Goal: Answer question/provide support: Share knowledge or assist other users

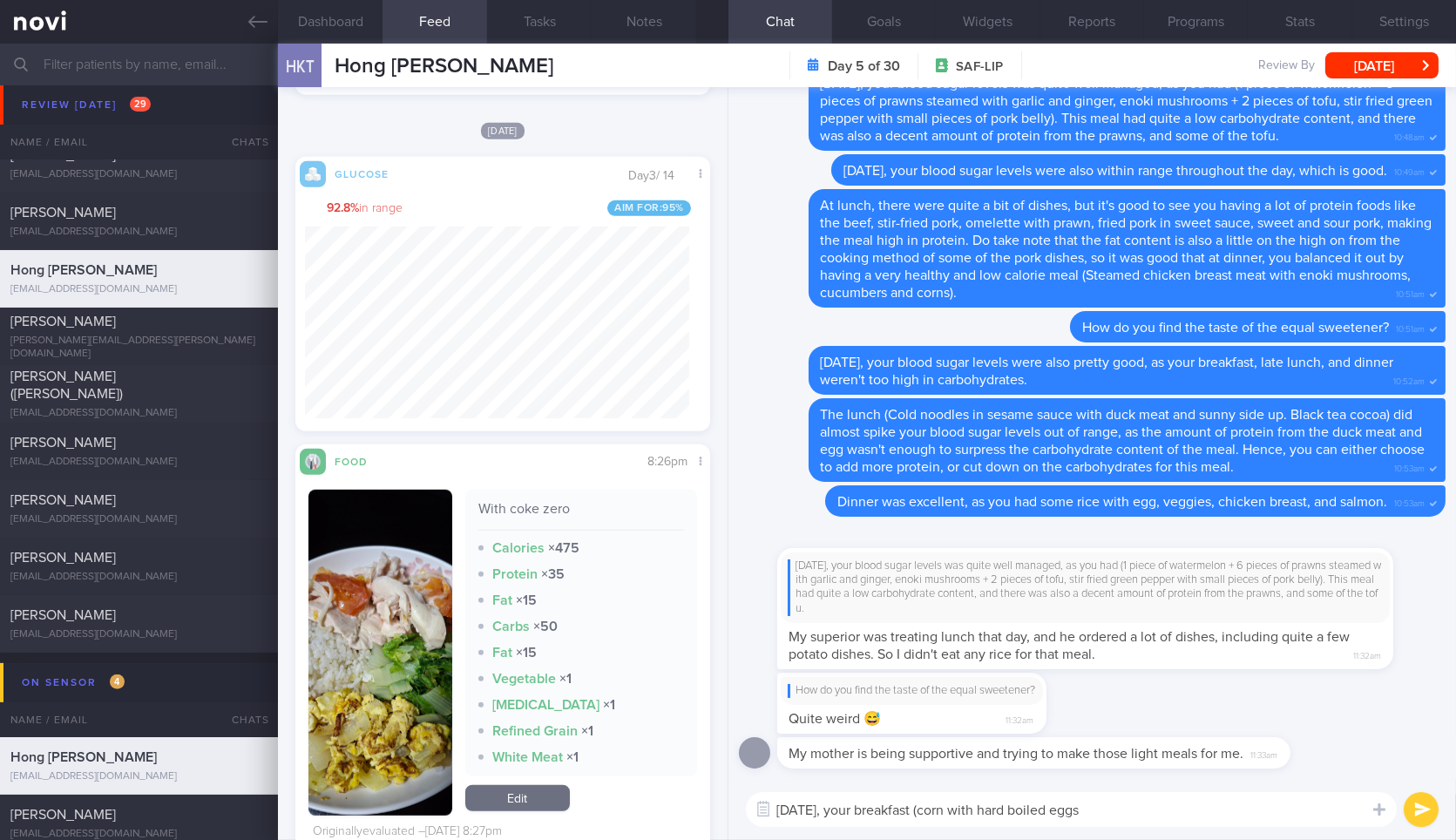
scroll to position [2474, 0]
click at [1202, 815] on textarea "Yesterday, your breakfast (corn with hard boiled eggs" at bounding box center [1072, 810] width 651 height 34
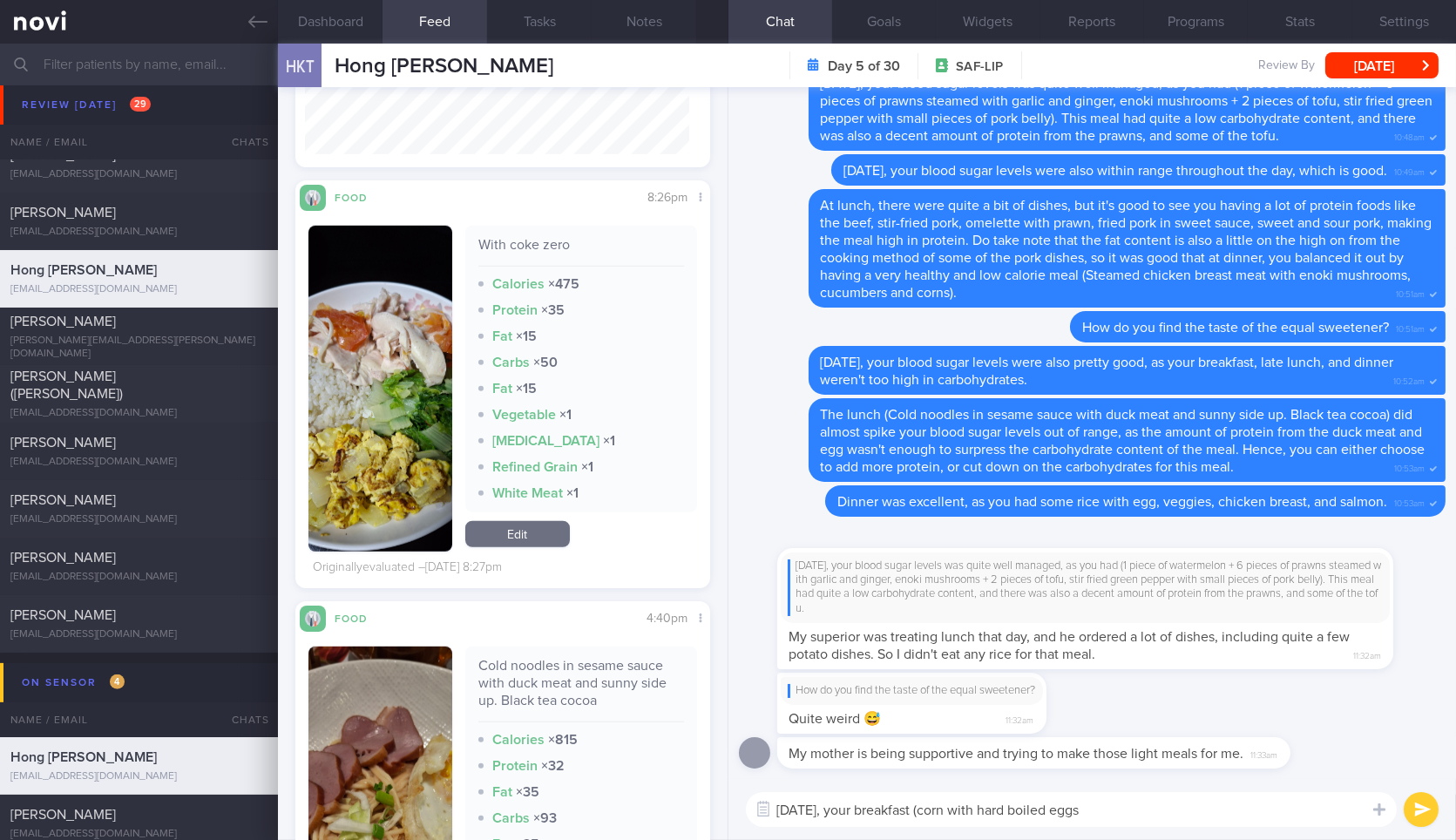
scroll to position [2712, 0]
click at [1140, 807] on textarea "Yesterday, your breakfast (corn with hard boiled eggs" at bounding box center [1072, 810] width 651 height 34
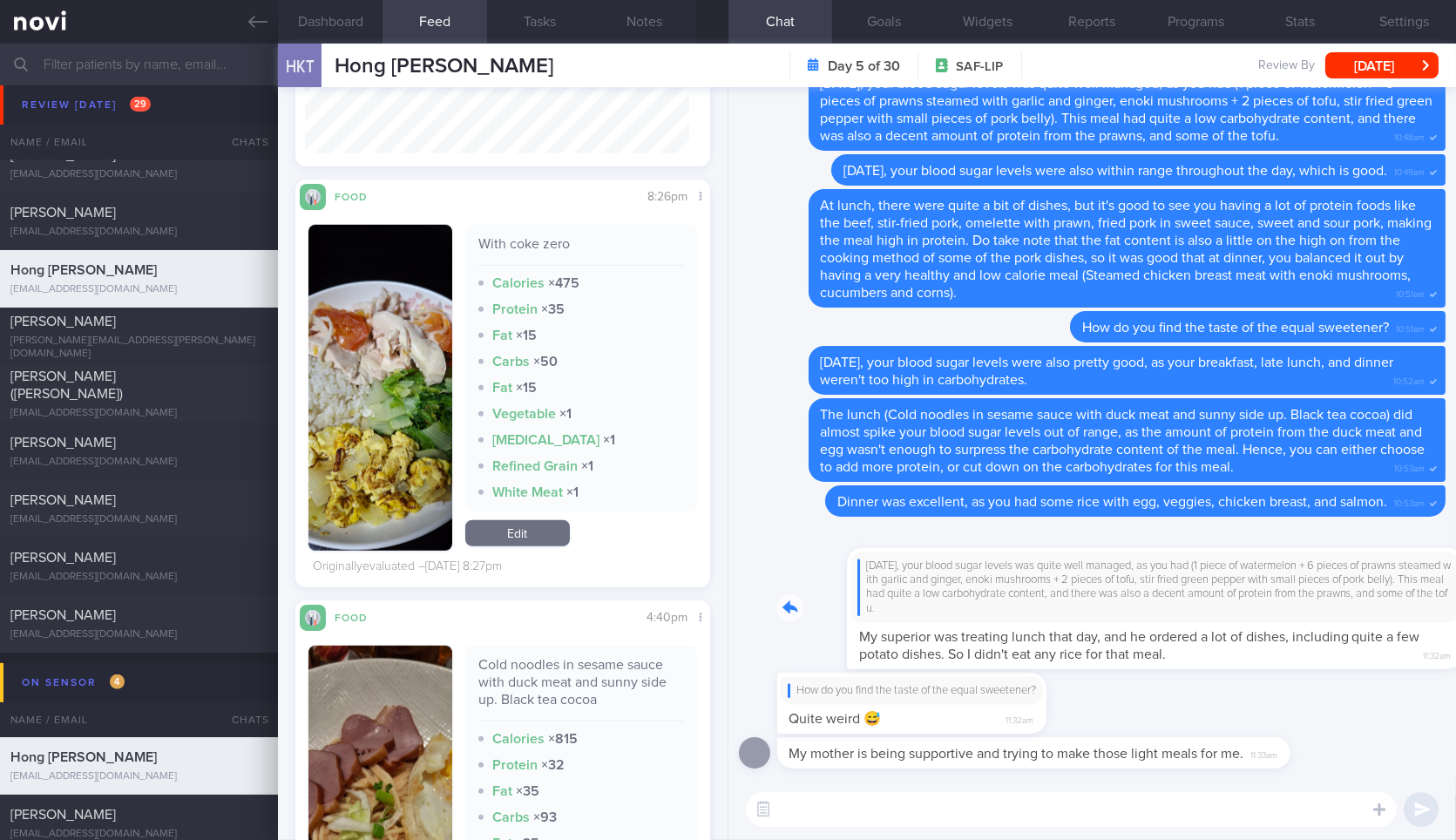
drag, startPoint x: 1125, startPoint y: 586, endPoint x: 1411, endPoint y: 650, distance: 293.1
click at [1411, 650] on div "On Thursday, your blood sugar levels was quite well managed, as you had (1 piec…" at bounding box center [1111, 598] width 668 height 142
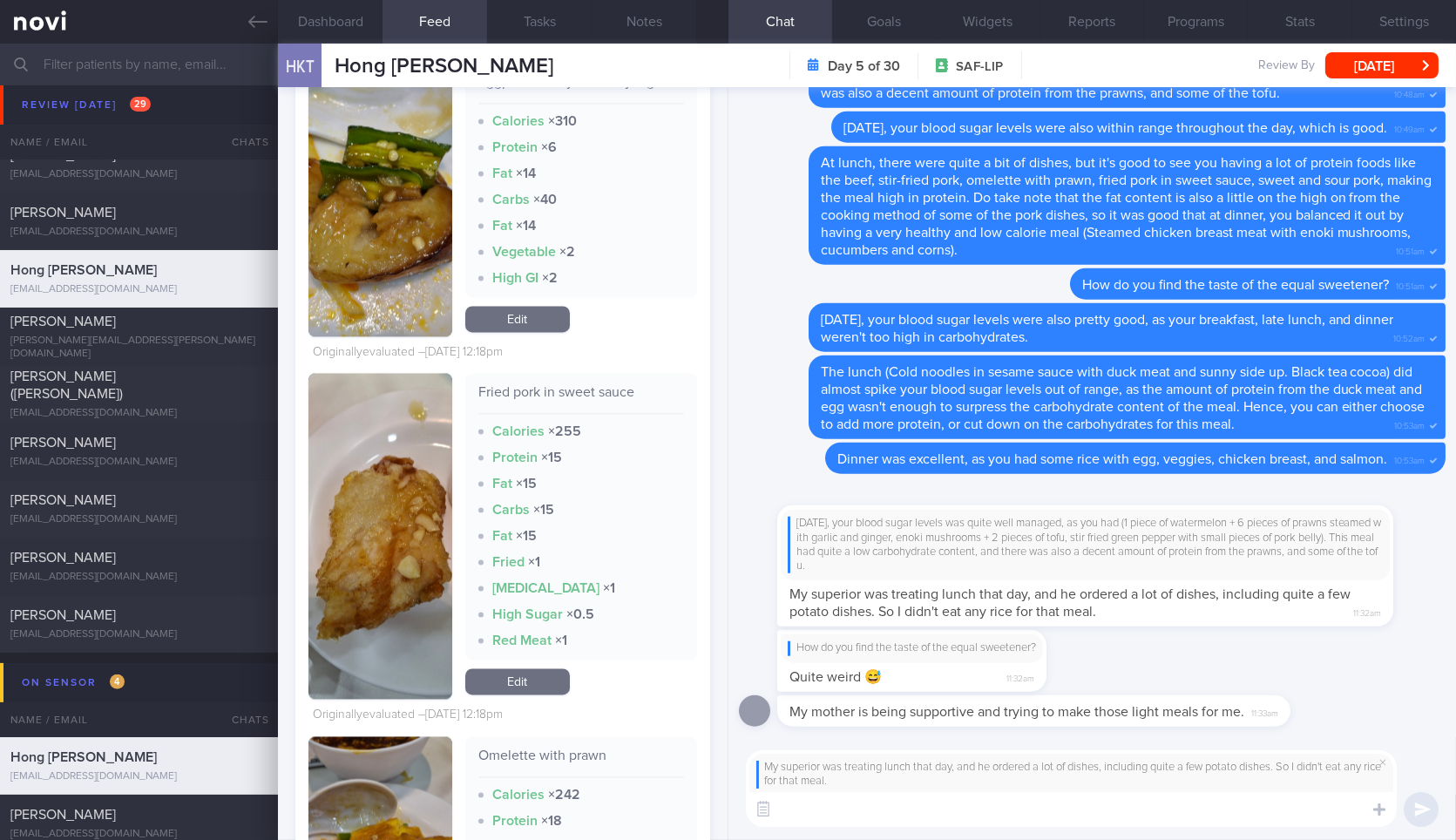
scroll to position [7492, 0]
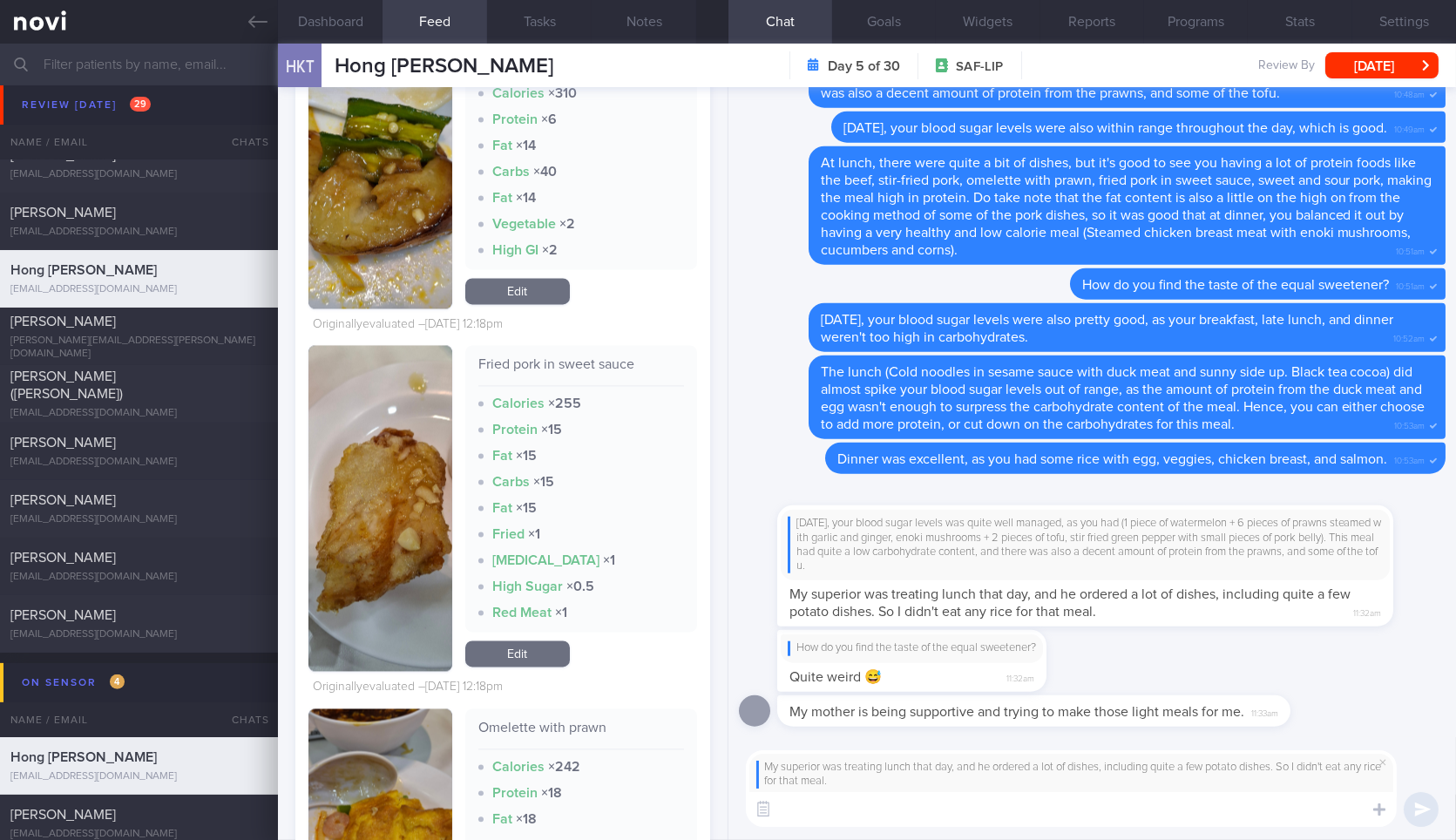
click at [375, 243] on button "button" at bounding box center [380, 162] width 143 height 291
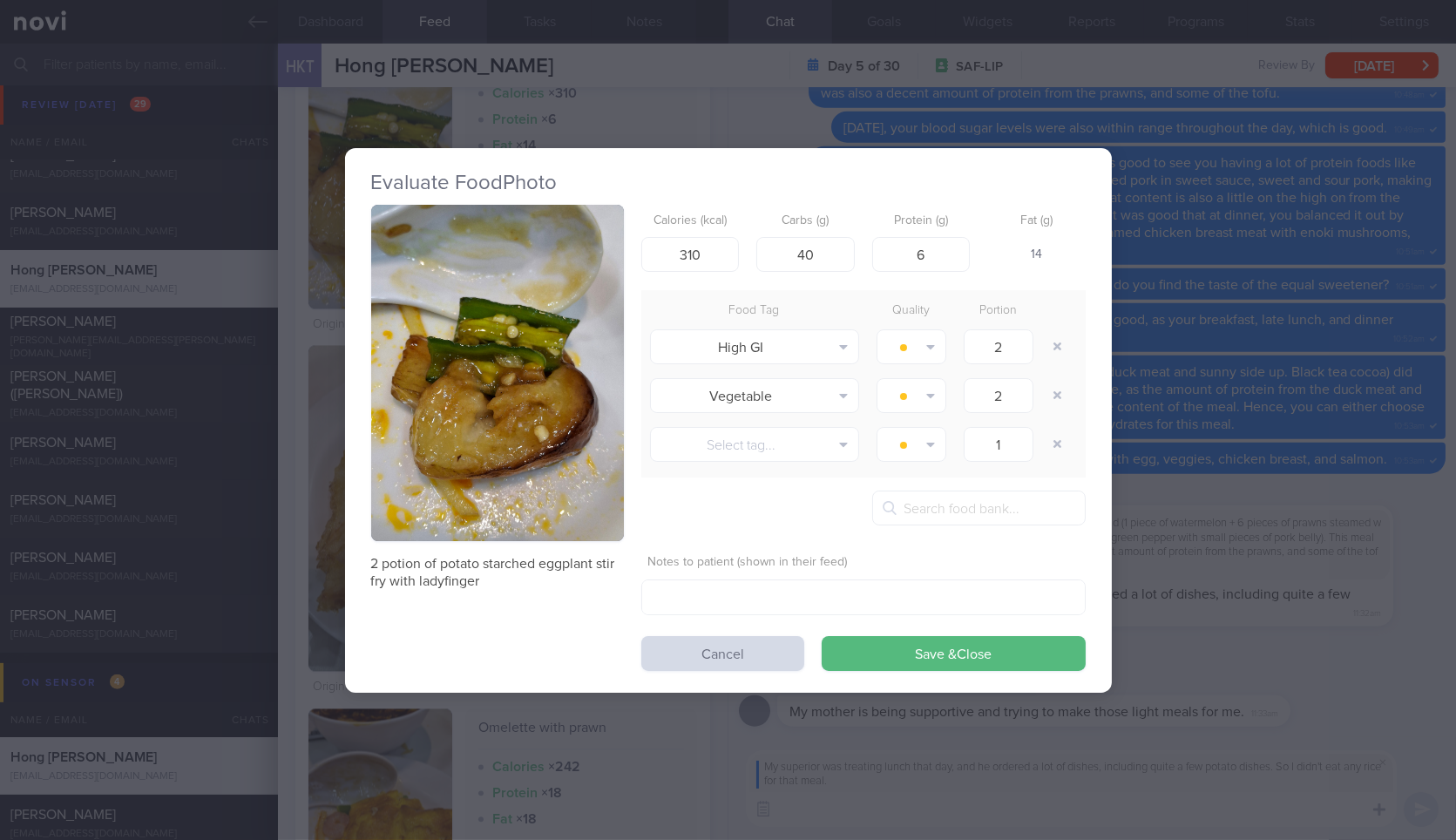
click at [1272, 355] on div "Evaluate Food Photo 2 potion of potato starched eggplant stir fry with ladyfing…" at bounding box center [728, 420] width 1456 height 840
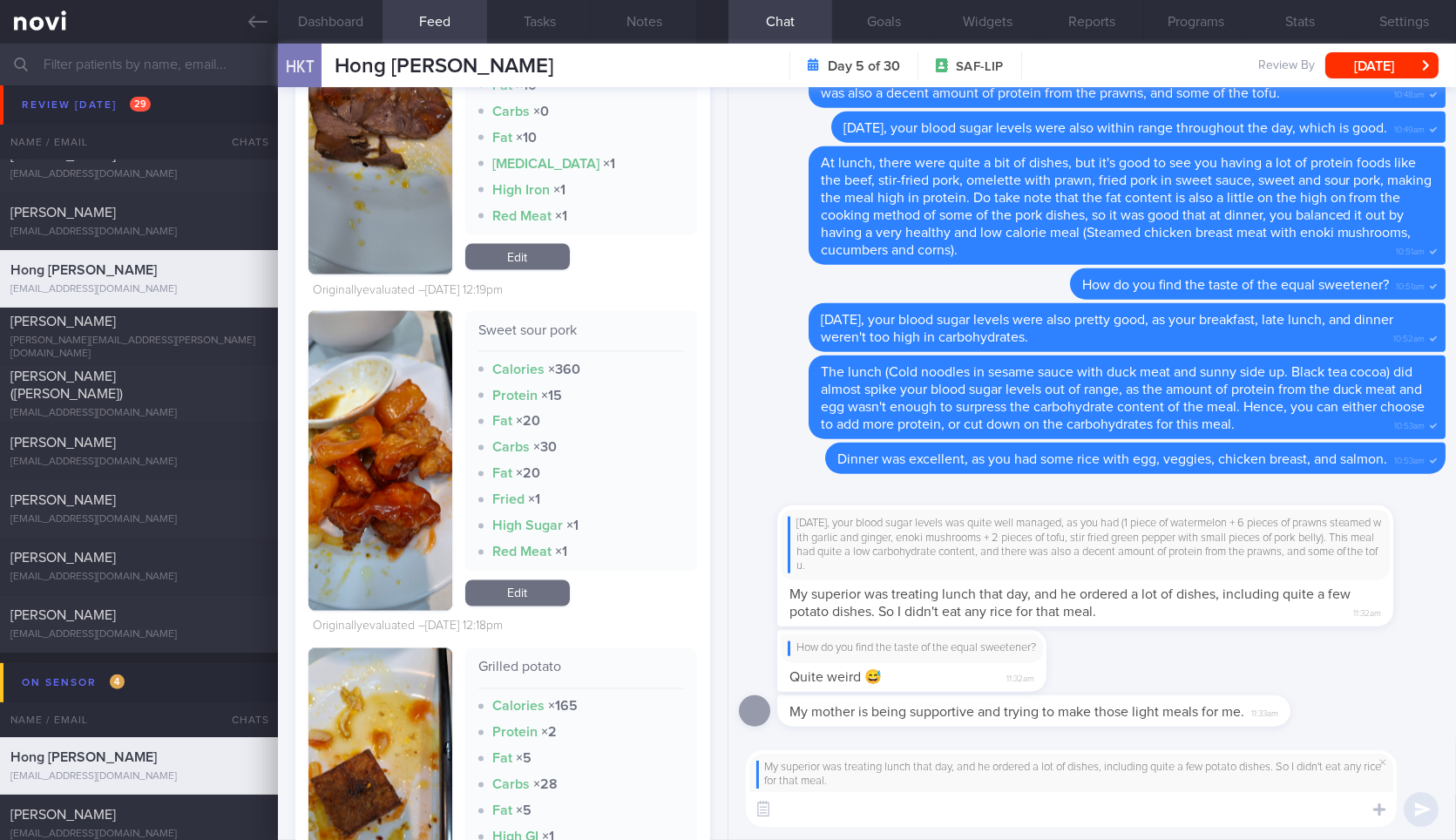
scroll to position [6238, 0]
click at [1002, 808] on textarea at bounding box center [1072, 810] width 651 height 34
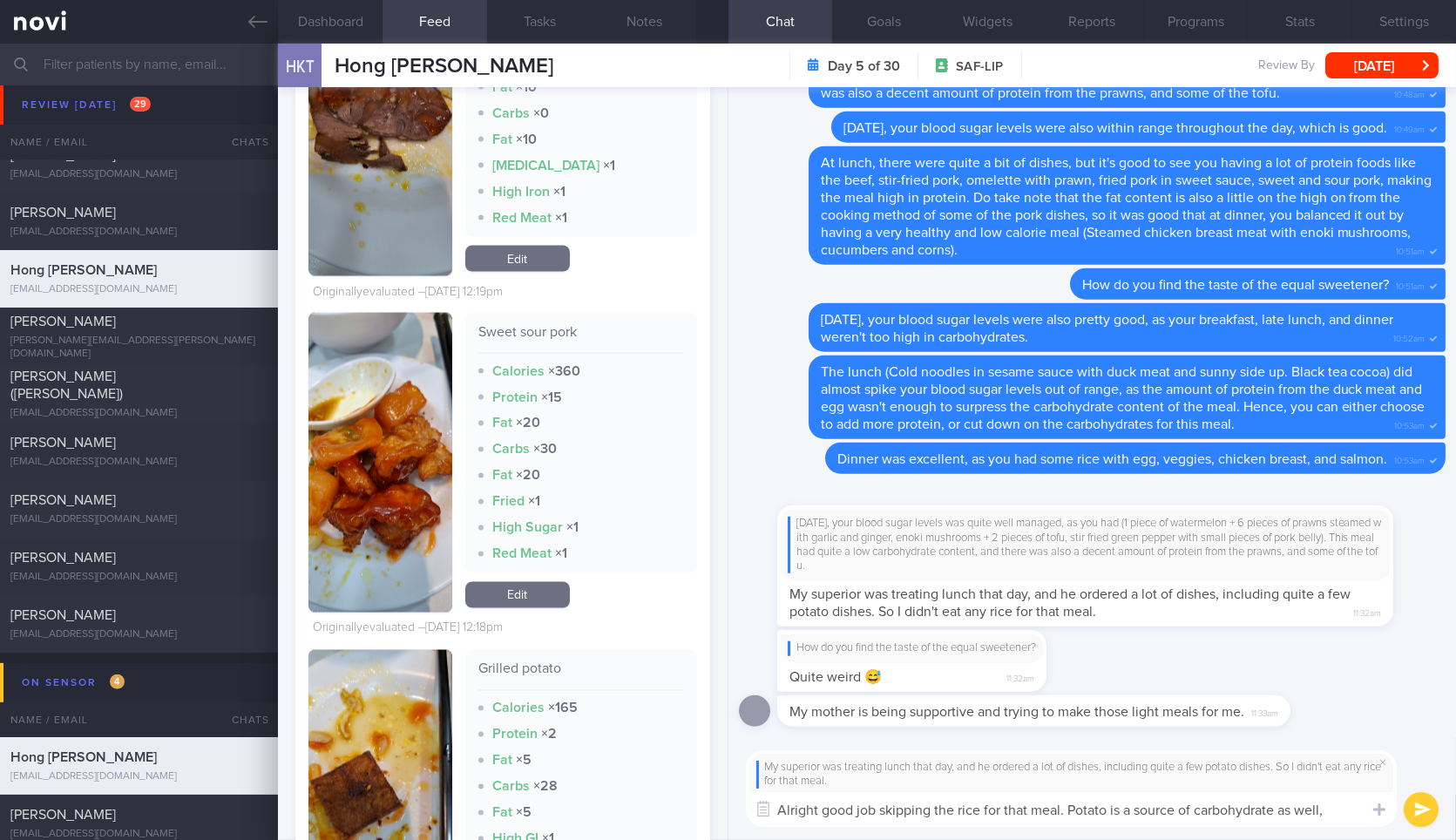
scroll to position [0, 0]
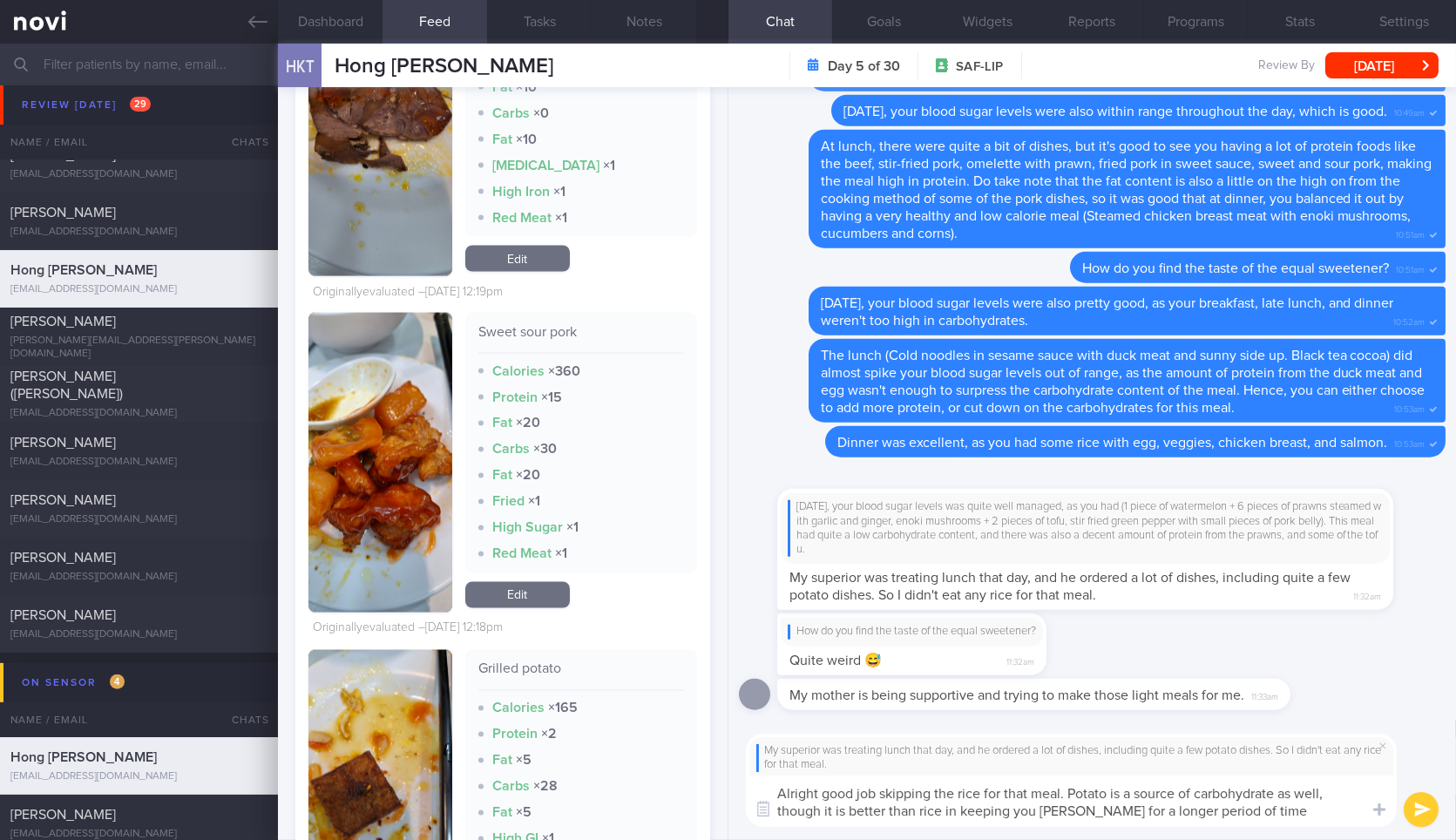
type textarea "Alright good job skipping the rice for that meal. Potato is a source of carbohy…"
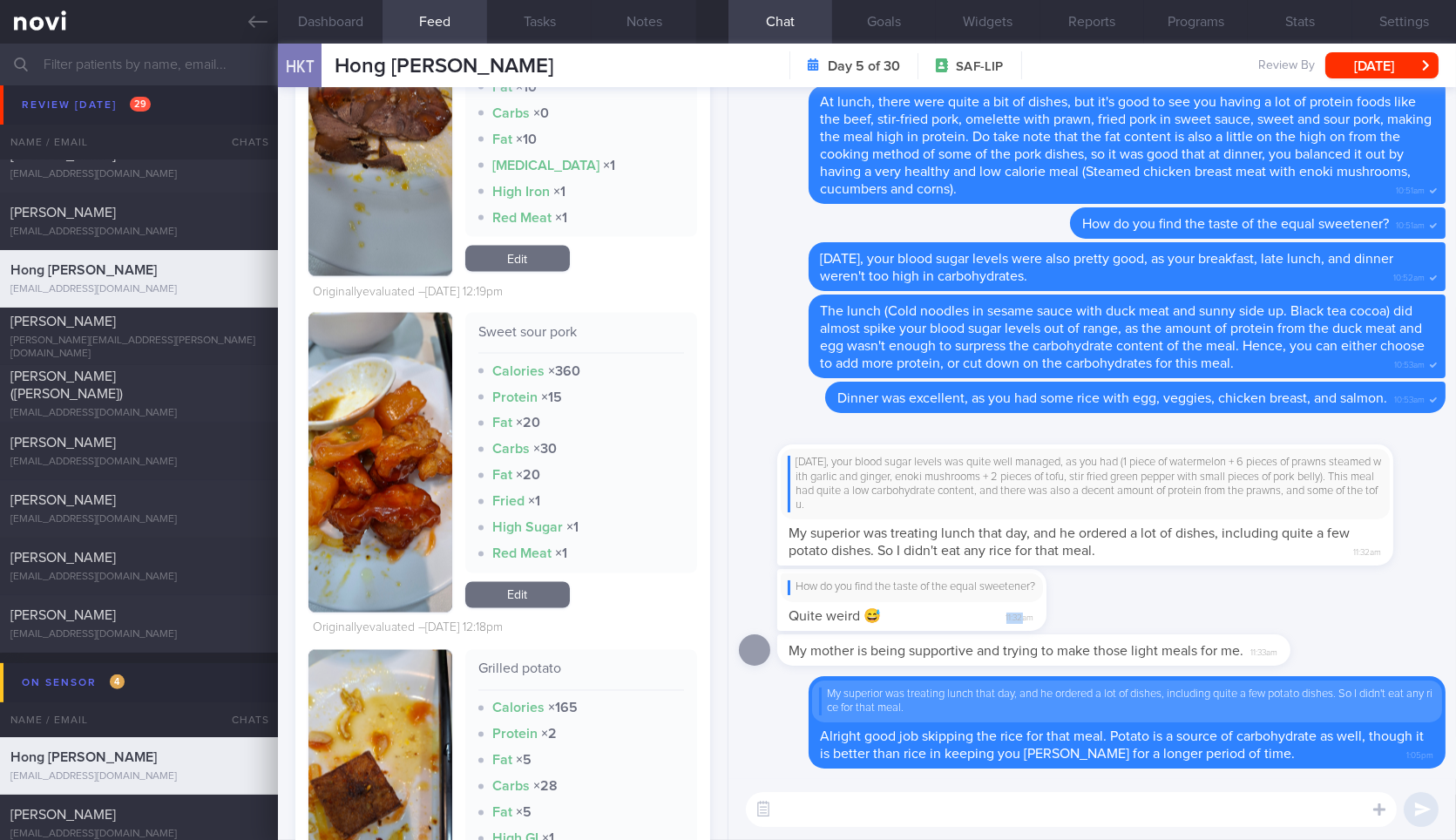
drag, startPoint x: 967, startPoint y: 610, endPoint x: 1327, endPoint y: 633, distance: 360.7
click at [1327, 633] on div "How do you find the taste of the equal sweetener? Quite weird 😅 11:32am" at bounding box center [1092, 601] width 706 height 64
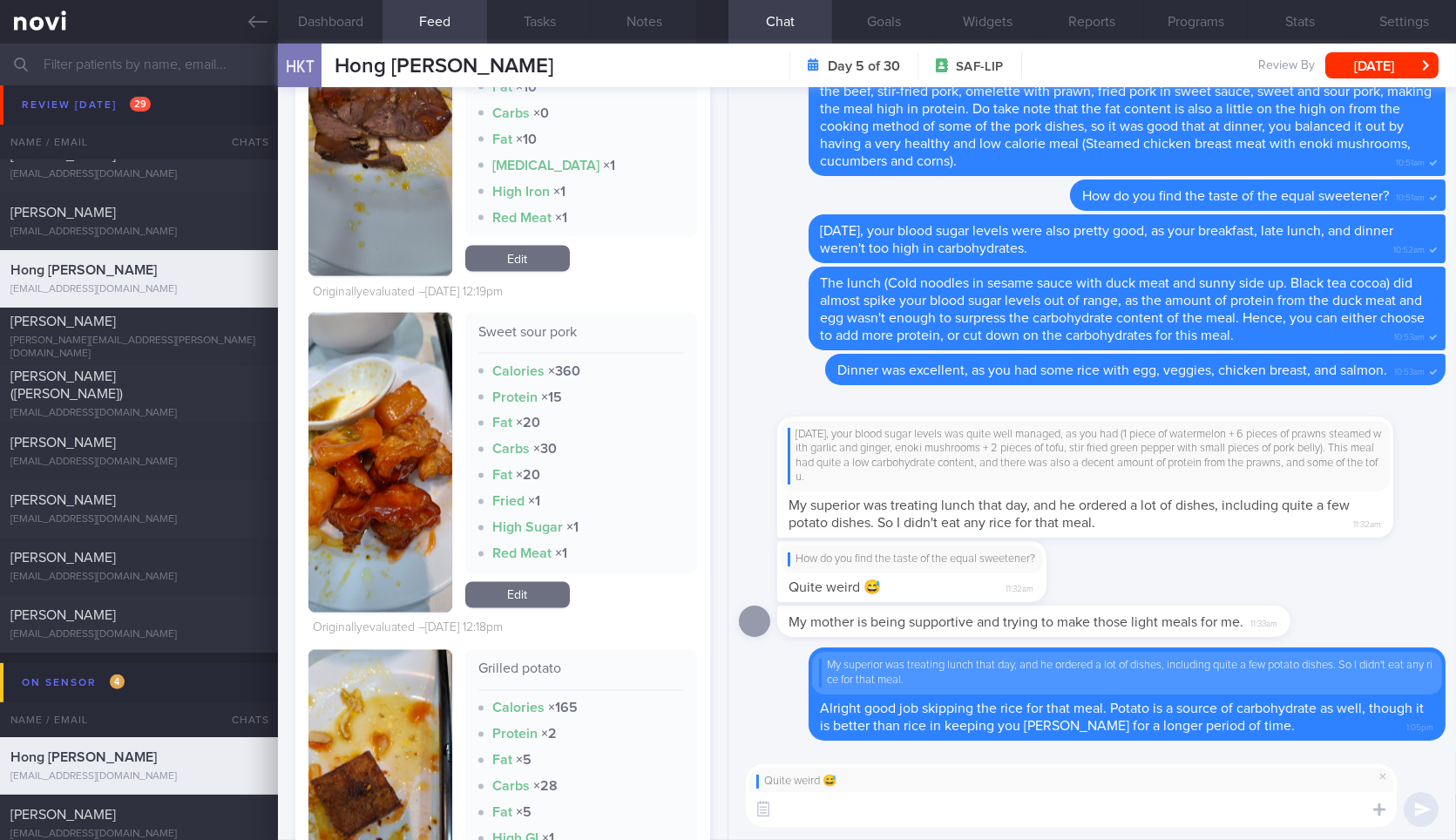
click at [840, 796] on textarea at bounding box center [1072, 810] width 651 height 34
type textarea "Hahah do you thin"
type textarea "😅. Do you think you can get used to it?"
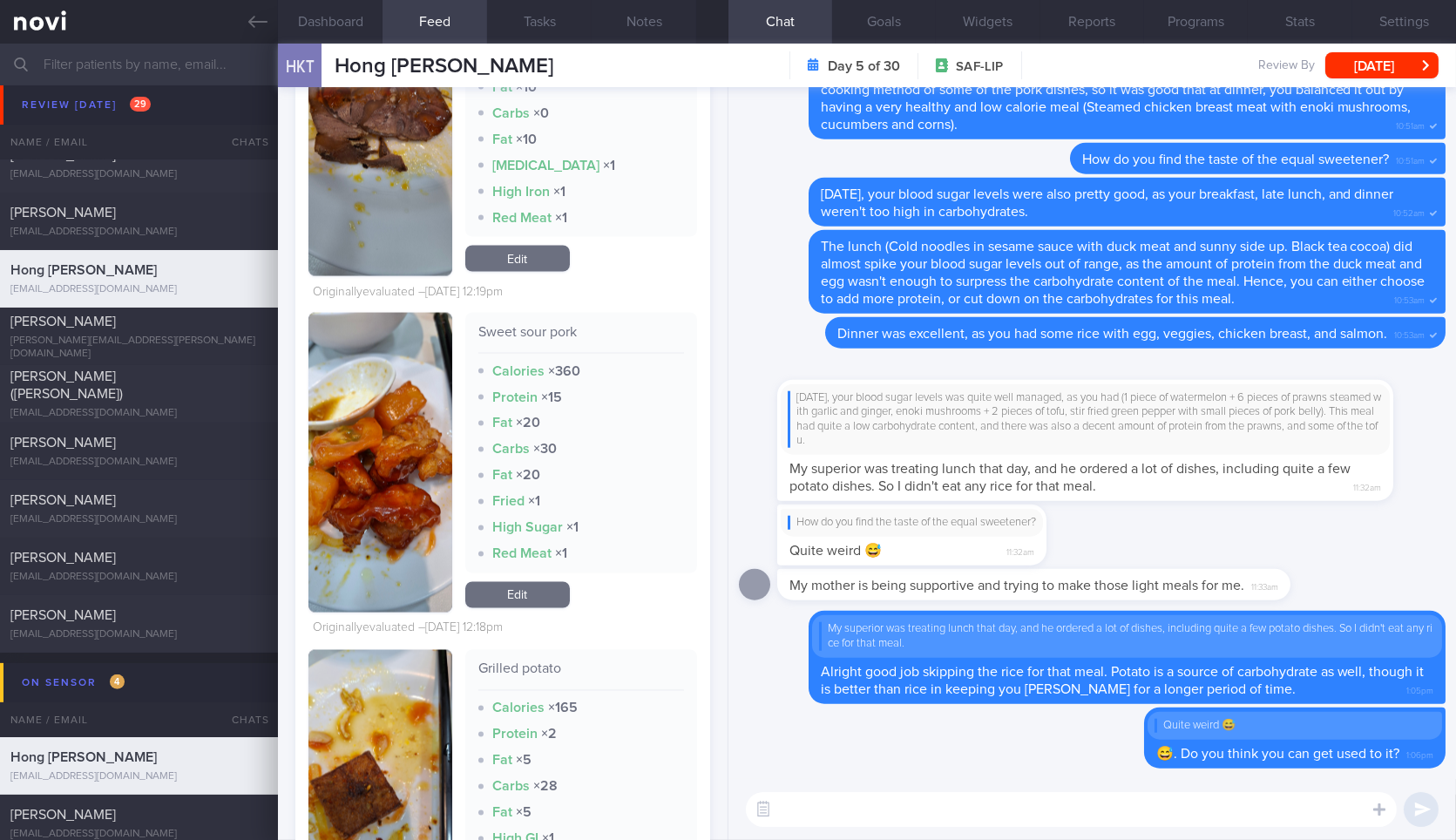
drag, startPoint x: 1279, startPoint y: 580, endPoint x: 1455, endPoint y: 589, distance: 176.2
click at [1455, 589] on div "Delete Quite weird 😅 😅. Do you think you can get used to it? 1:06pm Delete My s…" at bounding box center [1092, 433] width 727 height 692
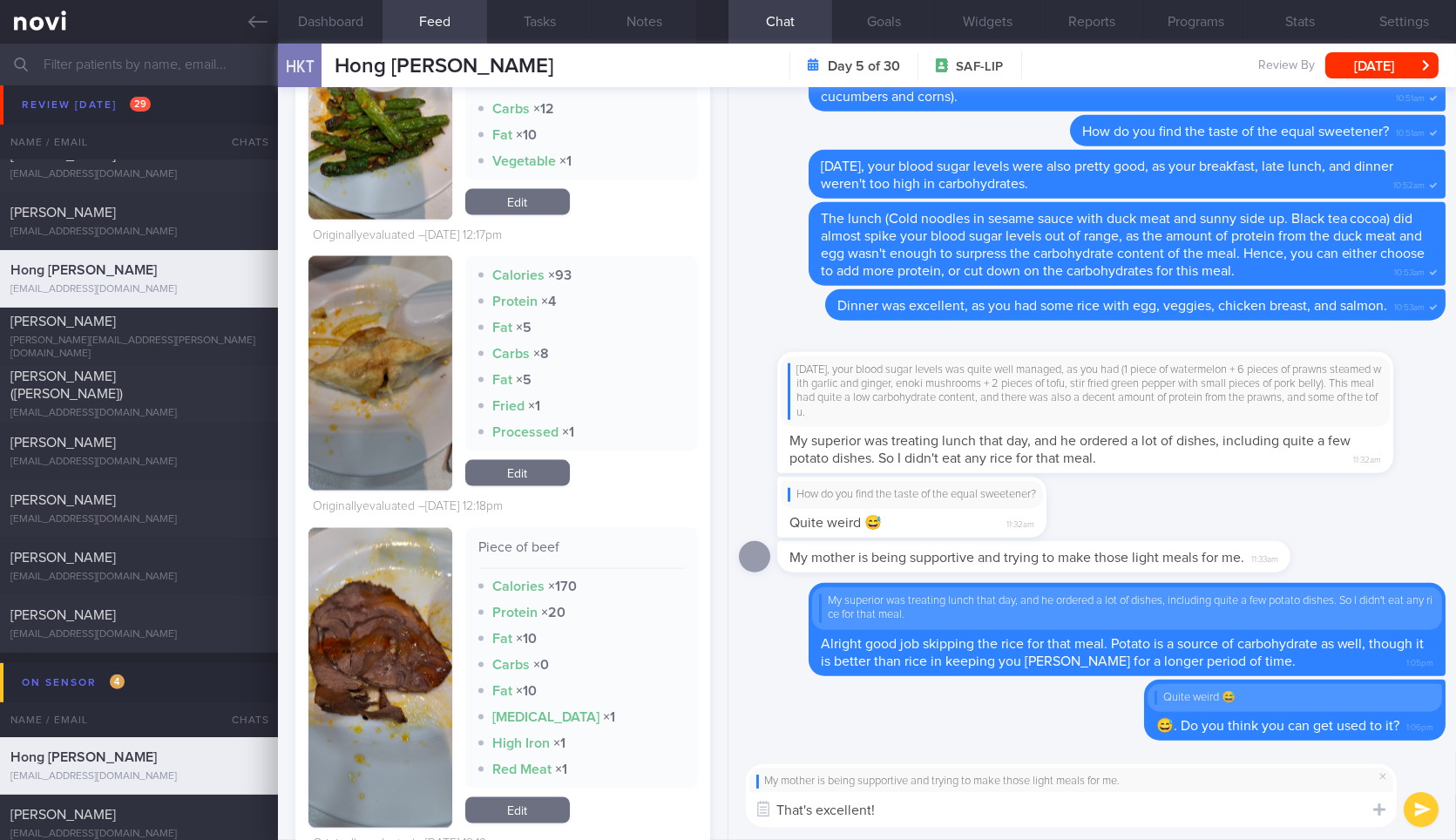
scroll to position [5681, 0]
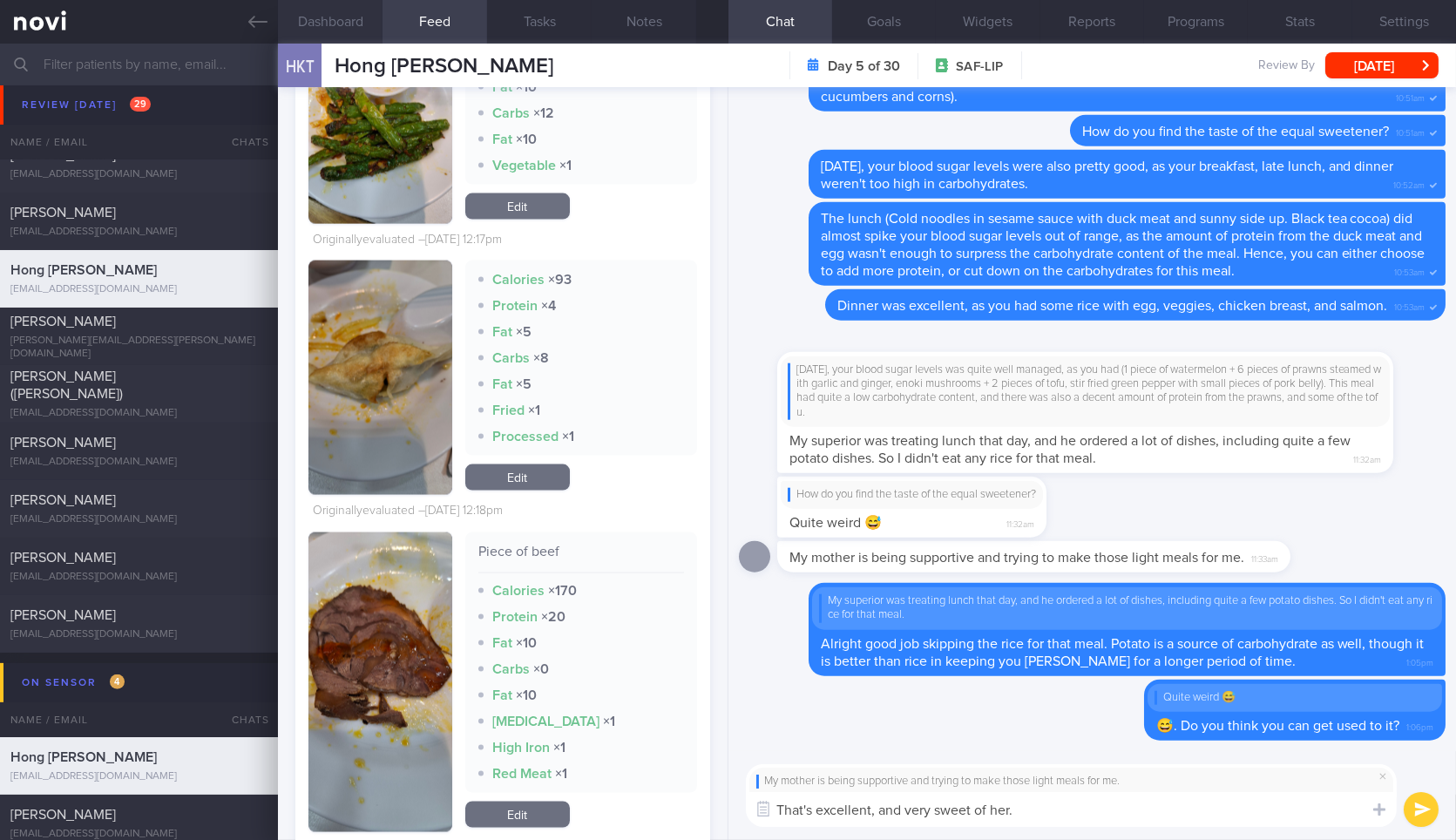
type textarea "That's excellent, and very sweet of her."
click at [361, 24] on button "Dashboard" at bounding box center [330, 22] width 104 height 44
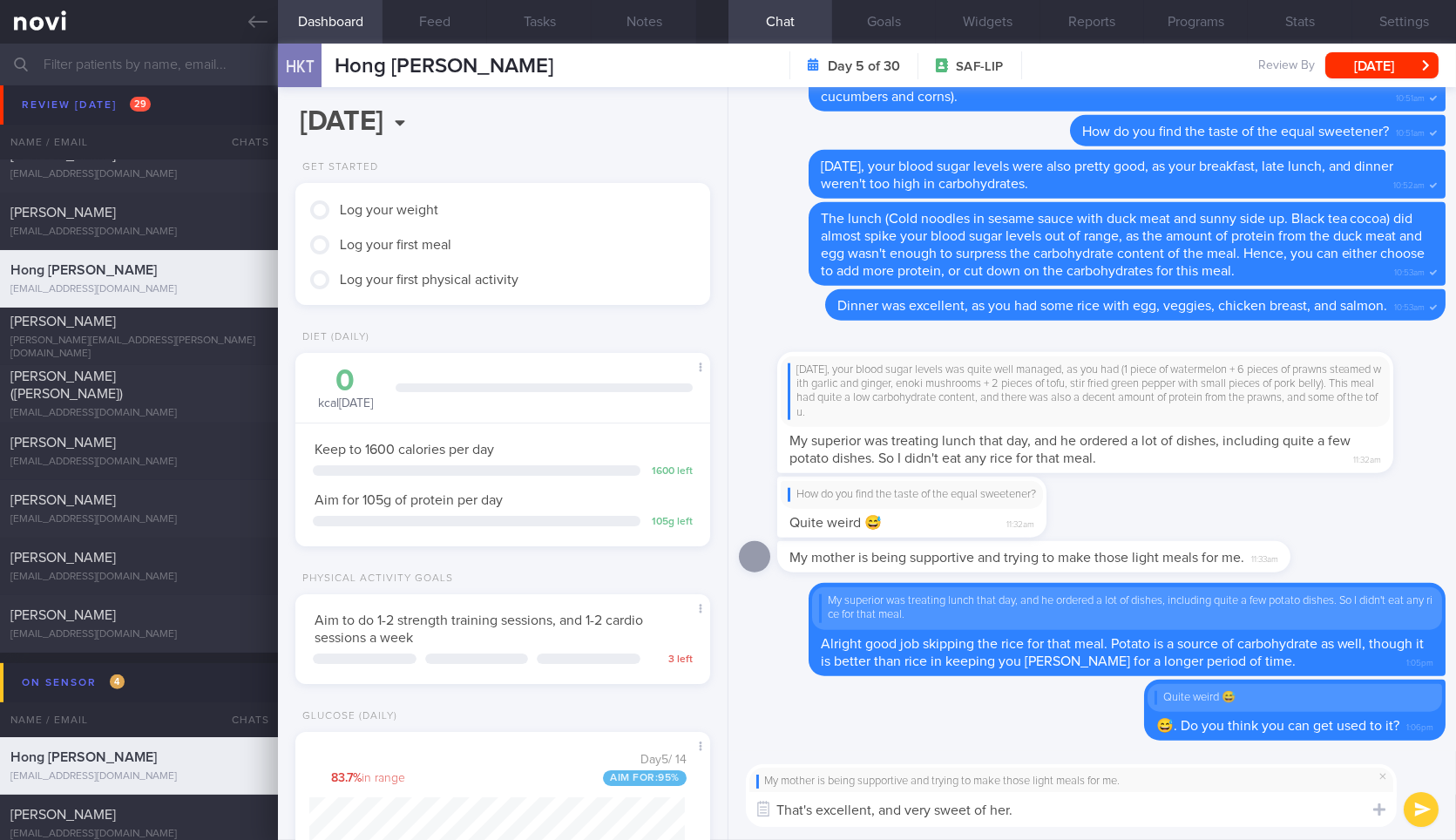
scroll to position [484, 0]
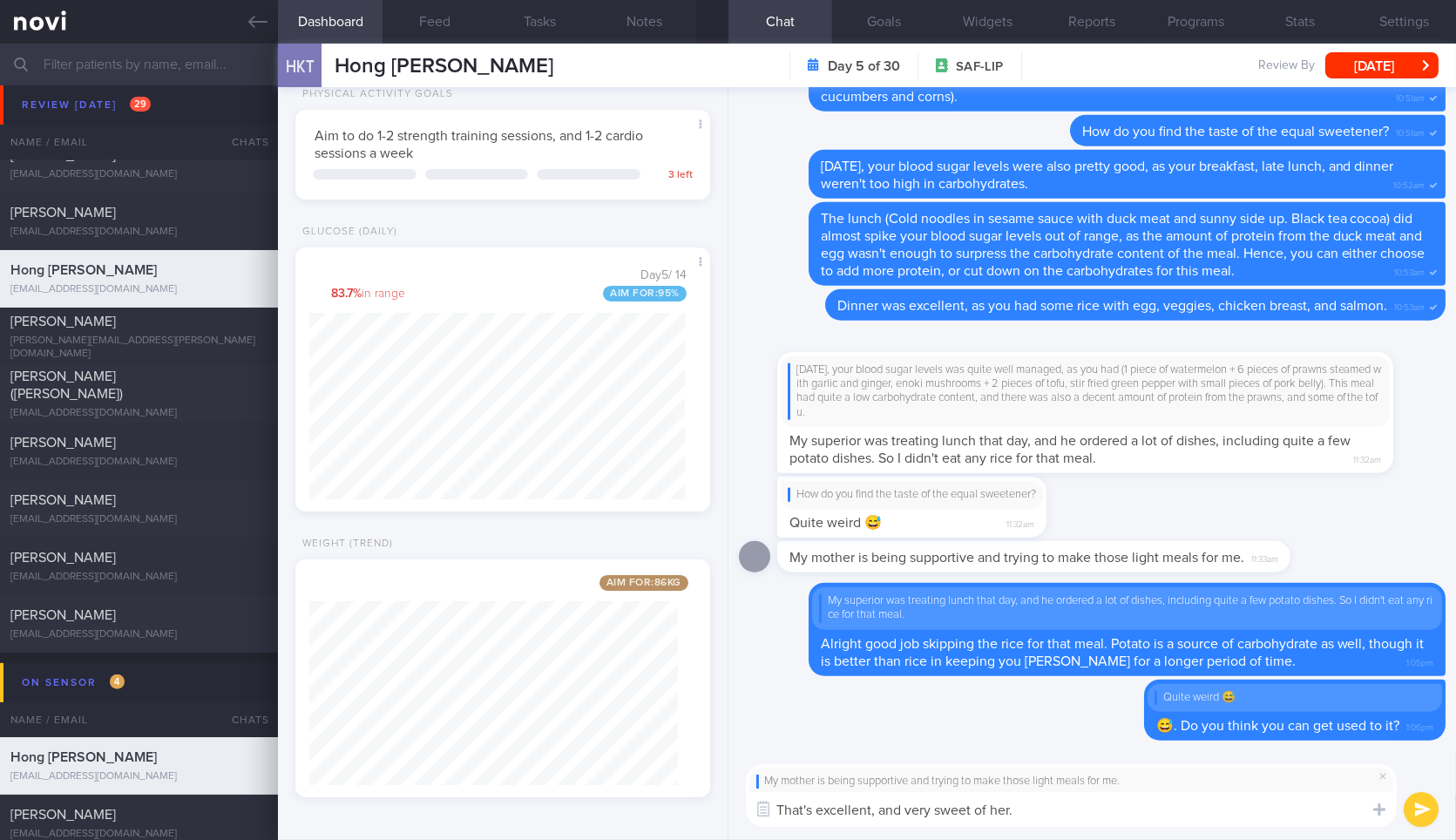
click at [278, 0] on button "Dashboard" at bounding box center [330, 22] width 104 height 44
click at [1157, 831] on div "My mother is being supportive and trying to make those light meals for me. That…" at bounding box center [1092, 796] width 727 height 89
click at [1168, 820] on textarea "That's excellent, and very sweet of her." at bounding box center [1072, 810] width 651 height 34
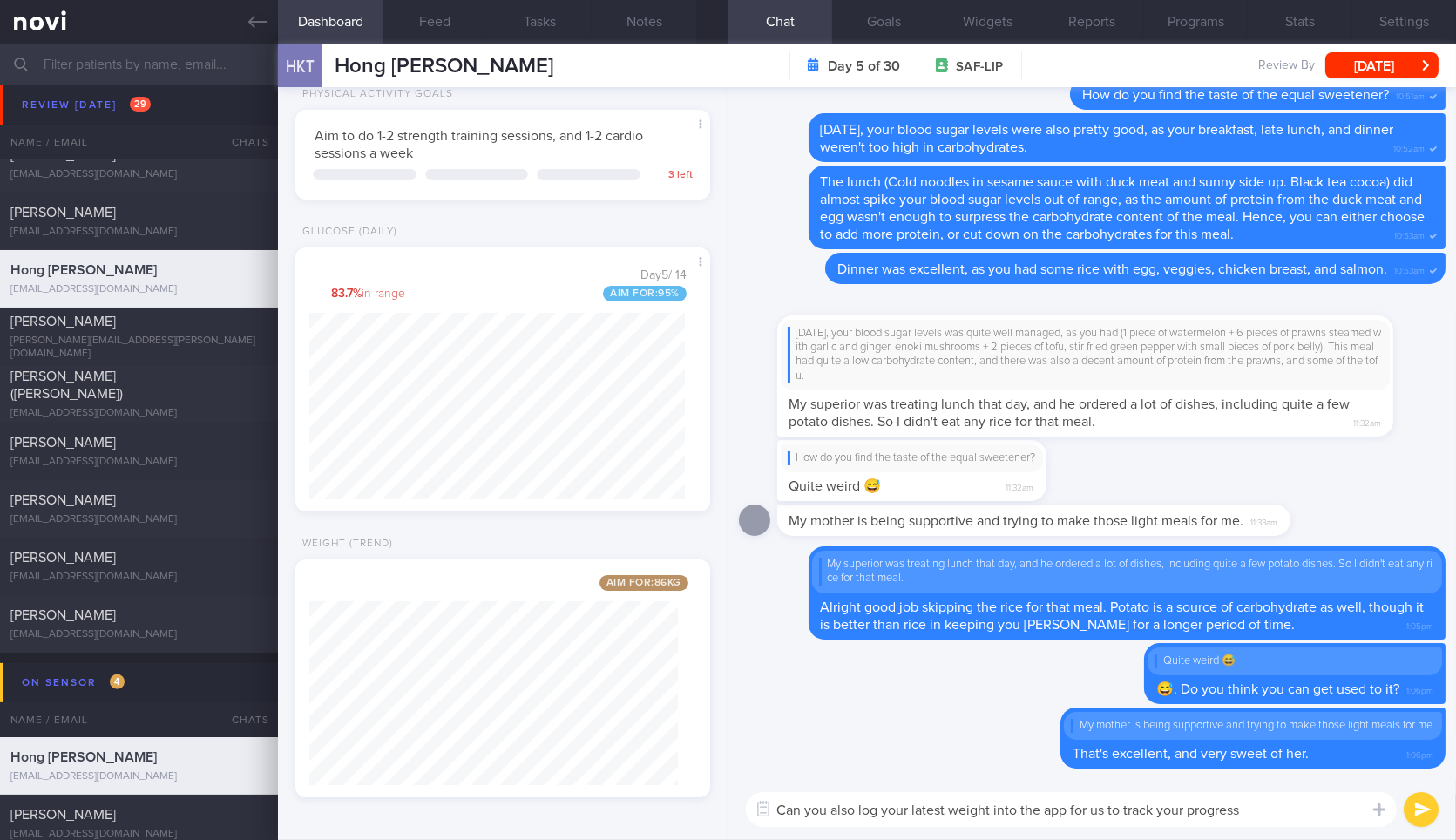
type textarea "Can you also log your latest weight into the app for us to track your progress?"
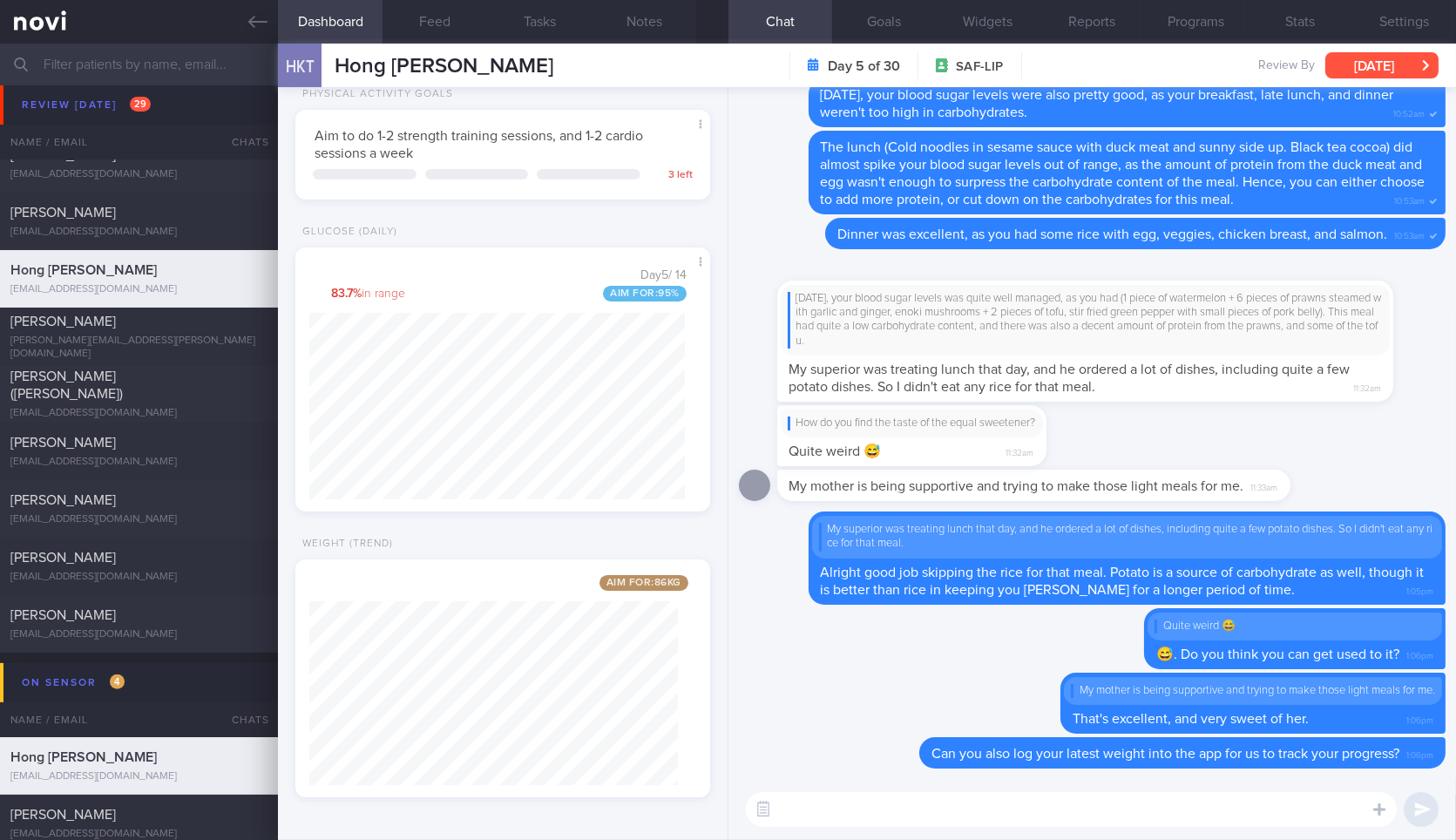
click at [1366, 73] on button "[DATE]" at bounding box center [1382, 65] width 113 height 26
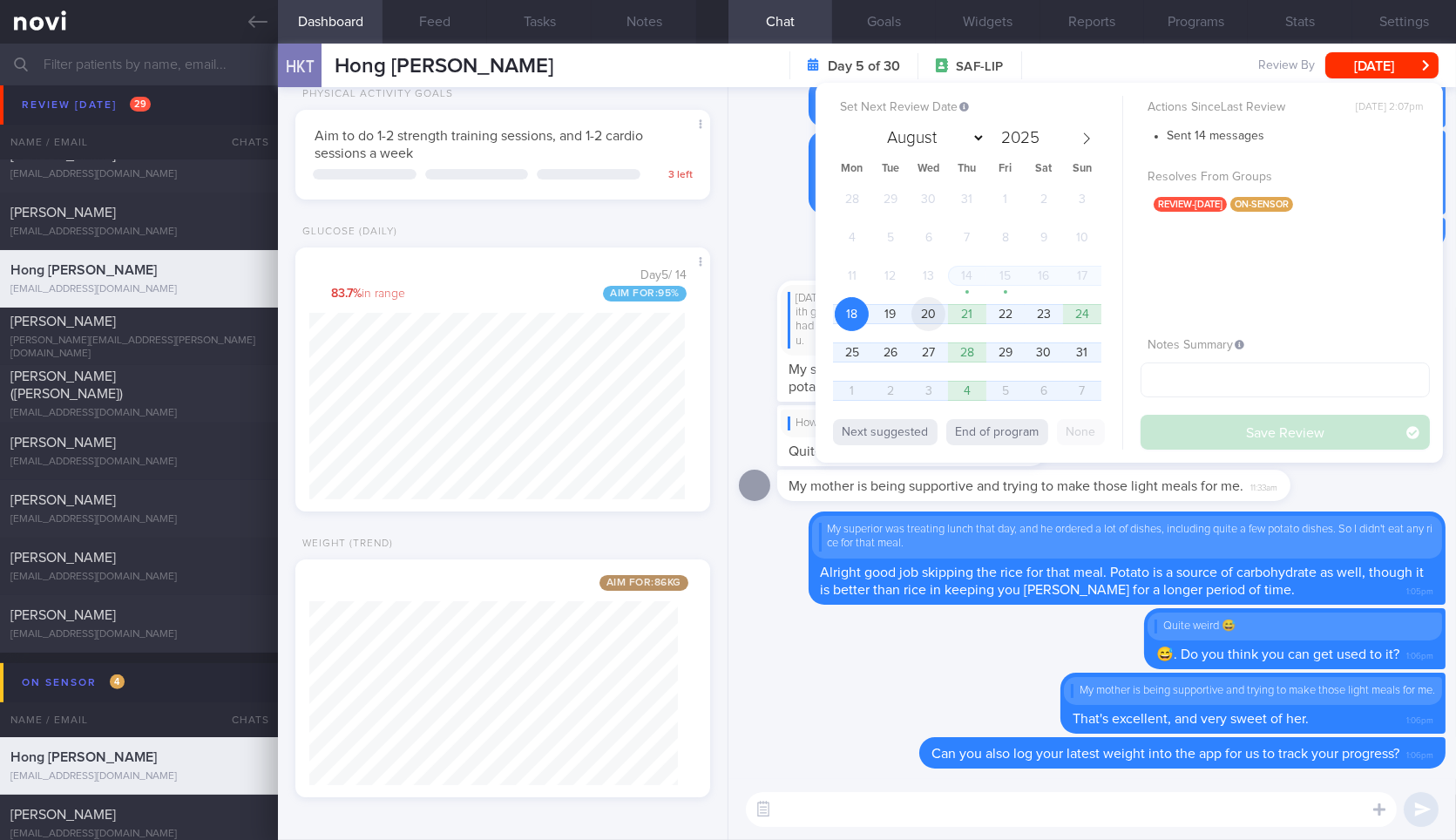
click at [937, 317] on span "20" at bounding box center [927, 314] width 34 height 34
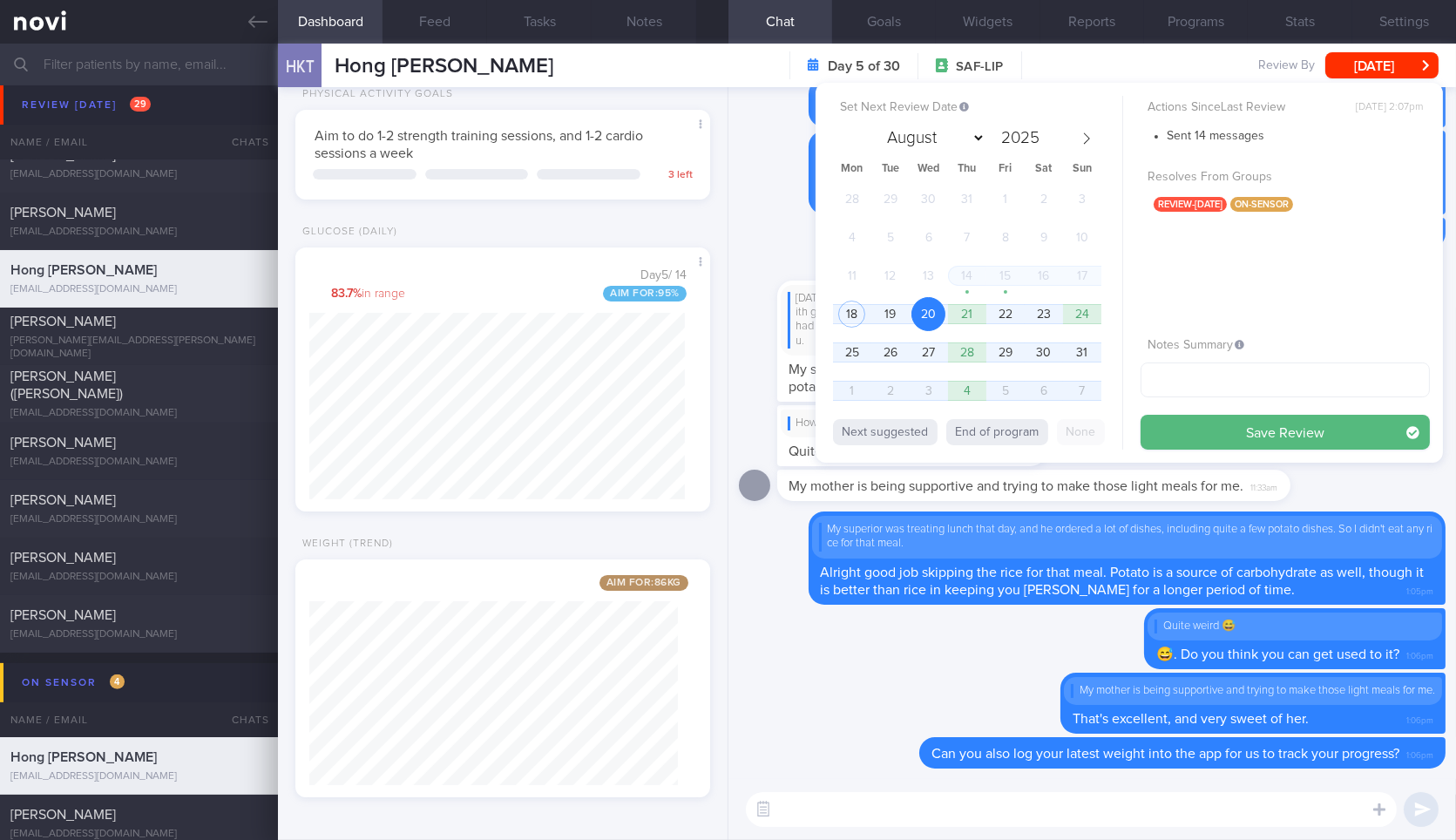
click at [1209, 459] on div "Set Next Review Date 20 Aug 2025 August September October November December 202…" at bounding box center [1130, 272] width 627 height 380
click at [1220, 436] on button "Save Review" at bounding box center [1285, 432] width 289 height 34
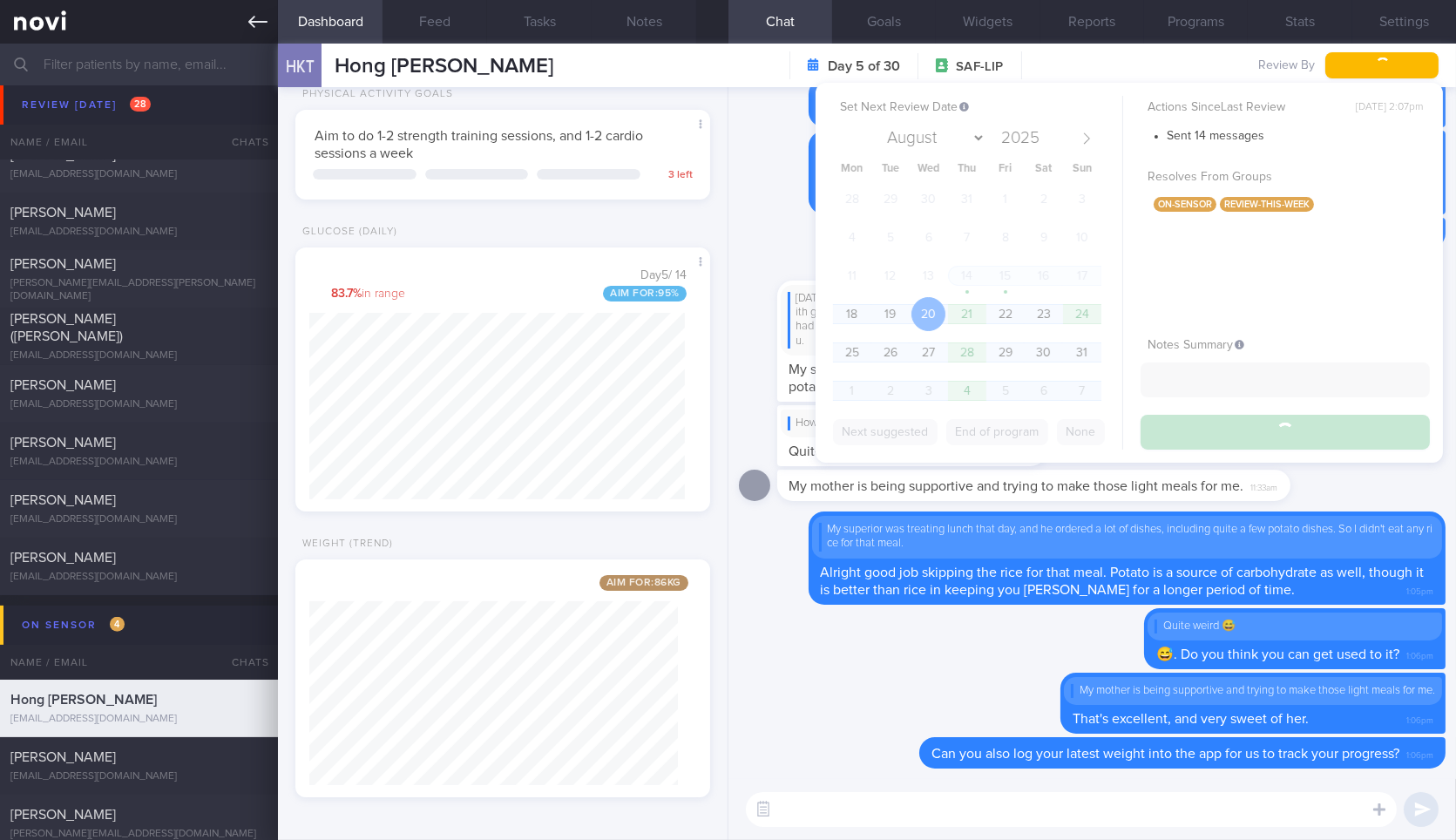
click at [255, 23] on icon at bounding box center [257, 21] width 19 height 19
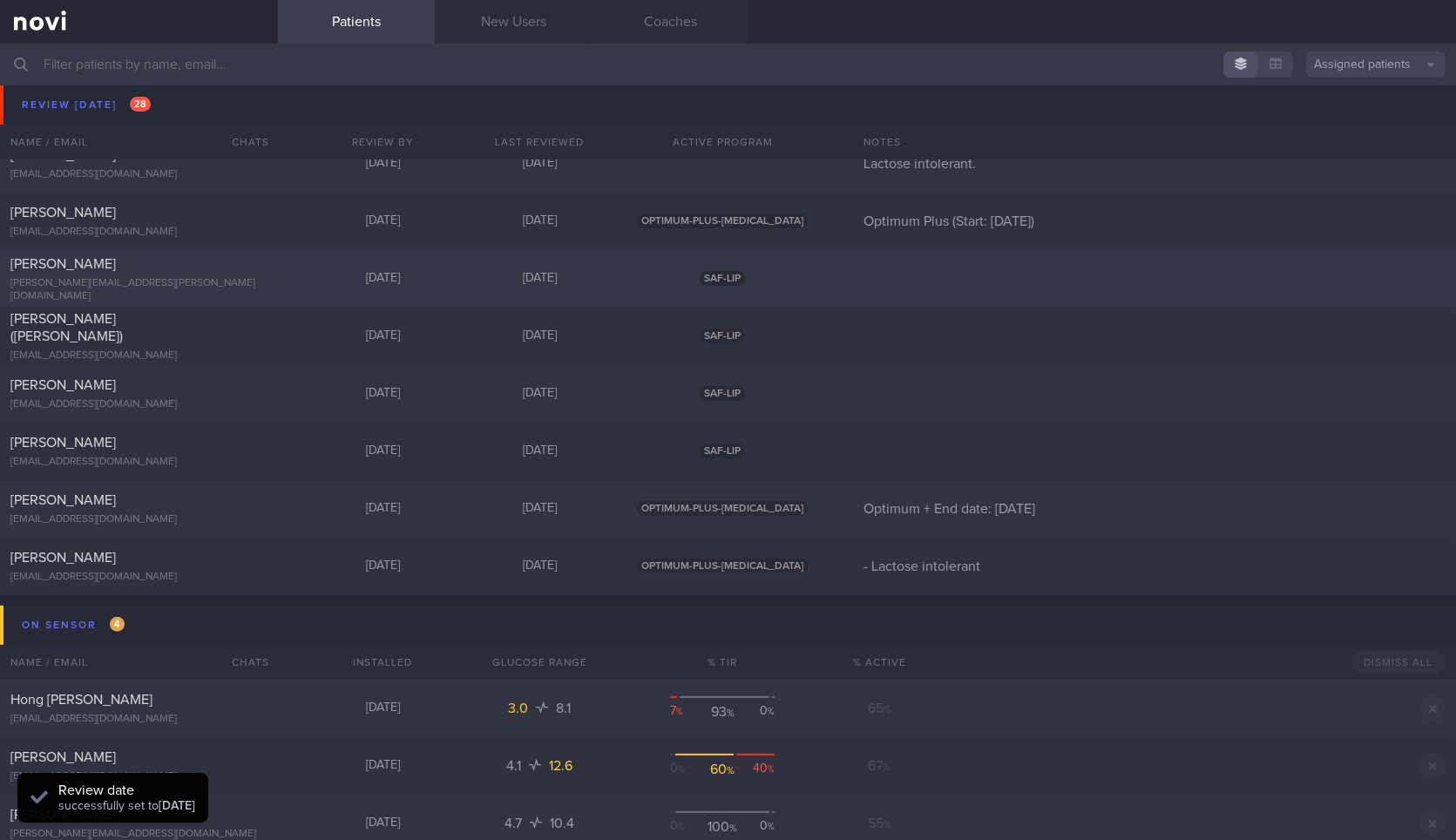
scroll to position [1181, 0]
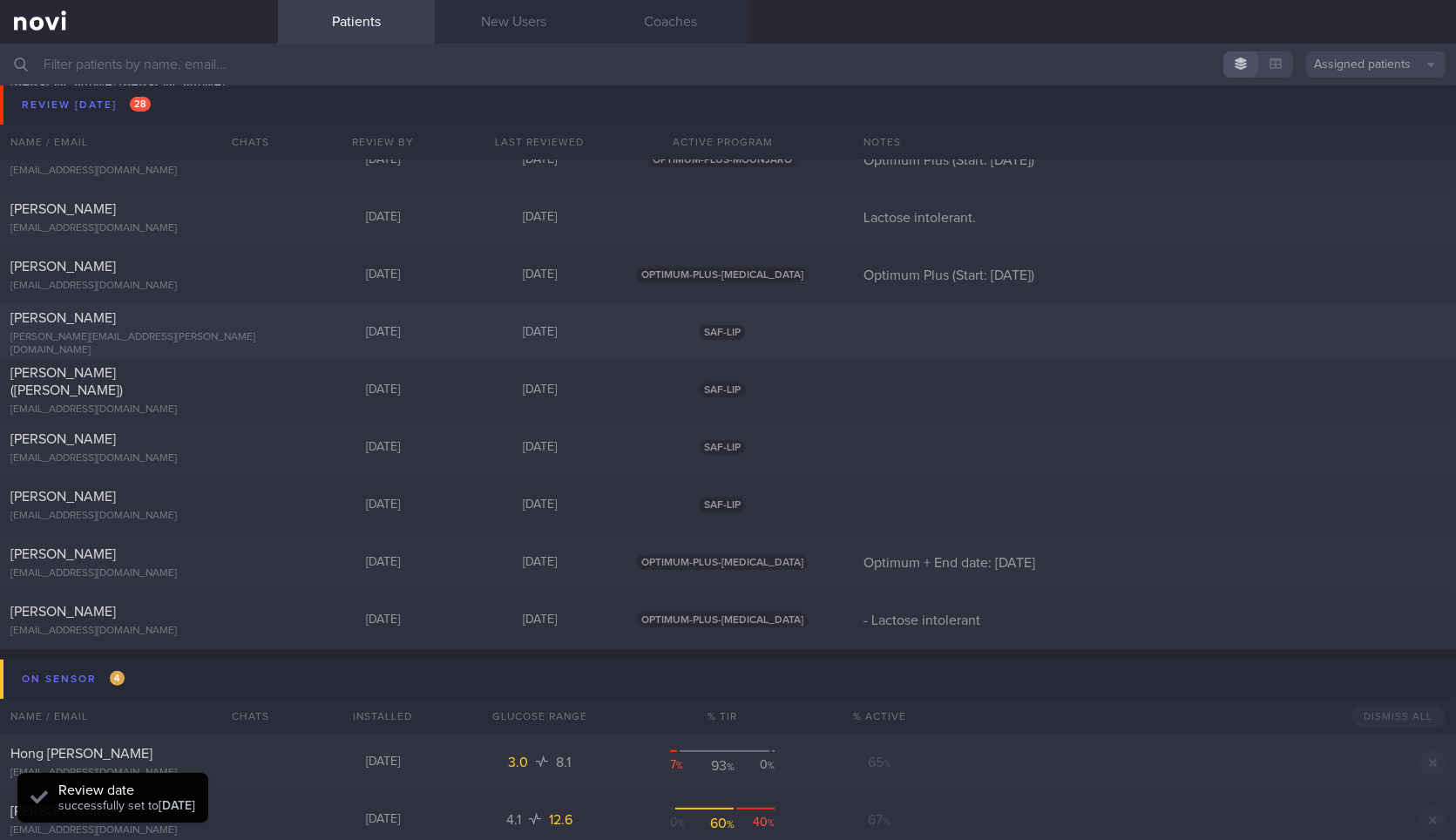
click at [221, 327] on div "[PERSON_NAME]" at bounding box center [137, 317] width 253 height 17
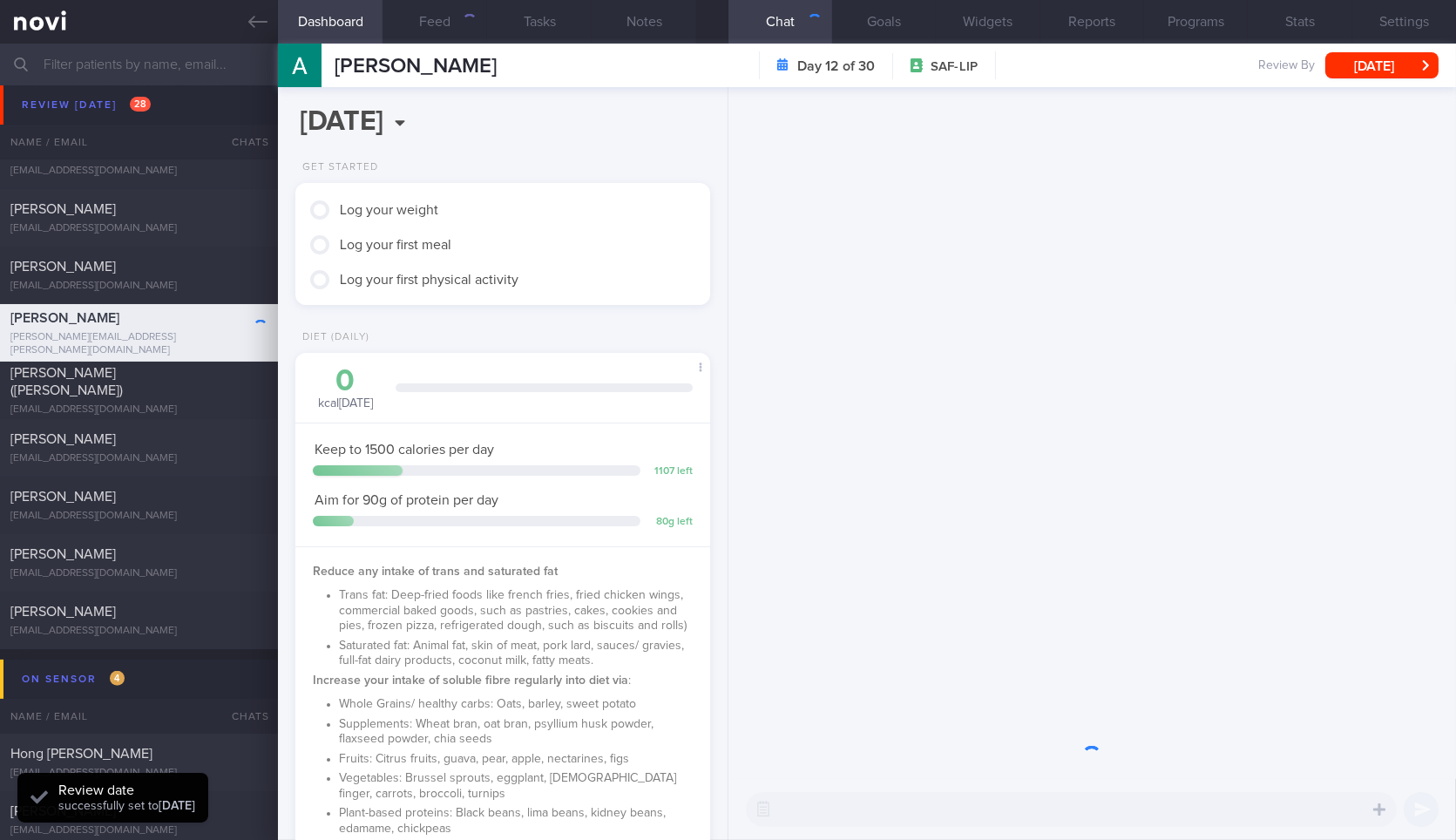
scroll to position [210, 368]
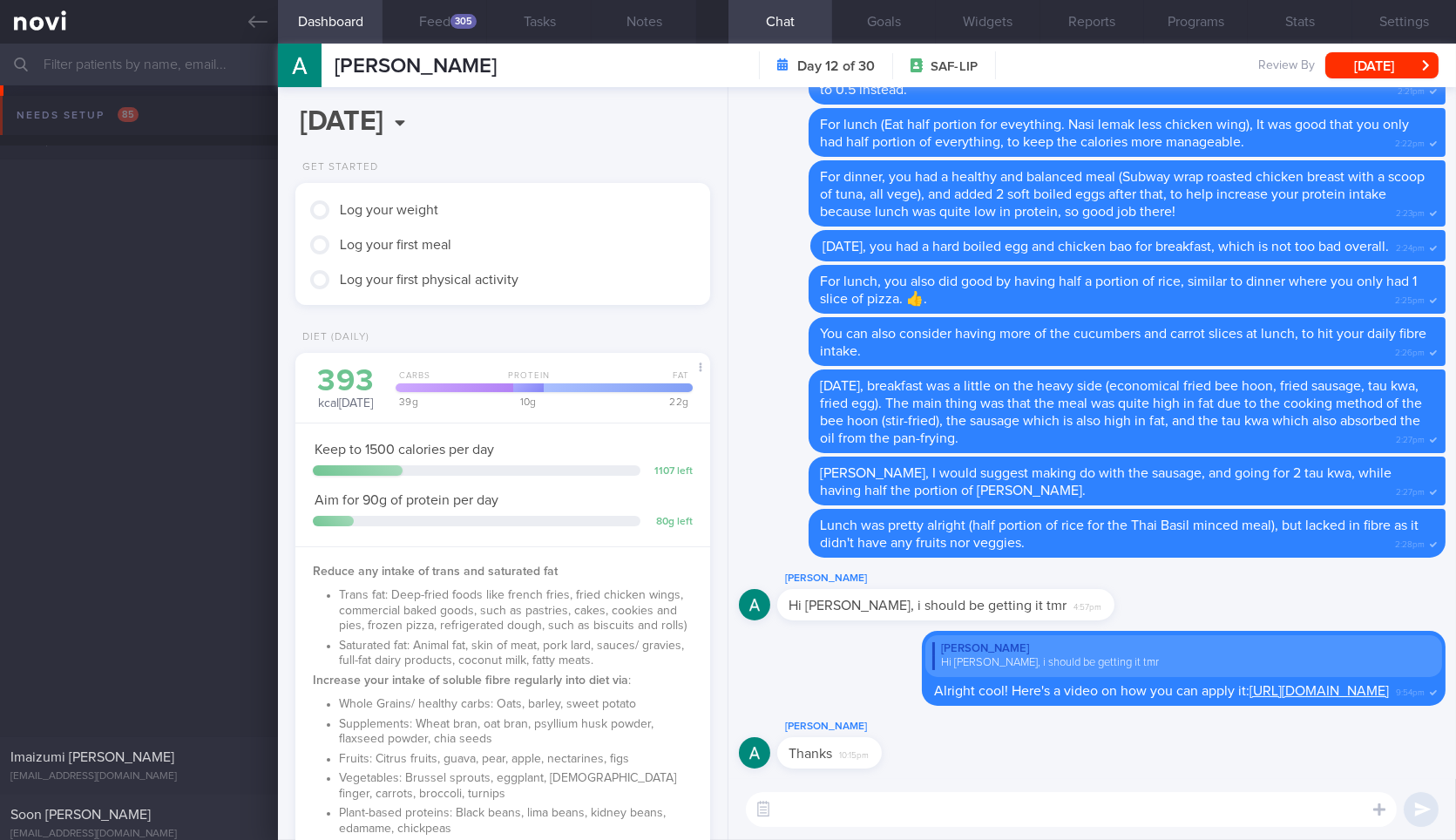
click at [436, 21] on button "Feed 305" at bounding box center [434, 22] width 104 height 44
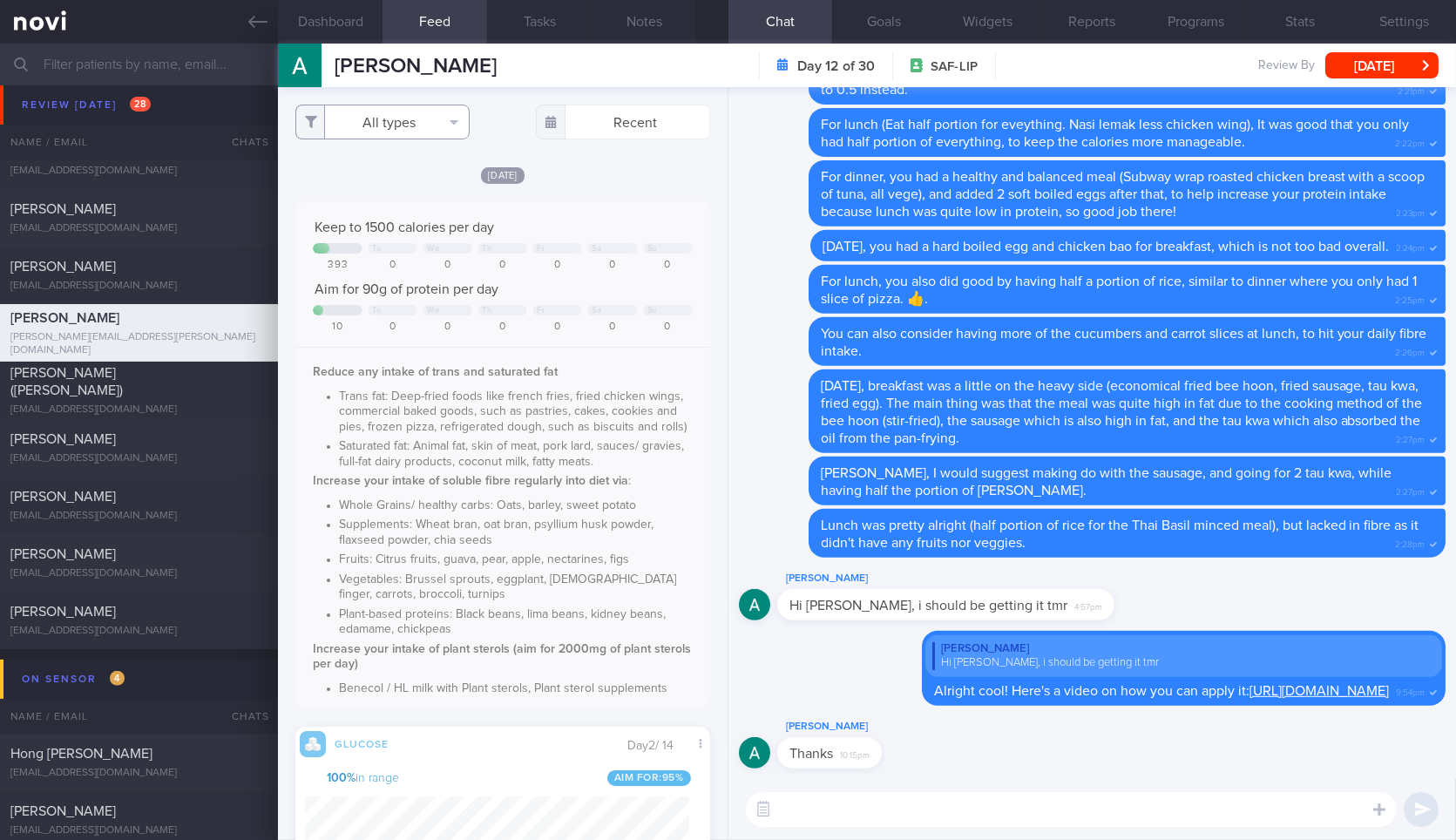
click at [412, 114] on button "All types" at bounding box center [383, 122] width 174 height 34
click at [411, 188] on button "Activity" at bounding box center [383, 181] width 172 height 26
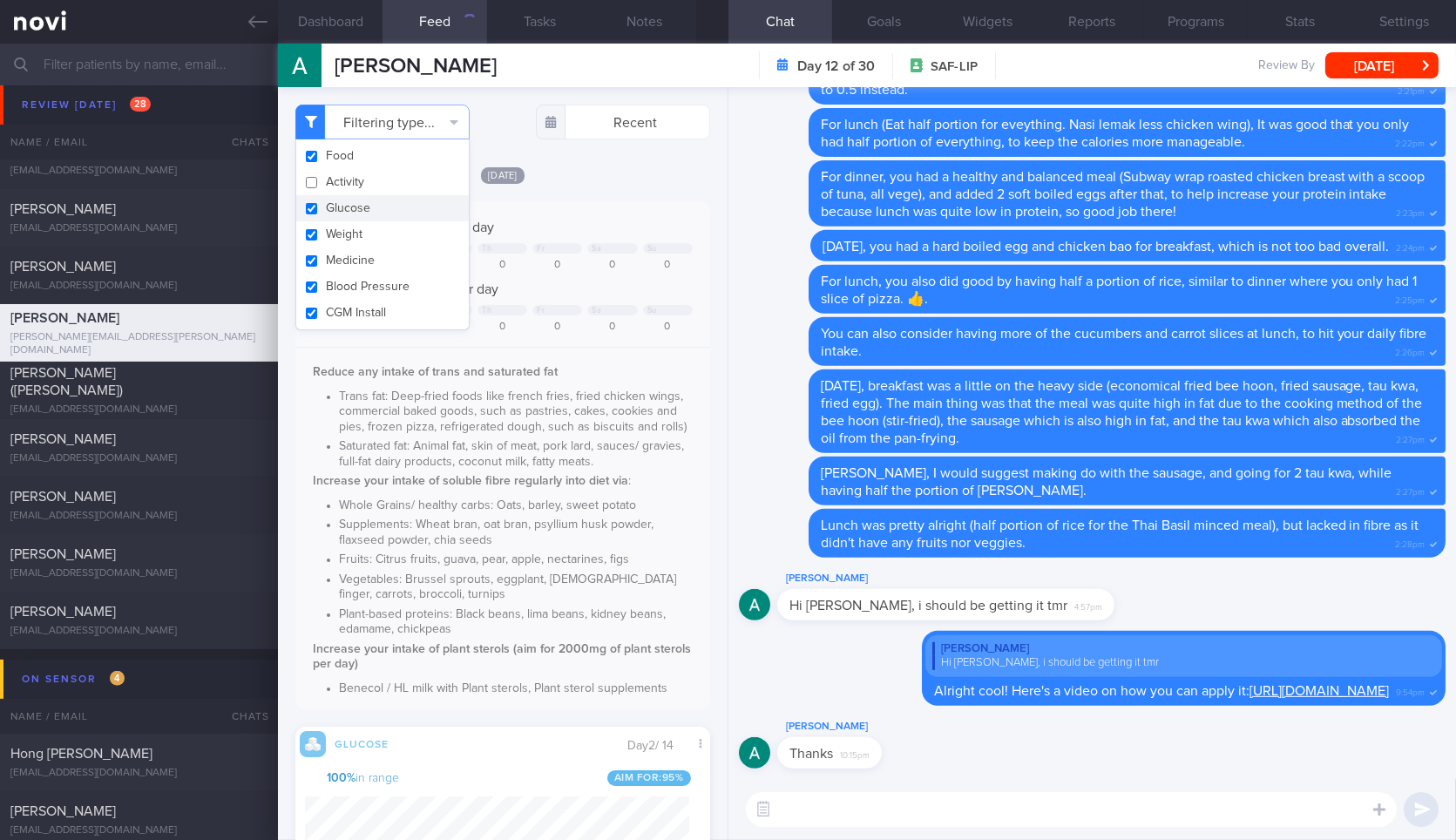
checkbox input "false"
click at [406, 248] on button "Medicine" at bounding box center [383, 260] width 172 height 26
checkbox input "false"
click at [416, 235] on button "Weight" at bounding box center [383, 234] width 172 height 26
checkbox input "false"
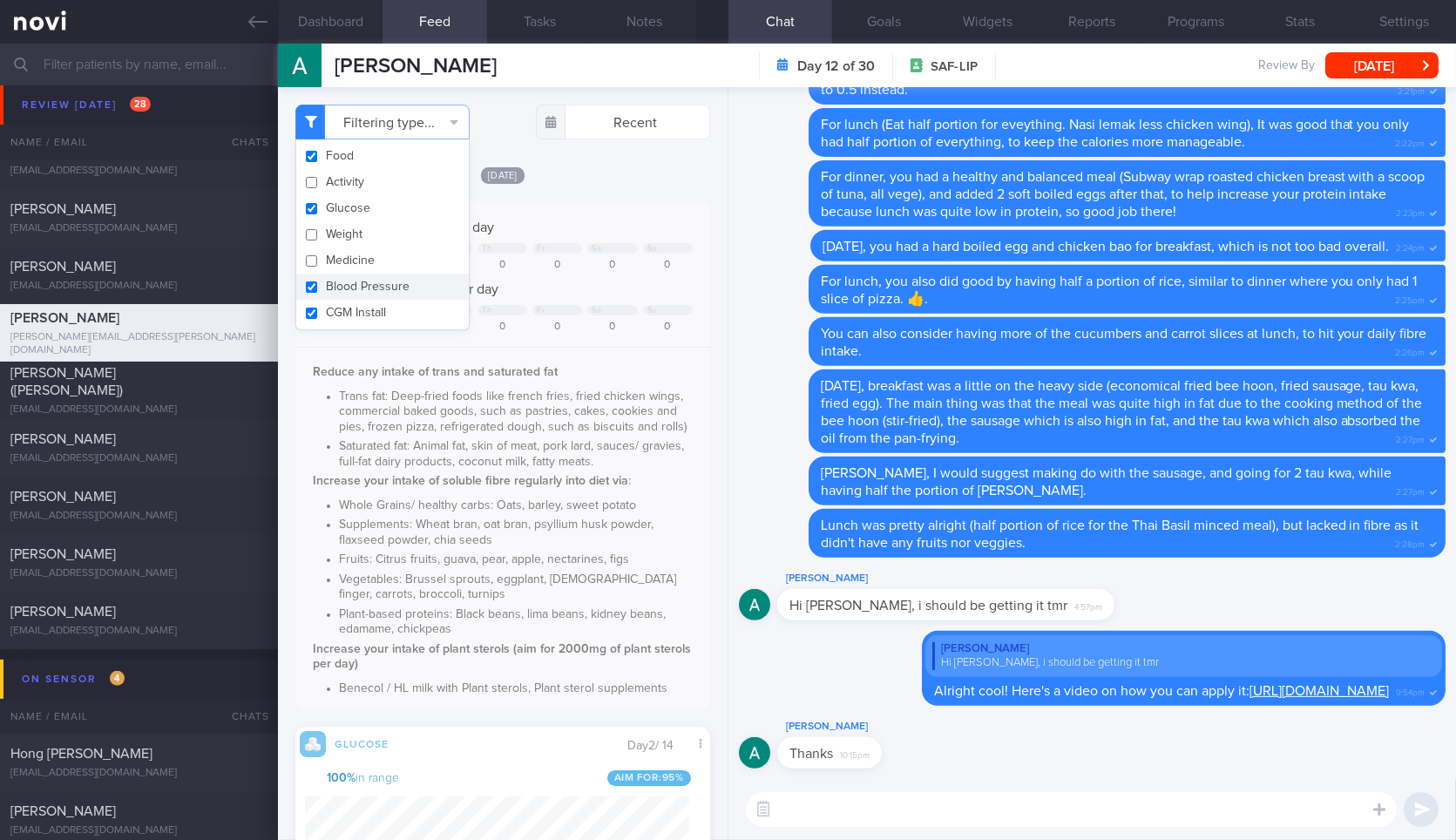
click at [612, 179] on div "[DATE]" at bounding box center [502, 175] width 414 height 18
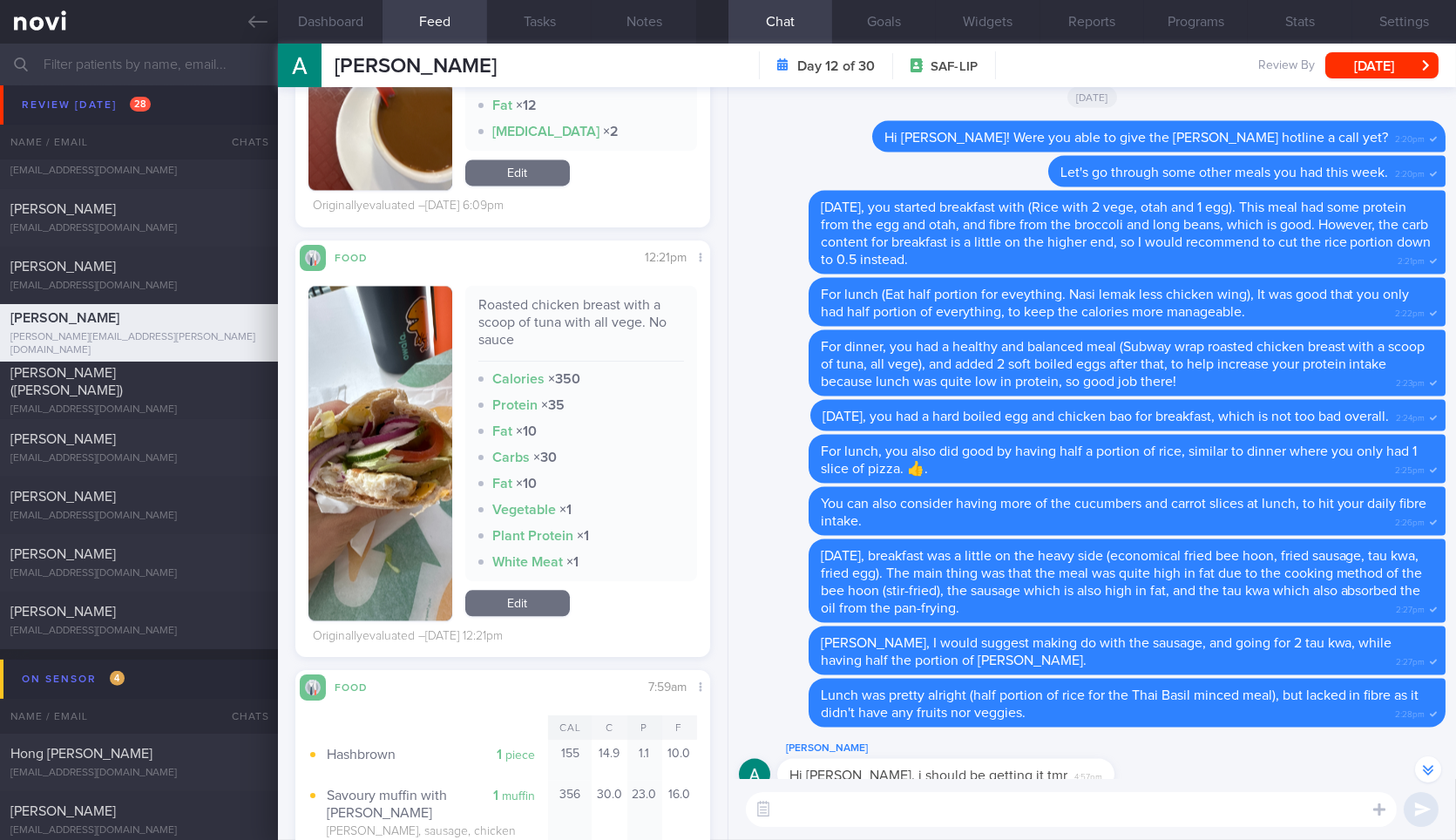
click at [1044, 803] on textarea at bounding box center [1072, 810] width 651 height 34
type textarea "Hi [PERSON_NAME]! Let's review some of your meals that you had over the weekend."
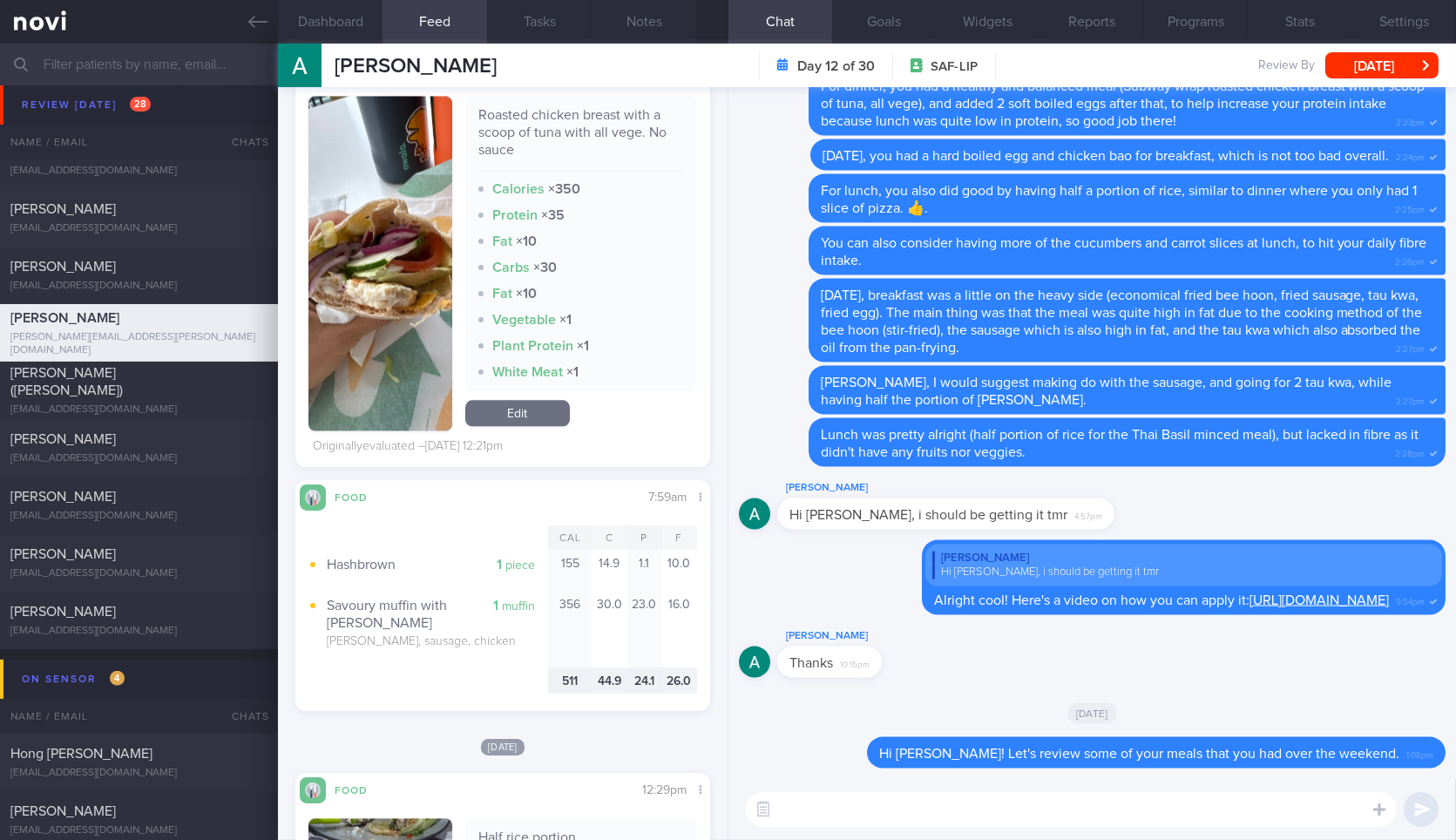
scroll to position [7985, 0]
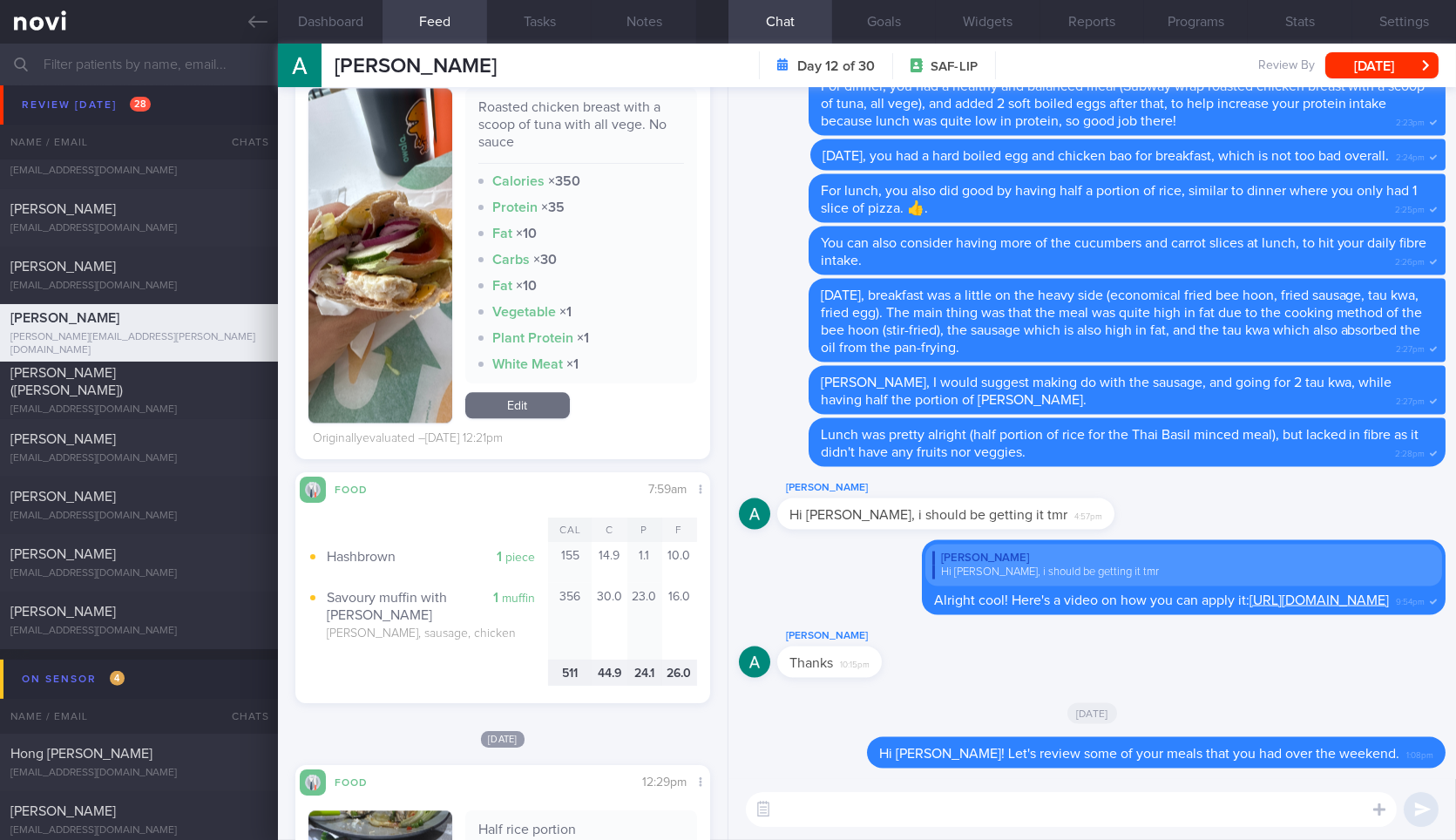
click at [954, 816] on textarea at bounding box center [1072, 810] width 651 height 34
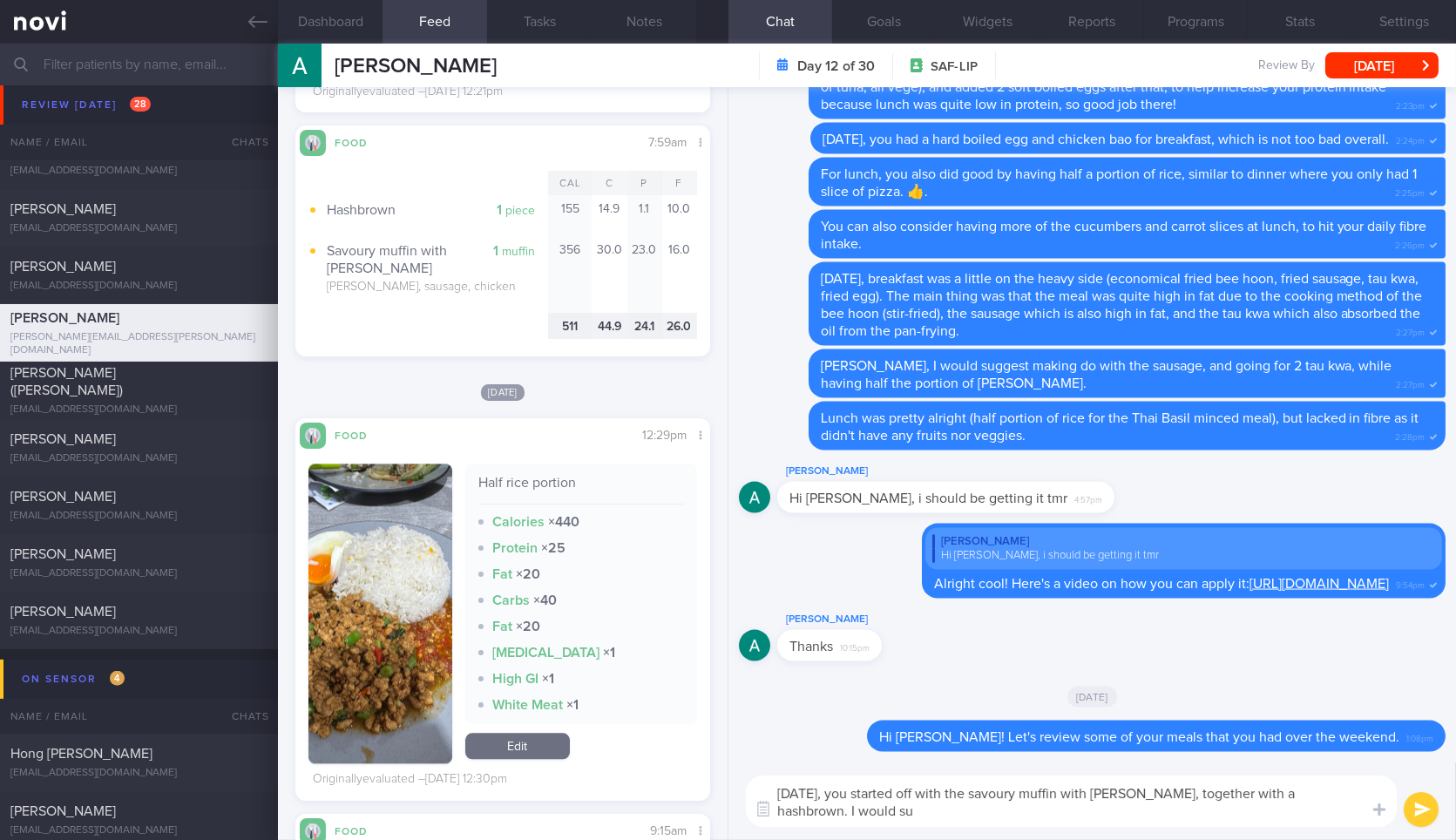
scroll to position [0, 0]
type textarea "[DATE], you started off with the savoury muffin with [PERSON_NAME], together wi…"
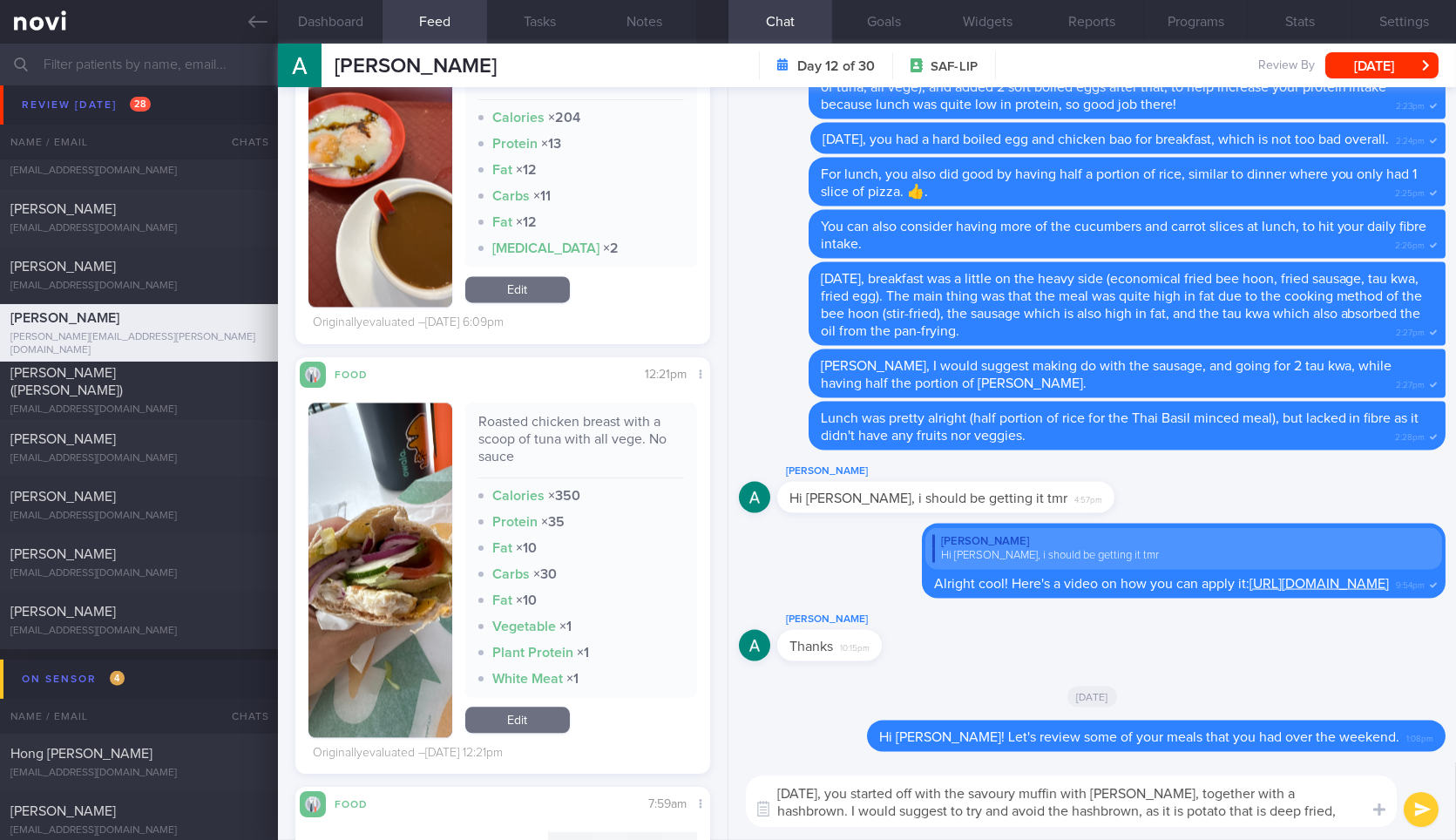
scroll to position [7684, 0]
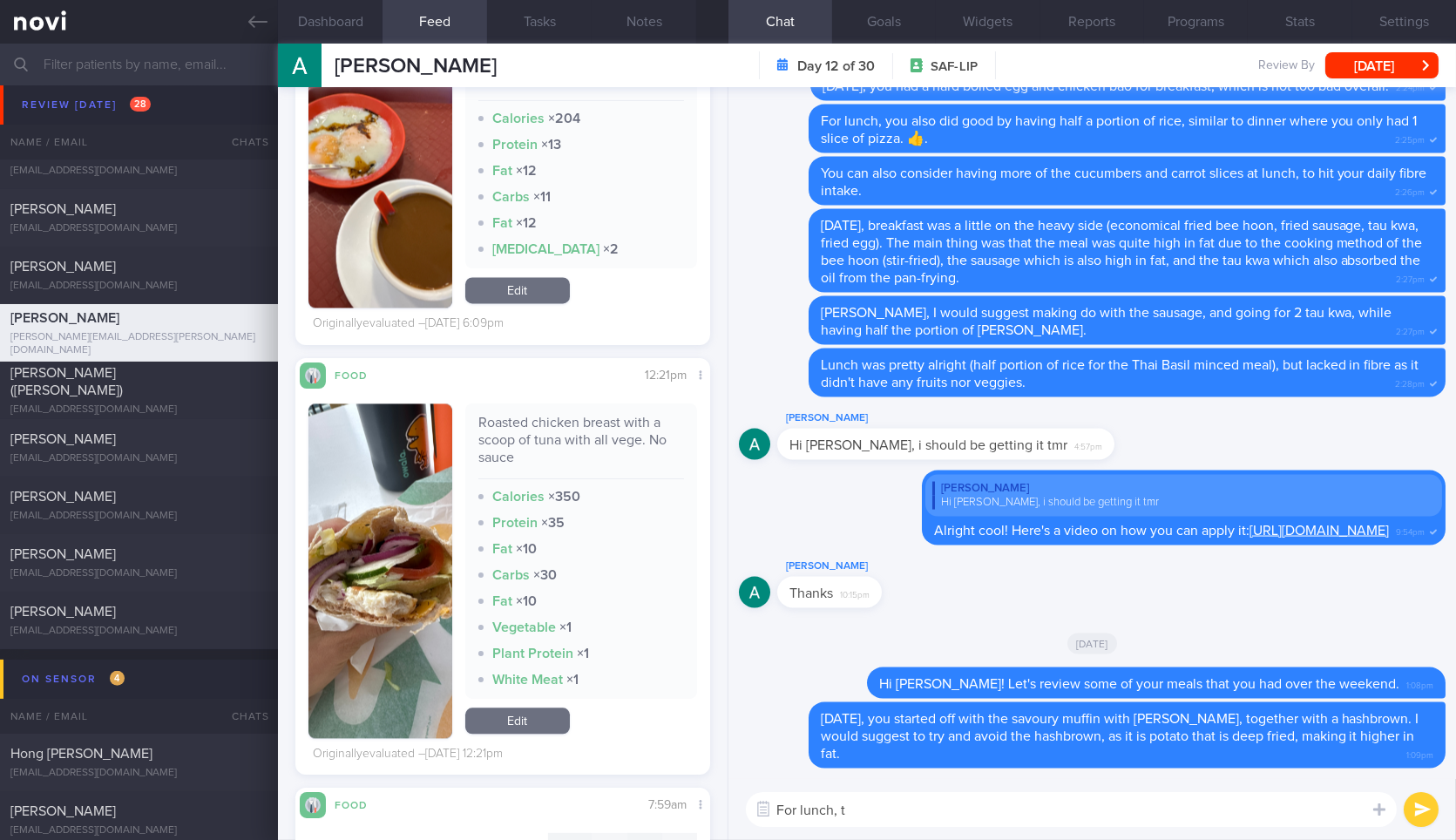
click at [510, 425] on div "Roasted chicken breast with a scoop of tuna with all vege. No sauce" at bounding box center [581, 447] width 206 height 65
copy div "Roasted chicken breast with a scoop of tuna with all vege. No sauce"
click at [901, 811] on textarea "For lunch, t" at bounding box center [1072, 810] width 651 height 34
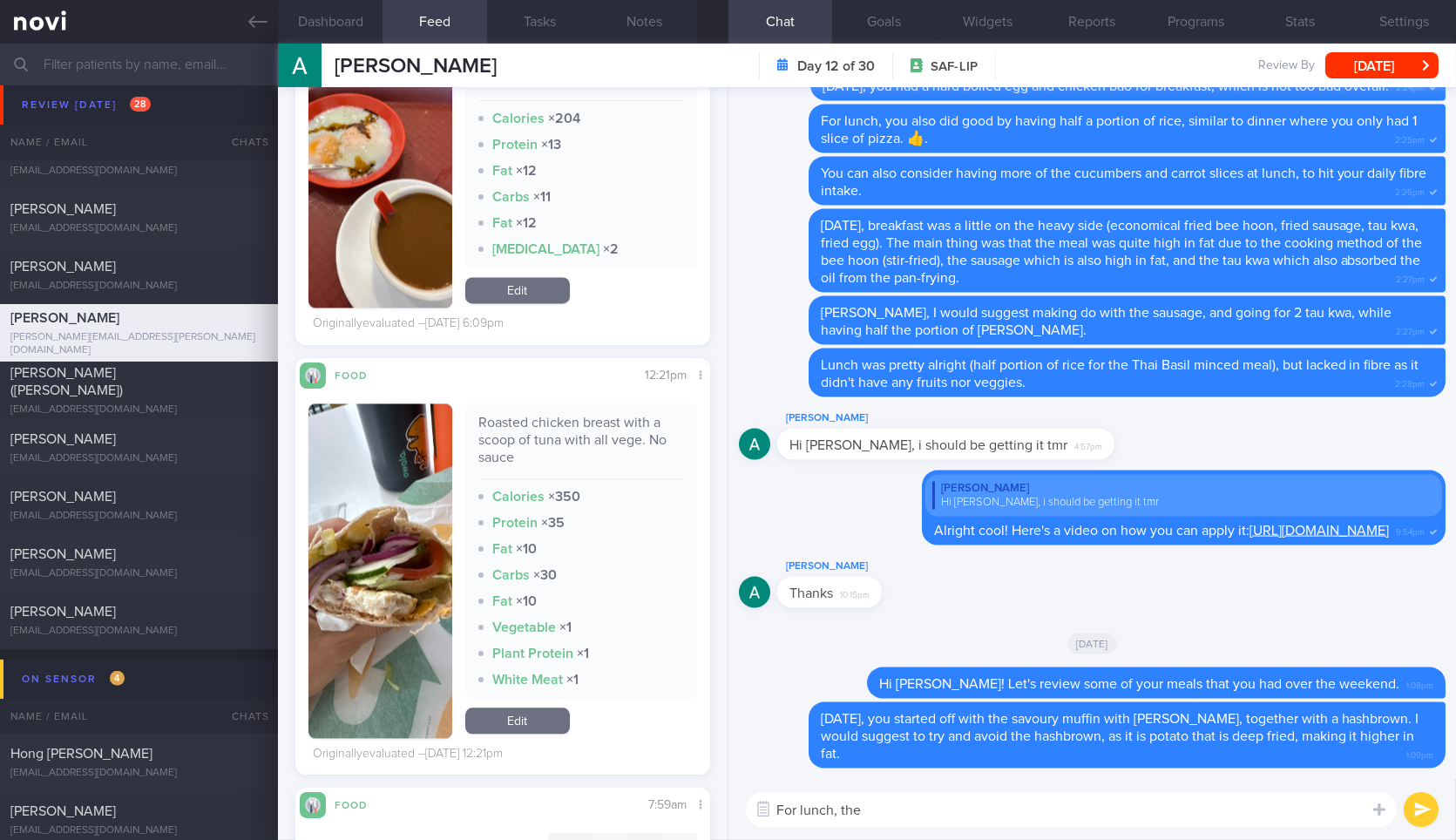
paste textarea "Roasted chicken breast with a scoop of tuna with all vege. No sauce"
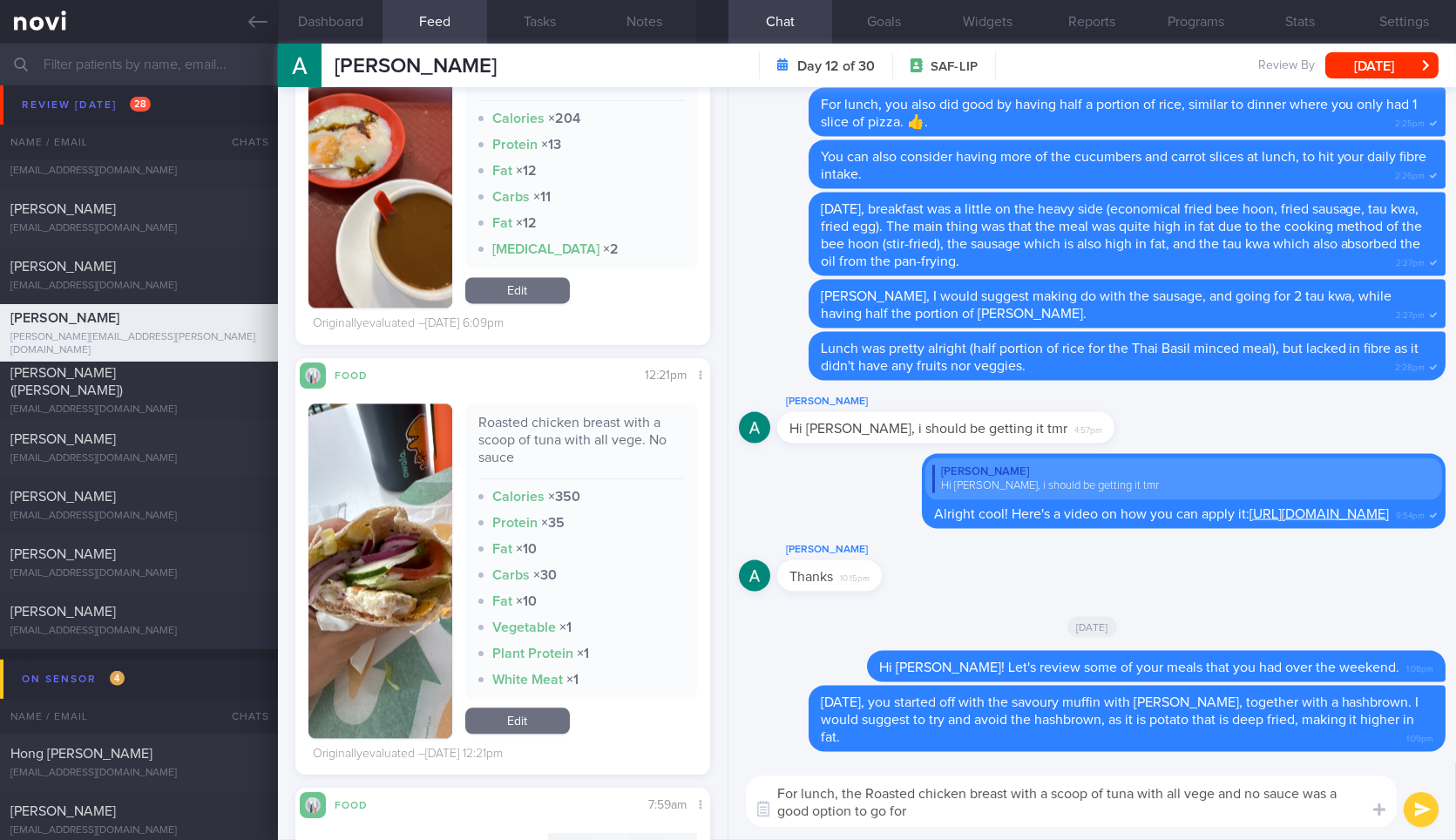
type textarea "For lunch, the Roasted chicken breast with a scoop of tuna with all vege and no…"
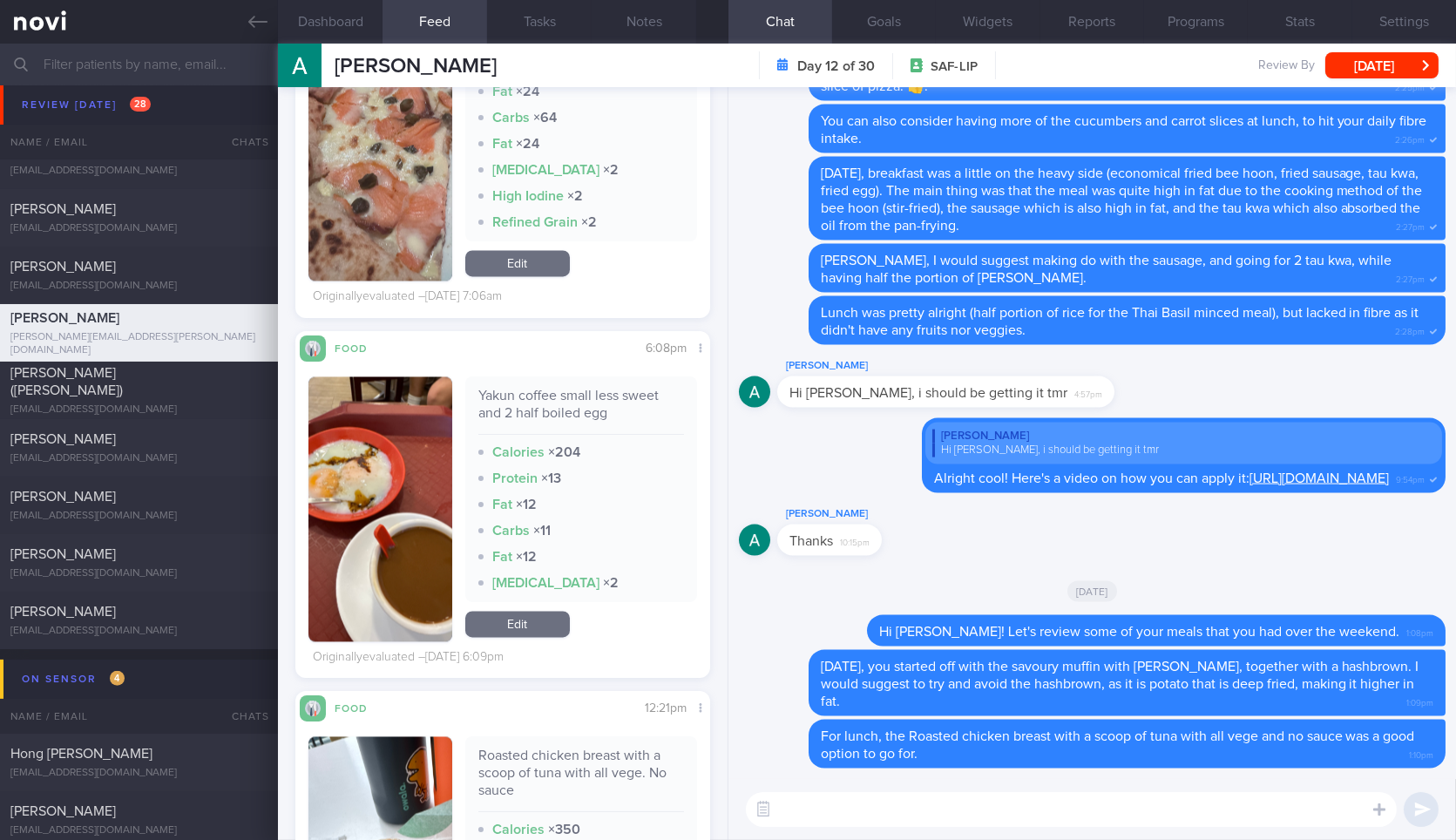
scroll to position [7350, 0]
click at [511, 387] on div "Yakun coffee small less sweet and 2 half boiled egg" at bounding box center [581, 411] width 206 height 48
copy div "Yakun coffee small less sweet and 2 half boiled egg"
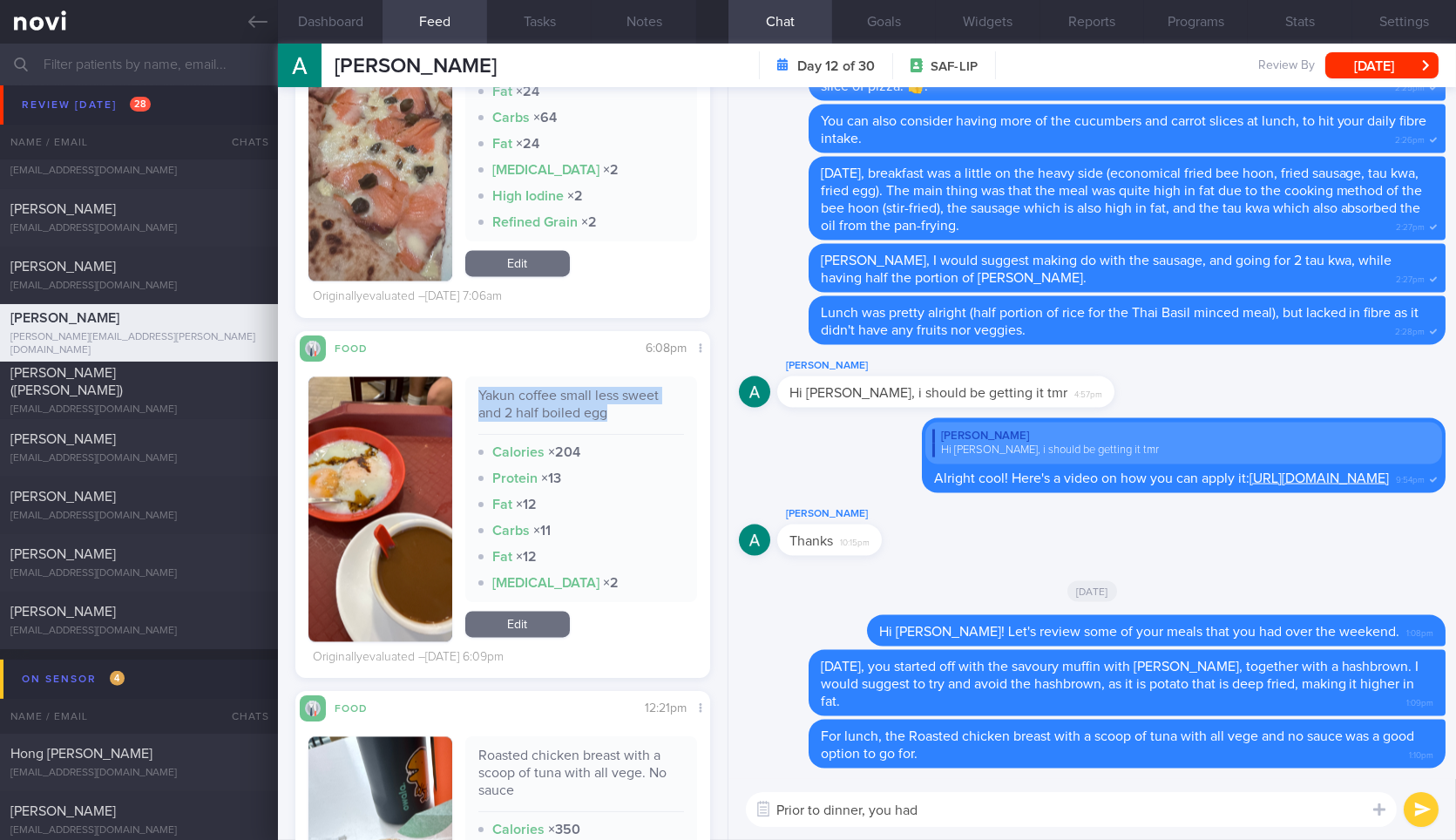
click at [511, 387] on div "Yakun coffee small less sweet and 2 half boiled egg" at bounding box center [581, 411] width 206 height 48
paste textarea "Yakun coffee small less sweet and 2 half boiled egg"
click at [1029, 821] on textarea "Prior to dinner, you had" at bounding box center [1072, 810] width 651 height 34
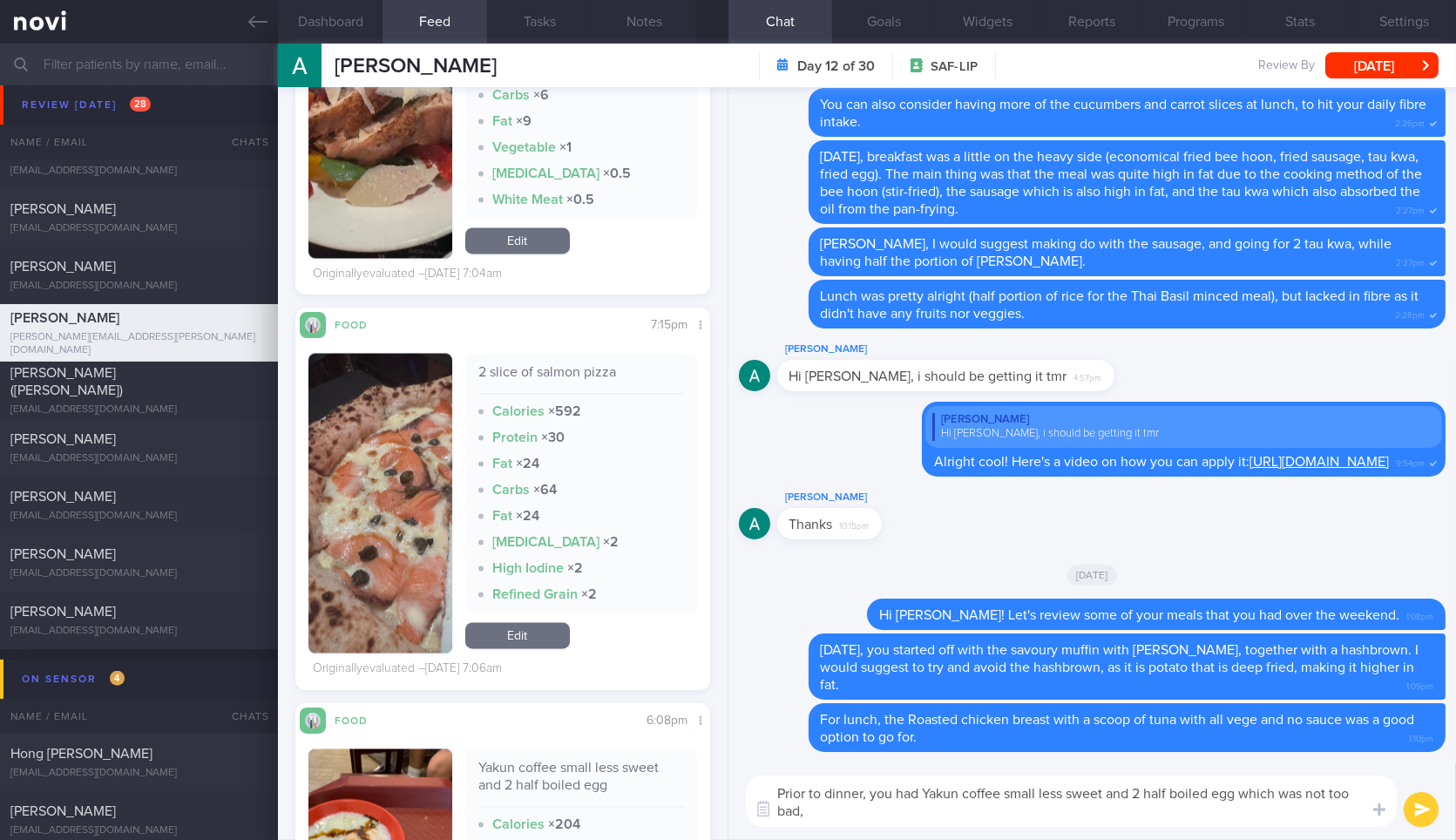
scroll to position [6717, 0]
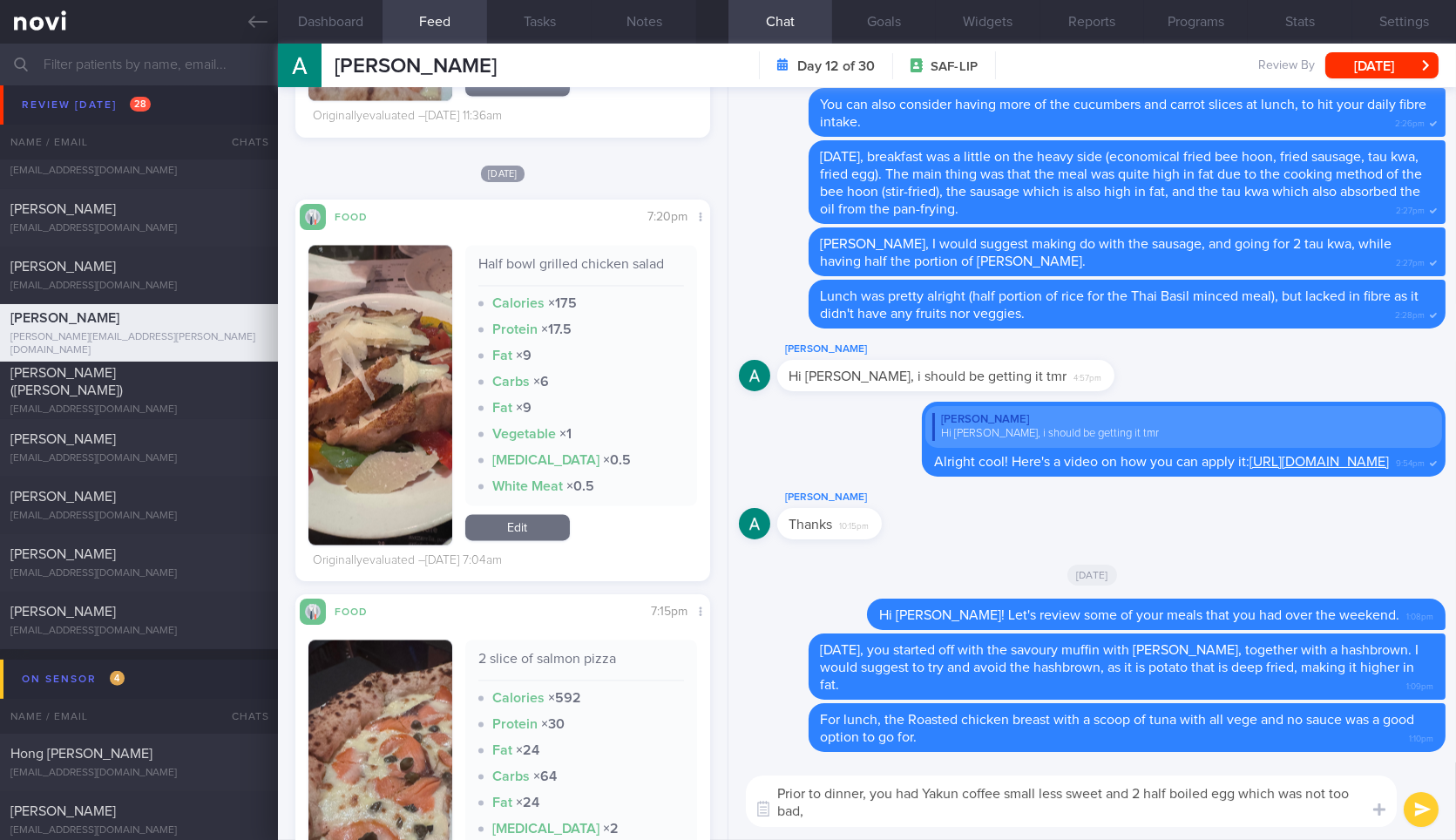
click at [415, 335] on button "button" at bounding box center [380, 395] width 143 height 300
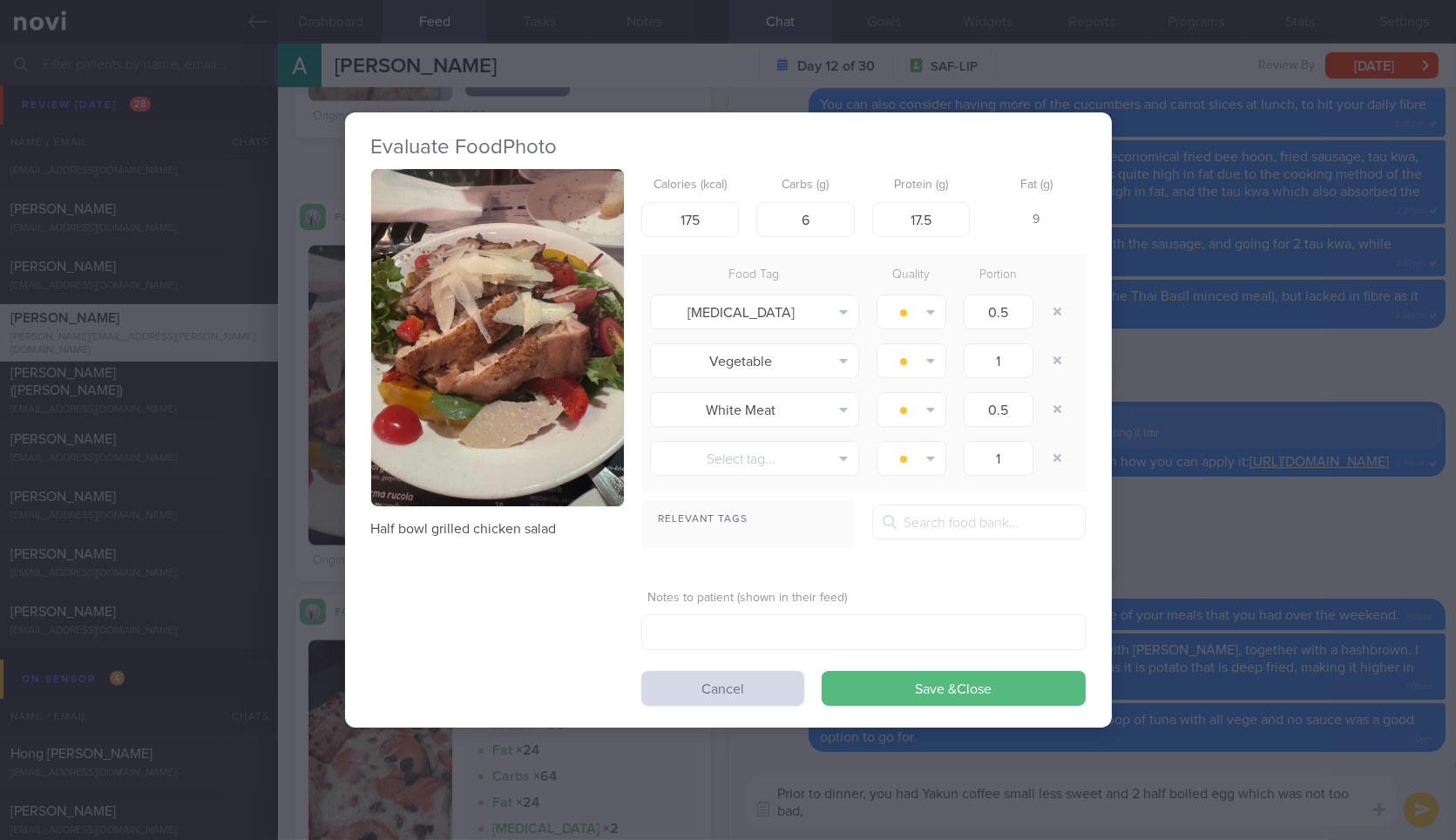
click at [549, 288] on button "button" at bounding box center [497, 337] width 253 height 337
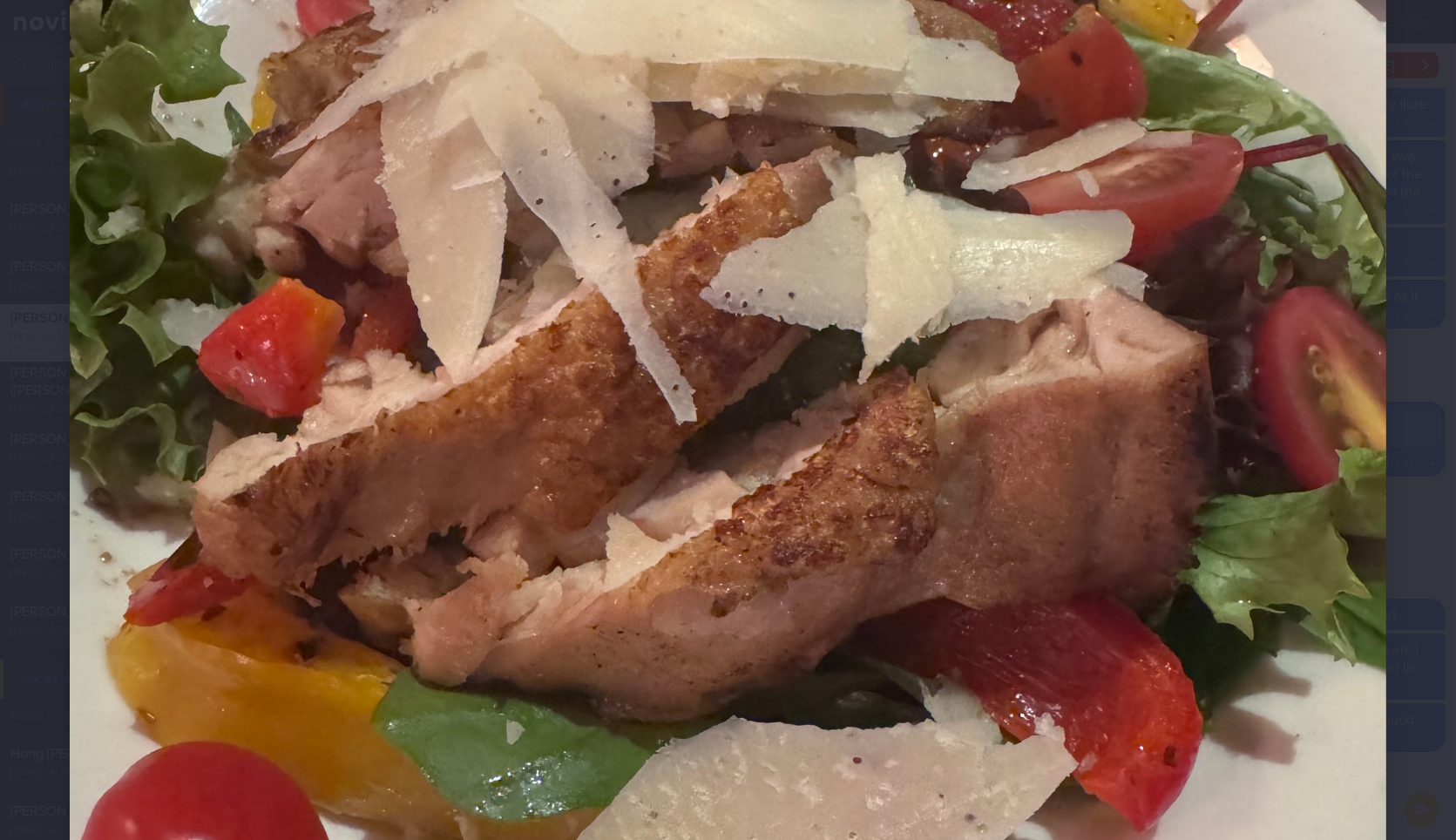
scroll to position [555, 0]
click at [1398, 323] on div at bounding box center [728, 393] width 1456 height 1896
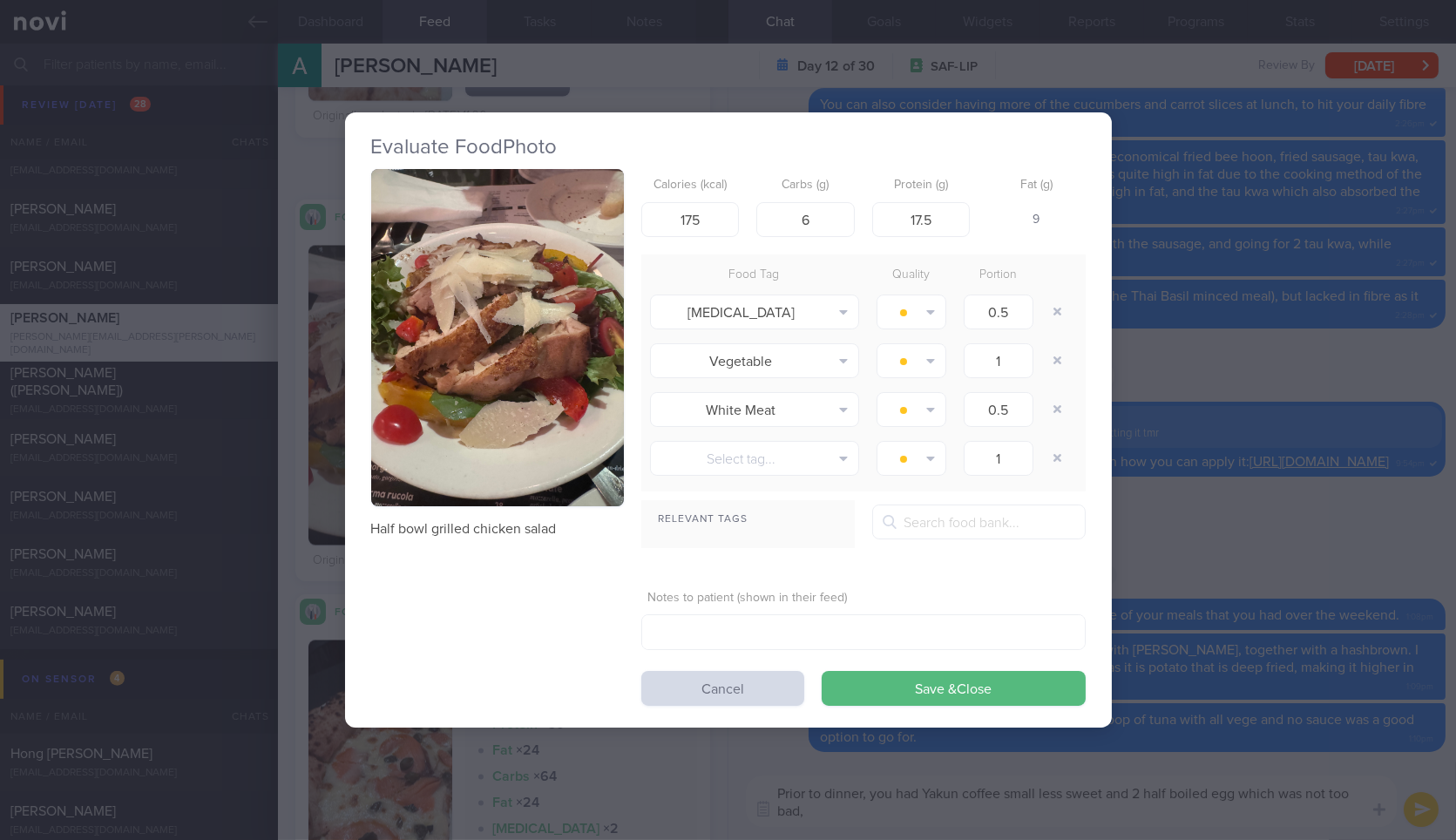
click at [1398, 323] on div "Evaluate Food Photo Half bowl grilled chicken salad Calories (kcal) 175 Carbs (…" at bounding box center [728, 420] width 1456 height 840
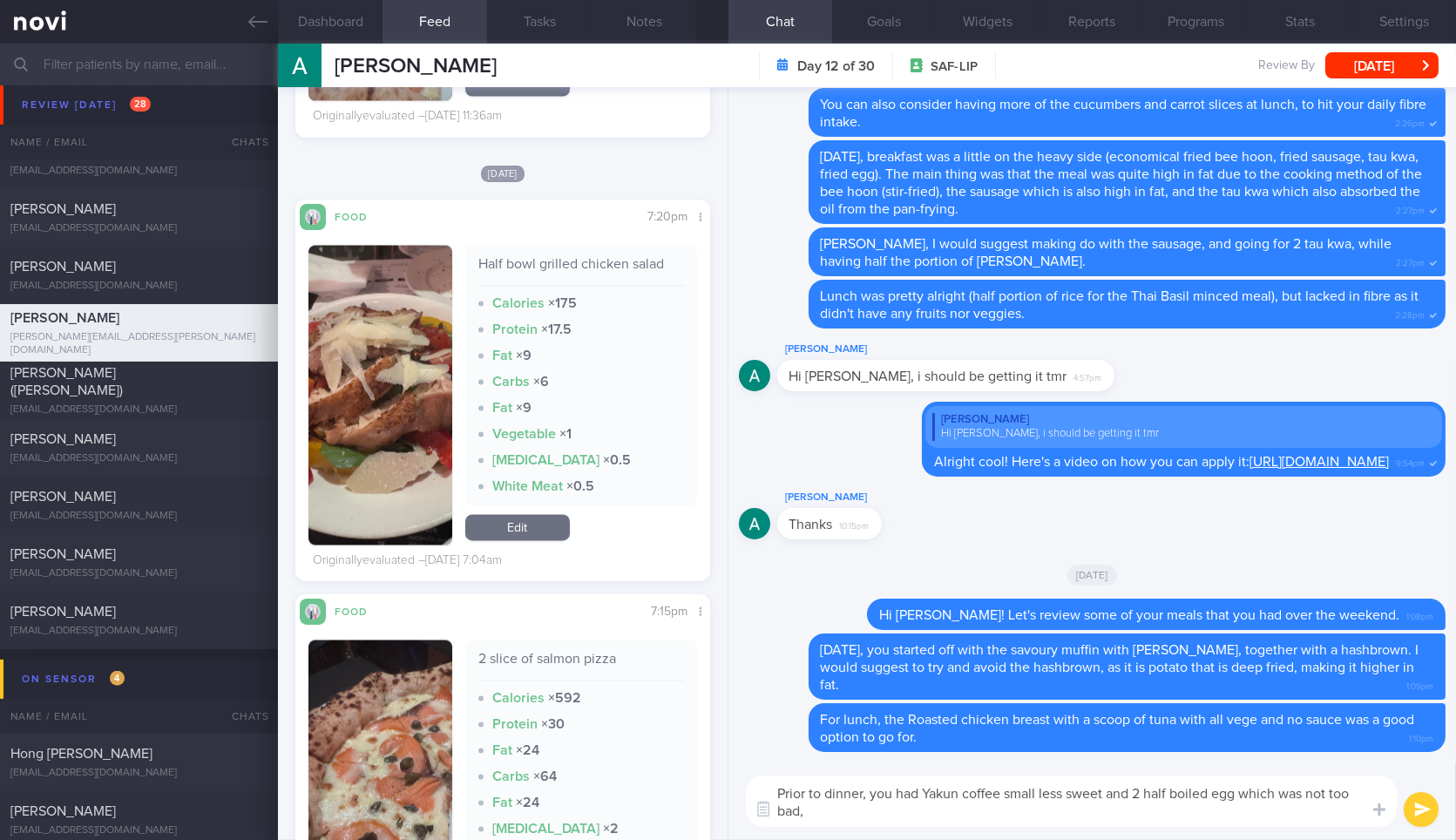
click at [1150, 804] on textarea "Prior to dinner, you had Yakun coffee small less sweet and 2 half boiled egg wh…" at bounding box center [1072, 801] width 651 height 52
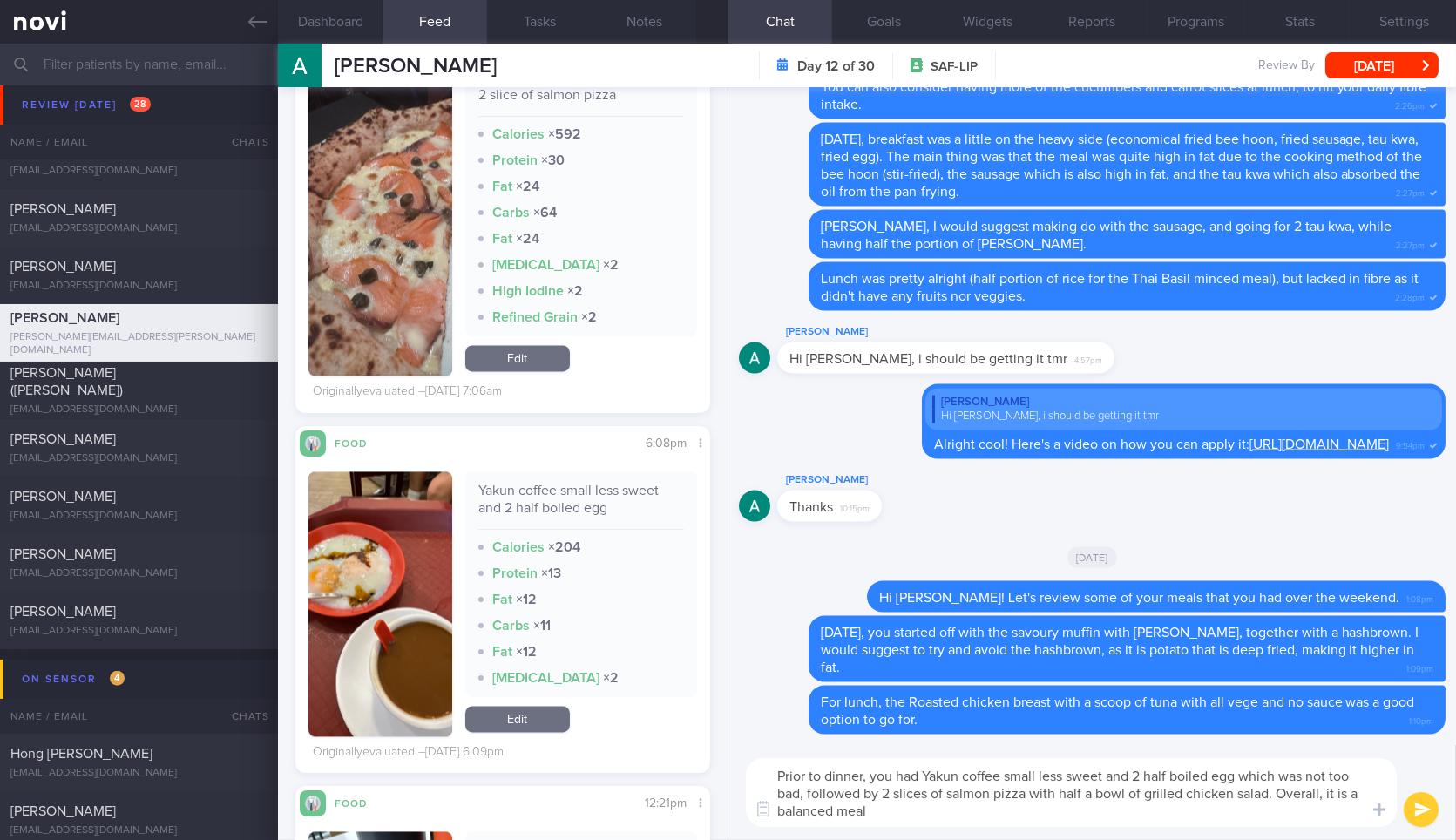
click at [378, 230] on button "button" at bounding box center [380, 226] width 143 height 300
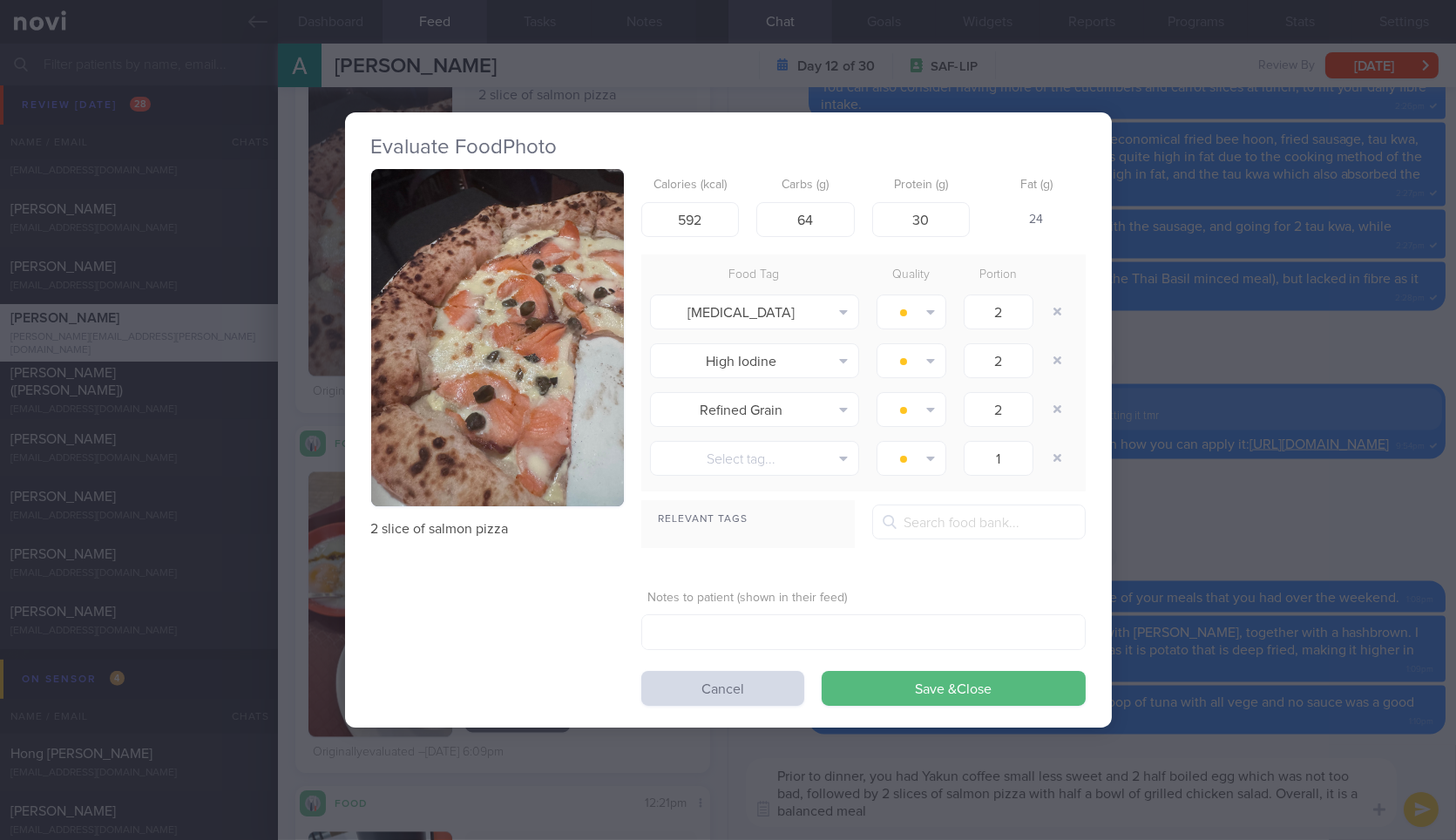
click at [1169, 328] on div "Evaluate Food Photo 2 slice of salmon pizza Calories (kcal) 592 Carbs (g) 64 Pr…" at bounding box center [728, 420] width 1456 height 840
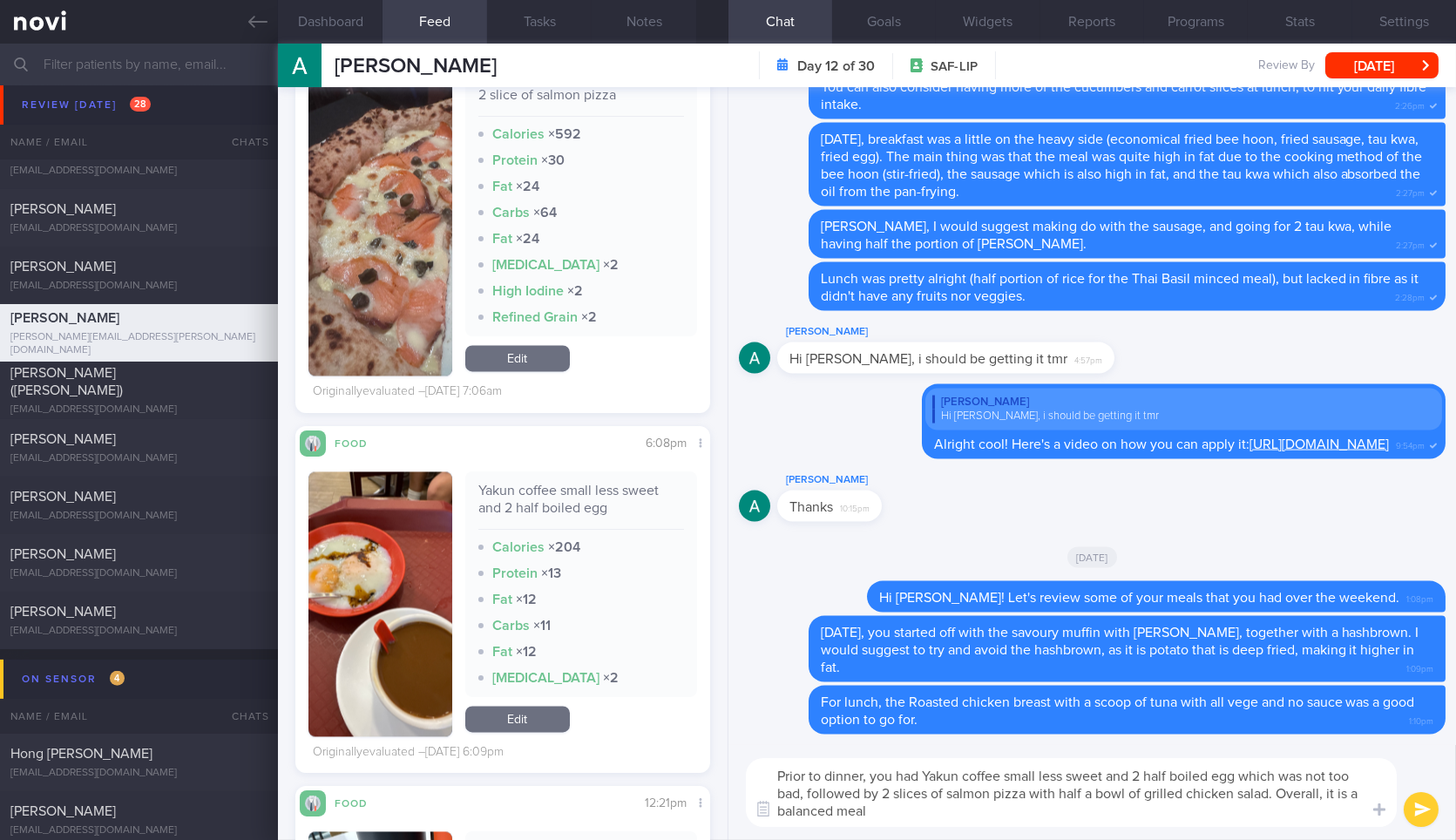
click at [1106, 814] on textarea "Prior to dinner, you had Yakun coffee small less sweet and 2 half boiled egg wh…" at bounding box center [1072, 793] width 651 height 69
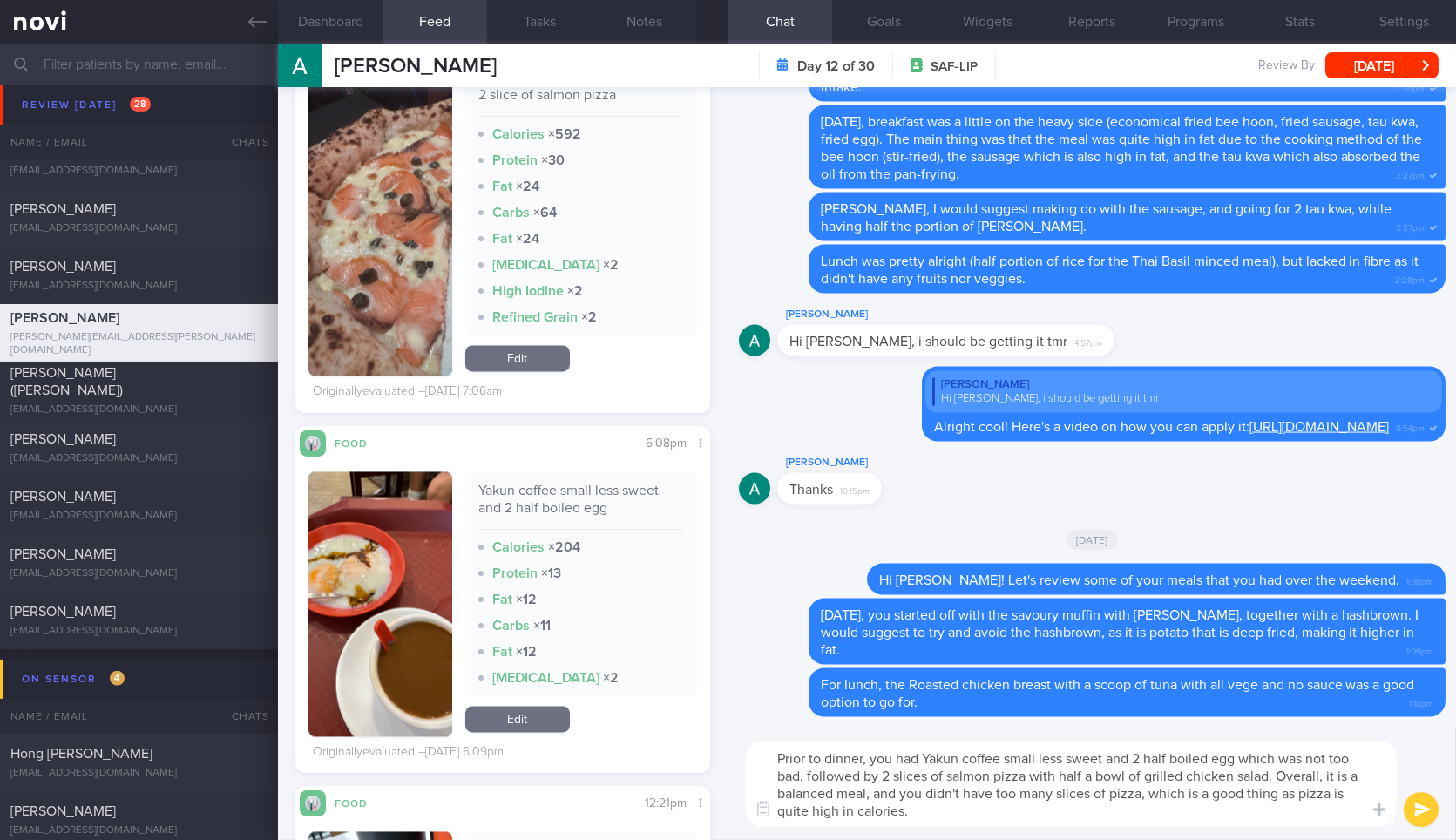
type textarea "Prior to dinner, you had Yakun coffee small less sweet and 2 half boiled egg wh…"
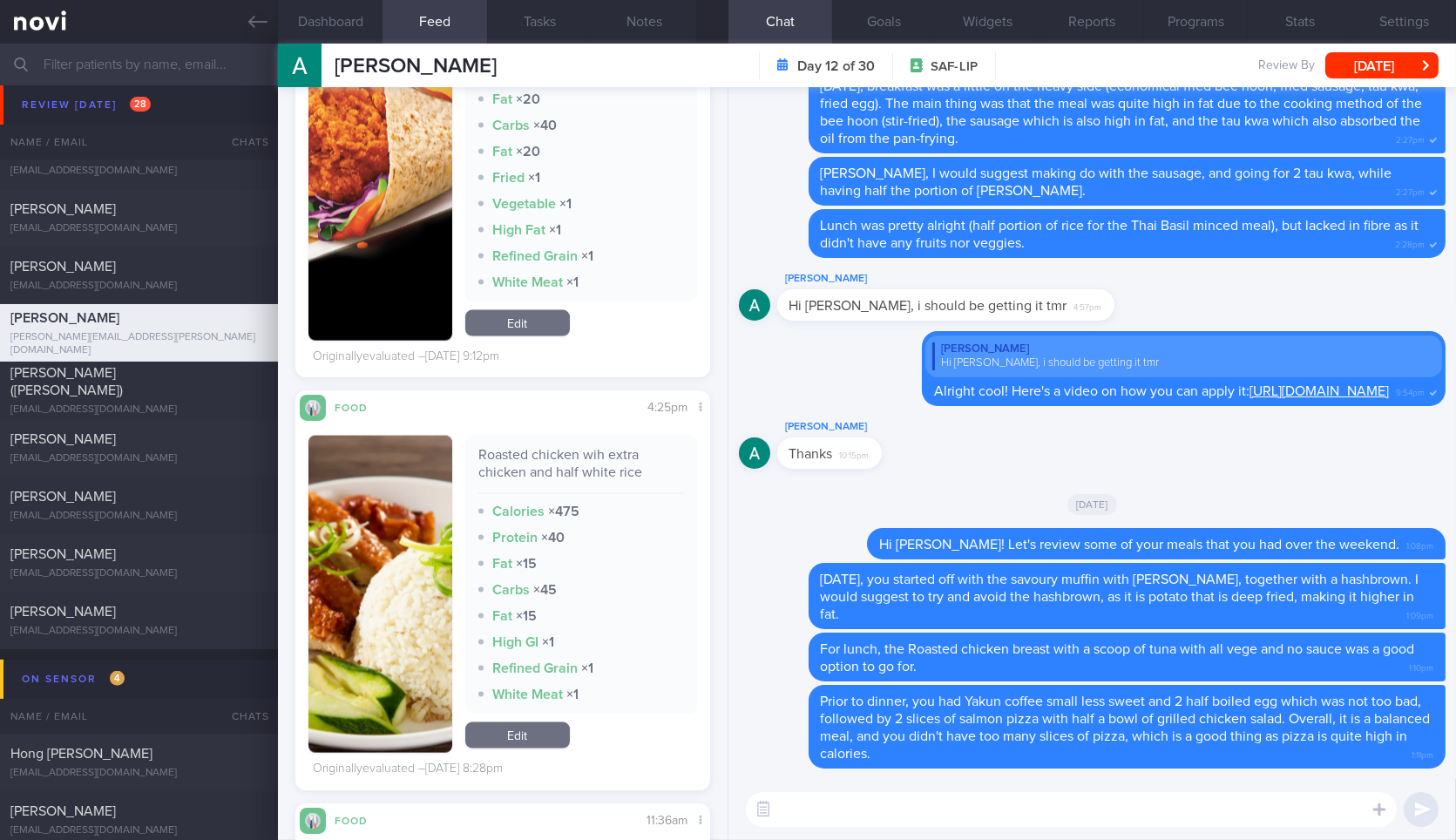
scroll to position [4996, 0]
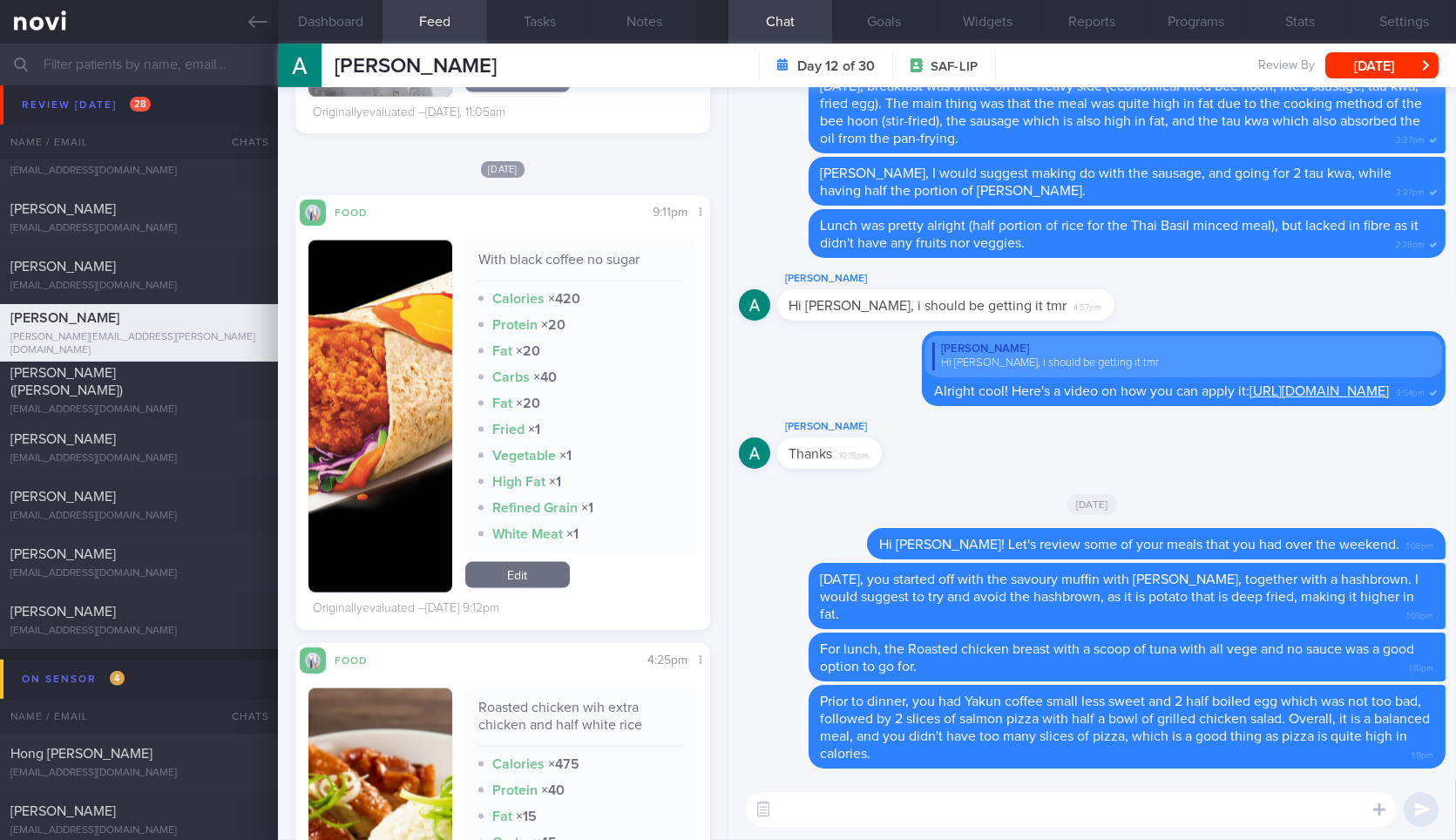
click at [393, 366] on button "button" at bounding box center [380, 416] width 143 height 352
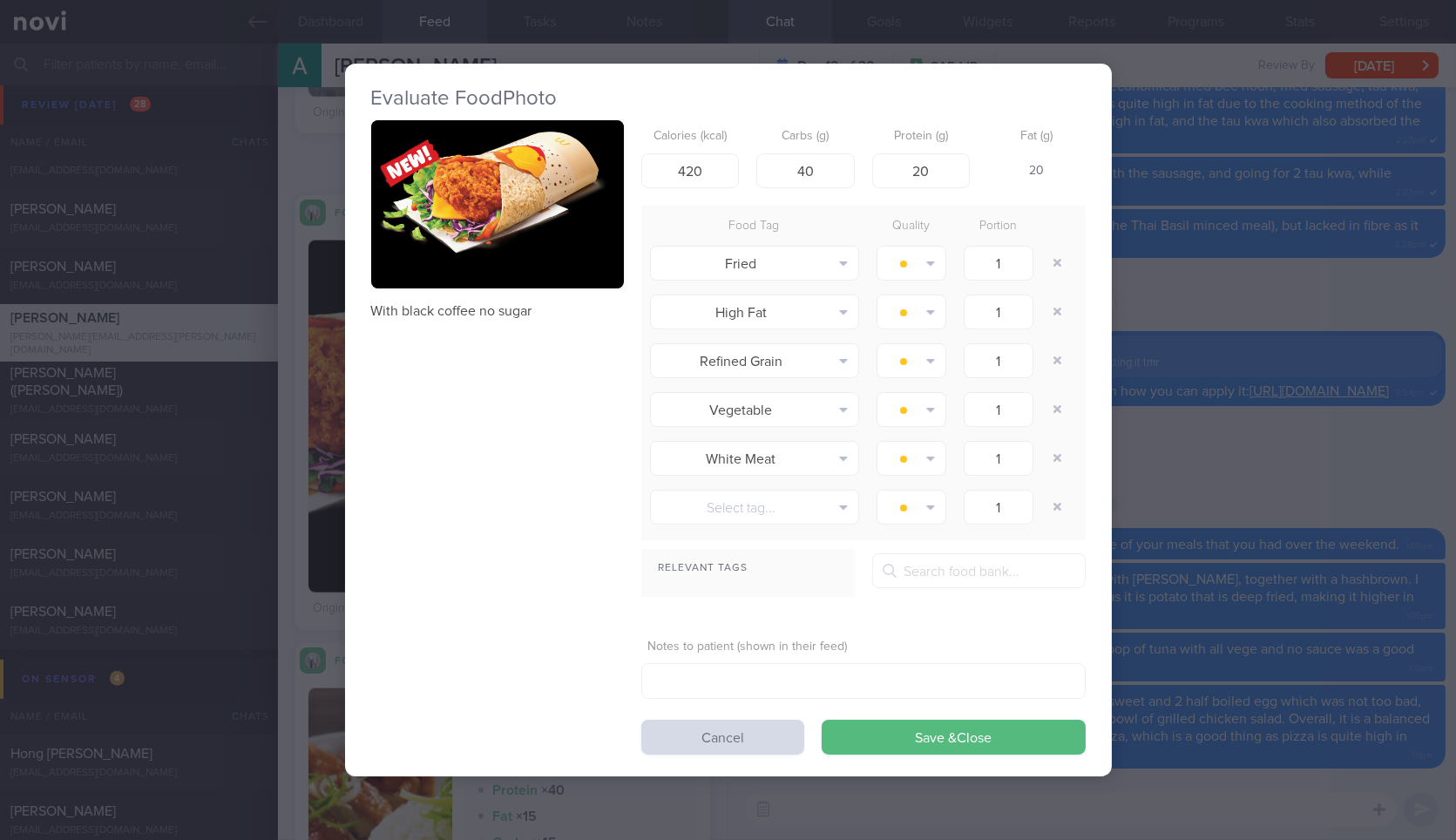
click at [1203, 443] on div "Evaluate Food Photo With black coffee no sugar Calories (kcal) 420 Carbs (g) 40…" at bounding box center [728, 420] width 1456 height 840
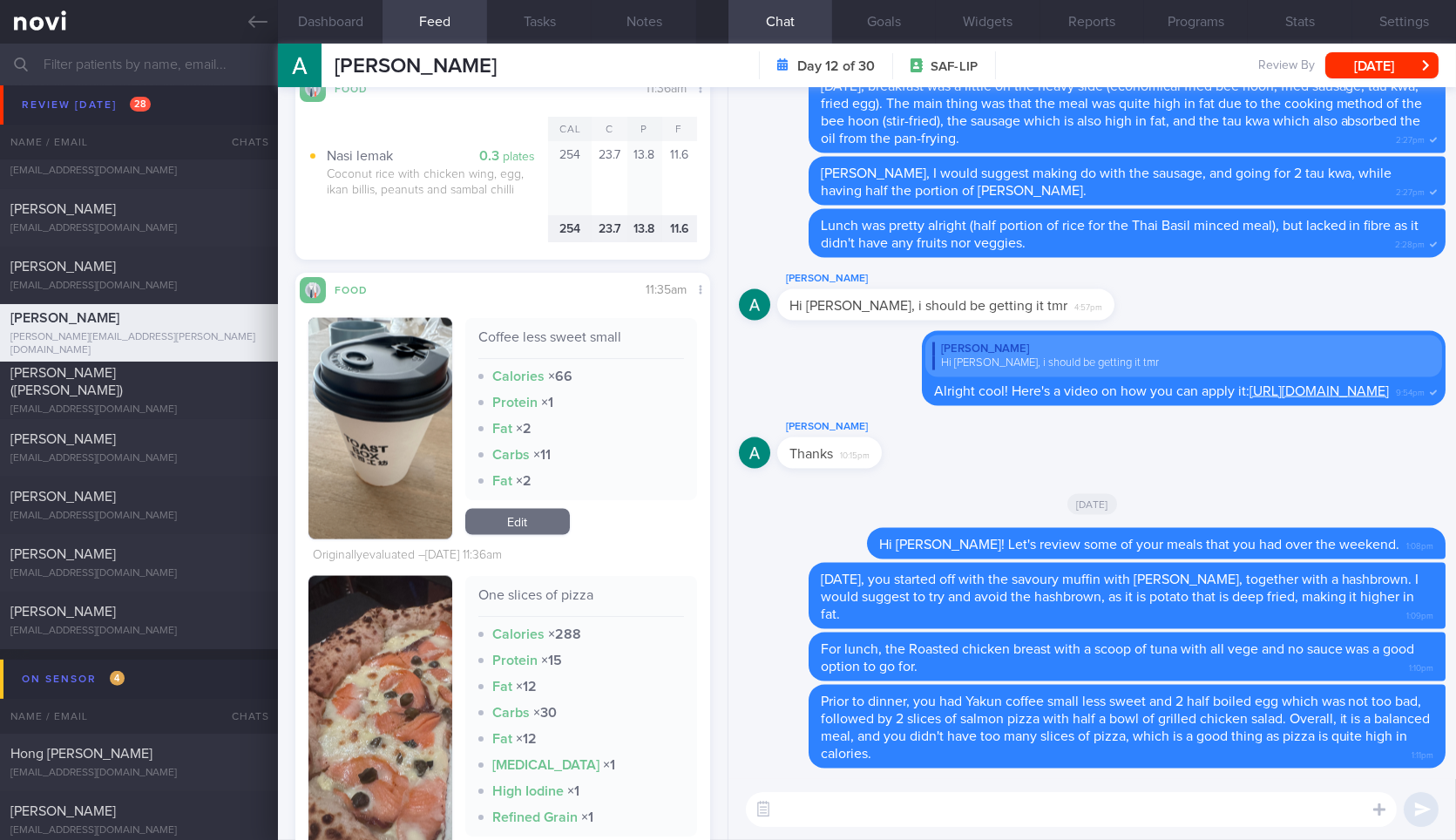
scroll to position [6309, 0]
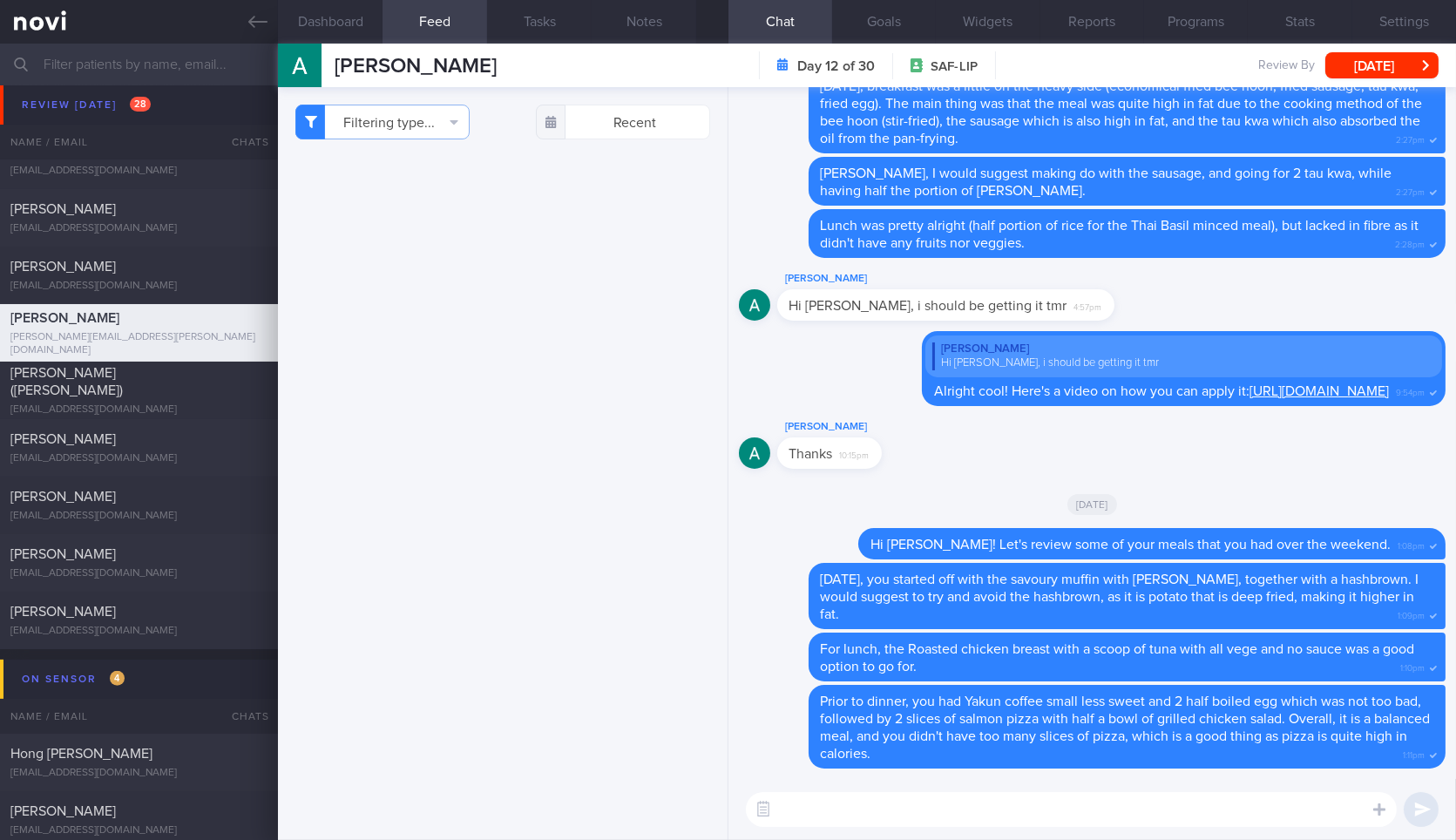
scroll to position [6309, 0]
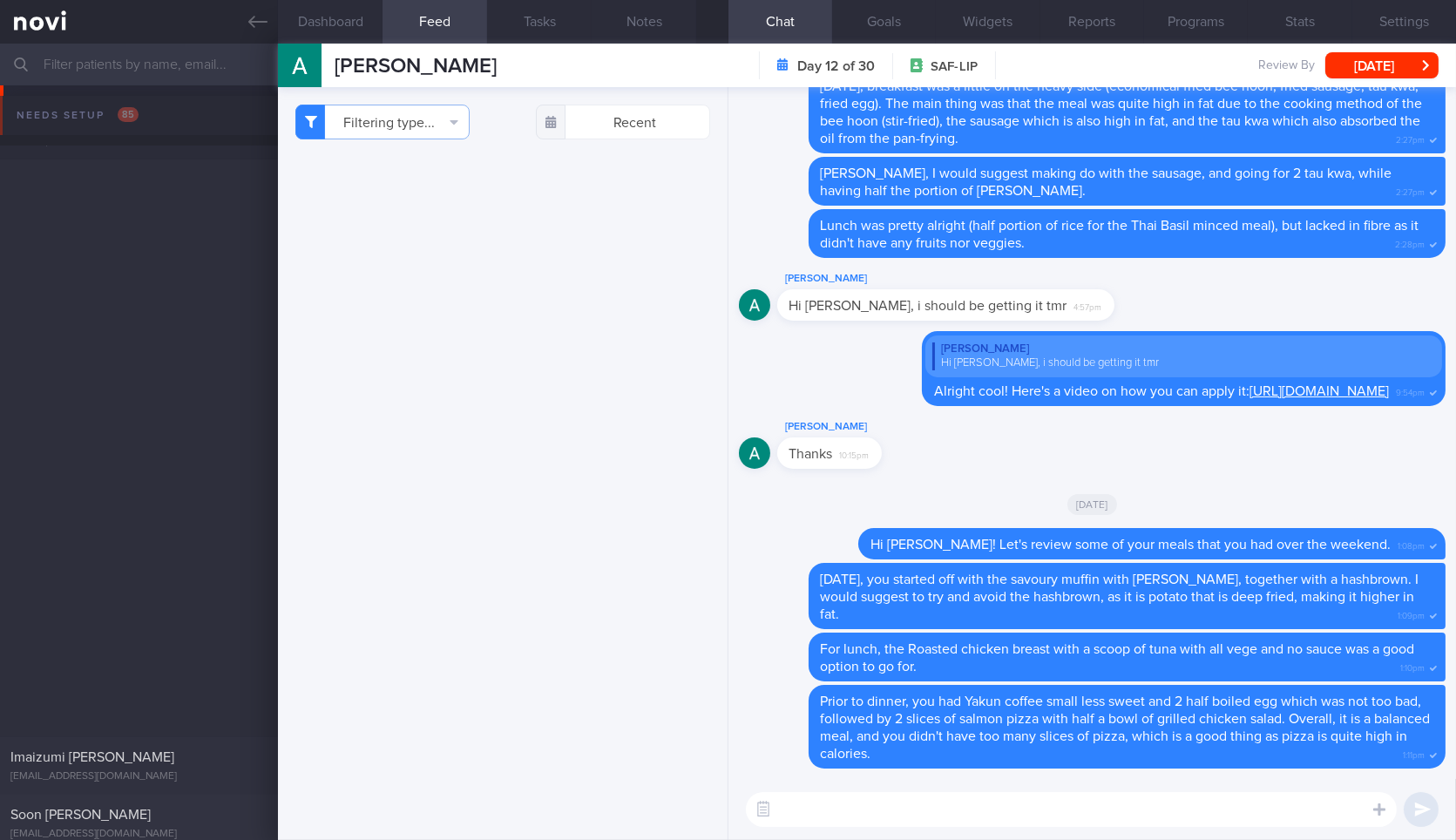
scroll to position [6309, 0]
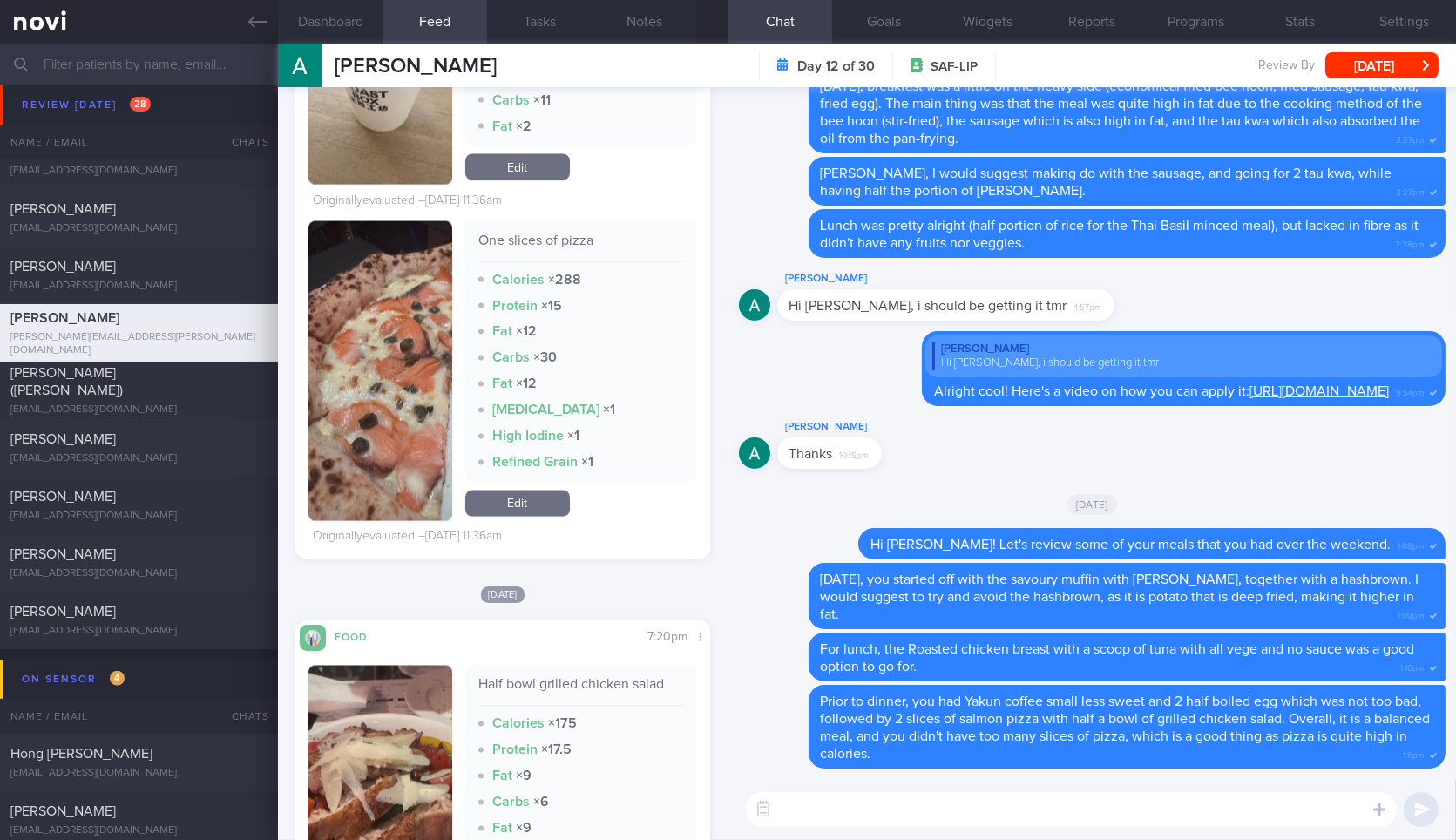
click at [921, 800] on textarea at bounding box center [1072, 810] width 651 height 34
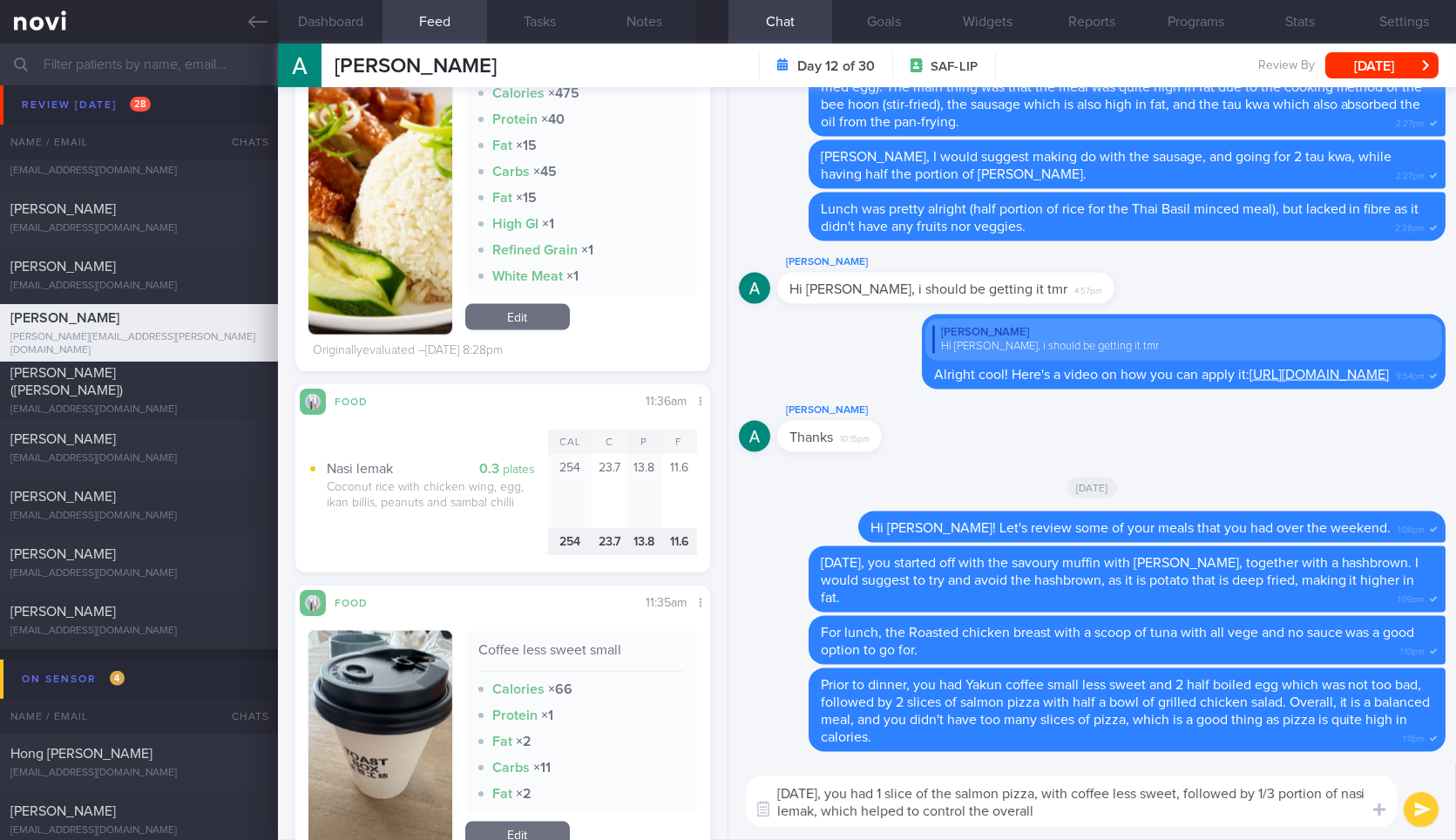
scroll to position [6107, 0]
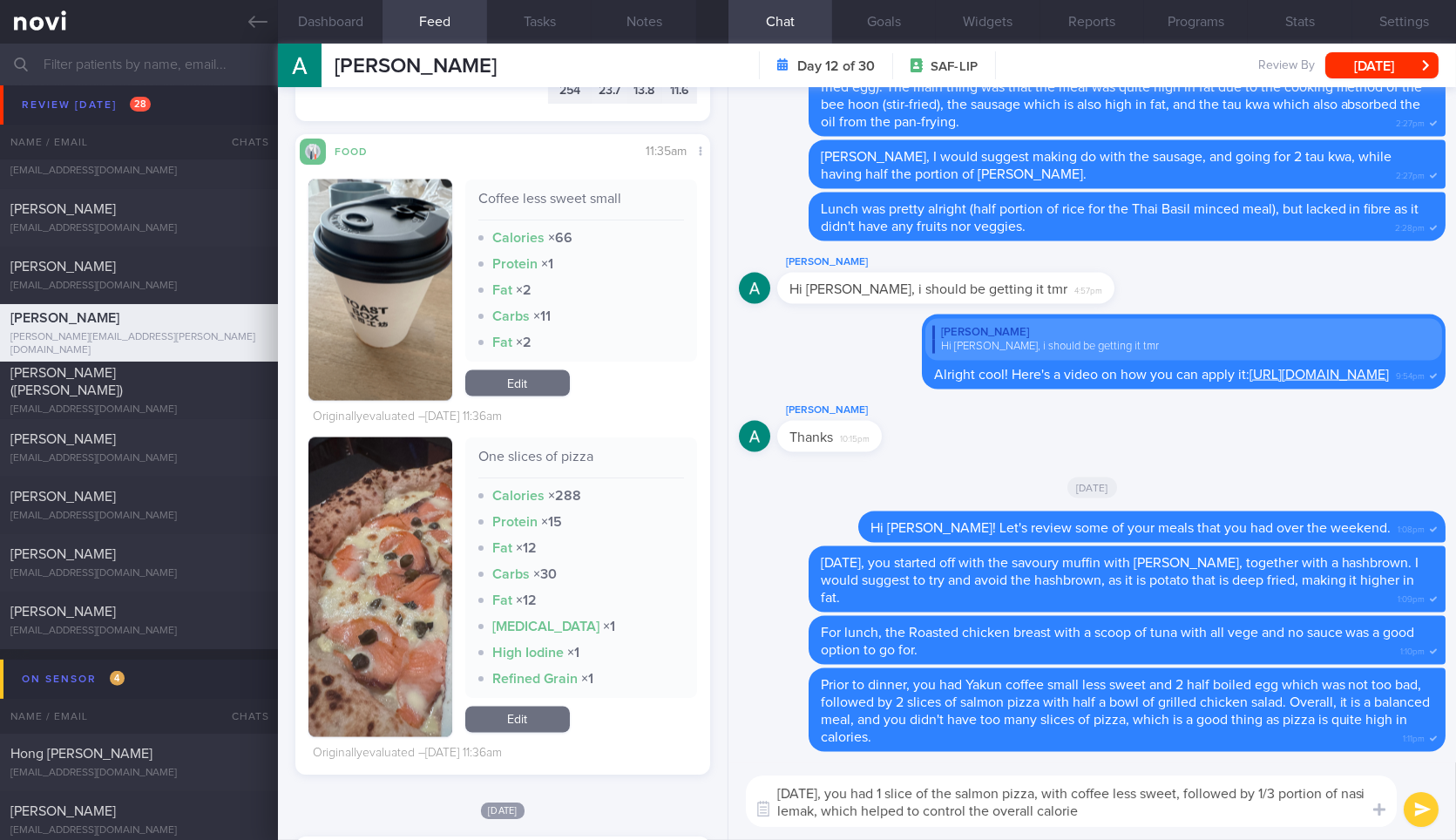
type textarea "[DATE], you had 1 slice of the salmon pizza, with coffee less sweet, followed b…"
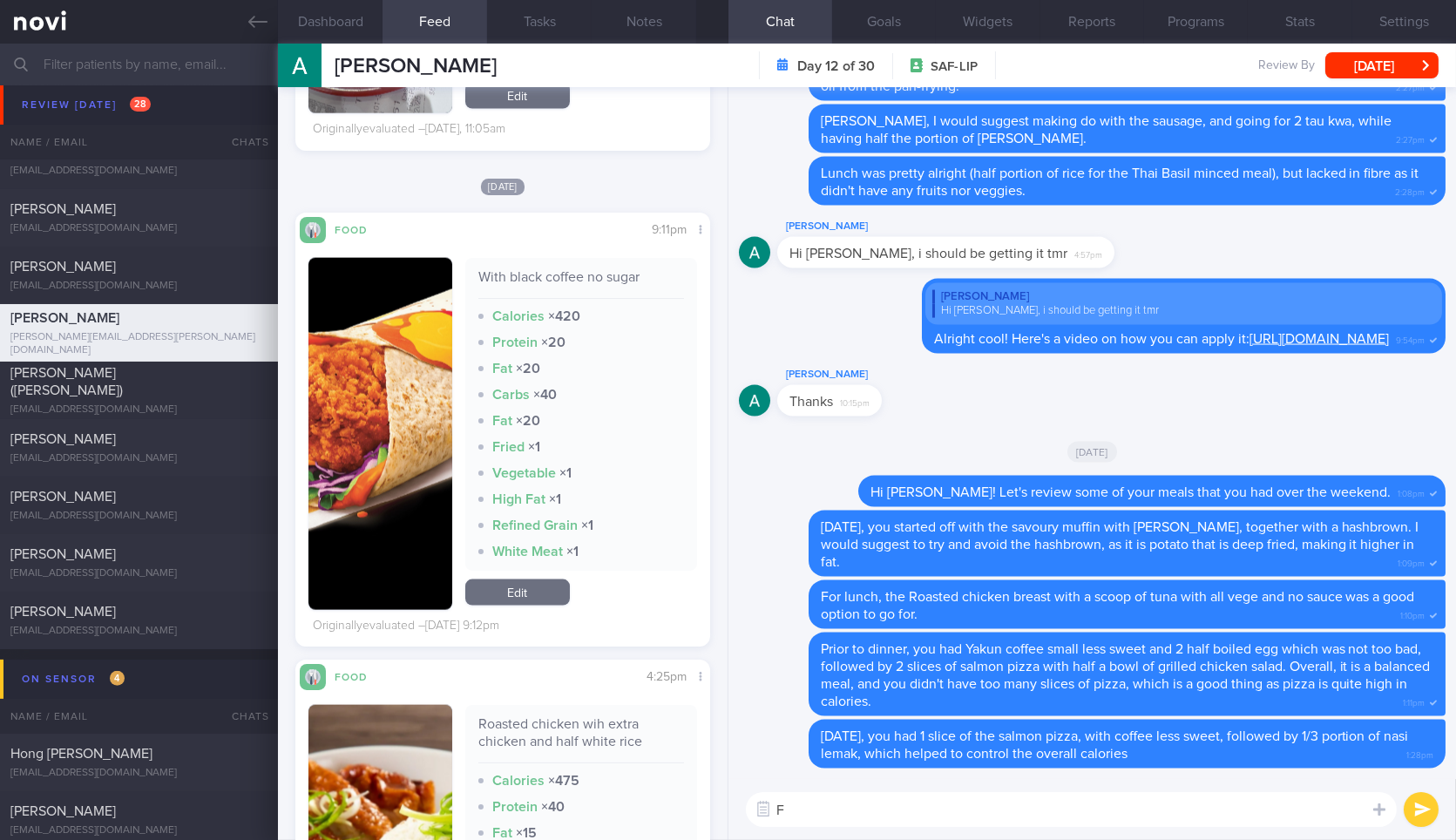
scroll to position [5243, 0]
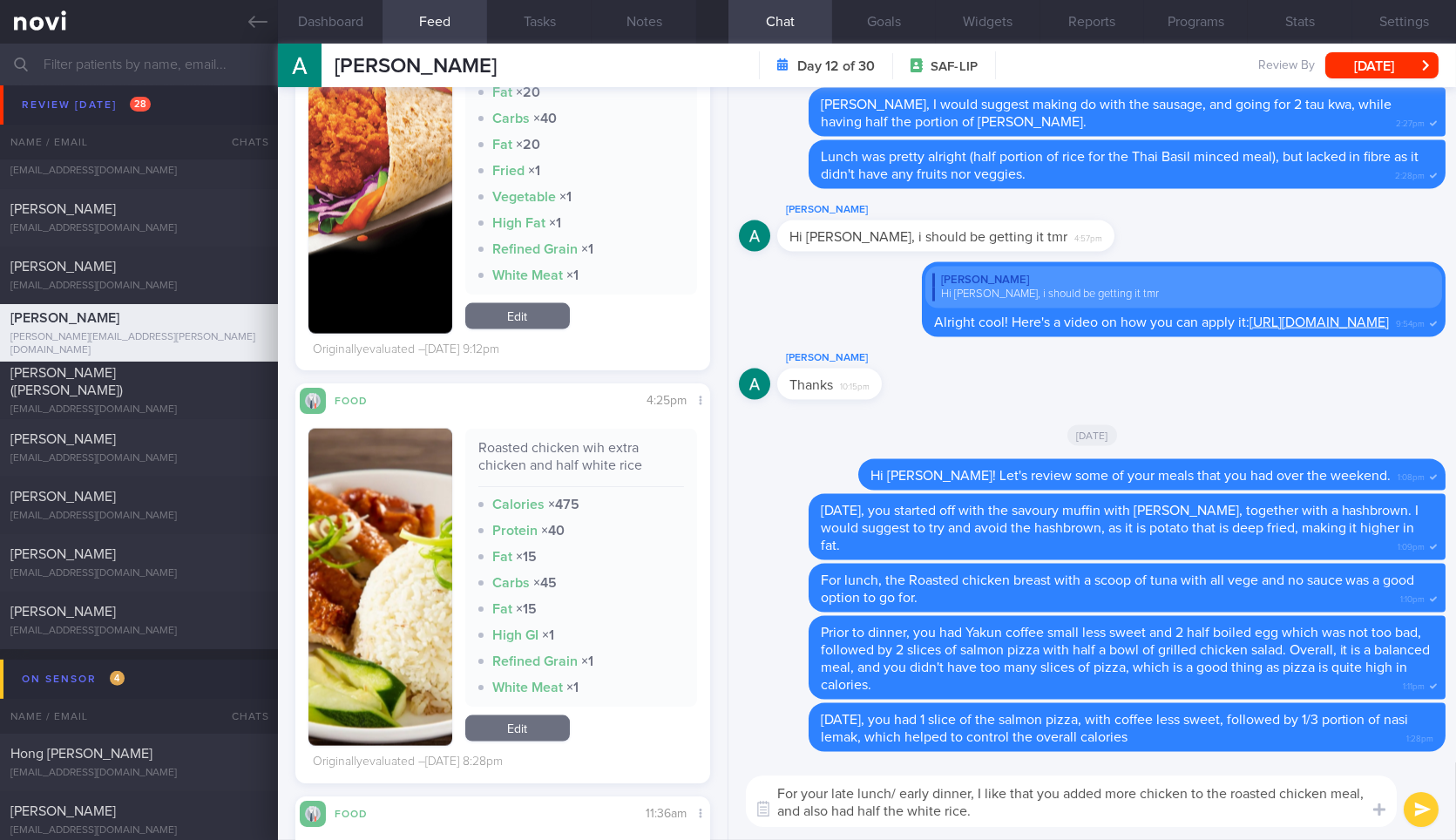
type textarea "For your late lunch/ early dinner, I like that you added more chicken to the ro…"
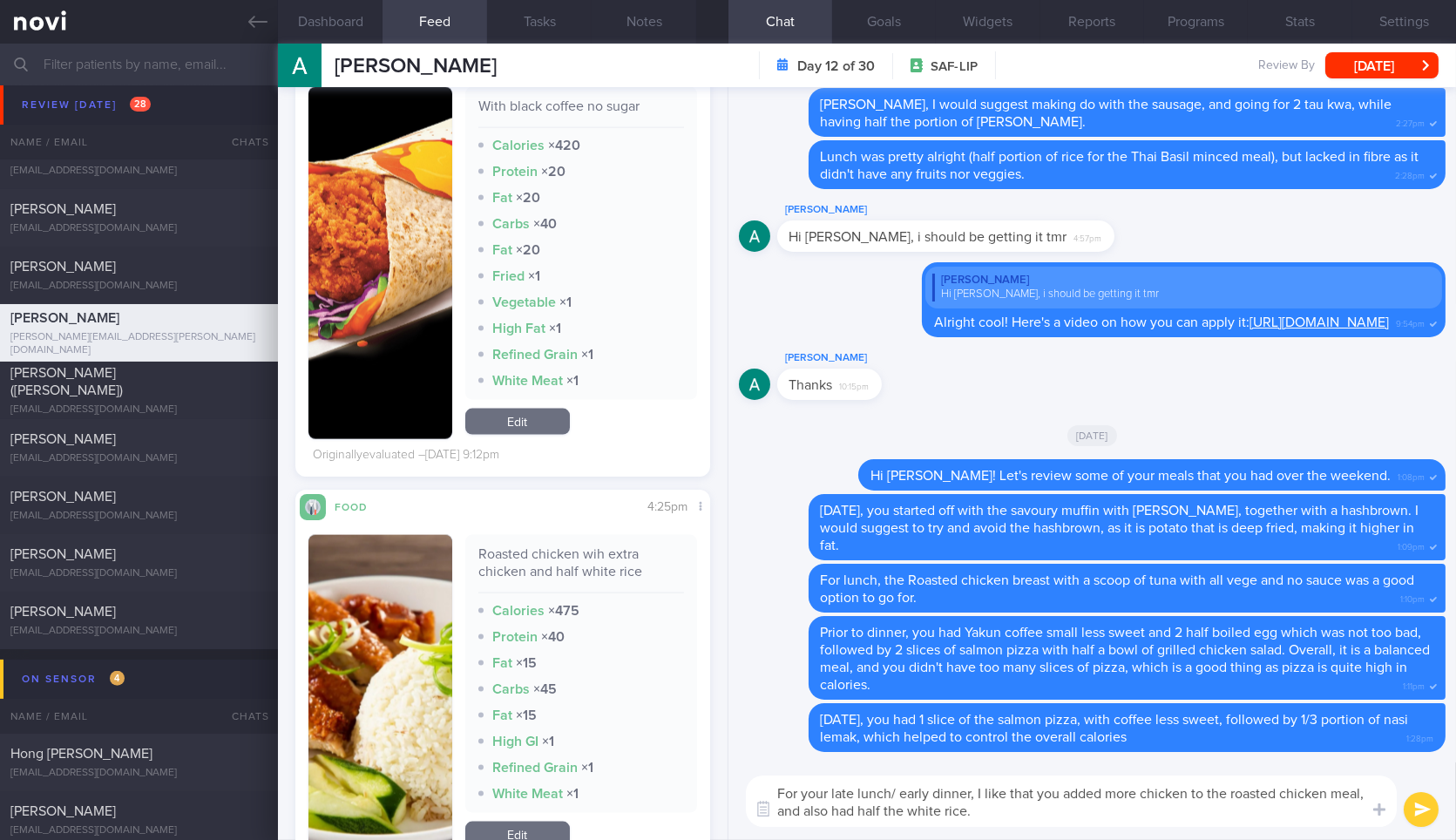
scroll to position [4921, 0]
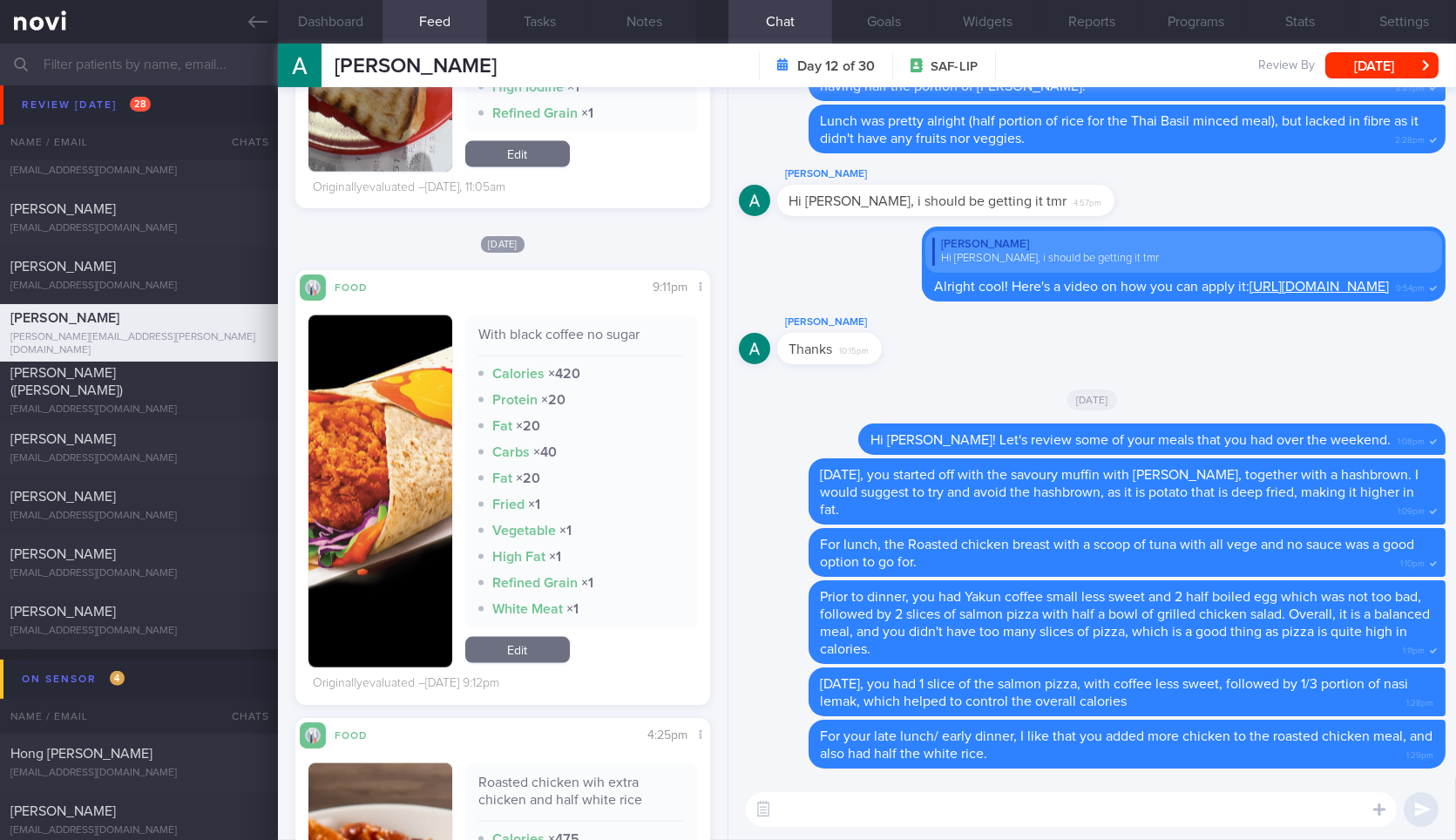
click at [465, 422] on div "With black coffee no sugar Calories × 420 Protein × 20 Fat × 20 Carbs × 40 Fat …" at bounding box center [581, 472] width 232 height 313
click at [373, 416] on button "button" at bounding box center [380, 492] width 143 height 352
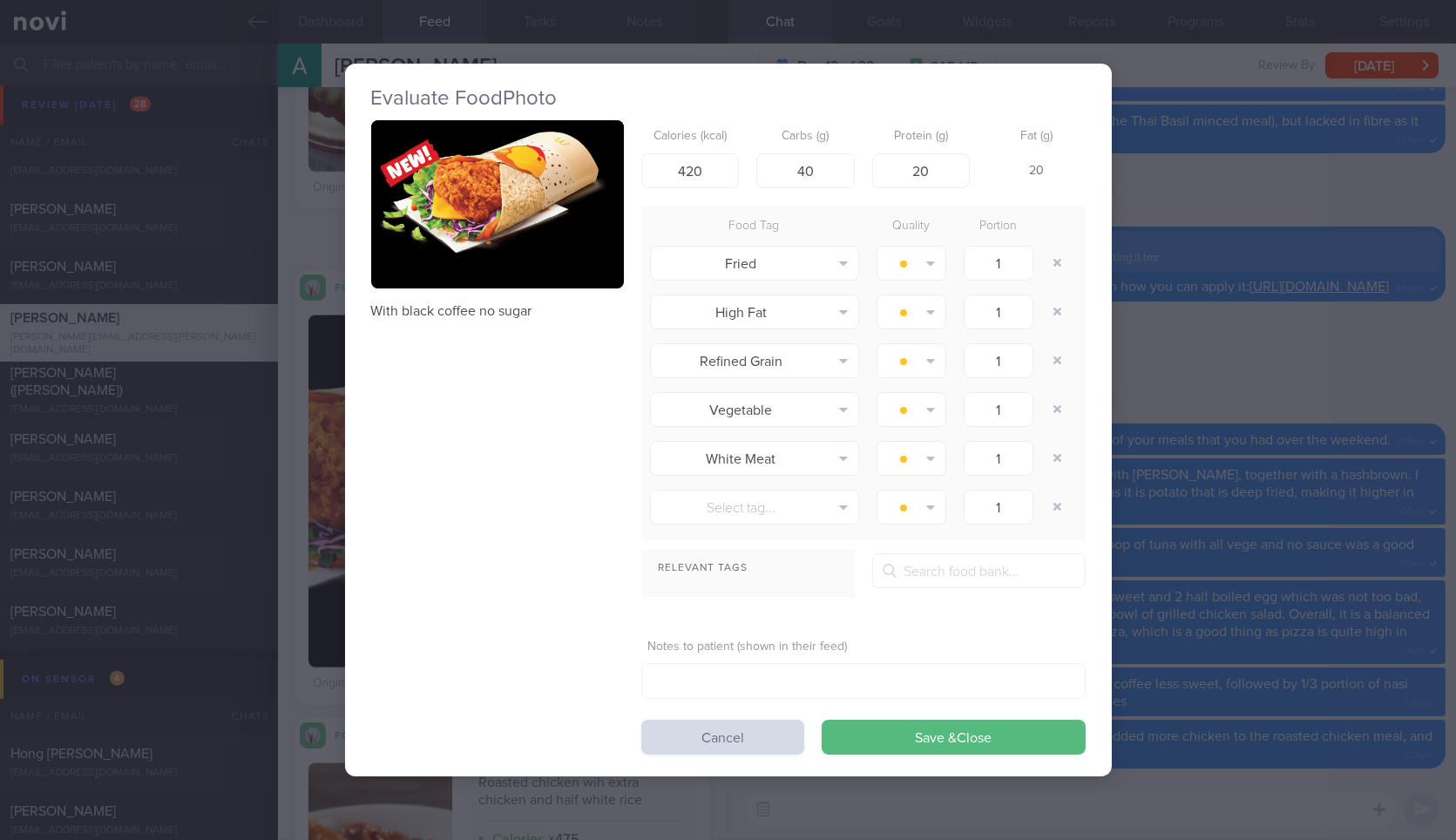
click at [495, 178] on button "button" at bounding box center [497, 204] width 253 height 168
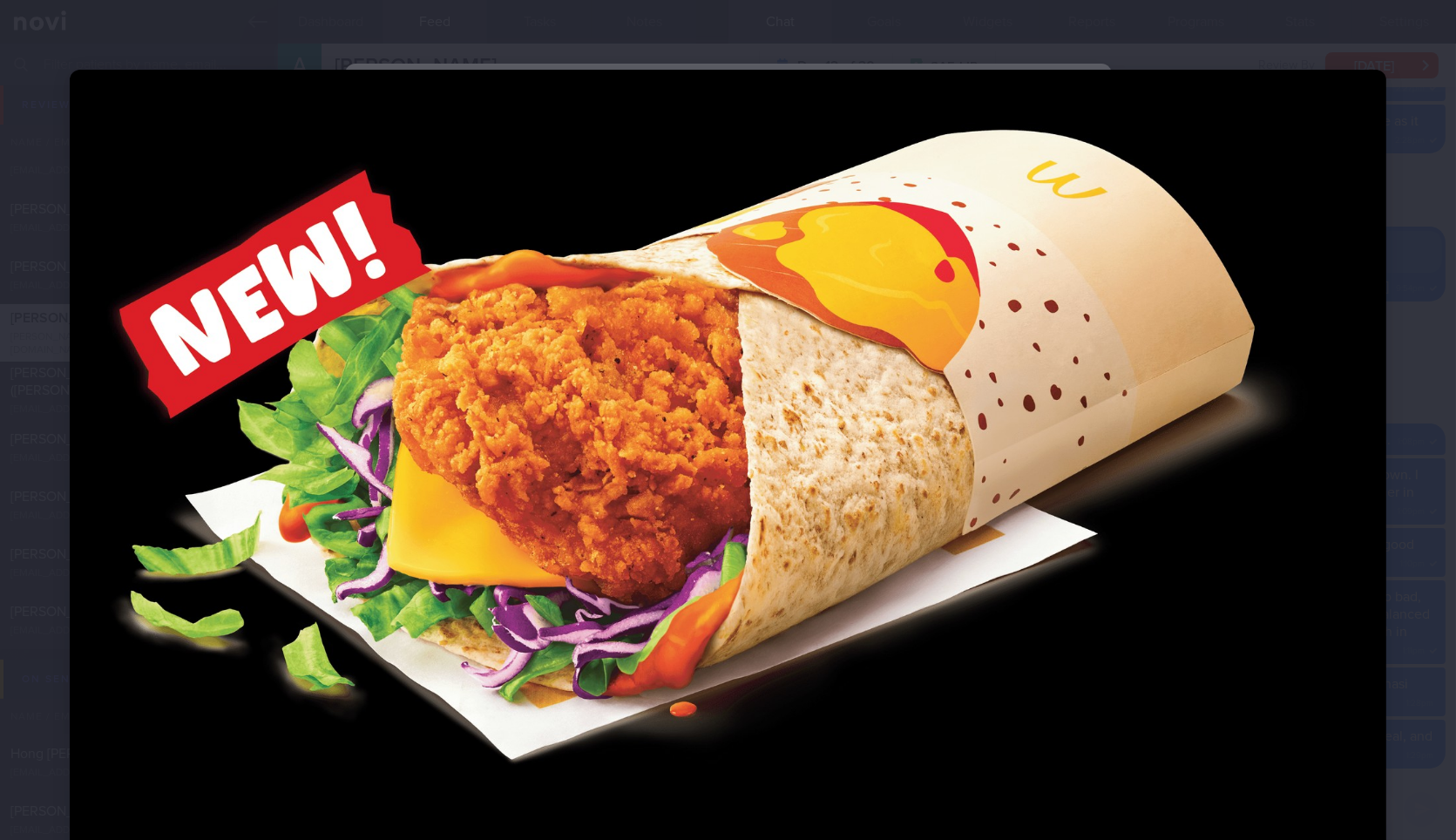
click at [1374, 302] on div at bounding box center [728, 508] width 1456 height 1017
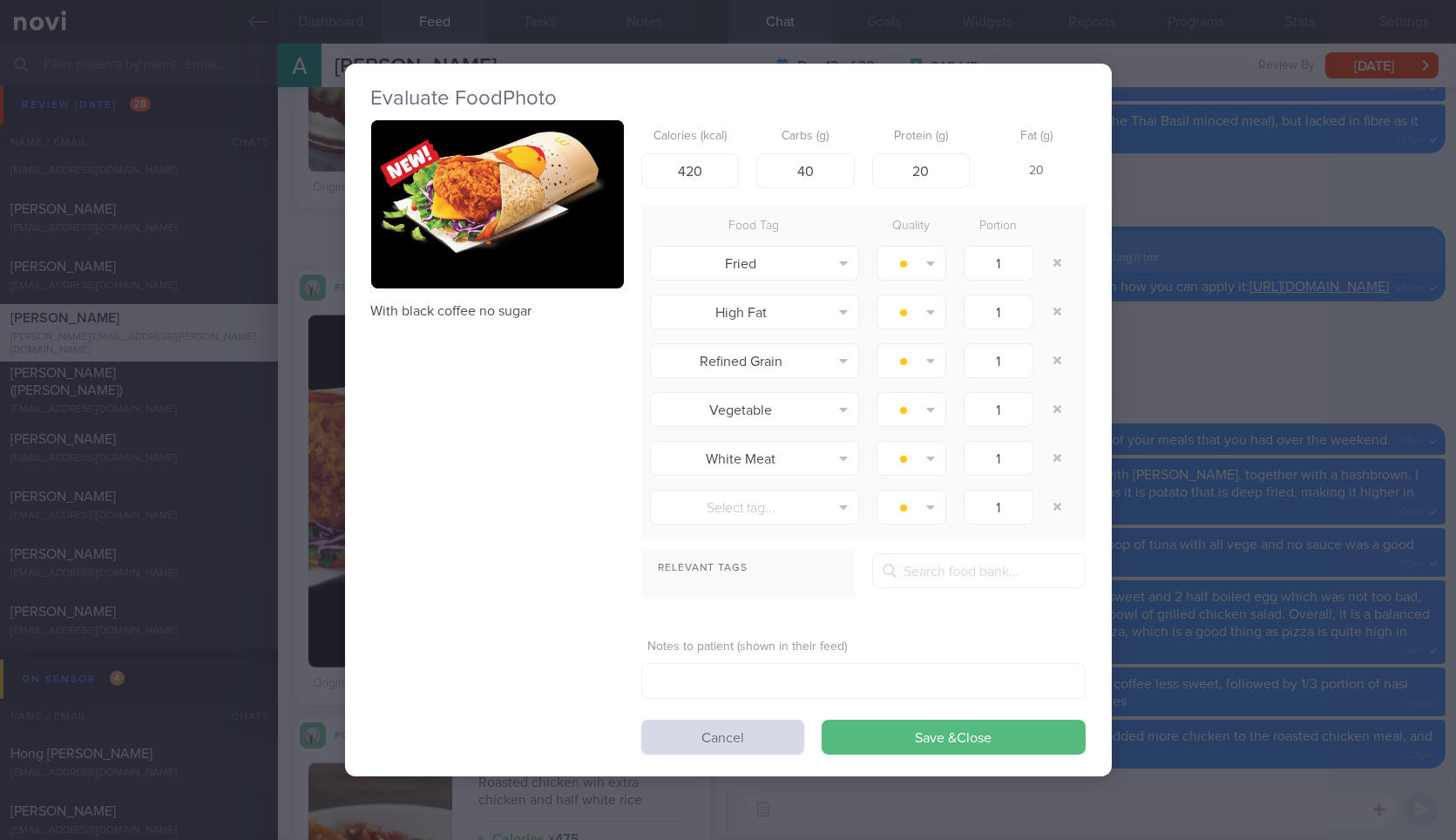
click at [1374, 302] on div "Evaluate Food Photo With black coffee no sugar Calories (kcal) 420 Carbs (g) 40…" at bounding box center [728, 420] width 1456 height 840
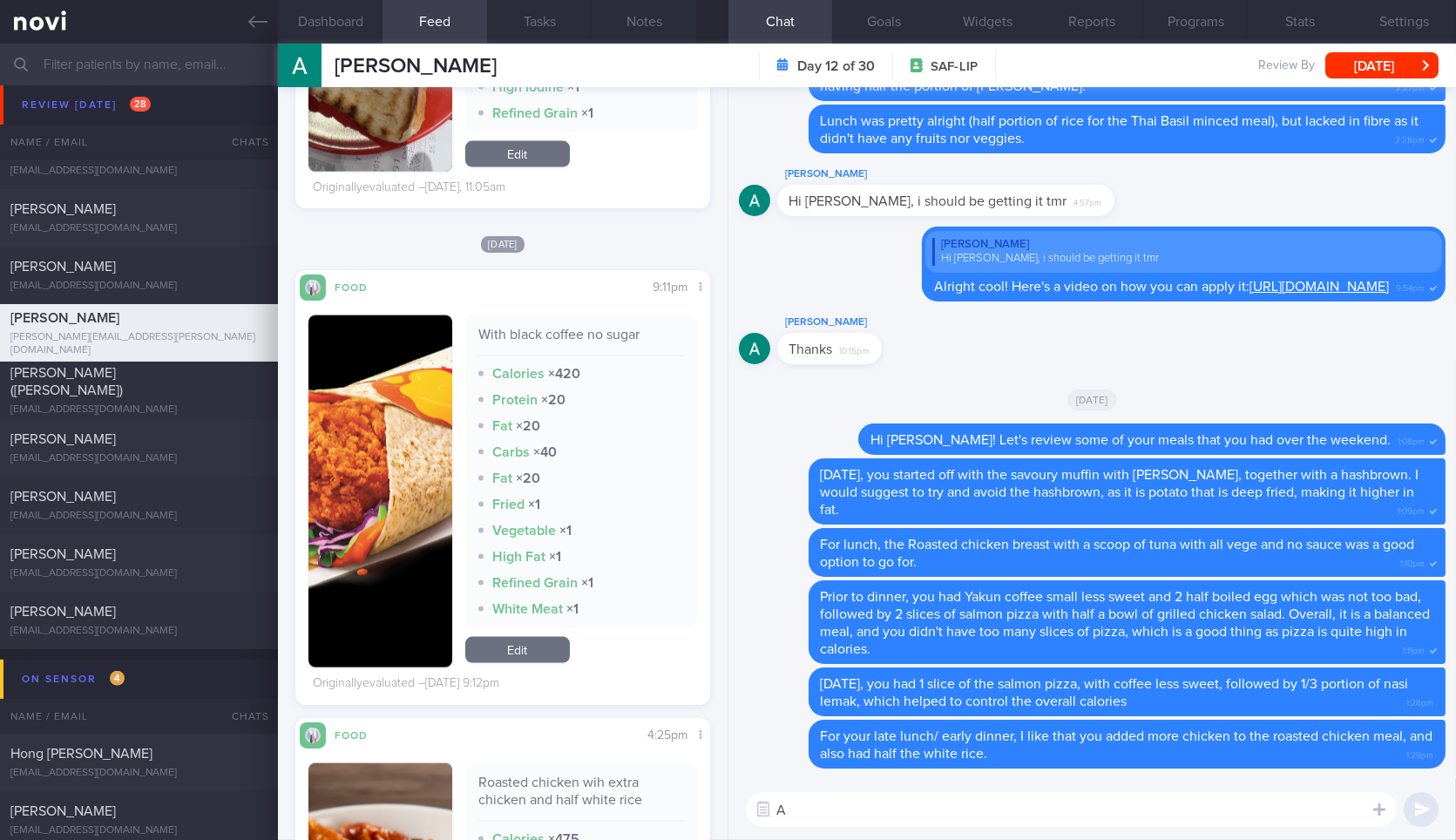
click at [926, 817] on textarea "A" at bounding box center [1072, 810] width 651 height 34
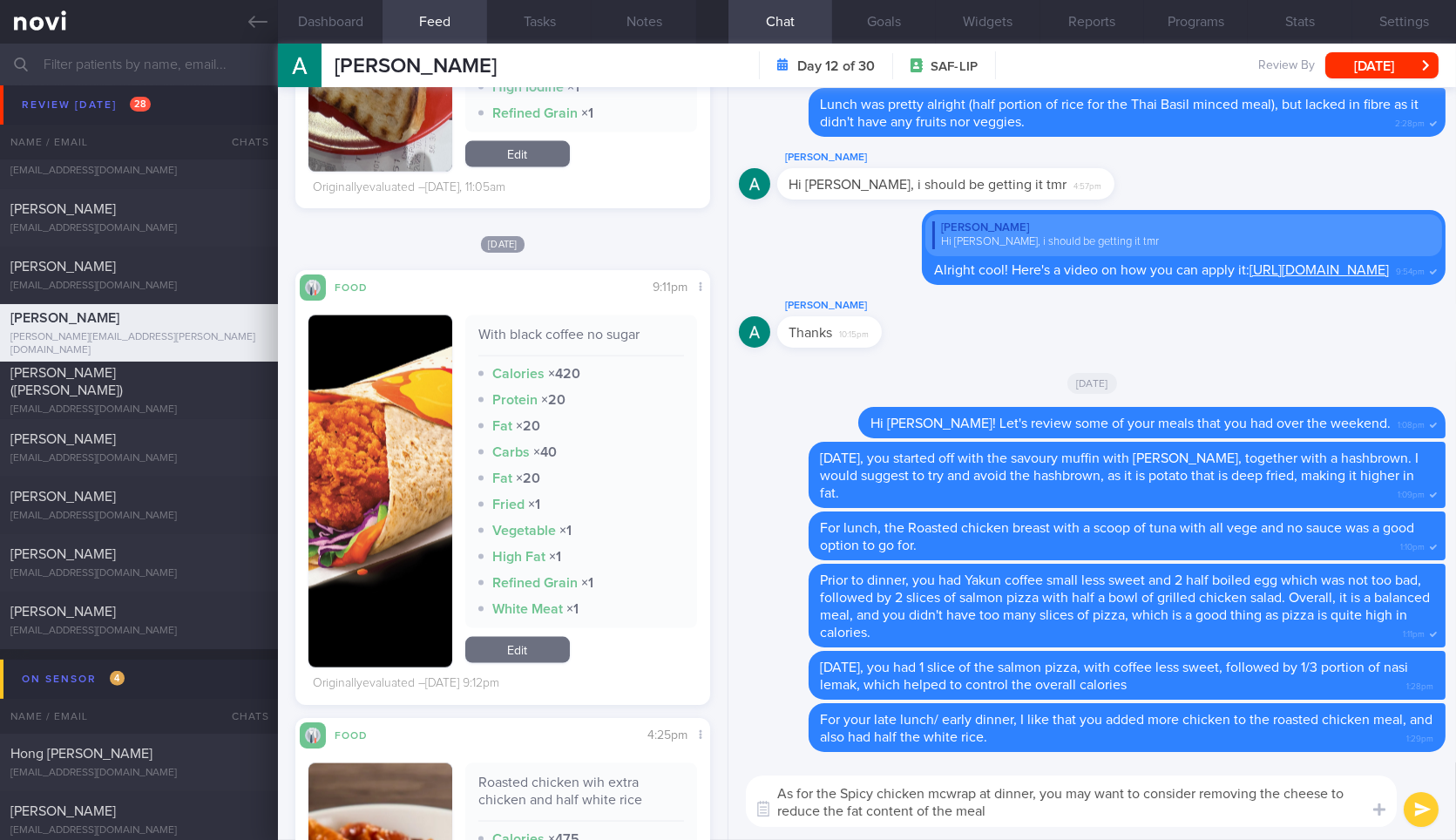
type textarea "As for the Spicy chicken mcwrap at dinner, you may want to consider removing th…"
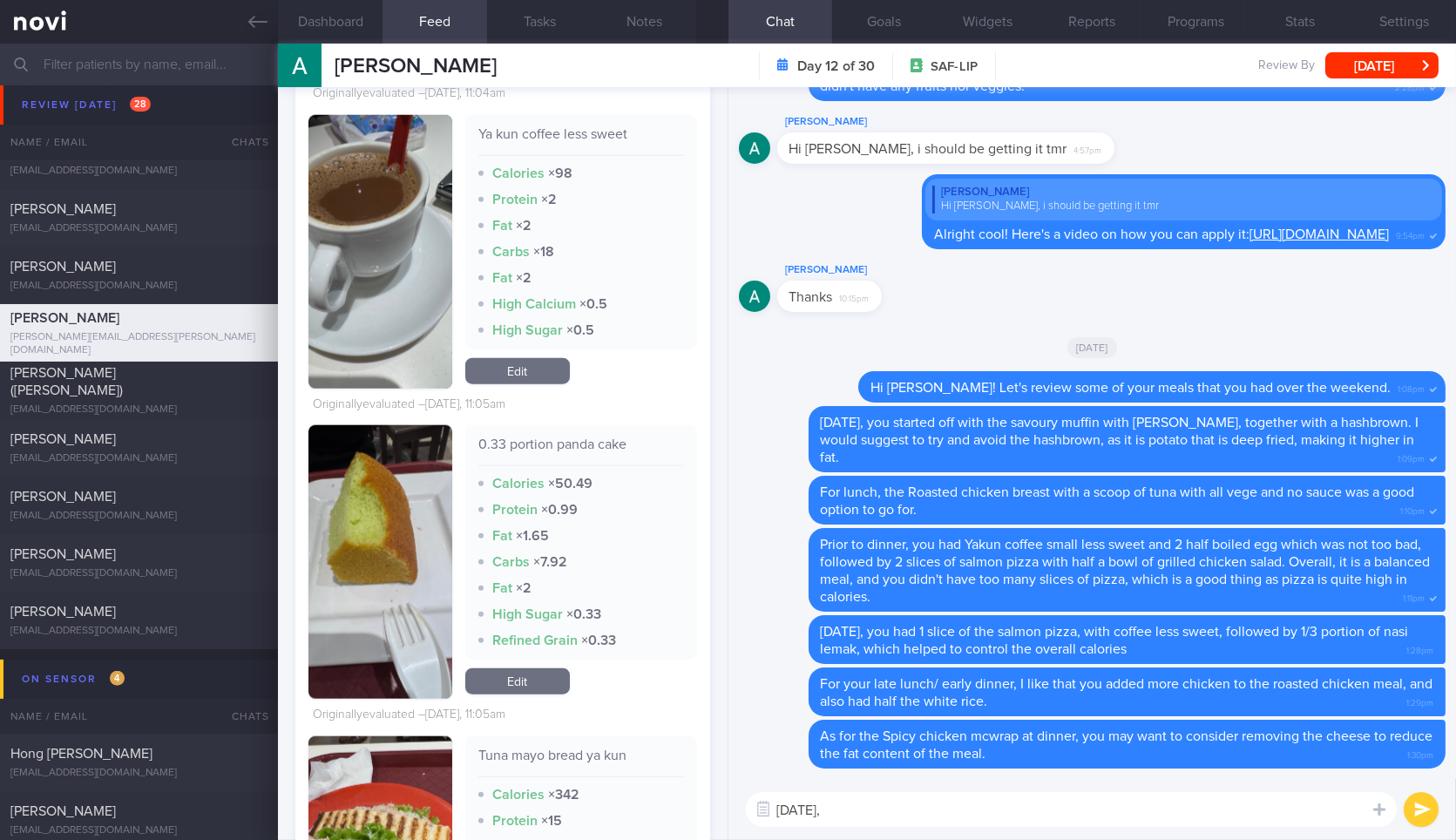
scroll to position [4496, 0]
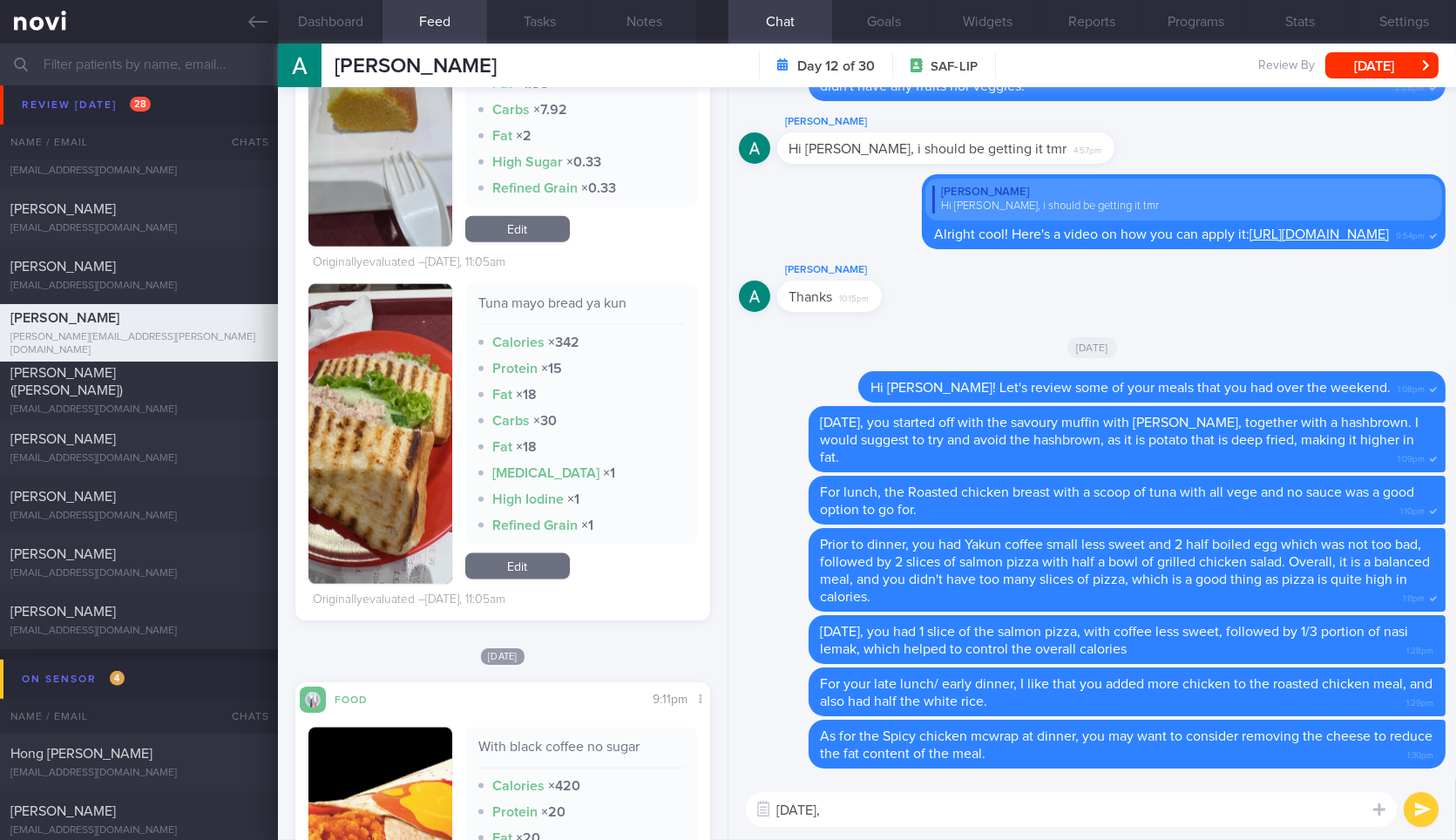
click at [922, 811] on textarea "Yesterday," at bounding box center [1072, 810] width 651 height 34
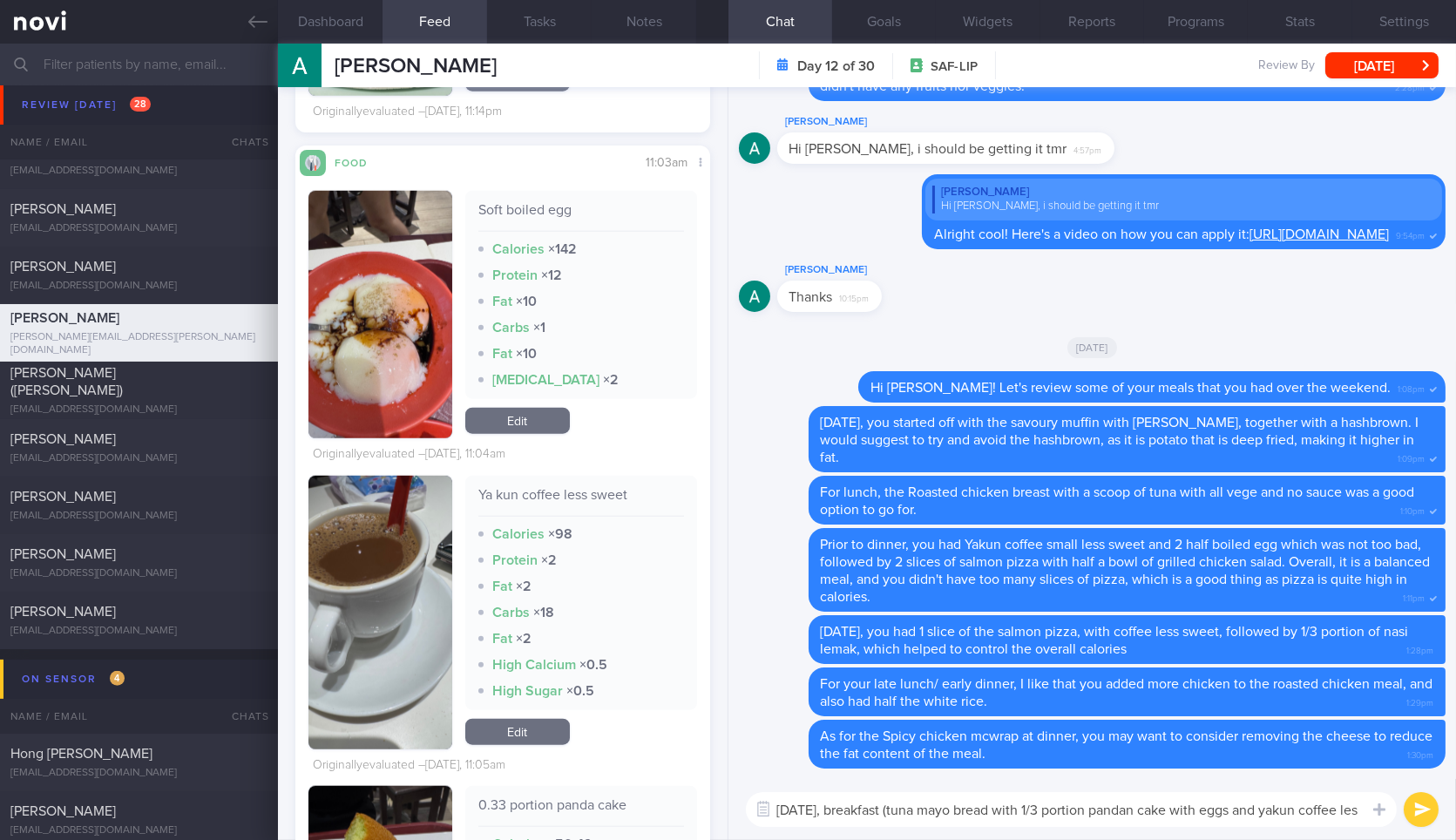
scroll to position [0, 0]
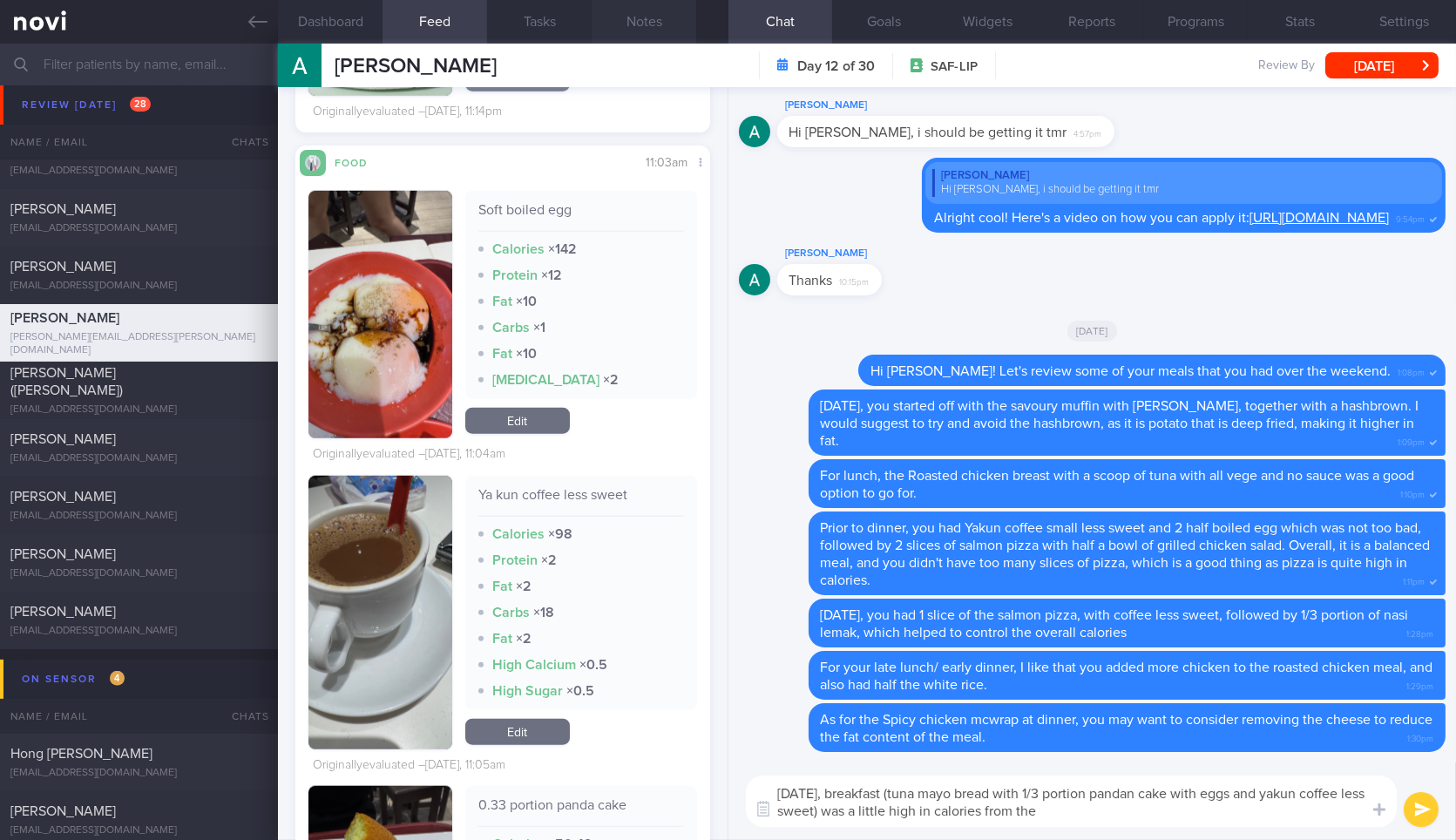
click at [619, 24] on button "Notes" at bounding box center [644, 22] width 104 height 44
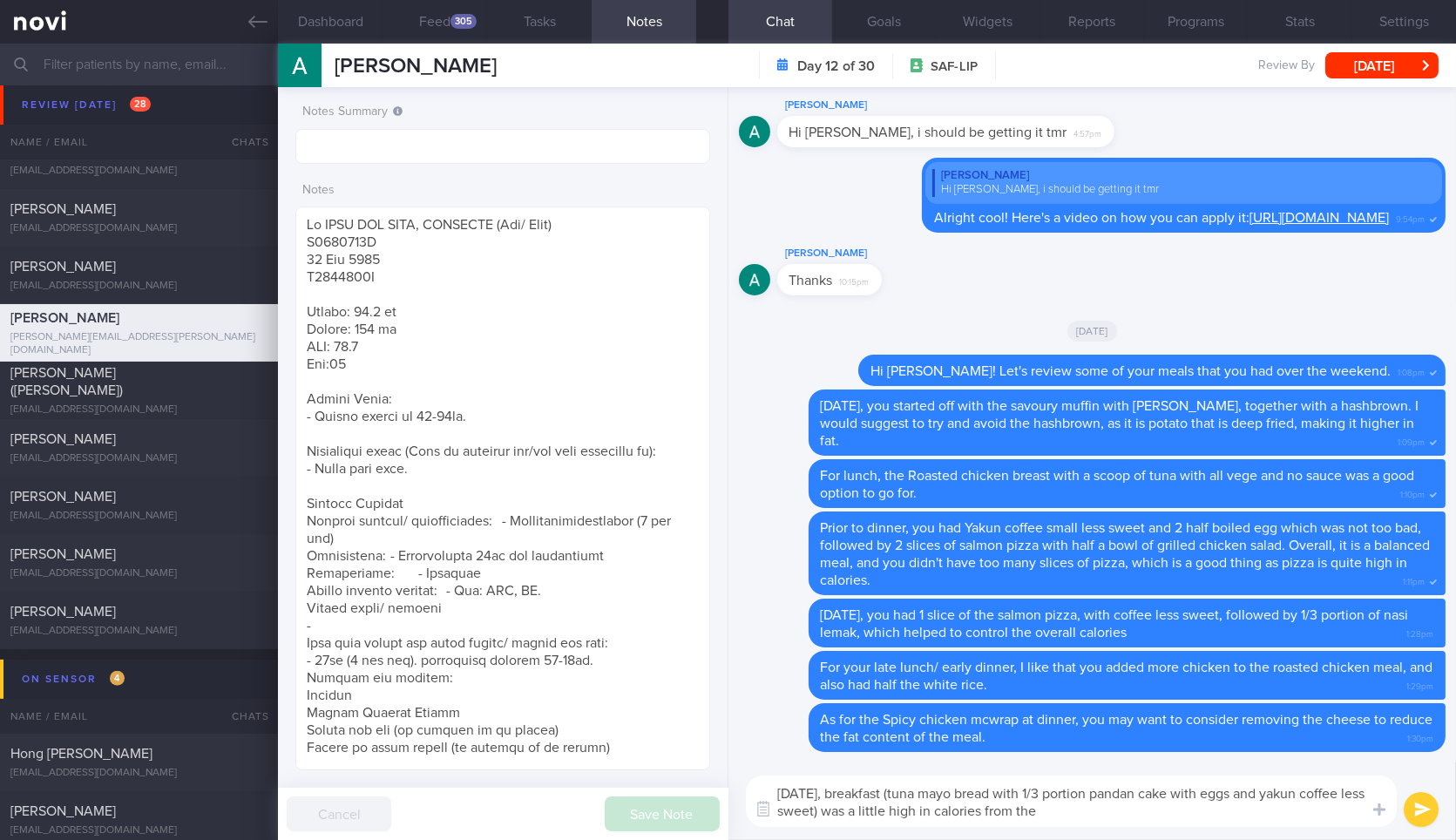
click at [1112, 817] on textarea "Yesterday, breakfast (tuna mayo bread with 1/3 portion pandan cake with eggs an…" at bounding box center [1072, 801] width 651 height 52
click at [448, 25] on button "Feed 305" at bounding box center [434, 22] width 104 height 44
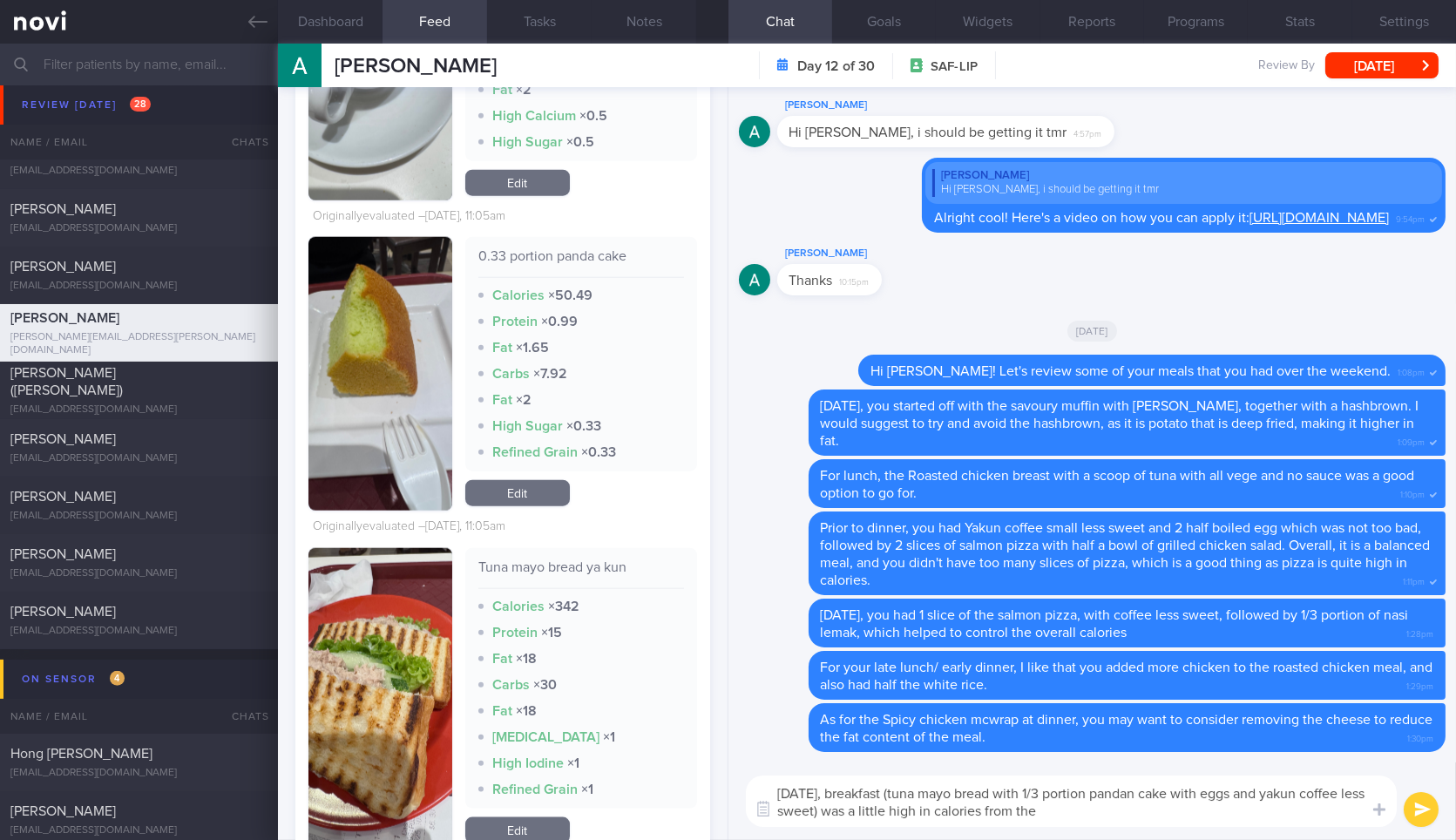
scroll to position [4234, 0]
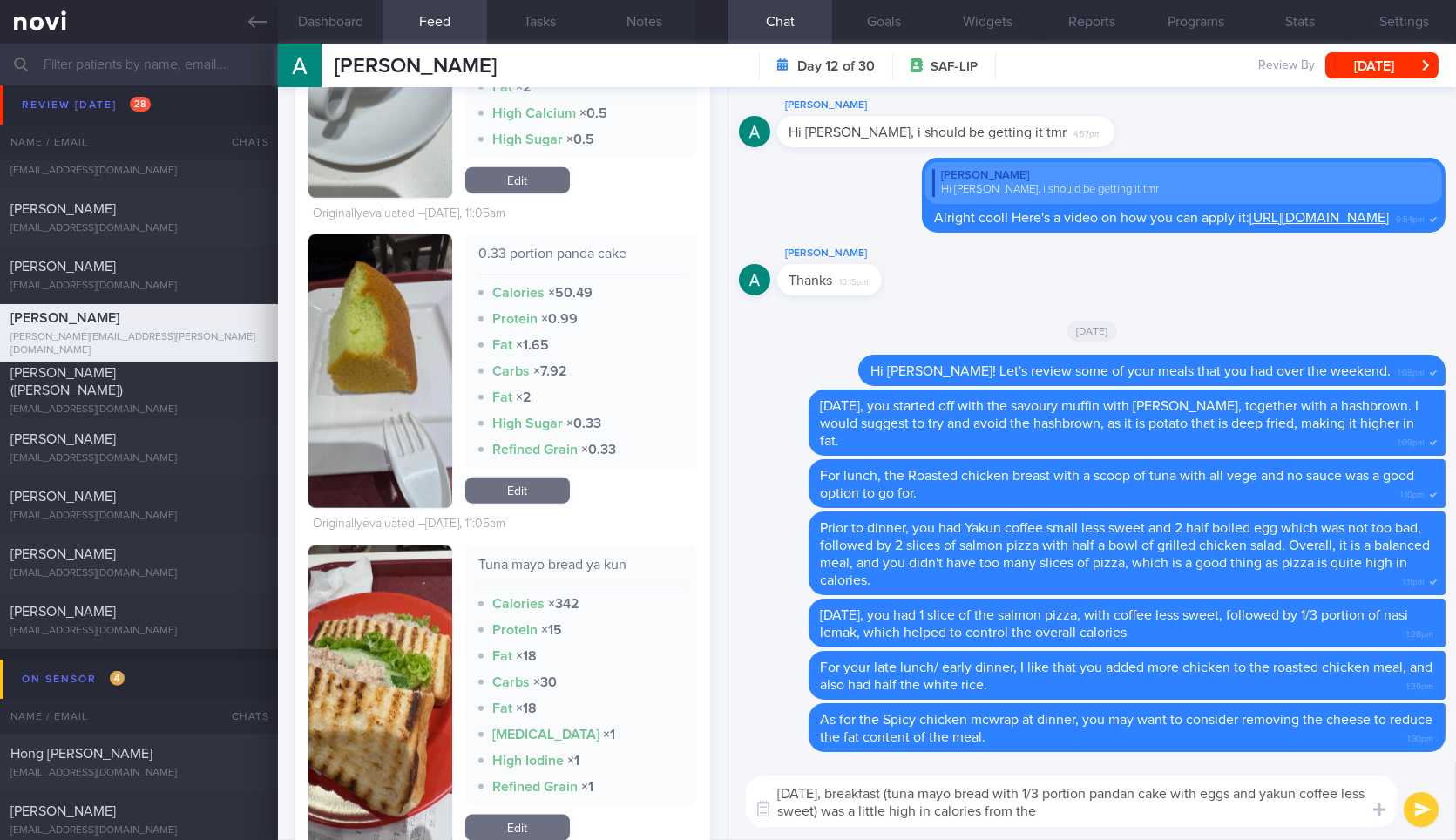
click at [1154, 816] on textarea "Yesterday, breakfast (tuna mayo bread with 1/3 portion pandan cake with eggs an…" at bounding box center [1072, 801] width 651 height 52
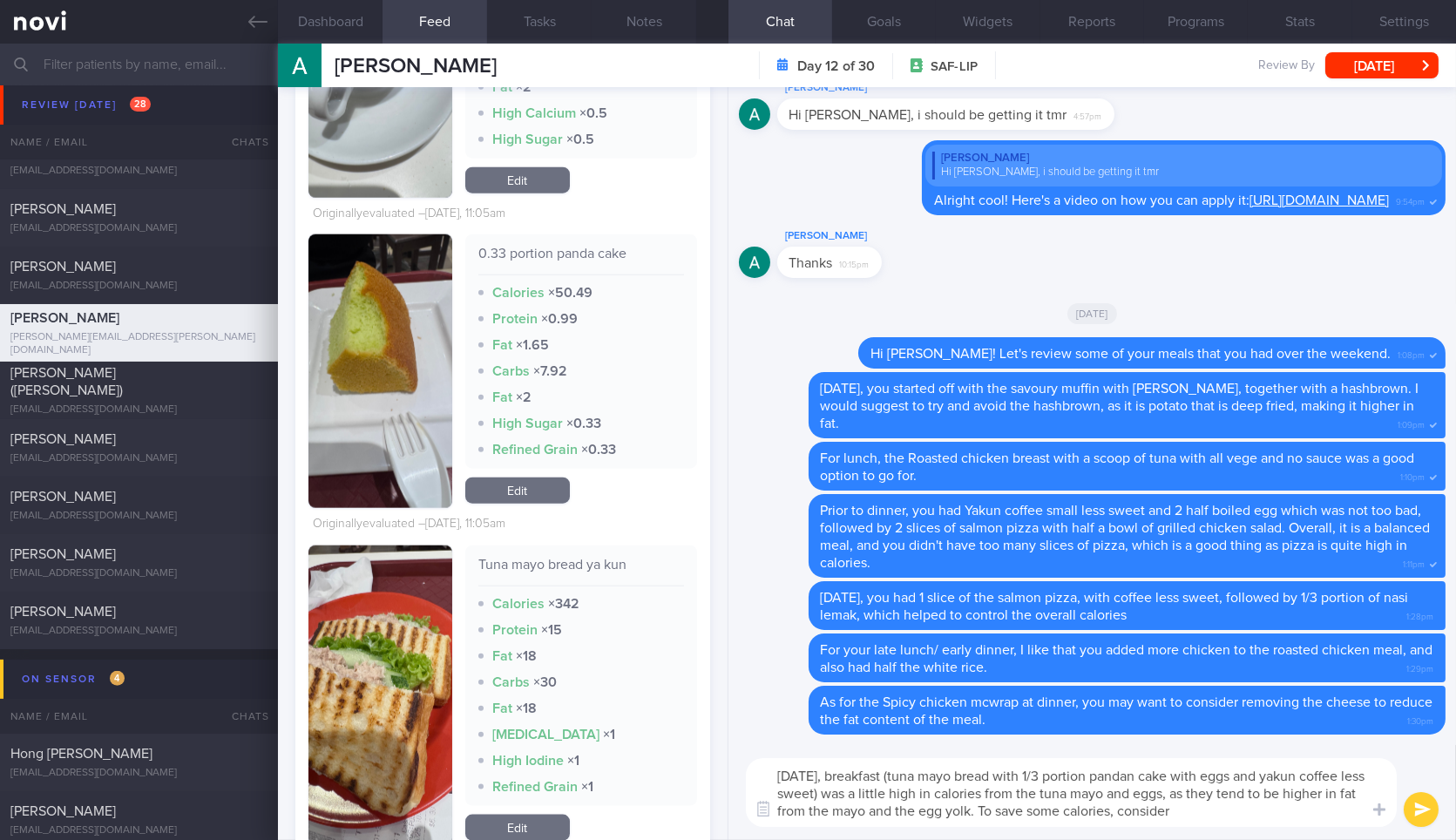
type textarea "Yesterday, breakfast (tuna mayo bread with 1/3 portion pandan cake with eggs an…"
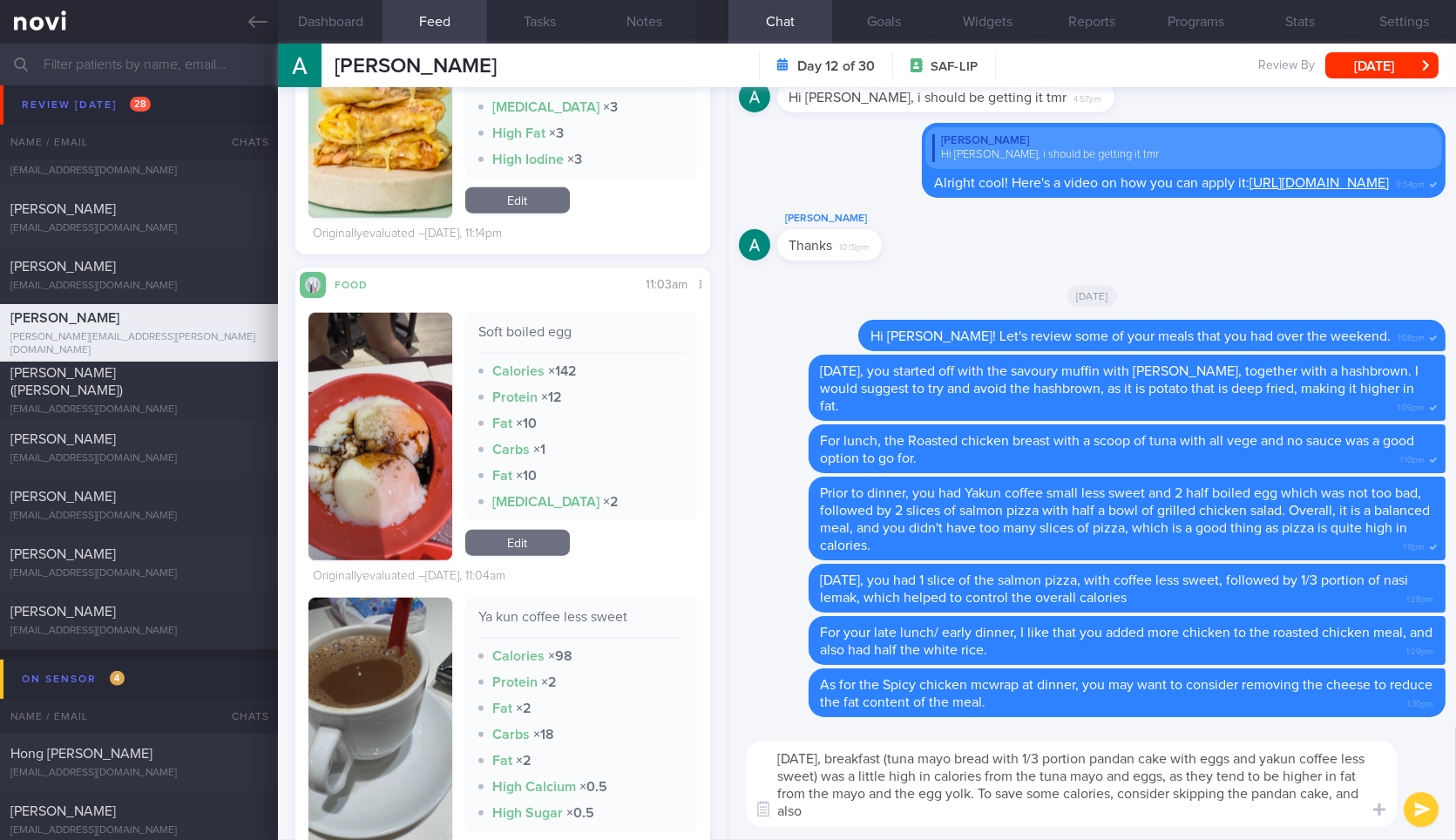
scroll to position [3572, 0]
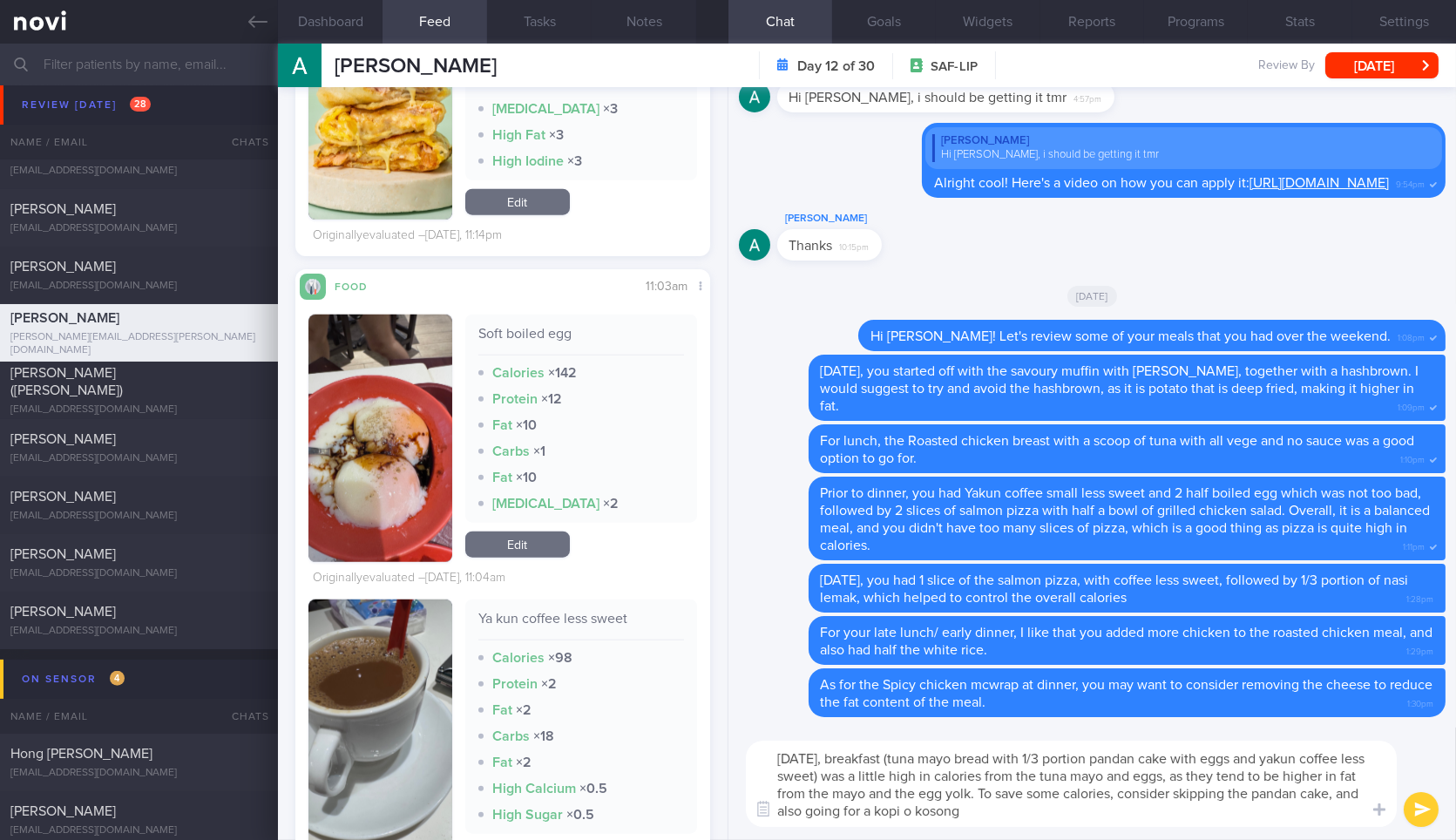
type textarea "[DATE], breakfast (tuna mayo bread with 1/3 portion pandan cake with eggs and y…"
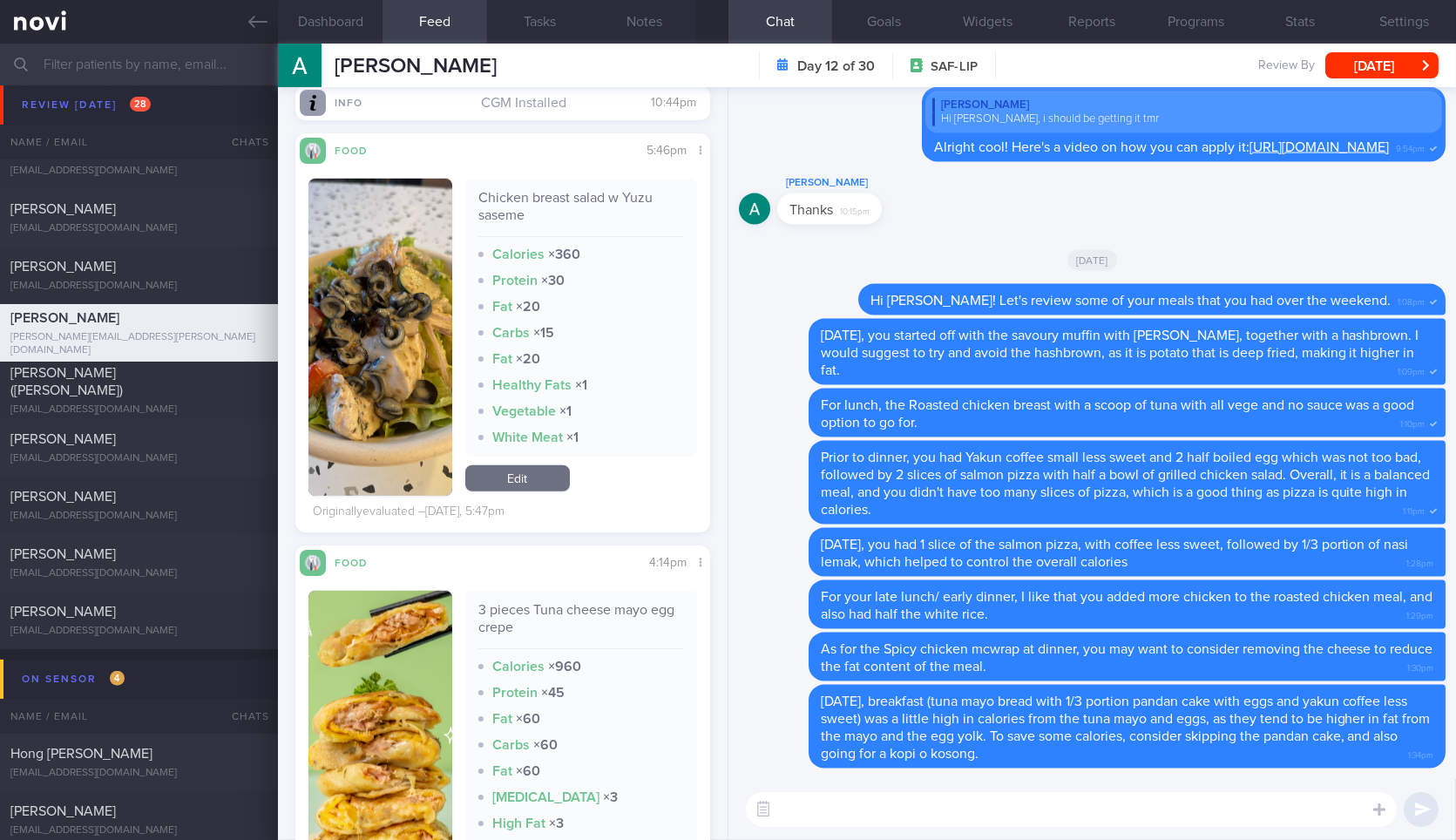
scroll to position [2902, 0]
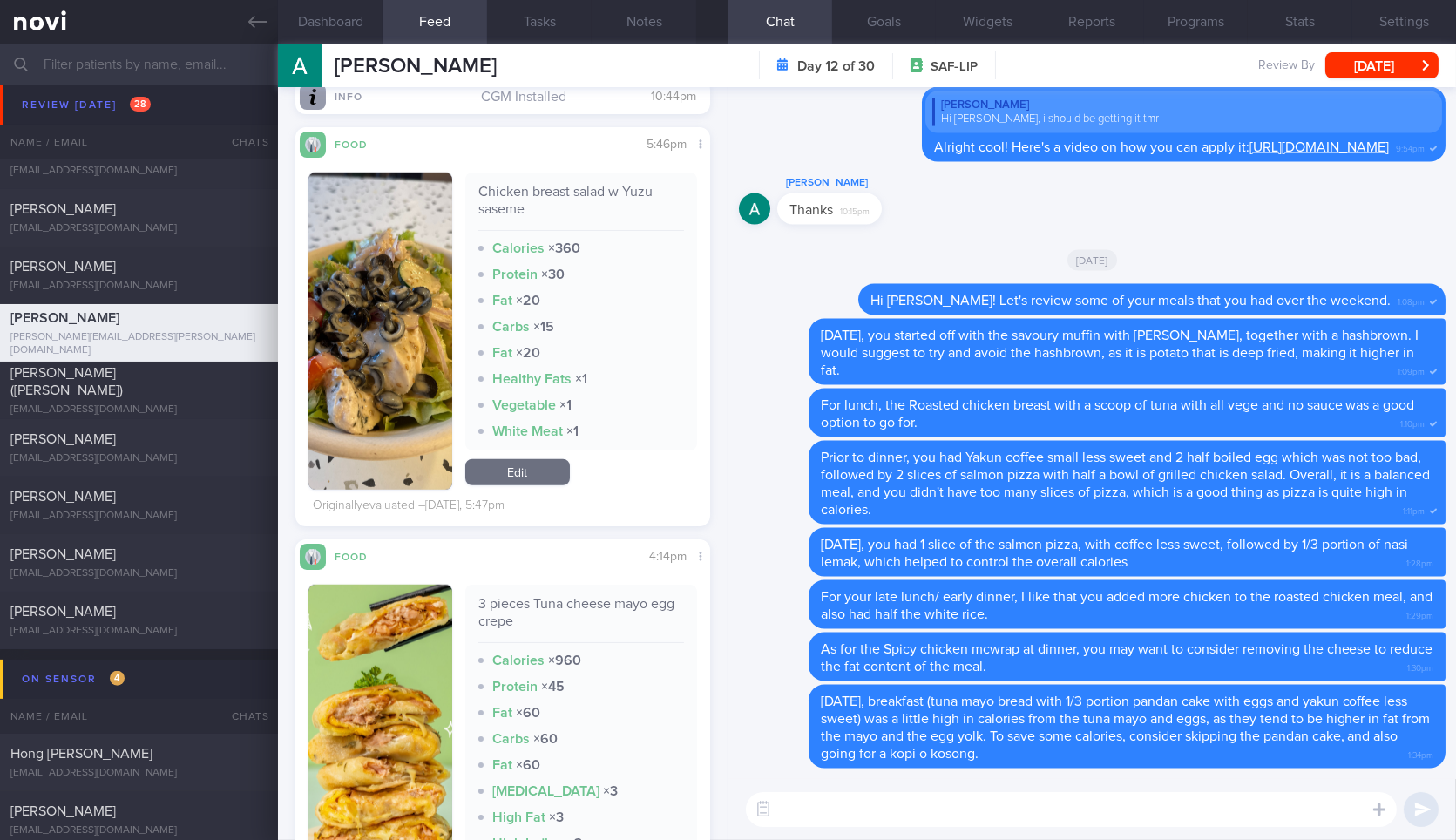
click at [377, 350] on button "button" at bounding box center [380, 331] width 143 height 317
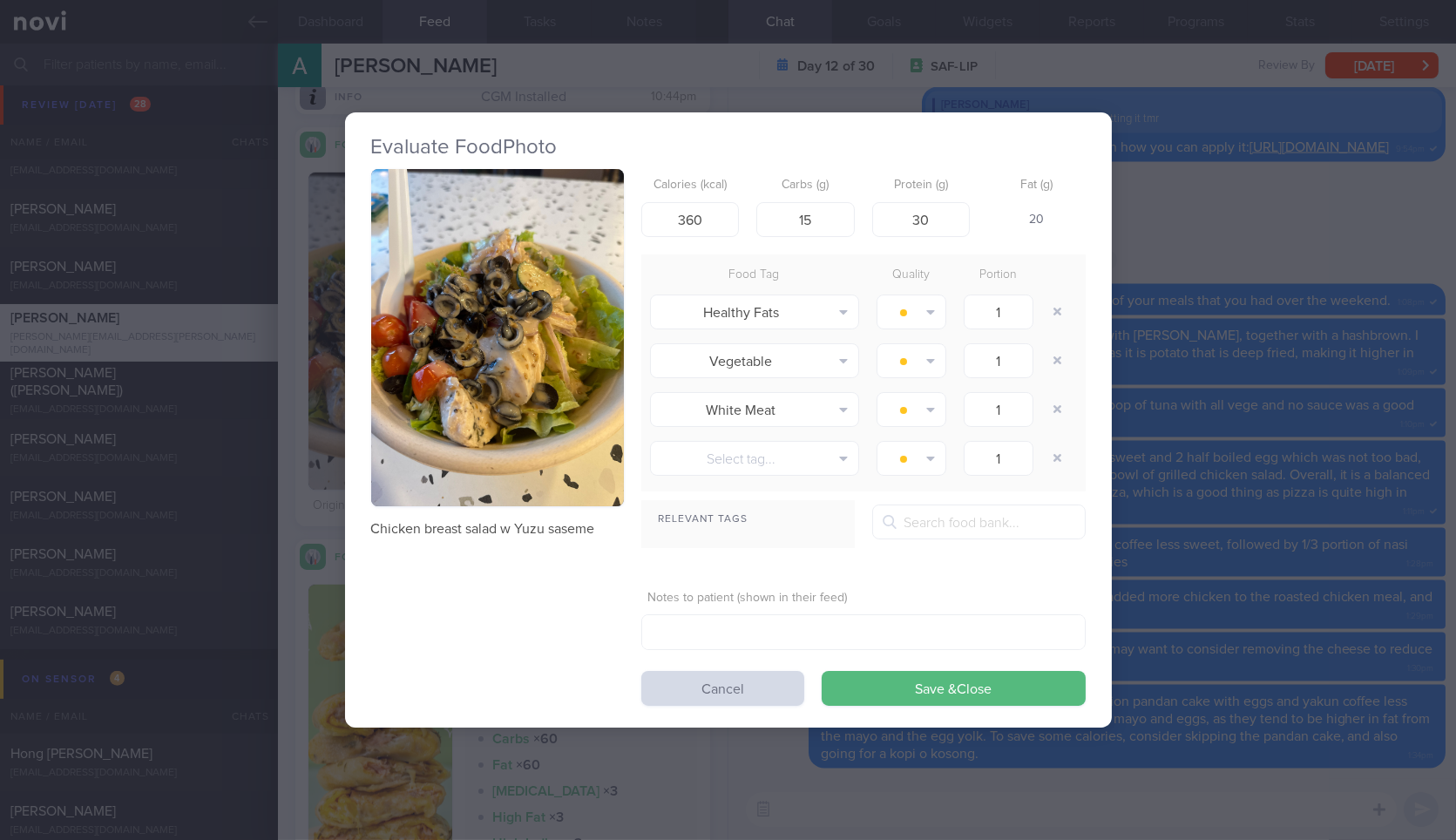
click at [1266, 520] on div "Evaluate Food Photo Chicken breast salad w Yuzu saseme Calories (kcal) 360 Carb…" at bounding box center [728, 420] width 1456 height 840
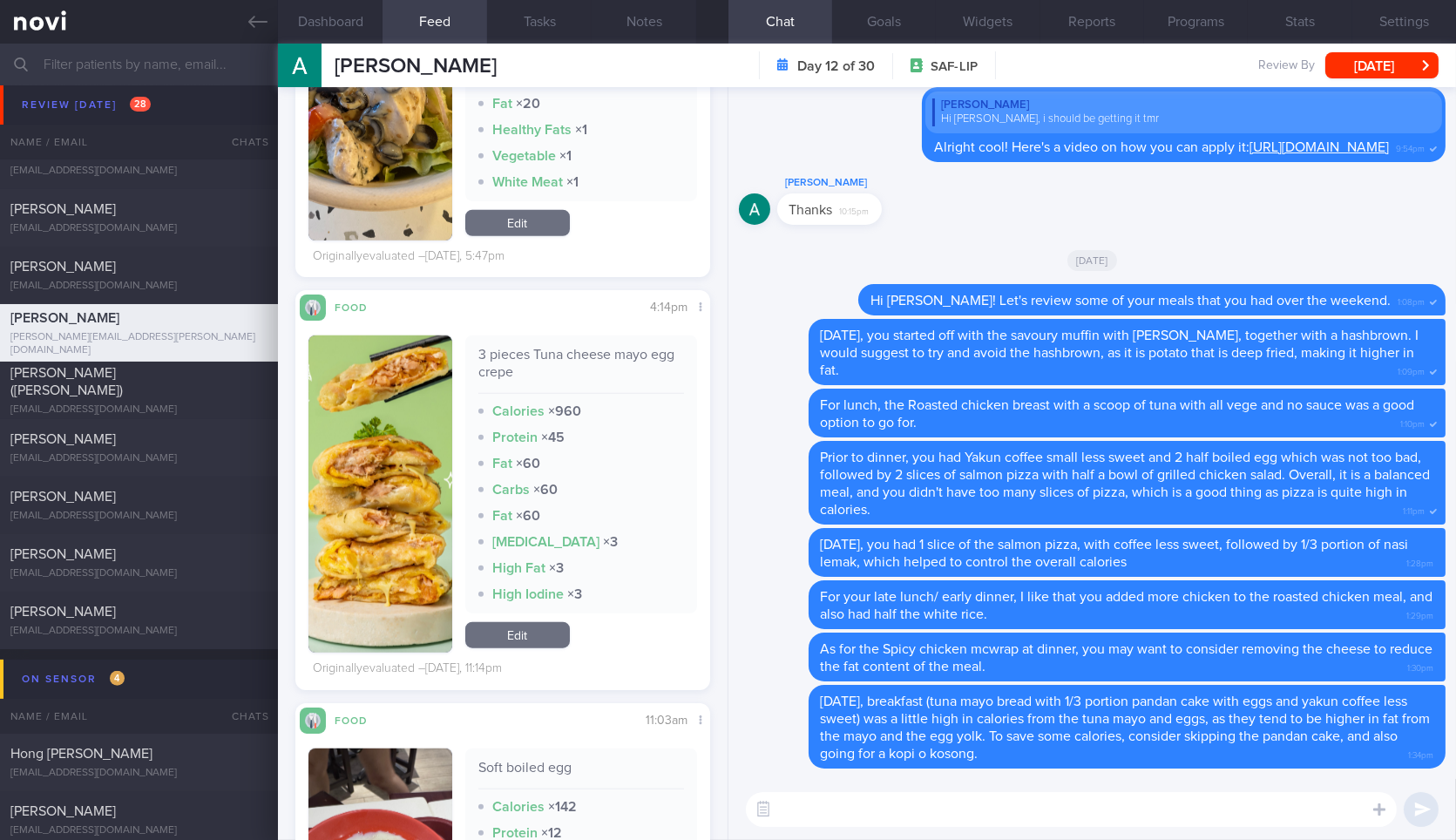
scroll to position [3154, 0]
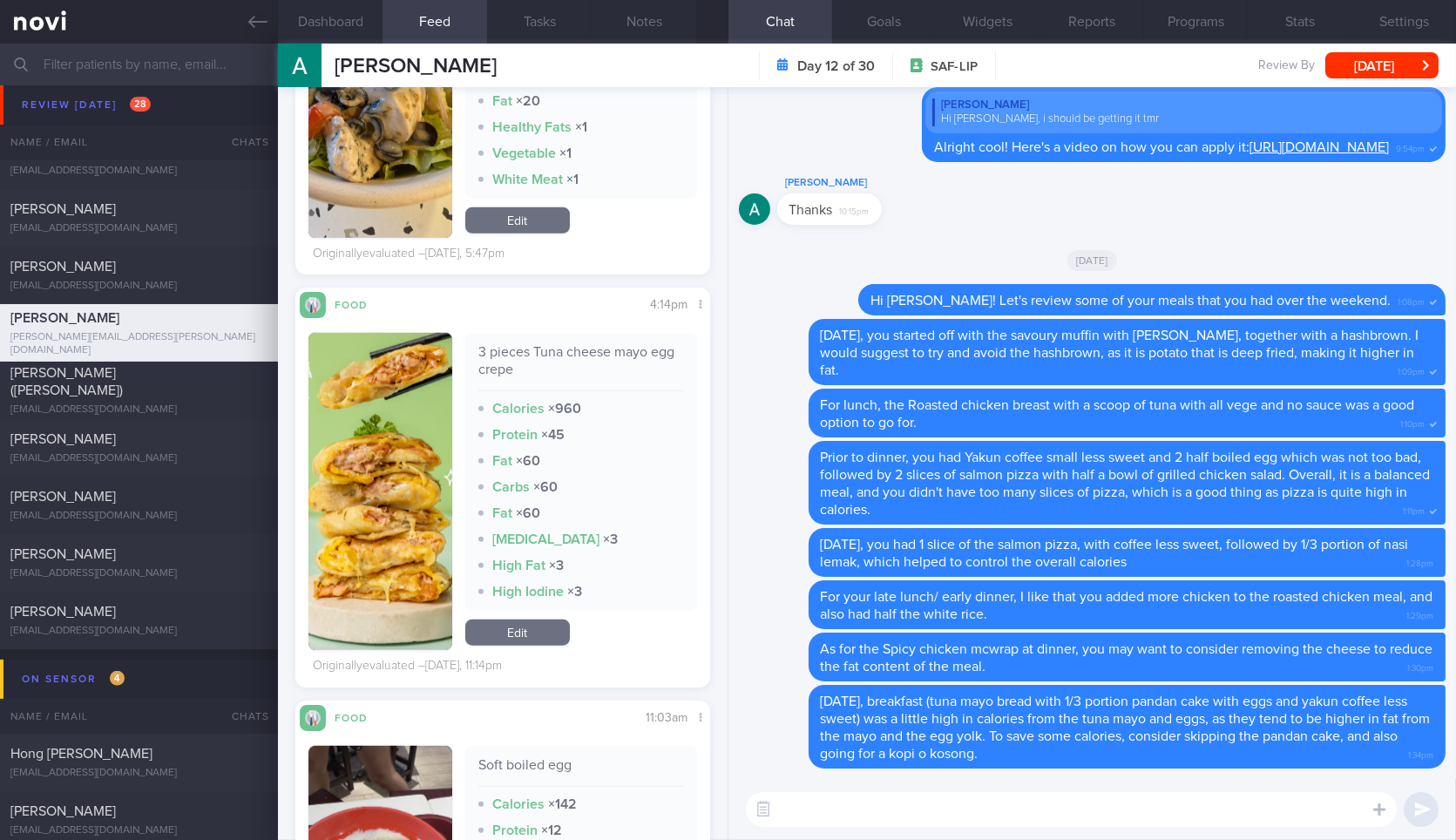
click at [956, 824] on textarea at bounding box center [1072, 810] width 651 height 34
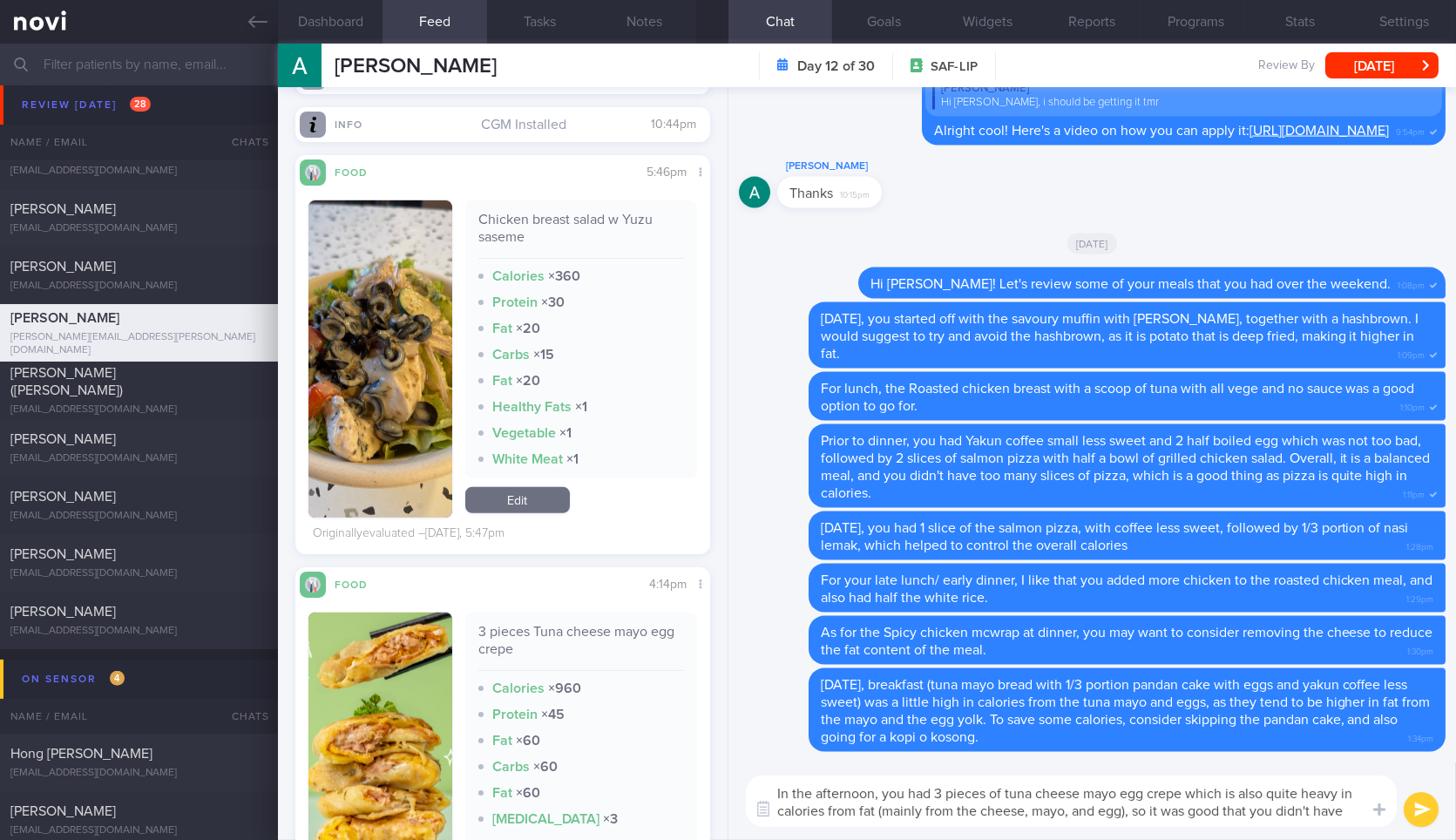
scroll to position [0, 0]
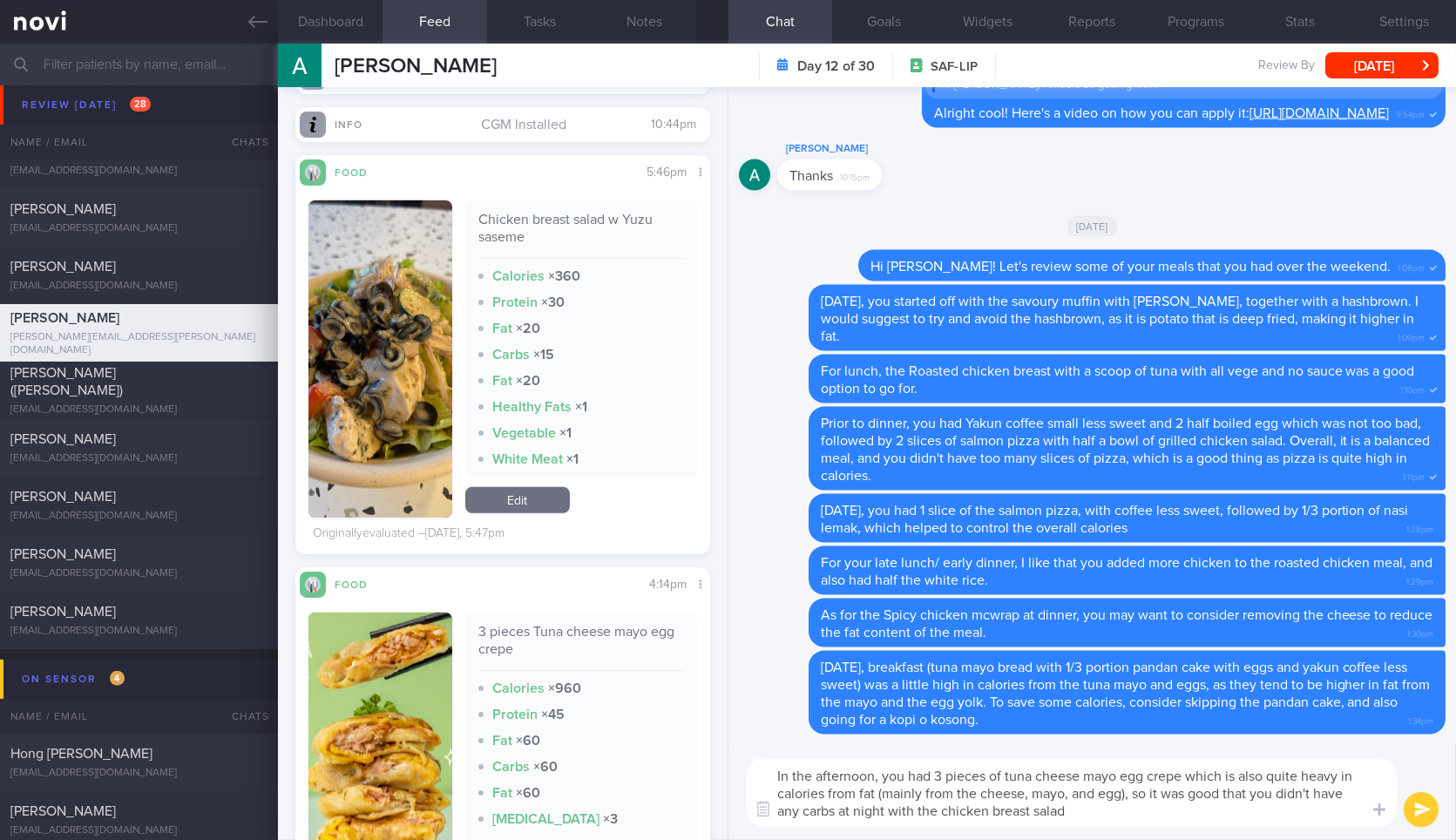
type textarea "In the afternoon, you had 3 pieces of tuna cheese mayo egg crepe which is also …"
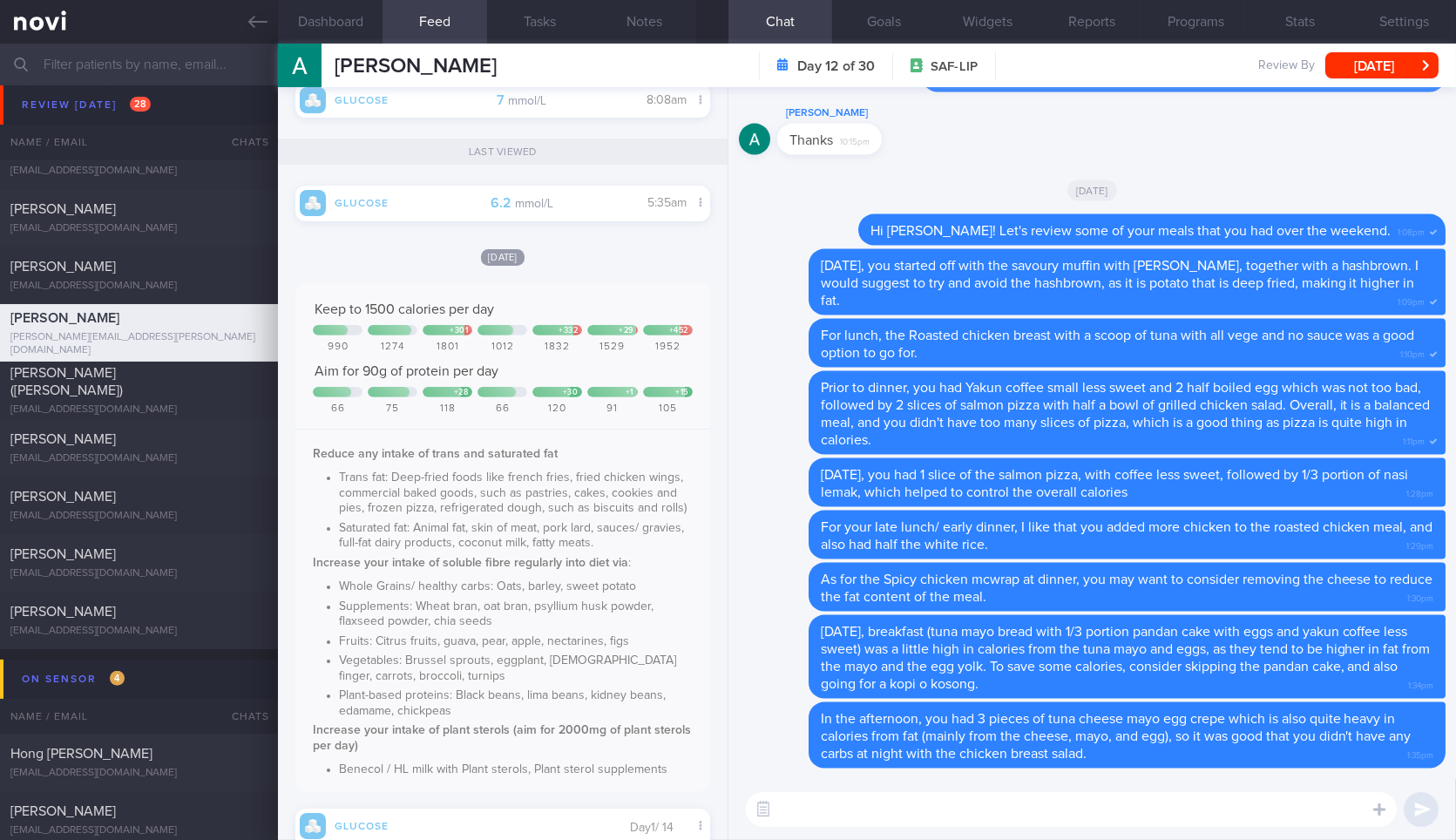
scroll to position [1709, 0]
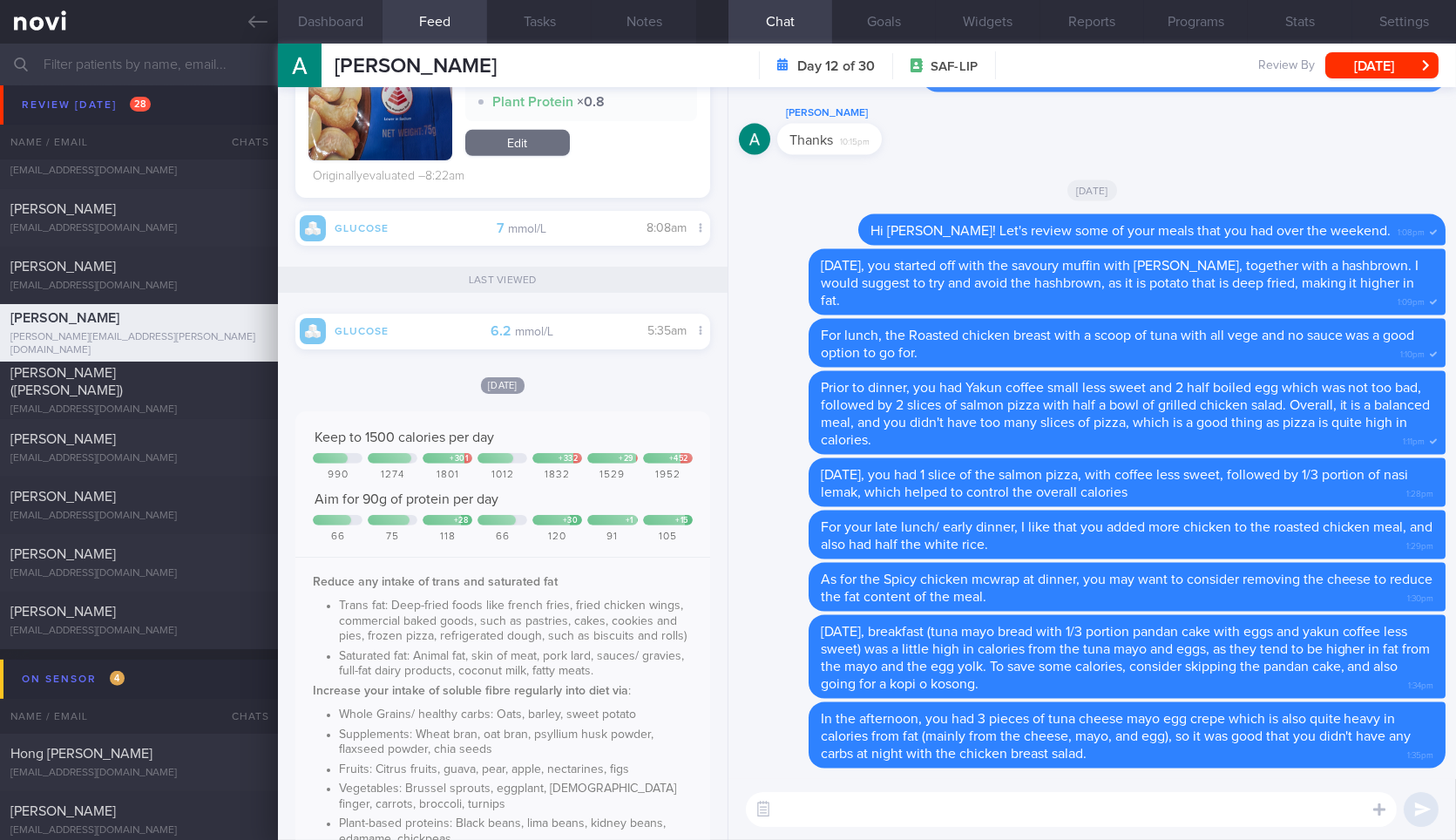
click at [352, 13] on button "Dashboard" at bounding box center [330, 22] width 104 height 44
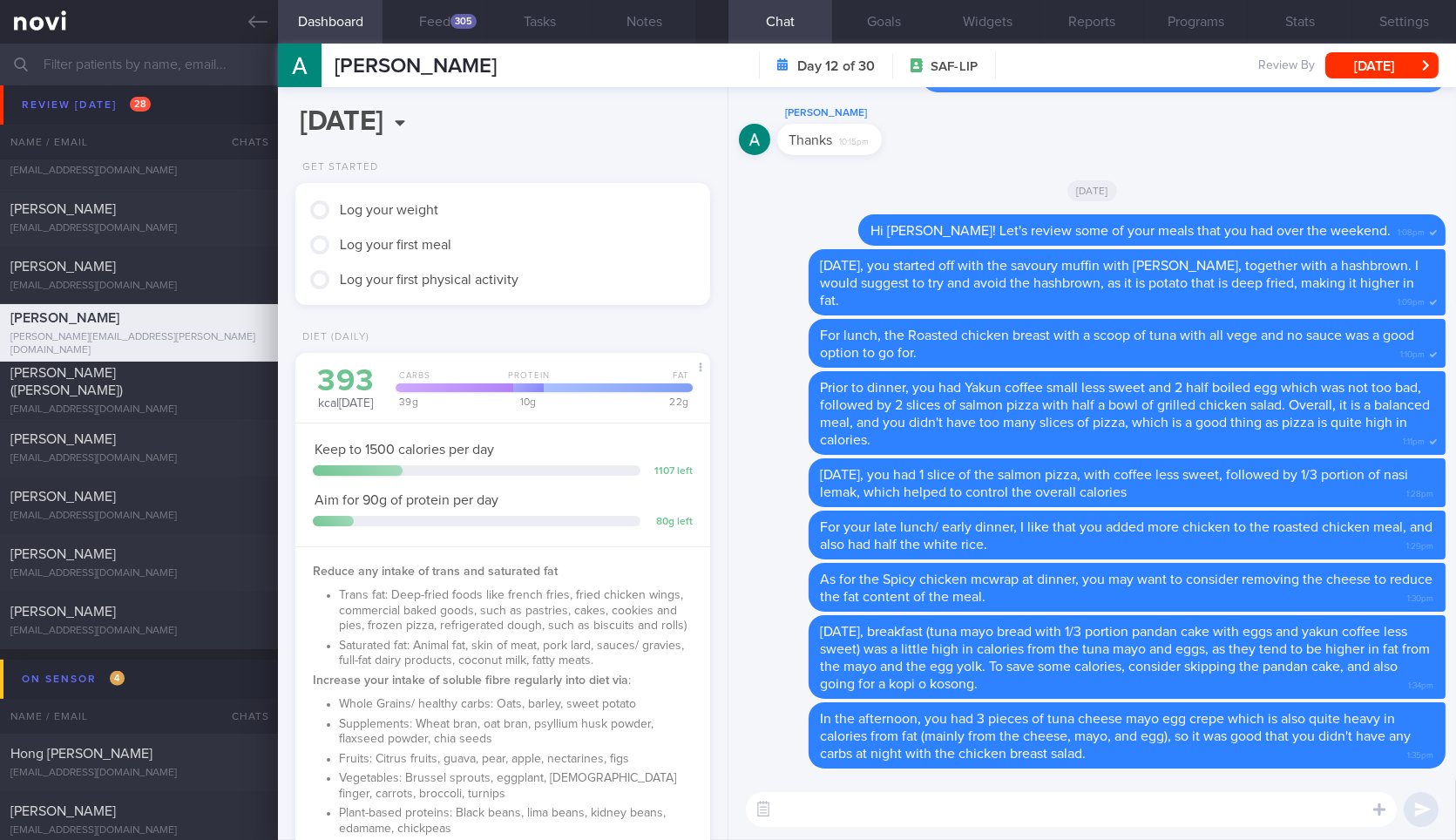
scroll to position [863, 0]
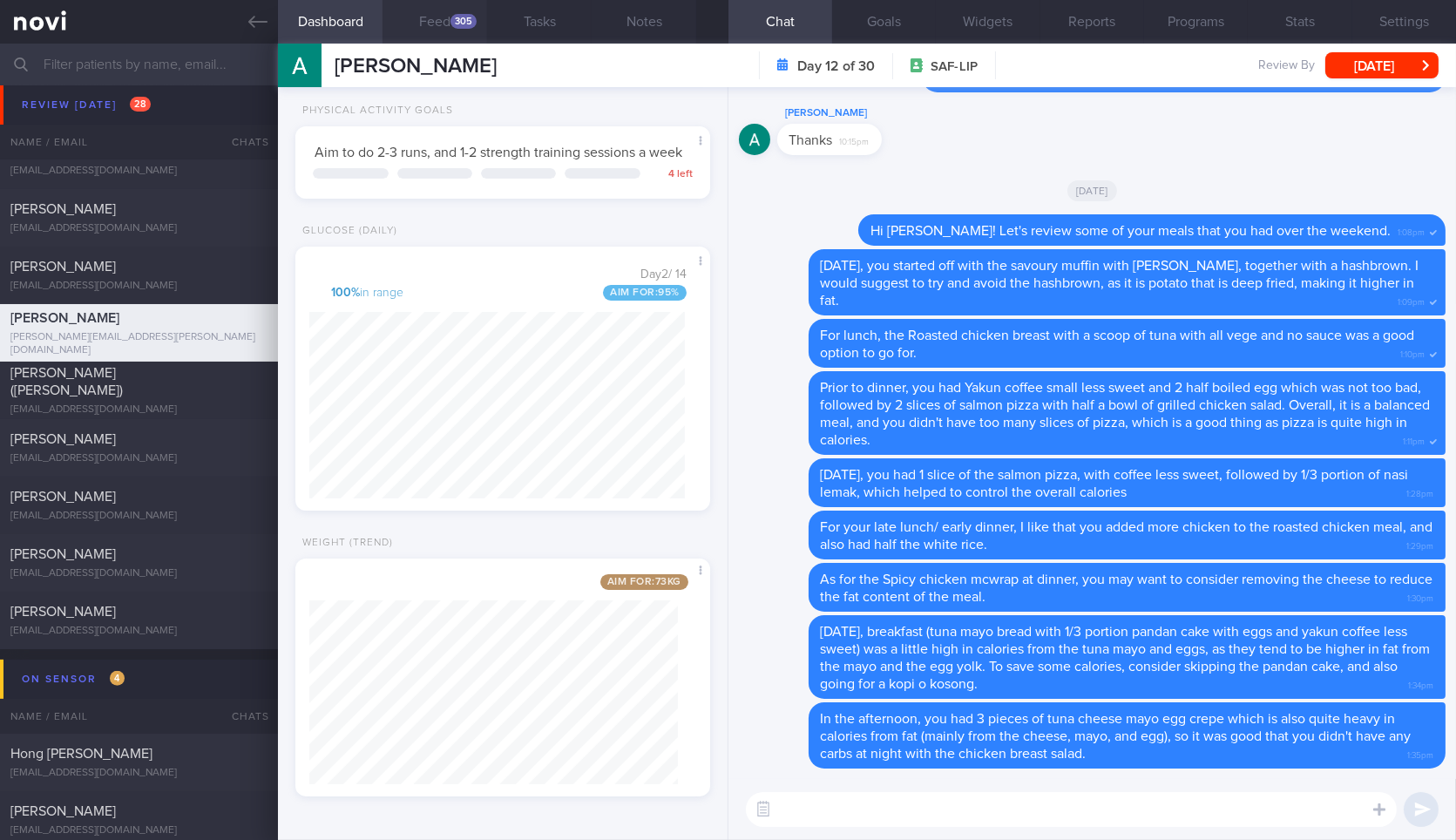
click at [446, 22] on button "Feed 305" at bounding box center [434, 22] width 104 height 44
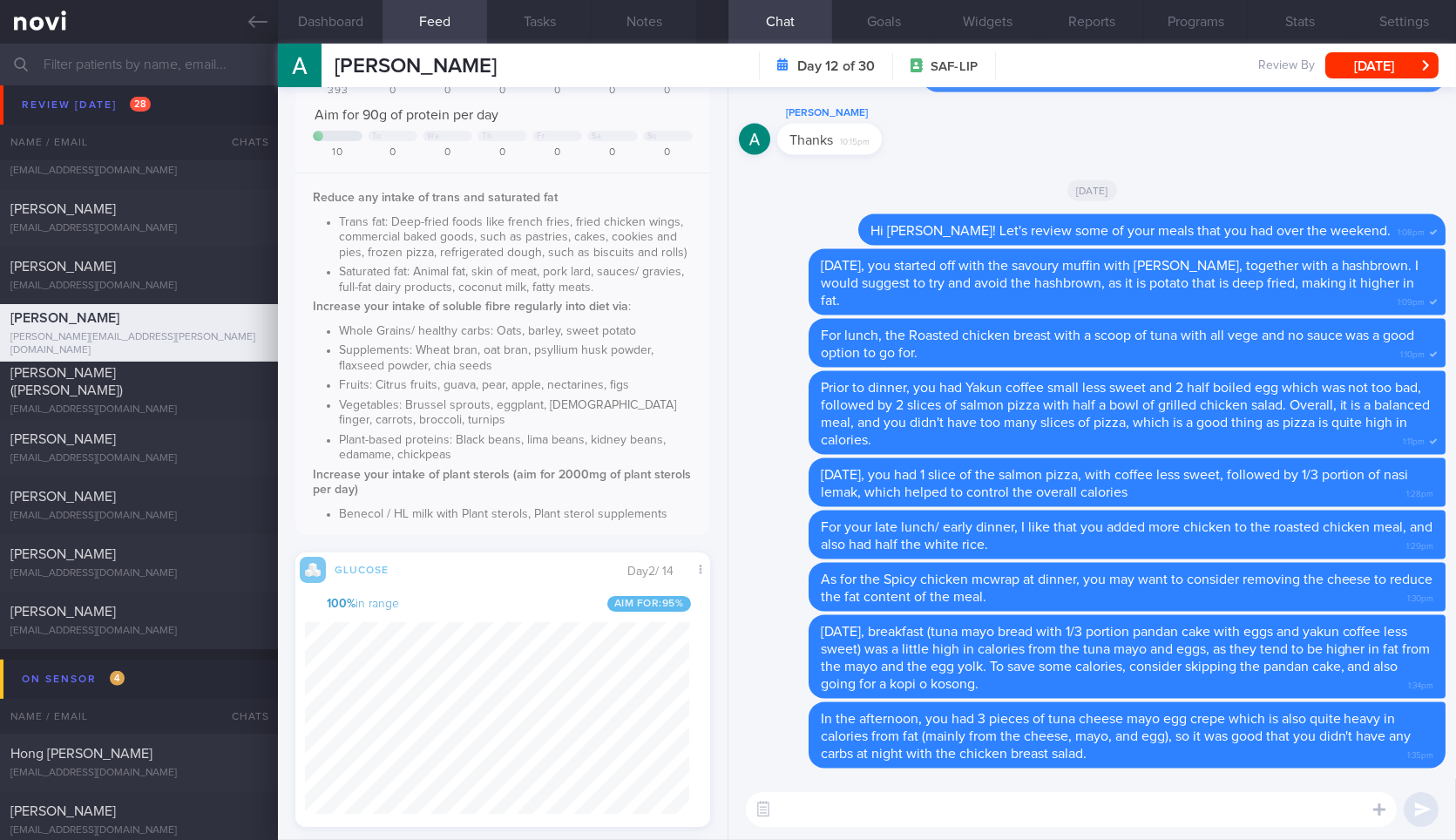
scroll to position [122, 0]
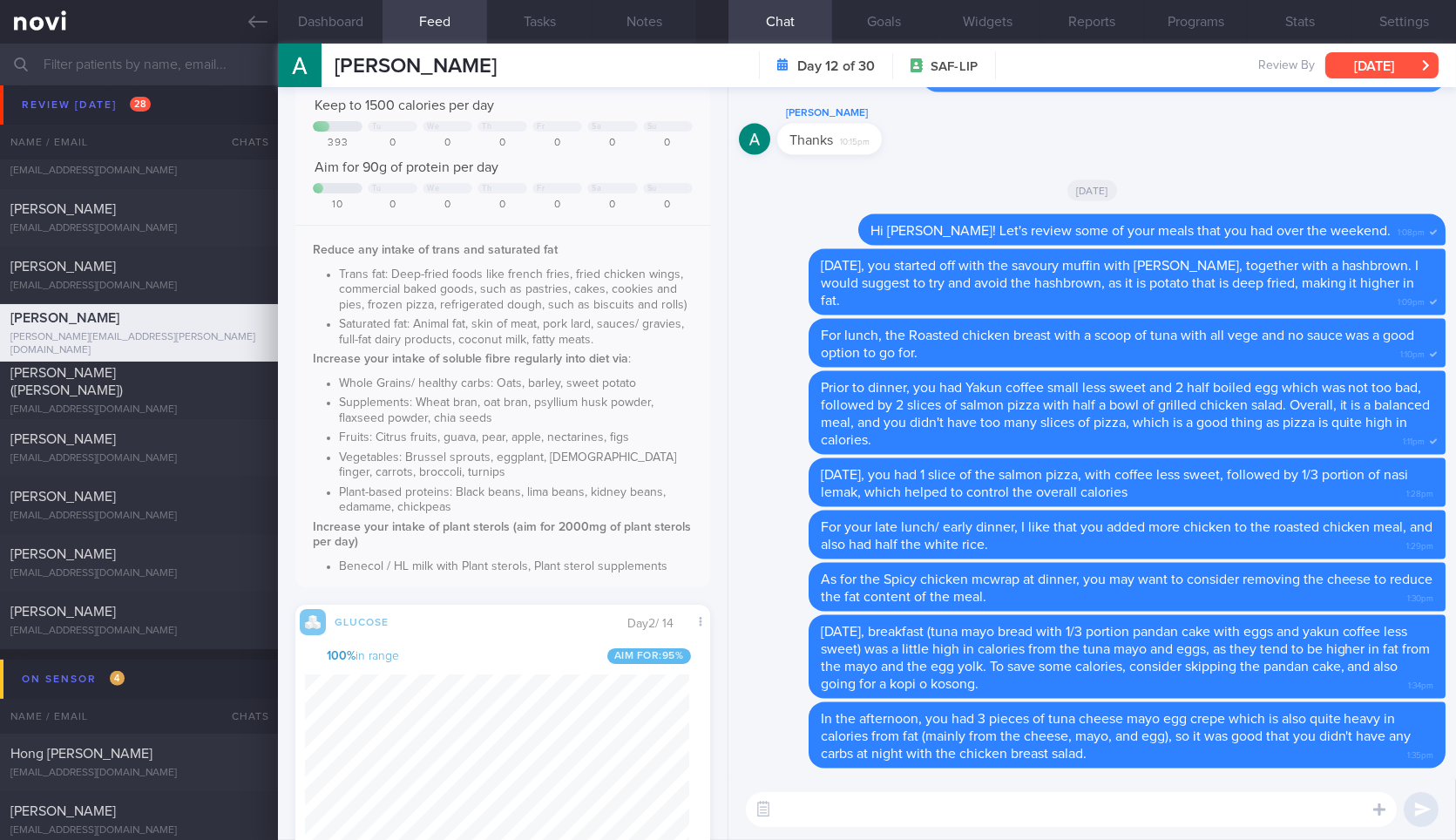
click at [1408, 59] on button "[DATE]" at bounding box center [1382, 65] width 113 height 26
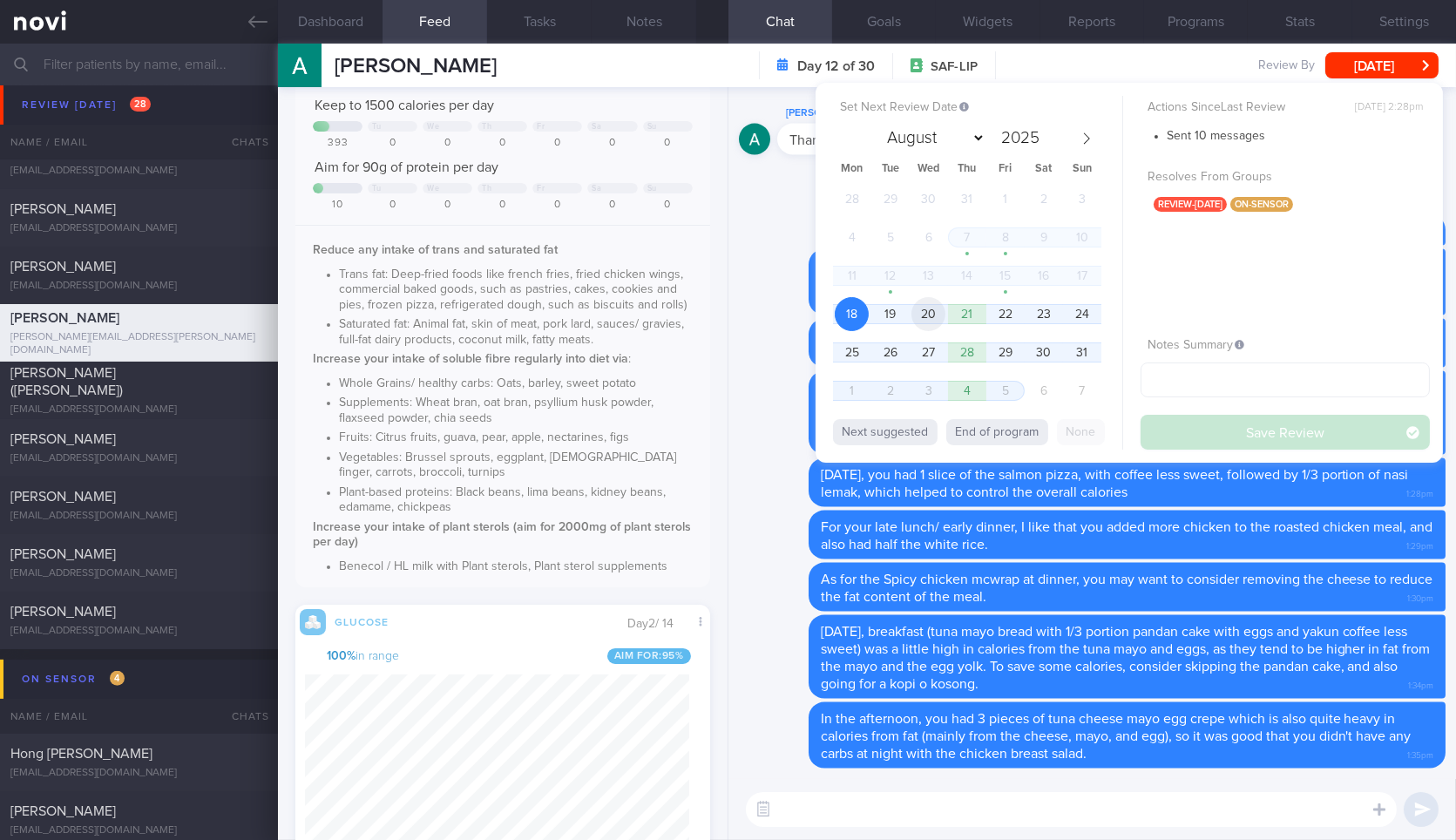
click at [933, 308] on span "20" at bounding box center [927, 314] width 34 height 34
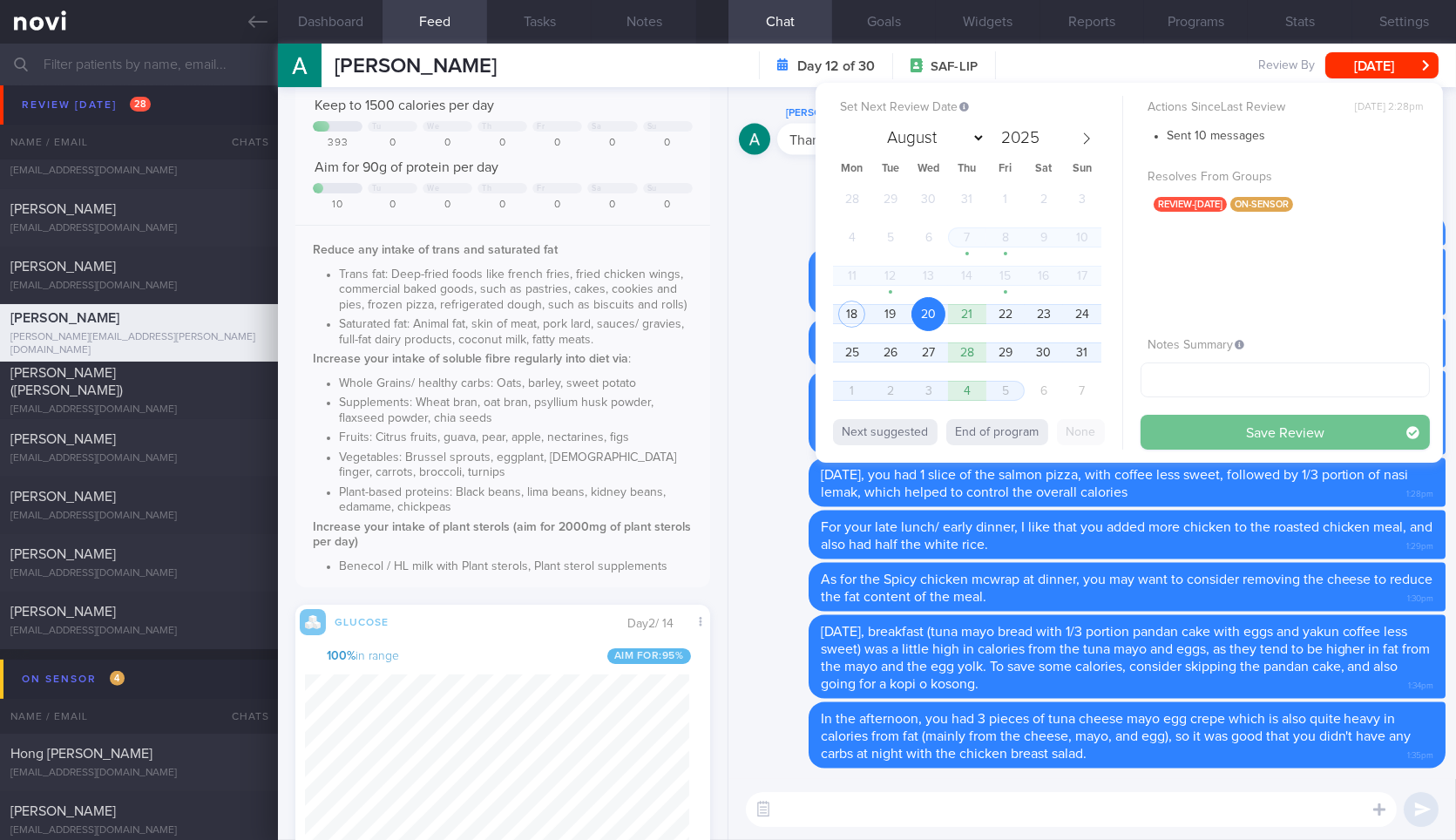
click at [1189, 436] on button "Save Review" at bounding box center [1285, 432] width 289 height 34
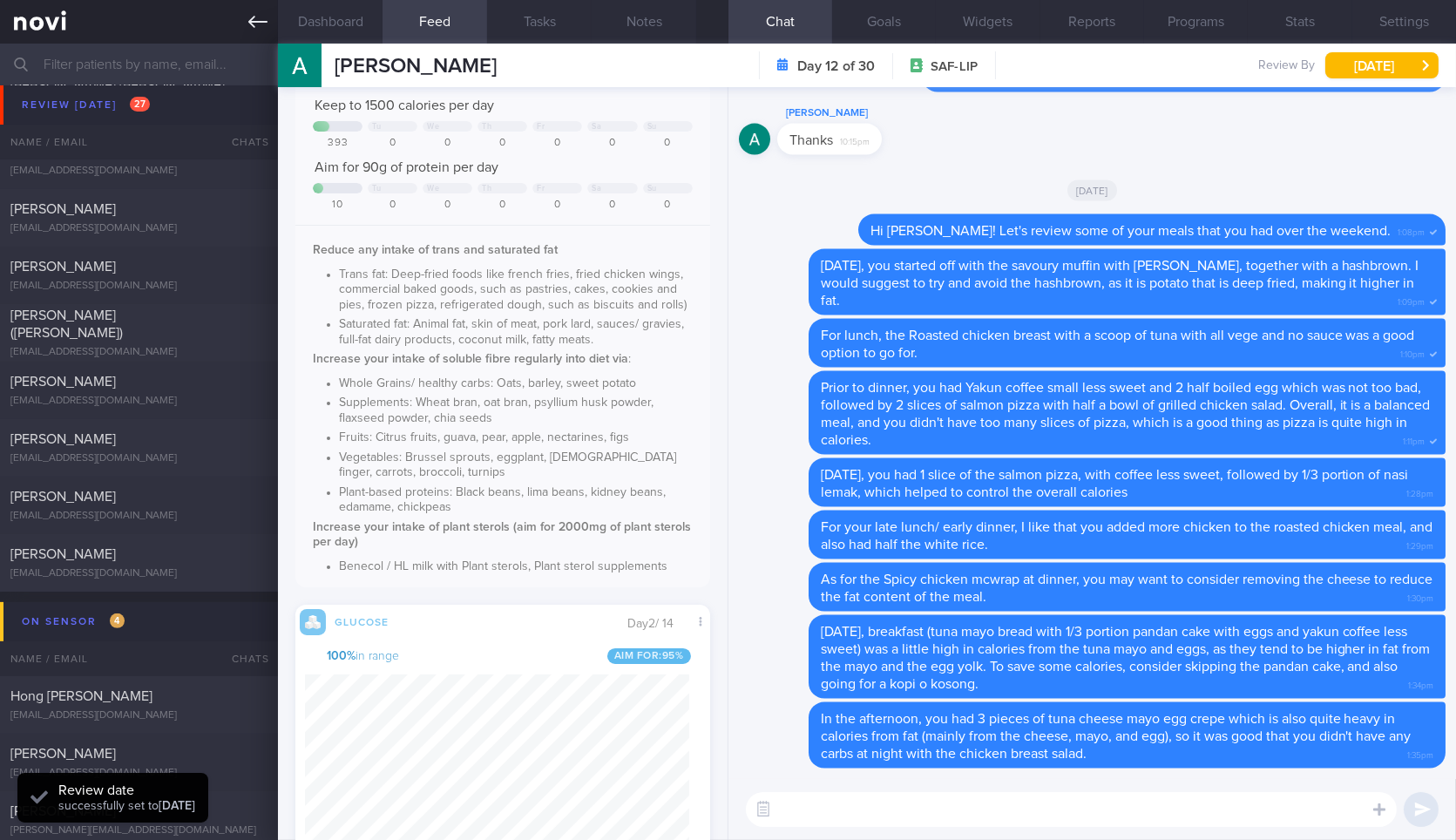
click at [248, 24] on icon at bounding box center [257, 21] width 19 height 19
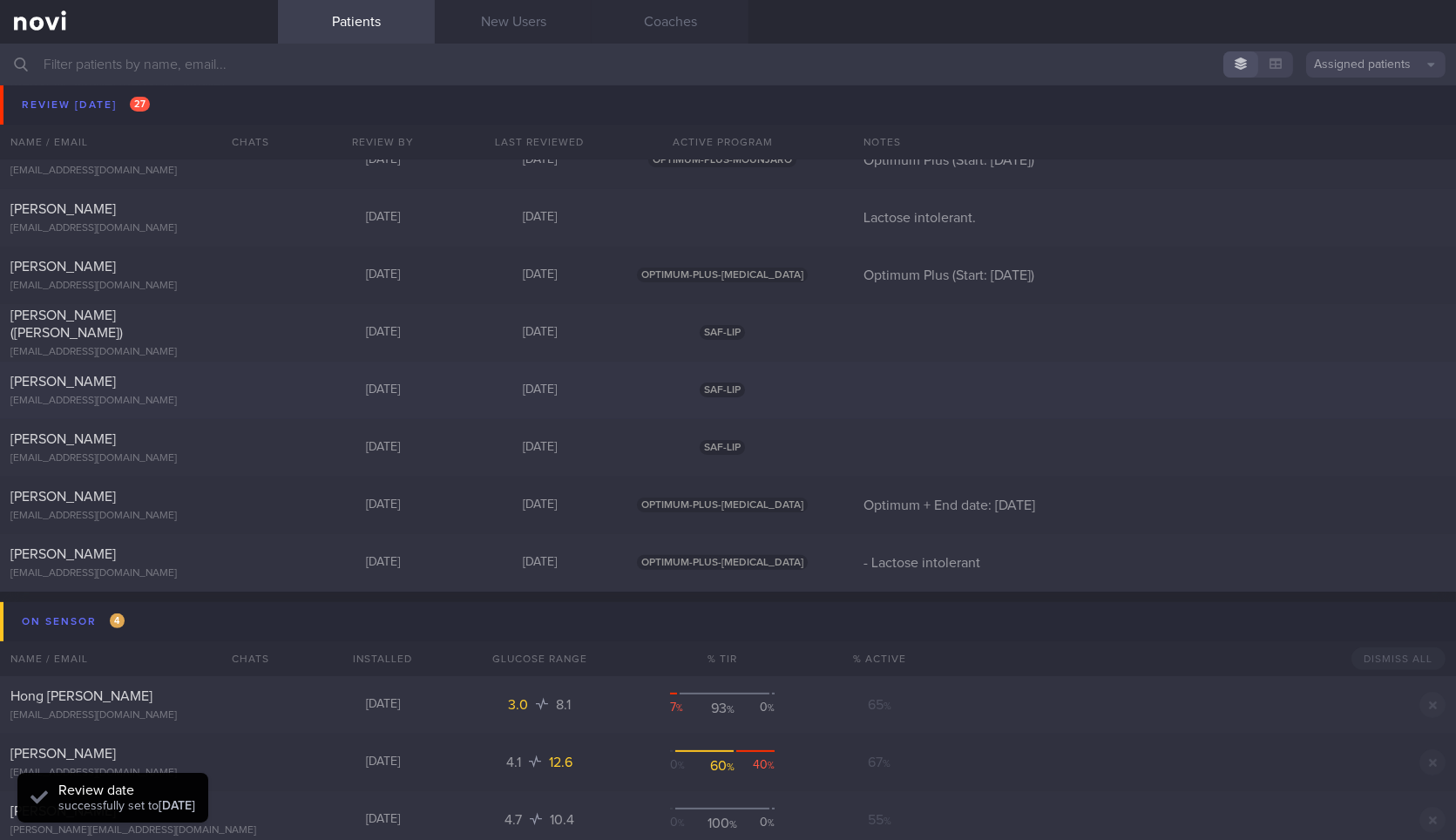
click at [234, 378] on div at bounding box center [248, 377] width 38 height 10
select select "7"
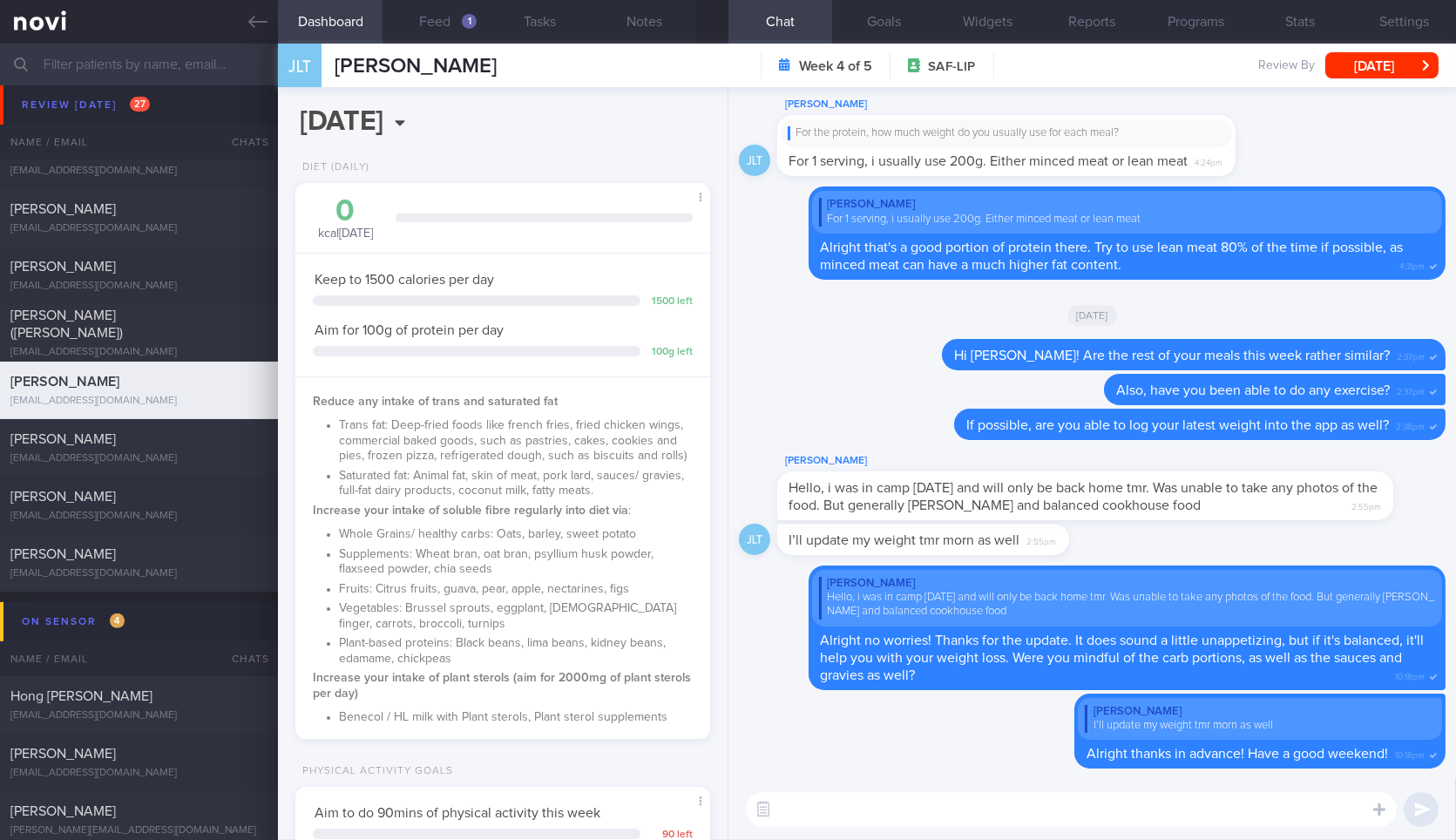
scroll to position [629, 0]
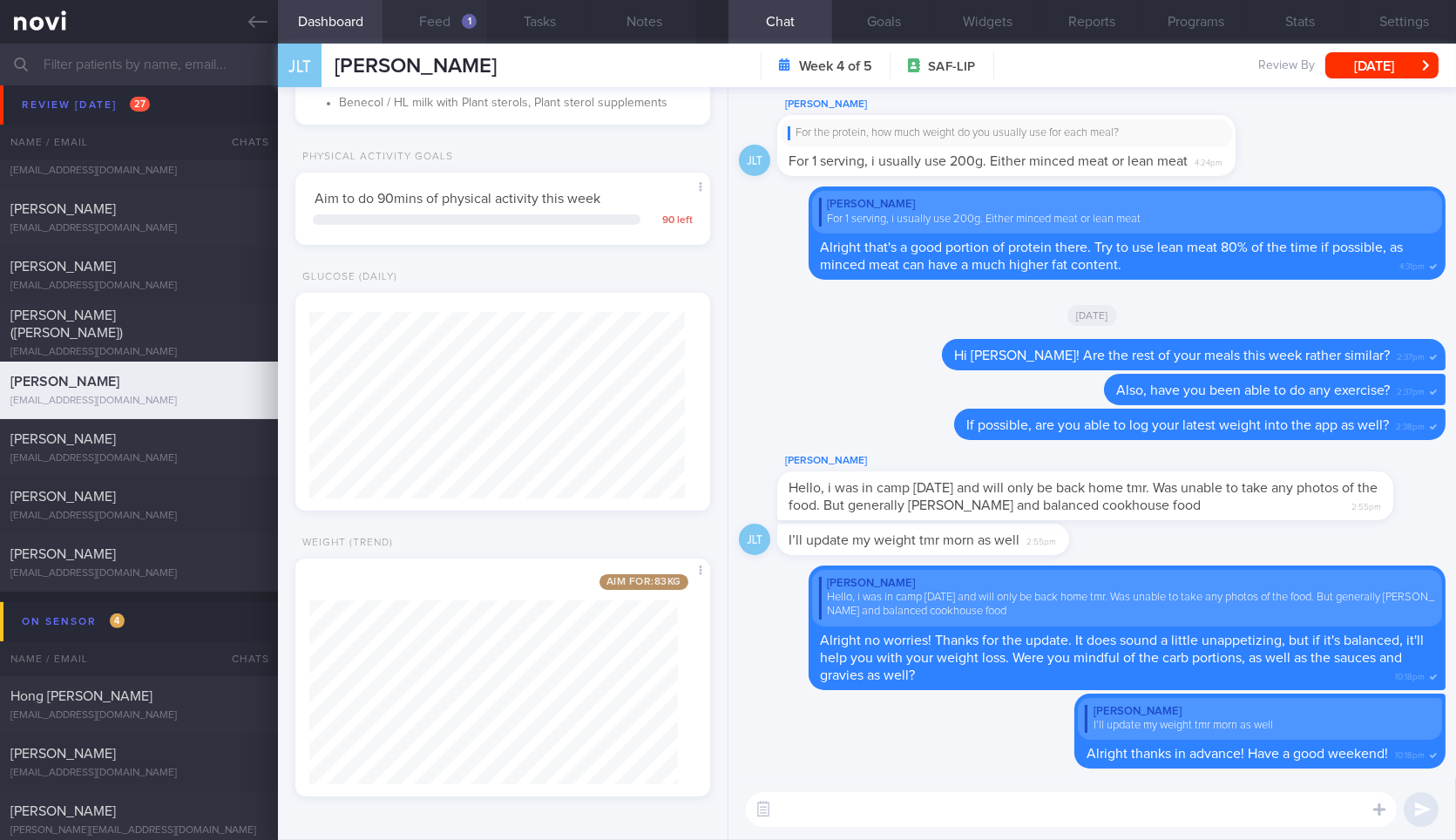
click at [420, 9] on button "Feed 1" at bounding box center [434, 22] width 104 height 44
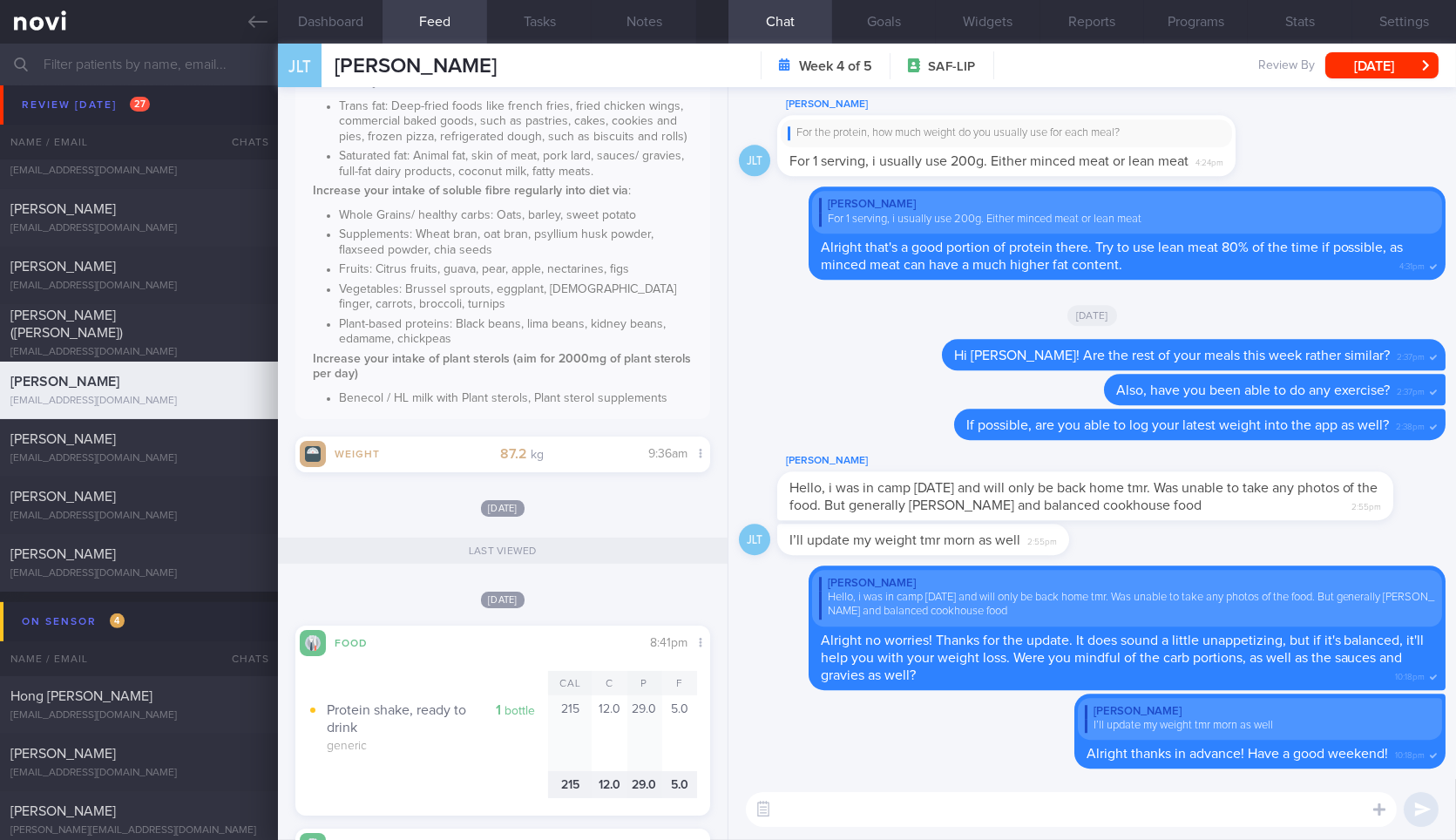
click at [991, 822] on textarea at bounding box center [1072, 810] width 651 height 34
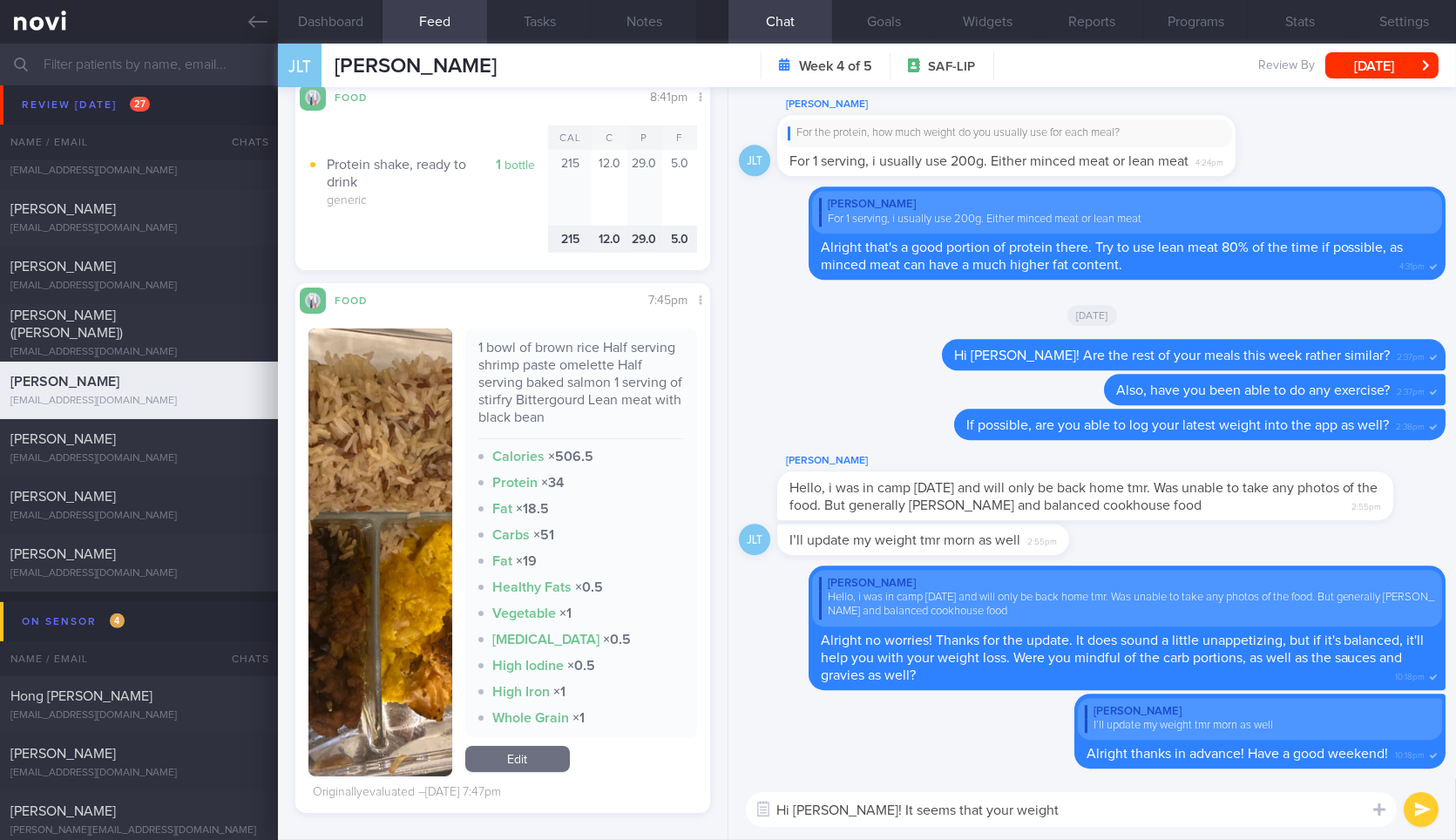
scroll to position [844, 0]
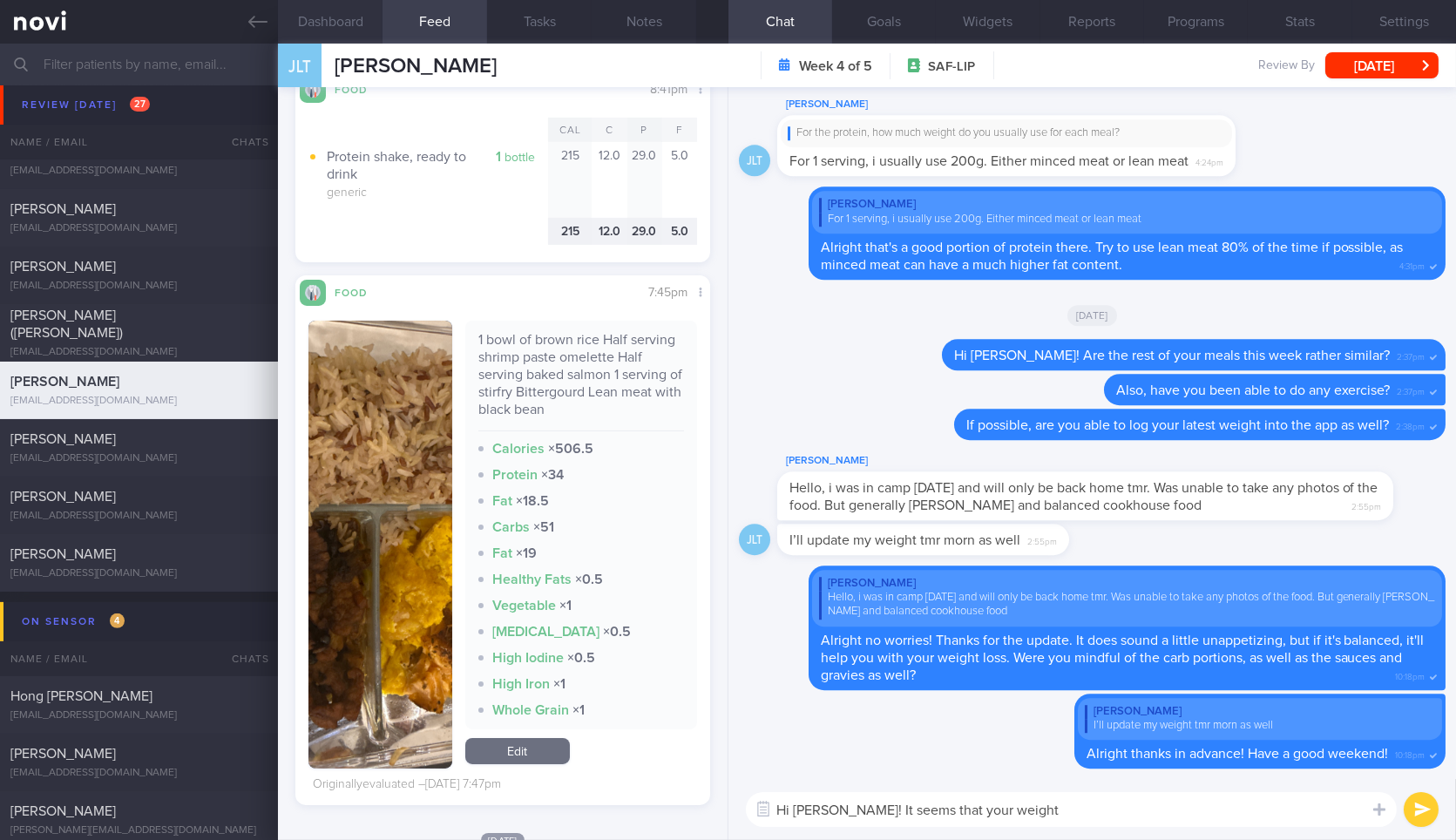
click at [352, 9] on button "Dashboard" at bounding box center [330, 22] width 104 height 44
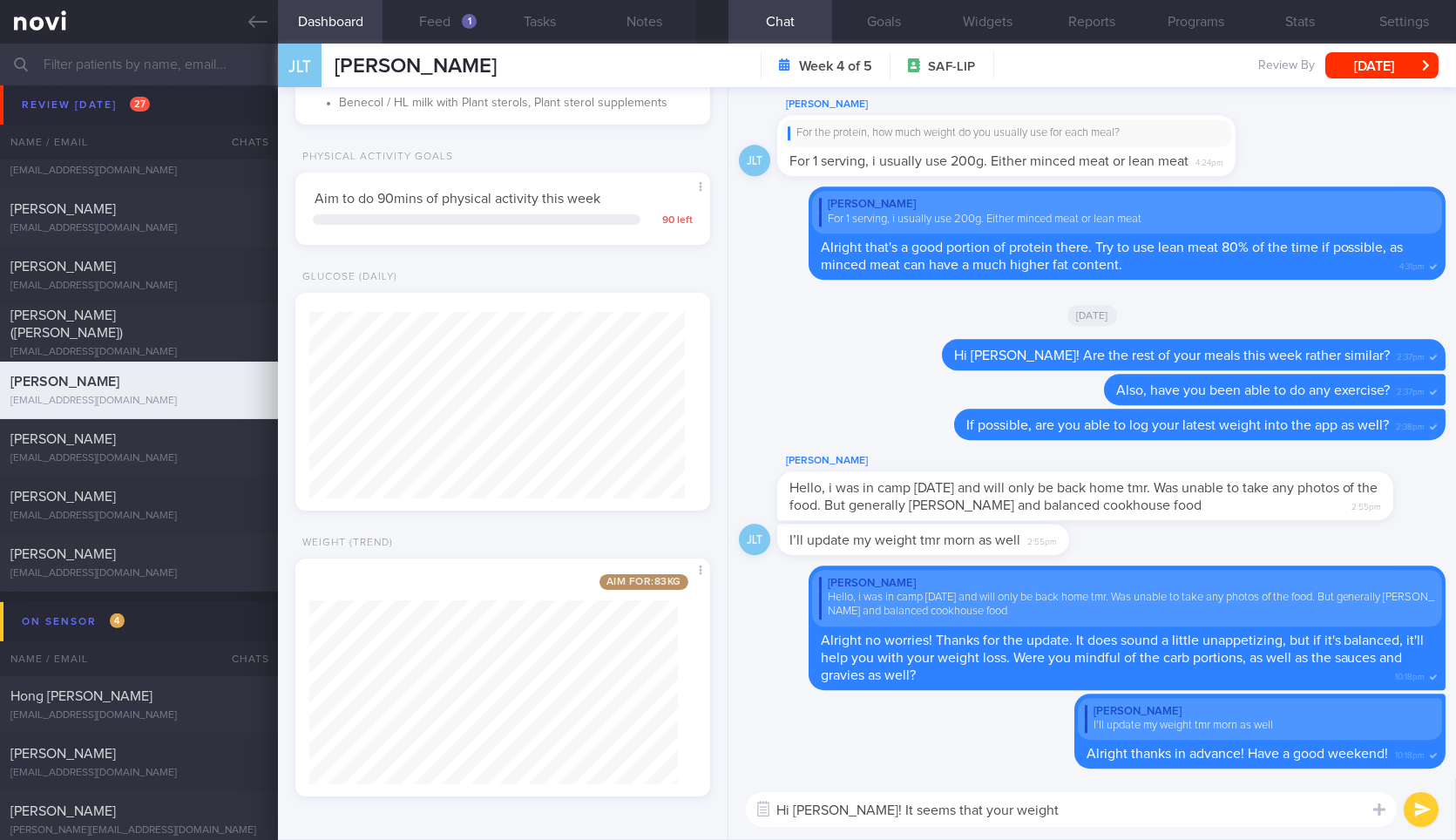
click at [1105, 791] on div "Hi Jia Liang! It seems that your weight Hi Jia Liang! It seems that your weight…" at bounding box center [1092, 809] width 727 height 61
click at [1087, 819] on textarea "Hi Jia Liang! It seems that your weight" at bounding box center [1072, 810] width 651 height 34
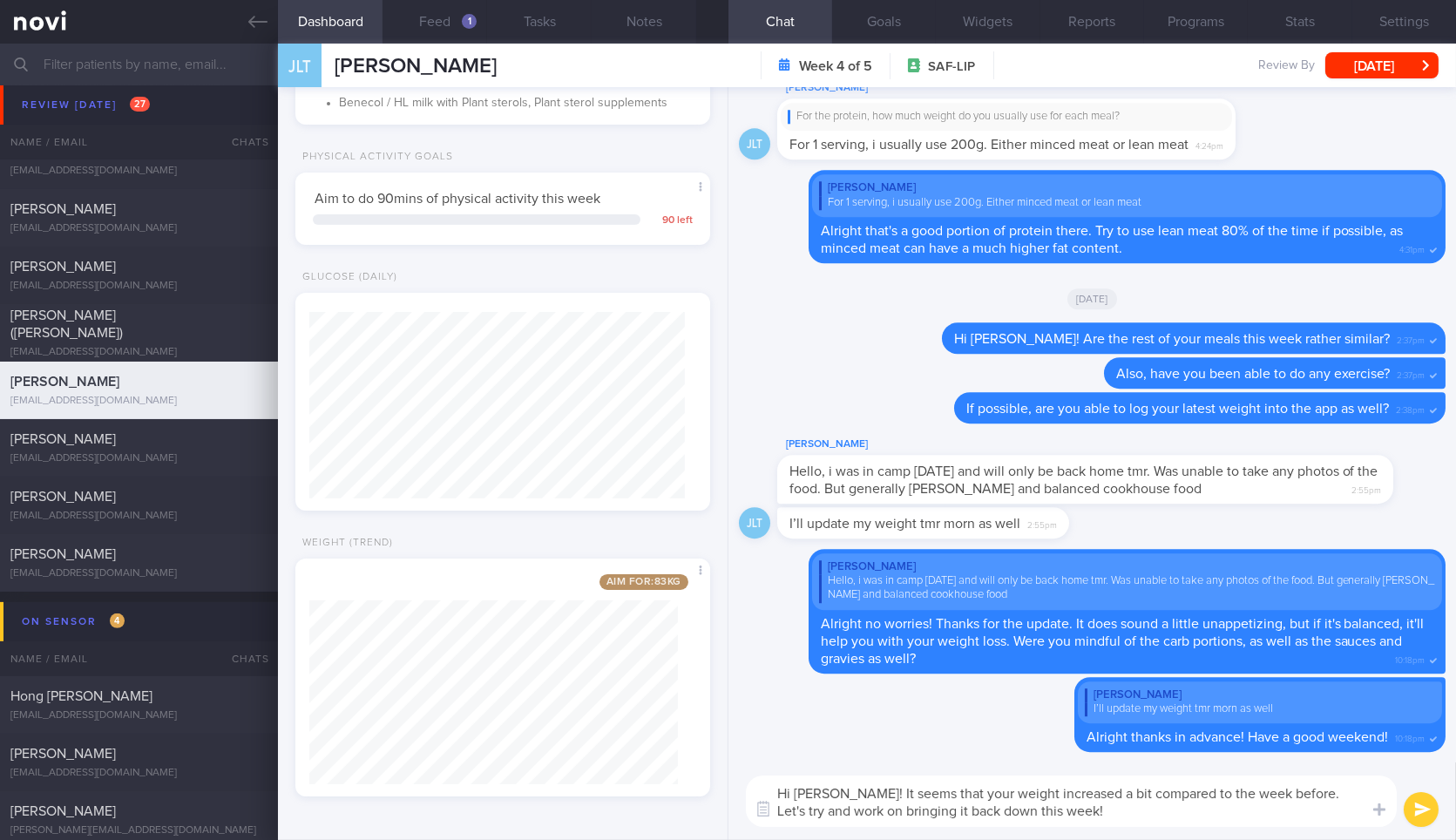
type textarea "Hi Jia Liang! It seems that your weight increased a bit compared to the week be…"
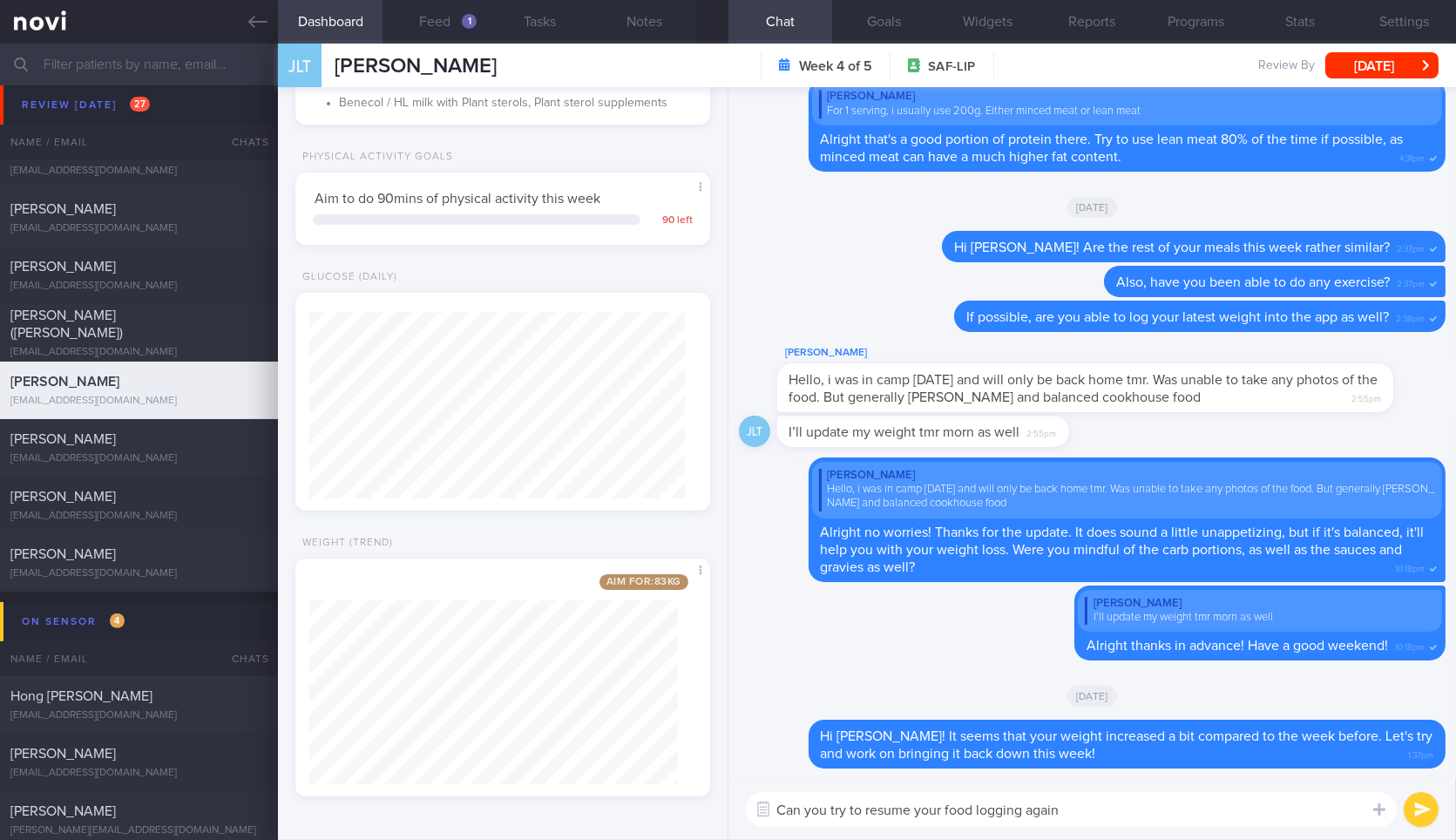
type textarea "Can you try to resume your food logging again?"
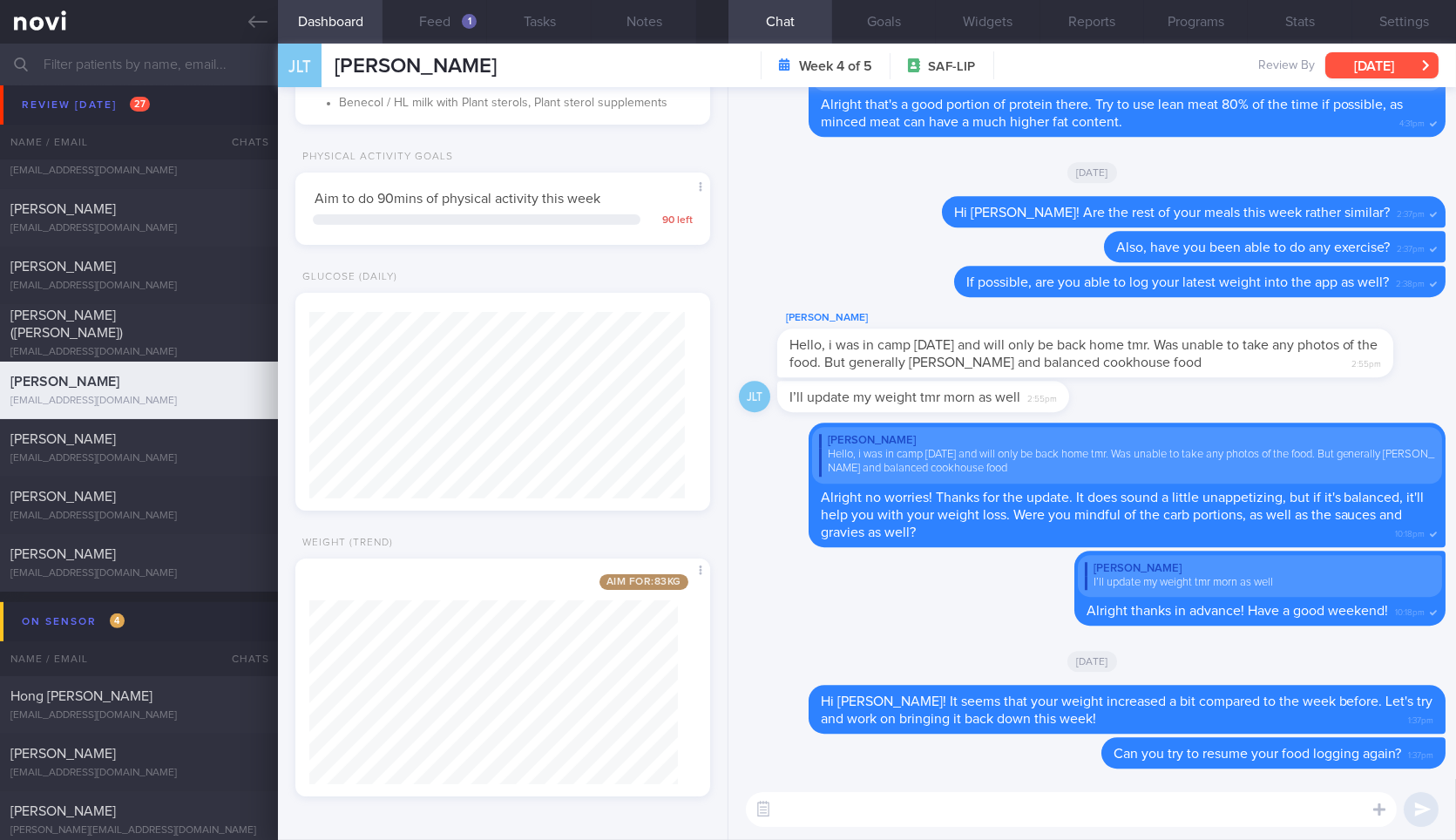
click at [1392, 74] on button "[DATE]" at bounding box center [1382, 65] width 113 height 26
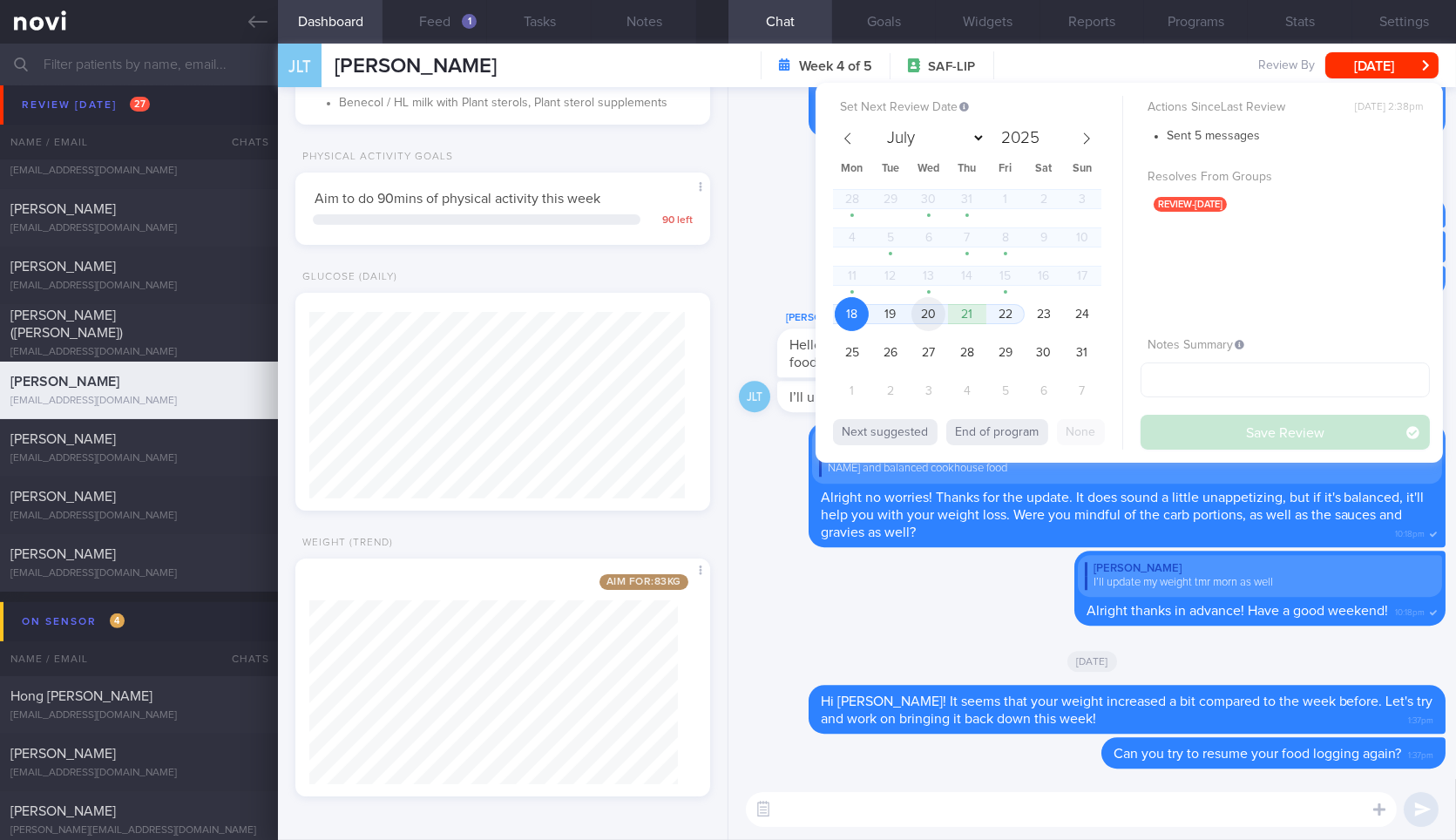
click at [937, 303] on span "20" at bounding box center [927, 314] width 34 height 34
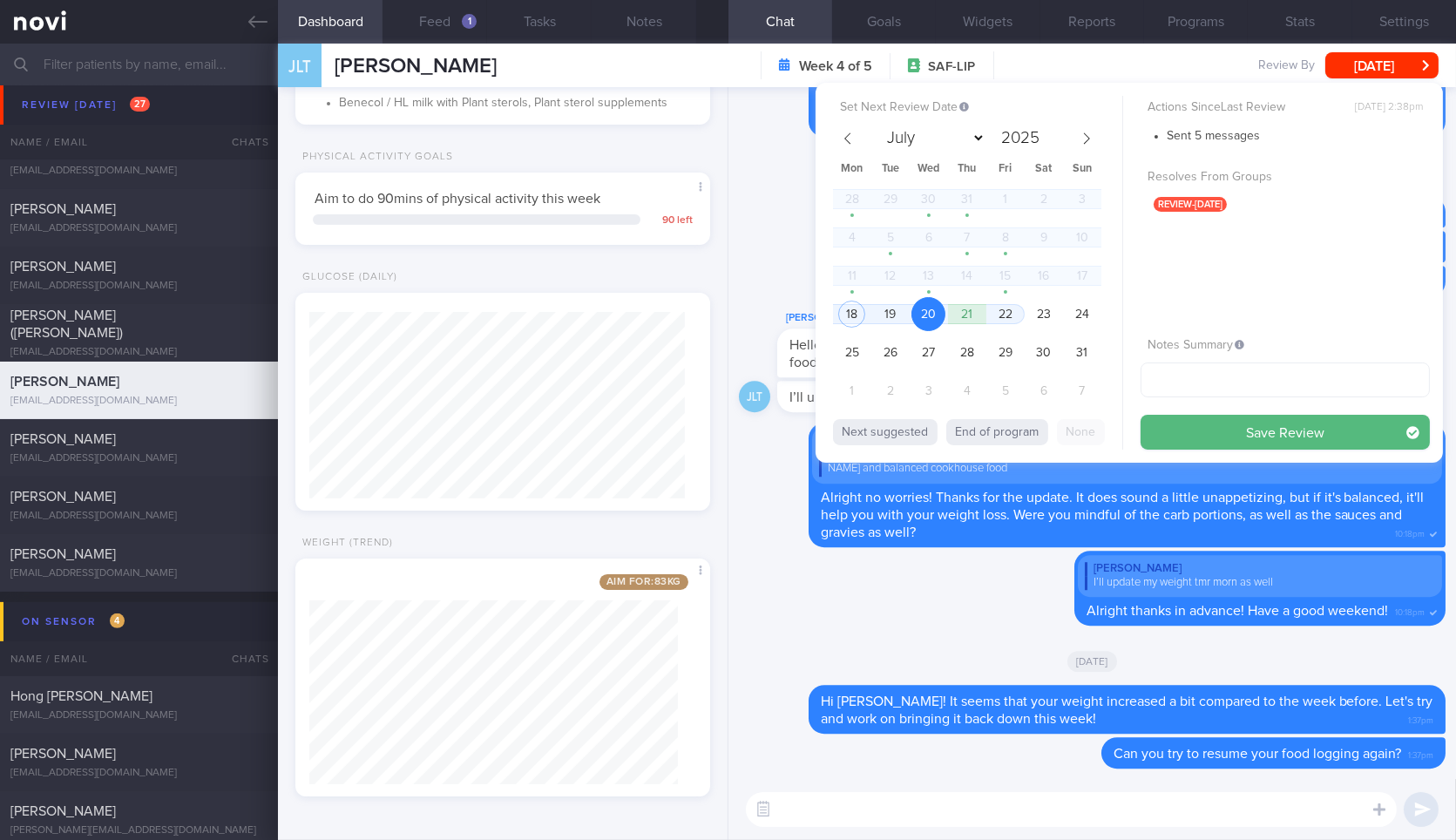
click at [1212, 439] on button "Save Review" at bounding box center [1285, 432] width 289 height 34
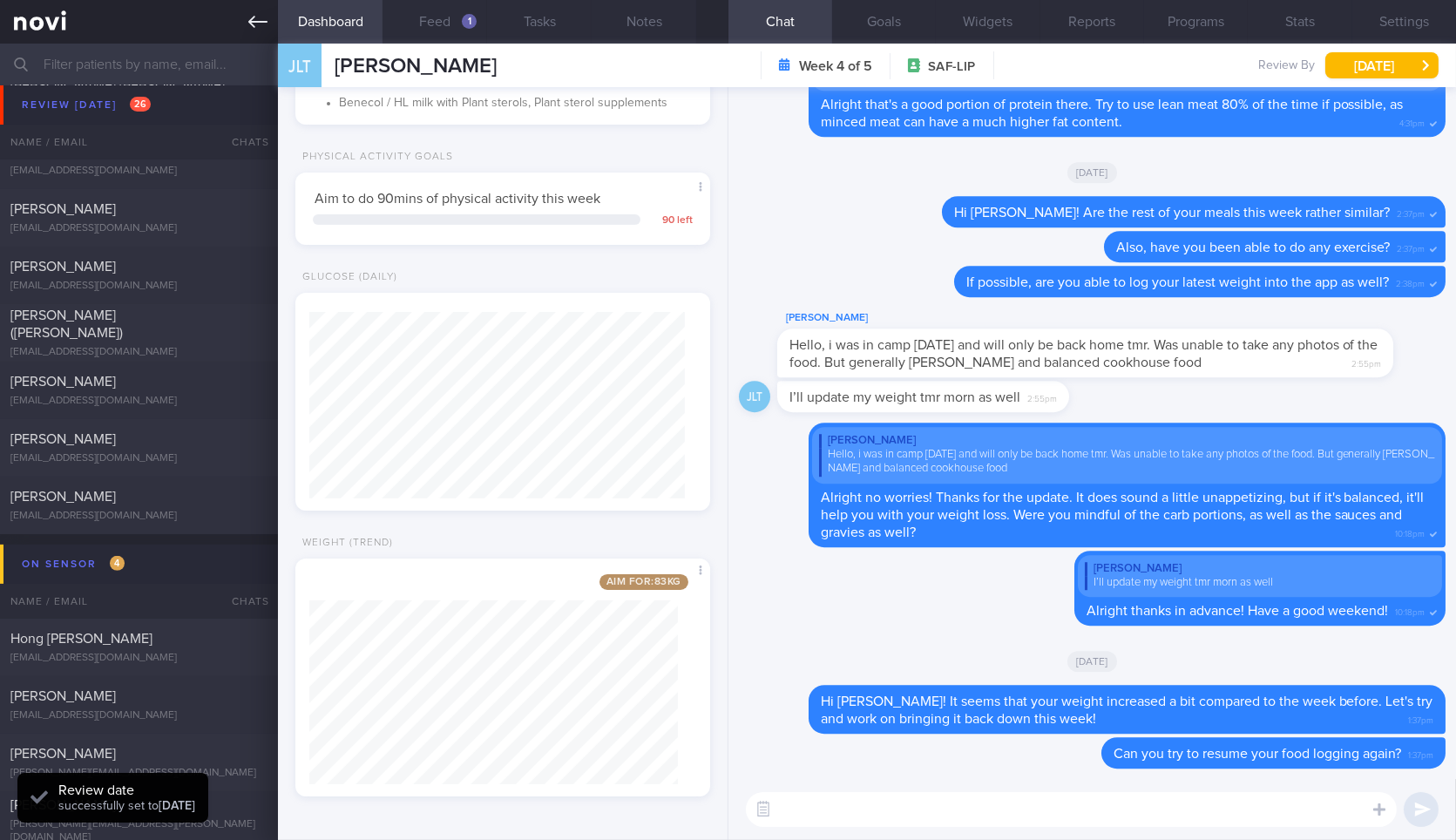
click at [262, 19] on icon at bounding box center [257, 21] width 19 height 19
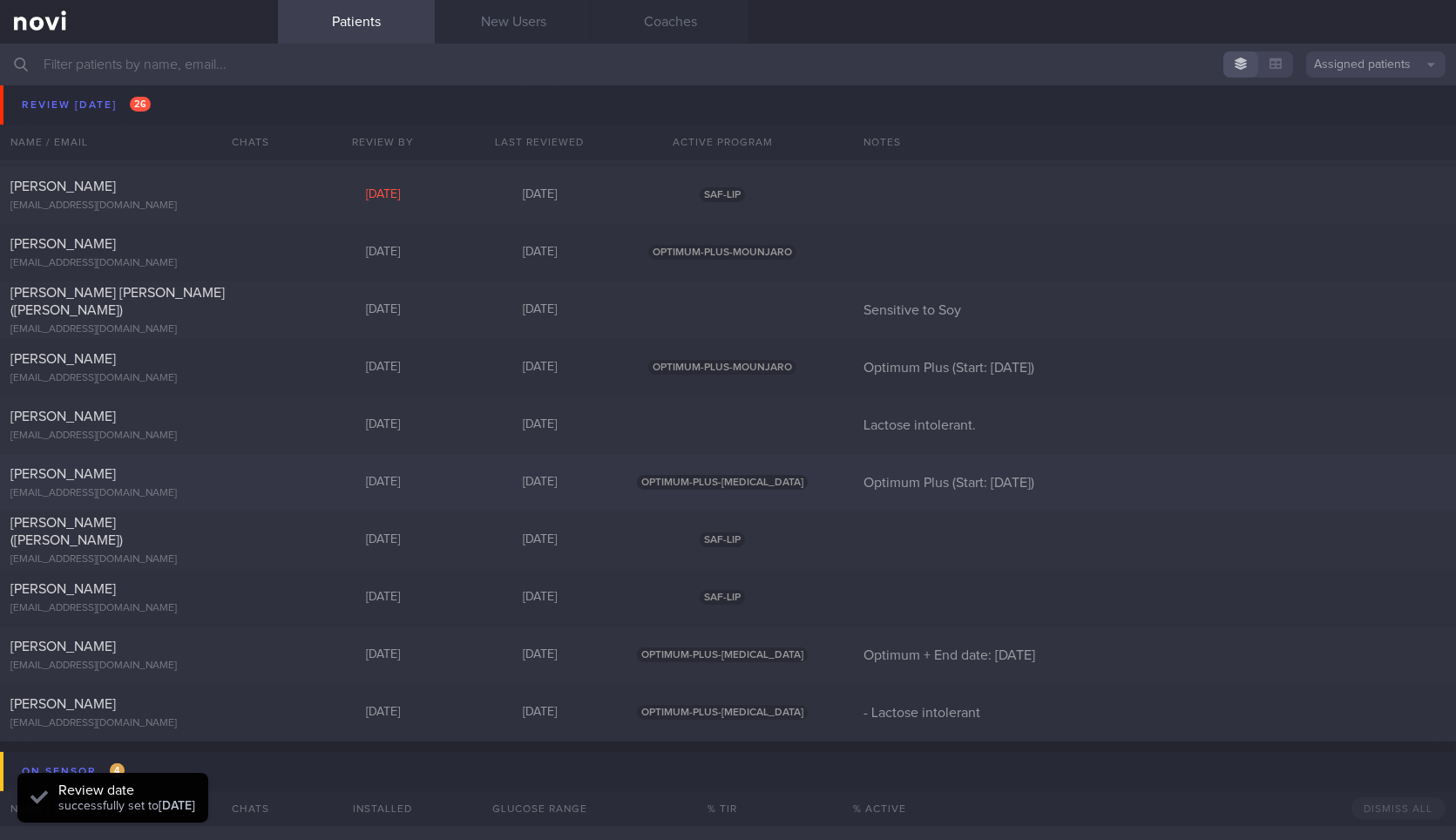
scroll to position [869, 0]
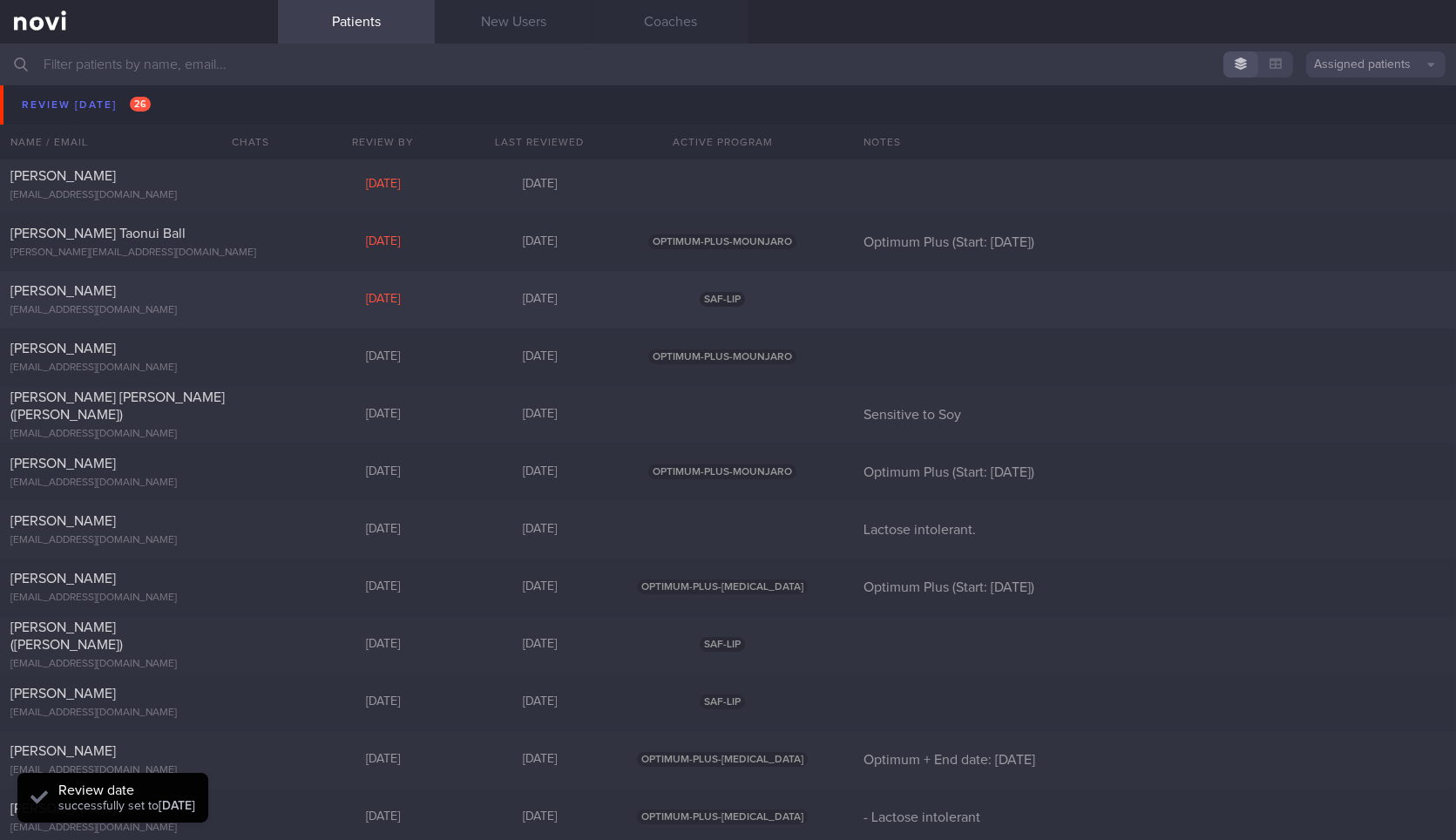
click at [229, 314] on div "[EMAIL_ADDRESS][DOMAIN_NAME]" at bounding box center [140, 310] width 257 height 13
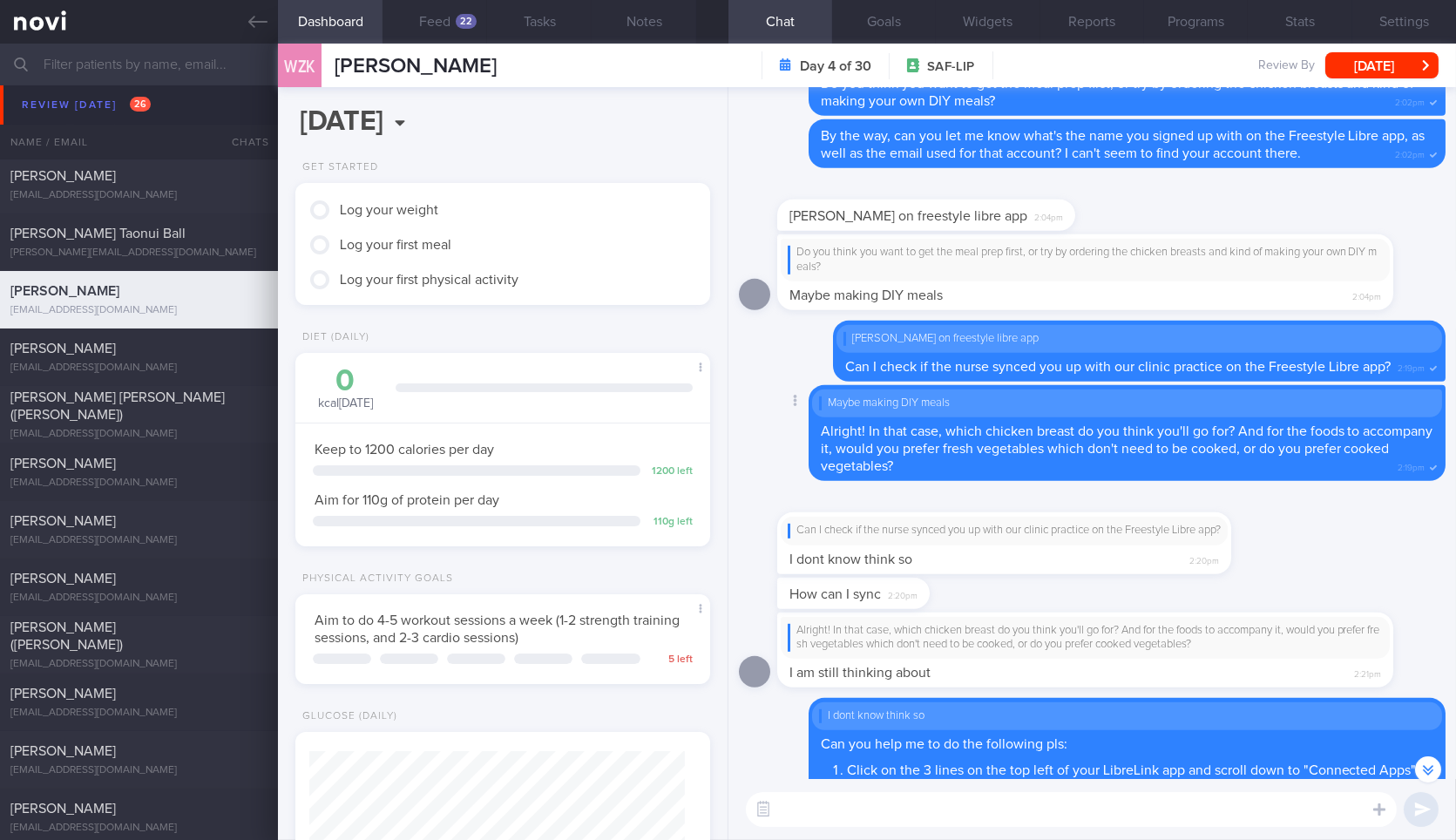
scroll to position [-1748, 0]
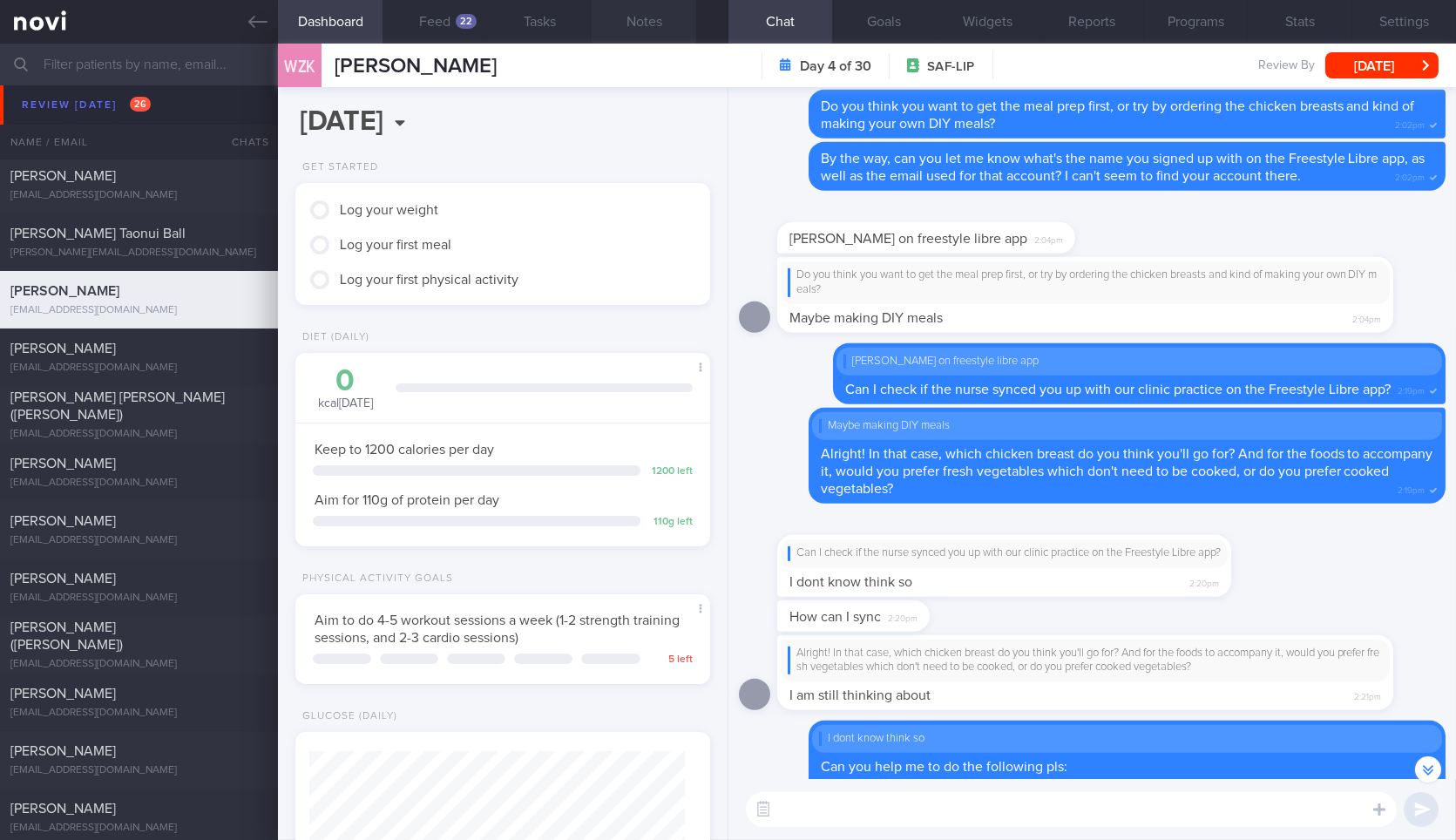
click at [636, 38] on button "Notes" at bounding box center [644, 22] width 104 height 44
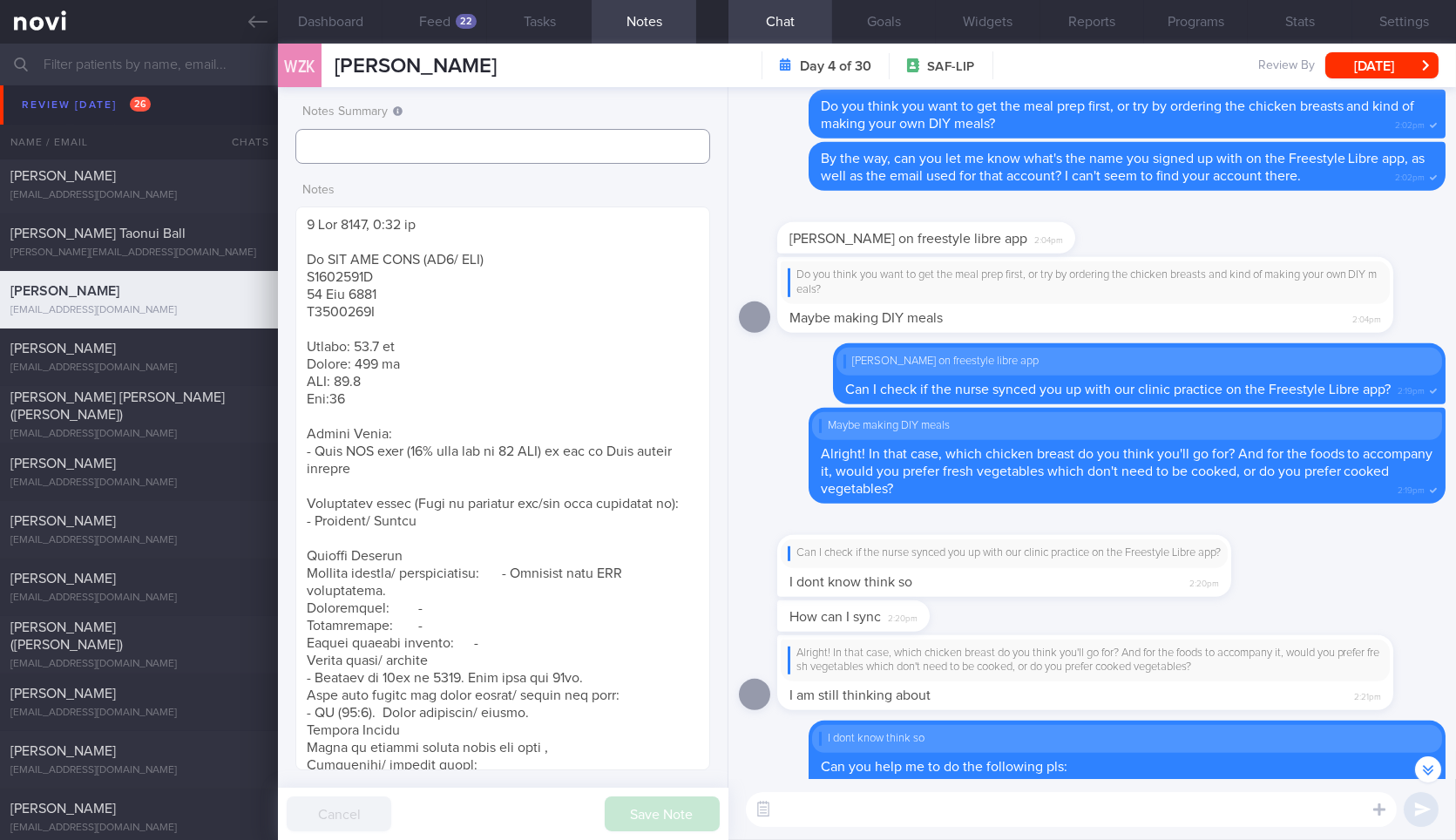
click at [463, 144] on input "text" at bounding box center [502, 146] width 414 height 34
type input "Wants to cut down weight fast"
click at [683, 817] on button "Save Note" at bounding box center [662, 814] width 115 height 34
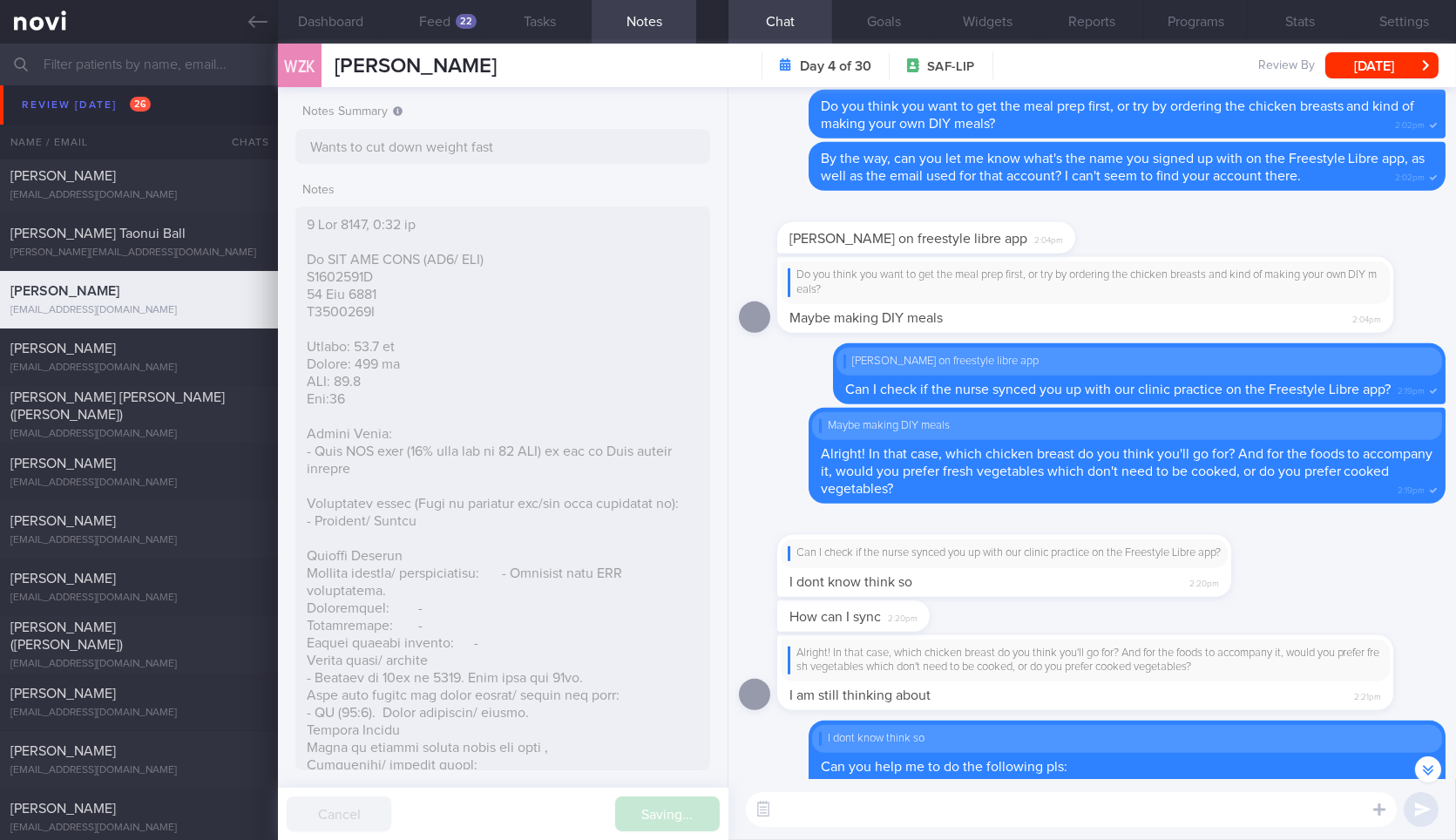
type input "Wants to cut down weight fast"
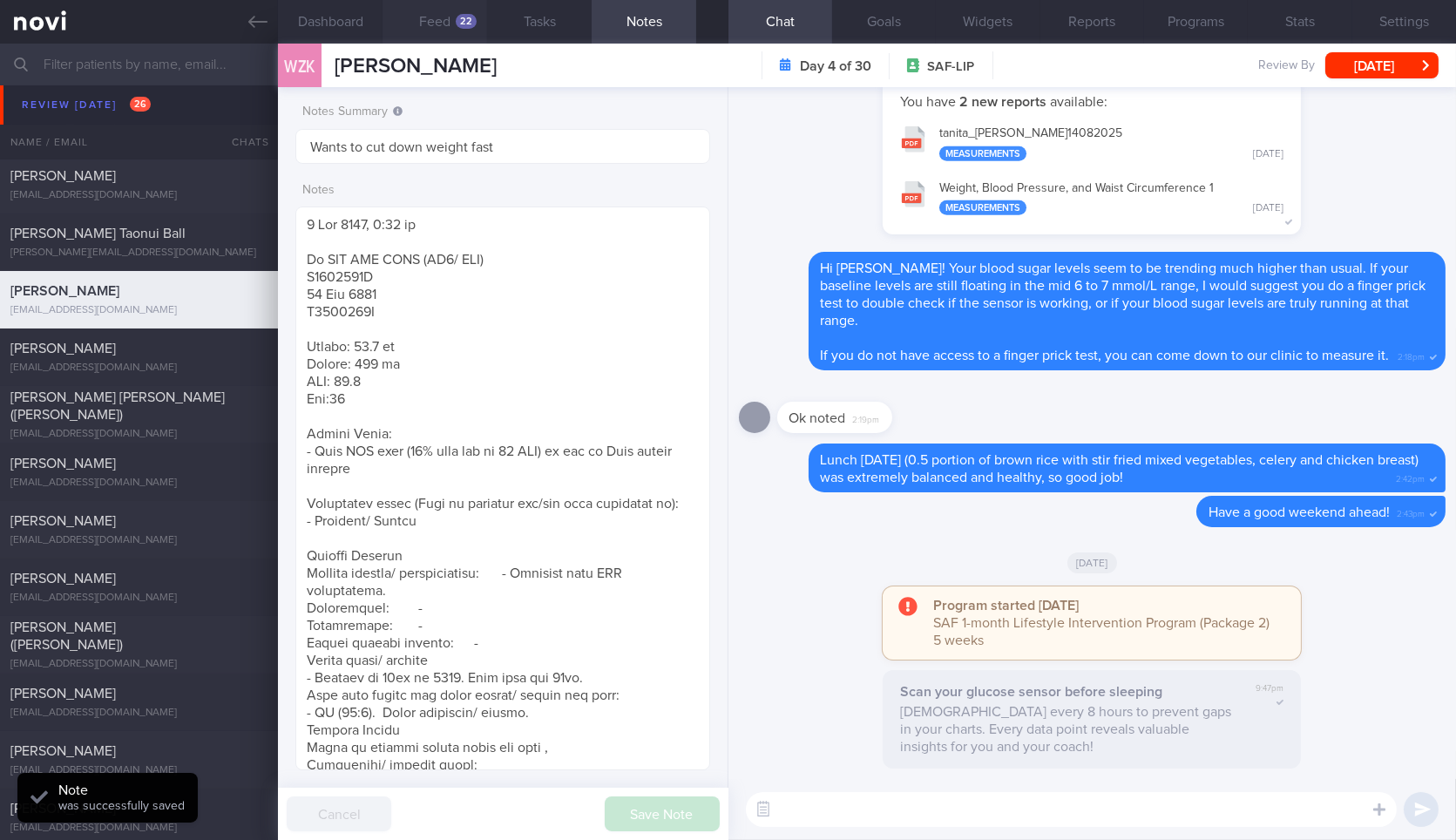
click at [438, 41] on button "Feed 22" at bounding box center [434, 22] width 104 height 44
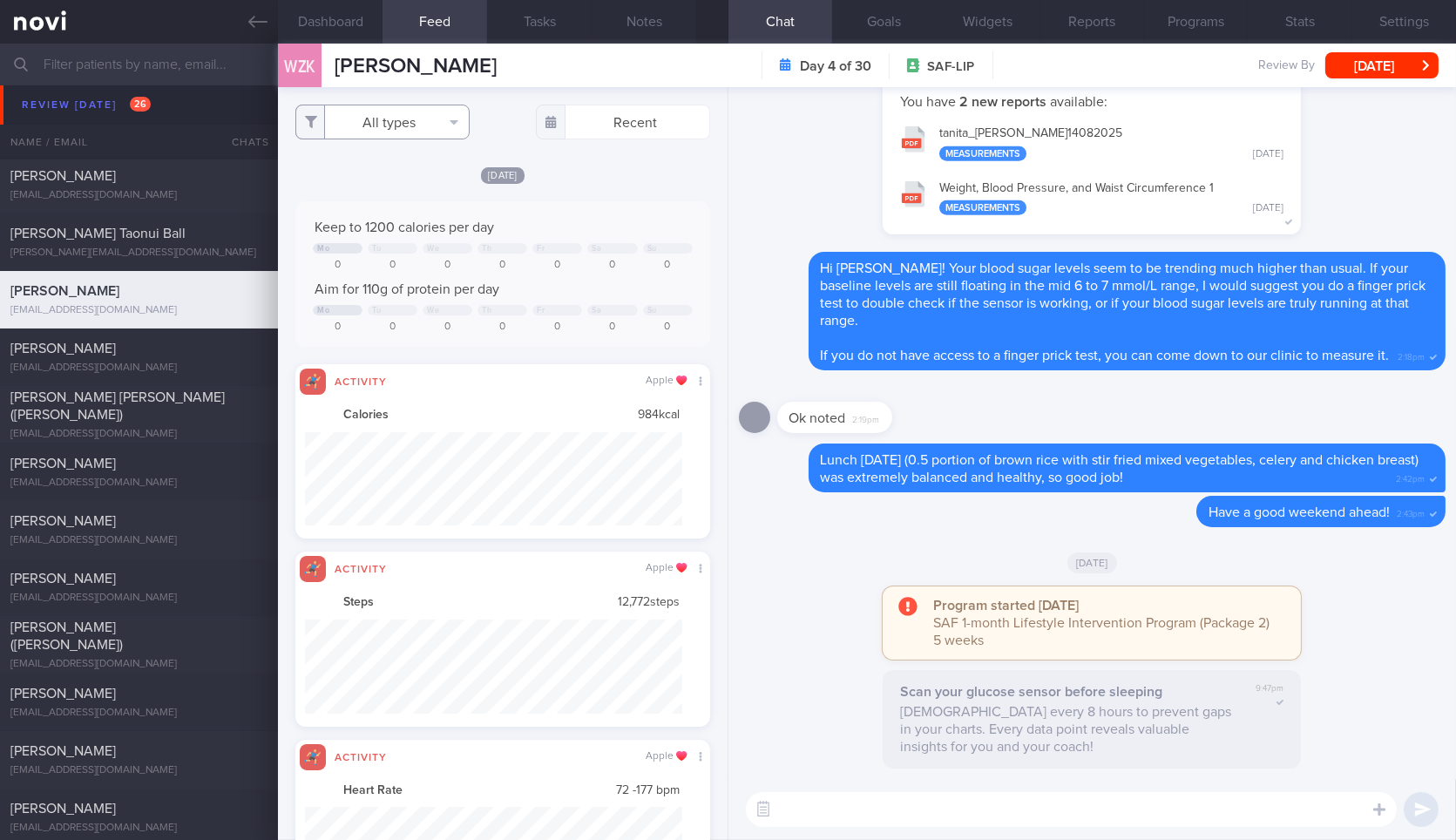
click at [431, 124] on button "All types" at bounding box center [383, 122] width 174 height 34
click at [413, 186] on button "Activity" at bounding box center [383, 181] width 172 height 26
checkbox input "false"
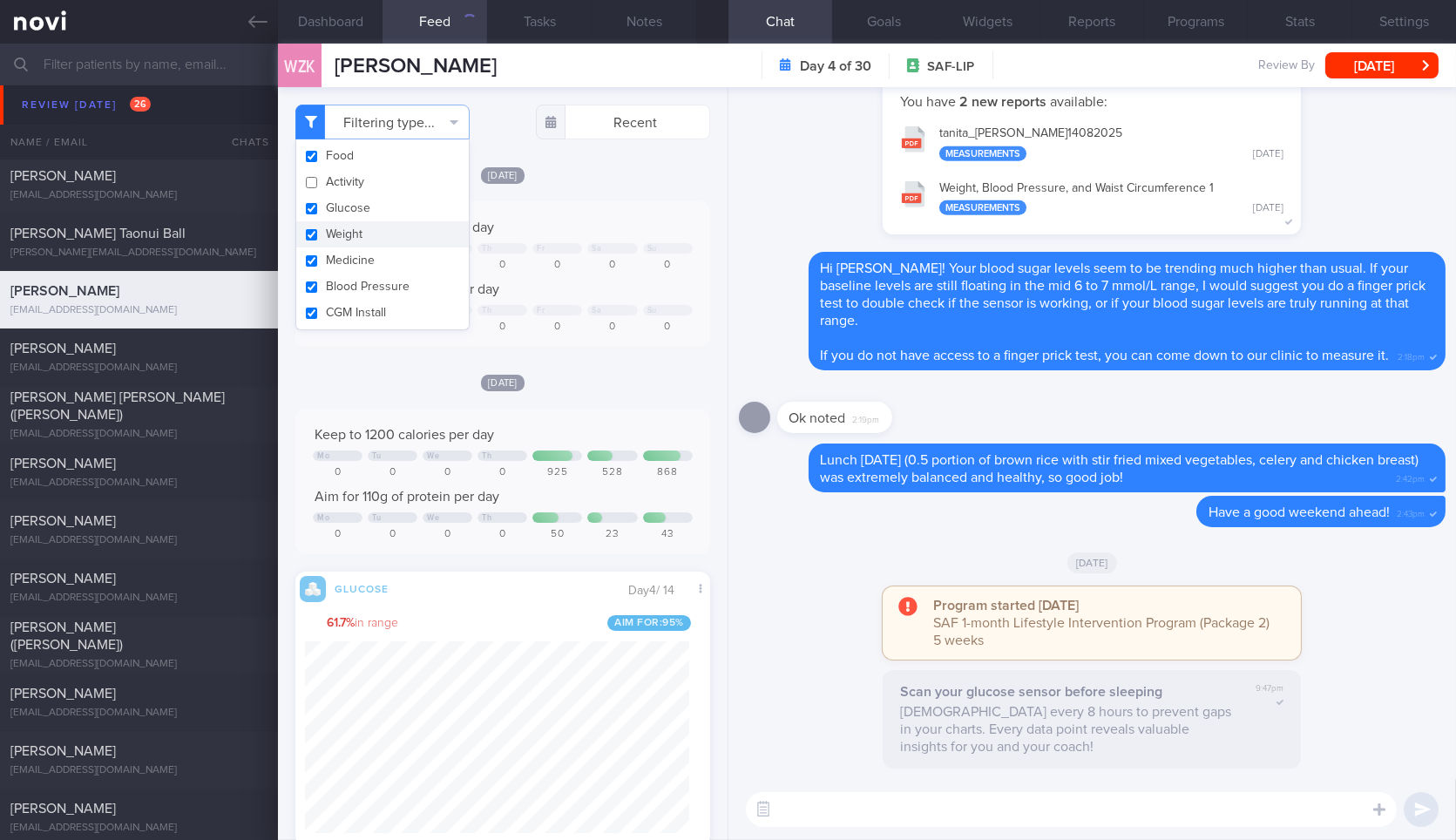
click at [405, 240] on button "Weight" at bounding box center [383, 234] width 172 height 26
checkbox input "false"
click at [627, 130] on body "You are offline! Some functionality will be unavailable Patients New Users Coac…" at bounding box center [728, 420] width 1456 height 840
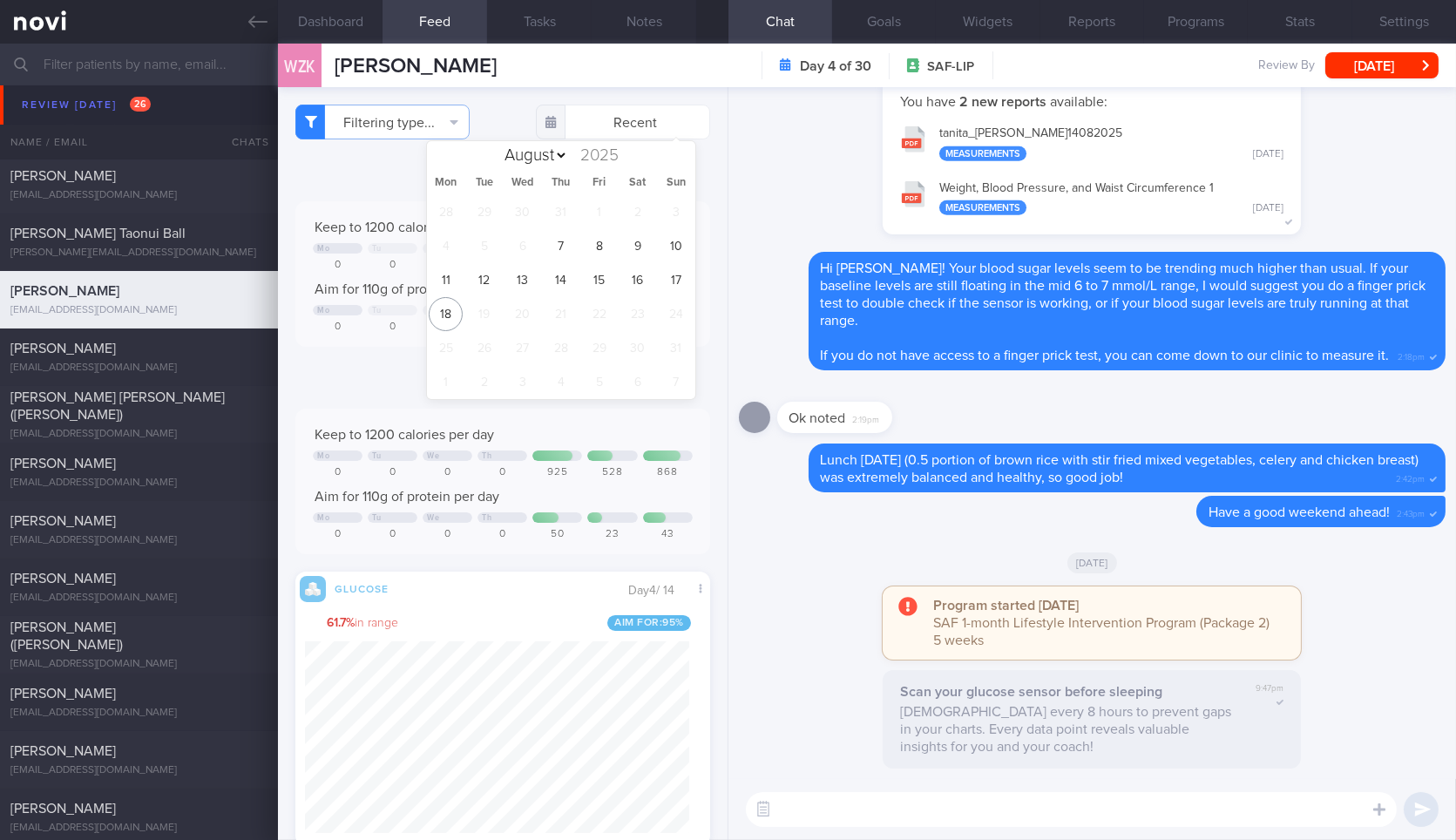
click at [704, 118] on div "Filtering type... Food Activity Glucose Weight Medicine Blood Pressure CGM Inst…" at bounding box center [502, 464] width 449 height 753
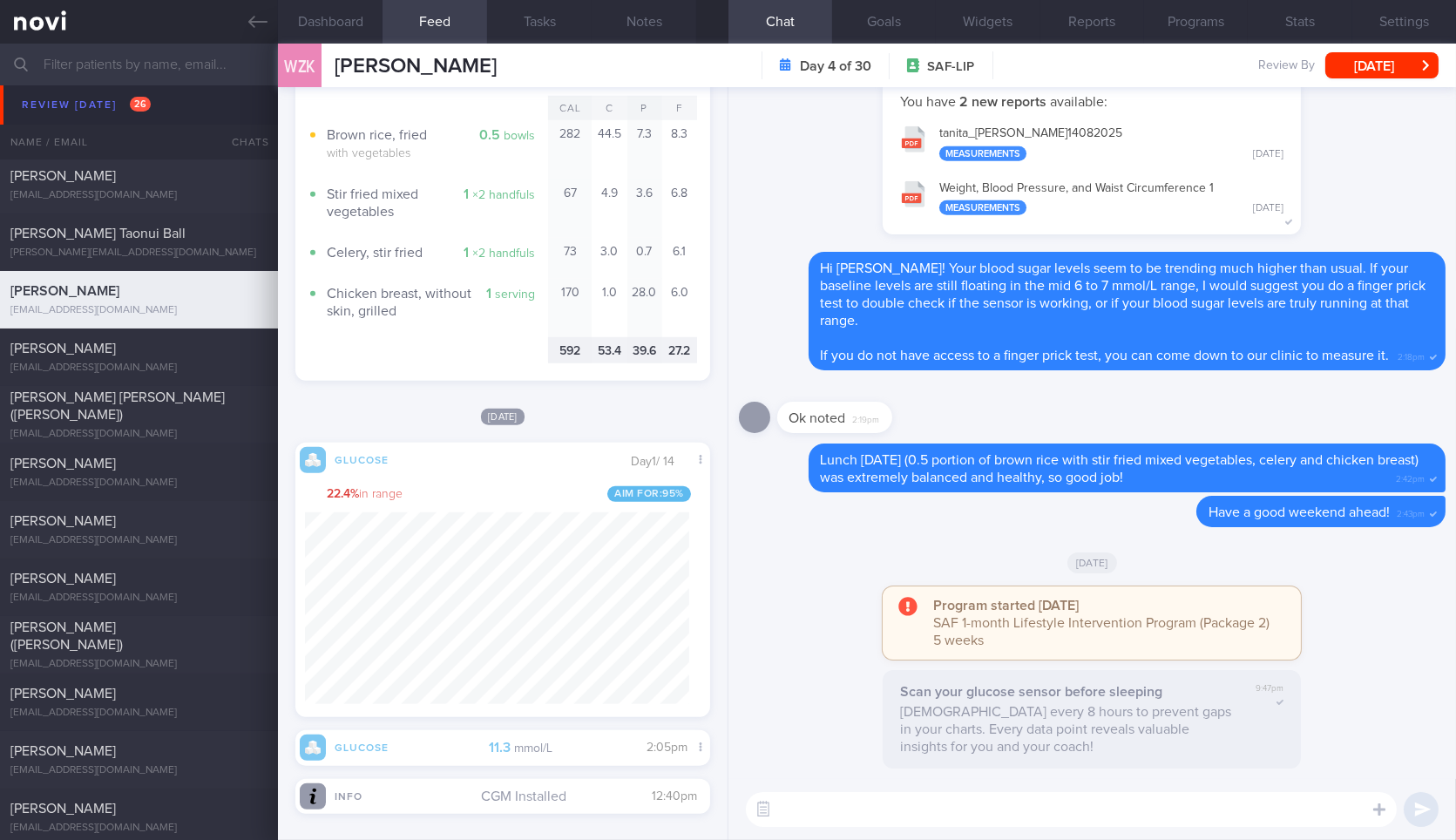
click at [896, 811] on textarea at bounding box center [1072, 810] width 651 height 34
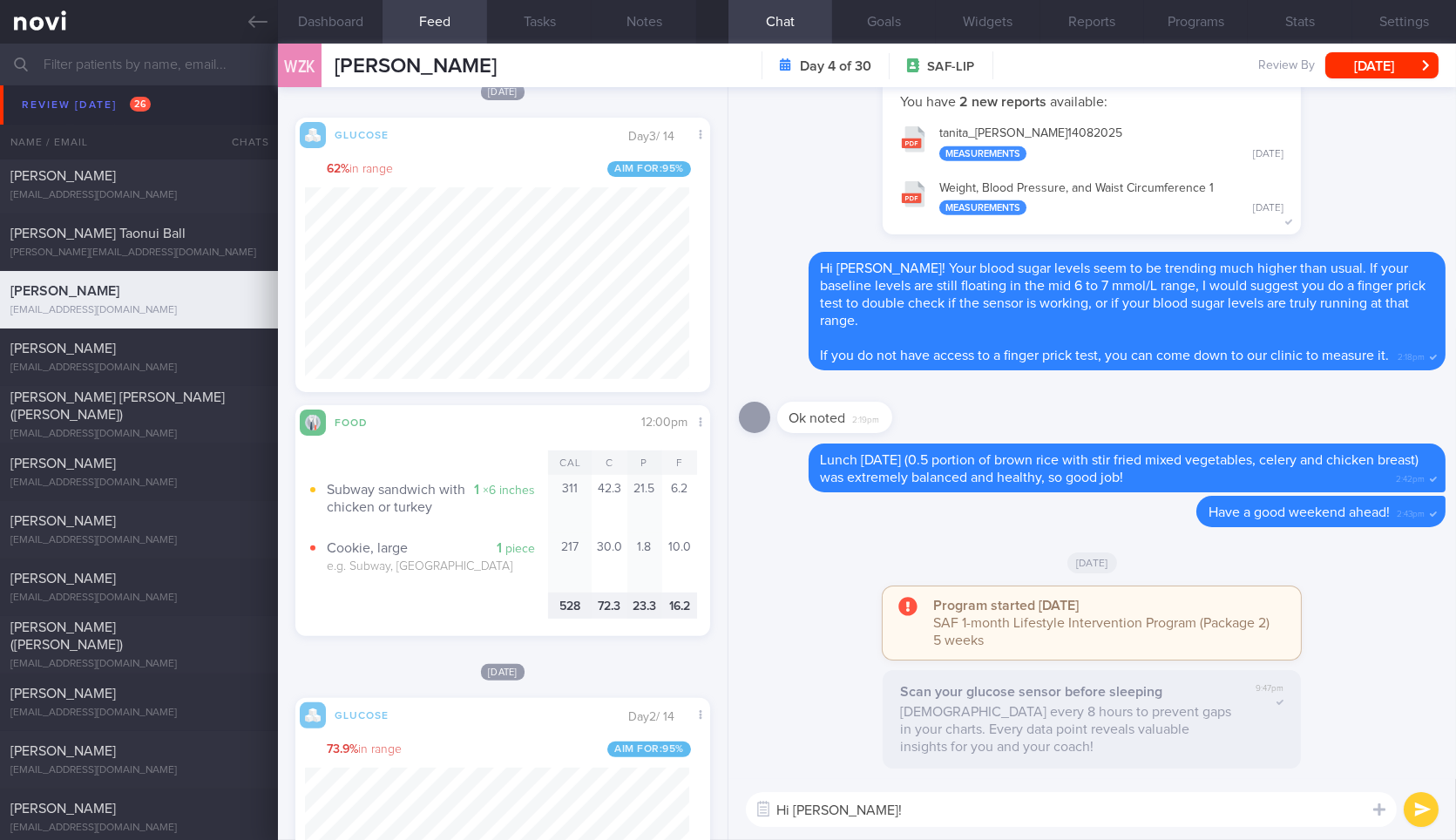
click at [908, 808] on textarea "Hi Wei Zong!" at bounding box center [1072, 810] width 651 height 34
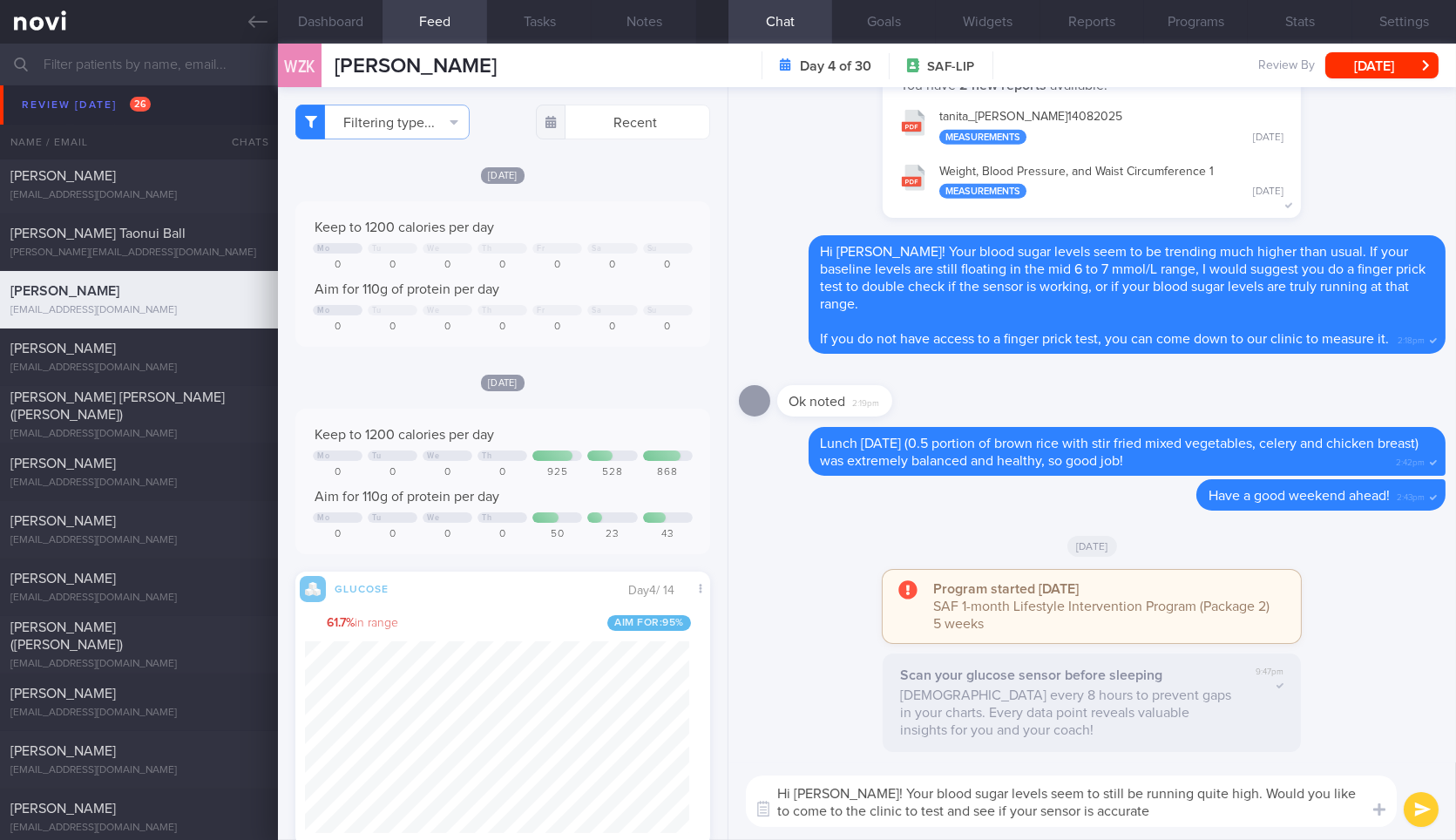
type textarea "Hi Wei Zong! Your blood sugar levels seem to still be running quite high. Would…"
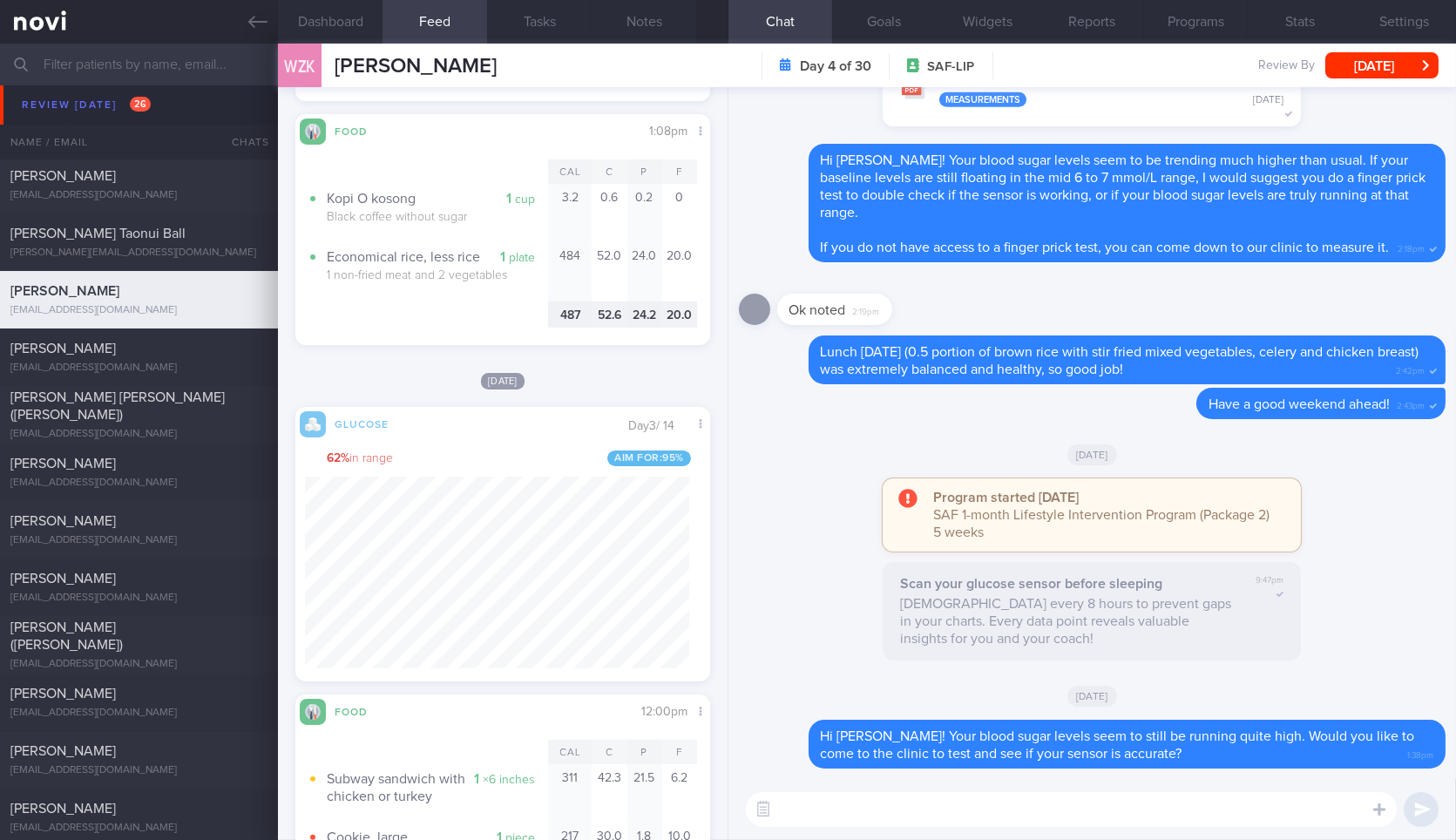
scroll to position [1088, 0]
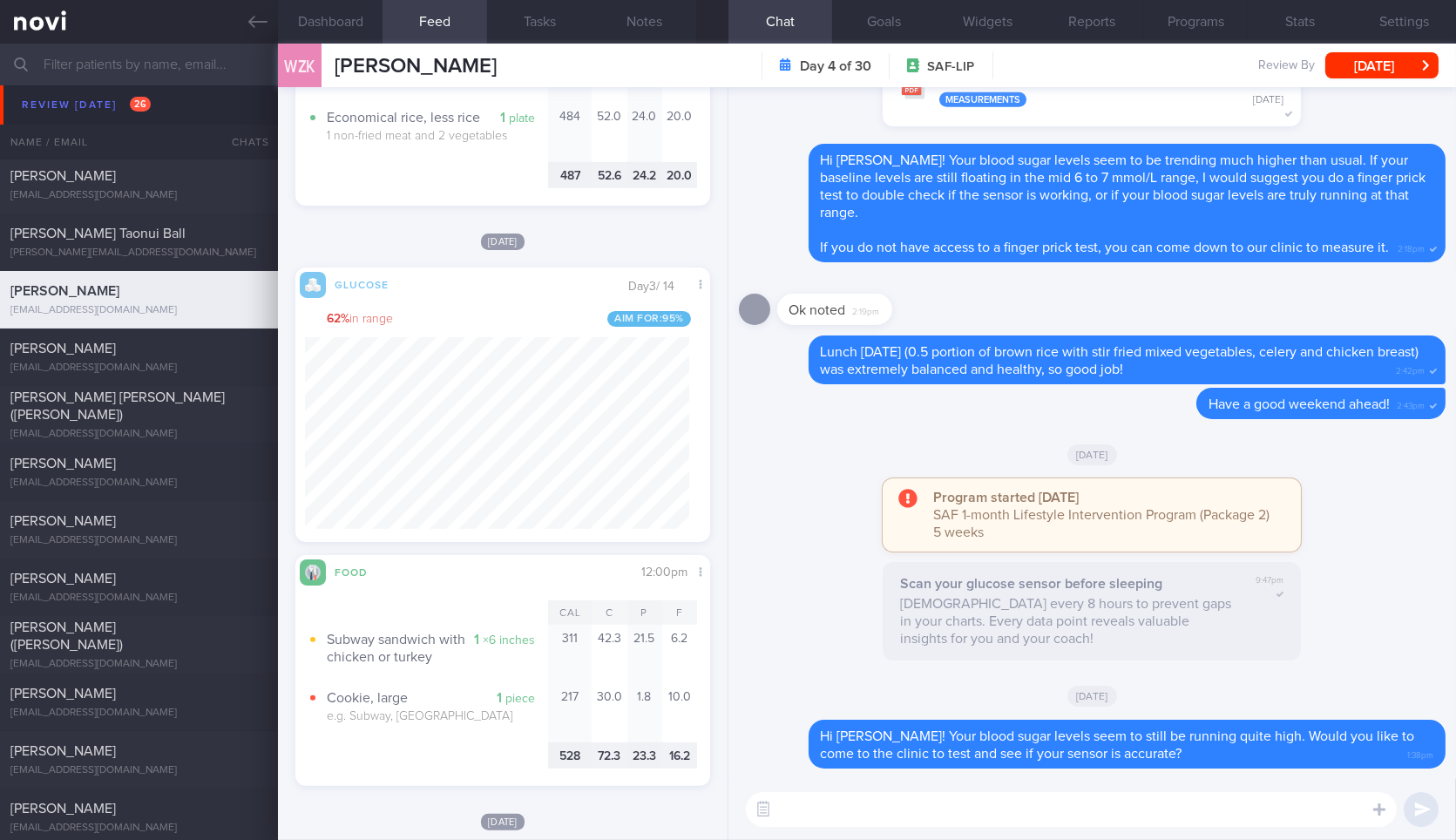
click at [932, 804] on textarea at bounding box center [1072, 810] width 651 height 34
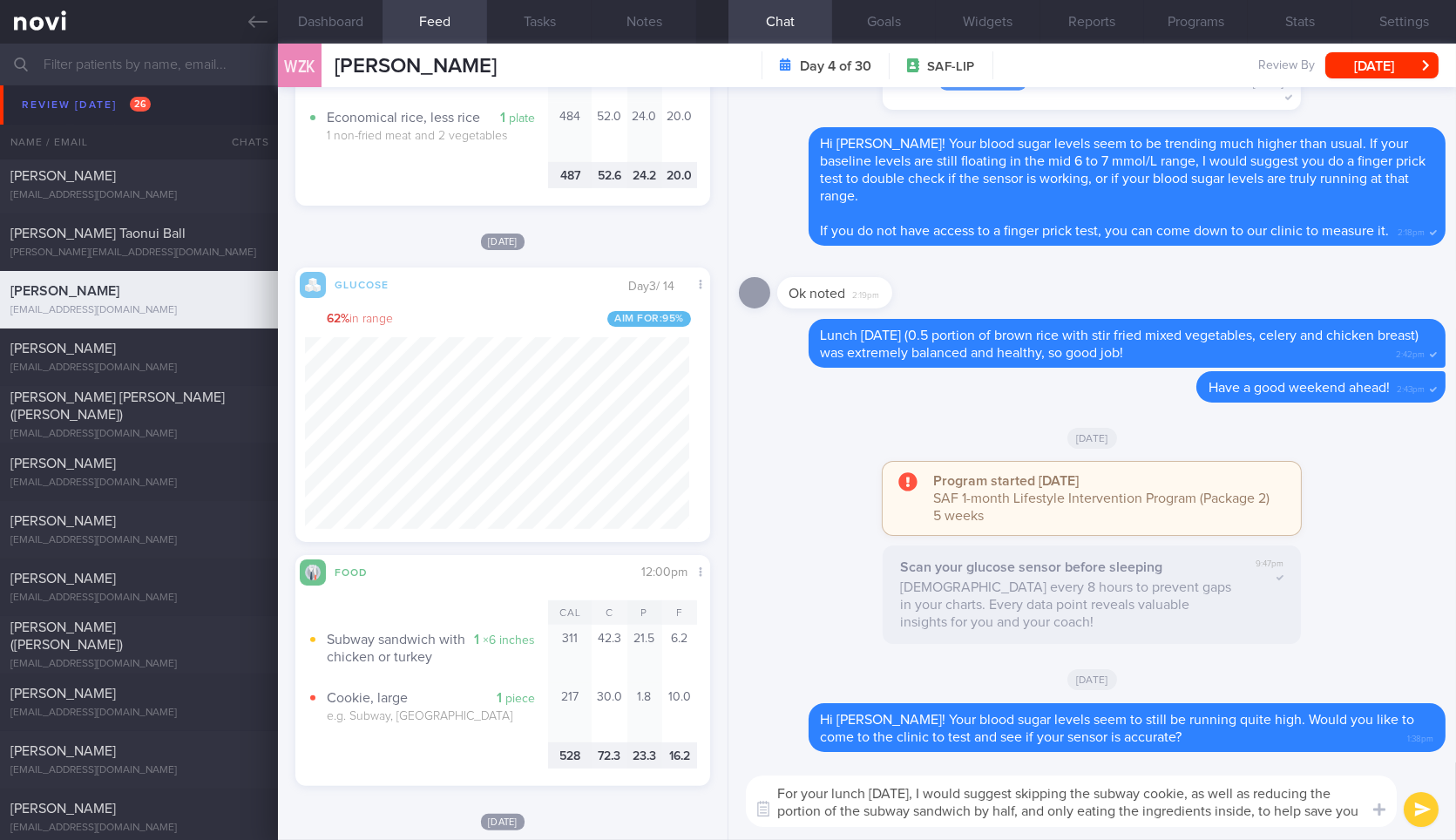
scroll to position [0, 0]
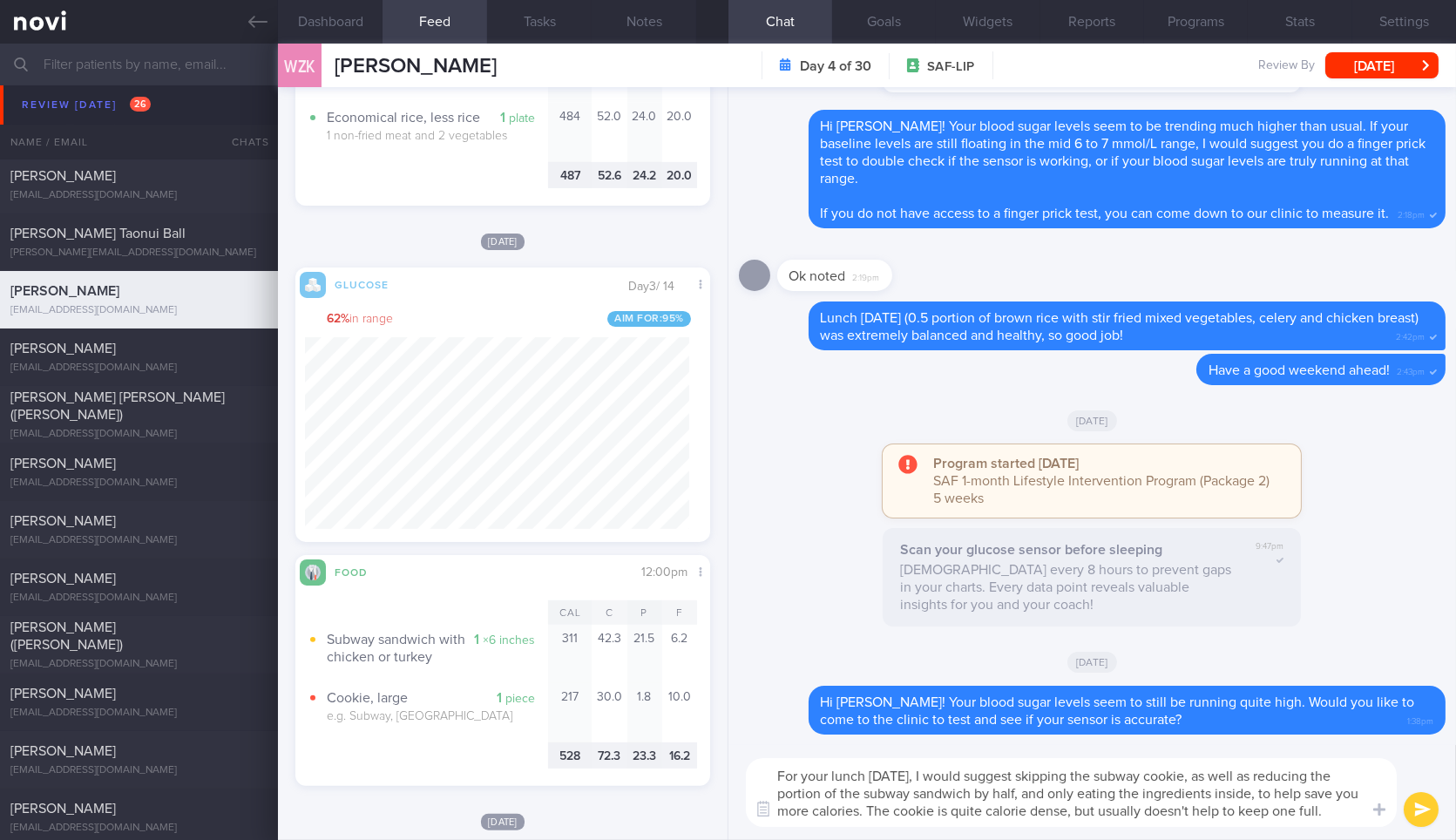
type textarea "For your lunch on Saturday, I would suggest skipping the subway cookie, as well…"
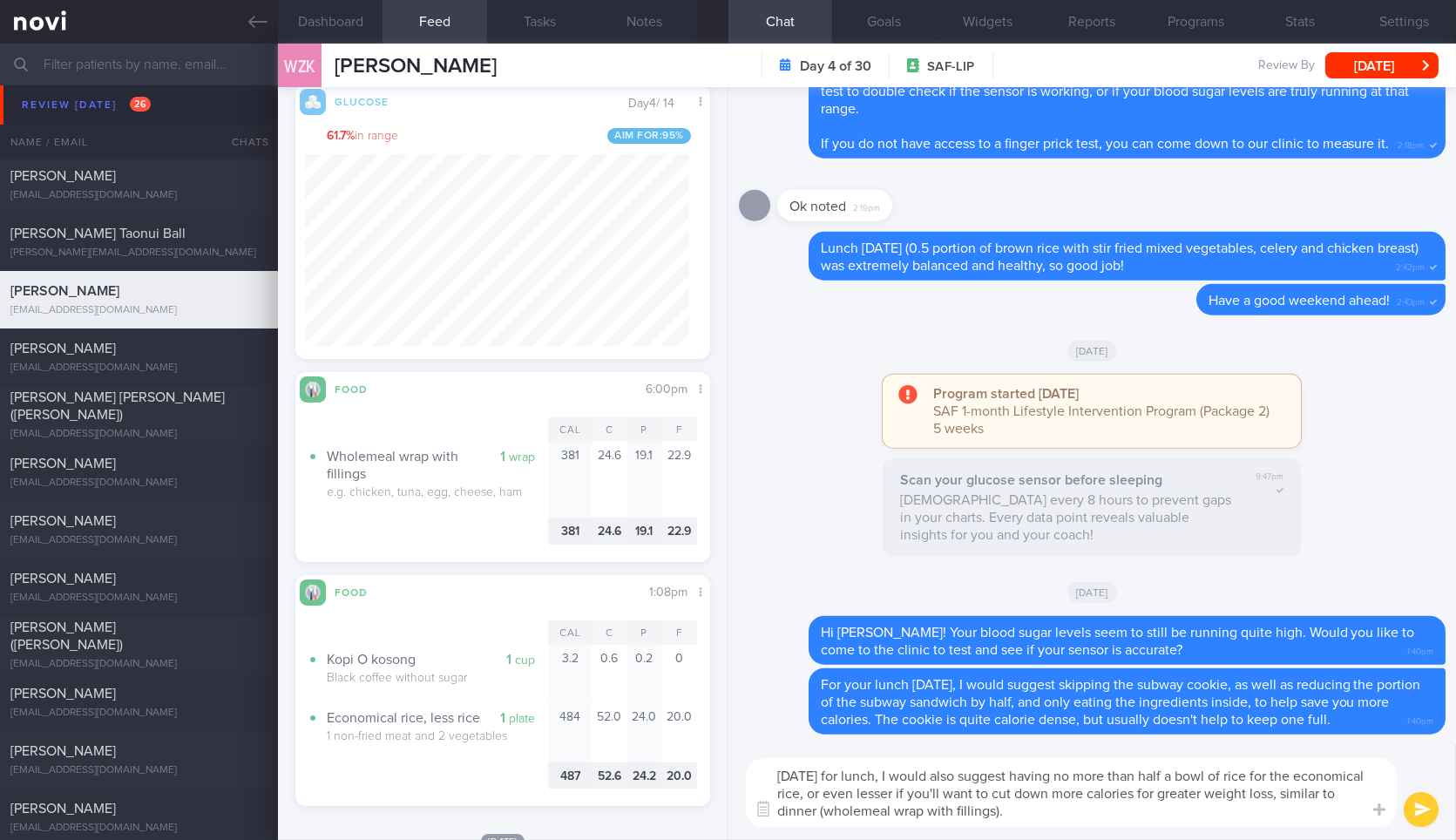
type textarea "Yesterday for lunch, I would also suggest having no more than half a bowl of ri…"
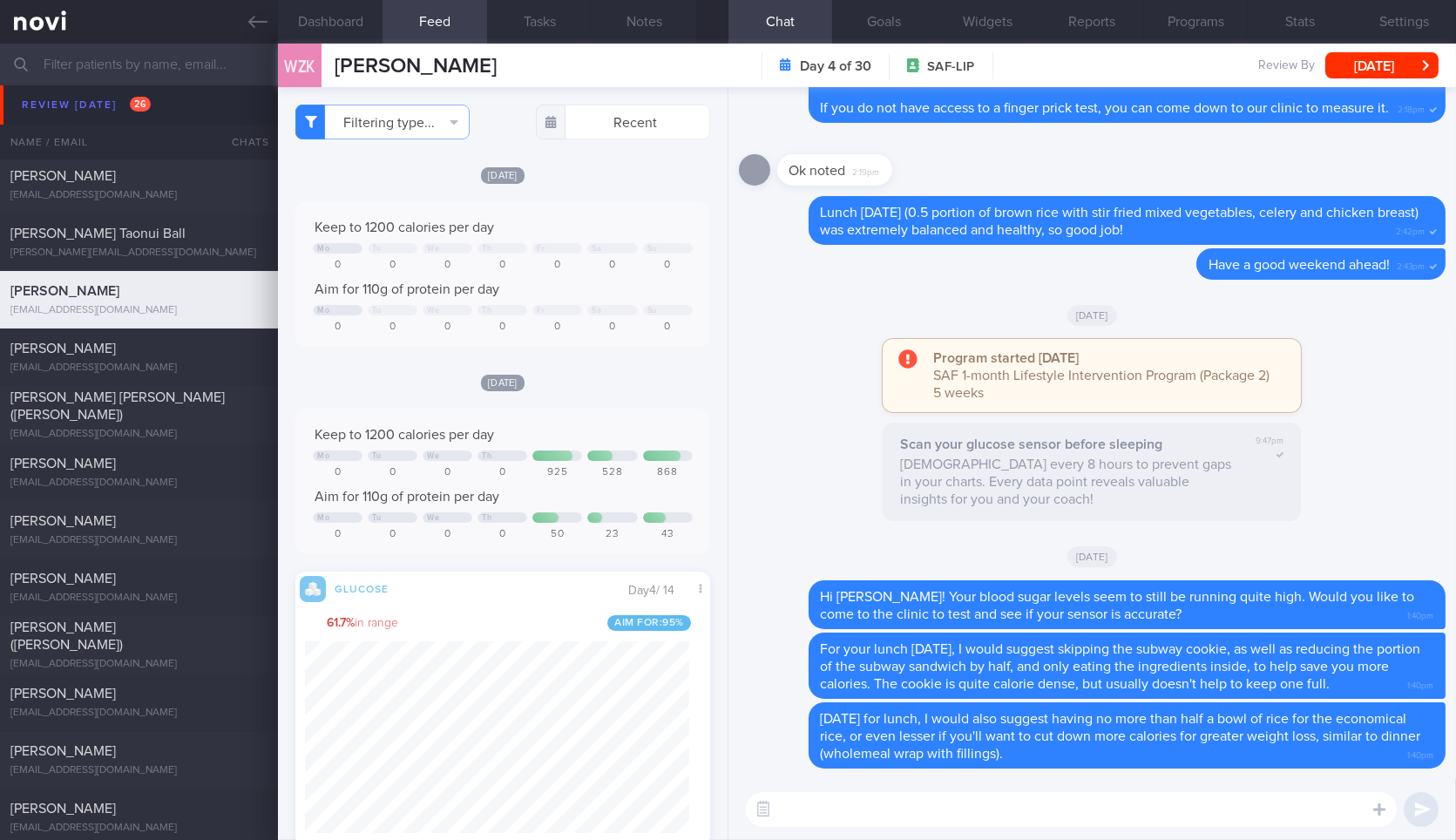
click at [1383, 51] on div "WZK Wei Zong Kao Wei Zong Kao xanderkao@hotmail.sg Day 4 of 30 SAF-LIP Review B…" at bounding box center [867, 65] width 1178 height 44
click at [1383, 57] on button "[DATE]" at bounding box center [1382, 65] width 113 height 26
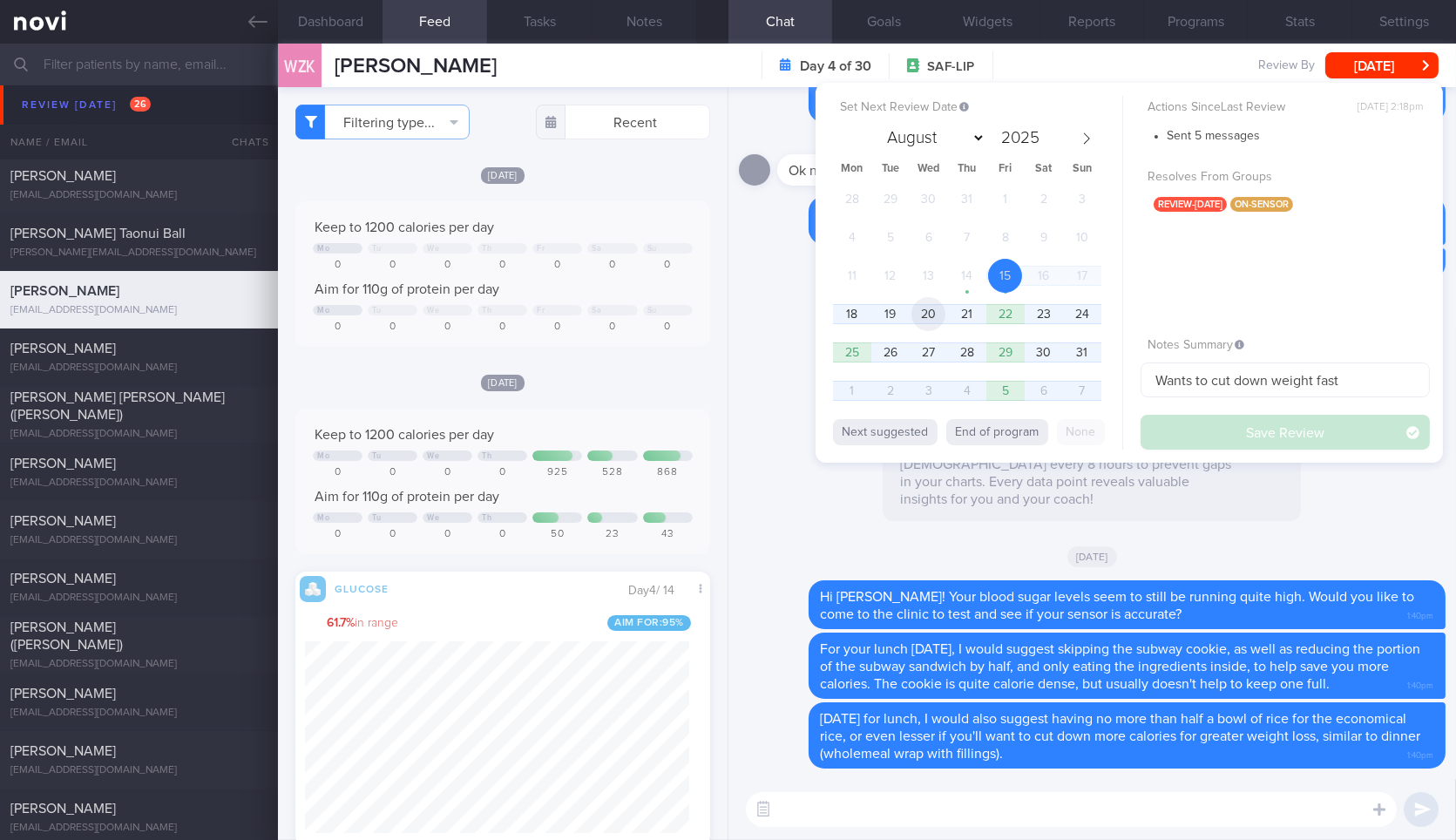
click at [924, 317] on span "20" at bounding box center [927, 314] width 34 height 34
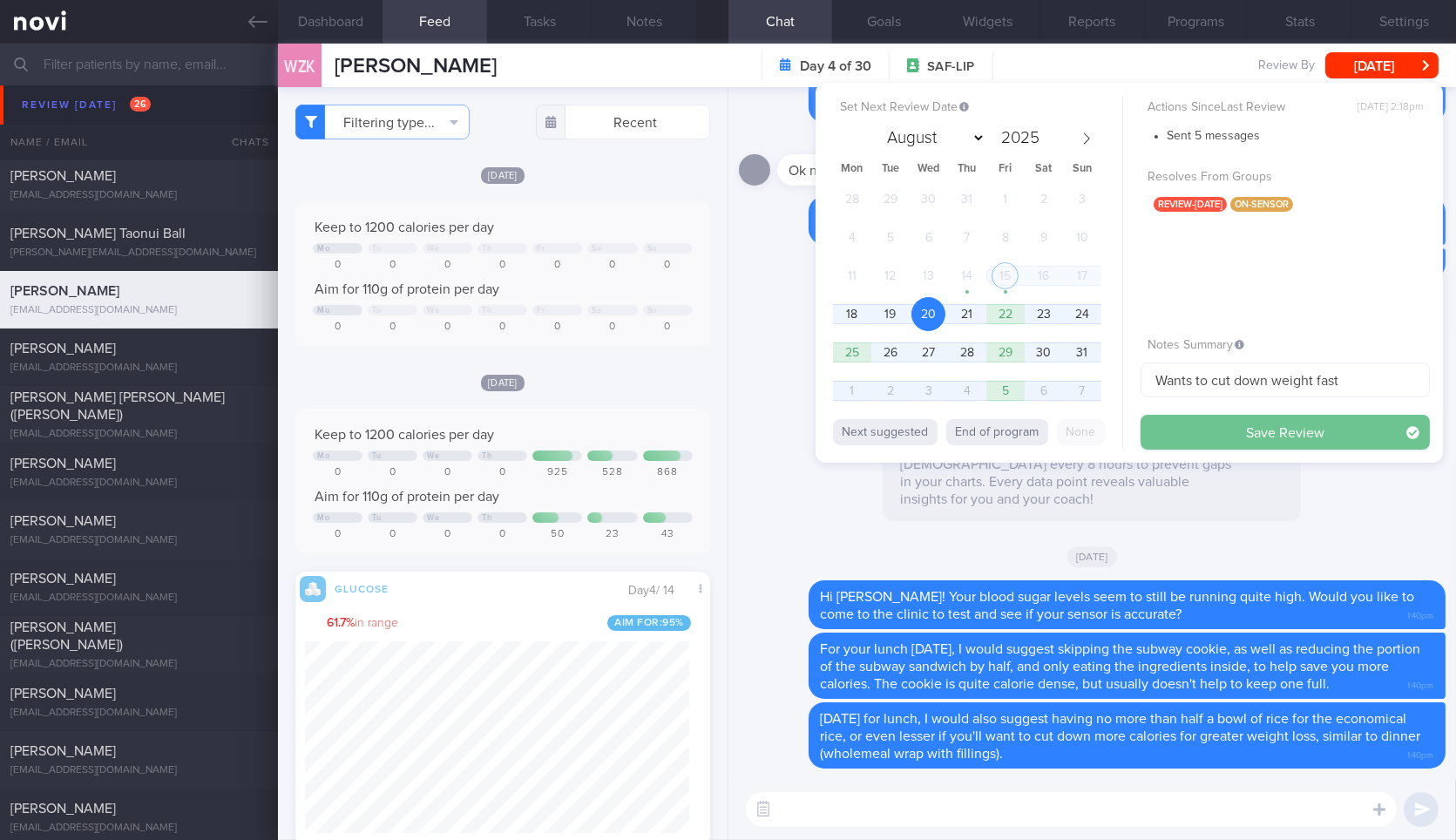
click at [1194, 427] on button "Save Review" at bounding box center [1285, 432] width 289 height 34
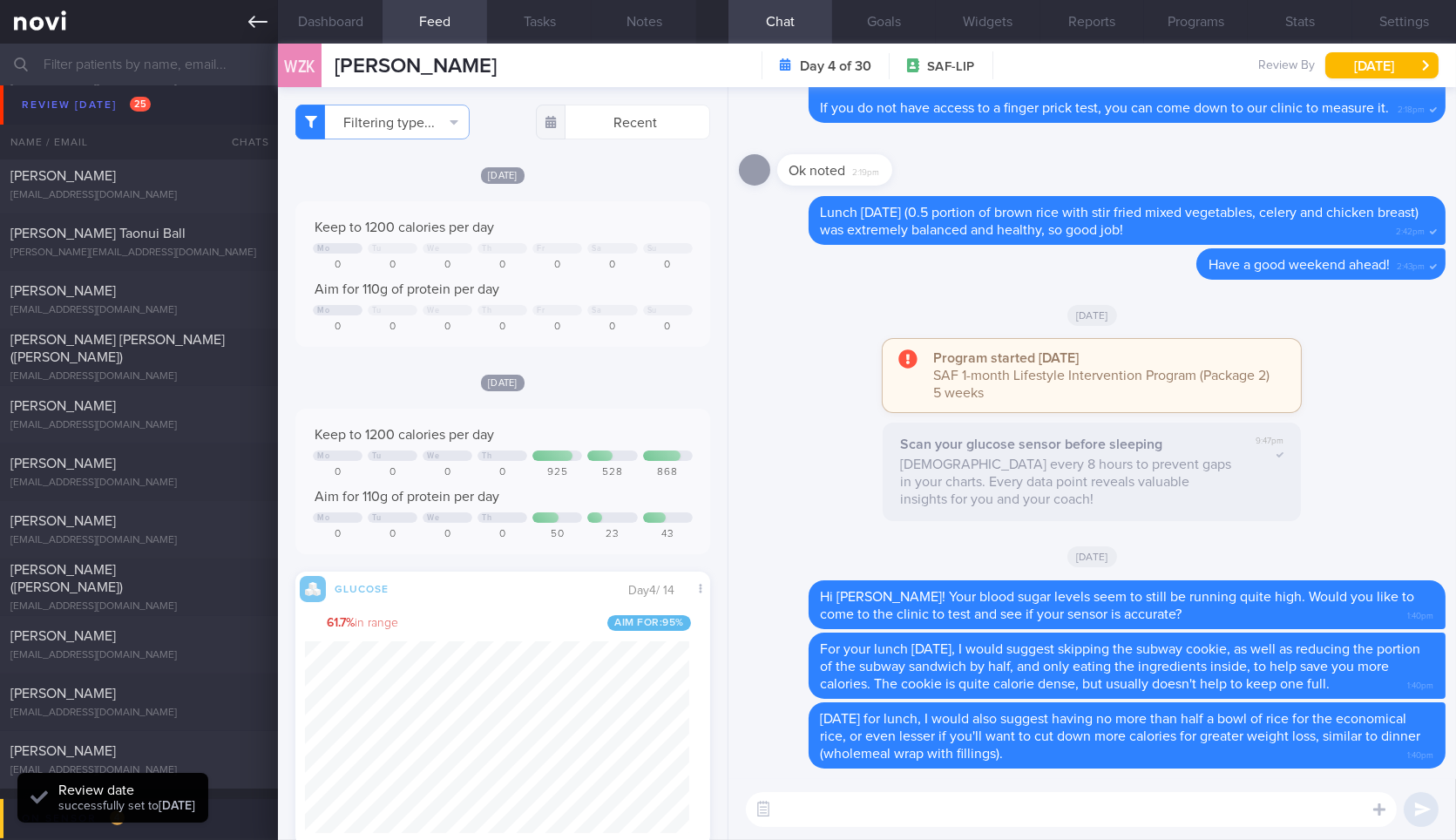
click at [261, 20] on icon at bounding box center [257, 21] width 19 height 19
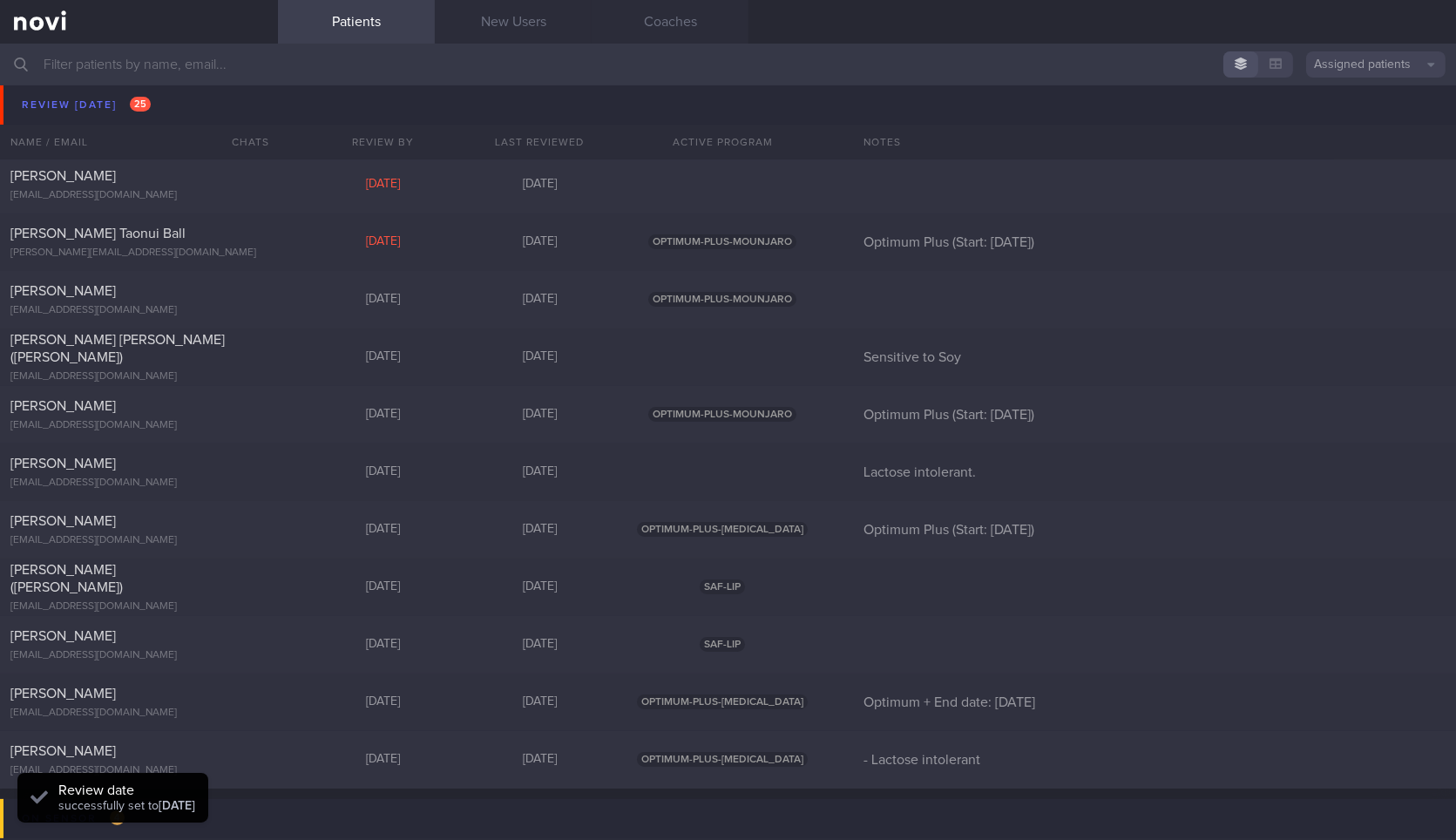
select select "7"
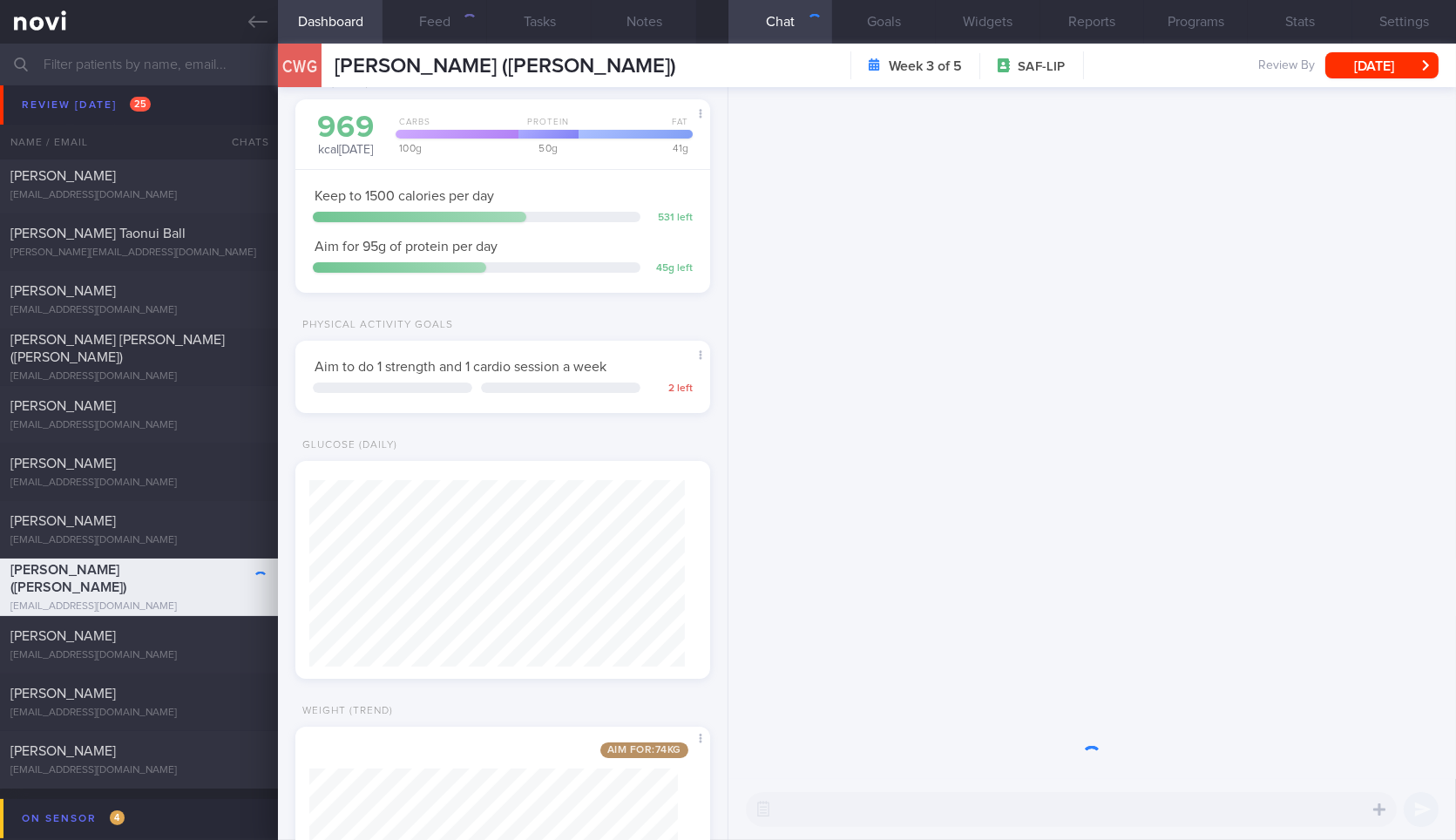
scroll to position [350, 0]
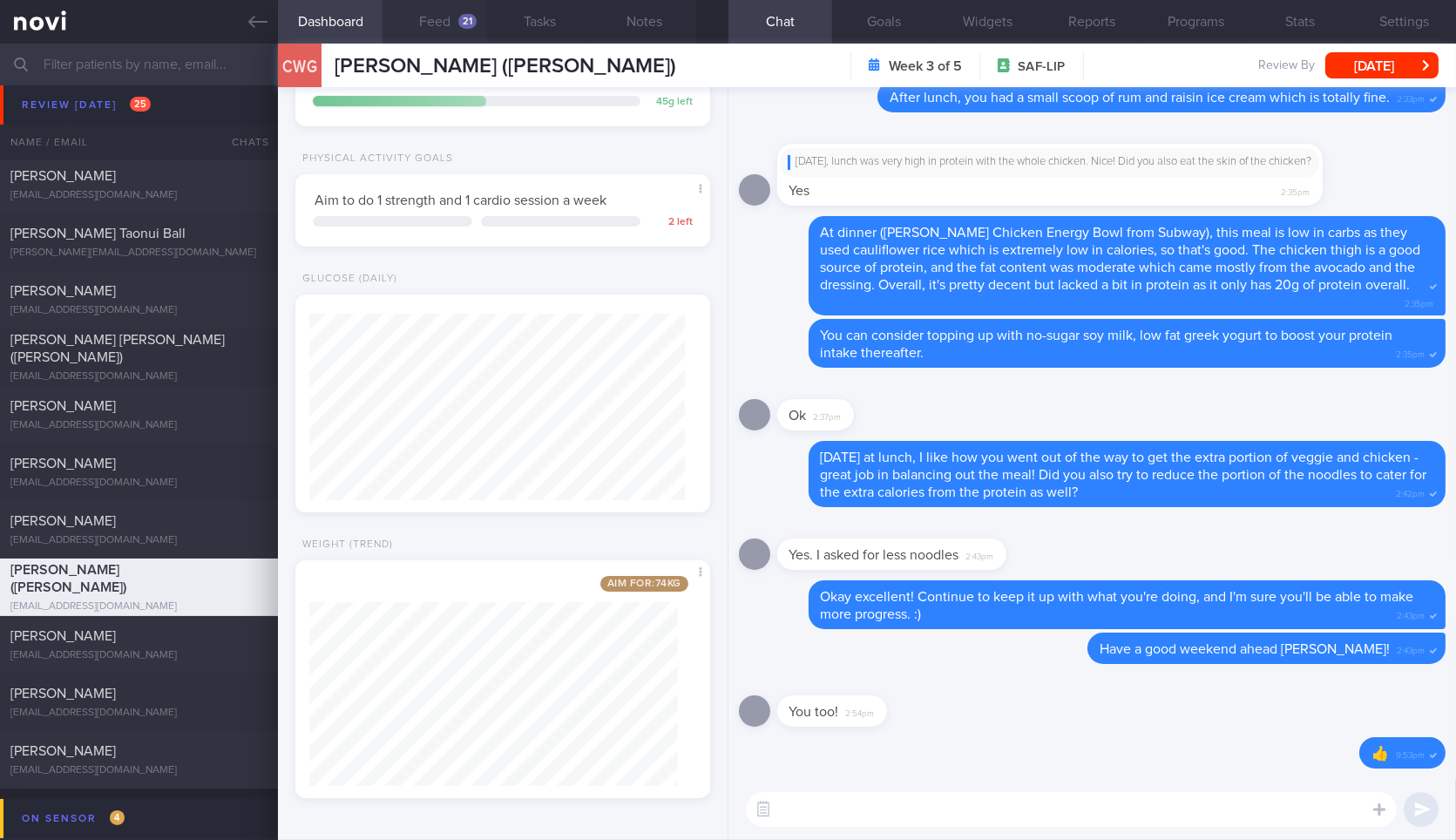
click at [441, 24] on button "Feed 21" at bounding box center [434, 22] width 104 height 44
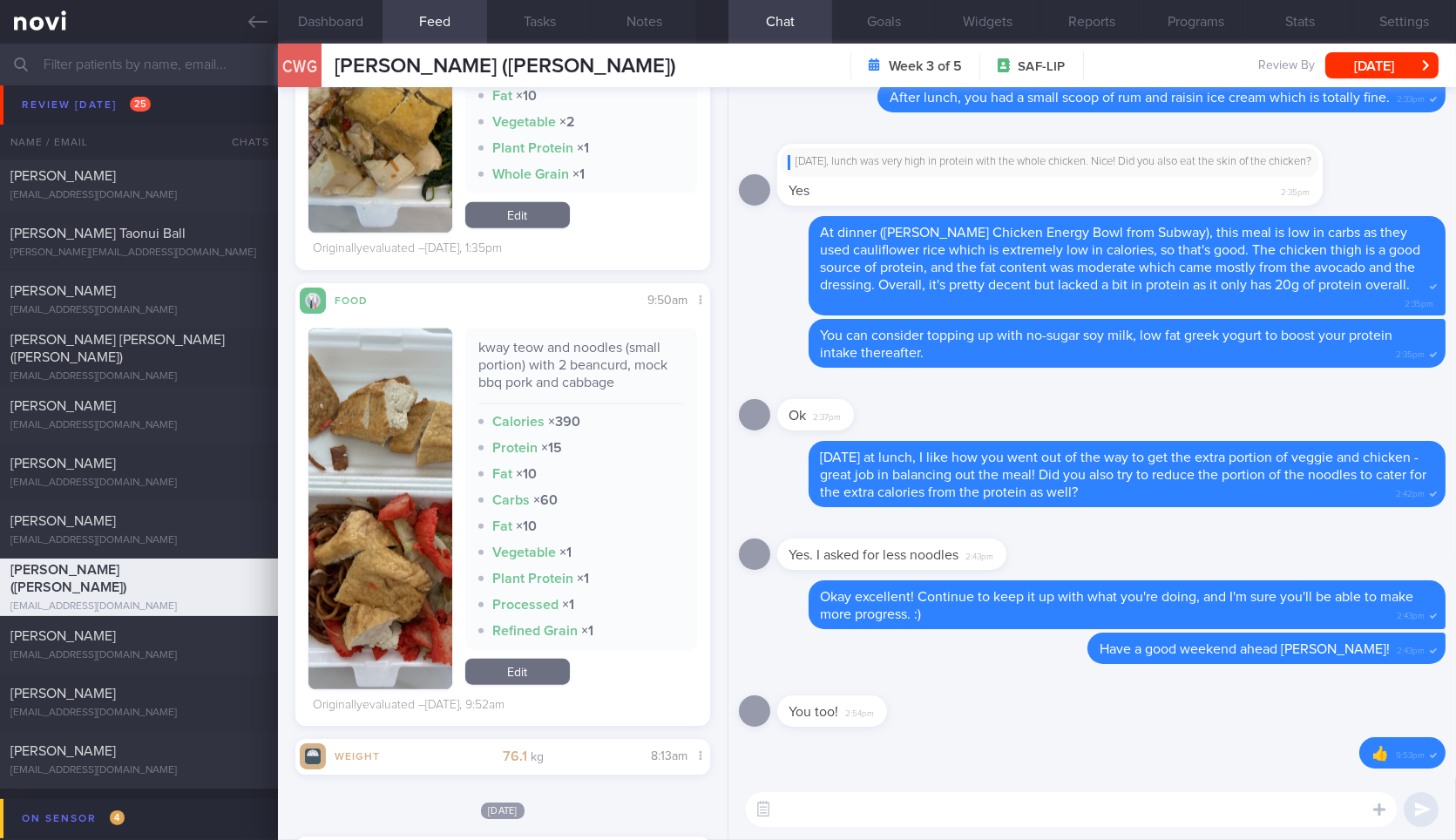
scroll to position [3869, 0]
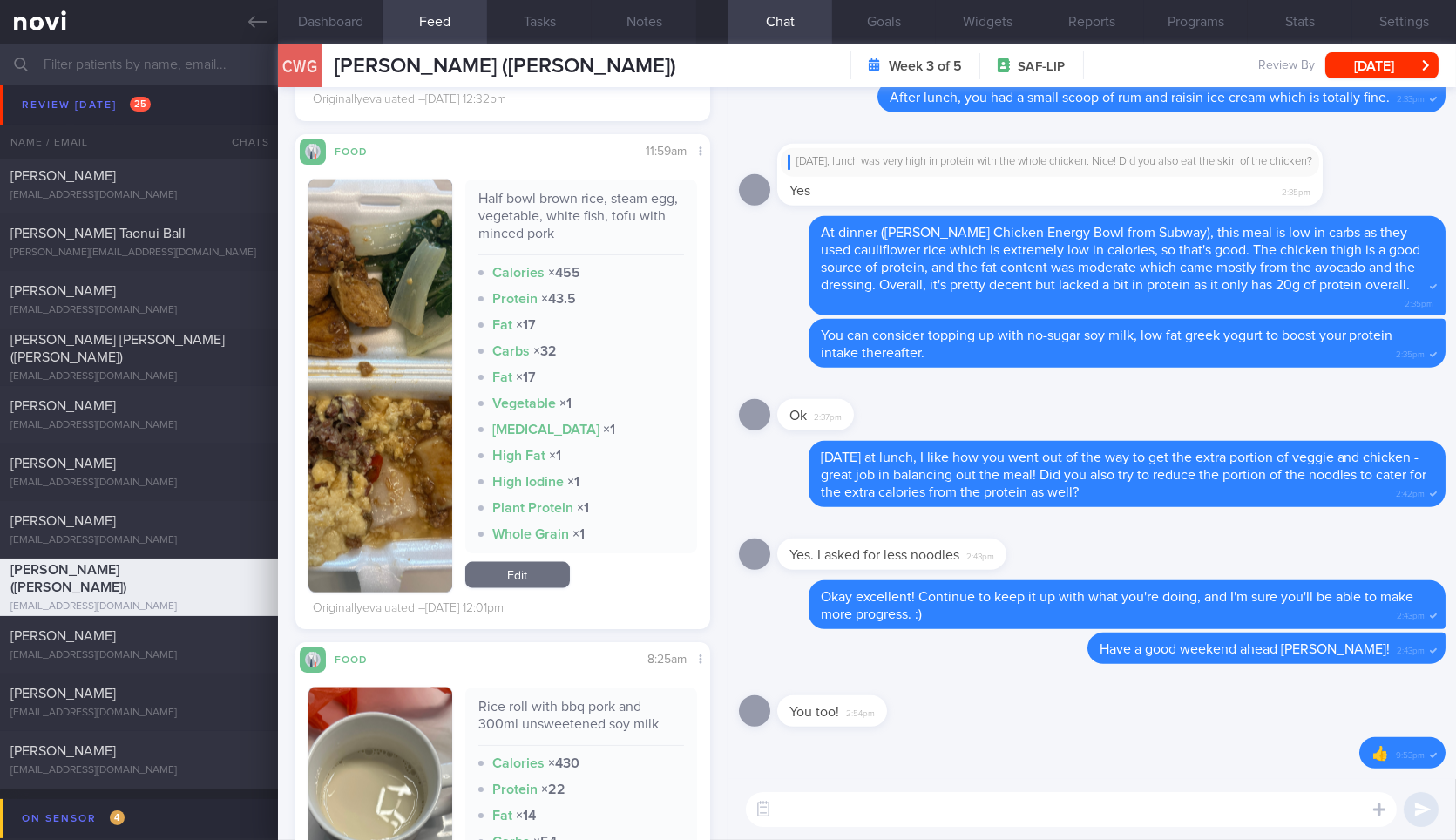
click at [454, 477] on div "Half bowl brown rice, steam egg, vegetable, white fish, tofu with minced pork C…" at bounding box center [502, 386] width 388 height 414
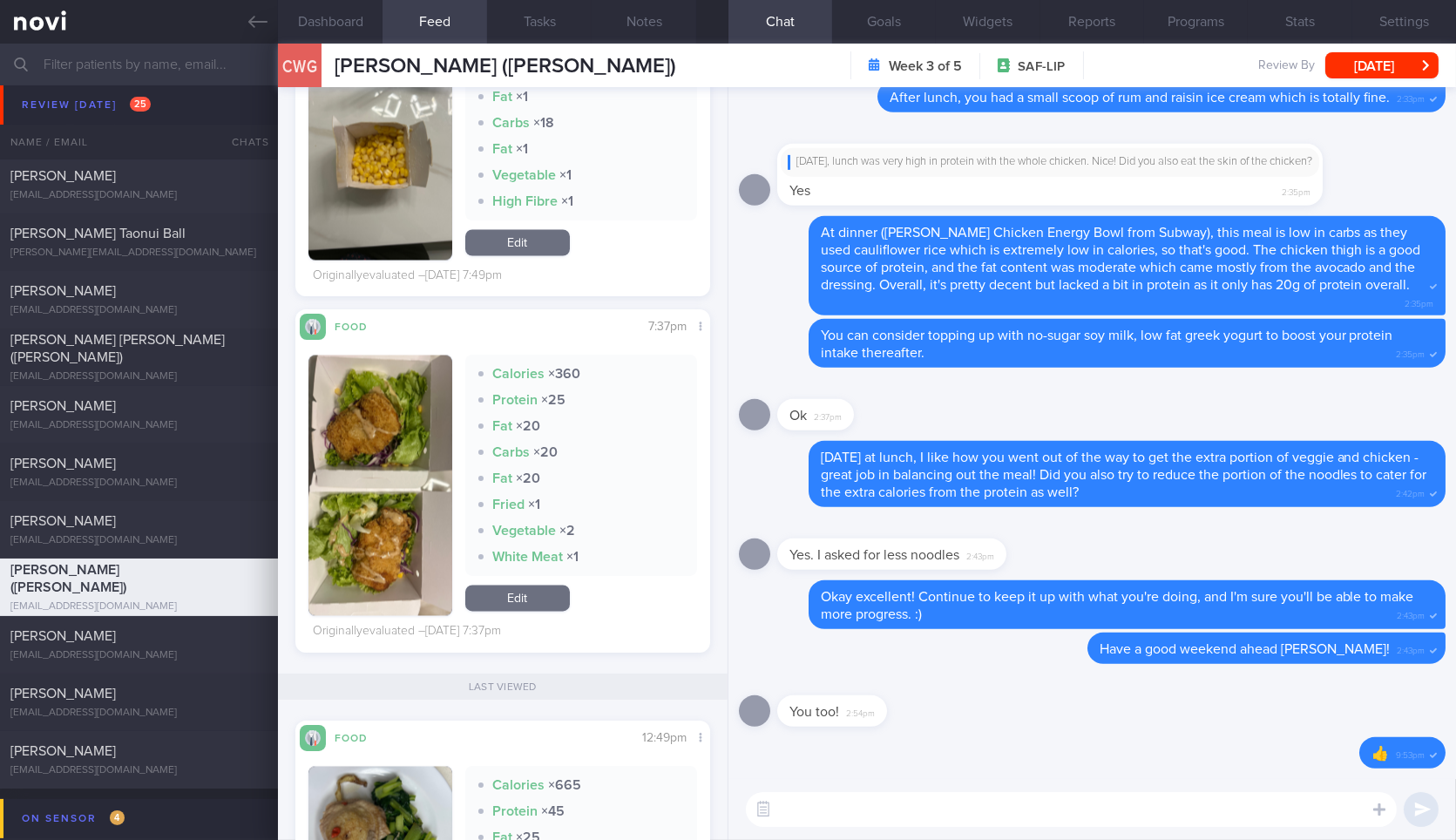
scroll to position [6721, 0]
click at [396, 444] on button "button" at bounding box center [380, 483] width 143 height 260
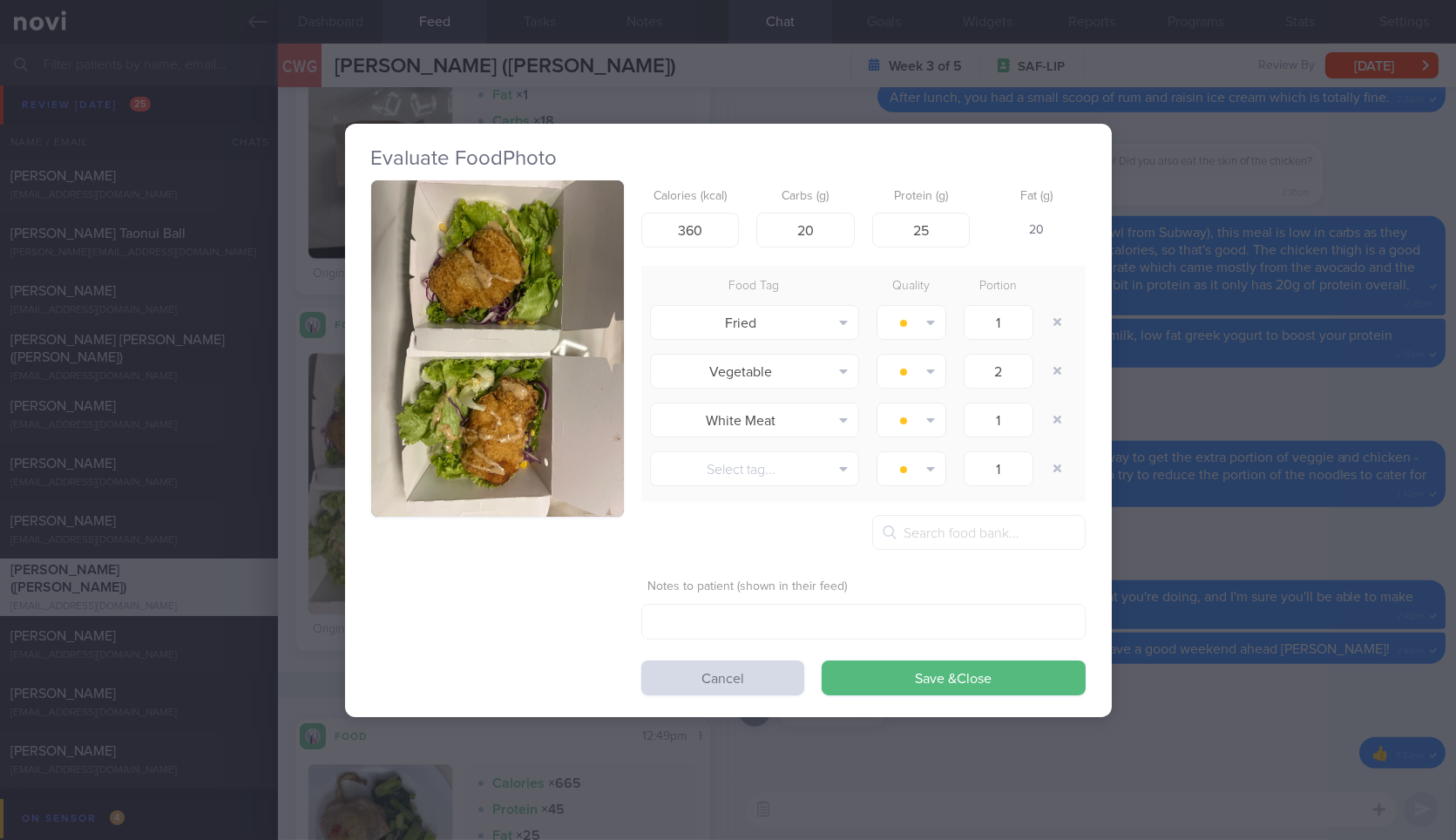
click at [514, 359] on button "button" at bounding box center [497, 349] width 253 height 337
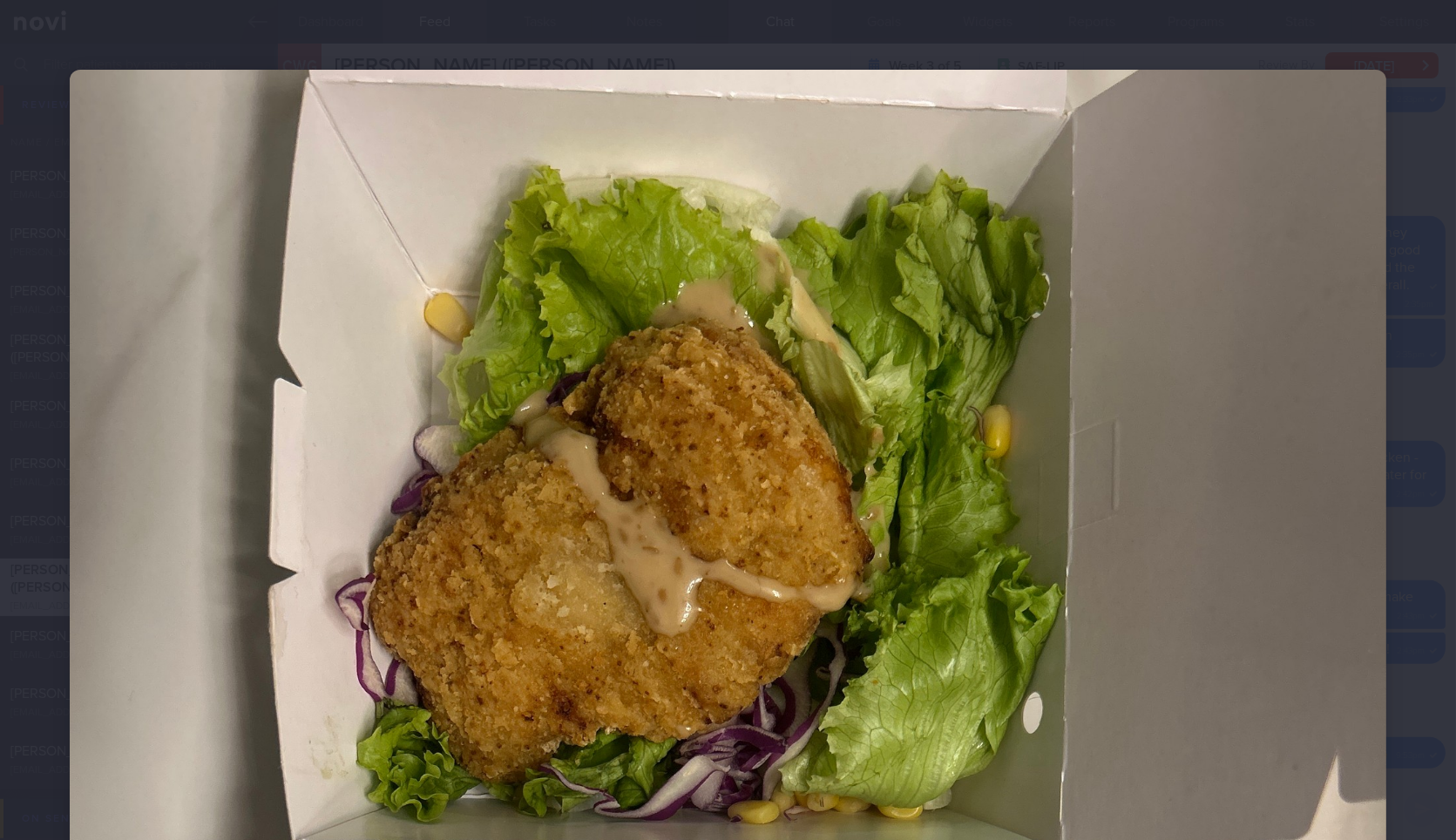
scroll to position [179, 0]
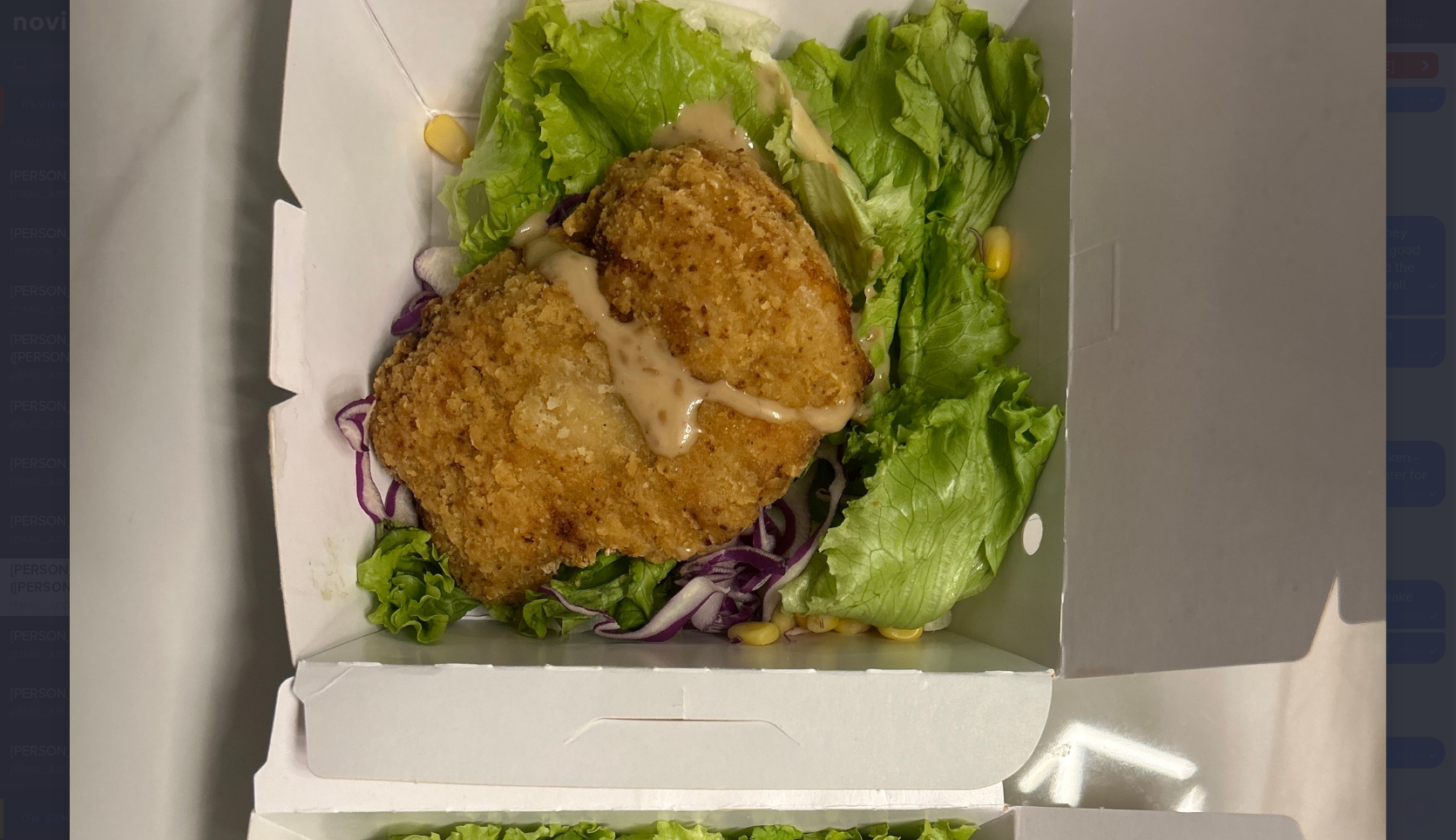
click at [1395, 277] on div at bounding box center [728, 769] width 1456 height 1896
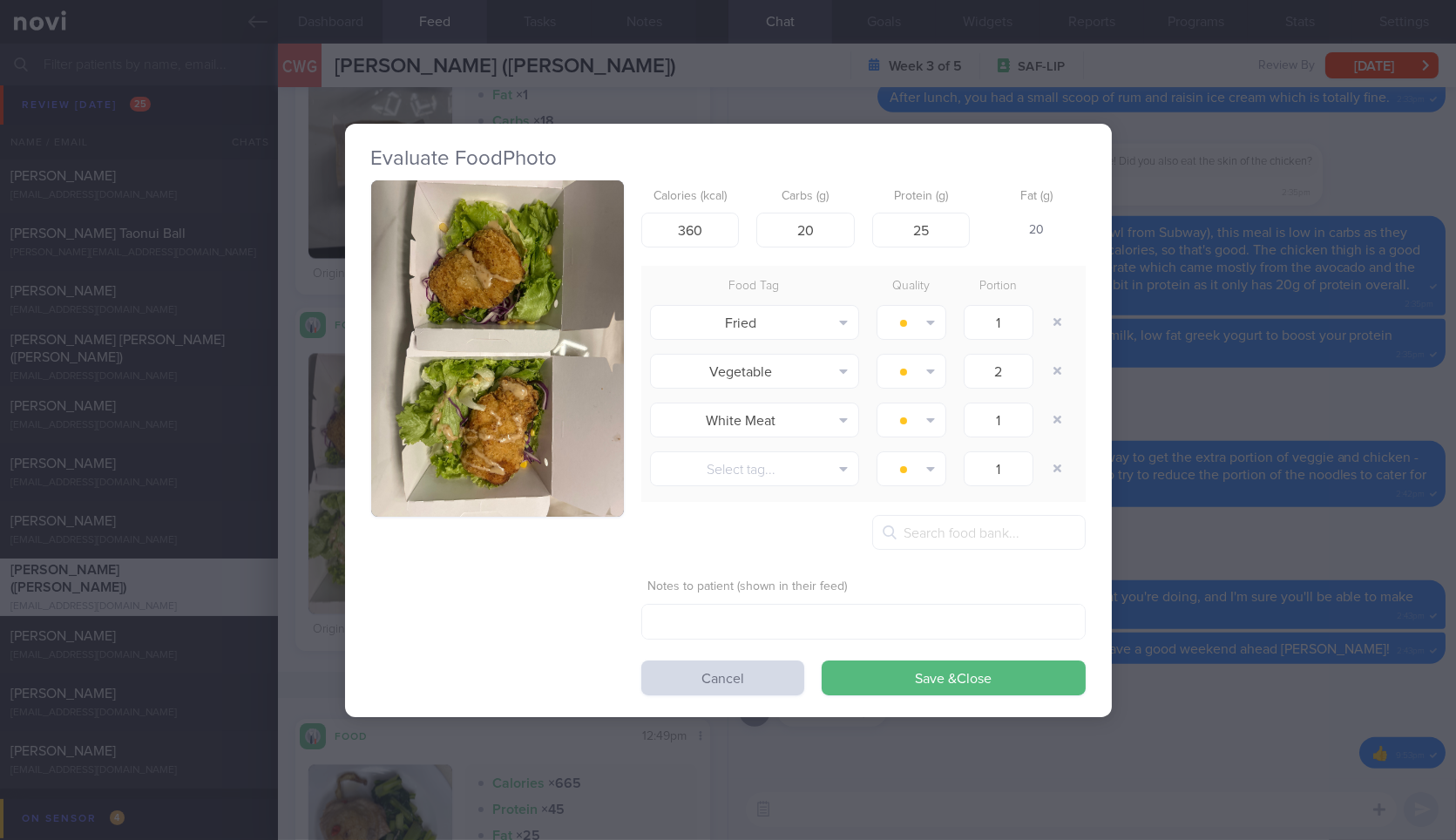
click at [1285, 301] on div "Evaluate Food Photo Calories (kcal) 360 Carbs (g) 20 Protein (g) 25 Fat (g) 20 …" at bounding box center [728, 420] width 1456 height 840
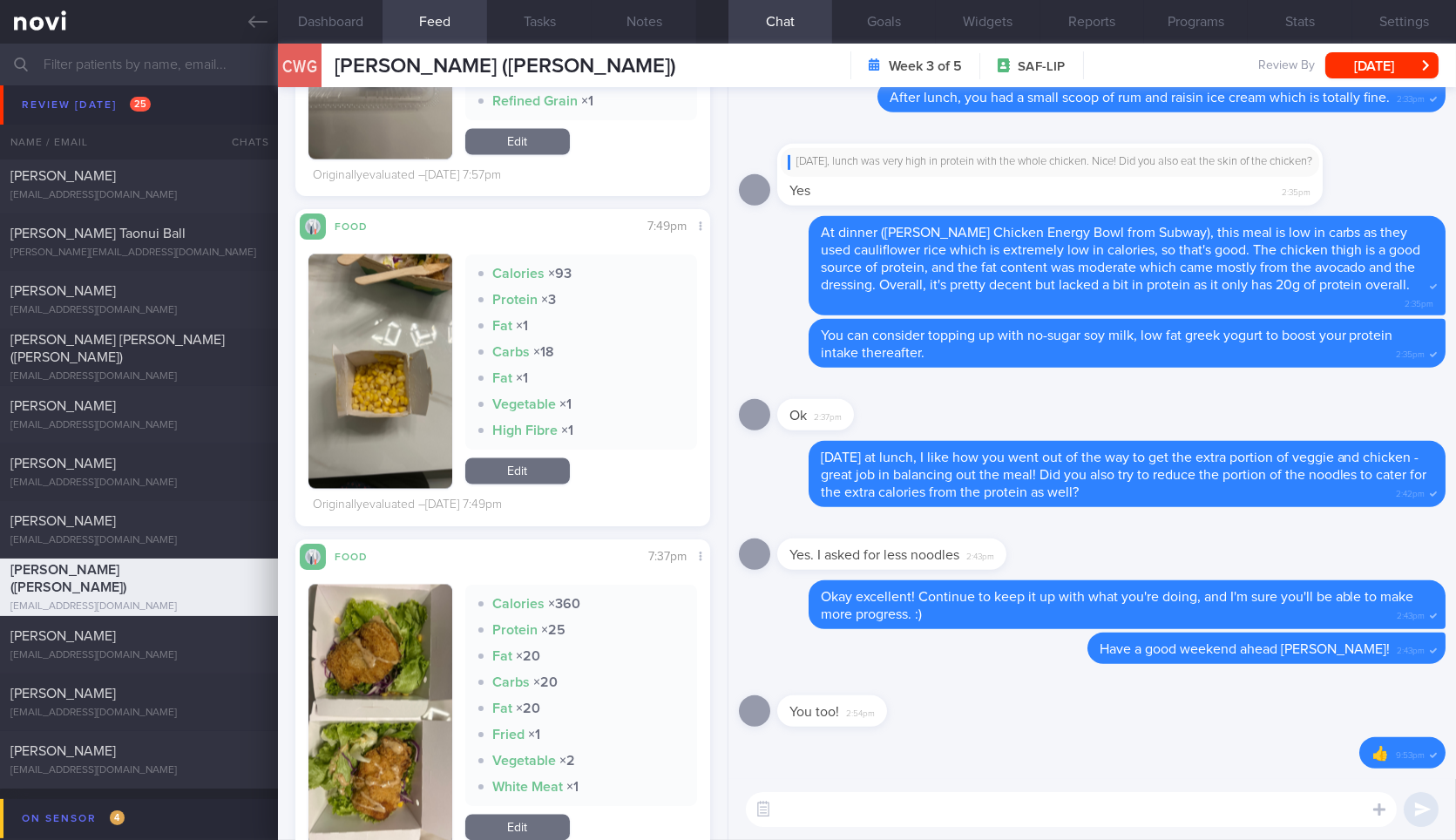
scroll to position [6501, 0]
click at [392, 308] on button "button" at bounding box center [380, 373] width 143 height 235
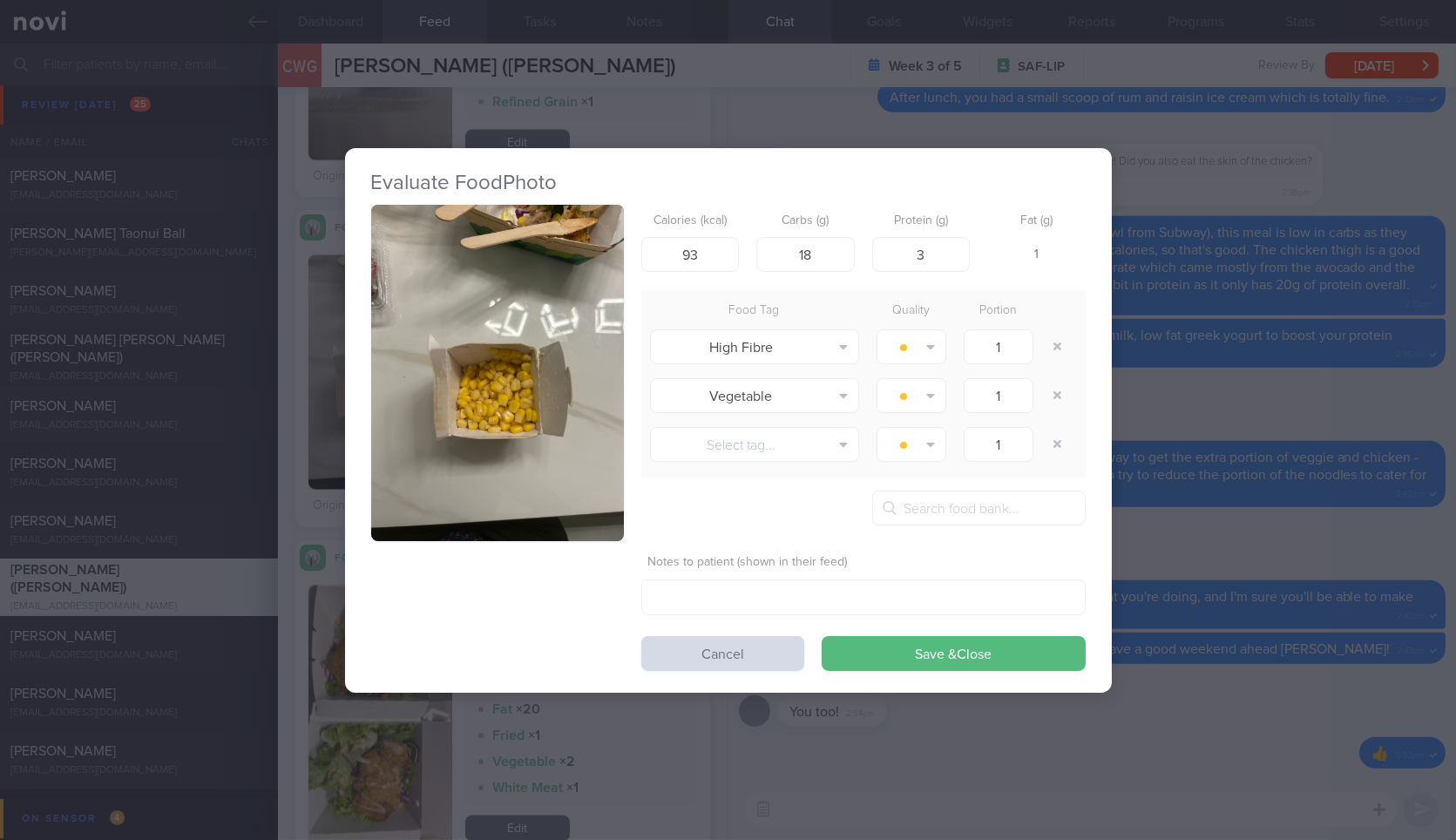
click at [505, 736] on div "Evaluate Food Photo Calories (kcal) 93 Carbs (g) 18 Protein (g) 3 Fat (g) 1 Foo…" at bounding box center [729, 420] width 767 height 840
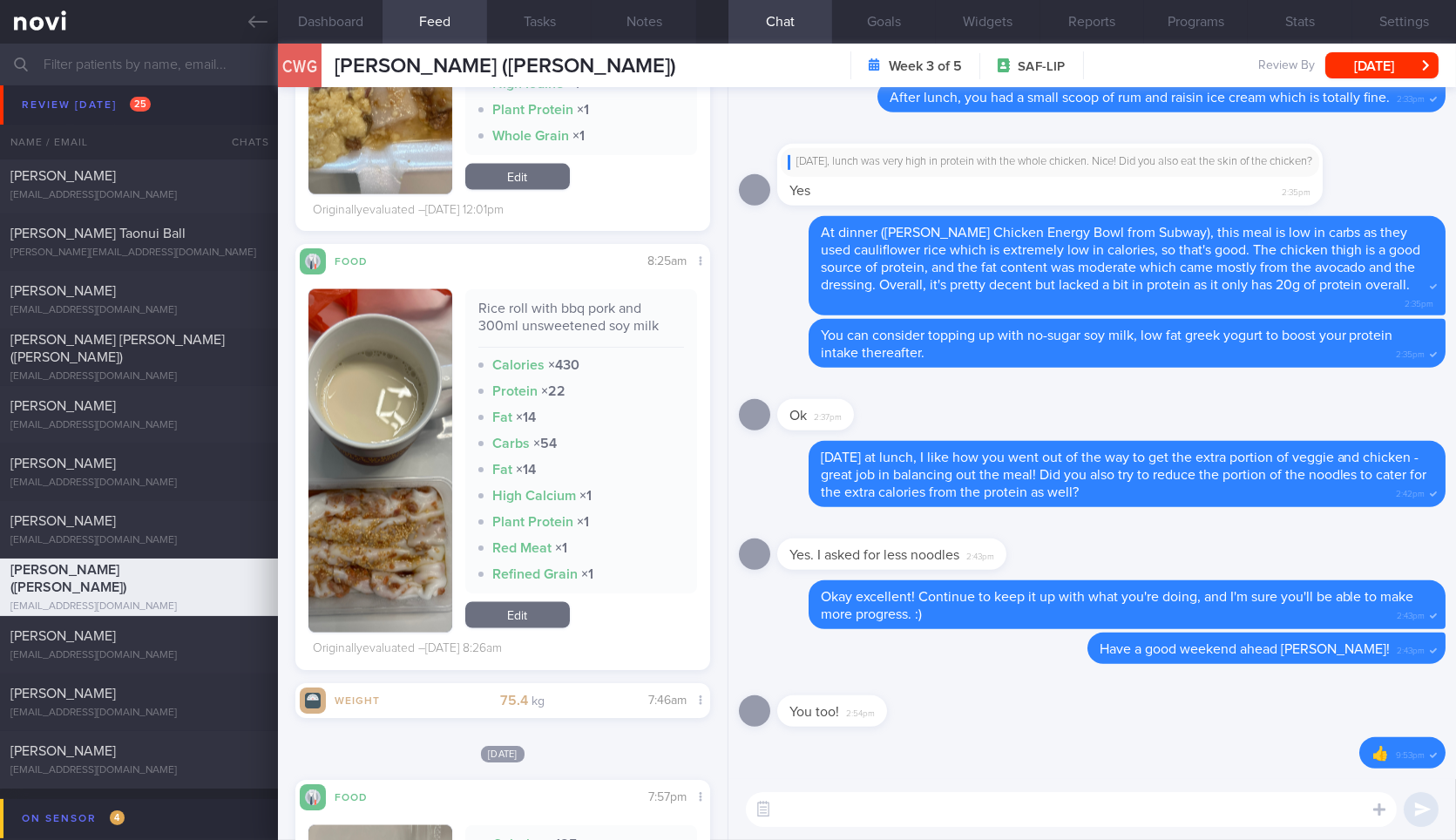
scroll to position [5636, 0]
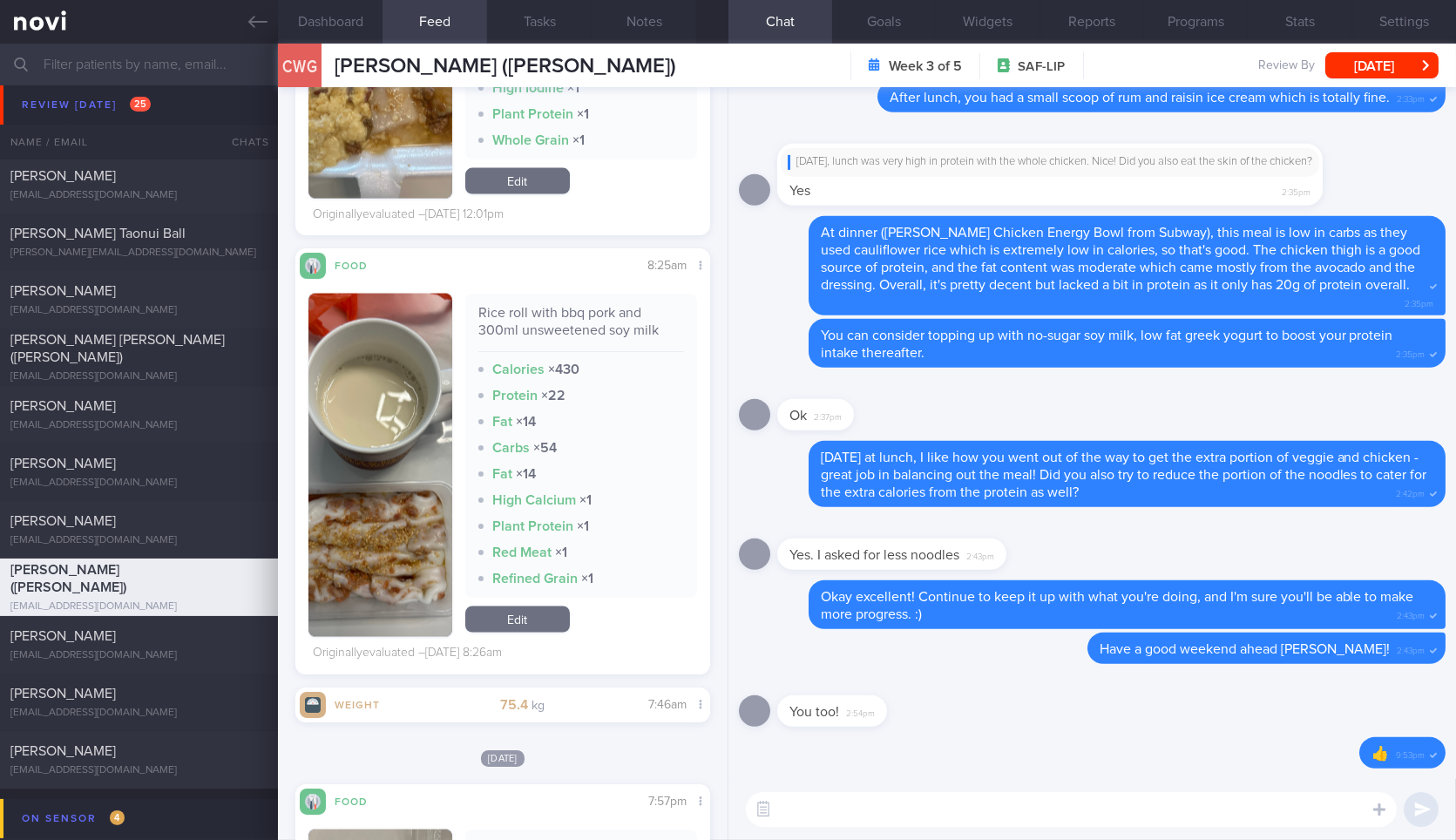
click at [398, 462] on button "button" at bounding box center [380, 465] width 143 height 344
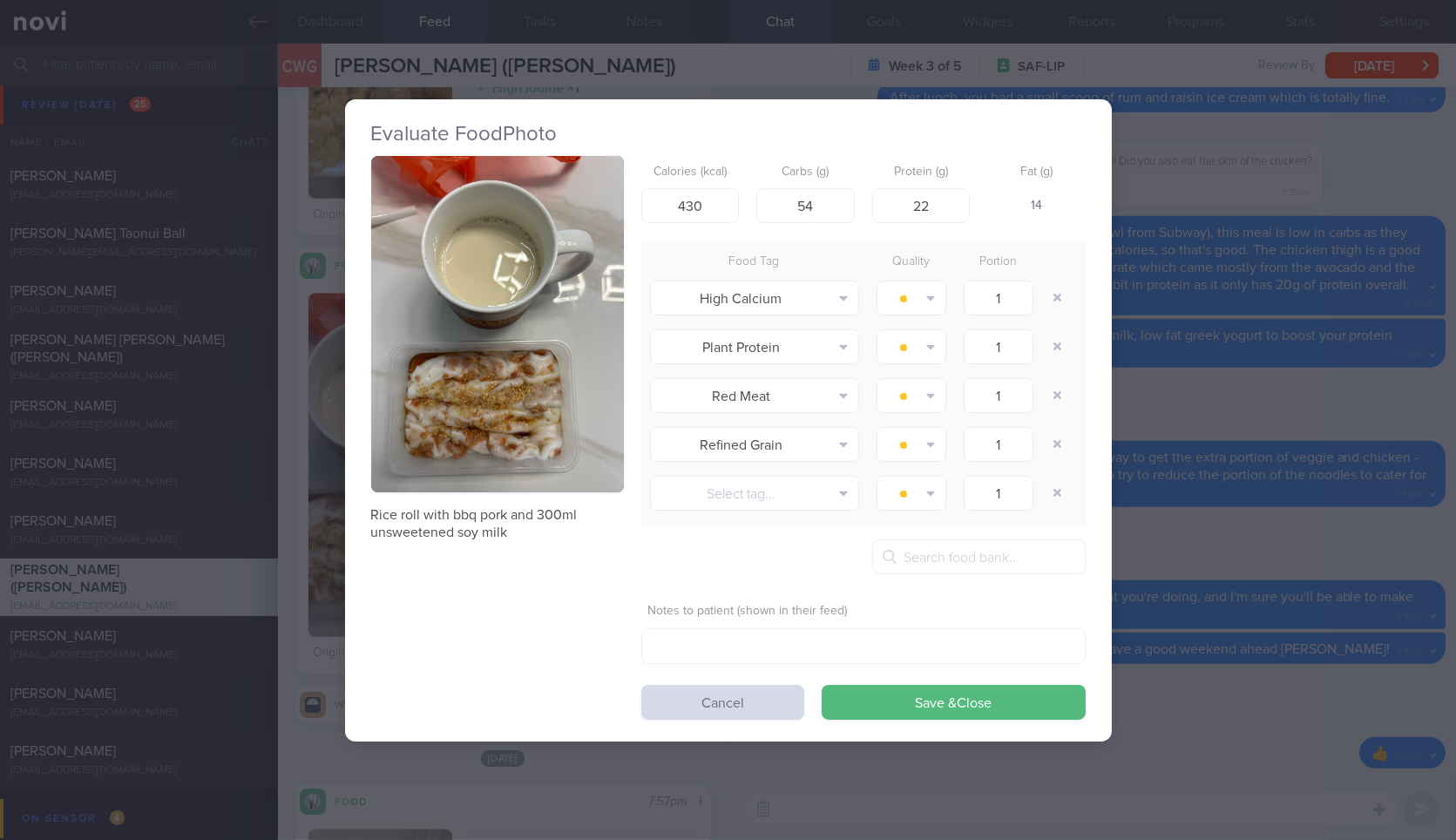
click at [1263, 536] on div "Evaluate Food Photo Rice roll with bbq pork and 300ml unsweetened soy milk Calo…" at bounding box center [728, 420] width 1456 height 840
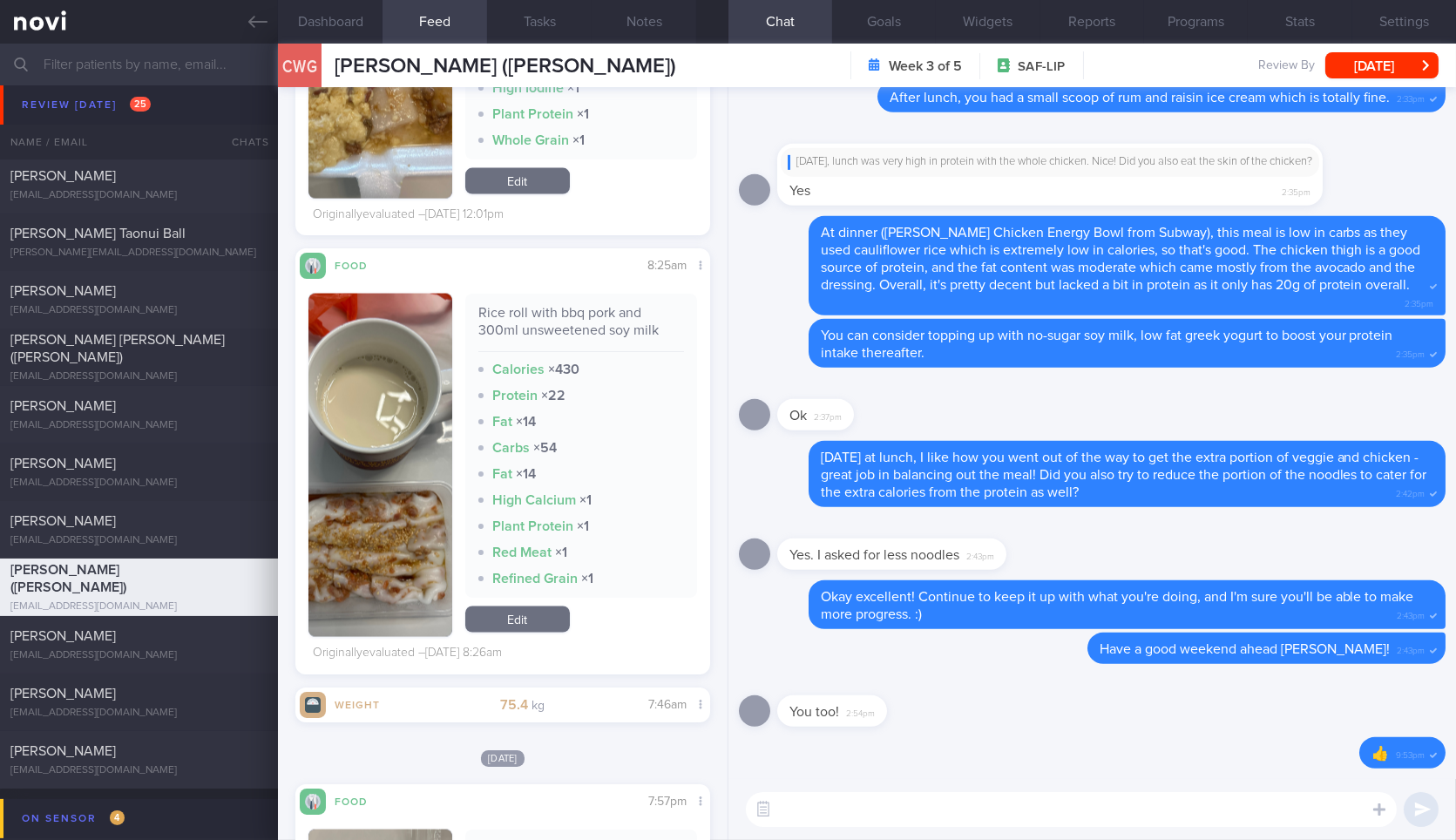
click at [1005, 796] on textarea at bounding box center [1072, 810] width 651 height 34
type textarea "Hi [PERSON_NAME]"
click at [263, 21] on icon at bounding box center [257, 21] width 19 height 12
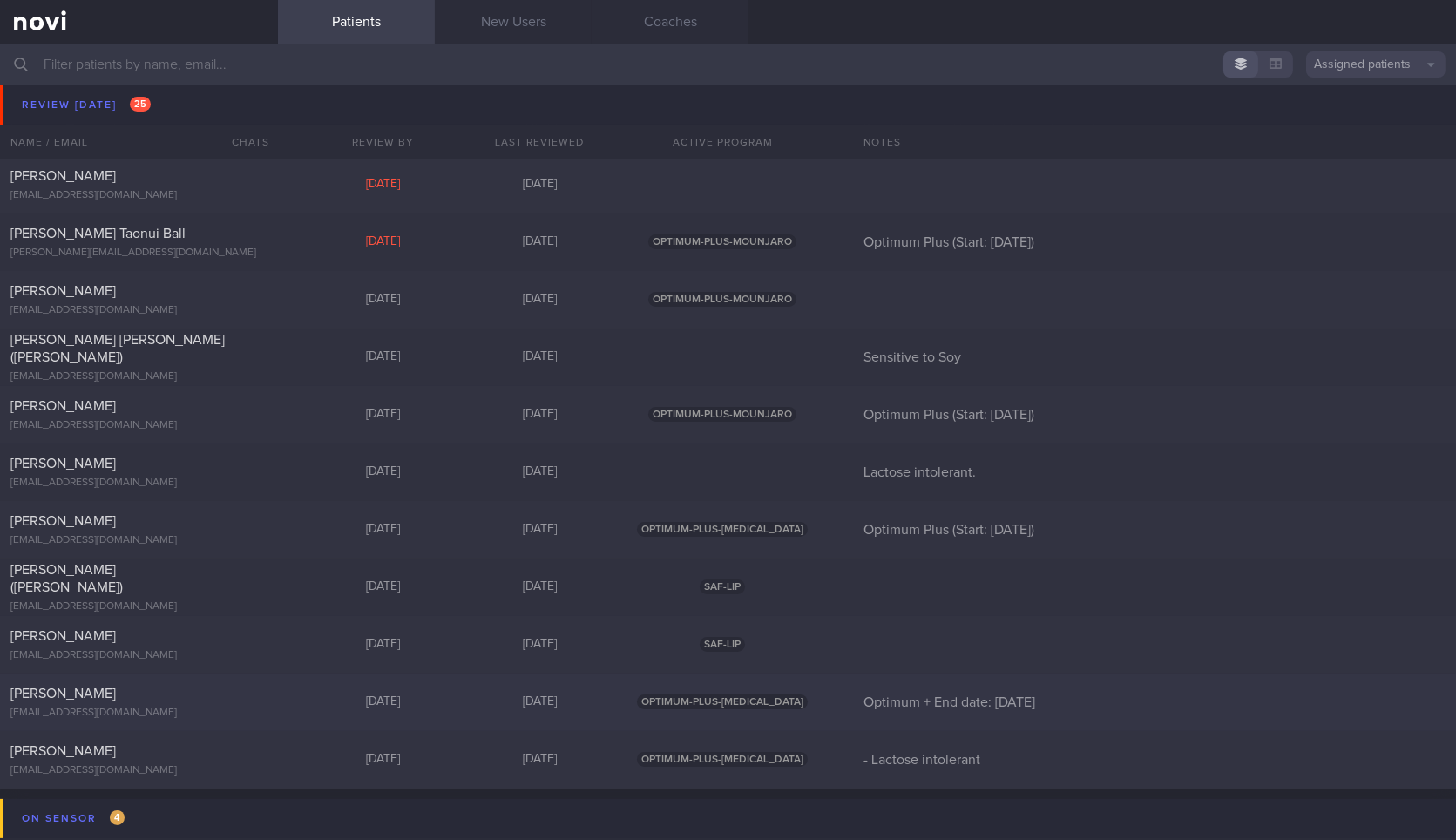
click at [159, 711] on div "[EMAIL_ADDRESS][DOMAIN_NAME]" at bounding box center [140, 713] width 257 height 13
select select "7"
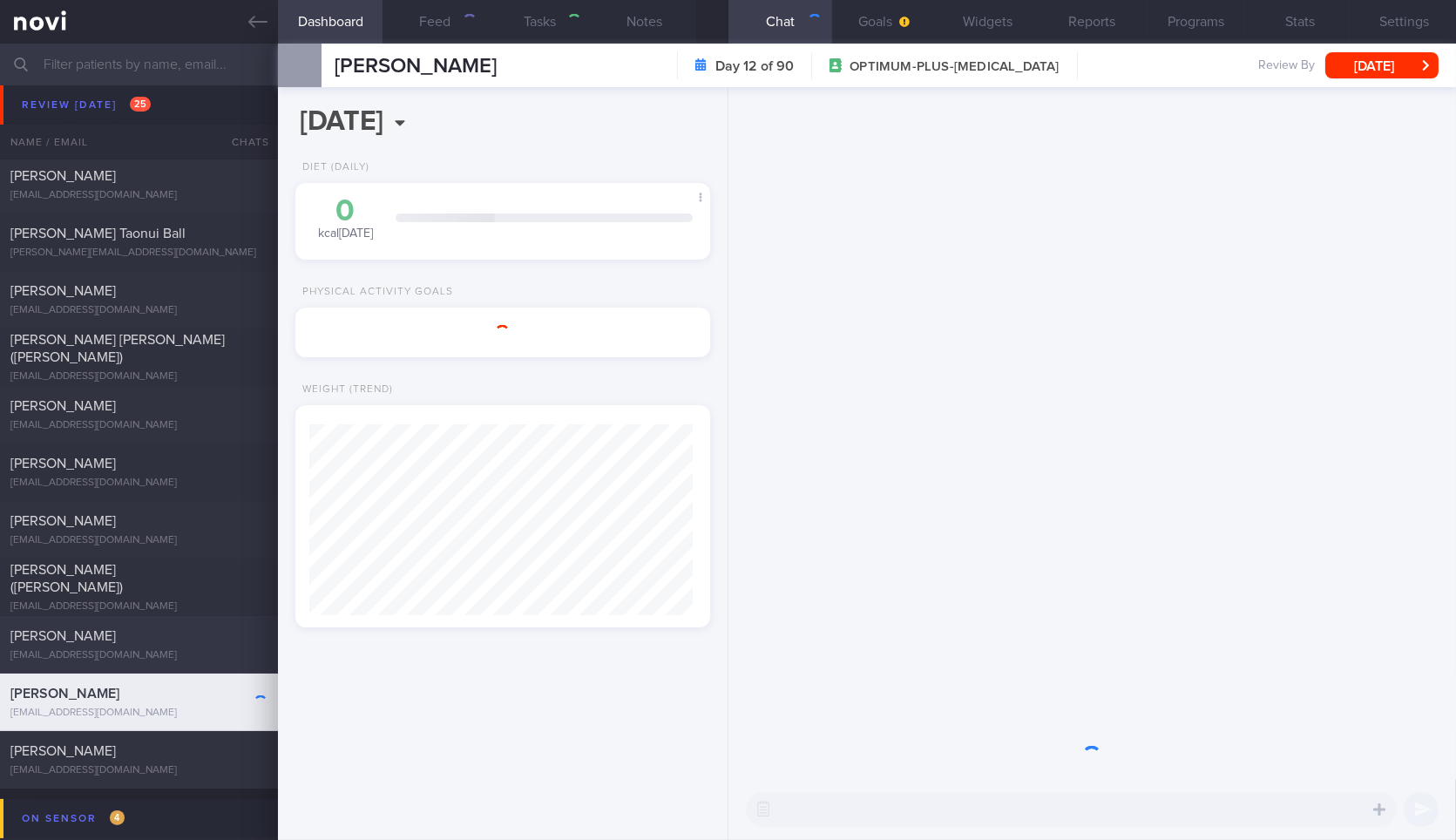
click at [190, 640] on div "[PERSON_NAME]" at bounding box center [137, 636] width 253 height 17
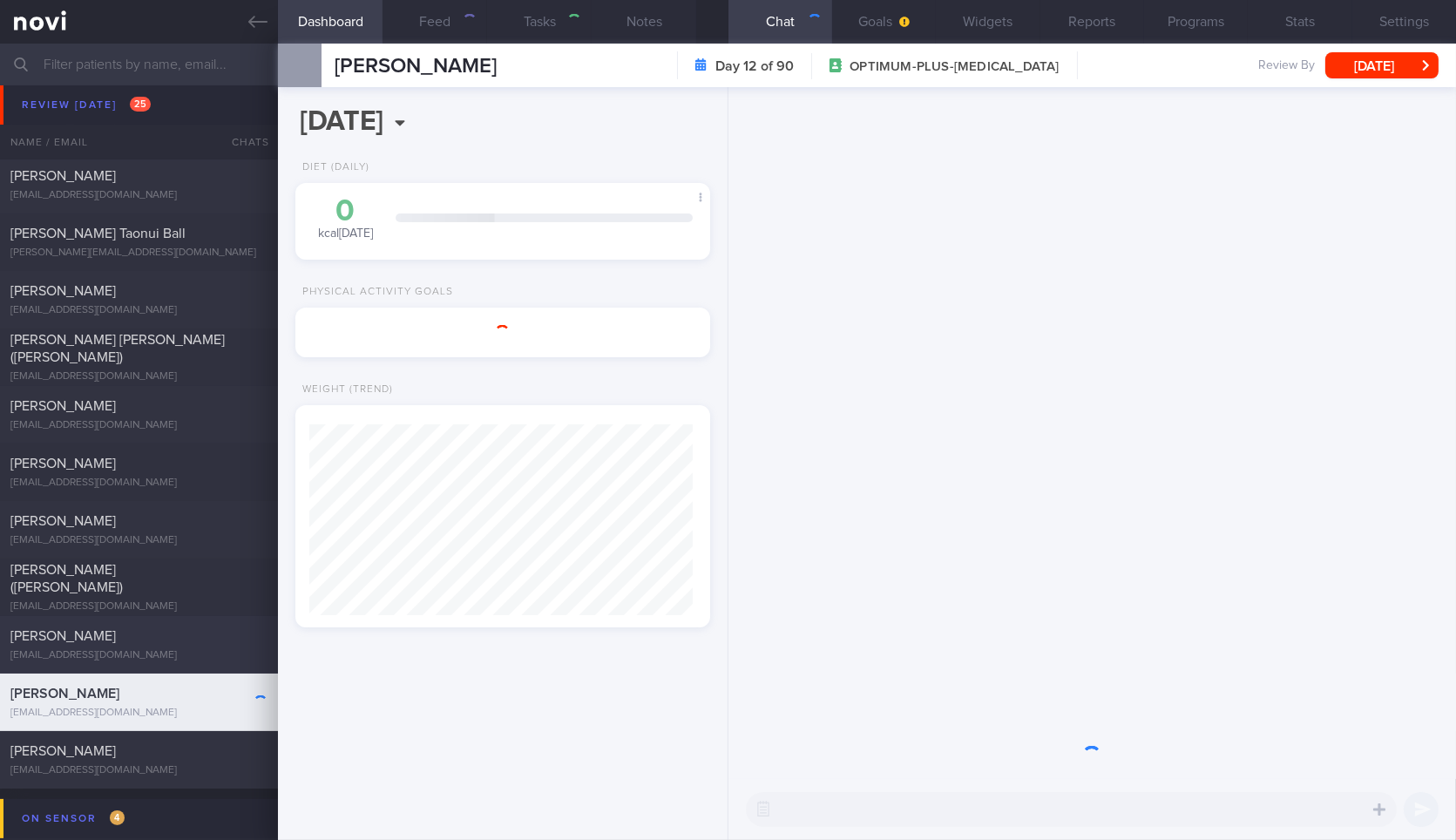
click at [190, 640] on div "[PERSON_NAME]" at bounding box center [137, 636] width 253 height 17
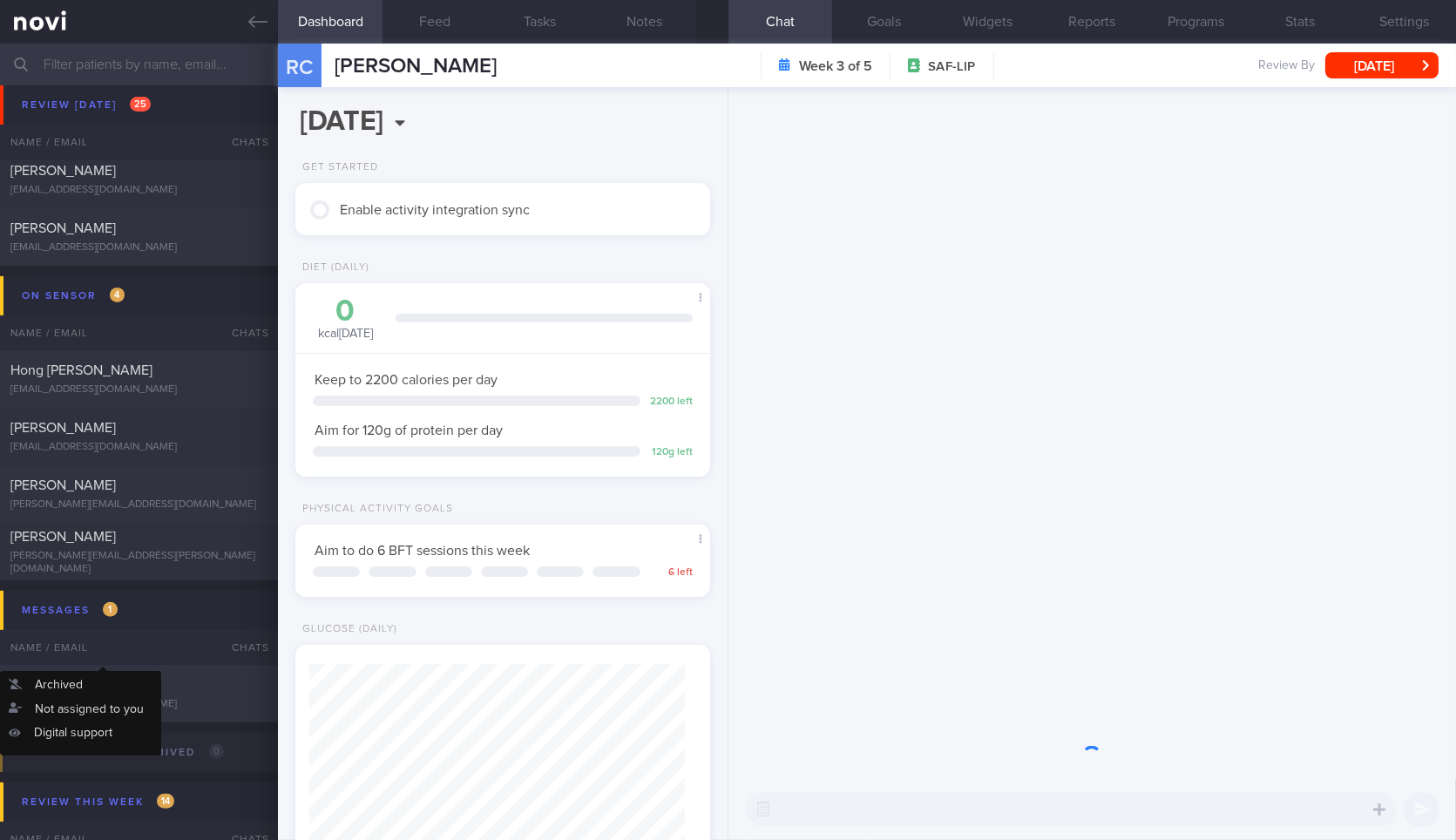
scroll to position [1392, 0]
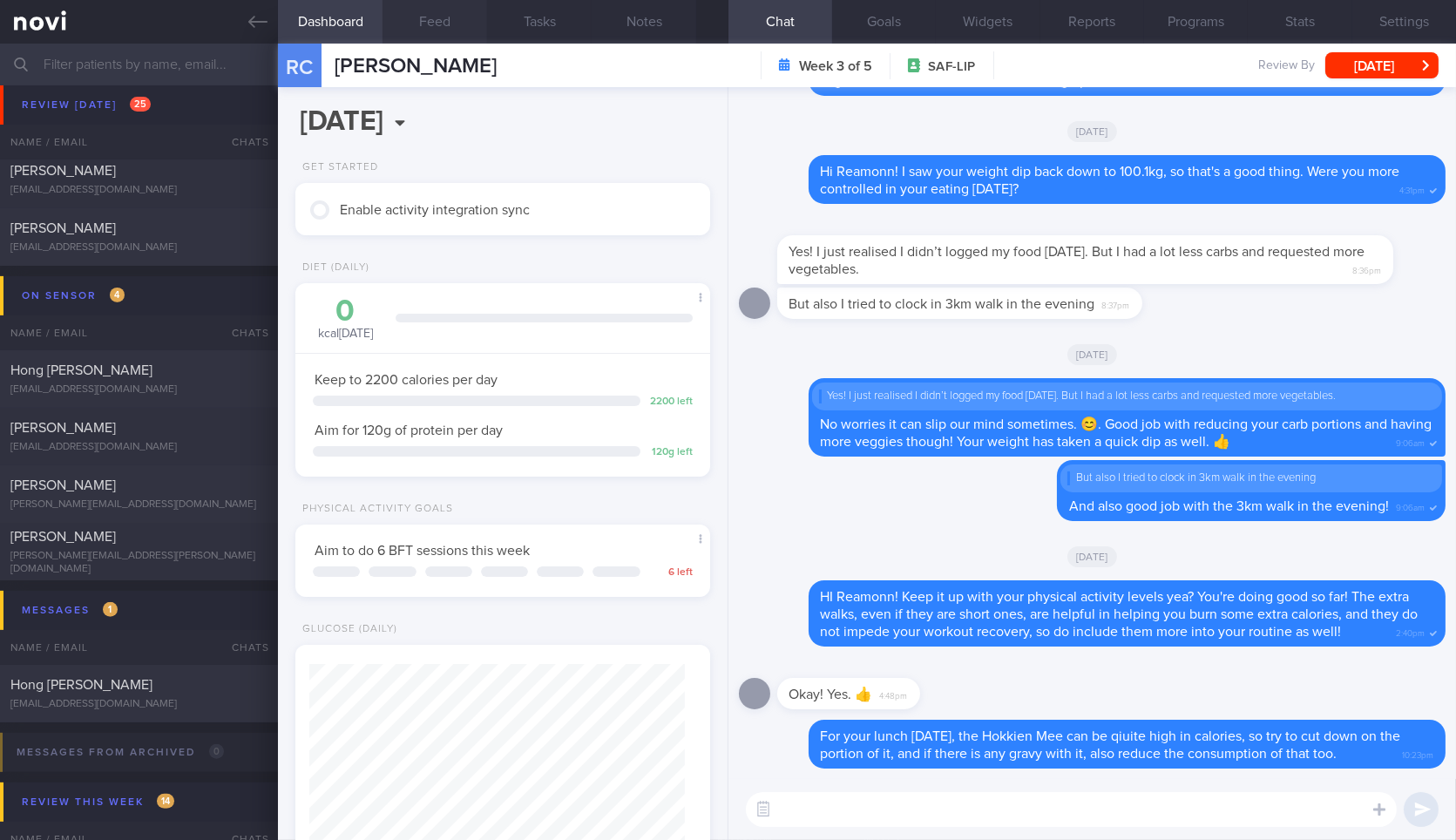
click at [418, 21] on button "Feed" at bounding box center [434, 22] width 104 height 44
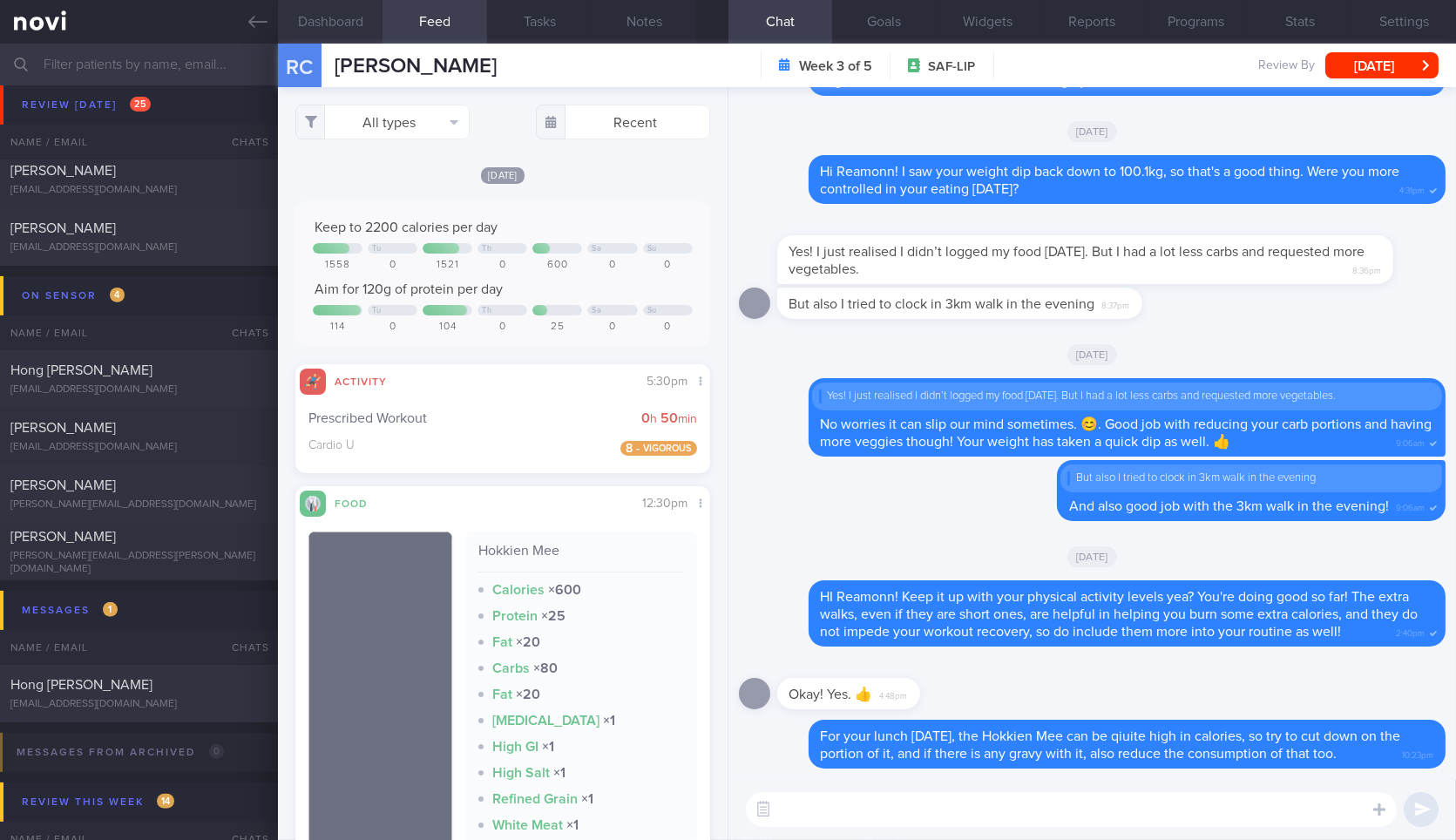
click at [344, 28] on button "Dashboard" at bounding box center [330, 22] width 104 height 44
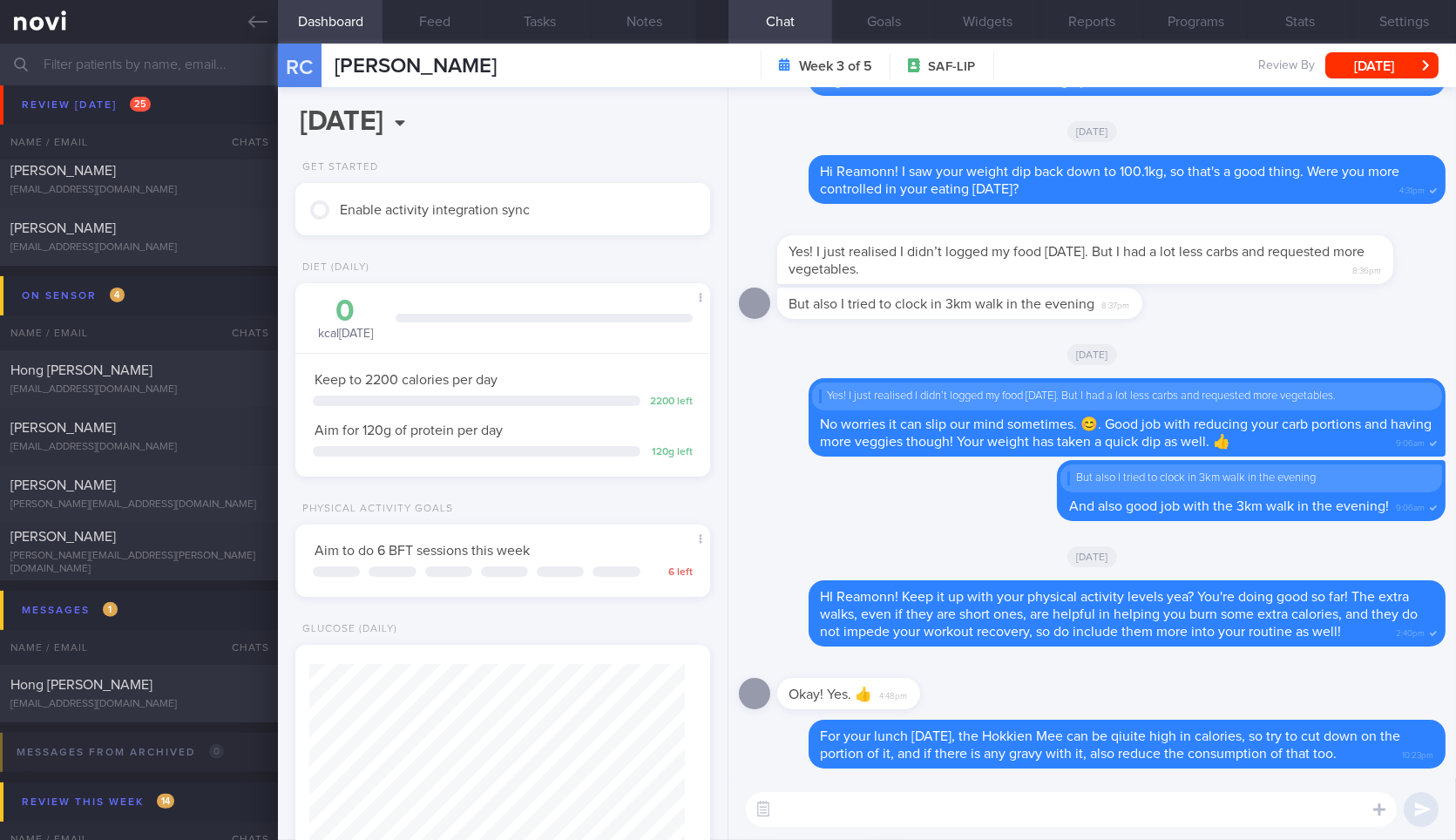
click at [915, 794] on textarea at bounding box center [1072, 810] width 651 height 34
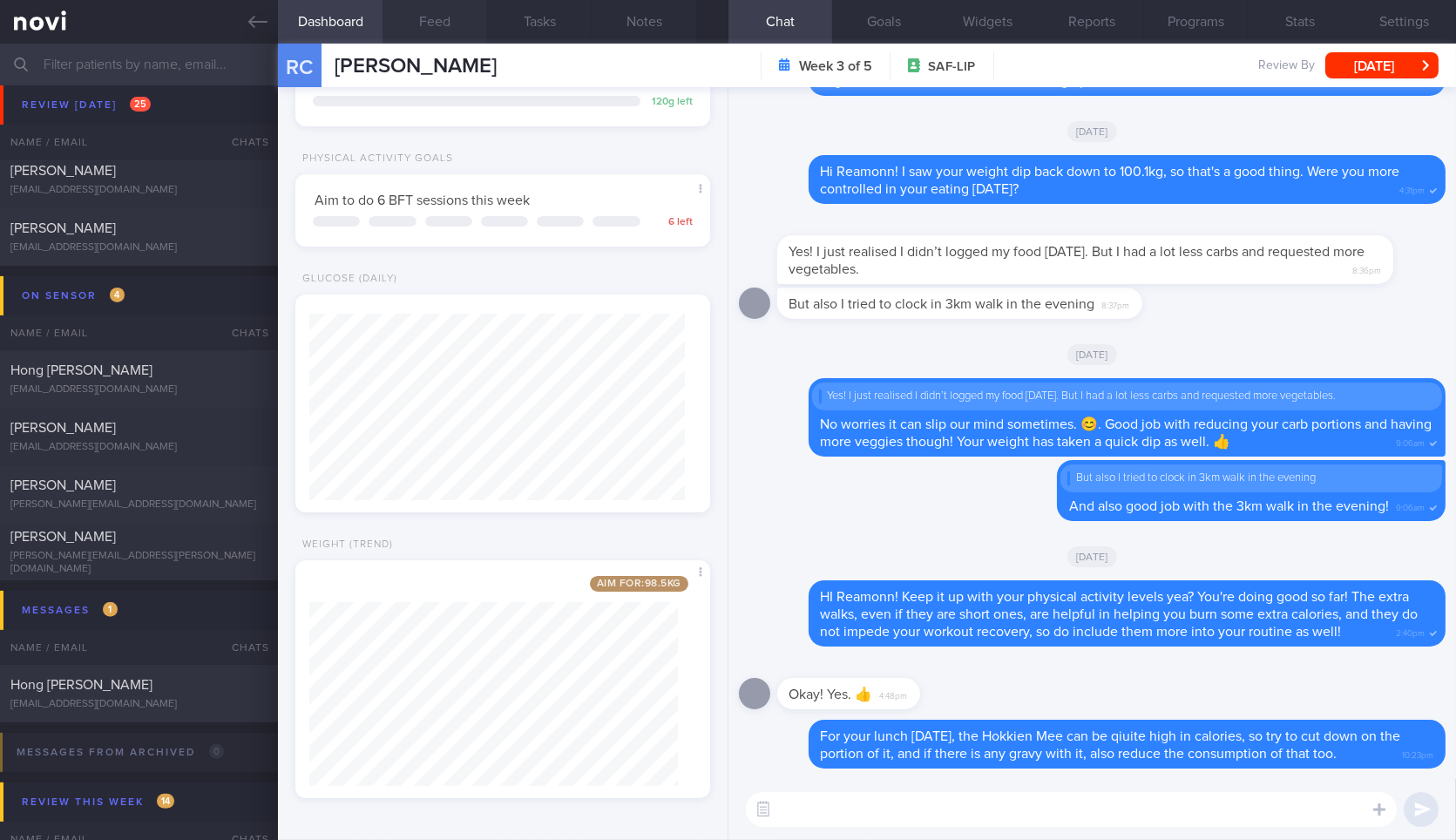
click at [445, 15] on button "Feed" at bounding box center [434, 22] width 104 height 44
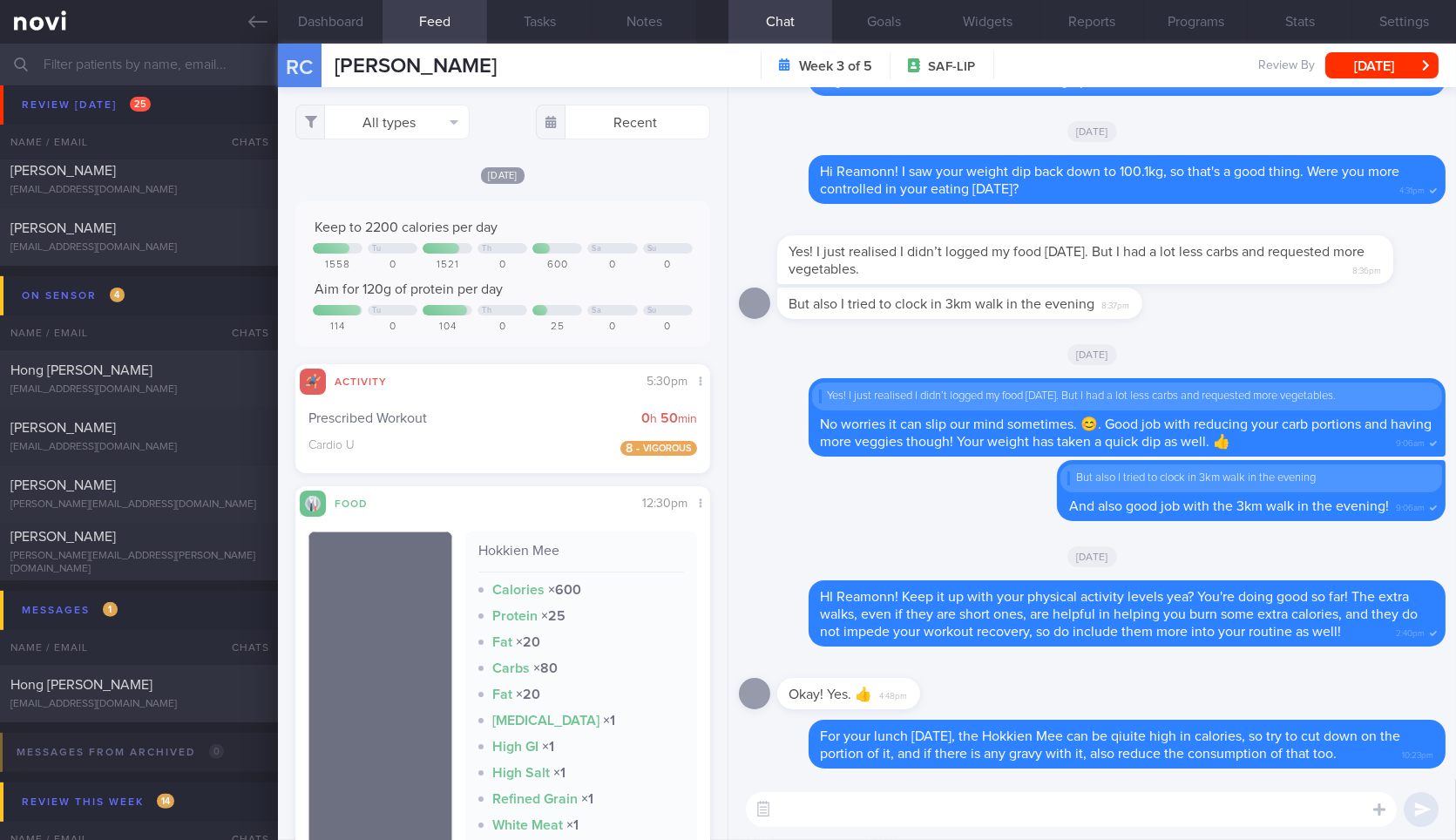
click at [1018, 807] on textarea at bounding box center [1072, 810] width 651 height 34
type textarea "Hi Reamonn! How did you do for your meals over the weekend?"
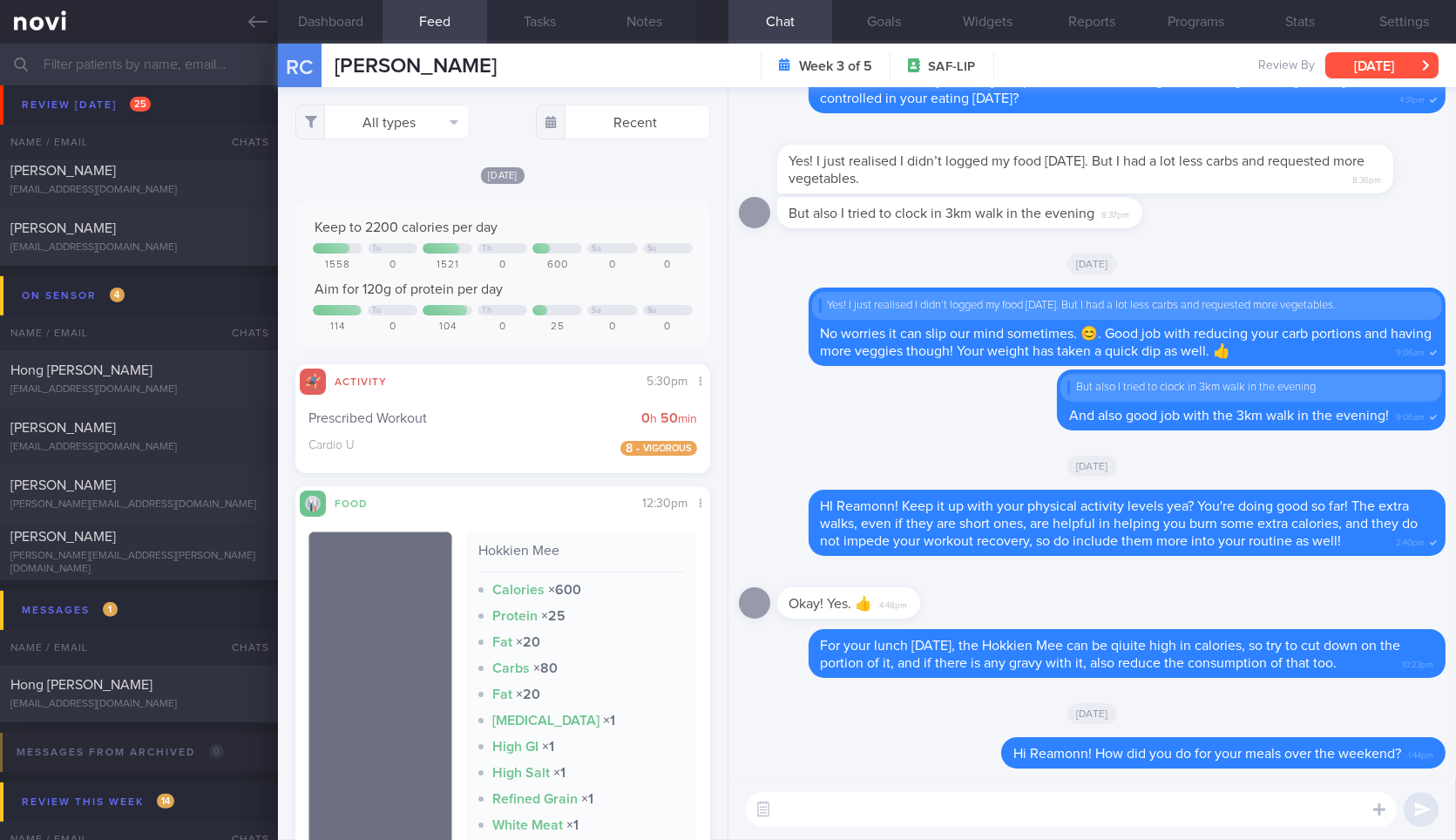
click at [1354, 63] on button "[DATE]" at bounding box center [1382, 65] width 113 height 26
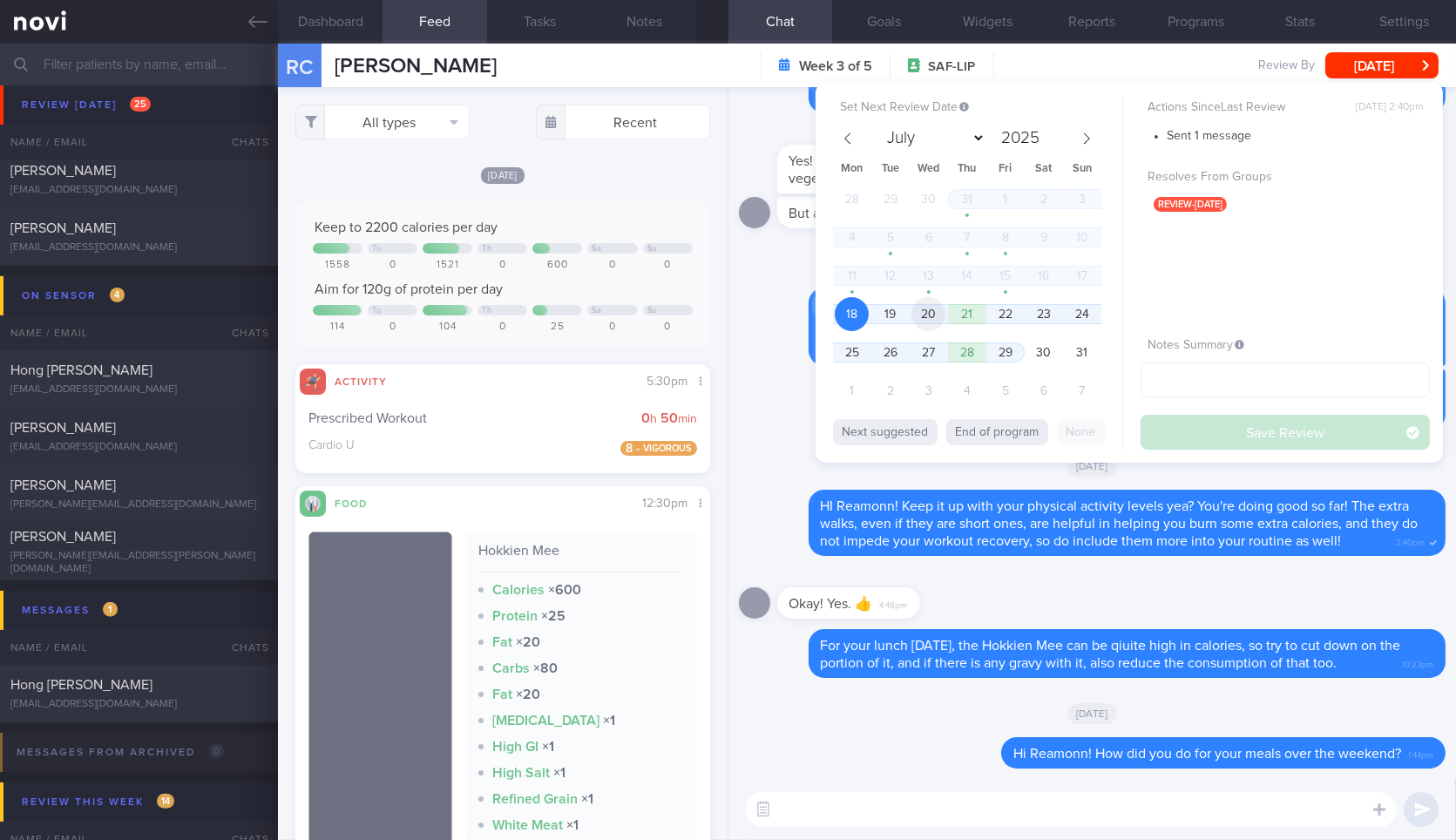
click at [922, 310] on span "20" at bounding box center [927, 314] width 34 height 34
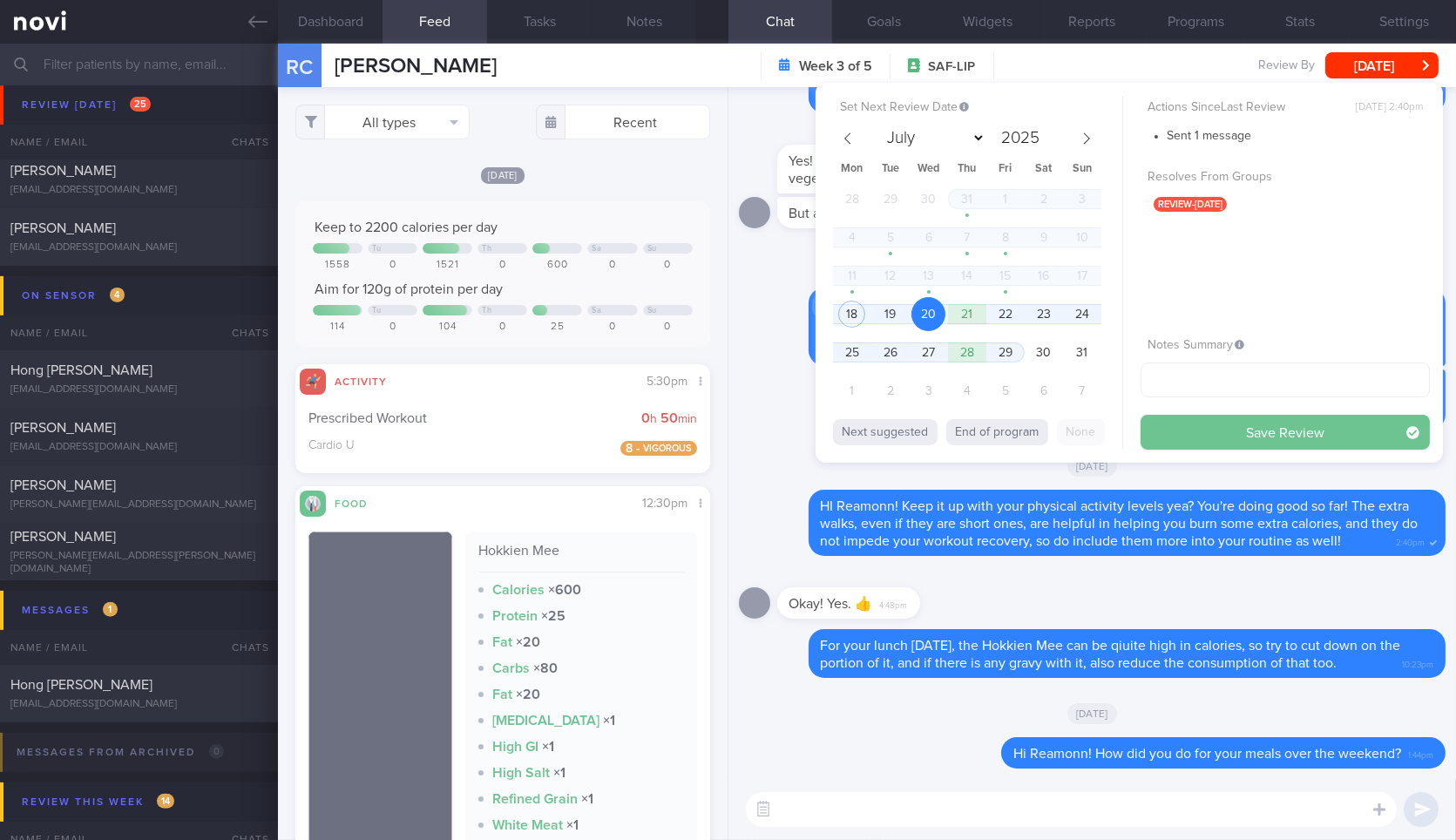
click at [1160, 428] on button "Save Review" at bounding box center [1285, 432] width 289 height 34
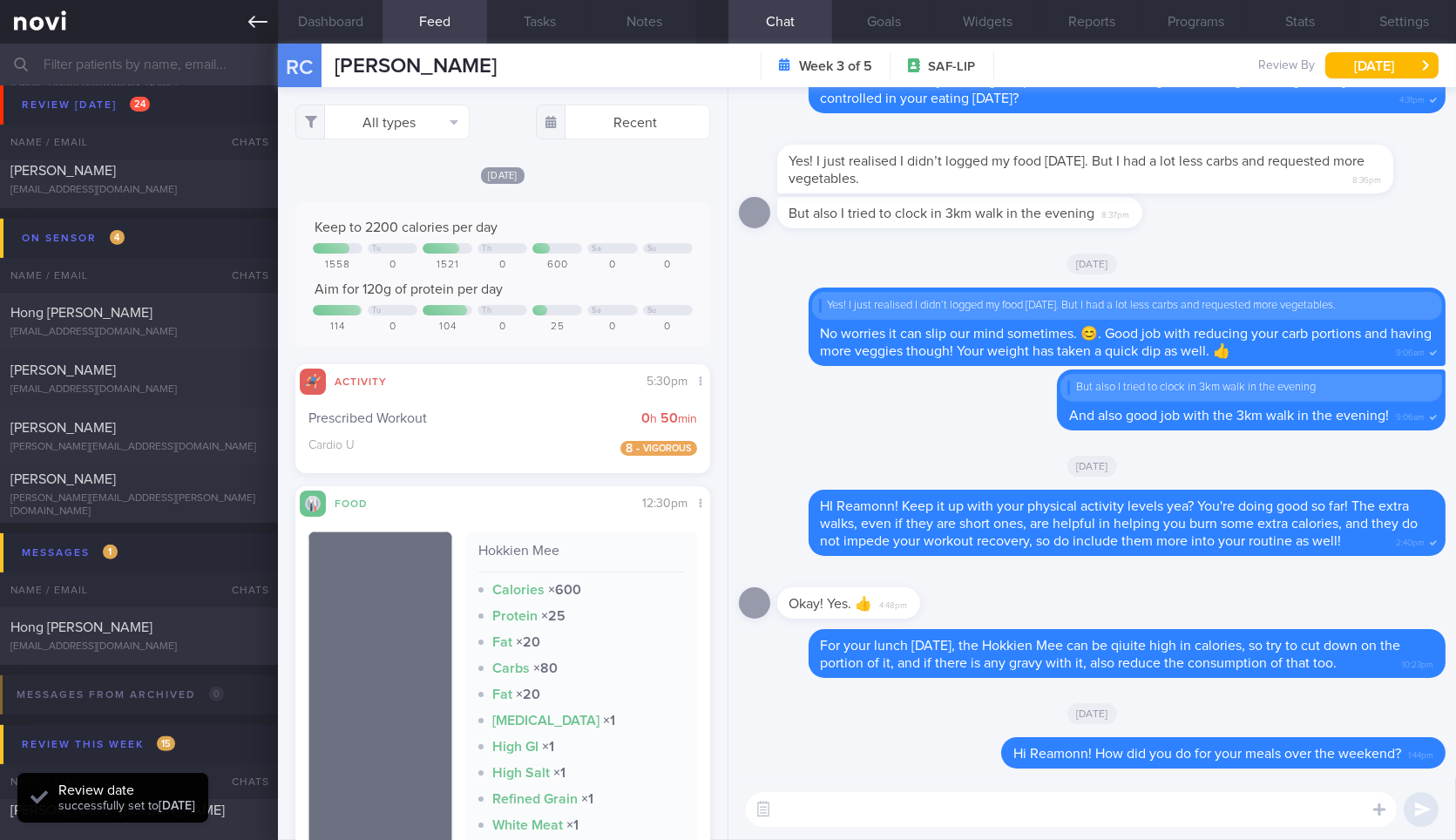
click at [267, 30] on link at bounding box center [139, 22] width 278 height 44
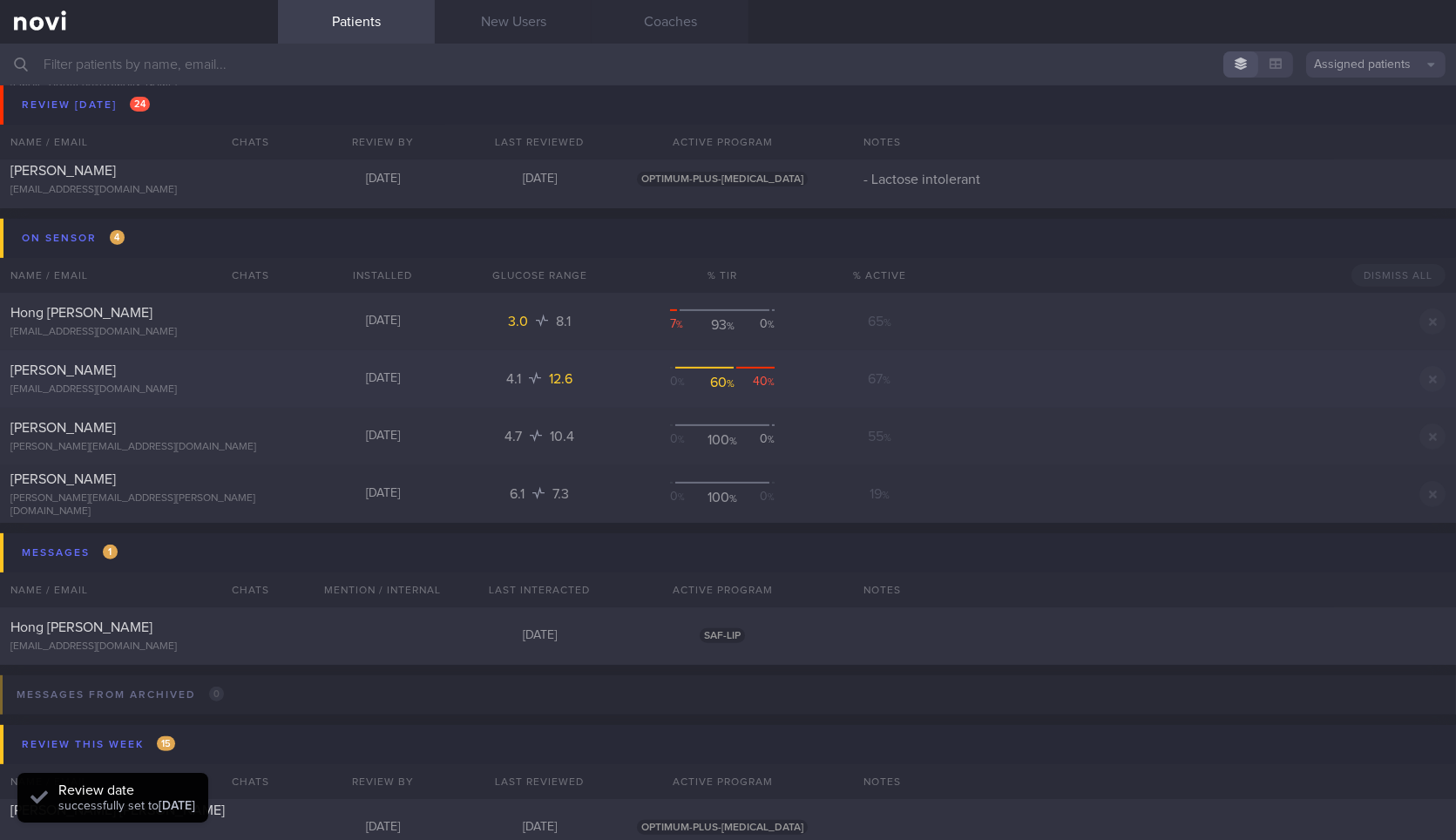
scroll to position [952, 0]
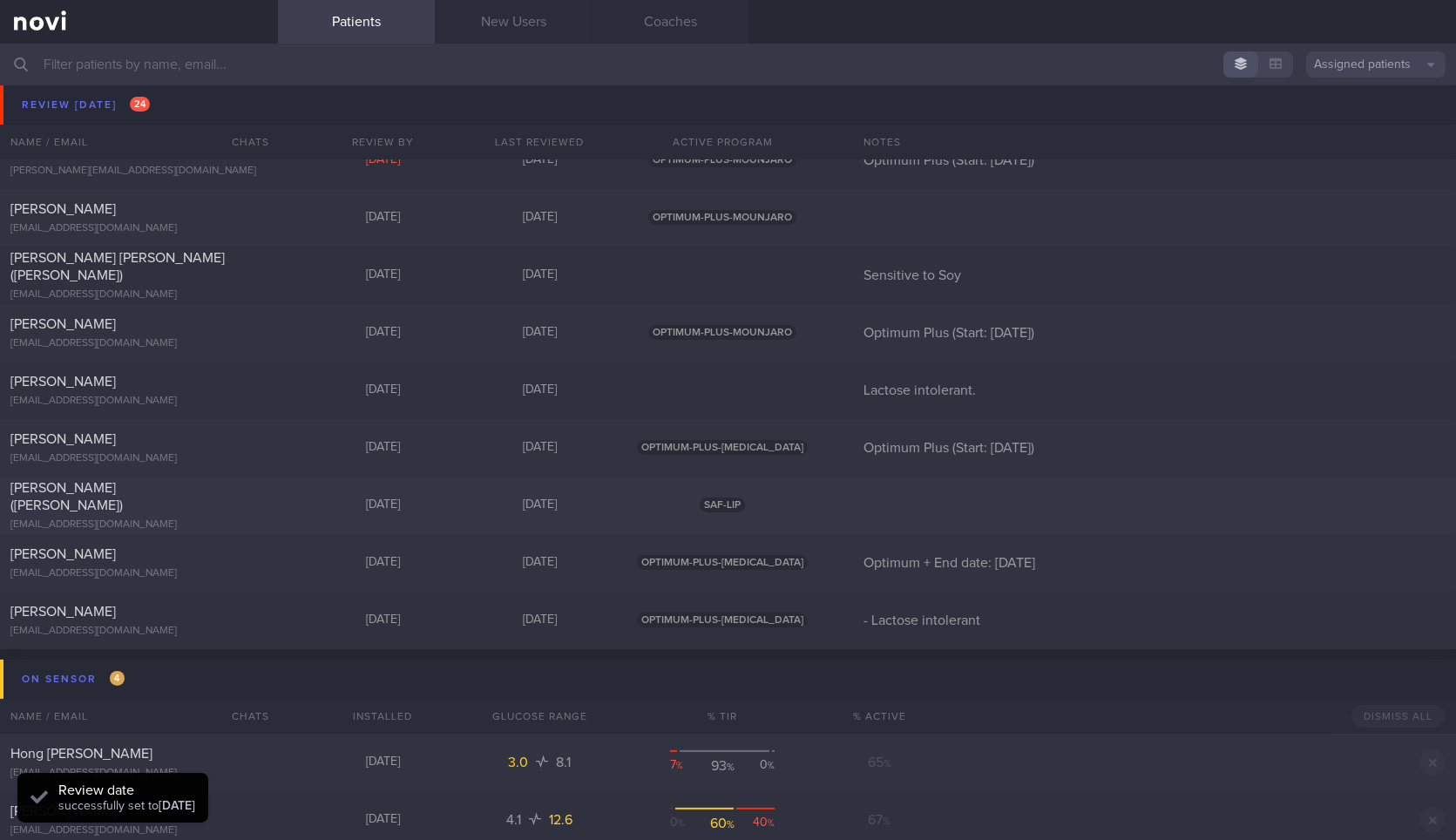
click at [238, 502] on div "[PERSON_NAME] ([PERSON_NAME])" at bounding box center [137, 497] width 253 height 34
select select "7"
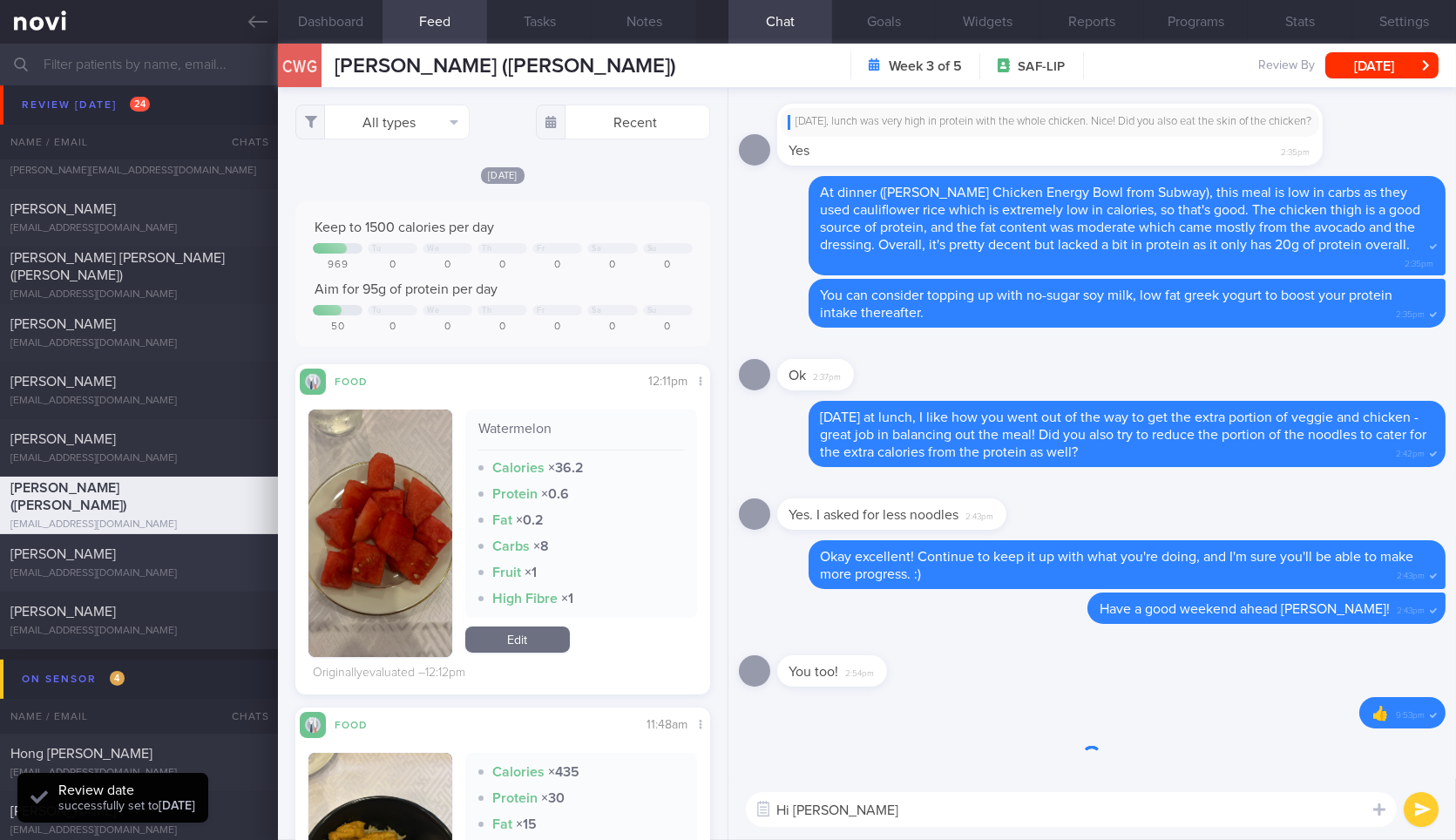
click at [571, 544] on div "Carbs × 8" at bounding box center [581, 546] width 206 height 17
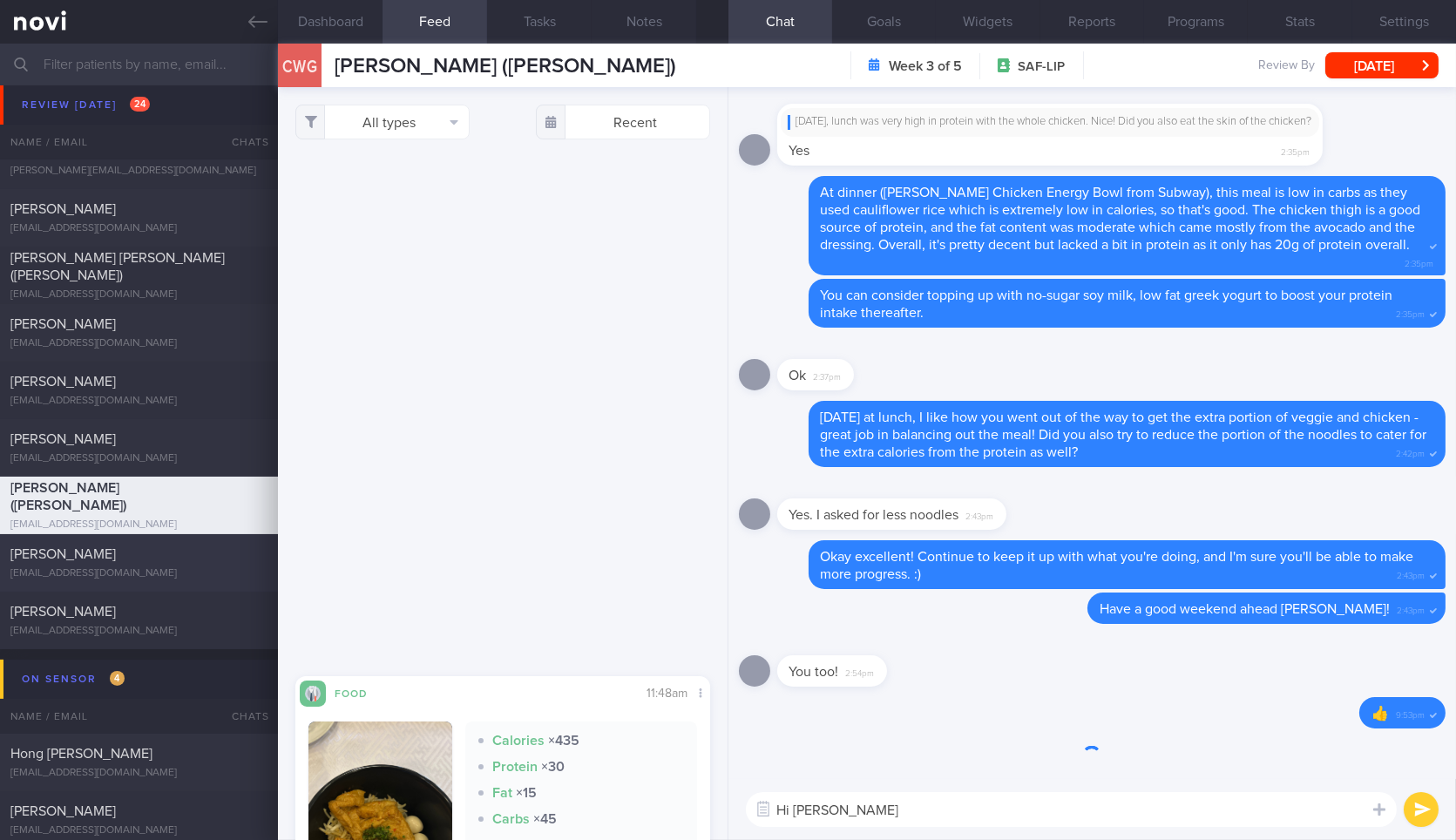
scroll to position [1631, 0]
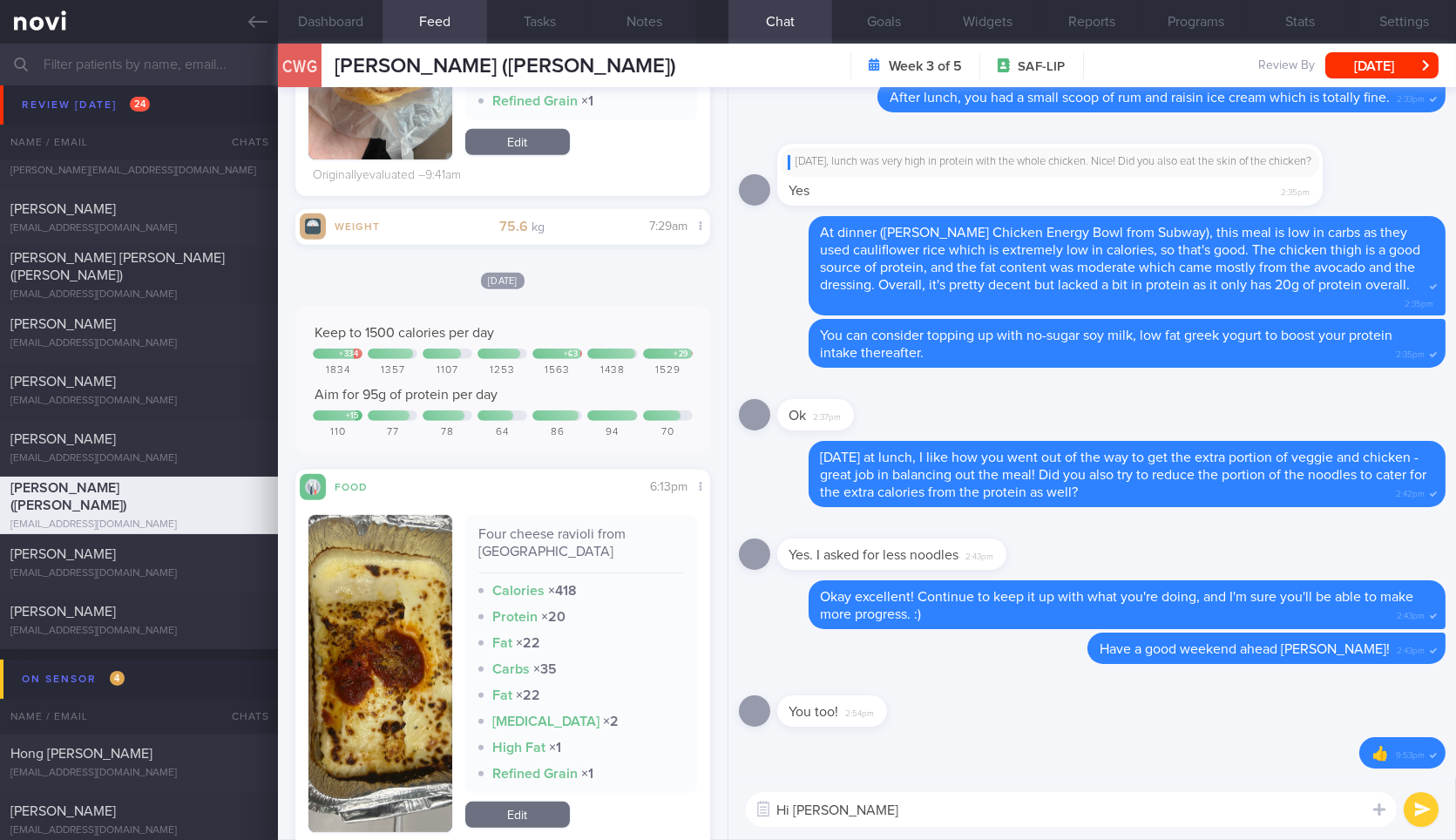
click at [1170, 807] on textarea "Hi Eric" at bounding box center [1072, 810] width 651 height 34
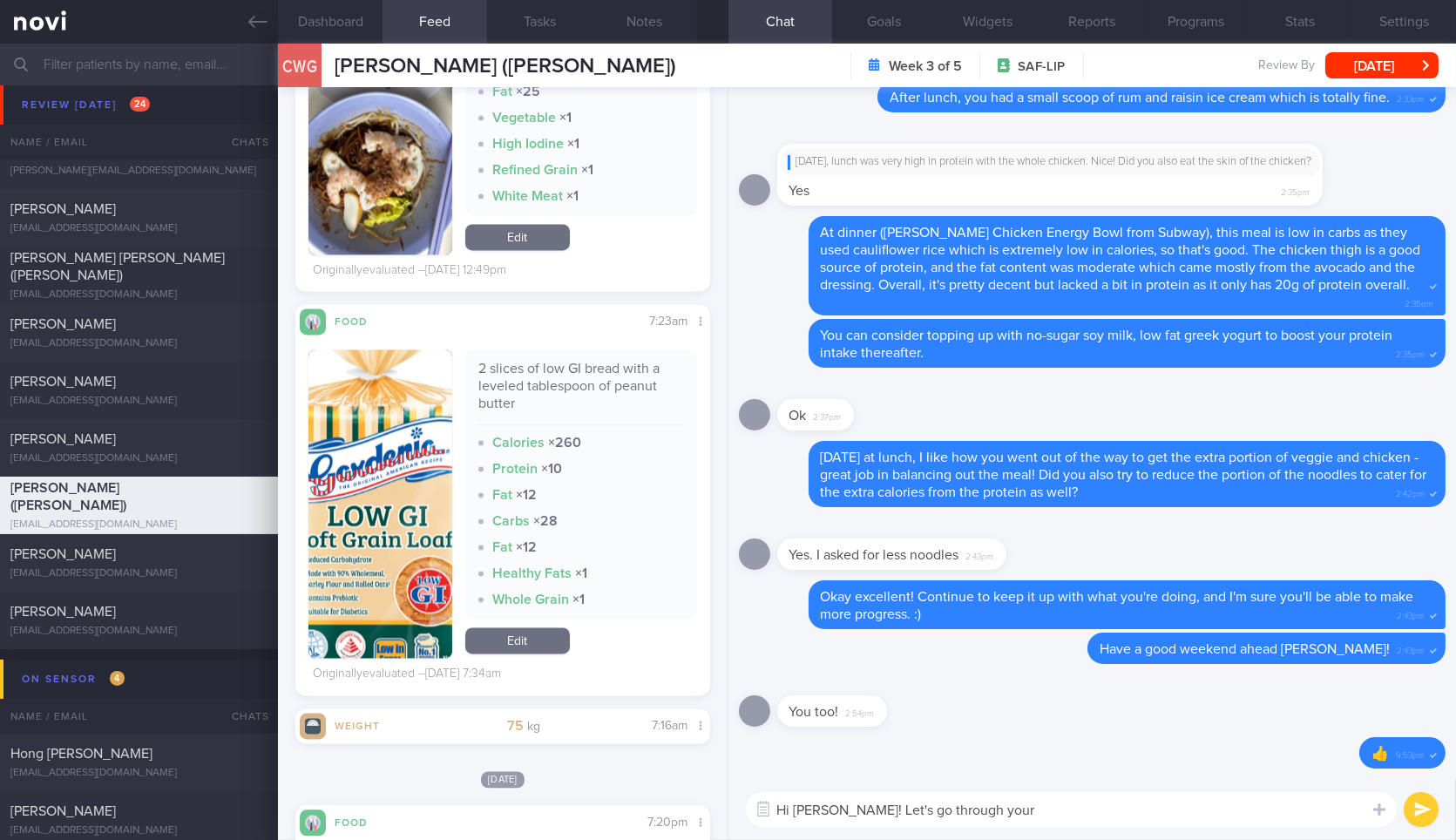
scroll to position [7097, 0]
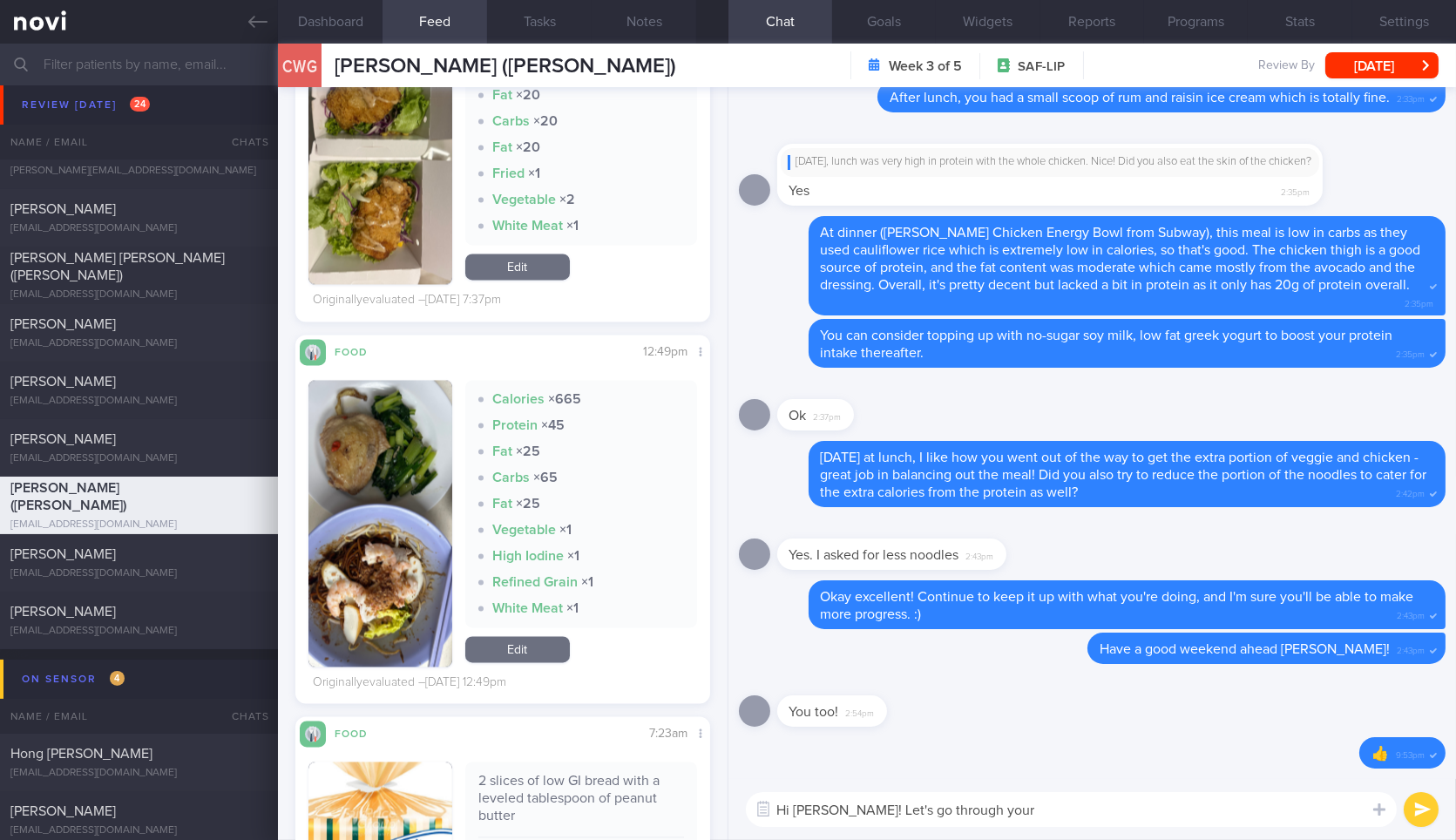
click at [929, 828] on div "Hi Eric! Let's go through your Hi Eric! Let's go through your ​ Hi Eric! Let's …" at bounding box center [1092, 809] width 727 height 61
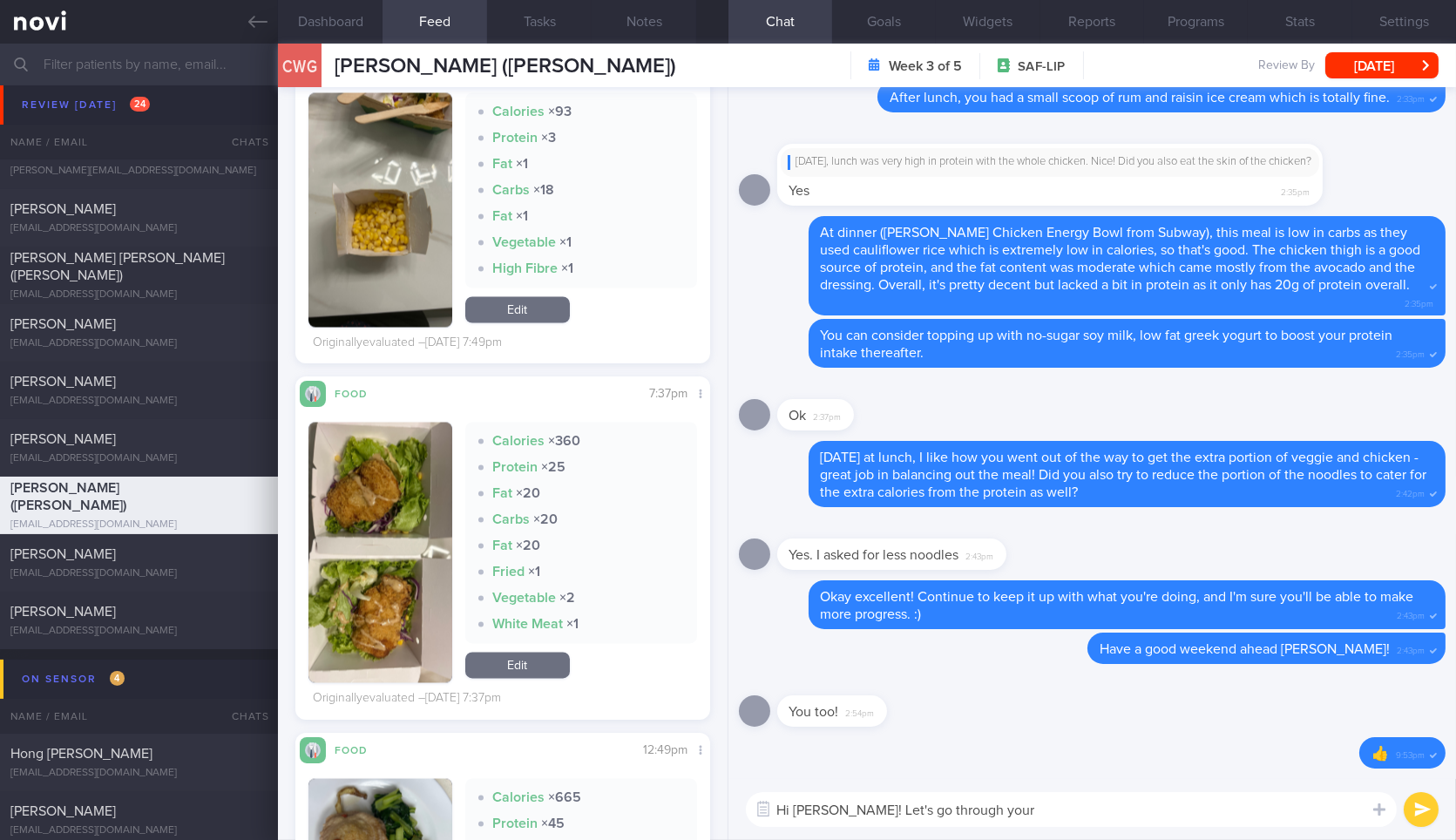
scroll to position [6686, 0]
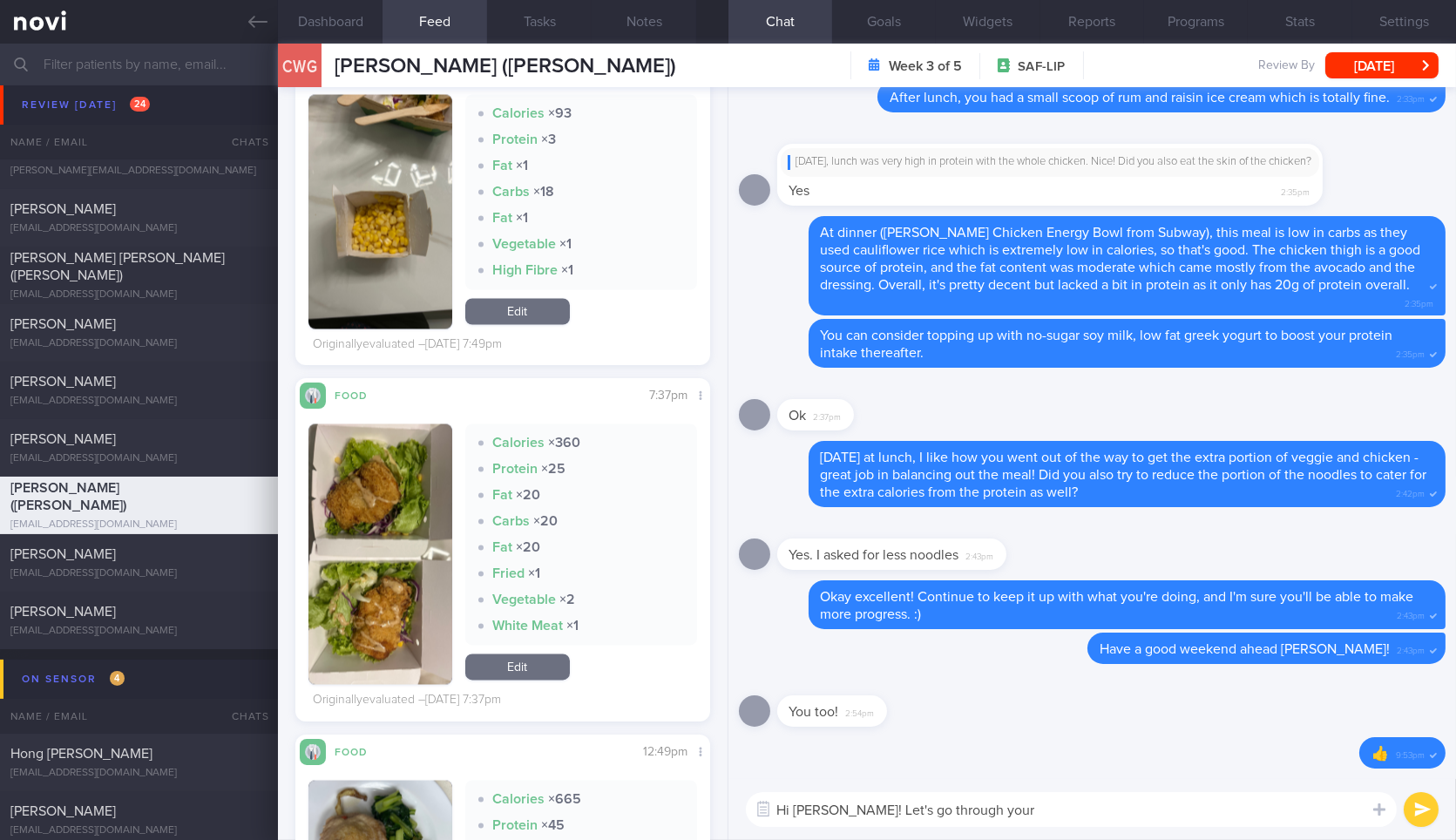
click at [927, 813] on textarea "Hi Eric! Let's go through your" at bounding box center [1072, 810] width 651 height 34
type textarea "Hi [PERSON_NAME]! Let's go through some of your meals that you had over the wee…"
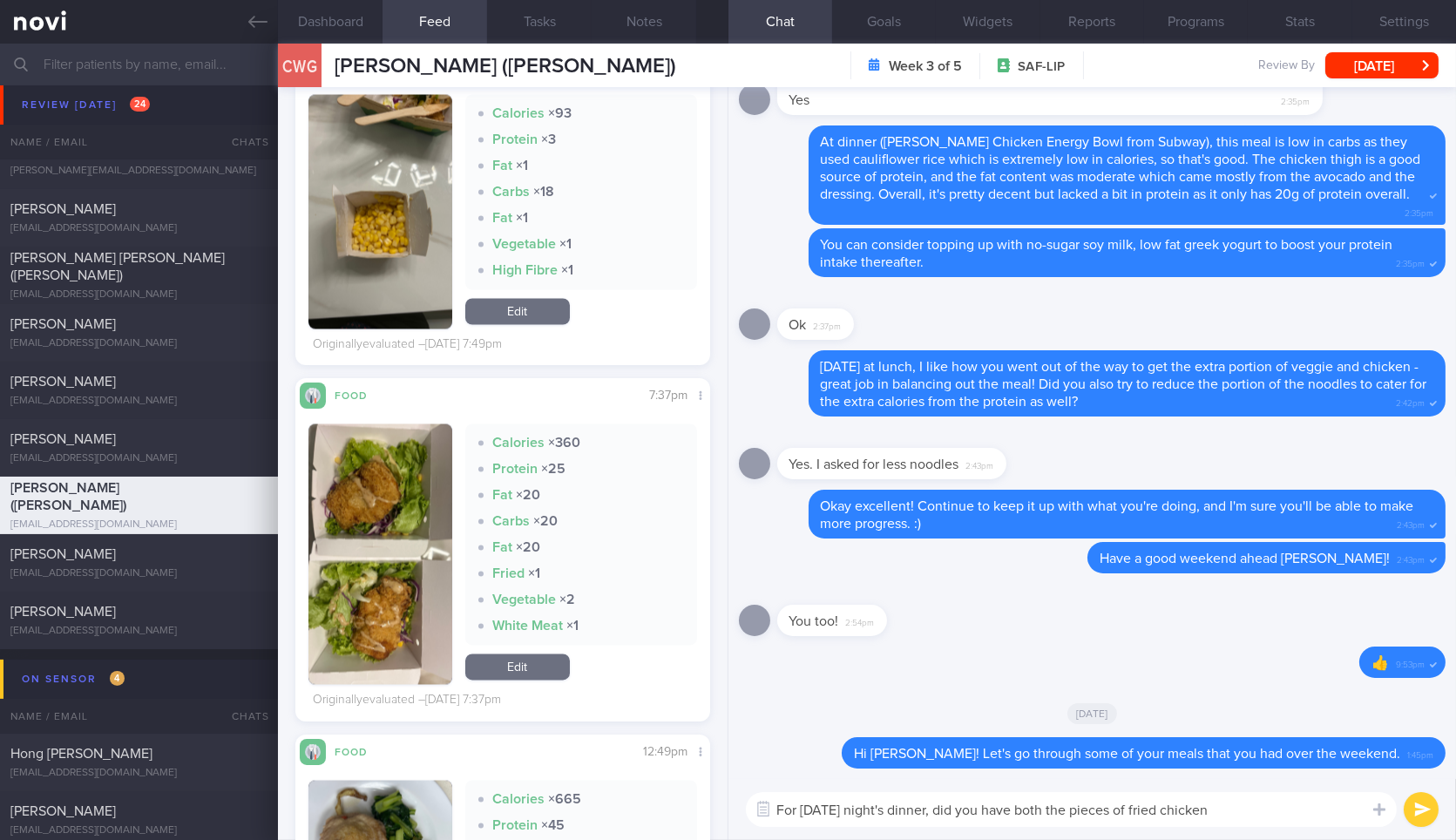
type textarea "For [DATE] night's dinner, did you have both the pieces of fried chicken?"
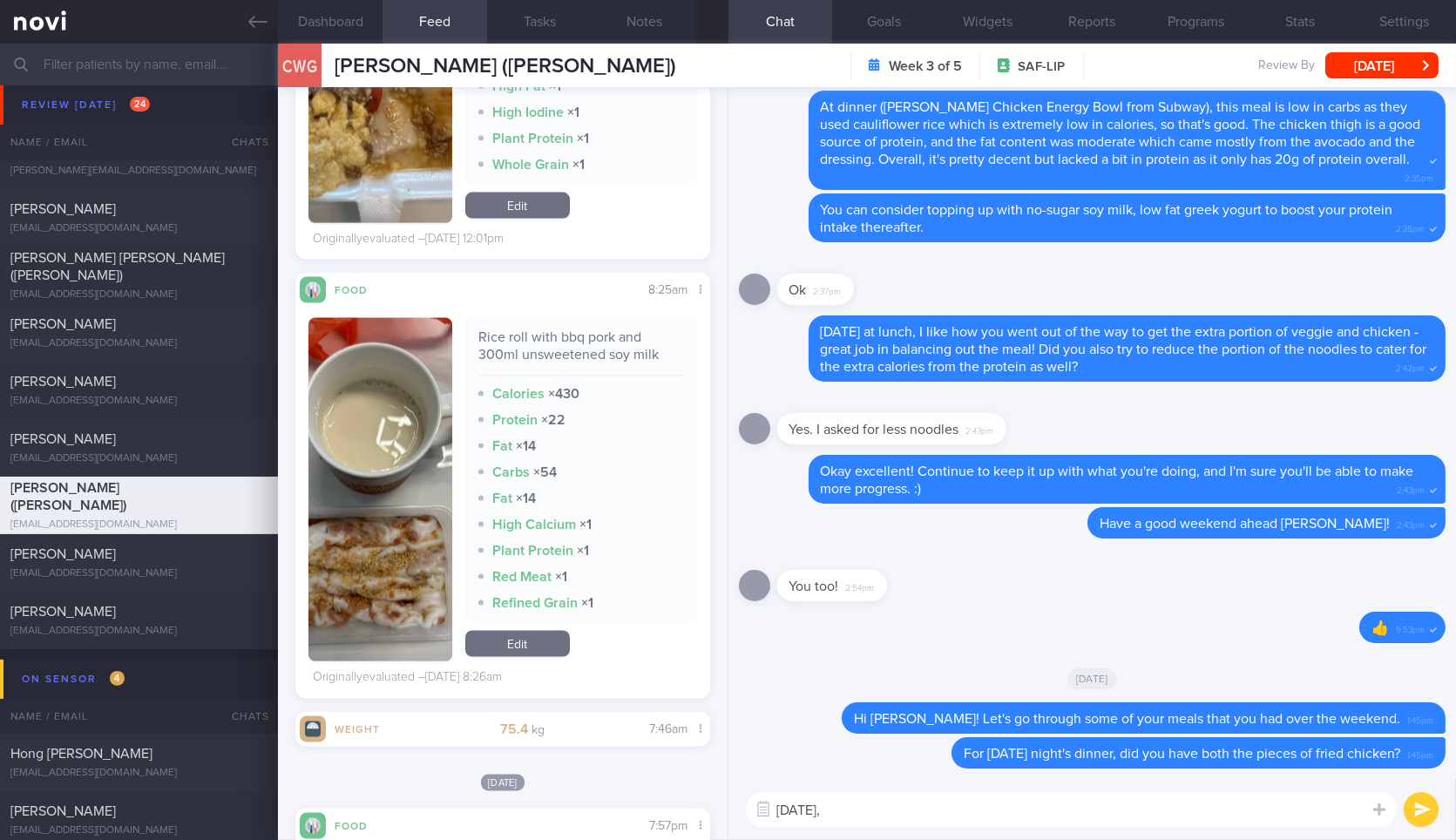
scroll to position [5621, 0]
type textarea "On Saturday,"
click at [328, 581] on img "button" at bounding box center [380, 489] width 143 height 344
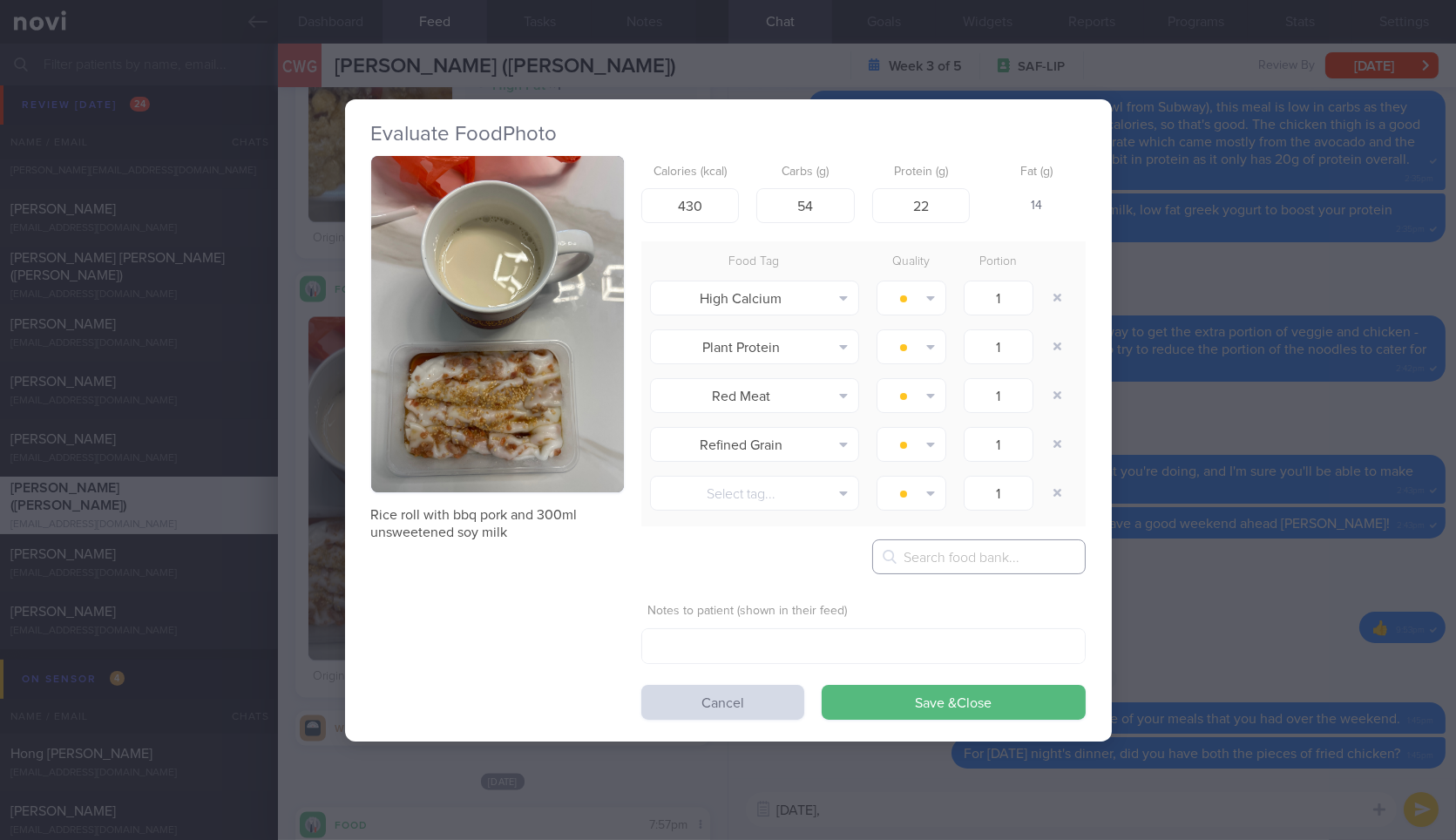
click at [977, 555] on input "text" at bounding box center [978, 557] width 213 height 34
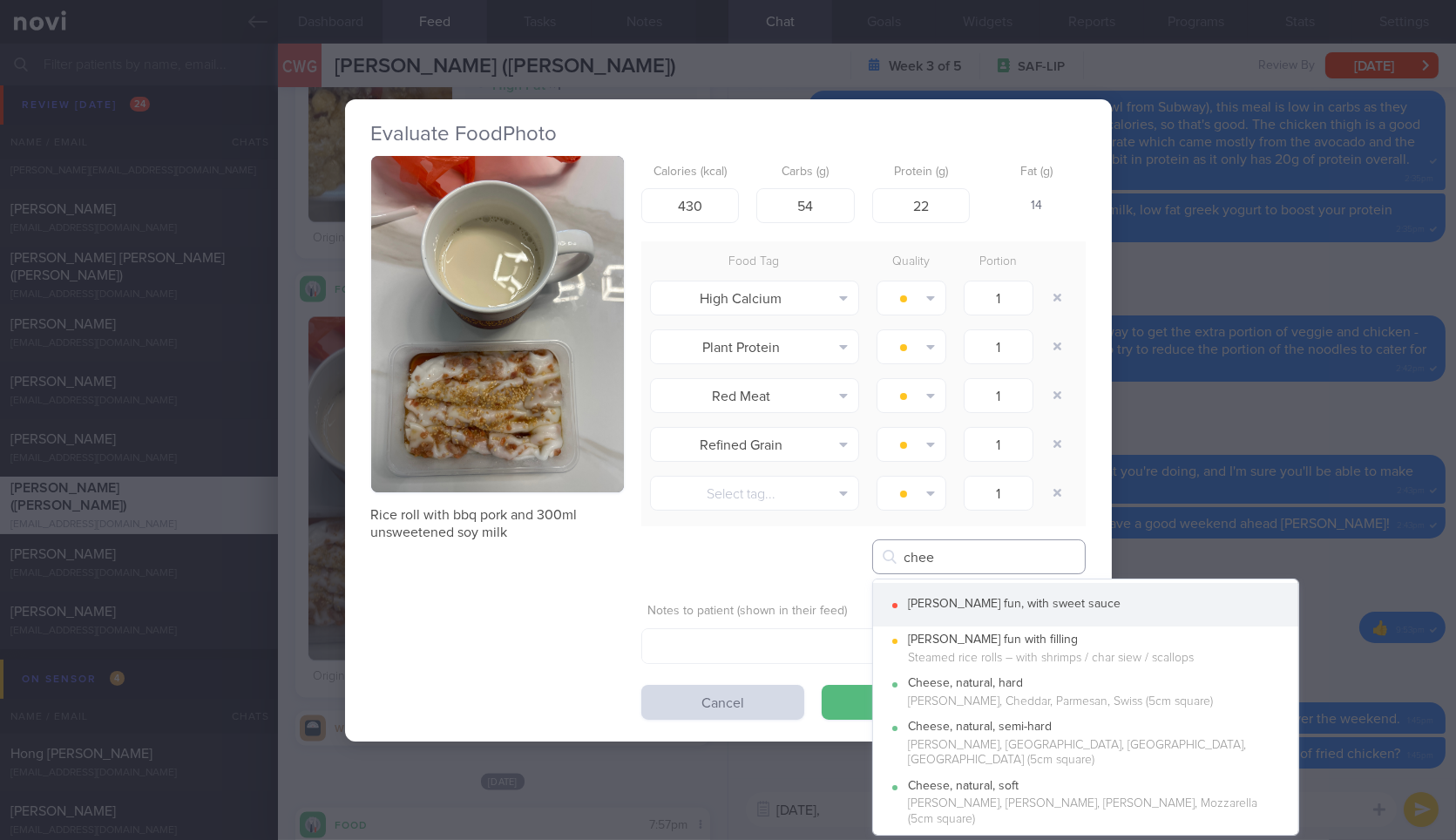
type input "chee"
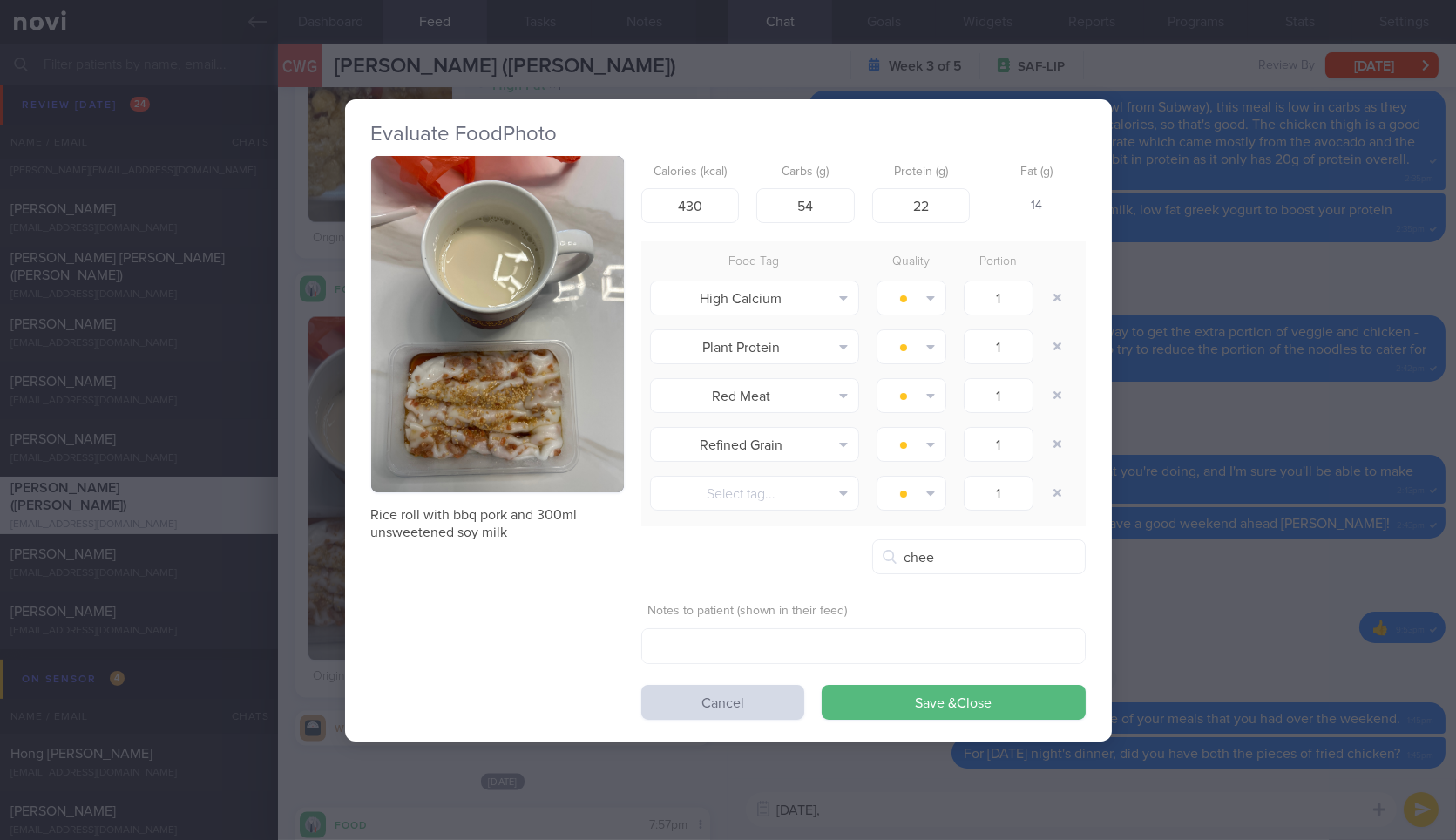
click at [1009, 599] on button "Chee cheong fun, with sweet sauce" at bounding box center [1085, 605] width 425 height 44
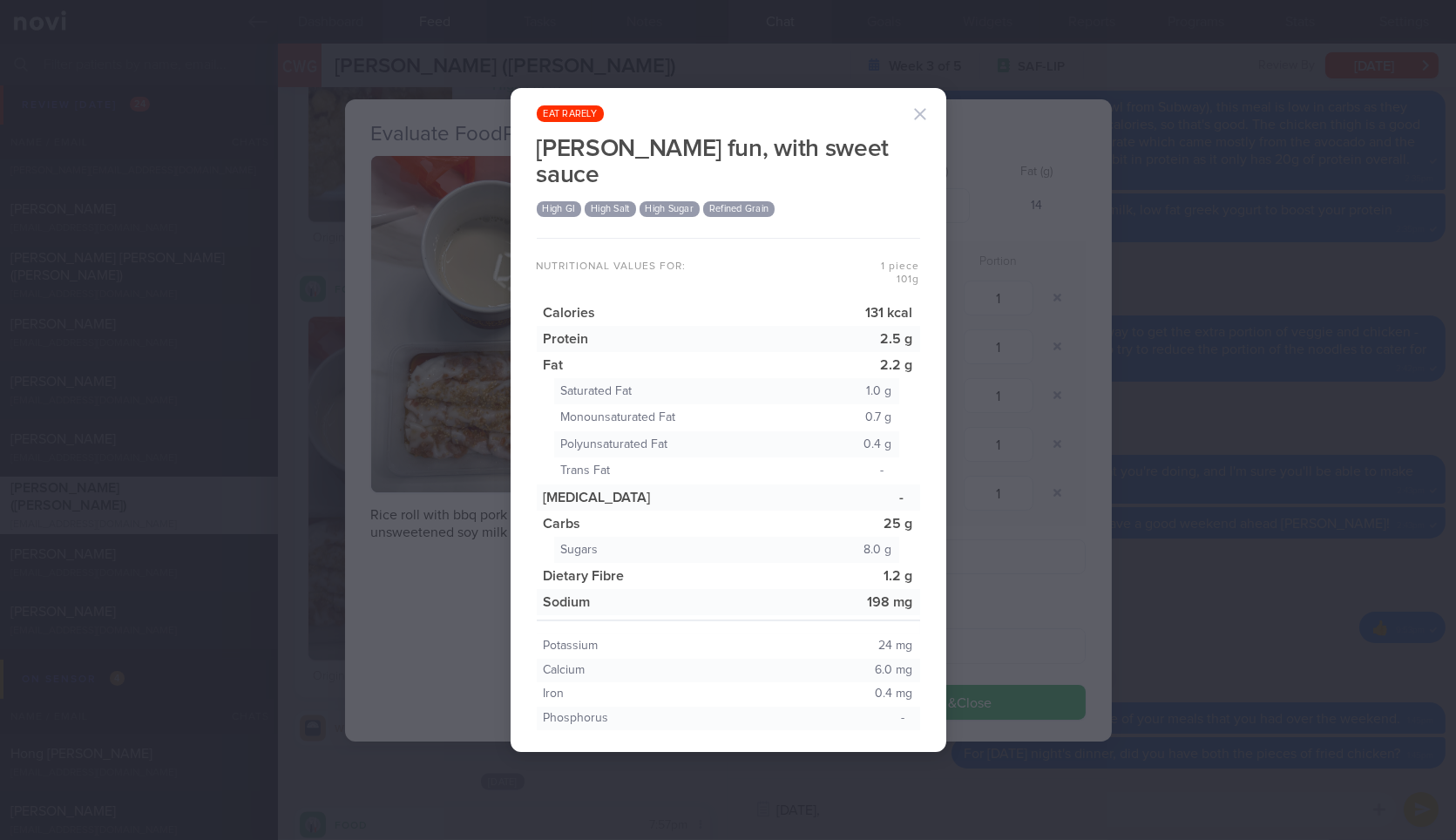
click at [924, 121] on button "button" at bounding box center [920, 114] width 34 height 34
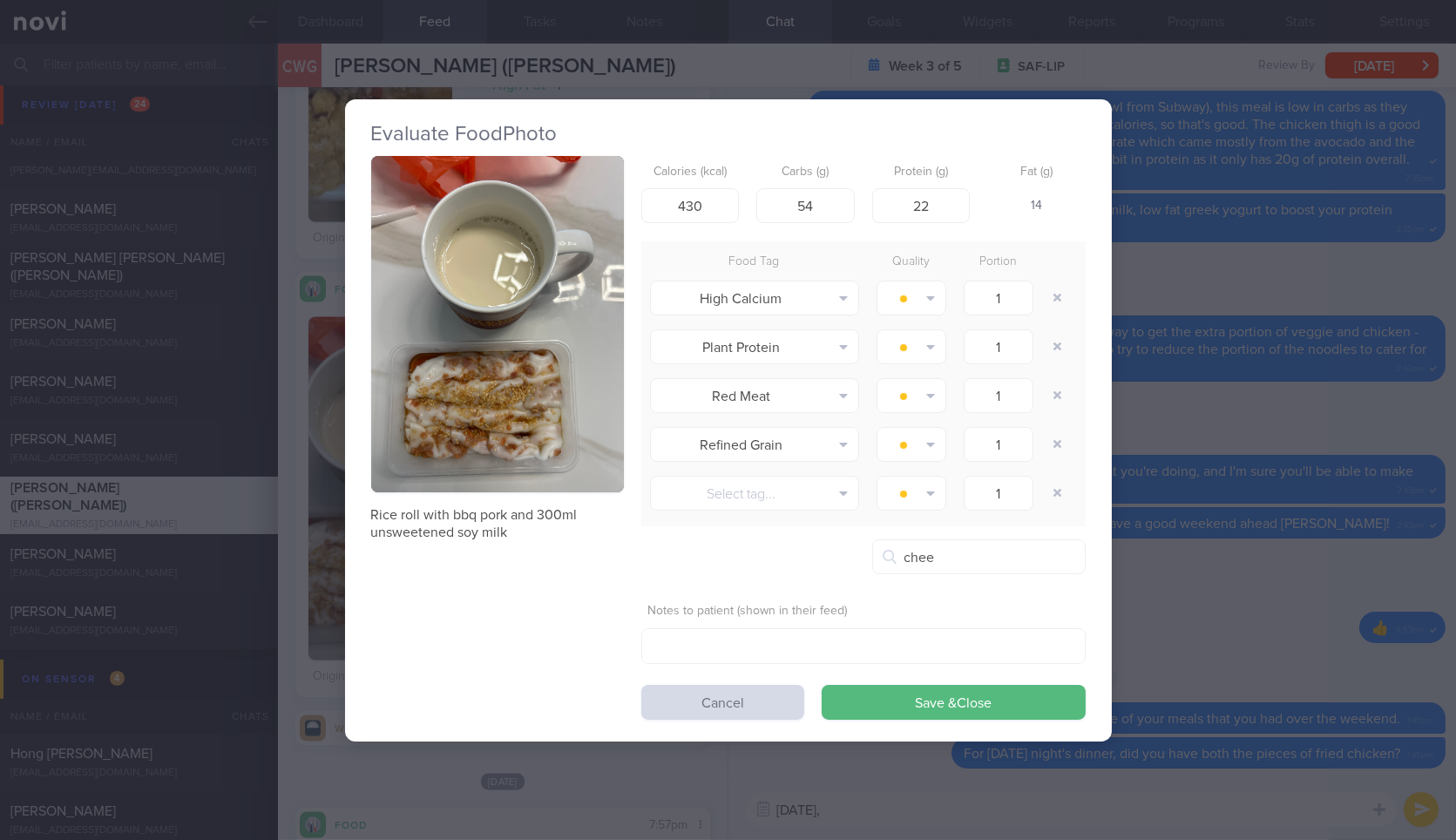
click at [1030, 599] on button "Chee cheong fun, with sweet sauce" at bounding box center [1085, 605] width 425 height 44
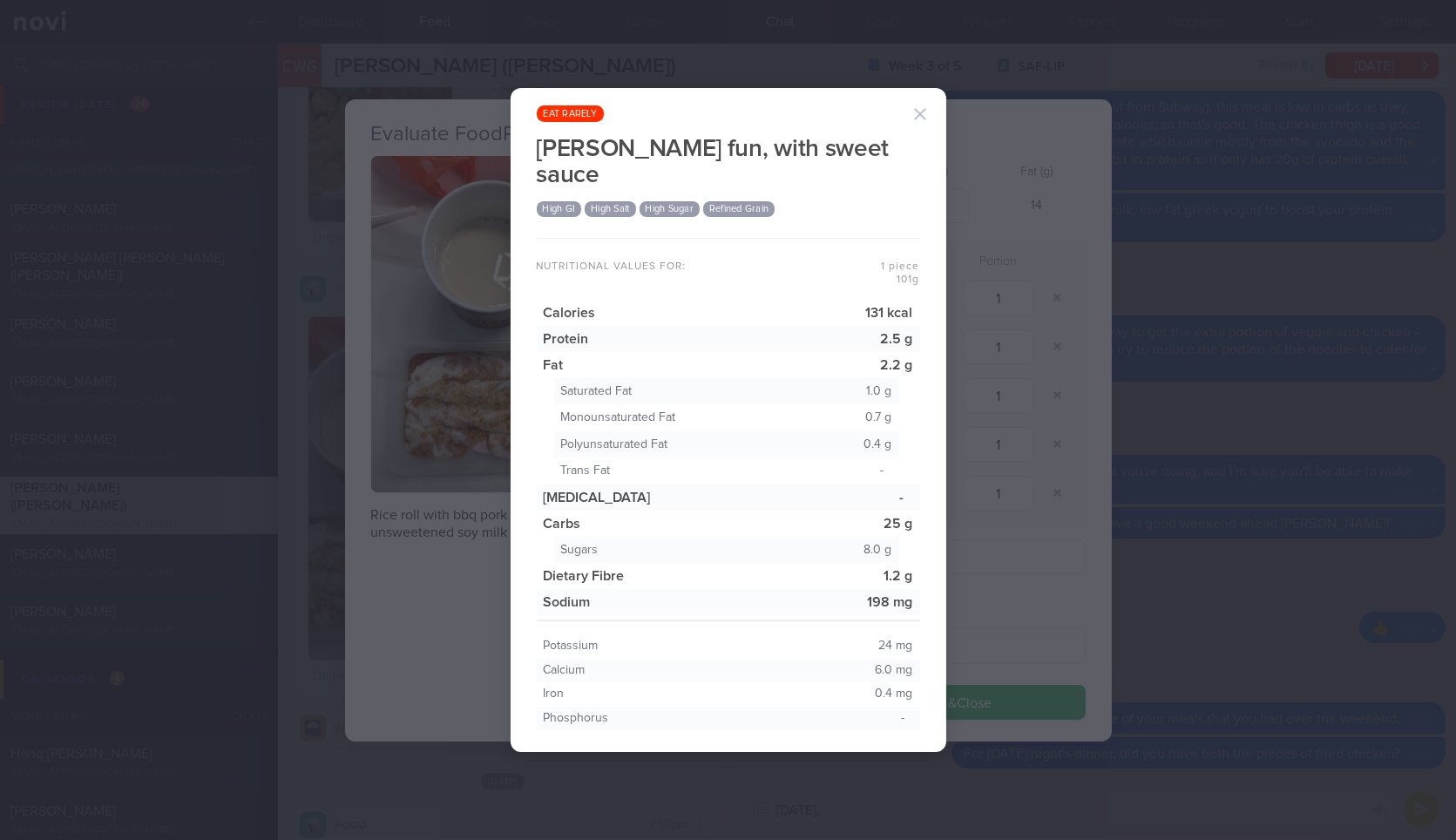
click at [1202, 409] on div "eat rarely Chee cheong fun, with sweet sauce High GI High Salt High Sugar Refin…" at bounding box center [728, 420] width 1456 height 840
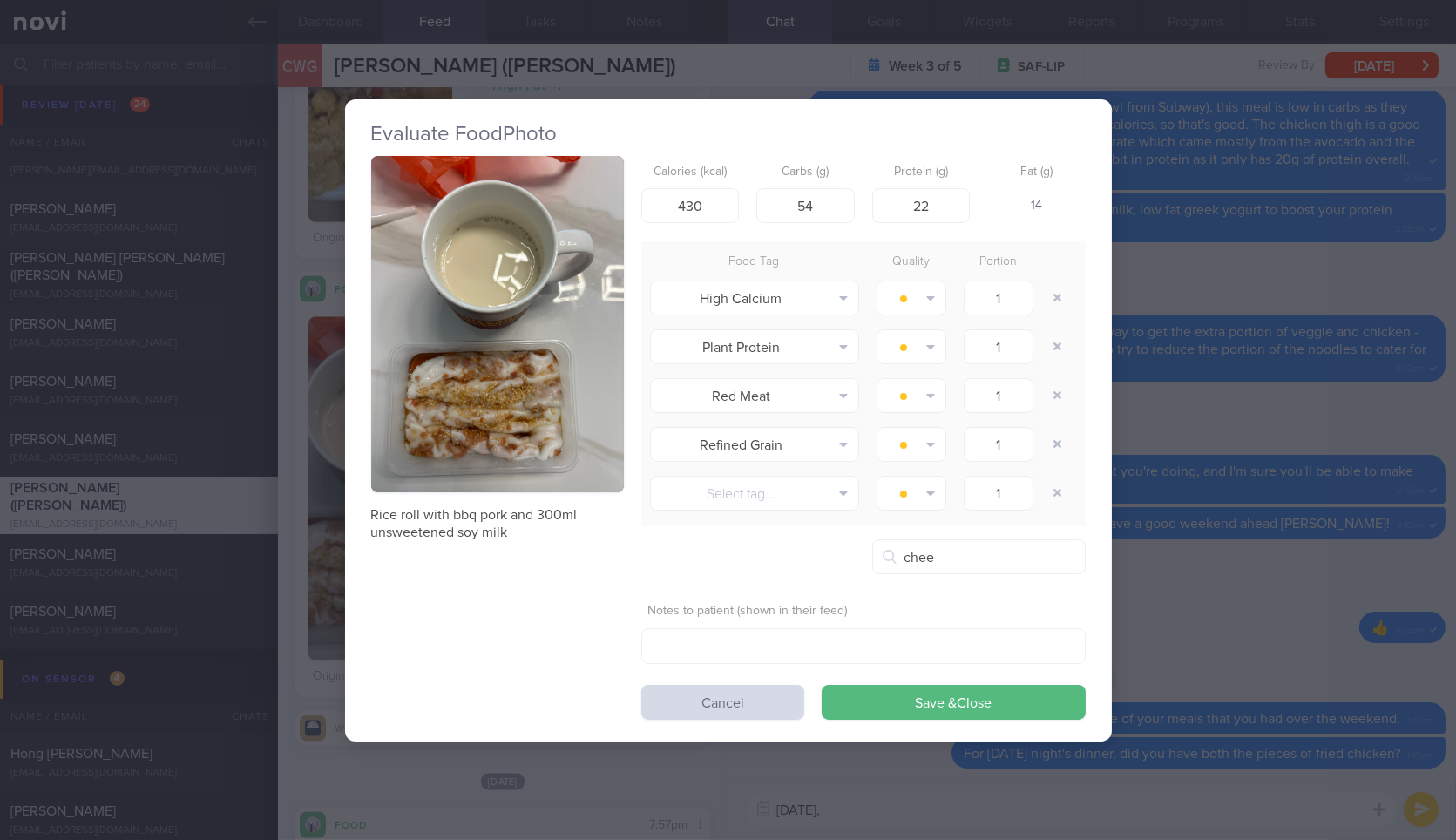
click at [1202, 409] on div "Evaluate Food Photo Rice roll with bbq pork and 300ml unsweetened soy milk Calo…" at bounding box center [728, 420] width 1456 height 840
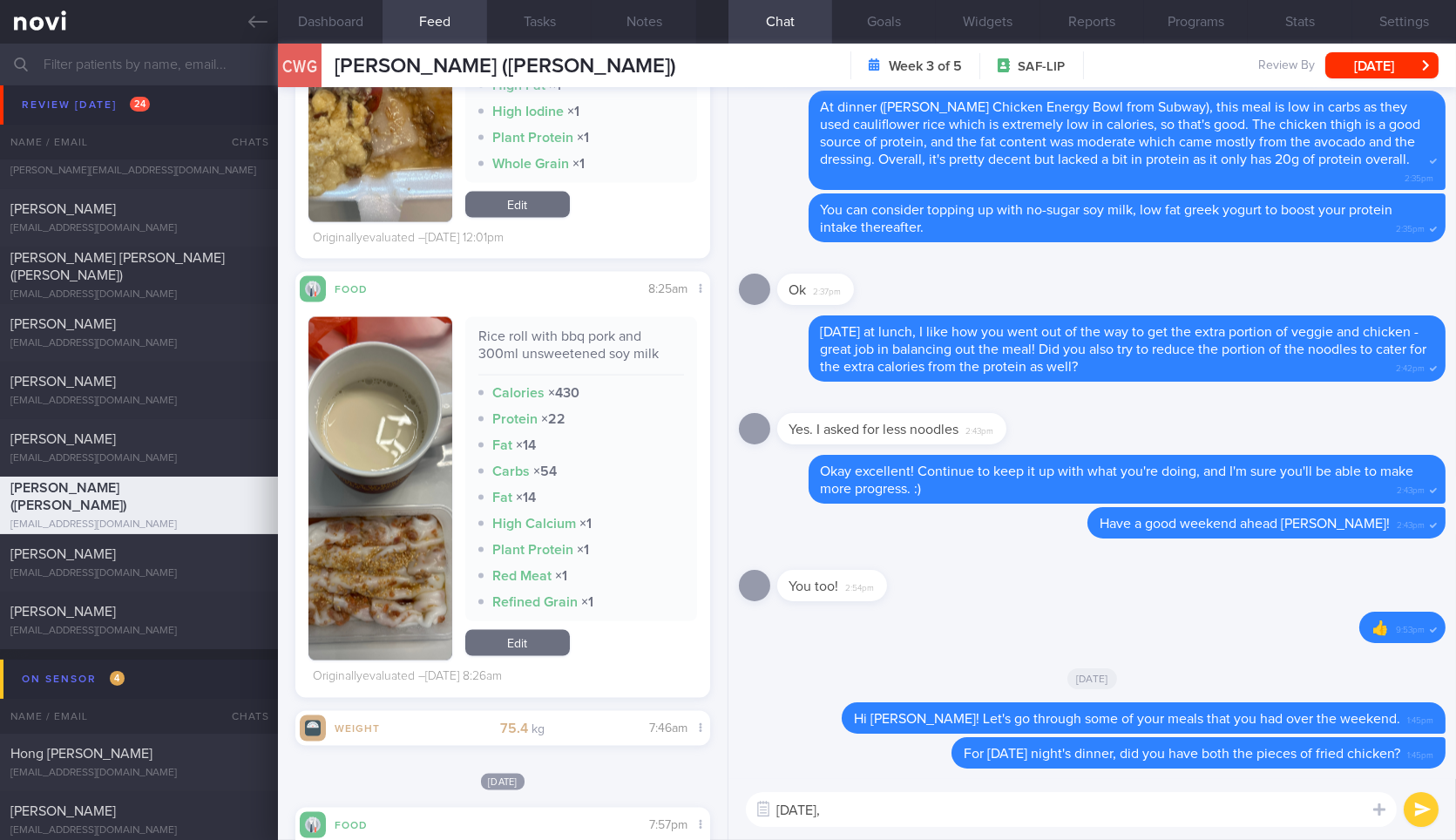
click at [980, 807] on textarea "On Saturday," at bounding box center [1072, 810] width 651 height 34
click at [627, 342] on div "Rice roll with bbq pork and 300ml unsweetened soy milk" at bounding box center [581, 351] width 206 height 48
copy div "Rice roll with bbq pork and 300ml unsweetened soy milk"
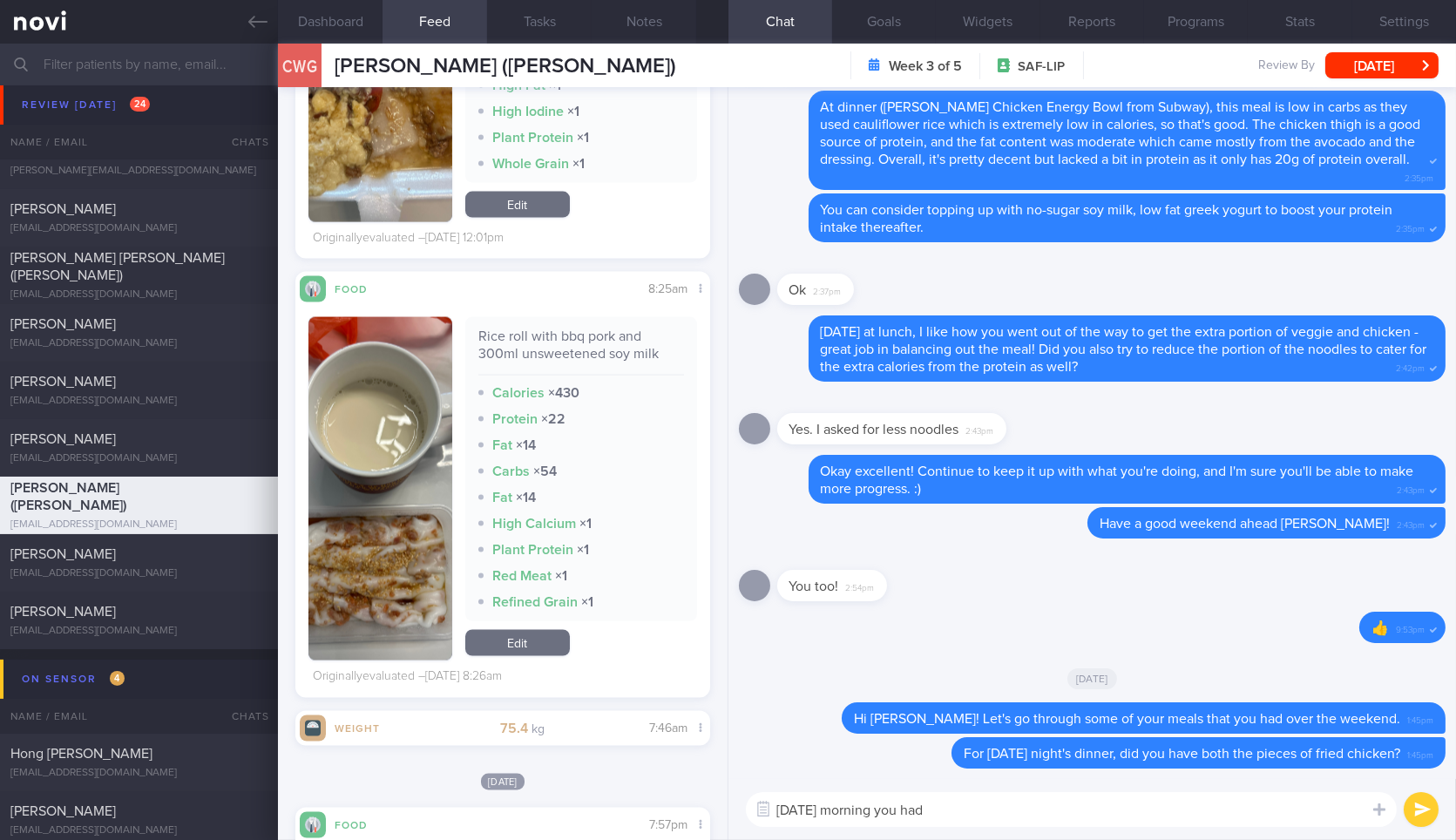
click at [1118, 825] on textarea "On Saturday morning you had" at bounding box center [1072, 810] width 651 height 34
paste textarea "Rice roll with bbq pork and 300ml unsweetened soy milk"
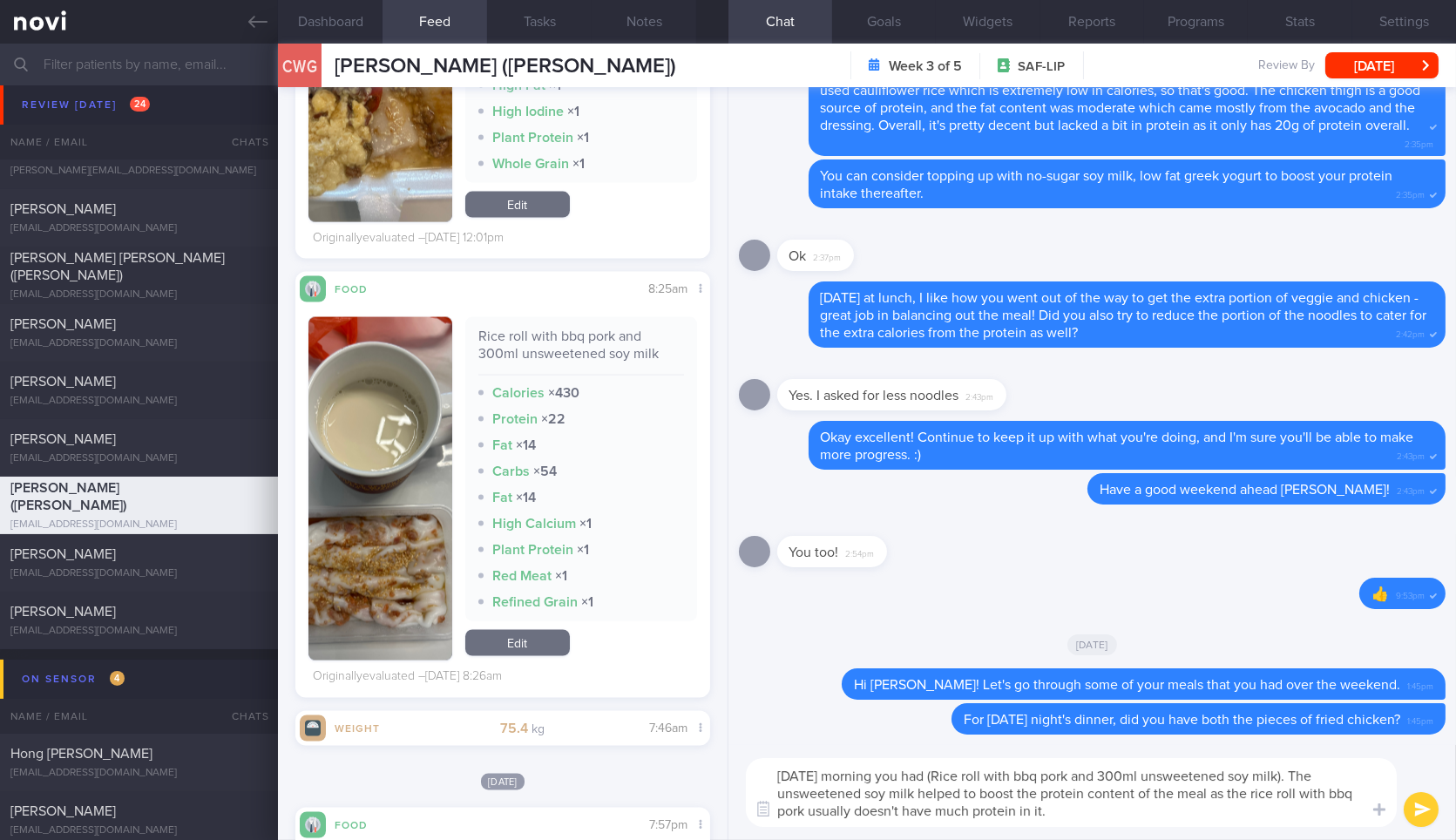
type textarea "[DATE] morning you had (Rice roll with bbq pork and 300ml unsweetened soy milk)…"
click at [434, 486] on button "button" at bounding box center [380, 489] width 143 height 344
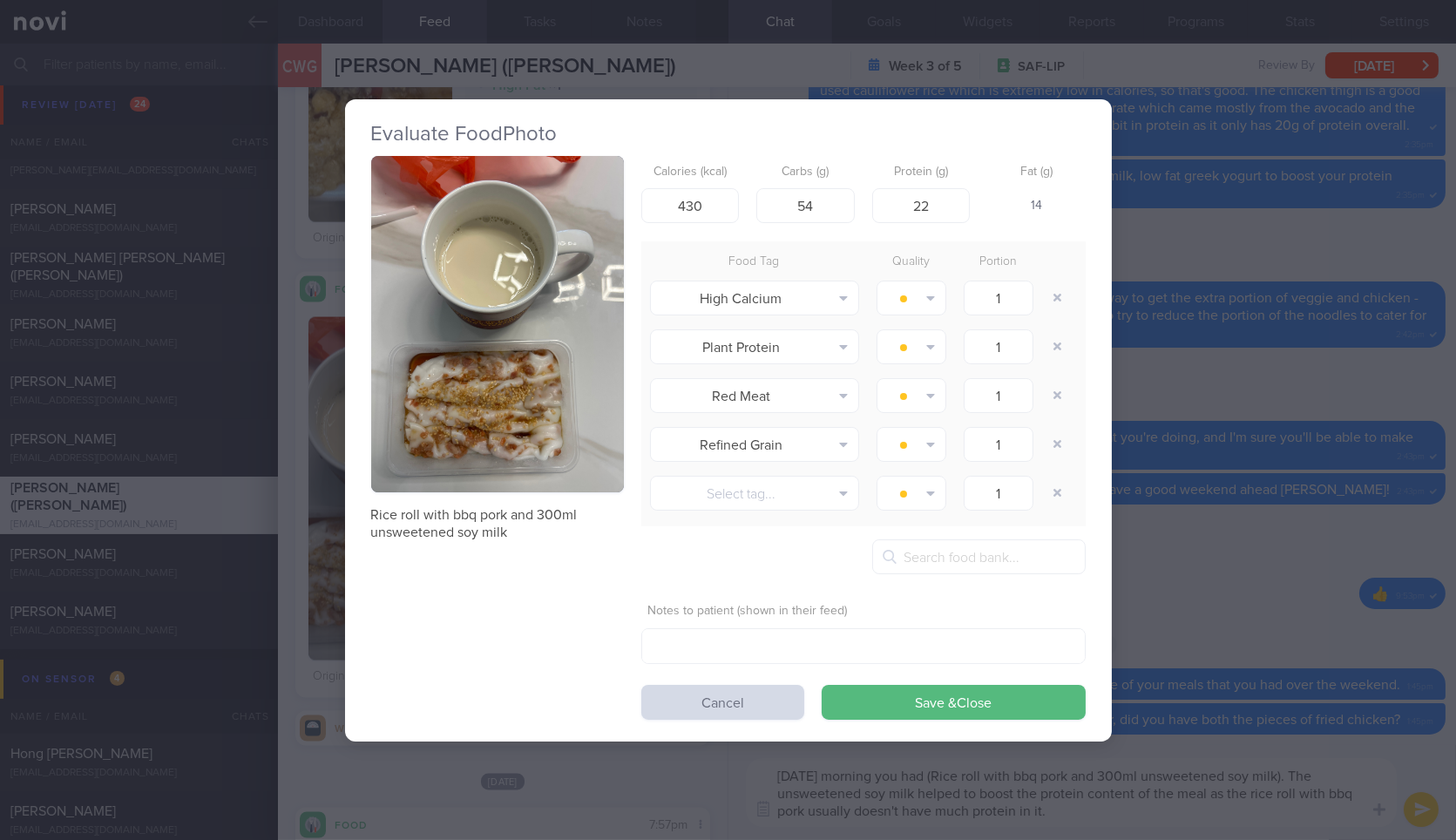
click at [556, 347] on button "button" at bounding box center [497, 325] width 253 height 337
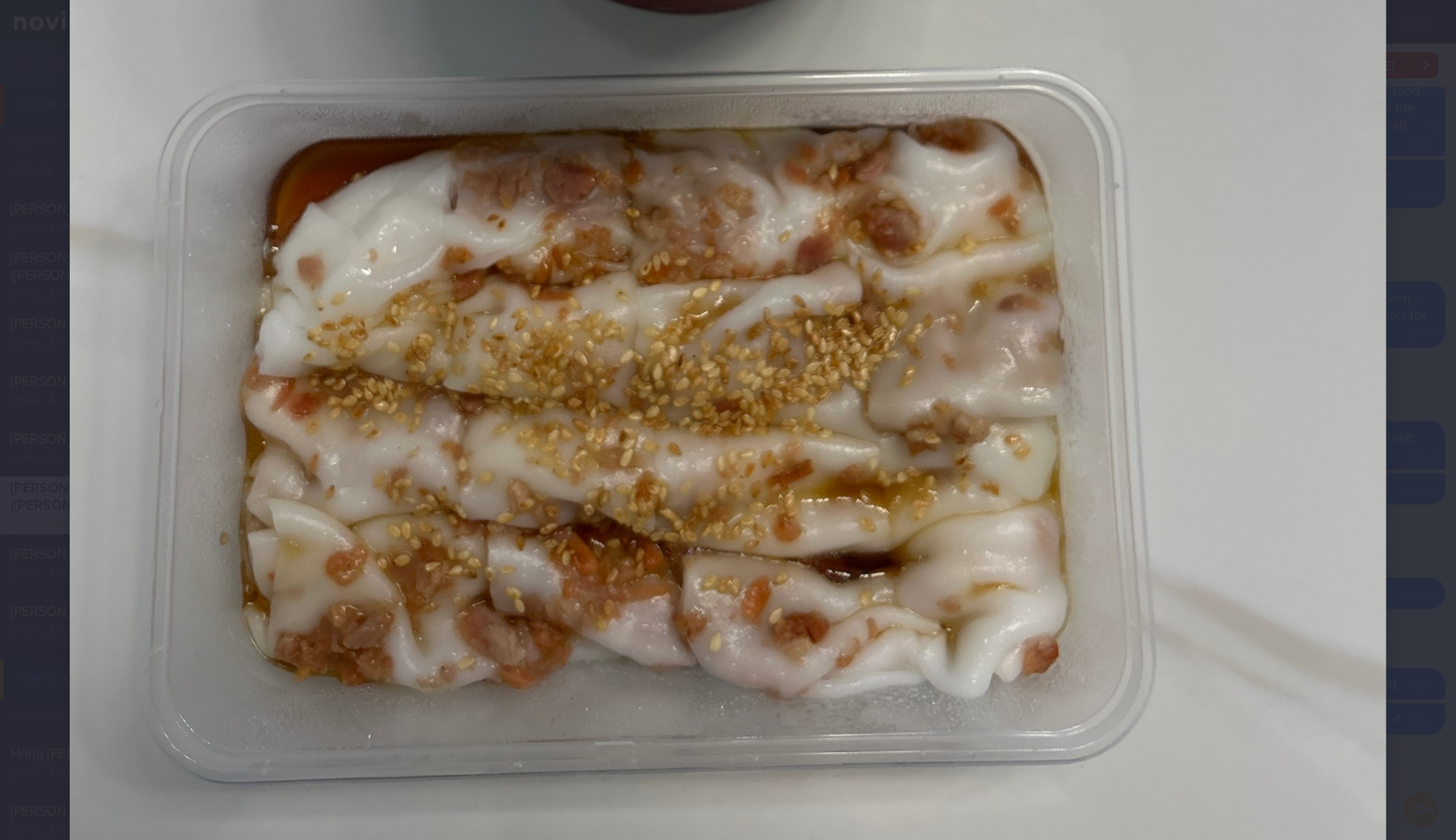
scroll to position [1001, 0]
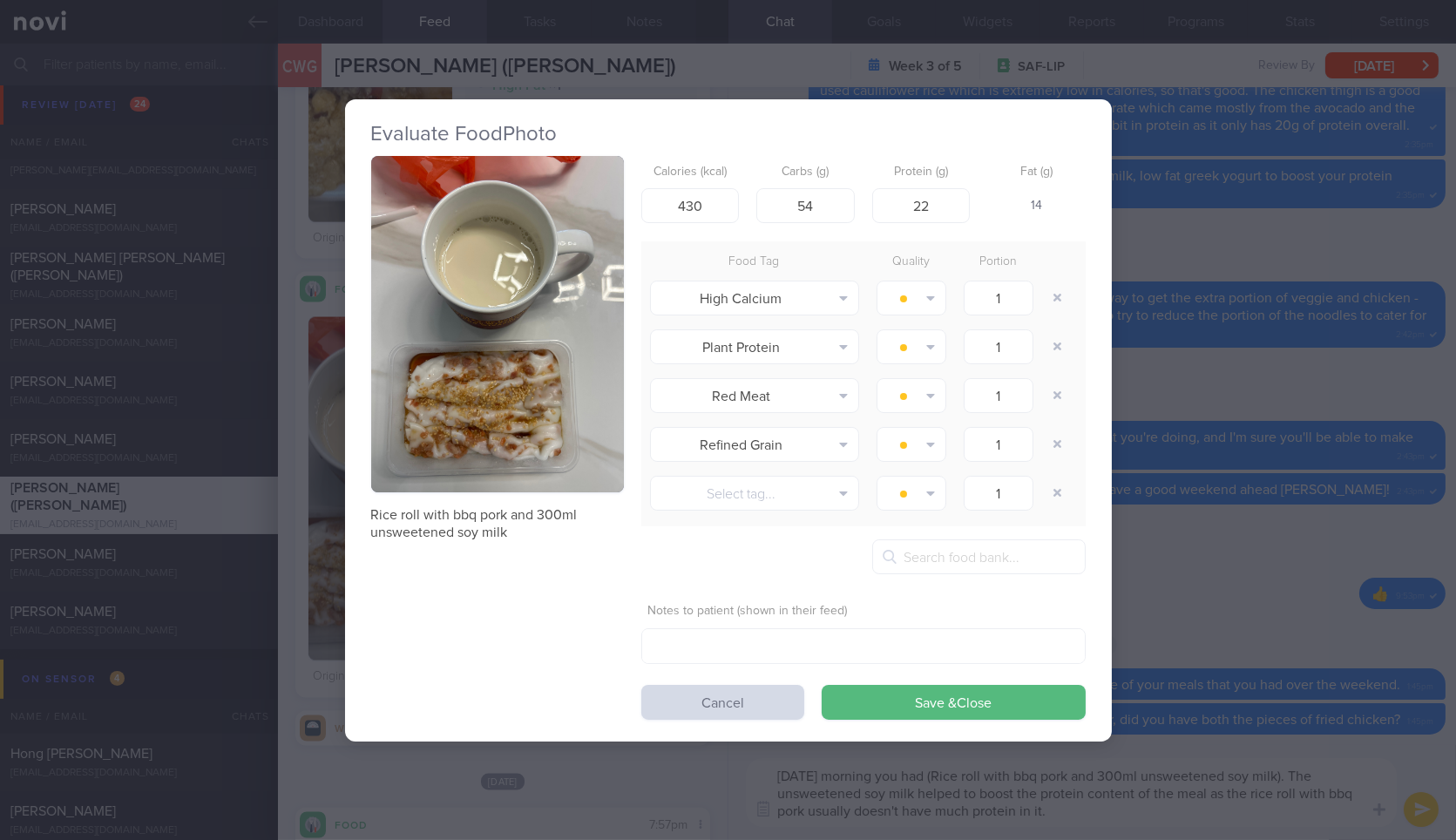
click at [1424, 250] on div "Evaluate Food Photo Rice roll with bbq pork and 300ml unsweetened soy milk Calo…" at bounding box center [728, 420] width 1456 height 840
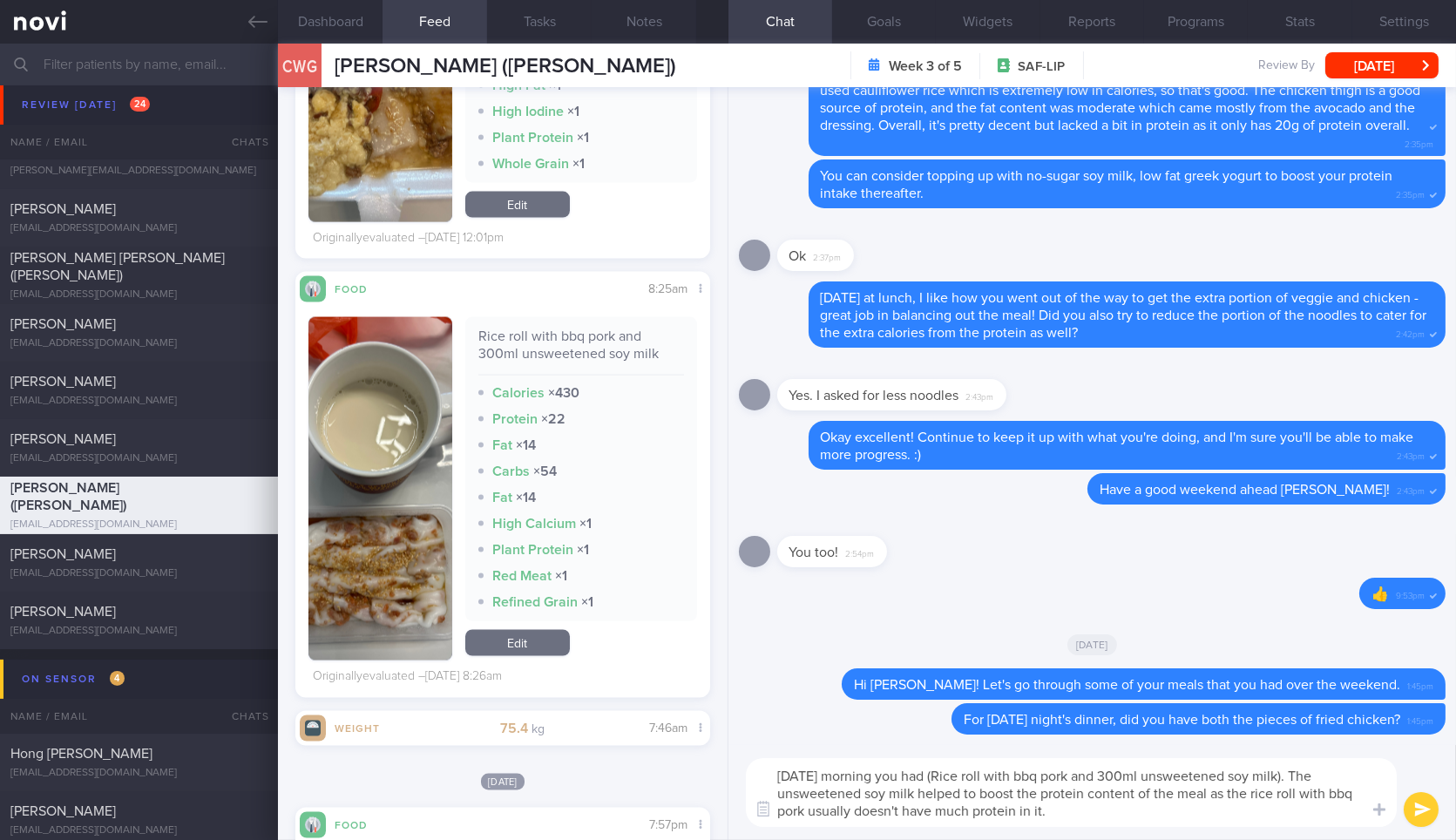
click at [1152, 822] on textarea "[DATE] morning you had (Rice roll with bbq pork and 300ml unsweetened soy milk)…" at bounding box center [1072, 793] width 651 height 69
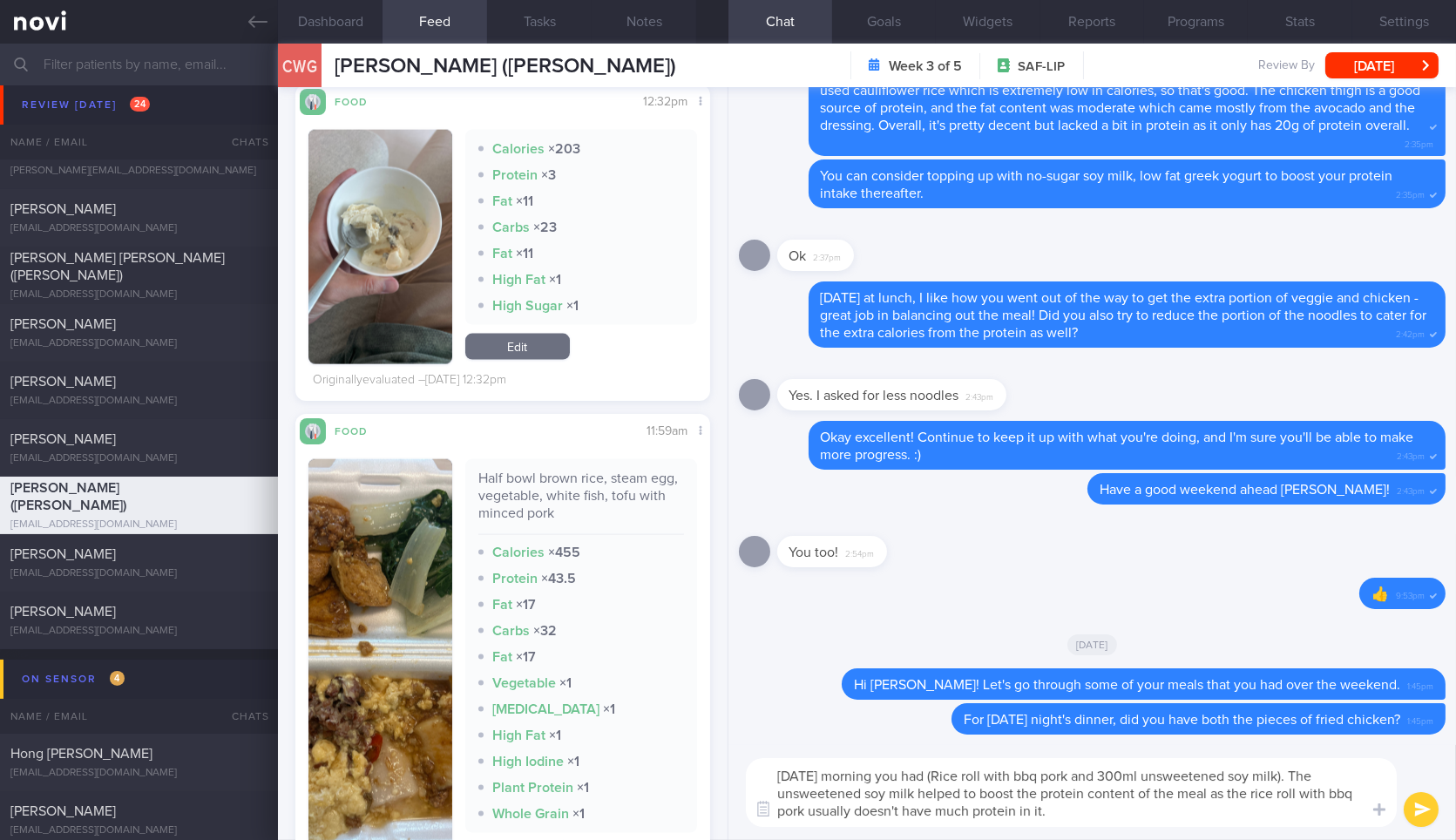
scroll to position [4623, 0]
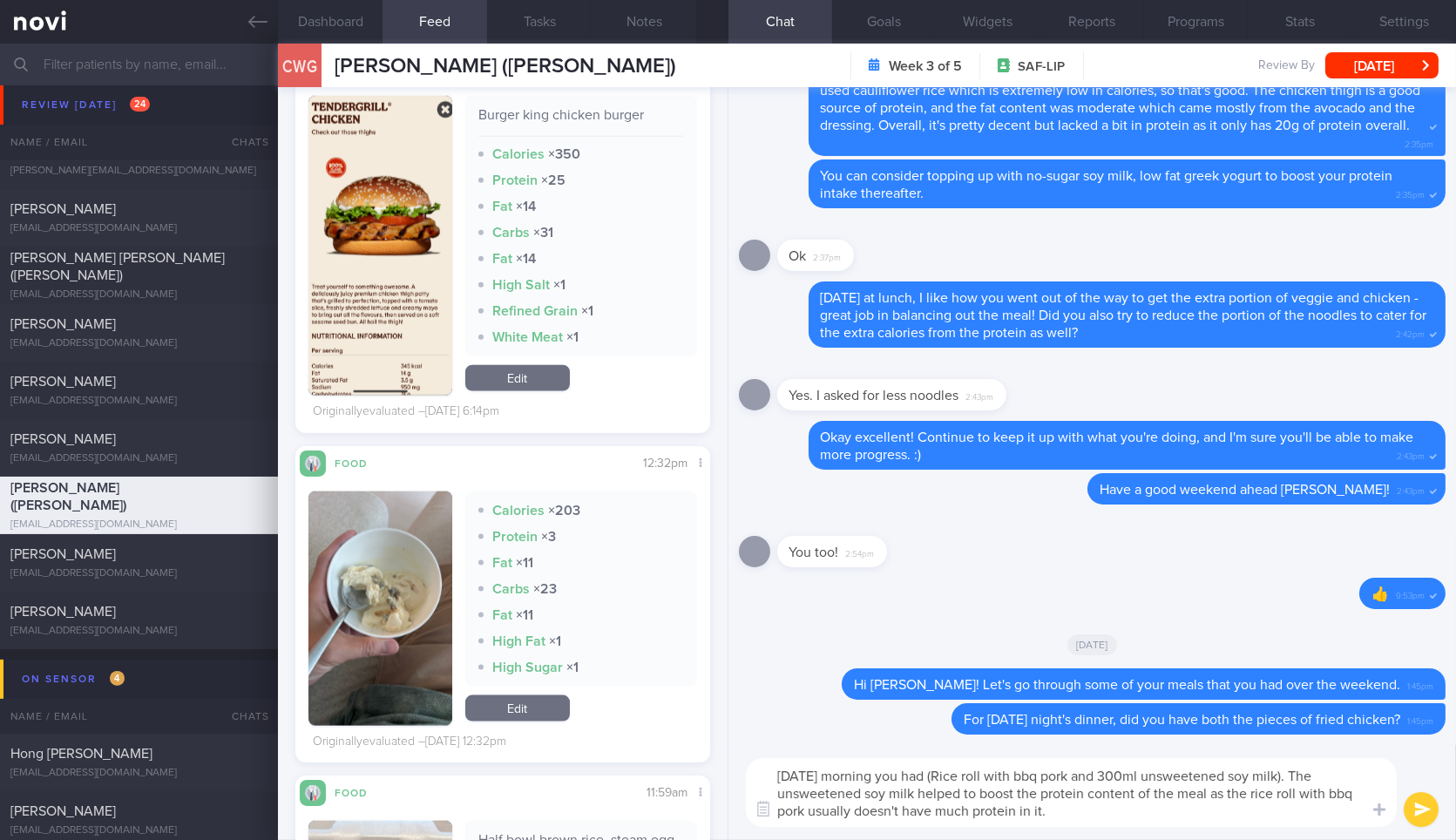
click at [381, 581] on button "button" at bounding box center [380, 609] width 143 height 235
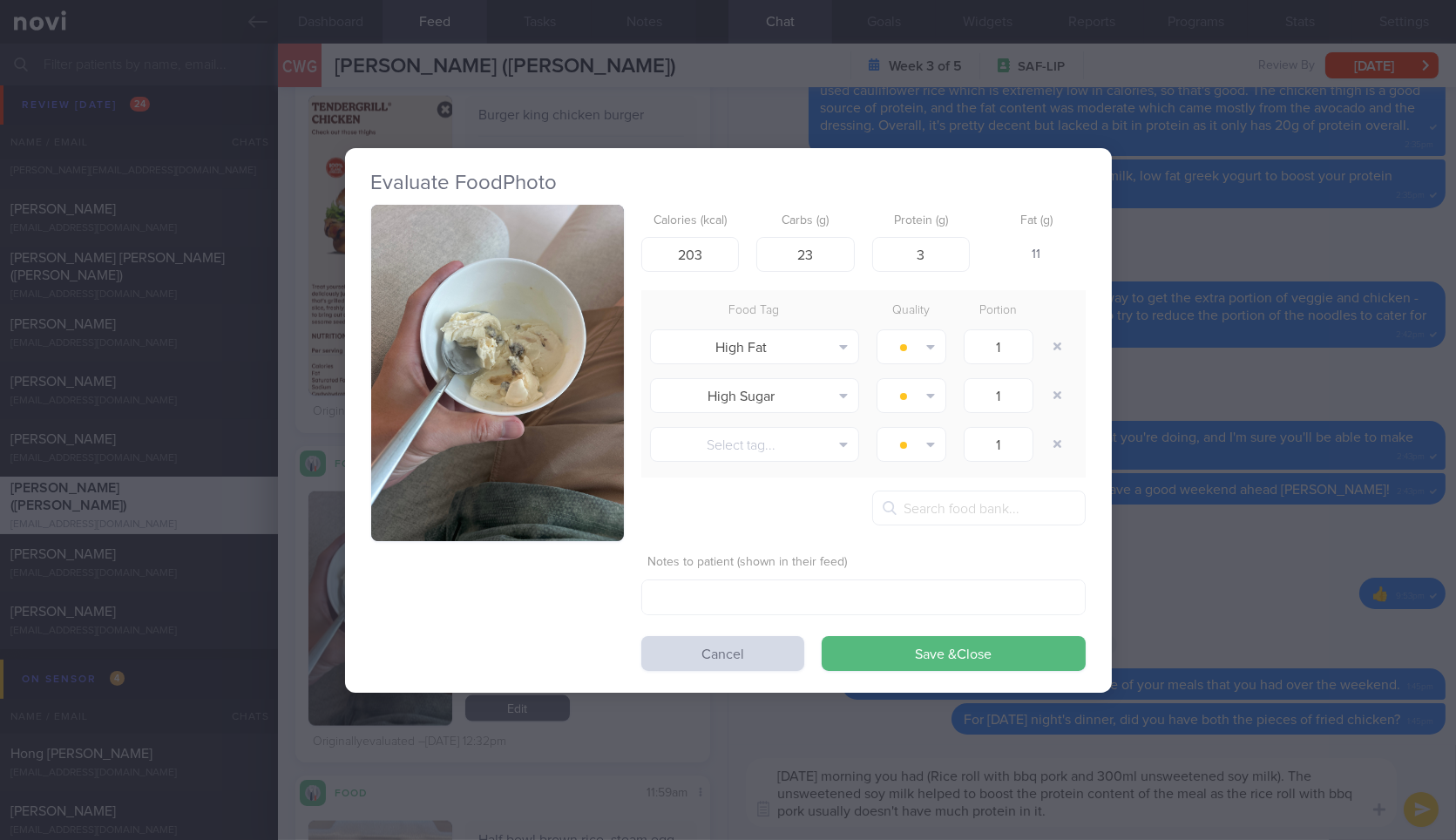
click at [525, 358] on button "button" at bounding box center [497, 374] width 253 height 337
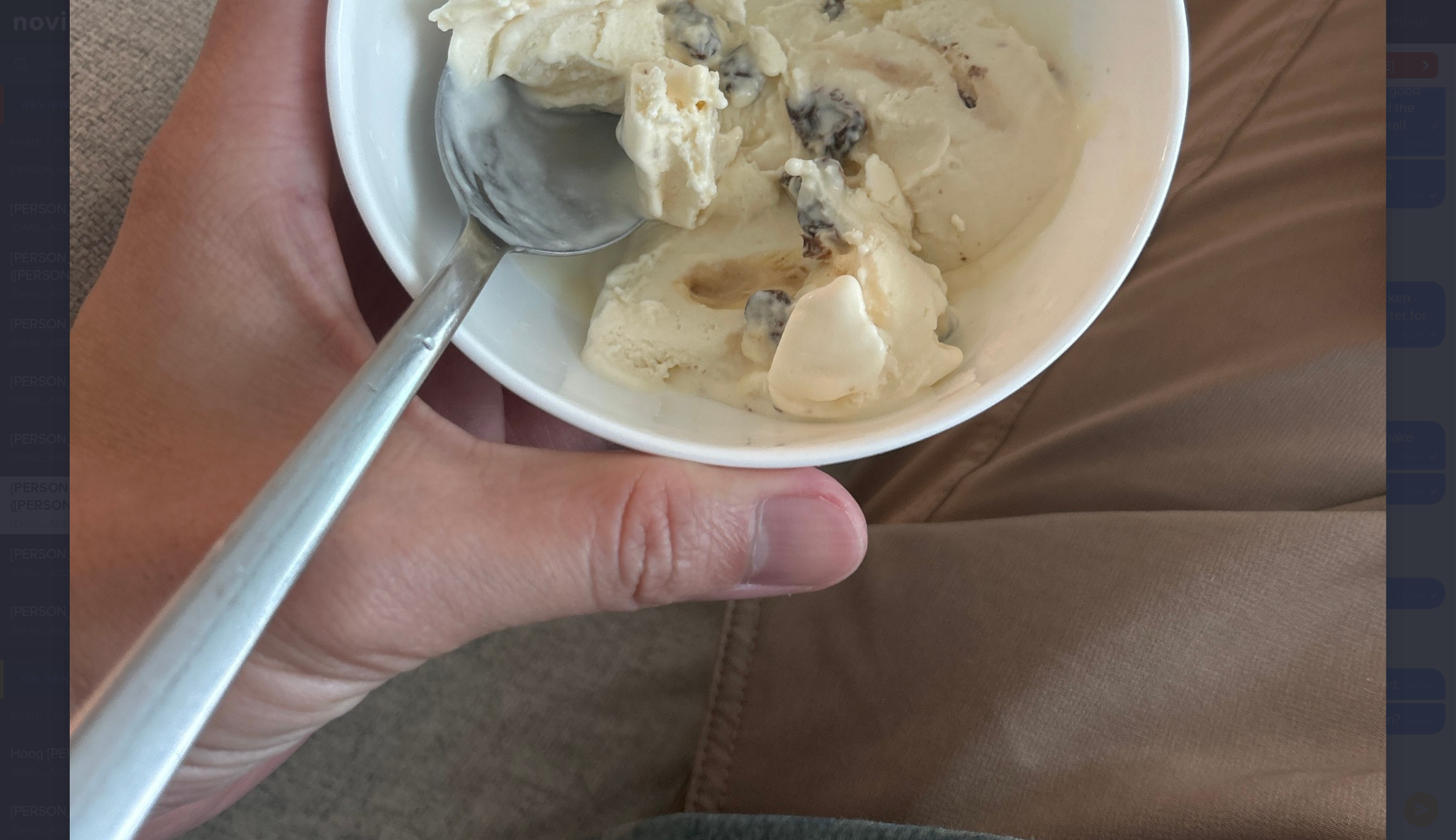
scroll to position [488, 0]
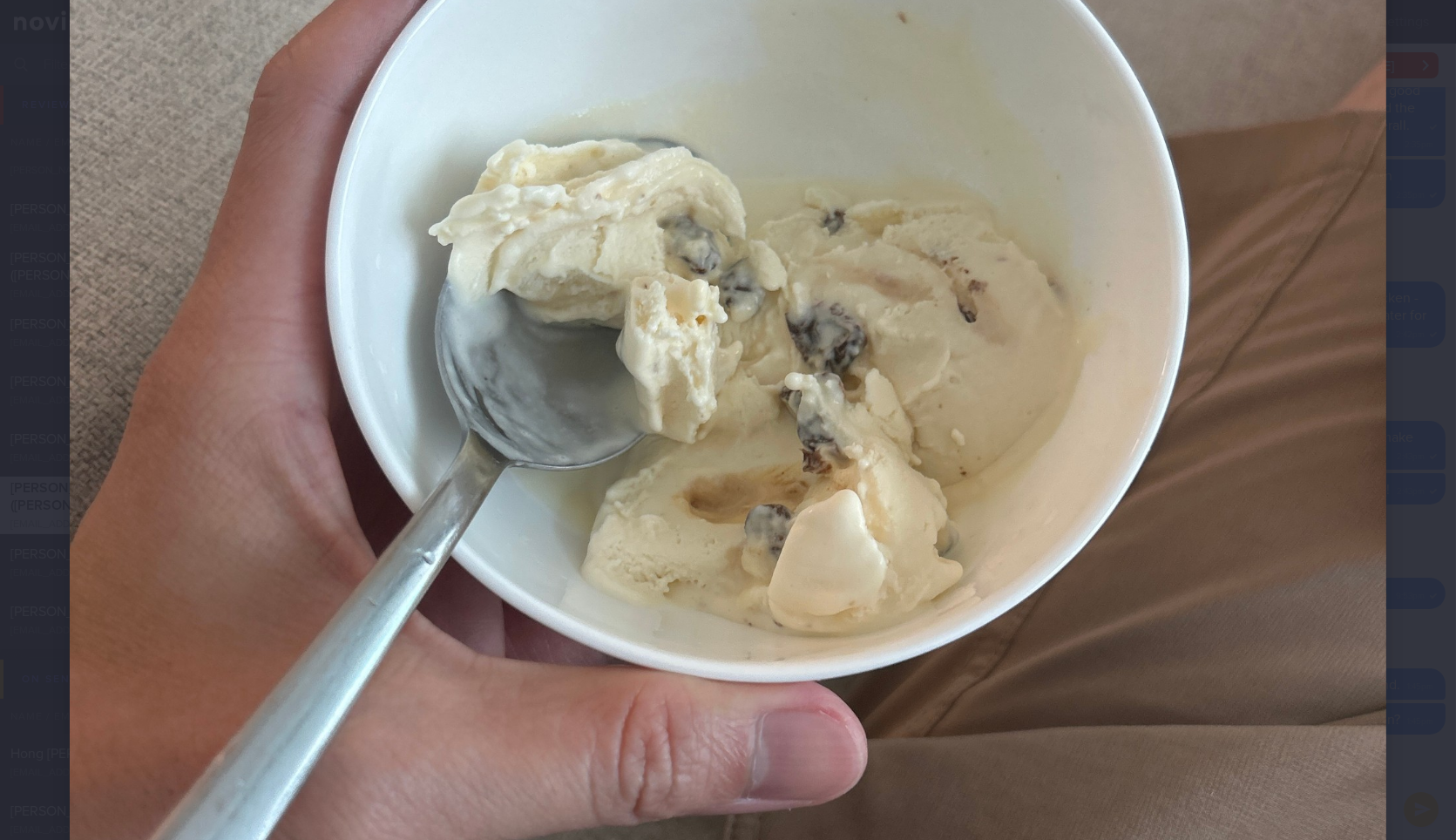
click at [1401, 337] on div at bounding box center [728, 460] width 1456 height 1896
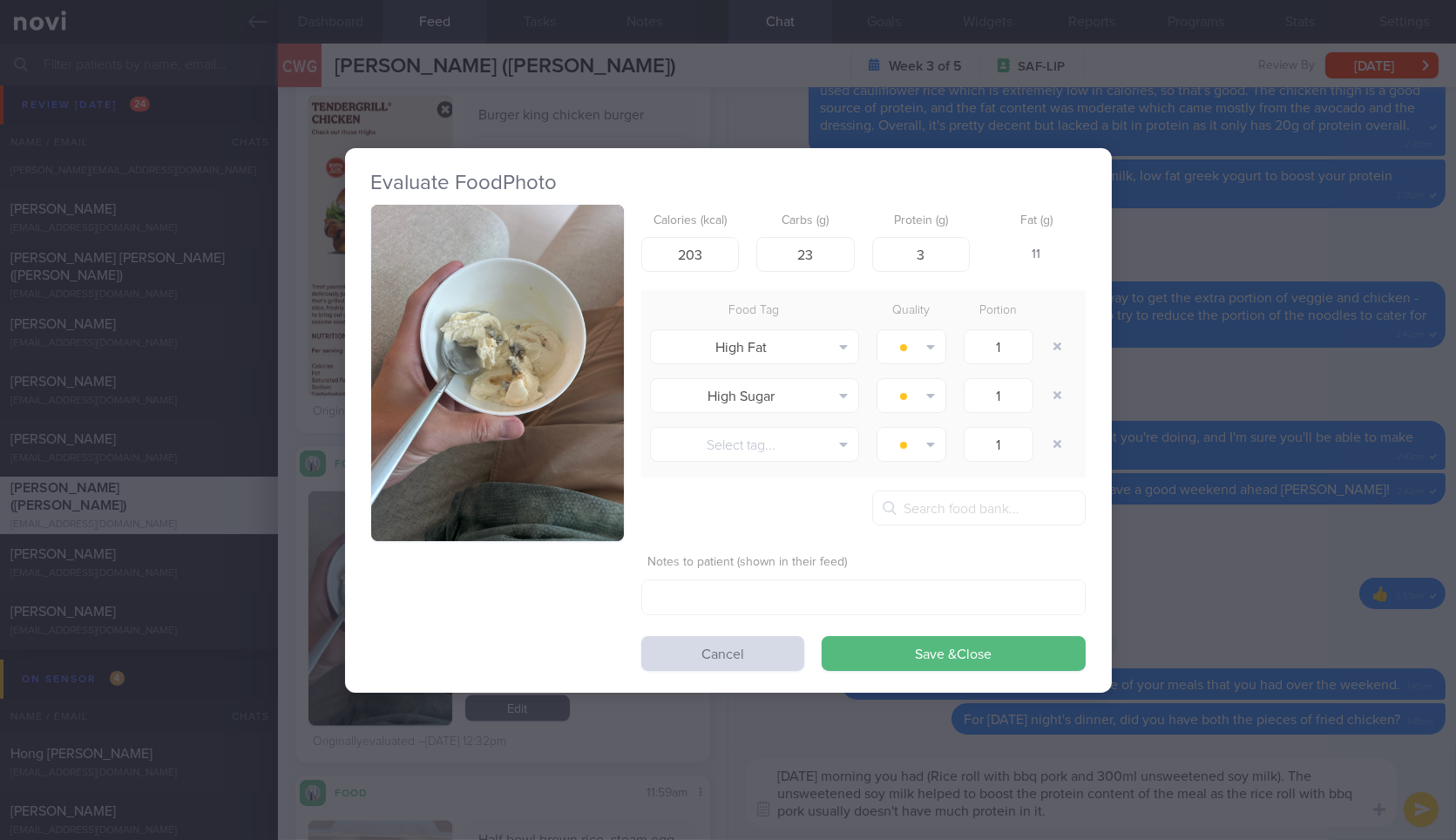
click at [1401, 337] on div "Evaluate Food Photo Calories (kcal) 203 Carbs (g) 23 Protein (g) 3 Fat (g) 11 F…" at bounding box center [728, 420] width 1456 height 840
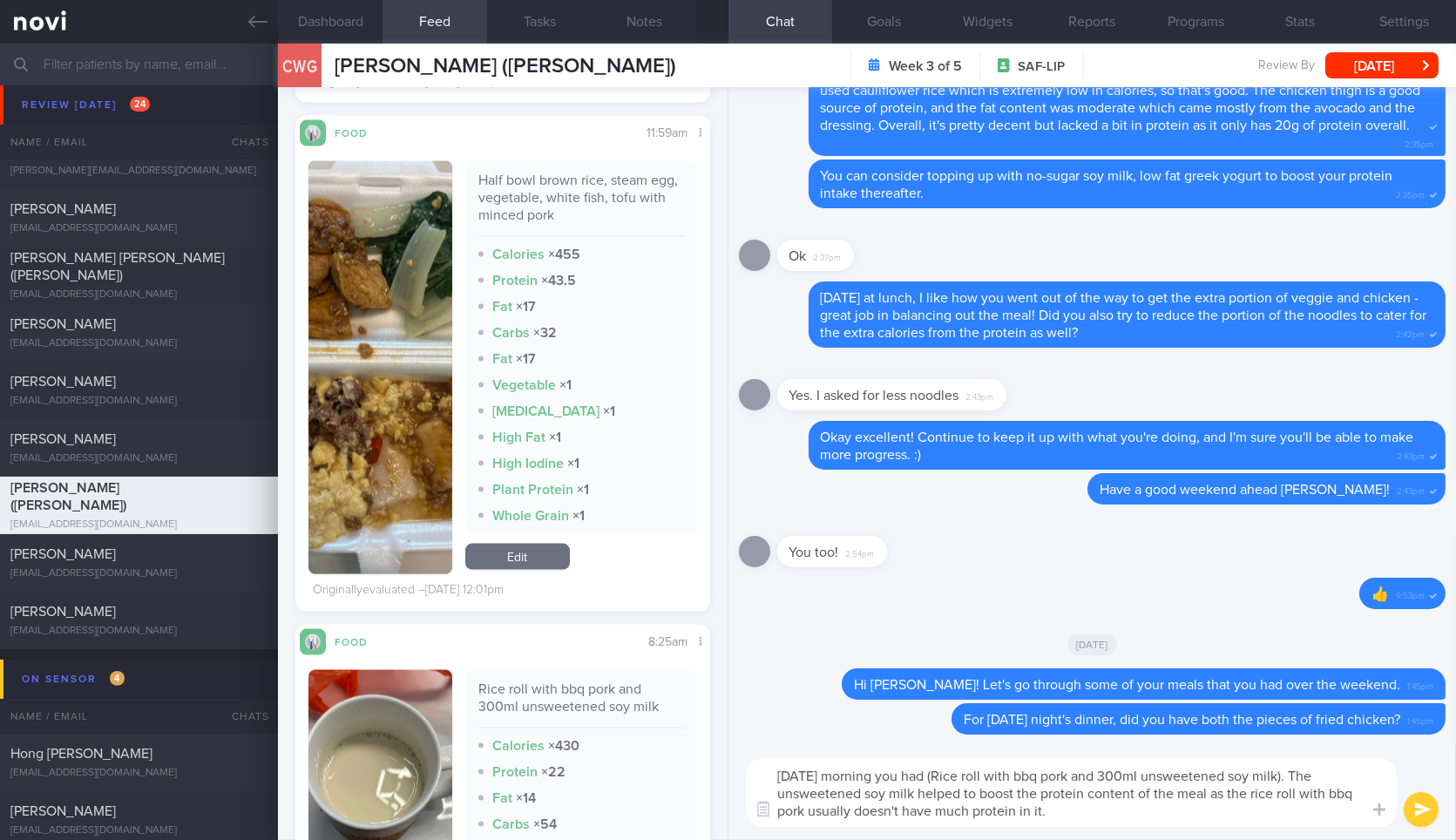
scroll to position [5271, 0]
click at [1124, 819] on textarea "[DATE] morning you had (Rice roll with bbq pork and 300ml unsweetened soy milk)…" at bounding box center [1072, 793] width 651 height 69
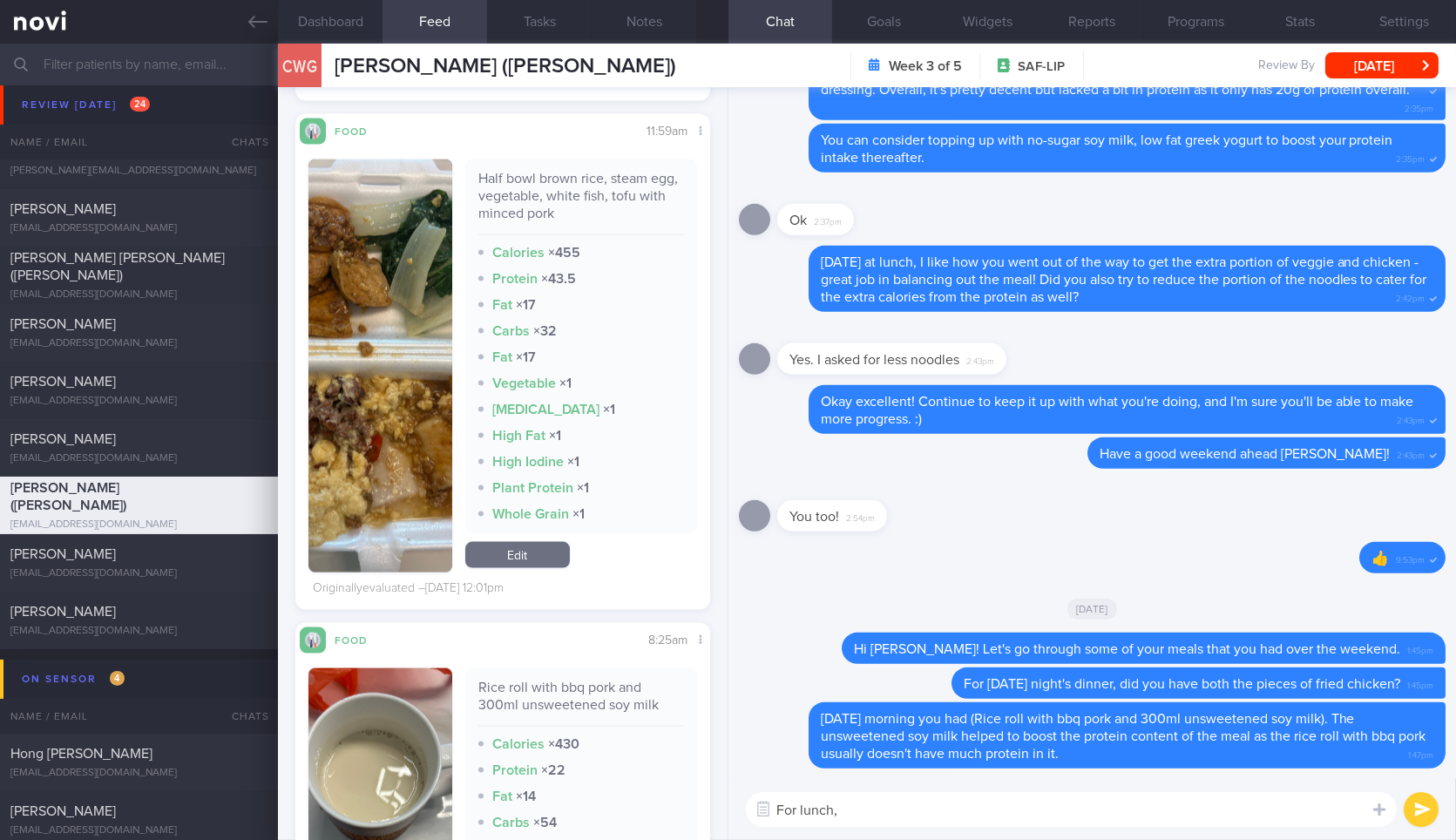
click at [558, 174] on div "Half bowl brown rice, steam egg, vegetable, white fish, tofu with minced pork" at bounding box center [581, 202] width 206 height 65
copy div "Half bowl brown rice, steam egg, vegetable, white fish, tofu with minced pork"
click at [558, 174] on div "Half bowl brown rice, steam egg, vegetable, white fish, tofu with minced pork" at bounding box center [581, 202] width 206 height 65
click at [971, 796] on textarea "For lunch," at bounding box center [1072, 810] width 651 height 34
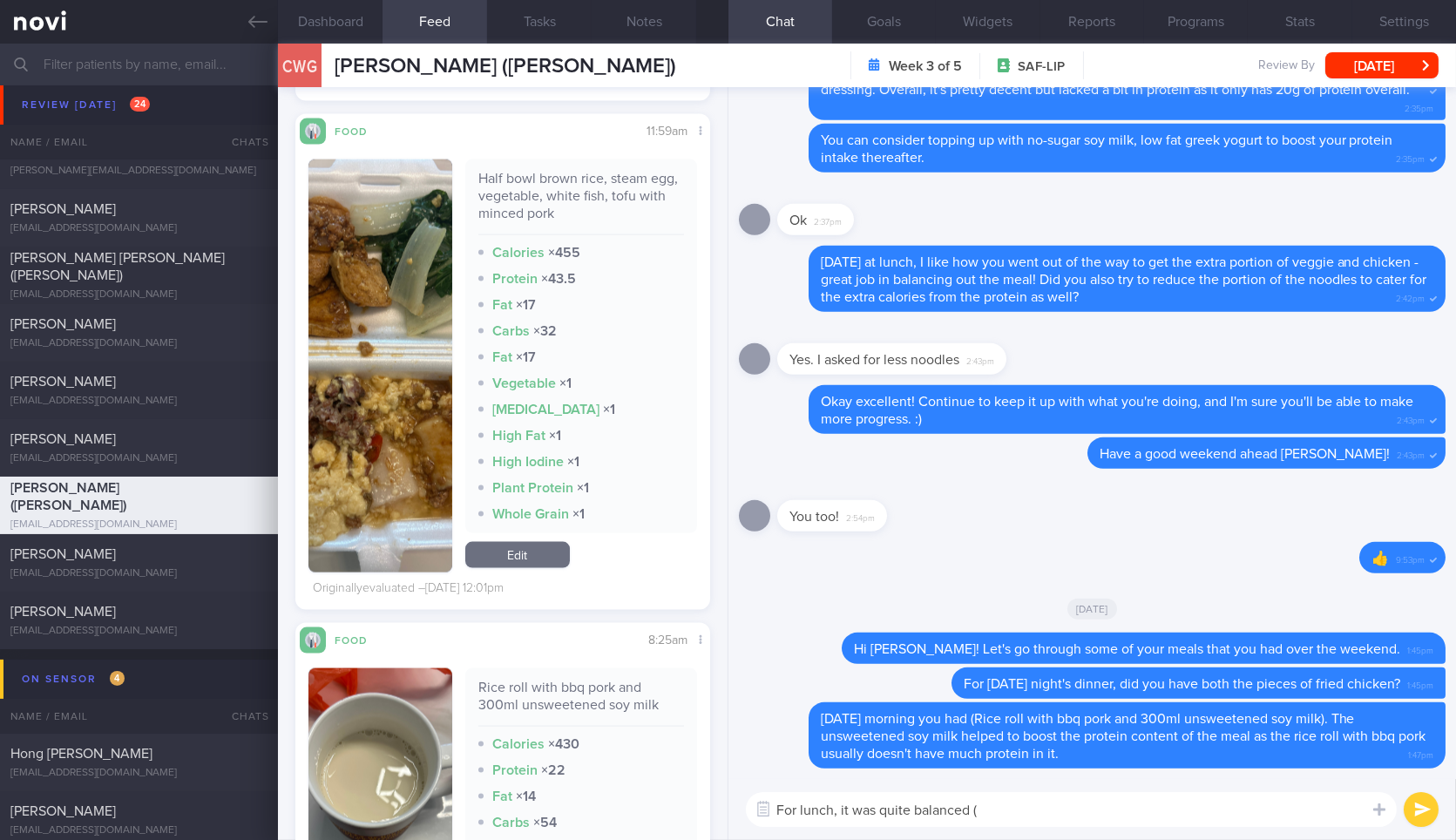
paste textarea "Half bowl brown rice, steam egg, vegetable, white fish, tofu with minced pork"
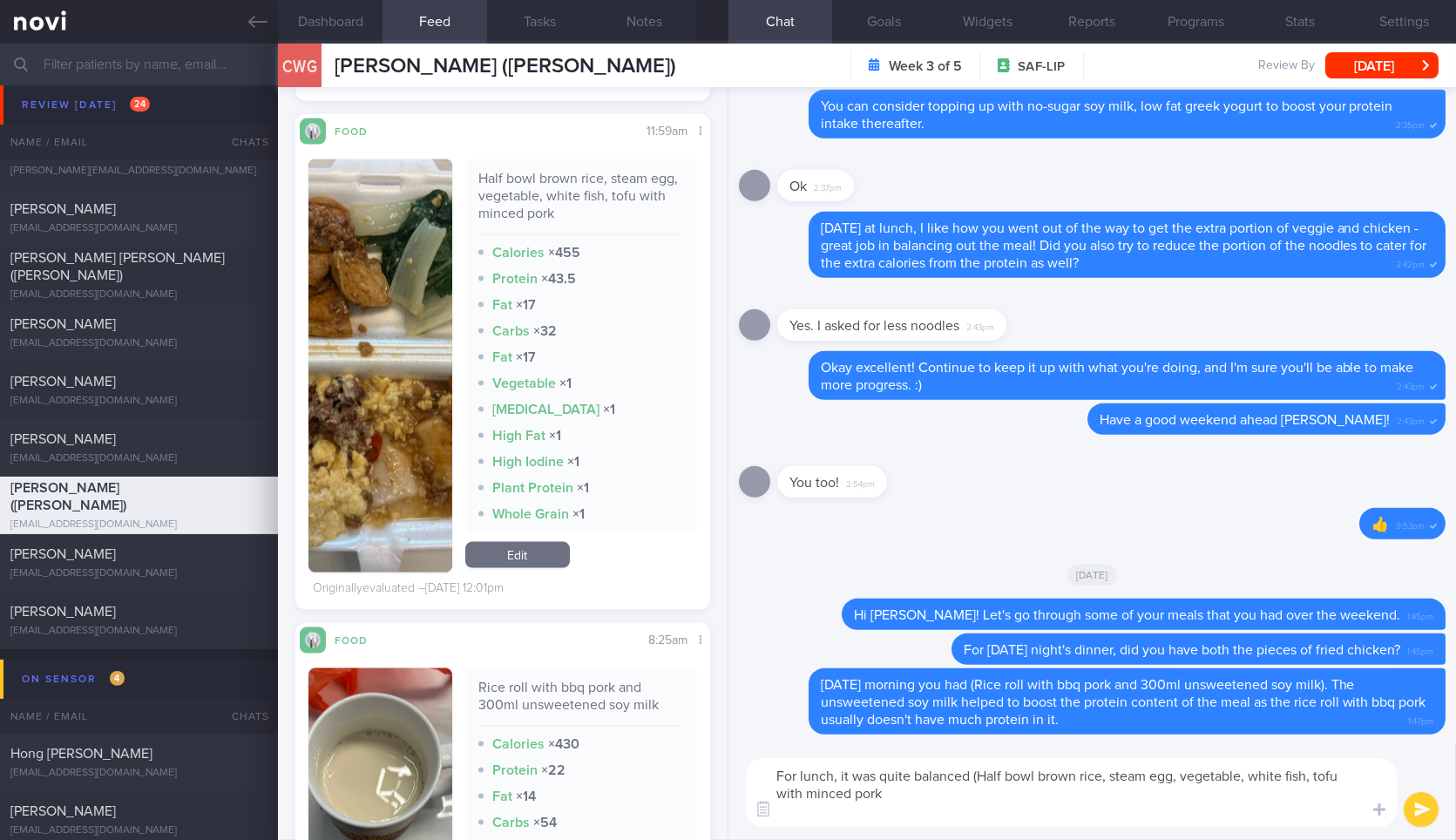
scroll to position [0, 0]
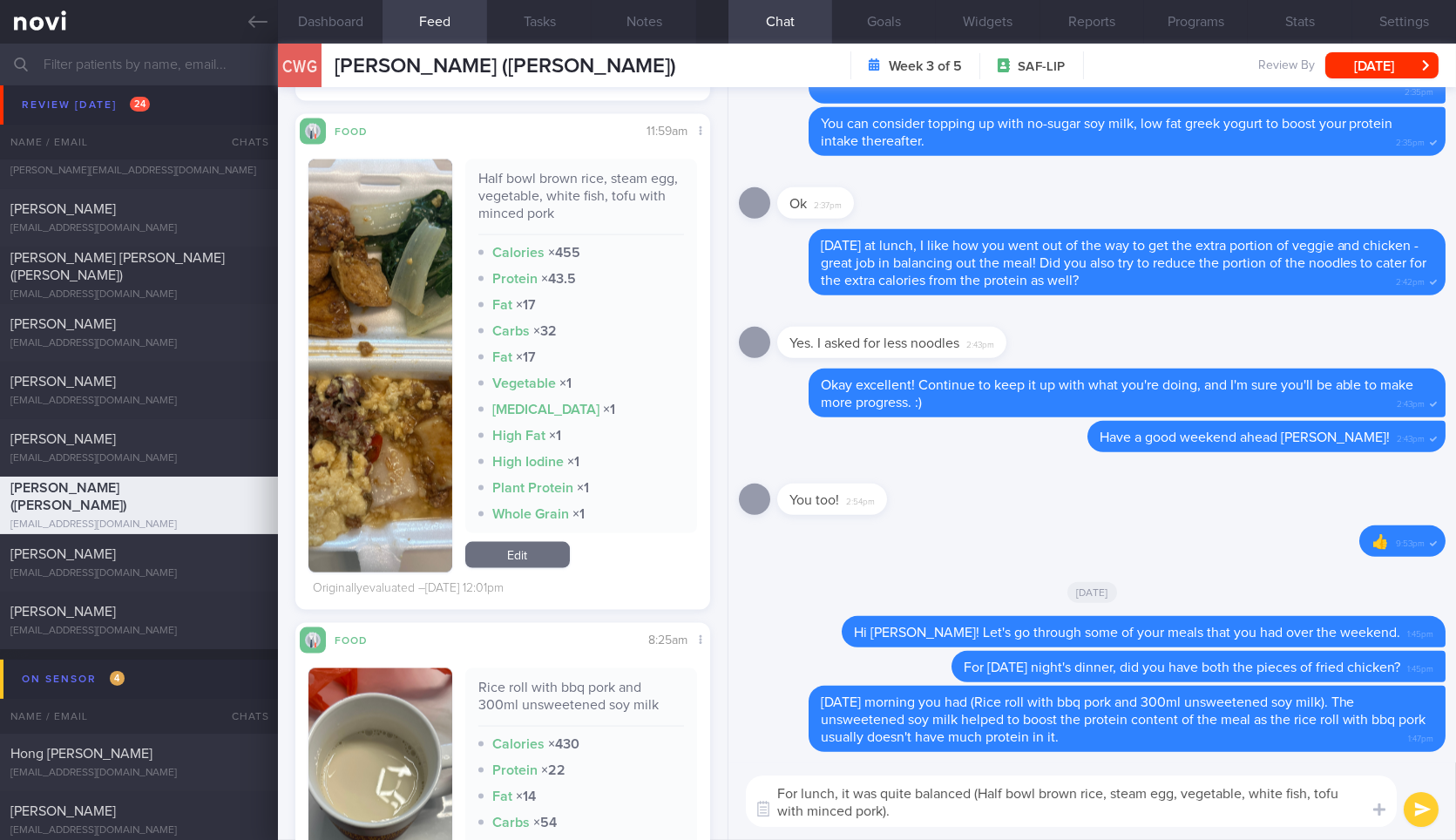
click at [398, 419] on button "button" at bounding box center [380, 366] width 143 height 414
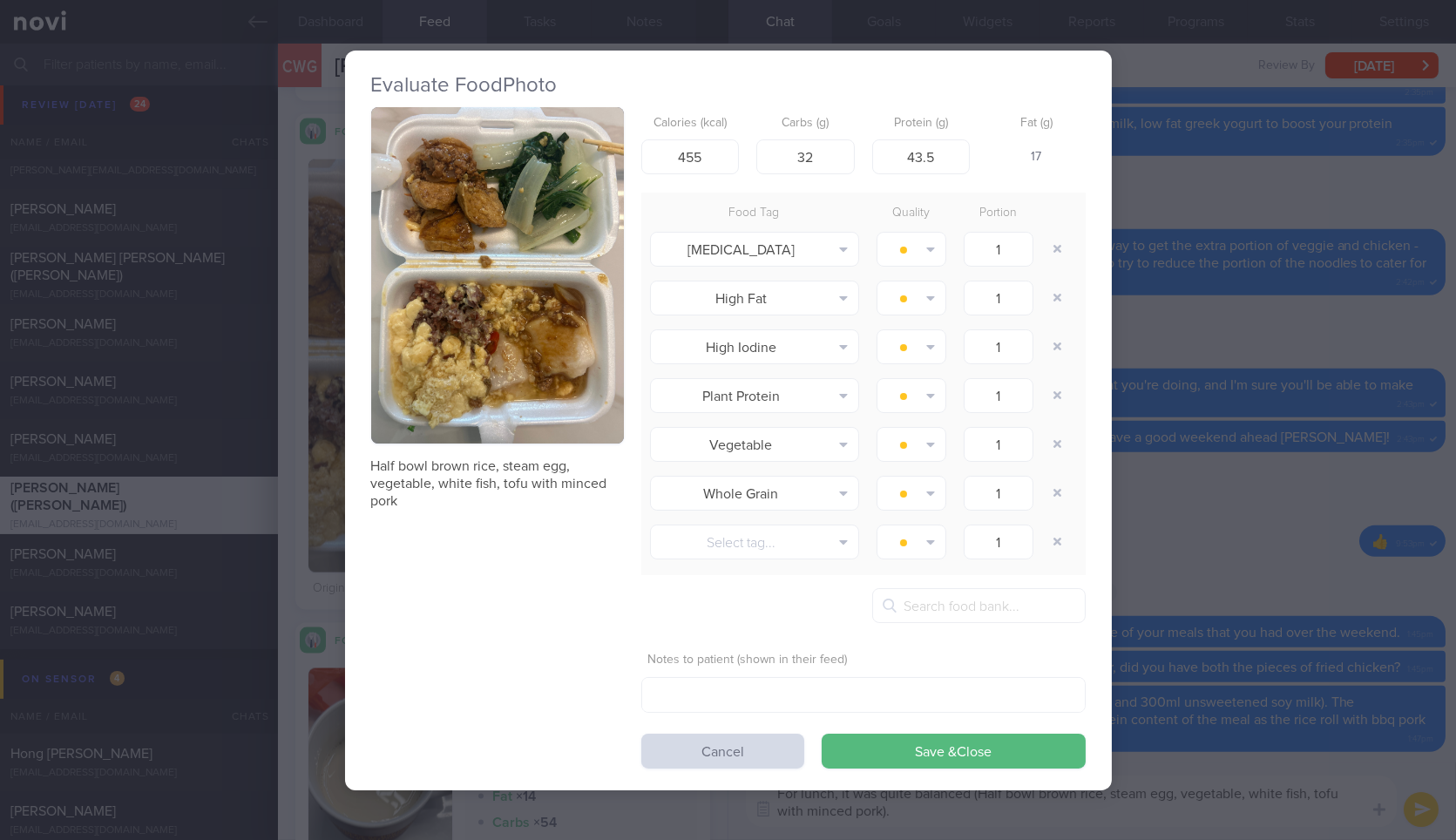
click at [525, 264] on button "button" at bounding box center [497, 276] width 253 height 337
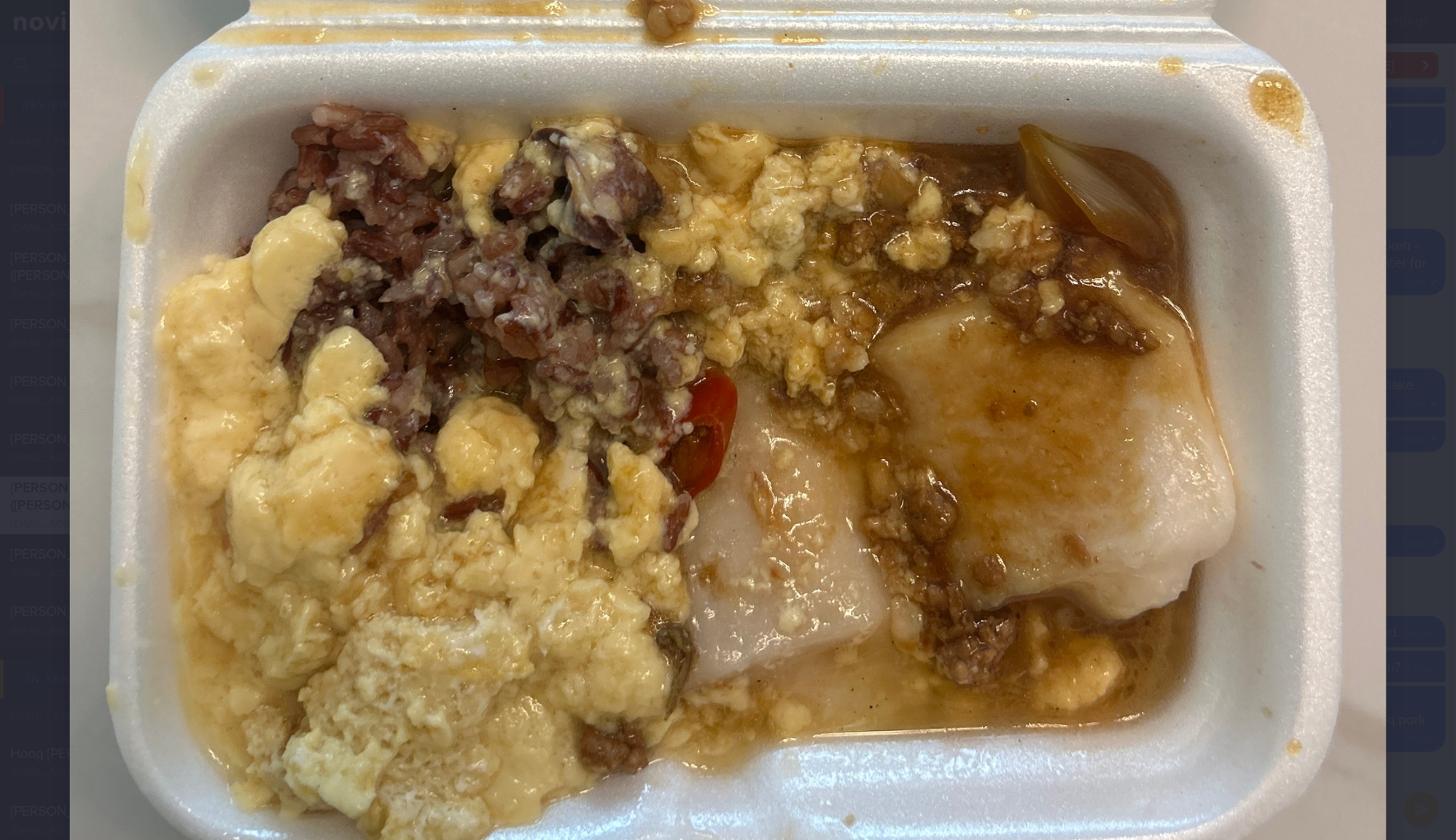
scroll to position [866, 0]
click at [1419, 342] on div at bounding box center [728, 82] width 1456 height 1896
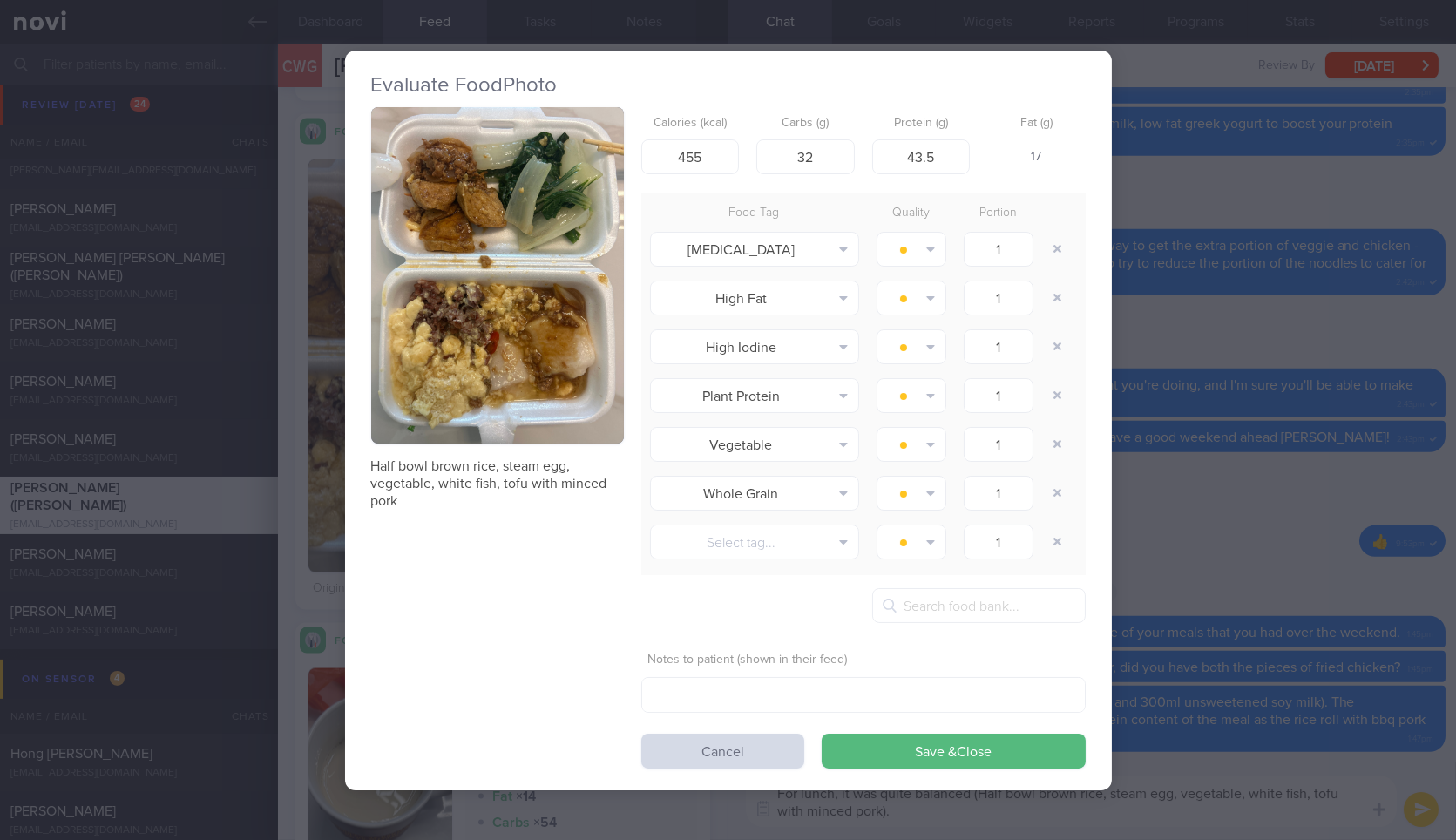
click at [1345, 307] on div "Evaluate Food Photo Half bowl brown rice, steam egg, vegetable, white fish, tof…" at bounding box center [728, 420] width 1456 height 840
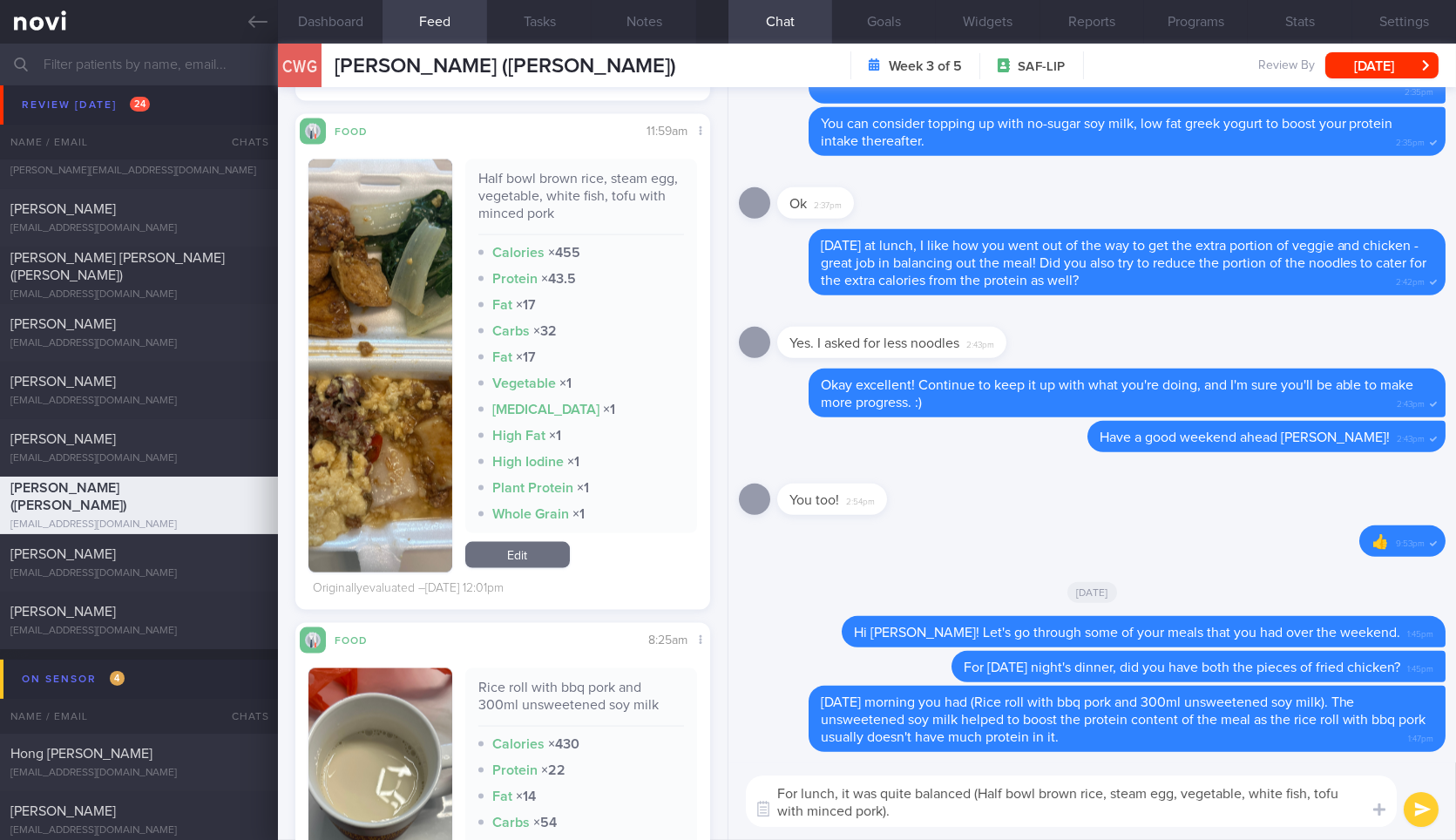
click at [1129, 808] on textarea "For lunch, it was quite balanced (Half bowl brown rice, steam egg, vegetable, w…" at bounding box center [1072, 801] width 651 height 52
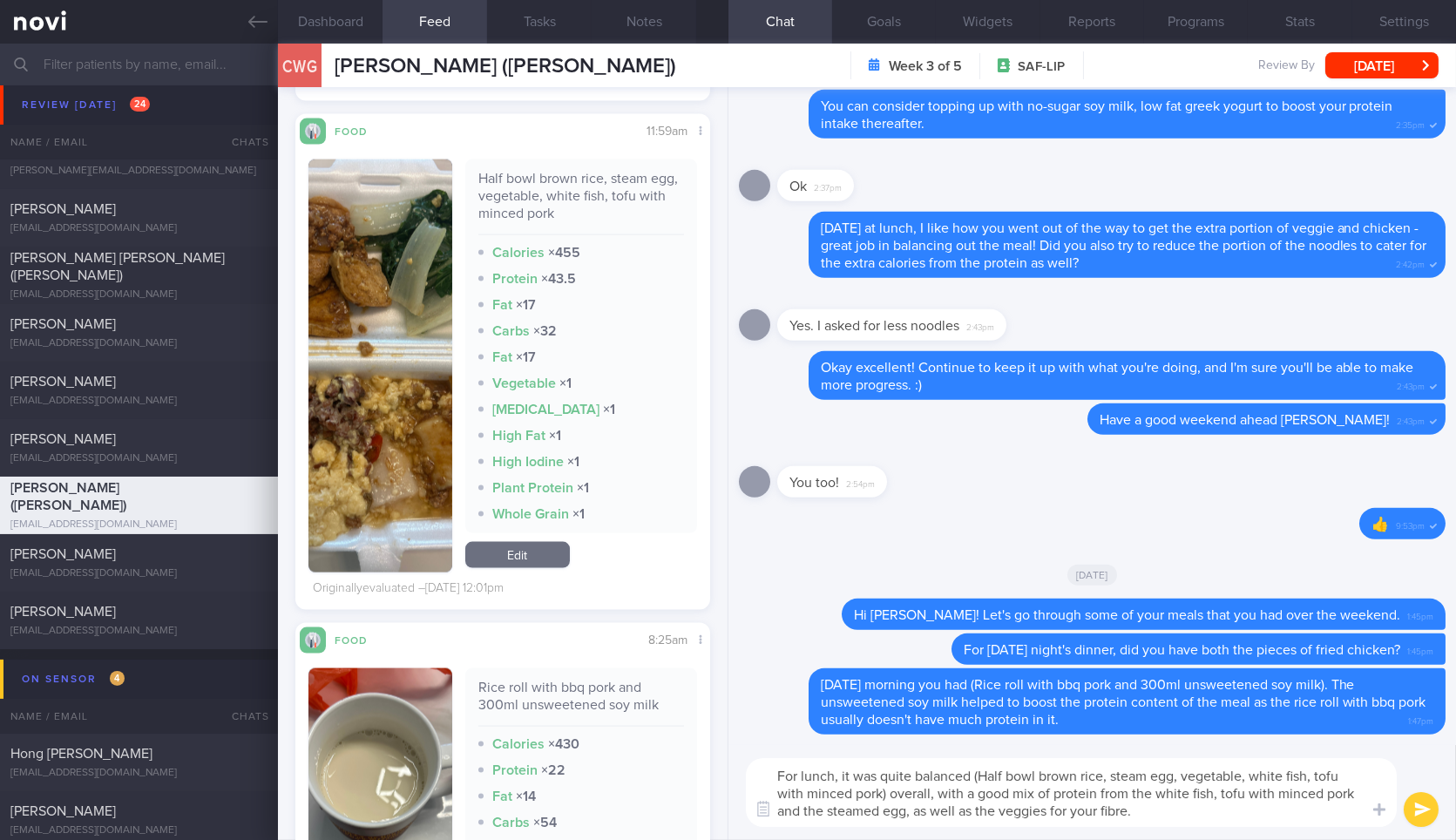
type textarea "For lunch, it was quite balanced (Half bowl brown rice, steam egg, vegetable, w…"
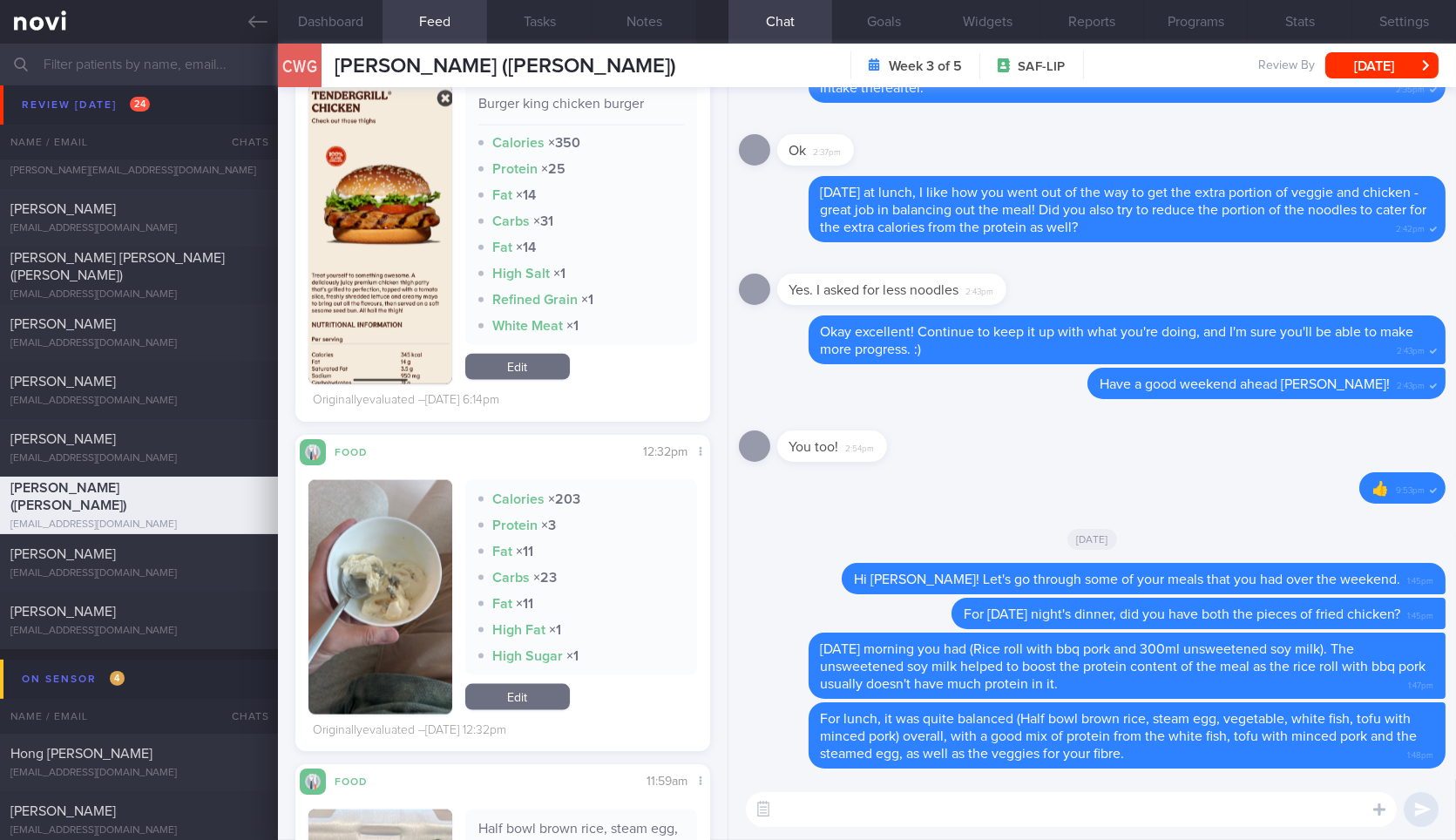
scroll to position [4584, 0]
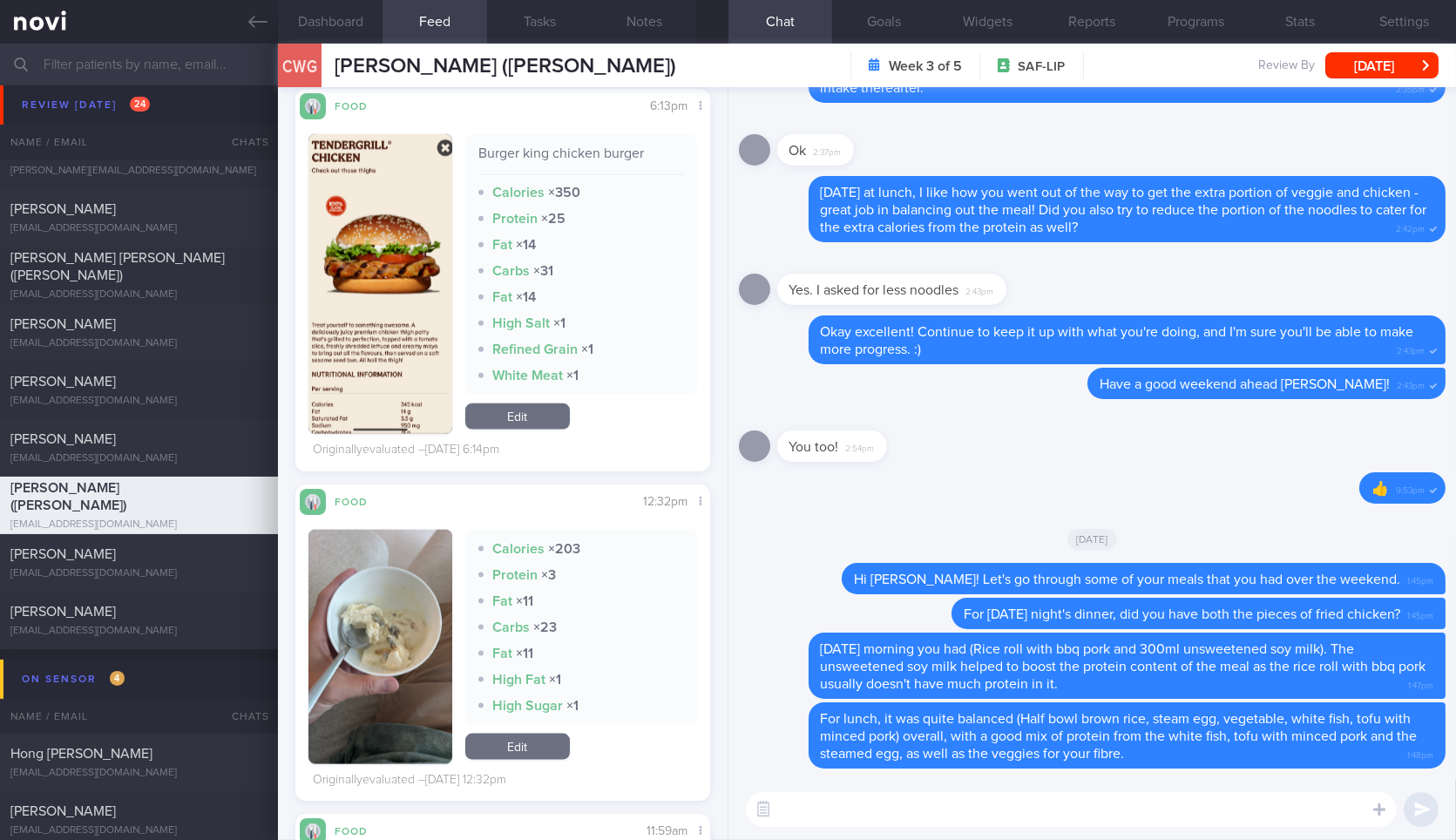
click at [335, 336] on button "button" at bounding box center [380, 284] width 143 height 300
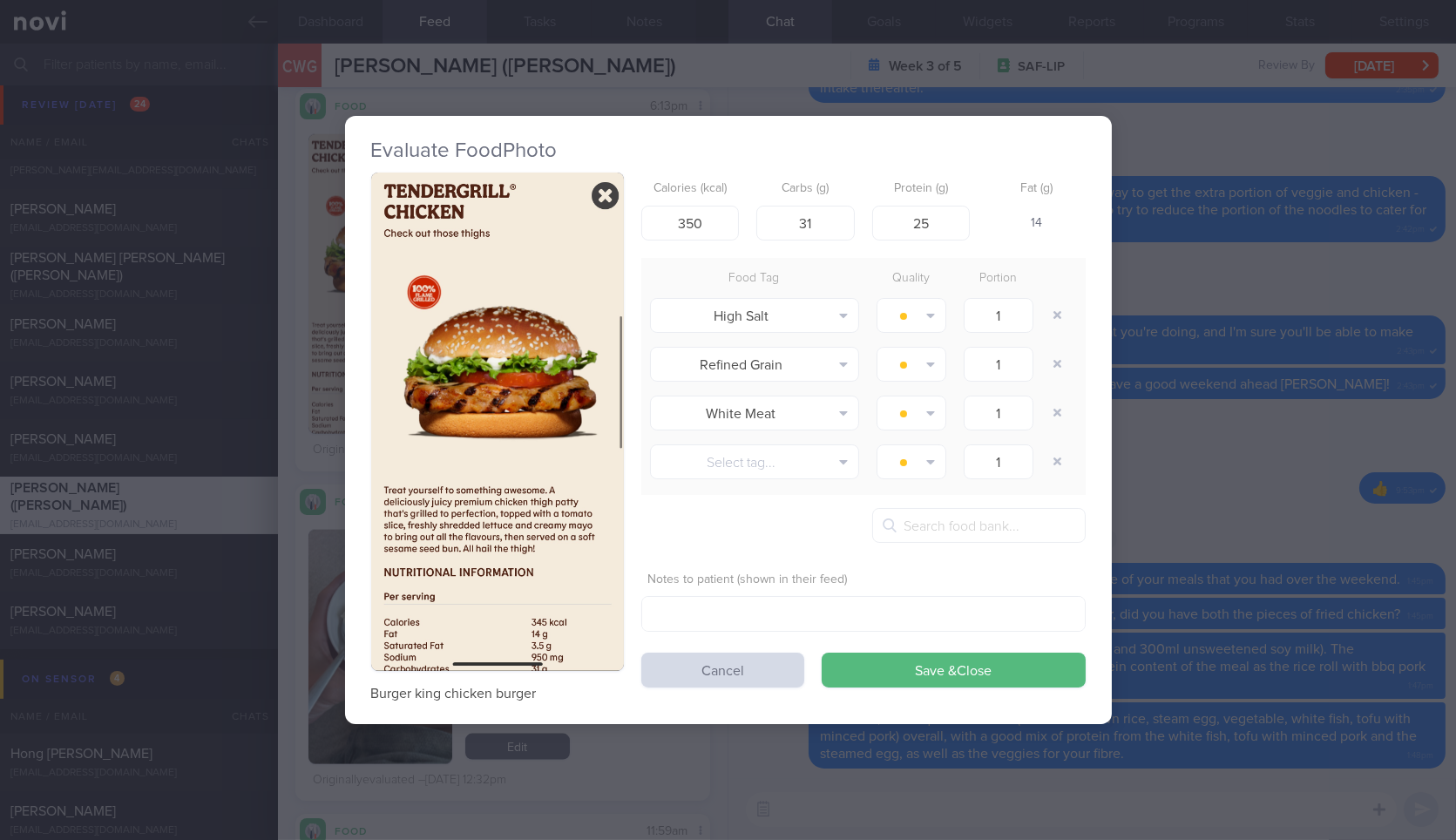
click at [504, 464] on button "button" at bounding box center [497, 421] width 253 height 498
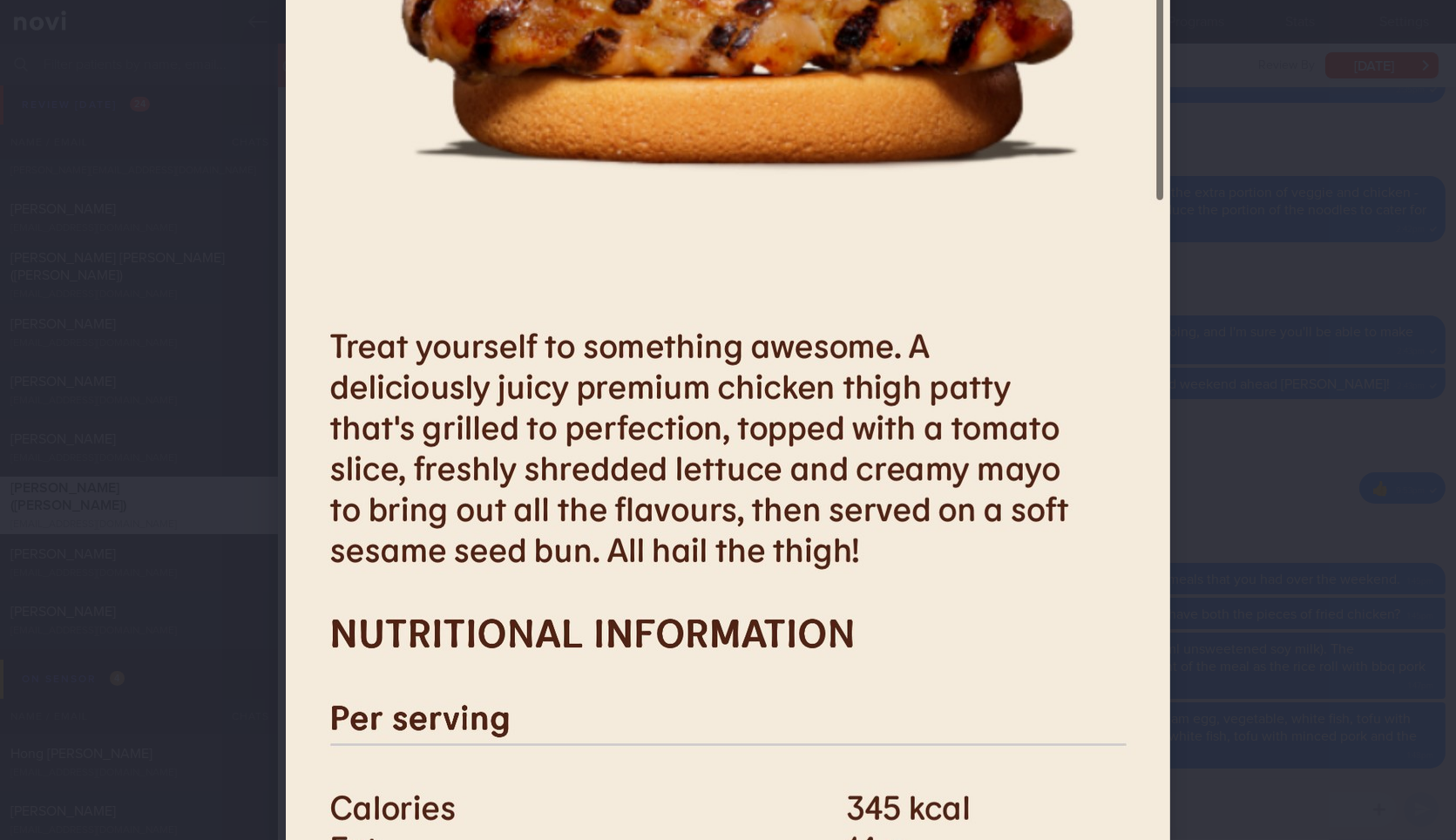
scroll to position [1041, 0]
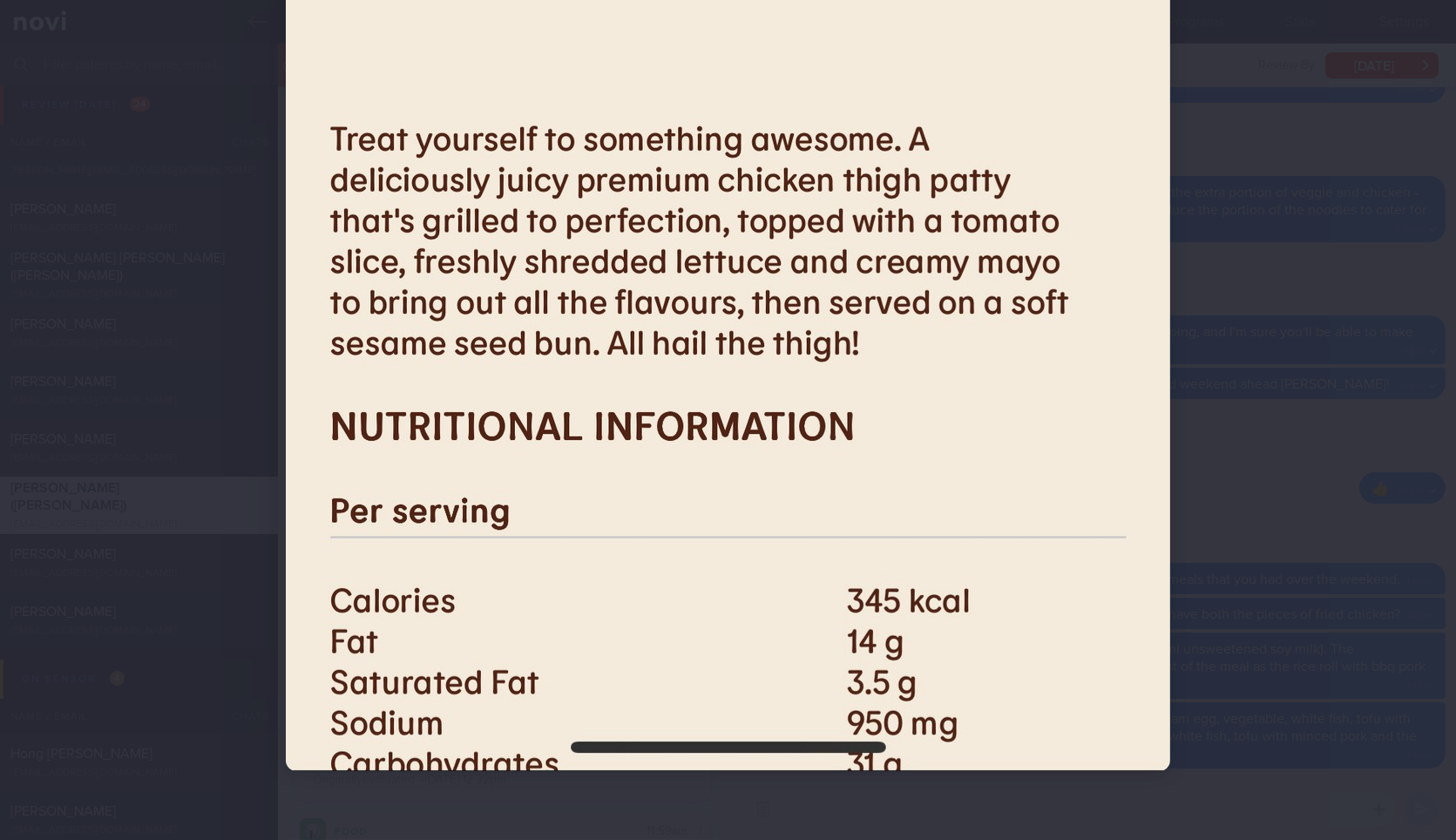
click at [1234, 269] on div at bounding box center [728, 420] width 1456 height 840
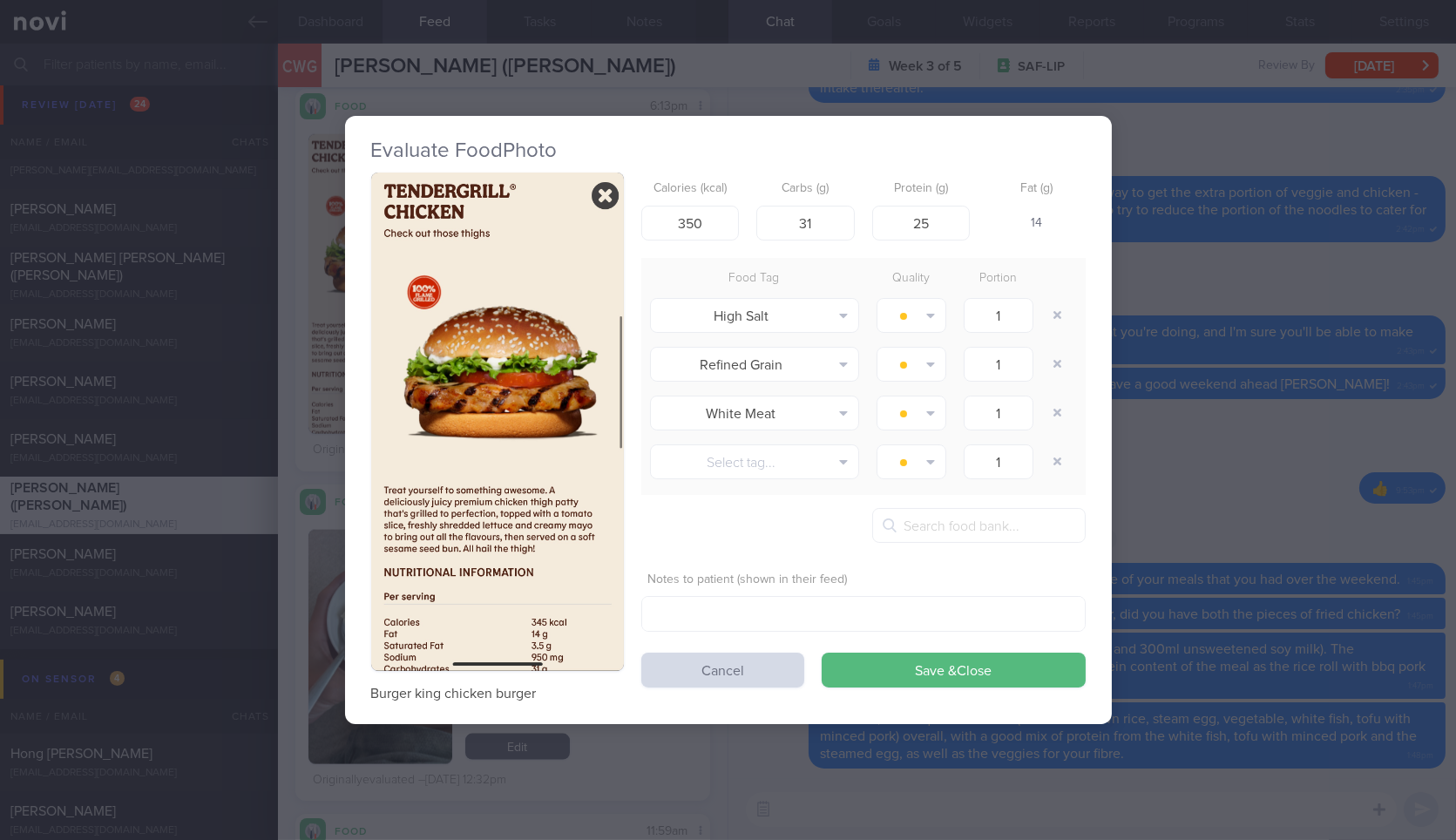
click at [1228, 380] on div "Evaluate Food Photo Burger king chicken burger Calories (kcal) 350 Carbs (g) 31…" at bounding box center [728, 420] width 1456 height 840
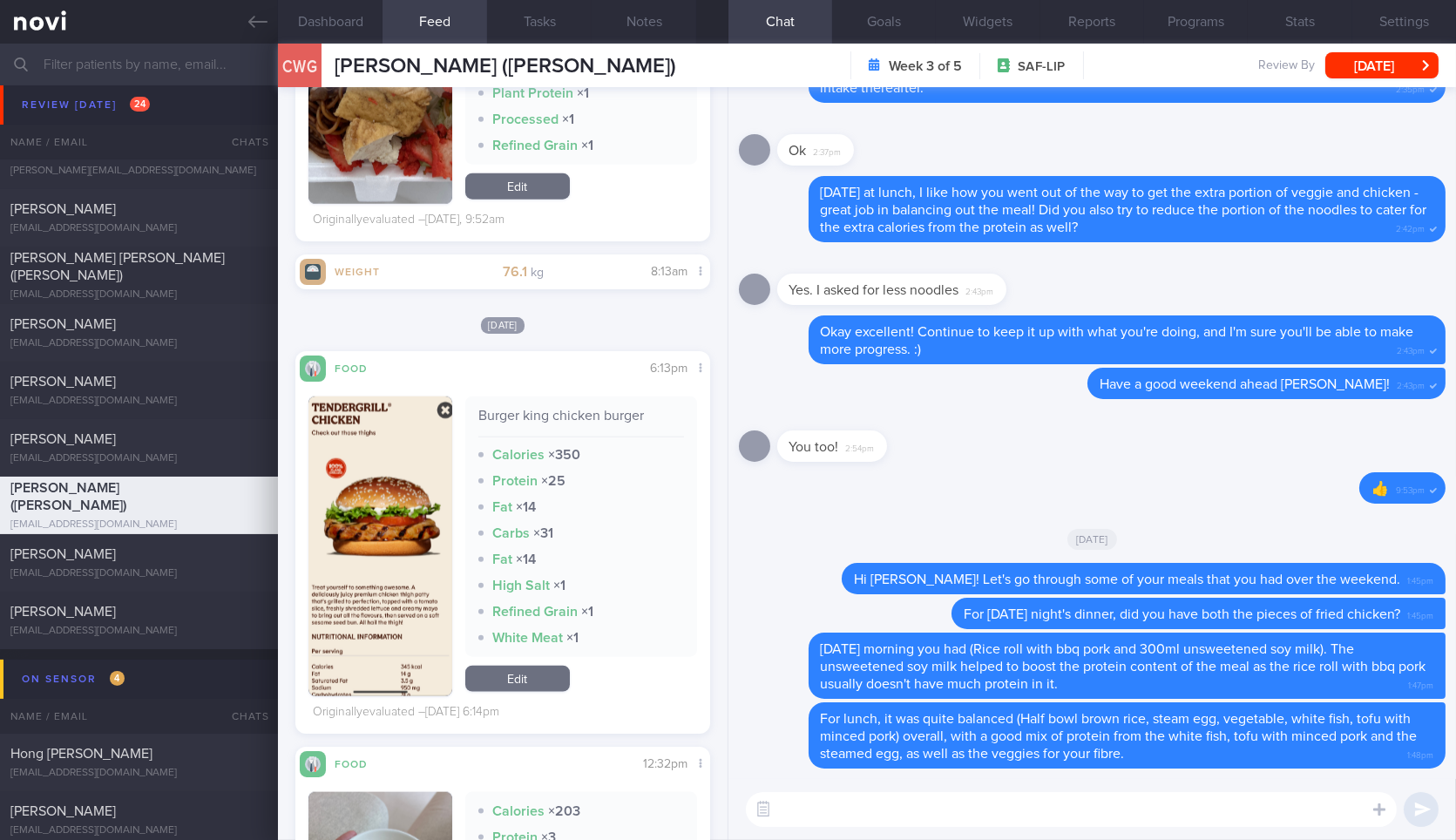
scroll to position [4724, 0]
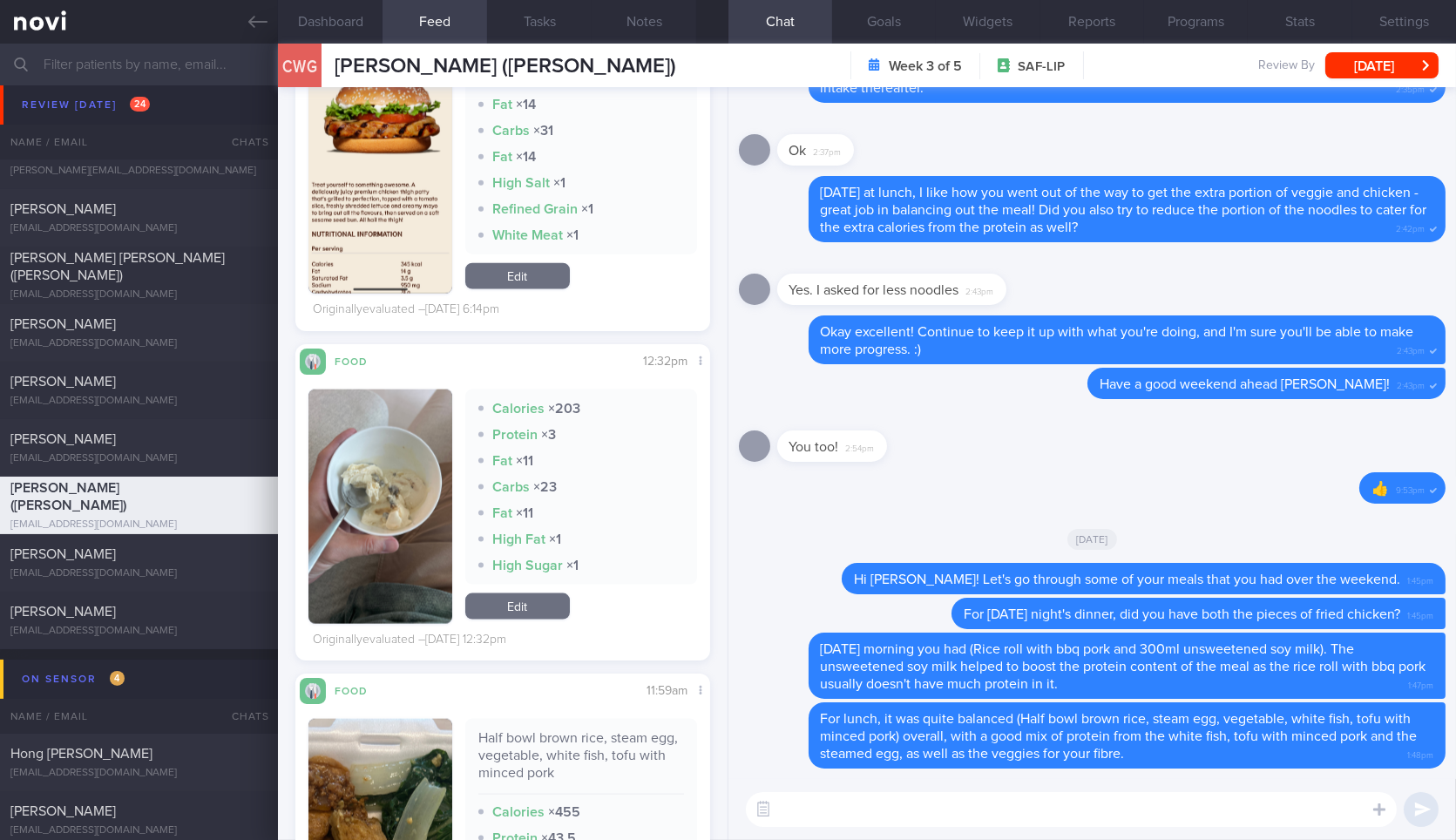
click at [840, 831] on div "​ ​" at bounding box center [1092, 809] width 727 height 61
click at [857, 822] on textarea at bounding box center [1072, 810] width 651 height 34
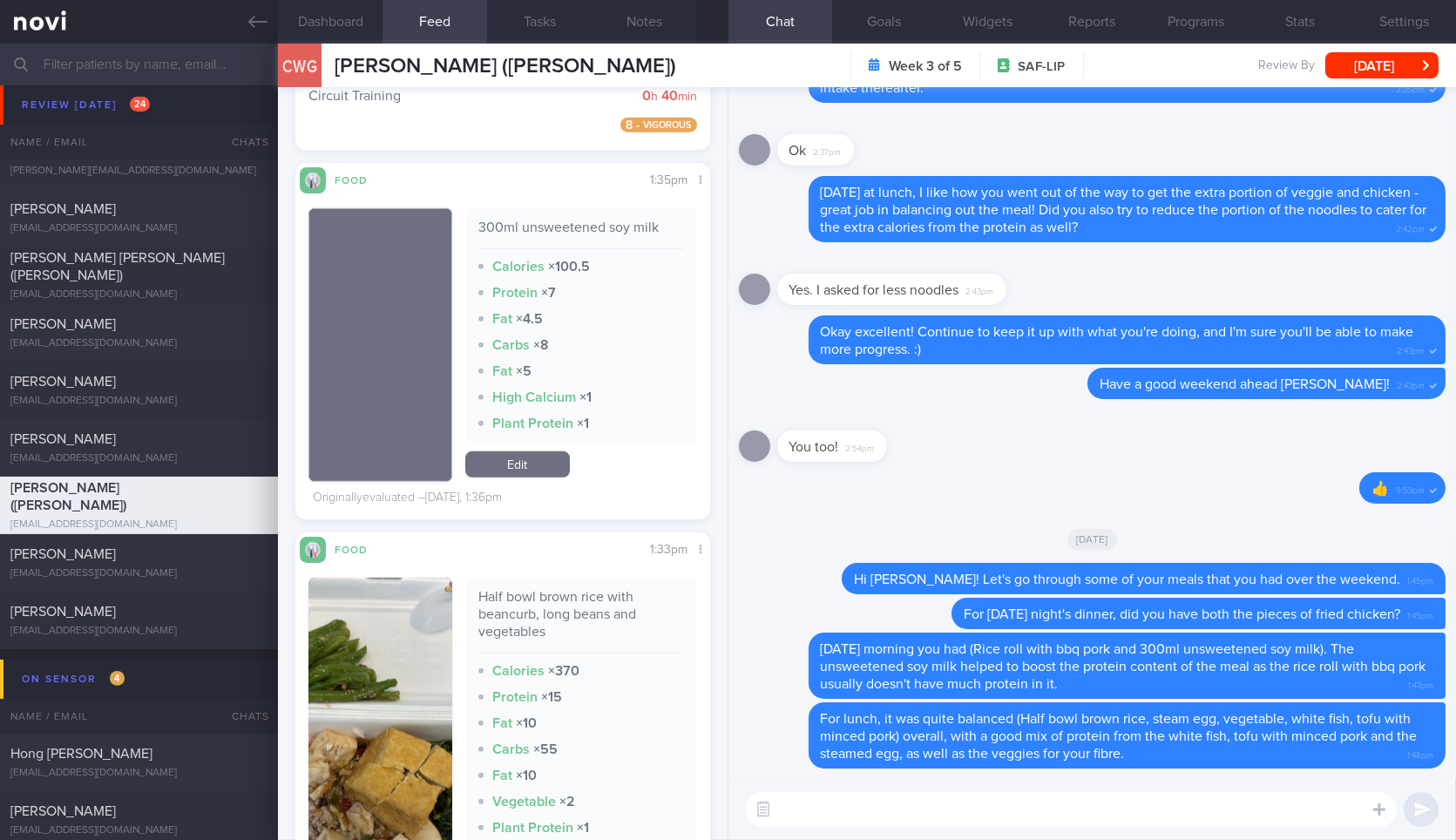
scroll to position [3171, 0]
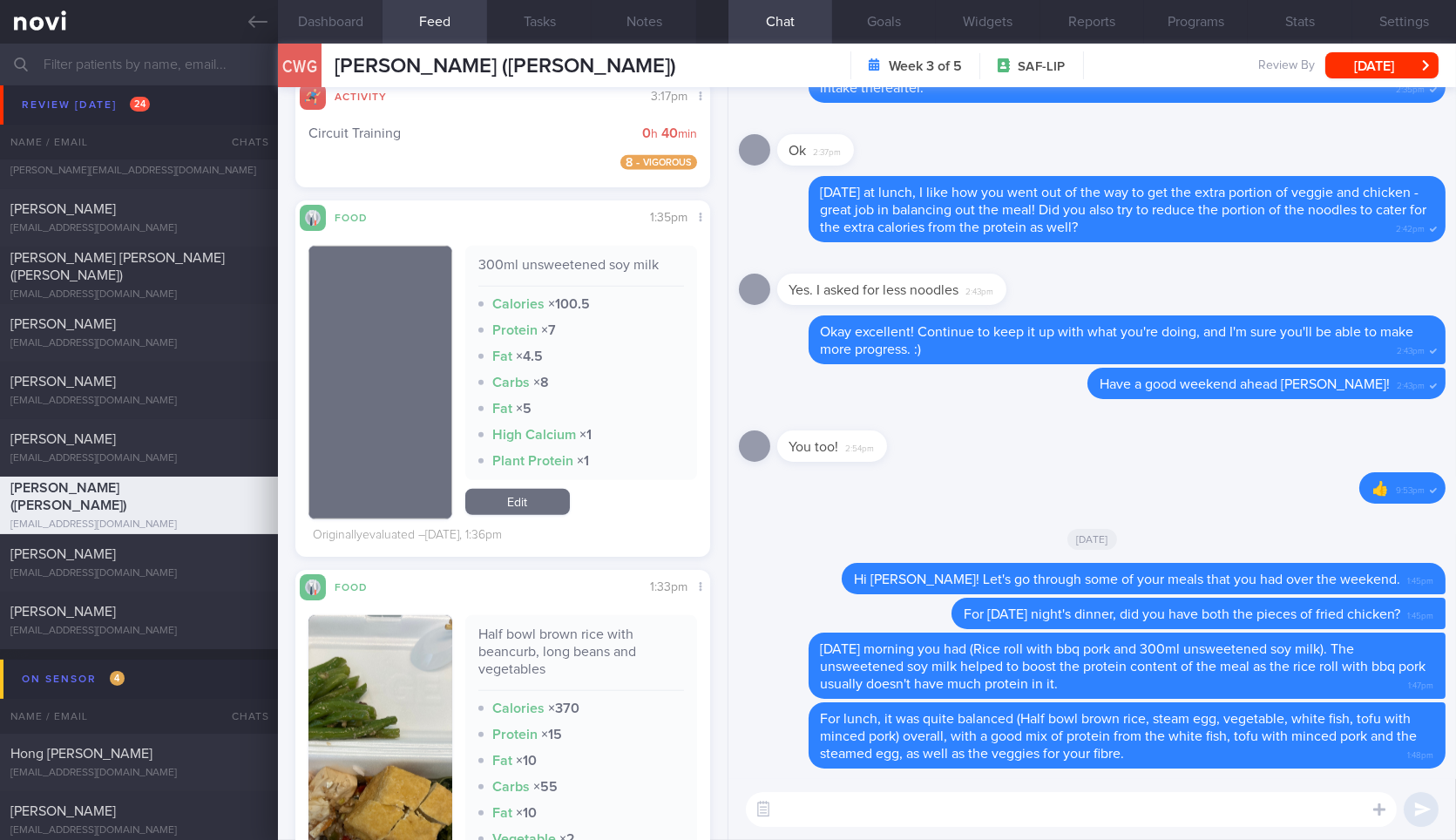
click at [345, 14] on button "Dashboard" at bounding box center [330, 22] width 104 height 44
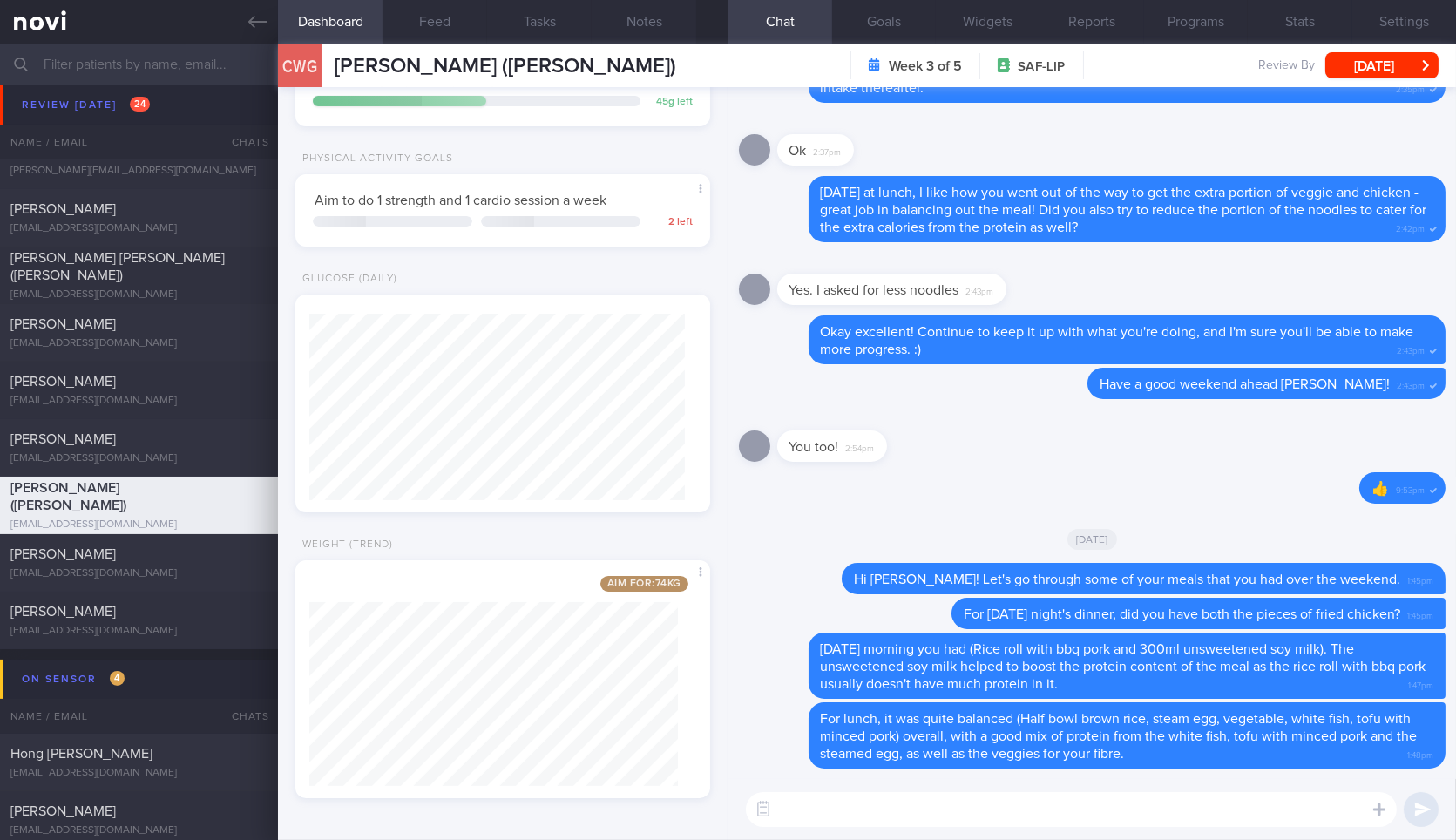
scroll to position [210, 368]
click at [438, 40] on button "Feed" at bounding box center [434, 22] width 104 height 44
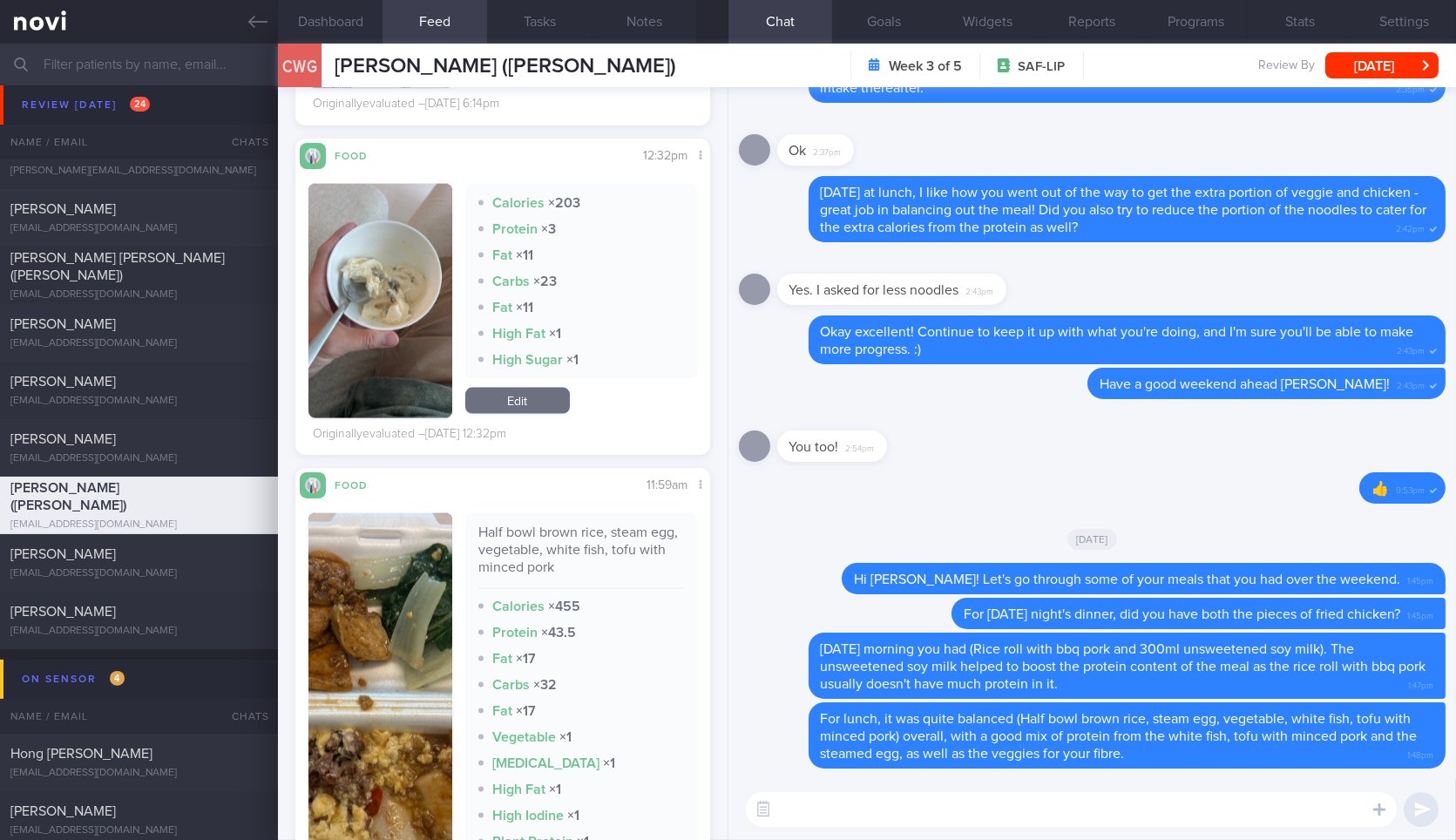
scroll to position [4951, 0]
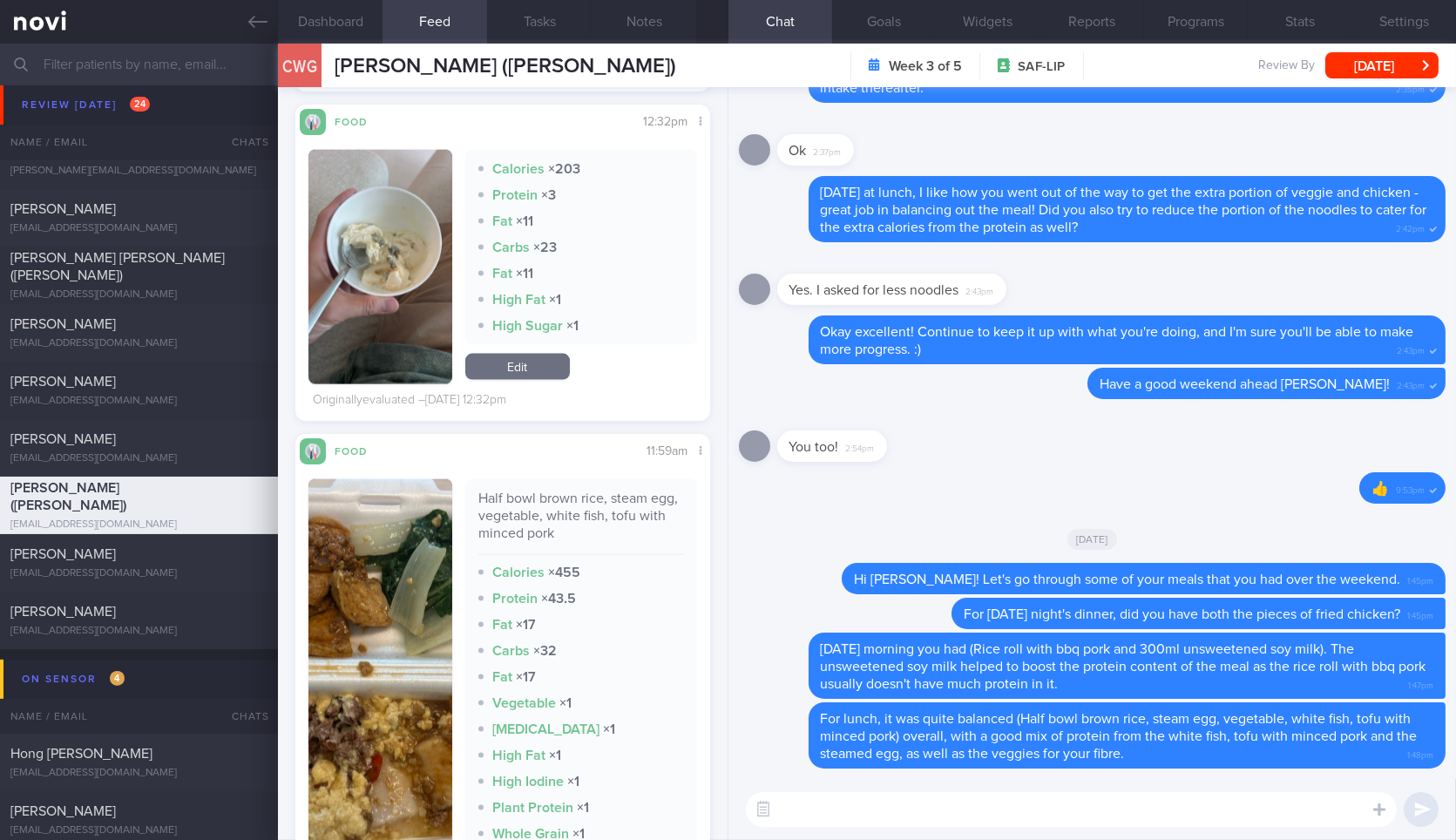
click at [965, 786] on div "​ ​" at bounding box center [1092, 809] width 727 height 61
click at [974, 825] on textarea at bounding box center [1072, 810] width 651 height 34
click at [974, 825] on textarea "T" at bounding box center [1072, 810] width 651 height 34
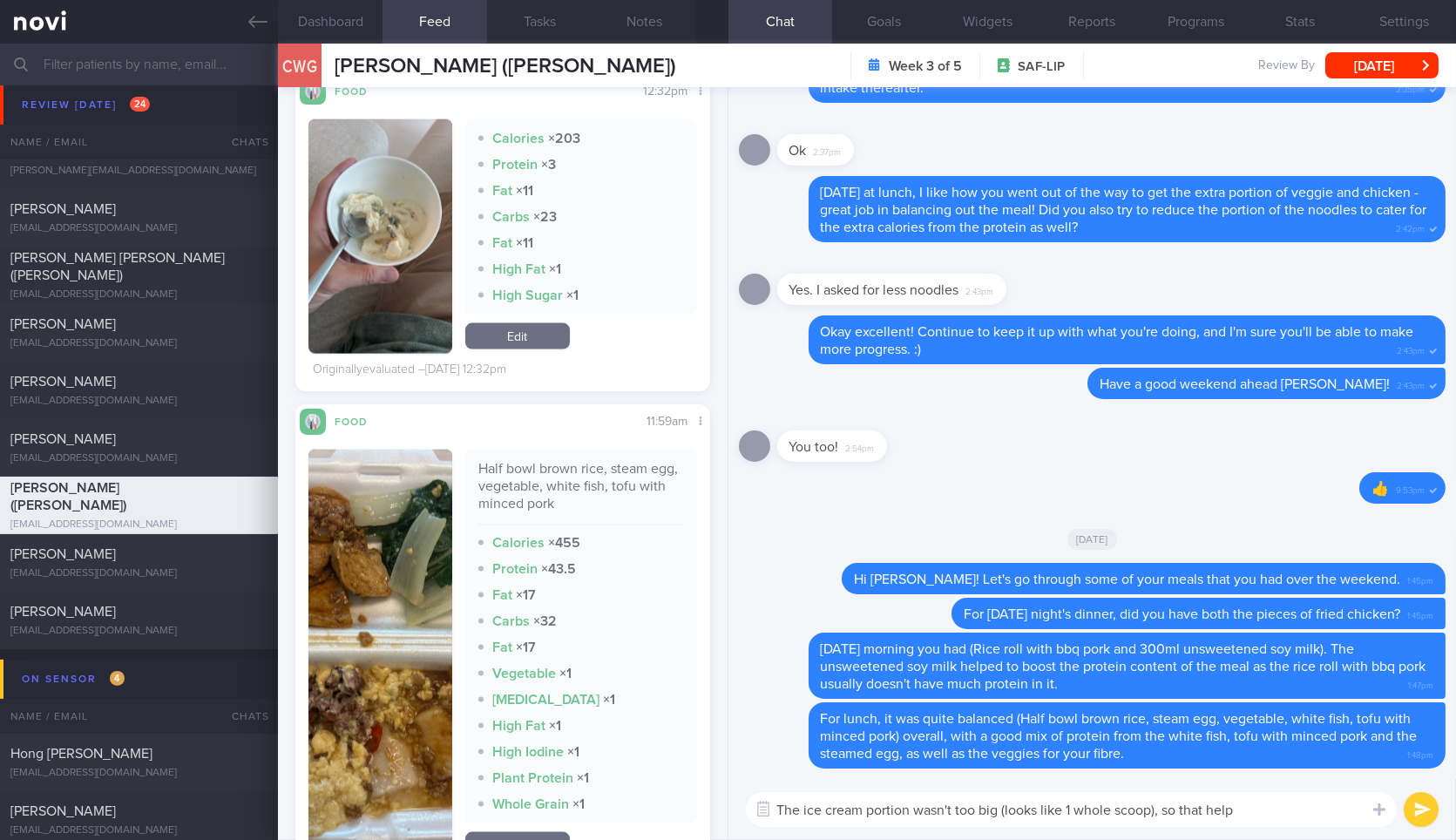
scroll to position [4965, 0]
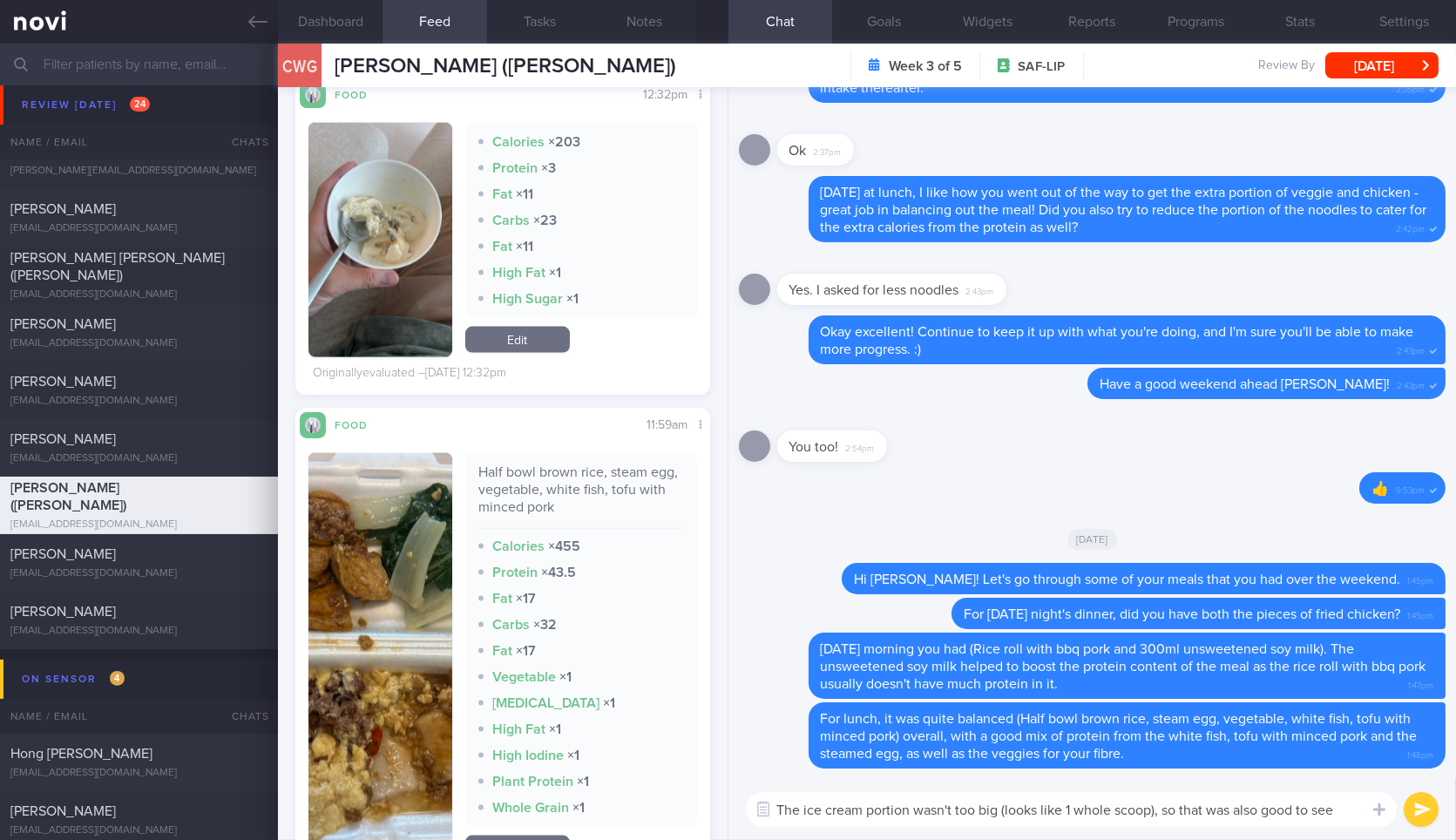
type textarea "The ice cream portion wasn't too big (looks like 1 whole scoop), so that was al…"
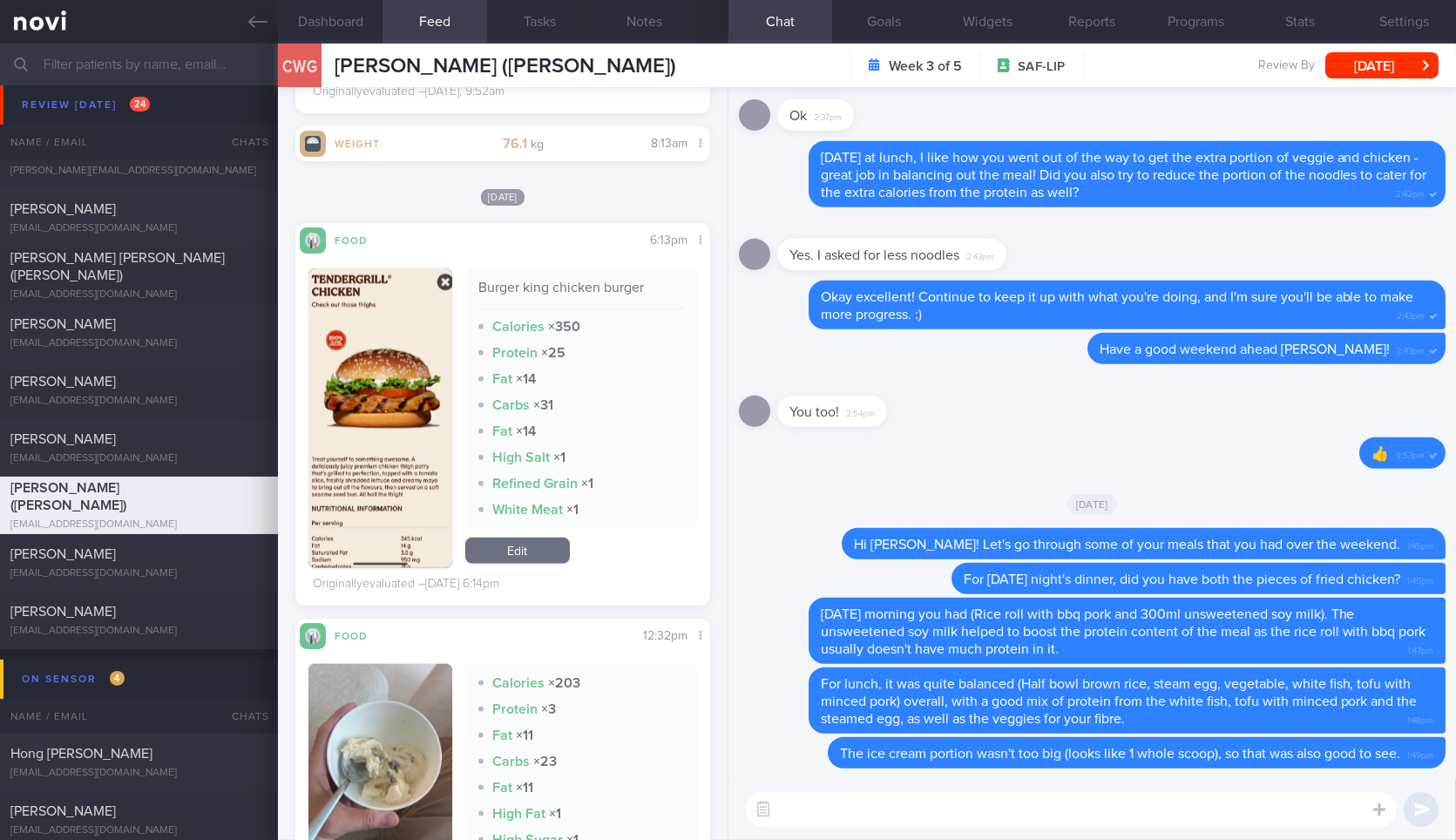
scroll to position [4345, 0]
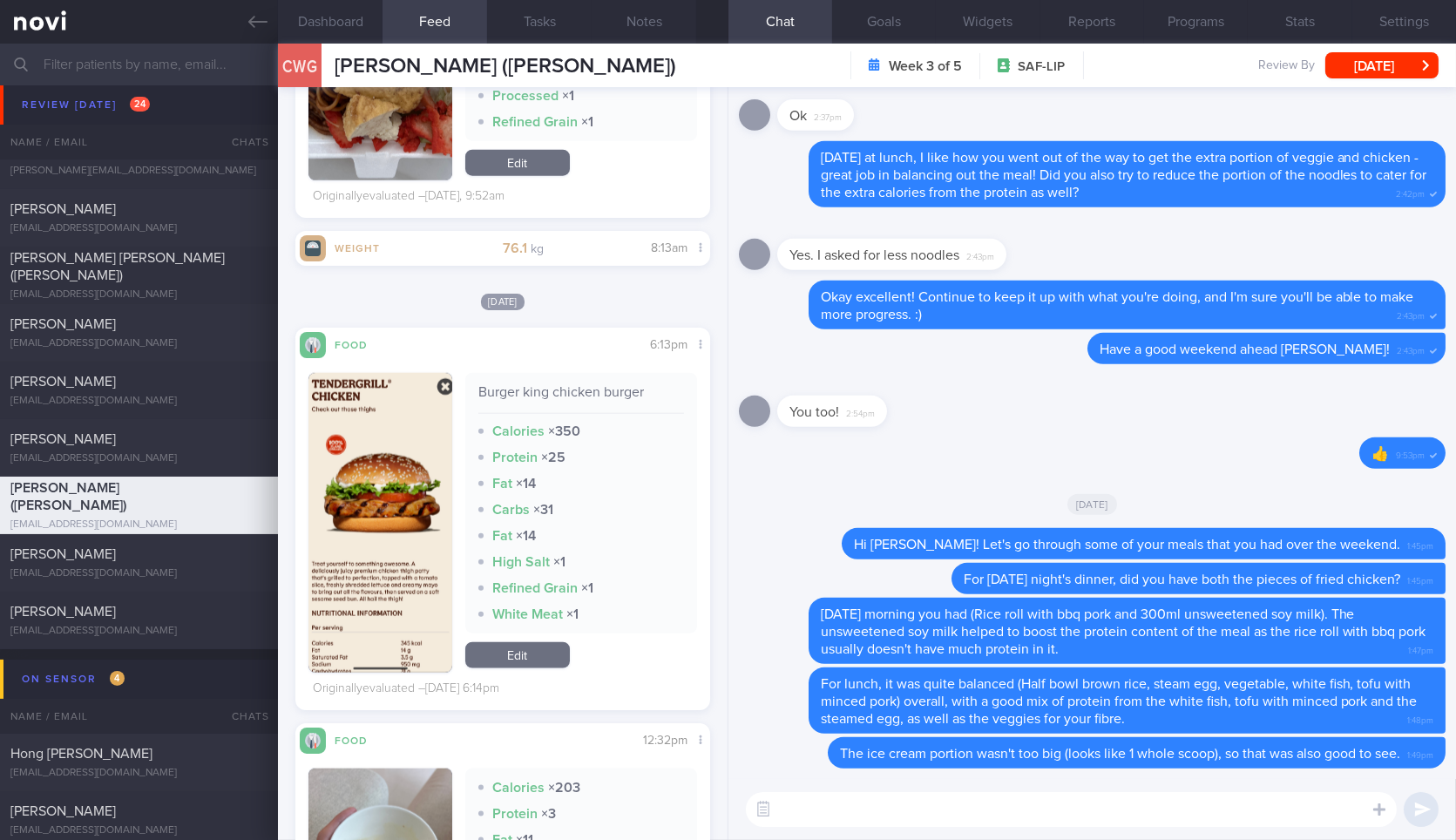
type textarea "Y"
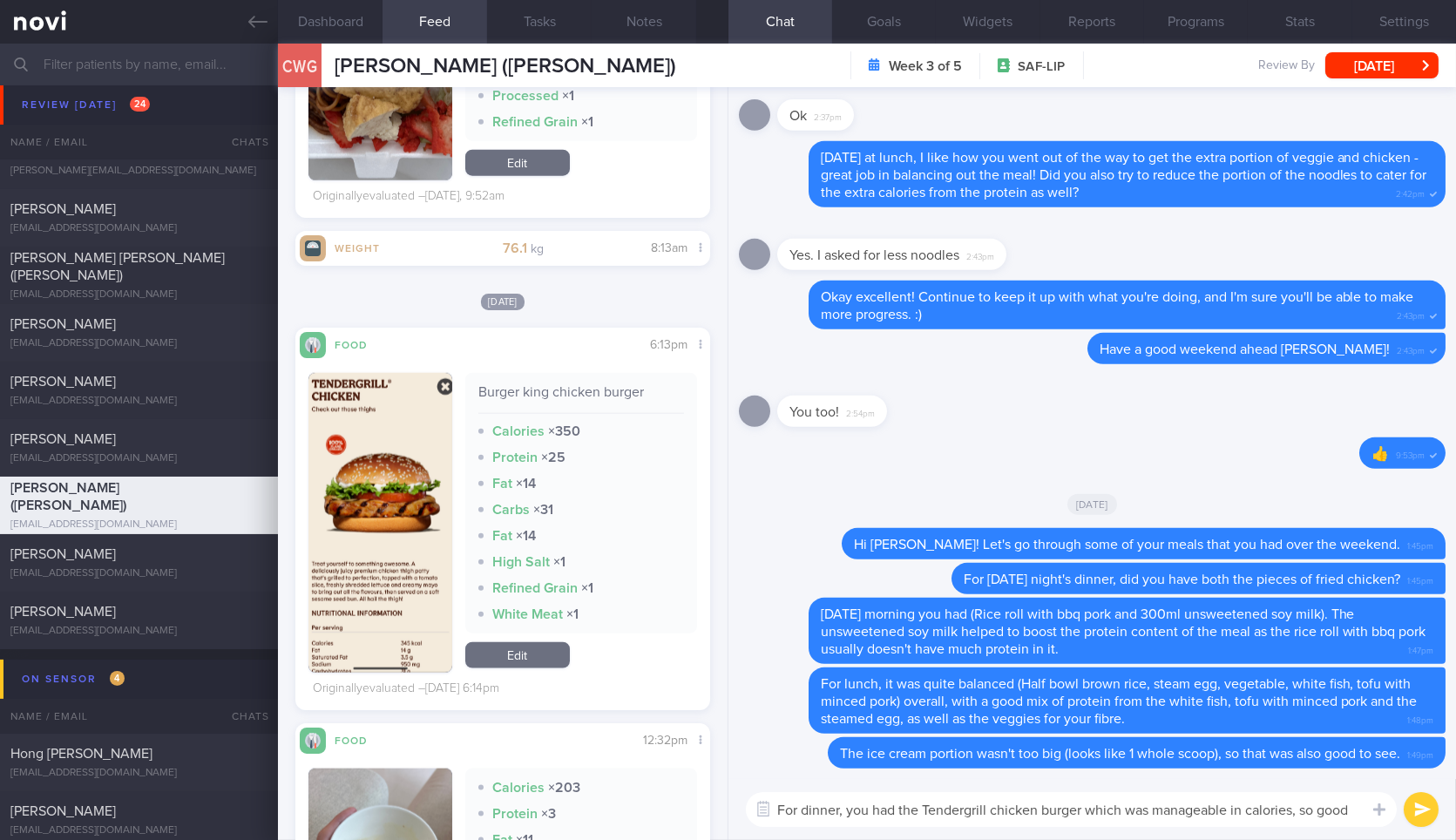
scroll to position [0, 0]
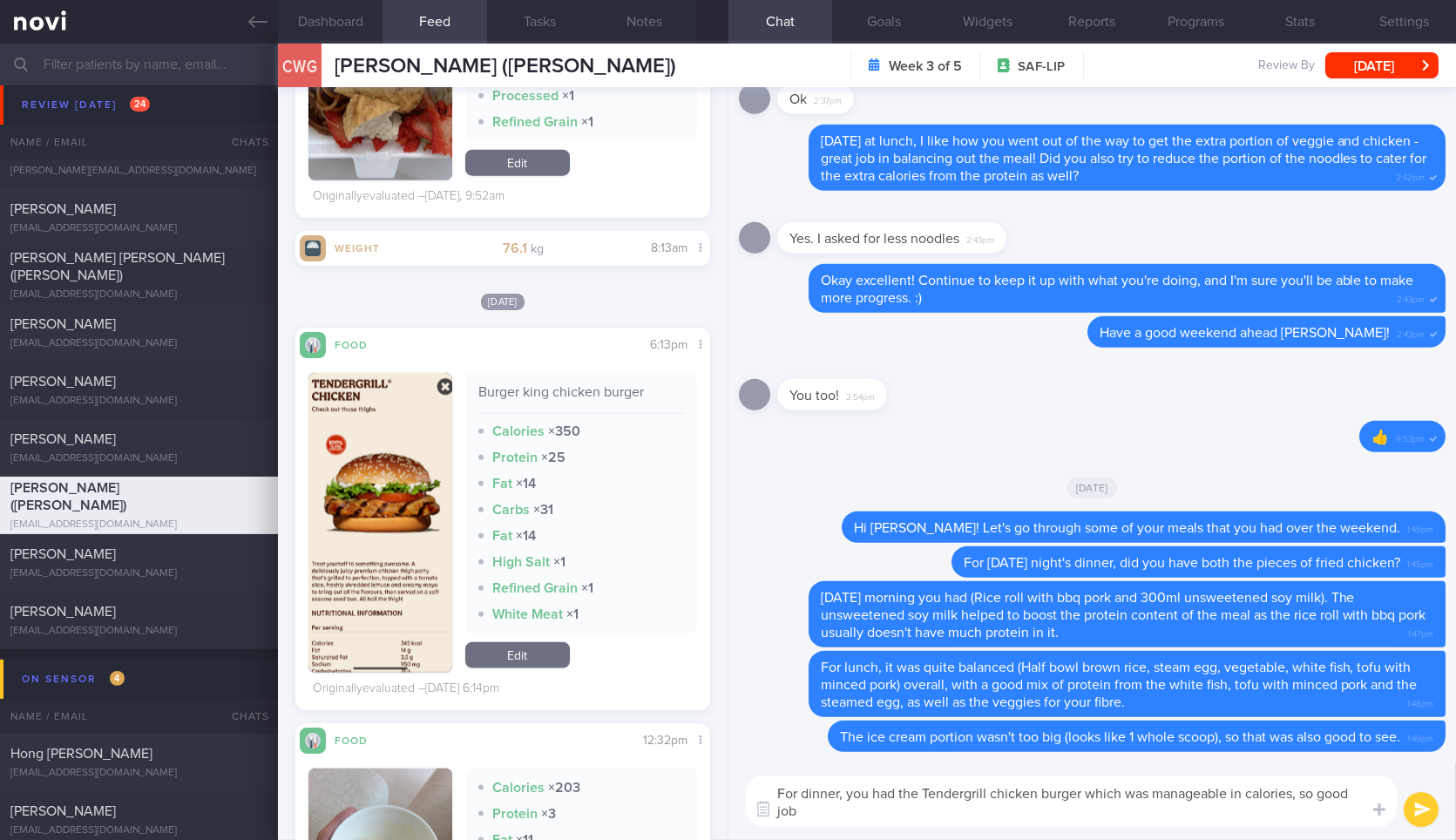
type textarea "For dinner, you had the Tendergrill chicken burger which was manageable in calo…"
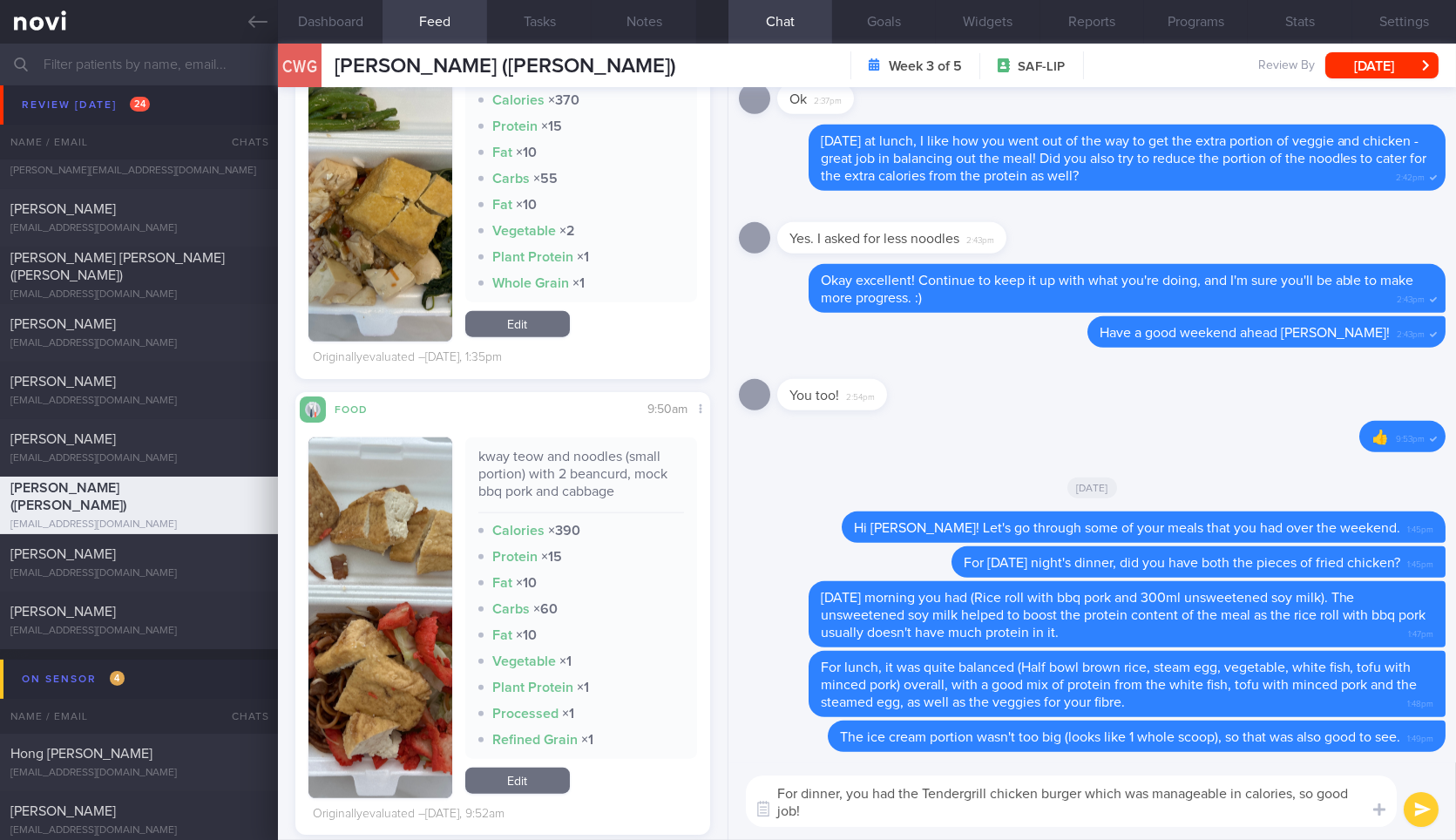
scroll to position [3739, 0]
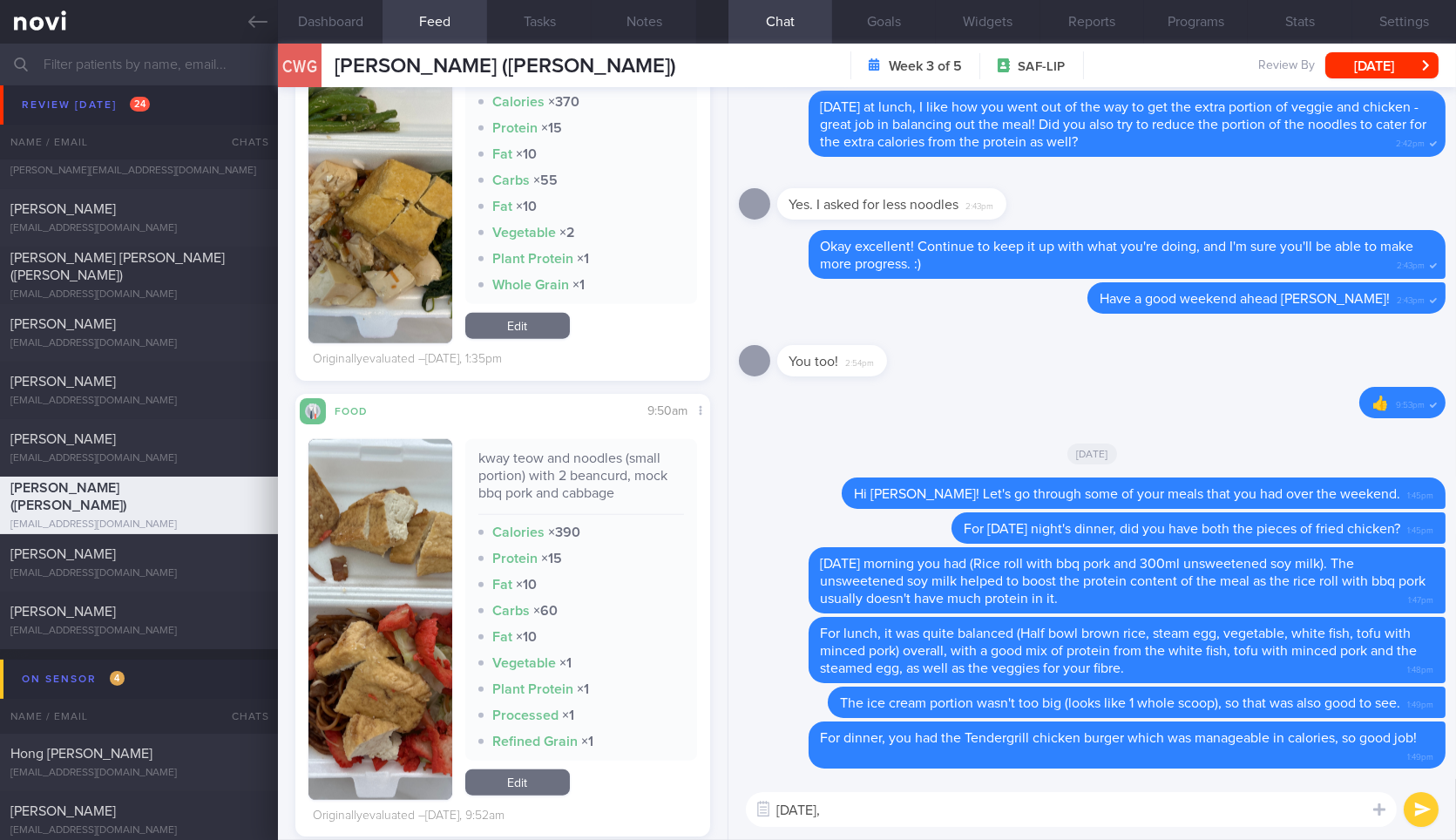
click at [413, 492] on img "button" at bounding box center [380, 620] width 143 height 361
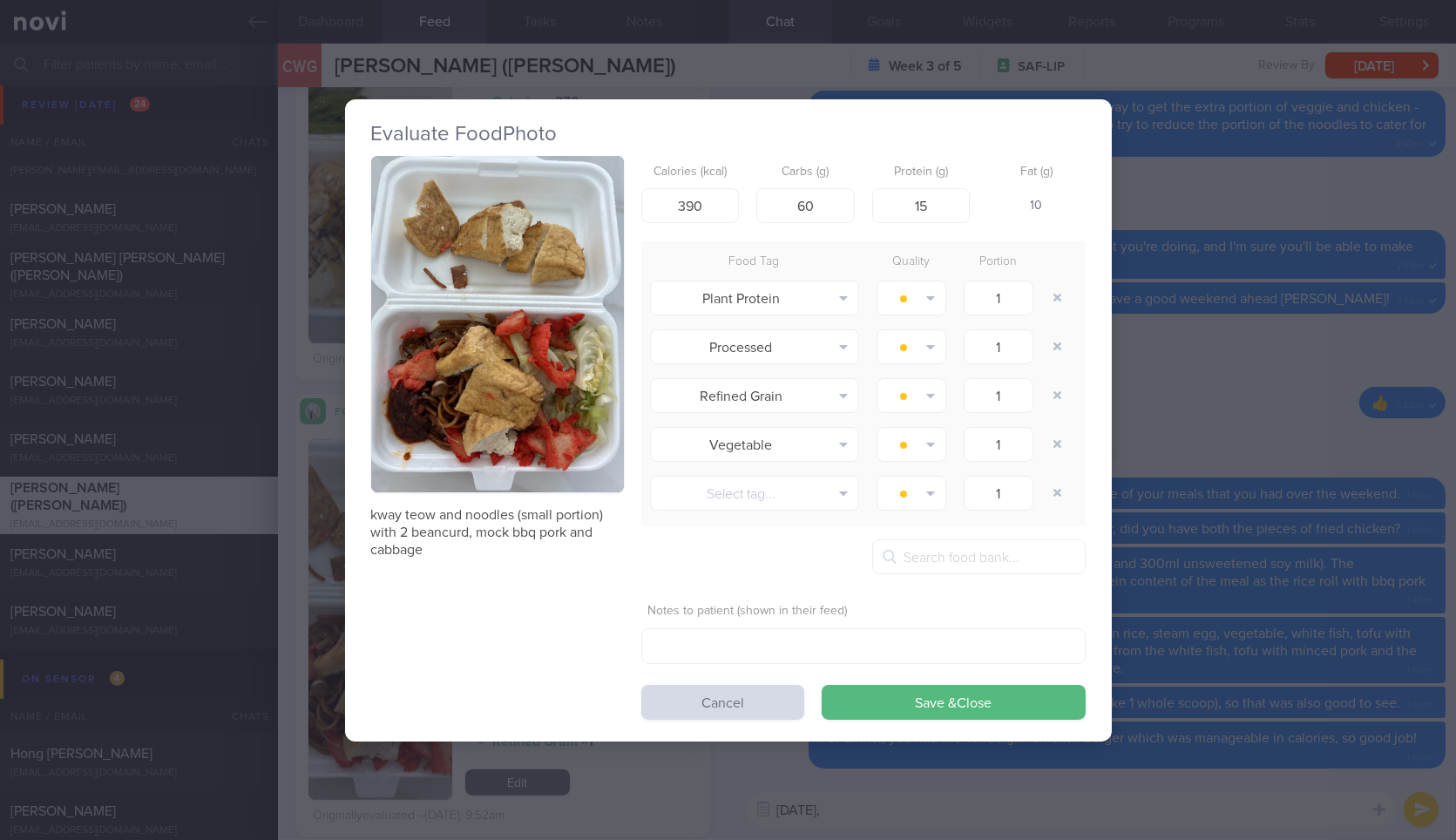
click at [1194, 308] on div "Evaluate Food Photo kway teow and noodles (small portion) with 2 beancurd, mock…" at bounding box center [728, 420] width 1456 height 840
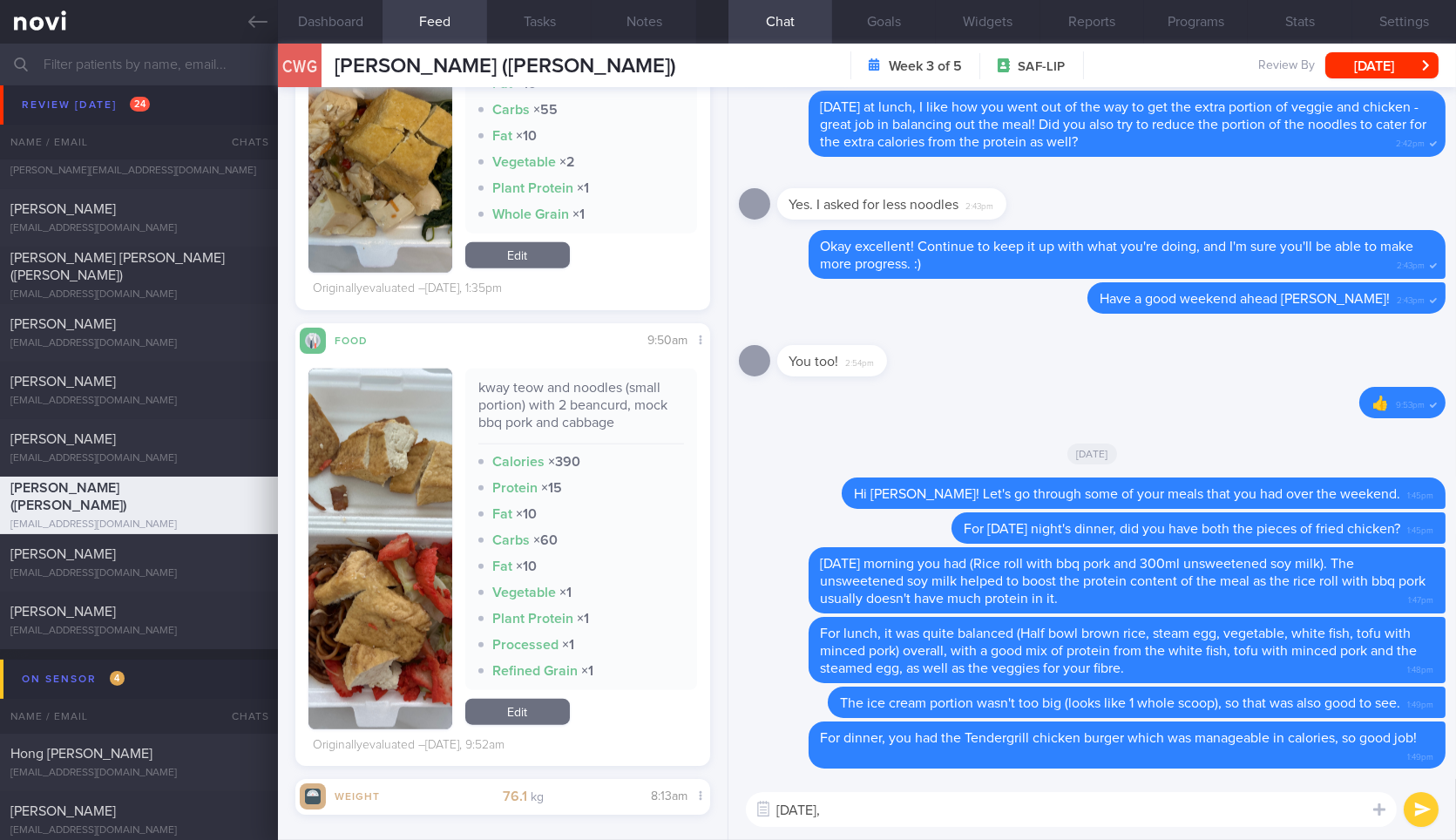
scroll to position [3811, 0]
click at [590, 399] on div "kway teow and noodles (small portion) with 2 beancurd, mock bbq pork and cabbage" at bounding box center [581, 411] width 206 height 65
copy div "kway teow and noodles (small portion) with 2 beancurd, mock bbq pork and cabbage"
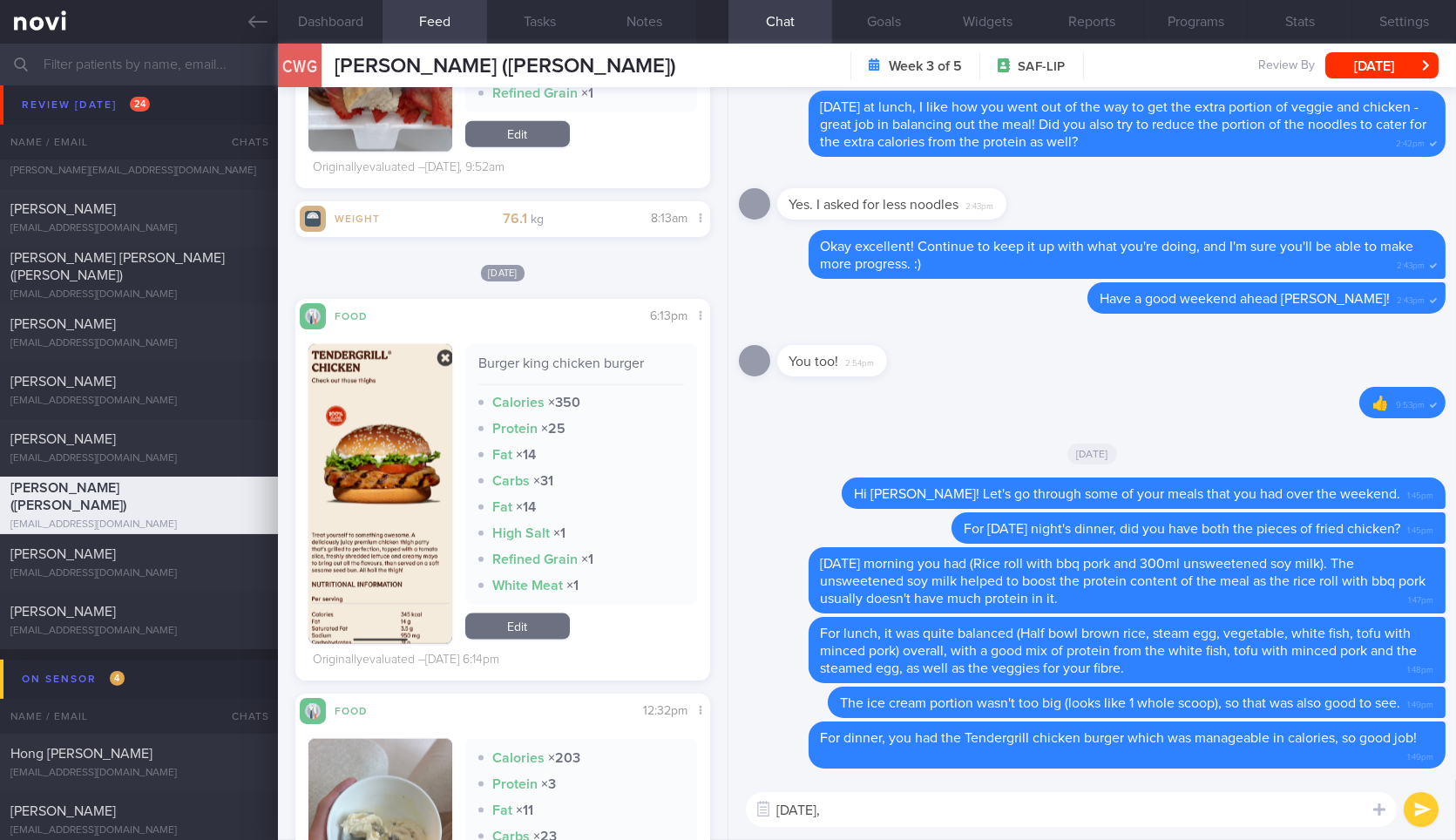
scroll to position [3902, 0]
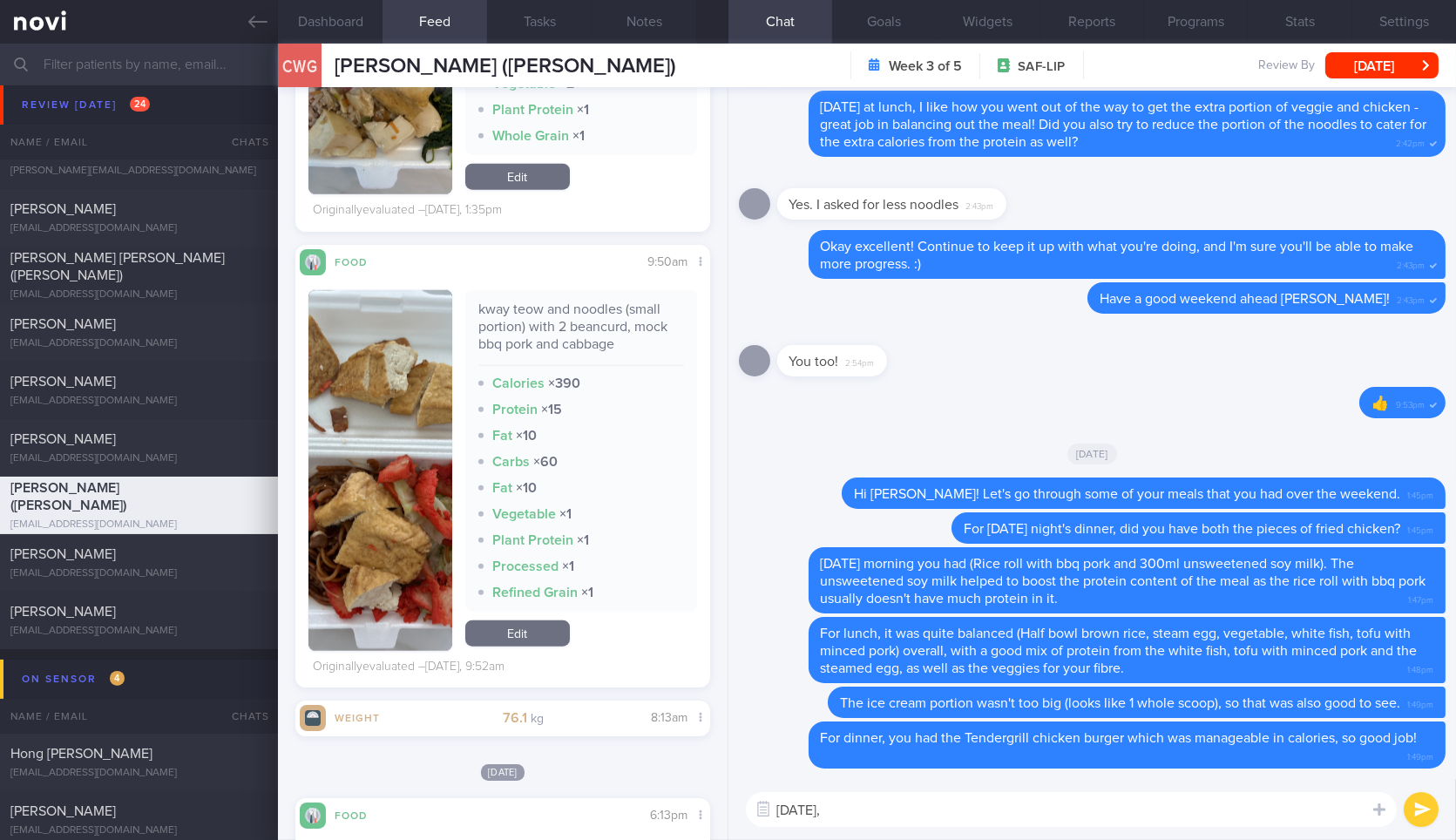
click at [928, 818] on textarea "Yesterday," at bounding box center [1072, 810] width 651 height 34
type textarea "Yesterday, you"
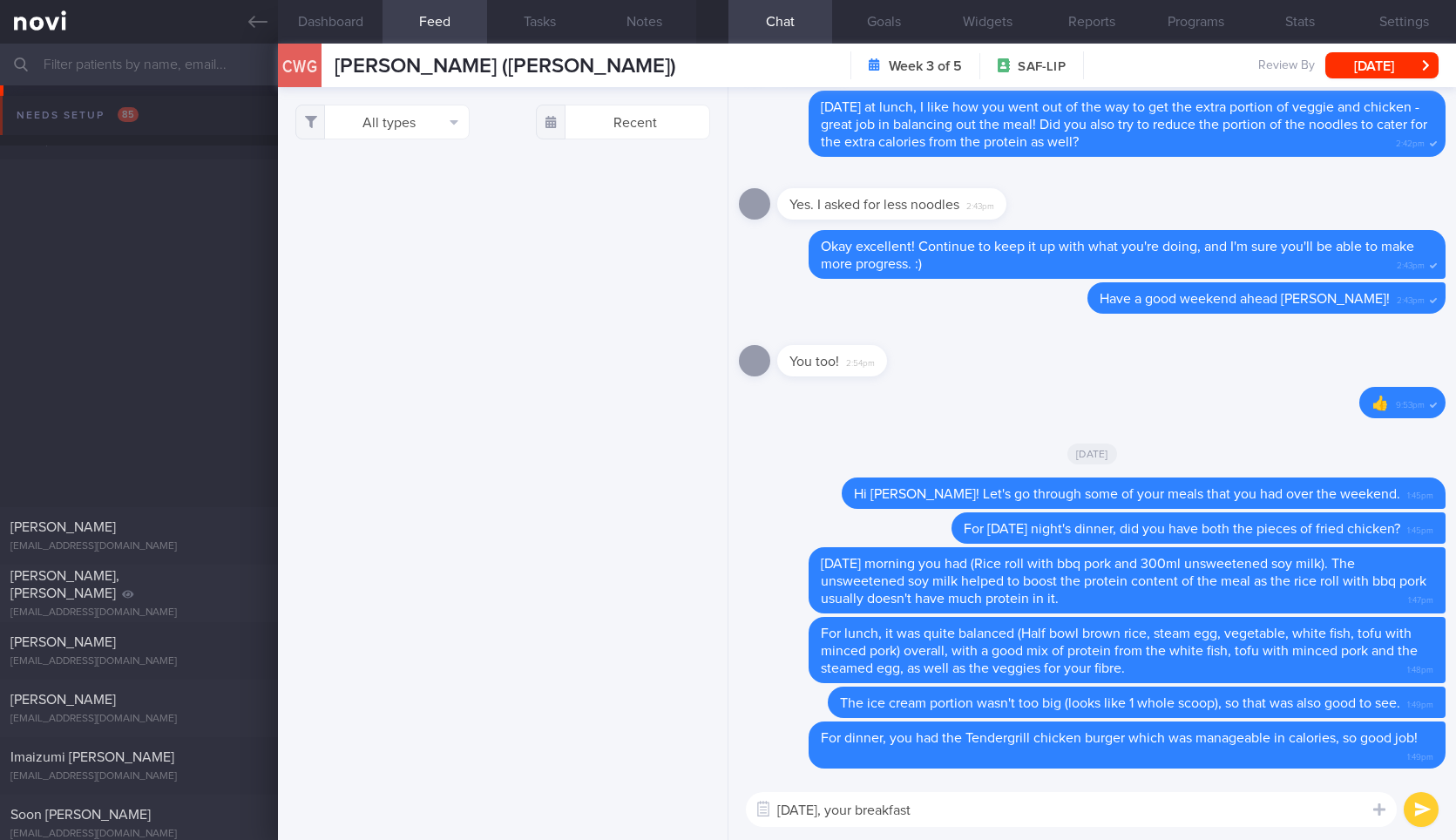
select select "7"
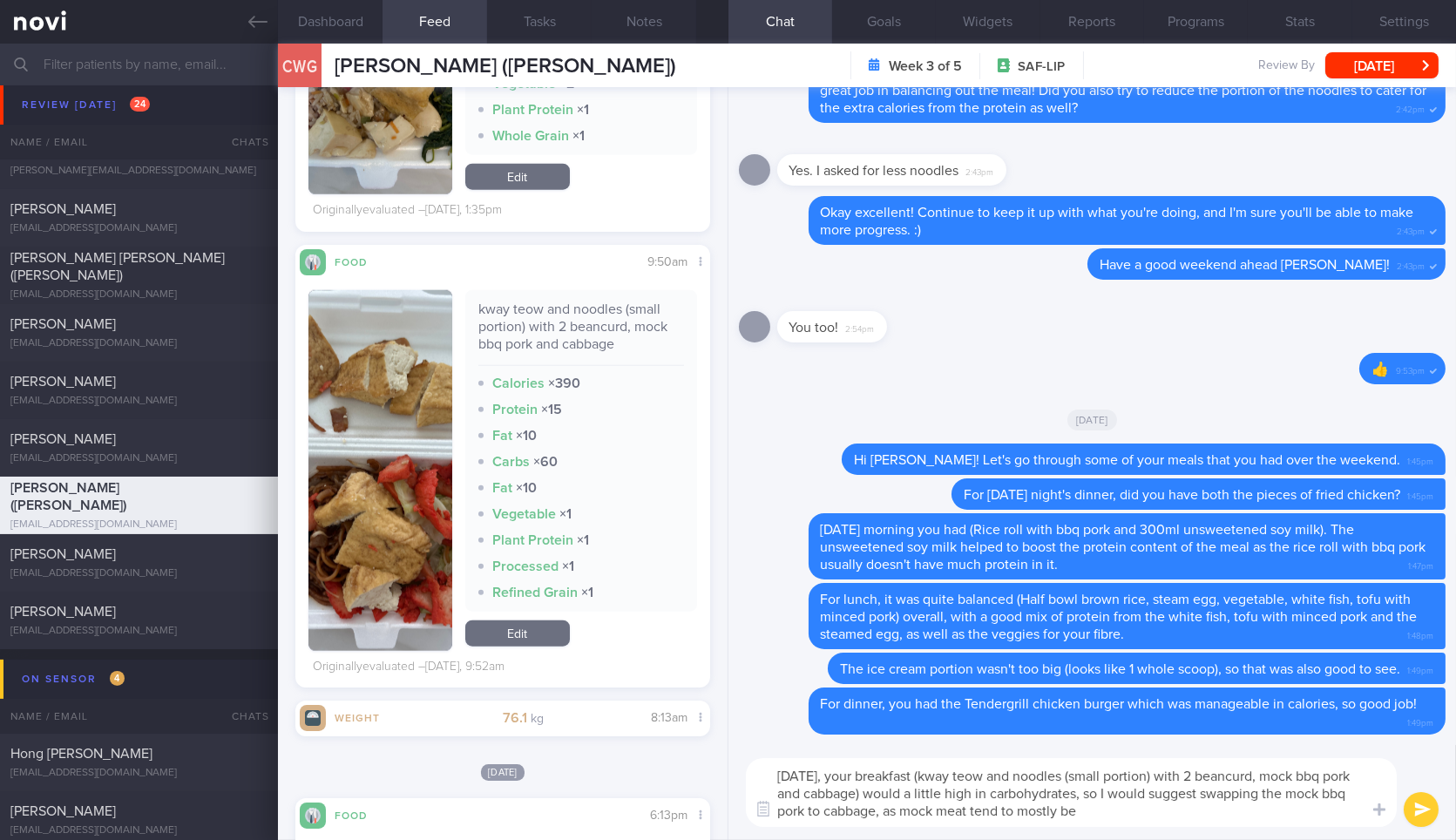
click at [1106, 808] on textarea "[DATE], your breakfast (kway teow and noodles (small portion) with 2 beancurd, …" at bounding box center [1072, 793] width 651 height 69
type textarea "[DATE], your breakfast (kway teow and noodles (small portion) with 2 beancurd, …"
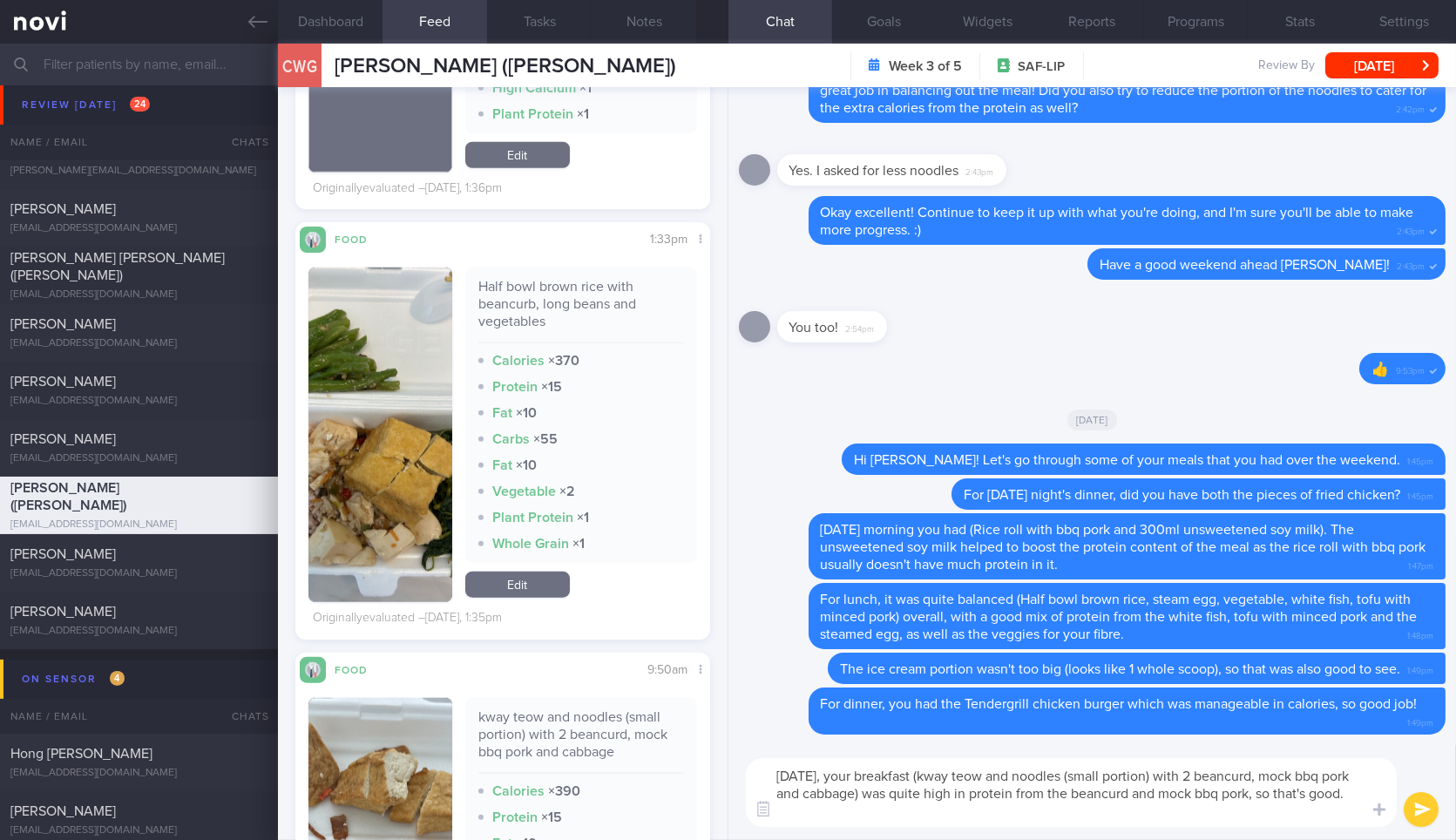
scroll to position [3503, 0]
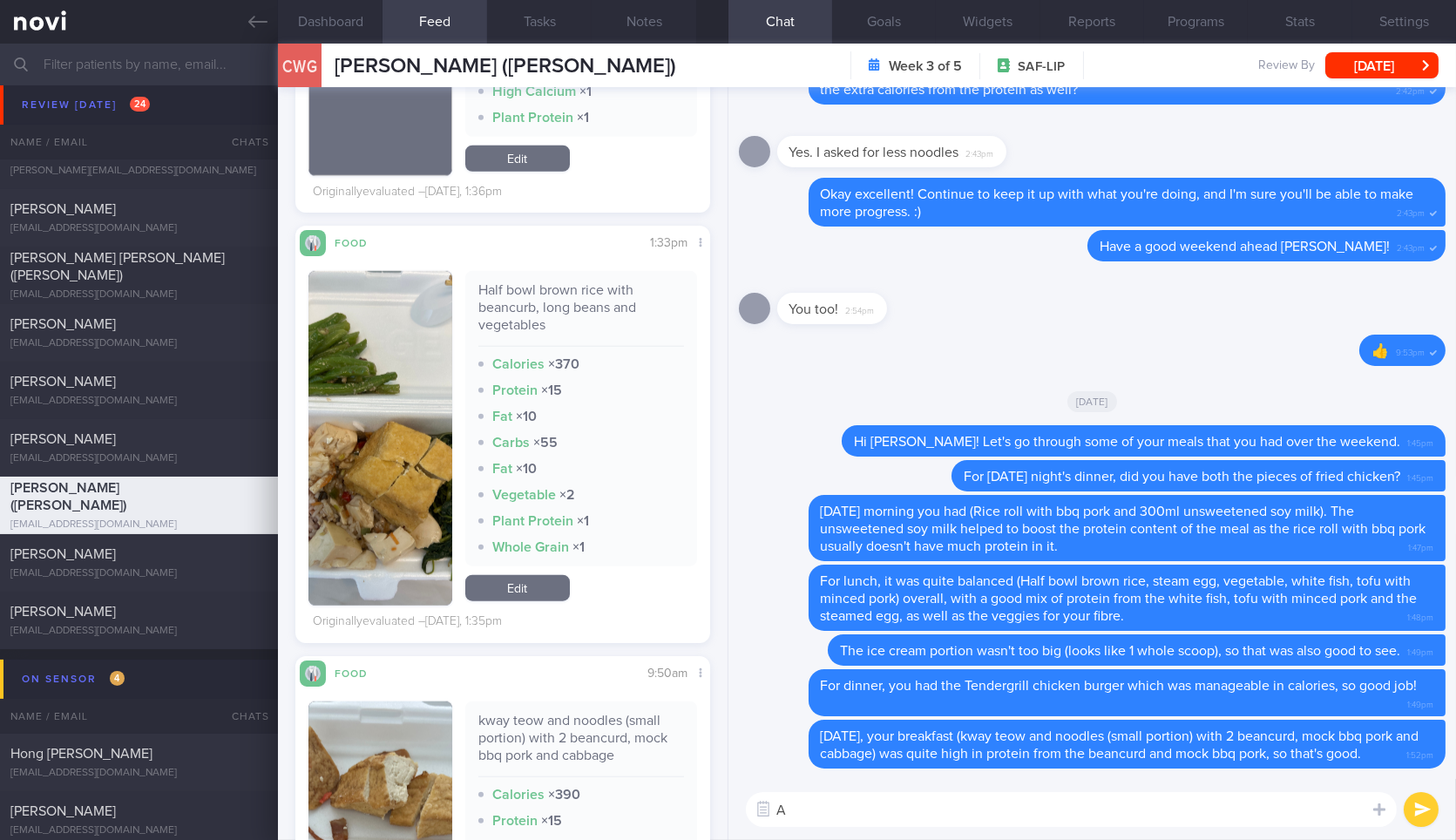
click at [851, 803] on textarea "A" at bounding box center [1072, 810] width 651 height 34
click at [515, 300] on div "Half bowl brown rice with beancurb, long beans and vegetables" at bounding box center [581, 314] width 206 height 65
copy div "Half bowl brown rice with beancurb, long beans and vegetables"
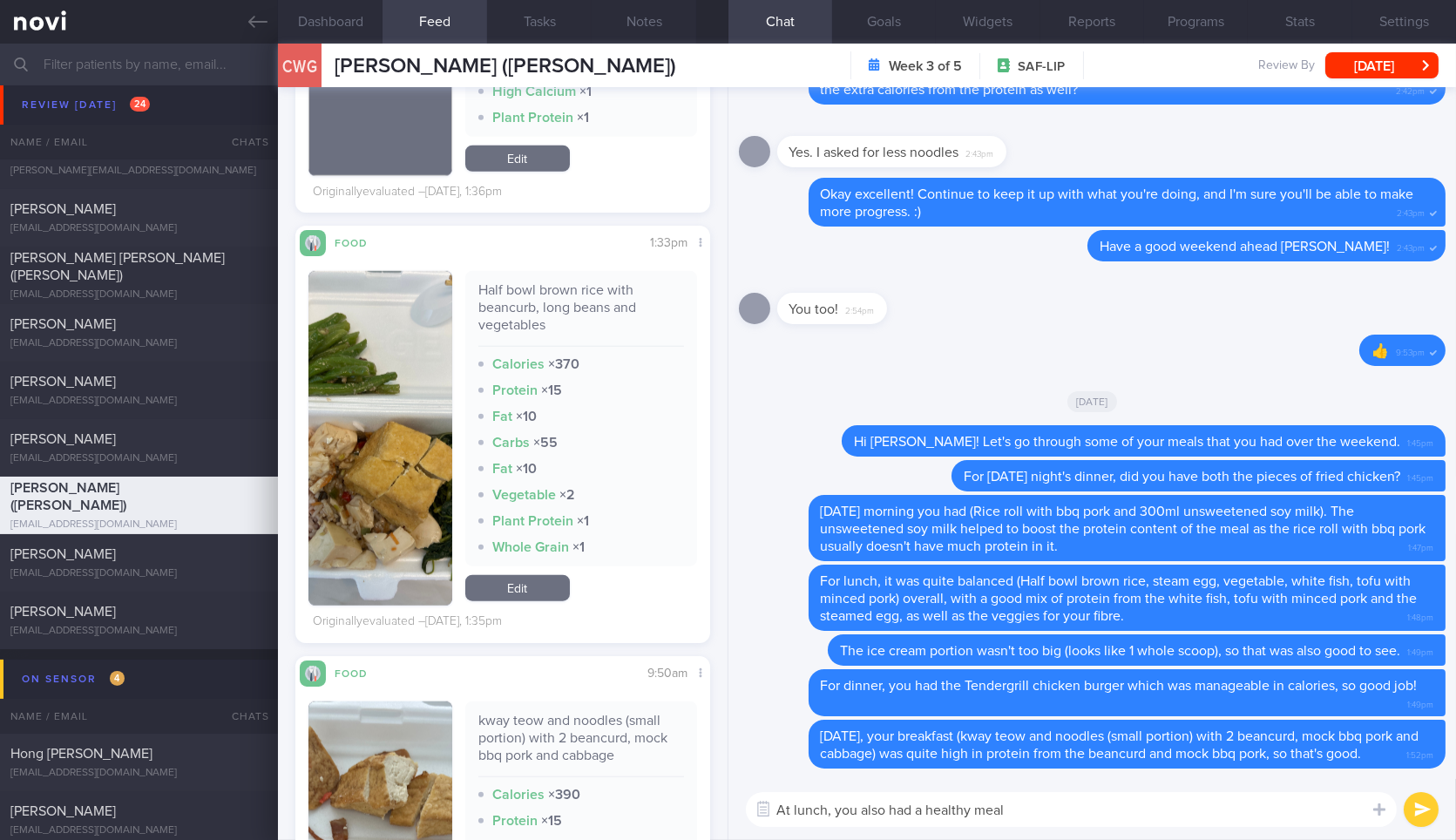
click at [1076, 814] on textarea "At lunch, you also had a healthy meal" at bounding box center [1072, 810] width 651 height 34
paste textarea "Half bowl brown rice with beancurb, long beans and vegetables"
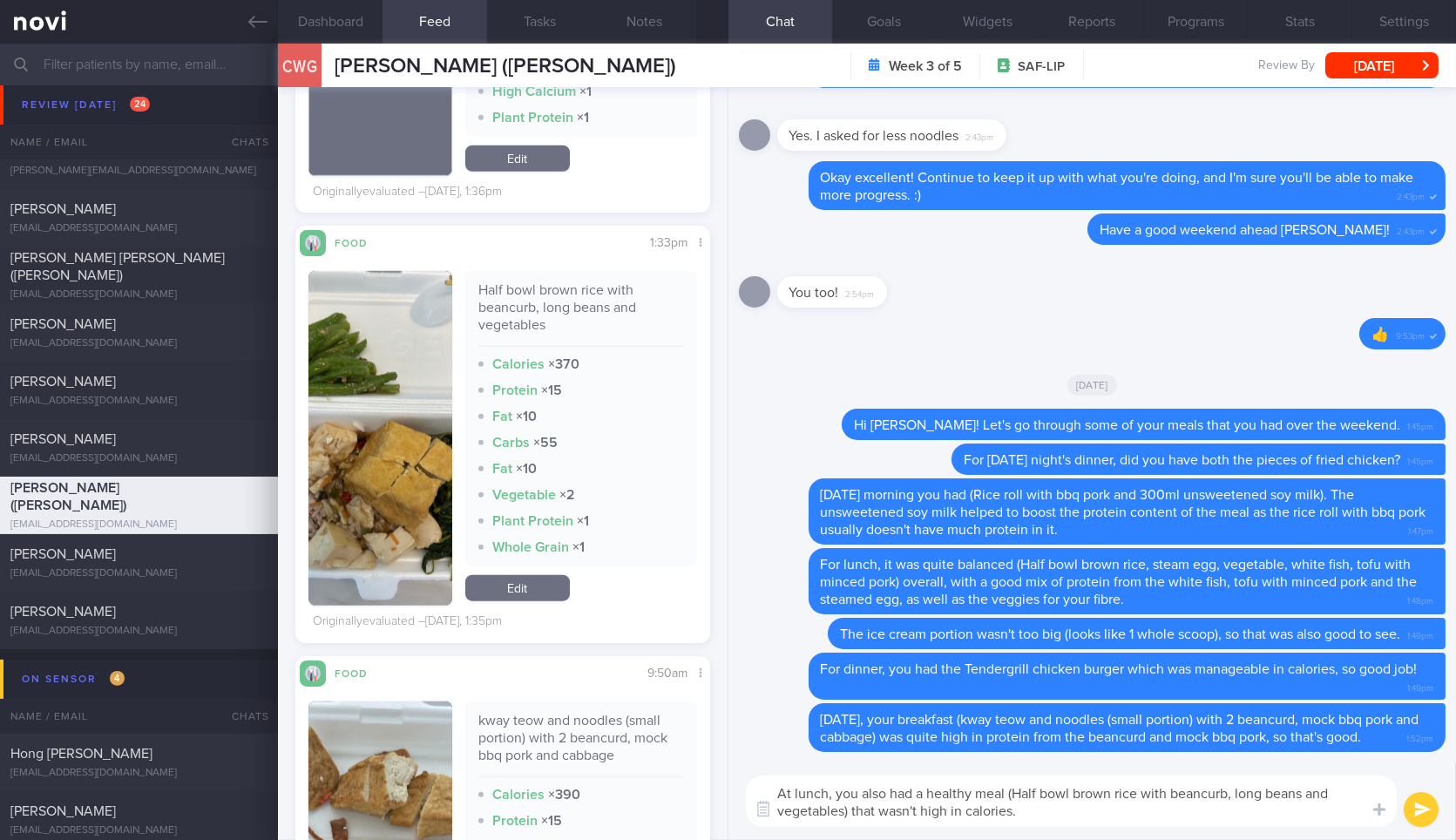
type textarea "At lunch, you also had a healthy meal (Half bowl brown rice with beancurb, long…"
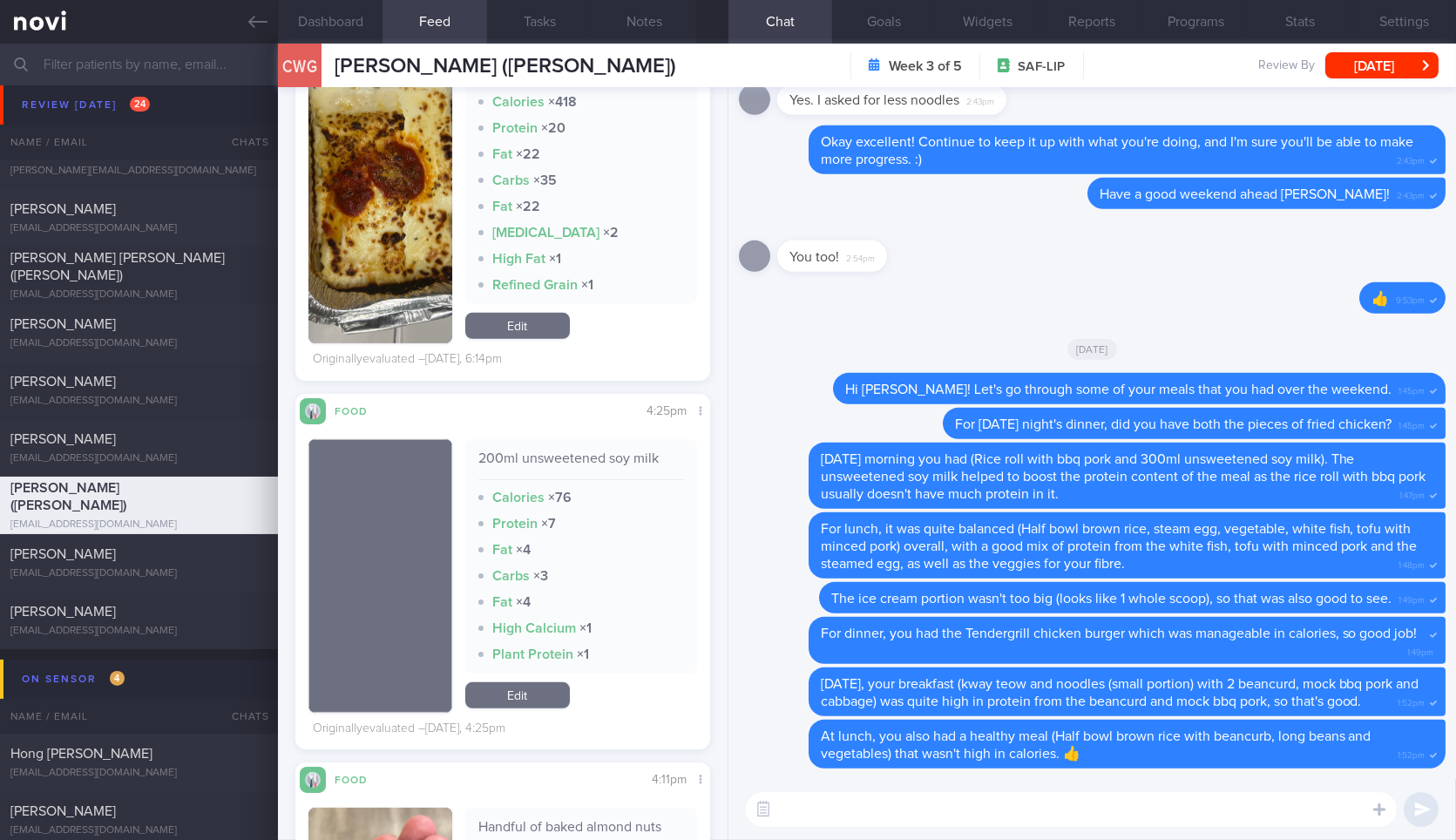
scroll to position [2476, 0]
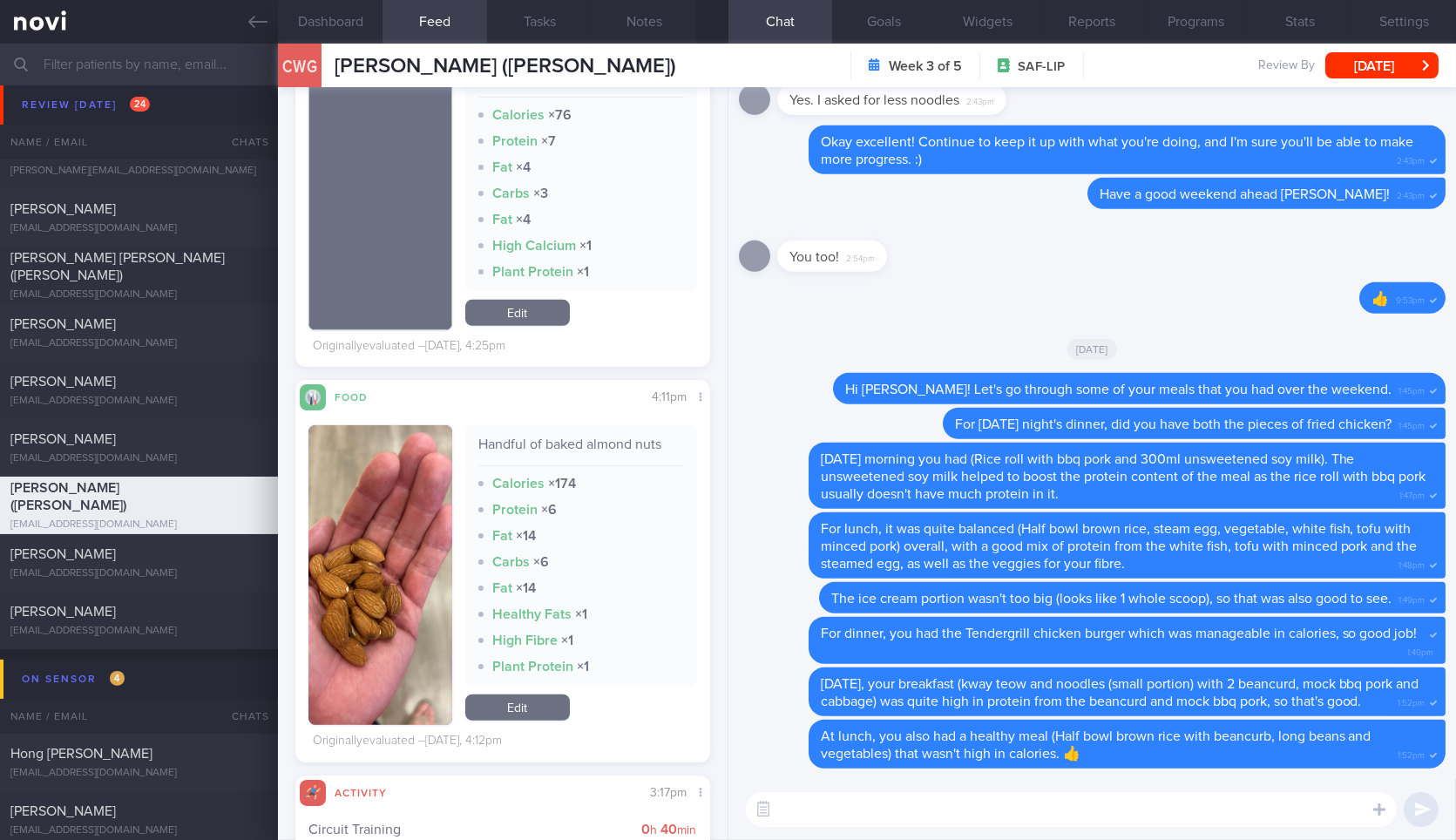
click at [886, 798] on textarea at bounding box center [1072, 810] width 651 height 34
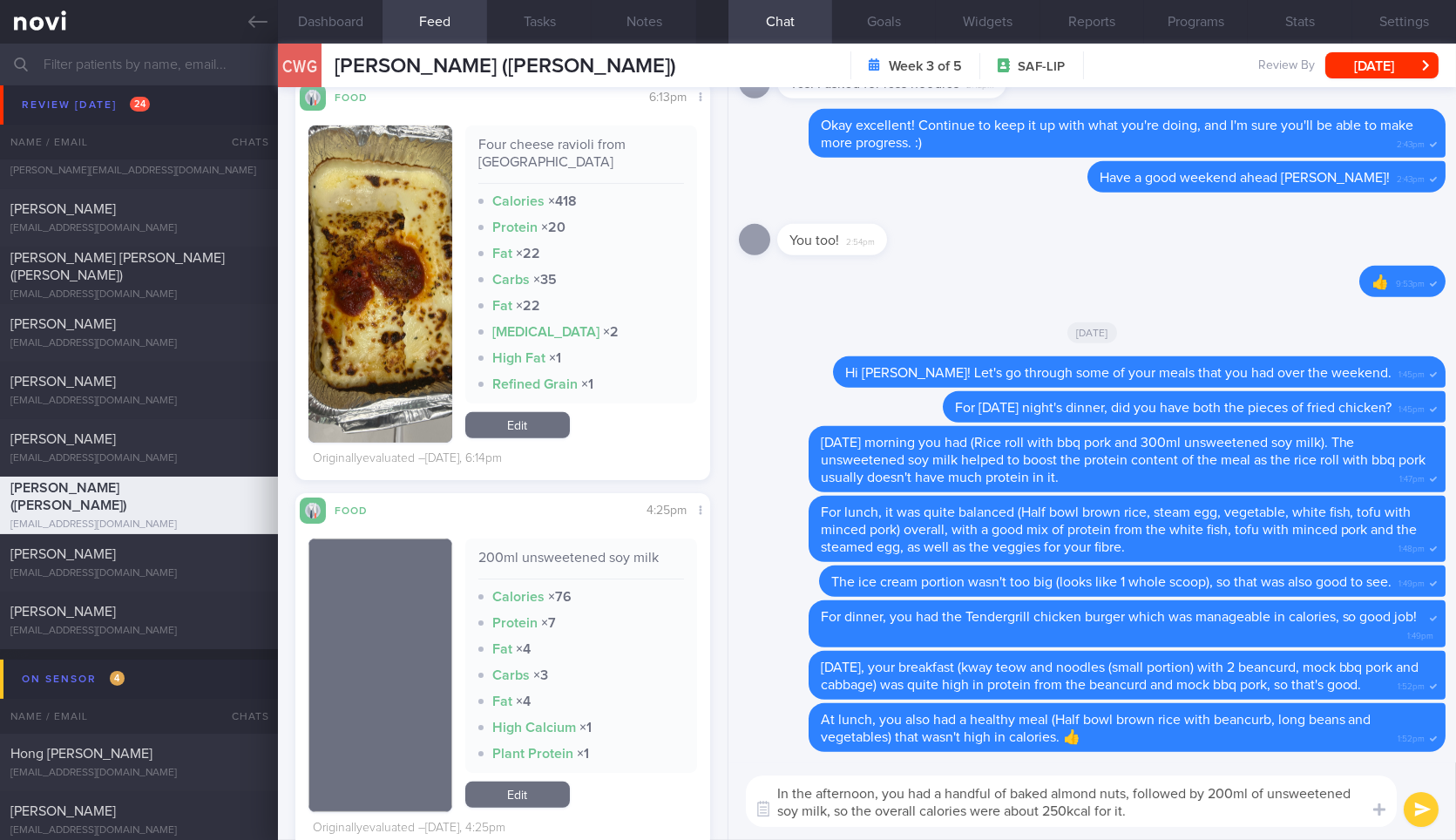
scroll to position [2006, 0]
click at [354, 372] on button "button" at bounding box center [380, 286] width 143 height 317
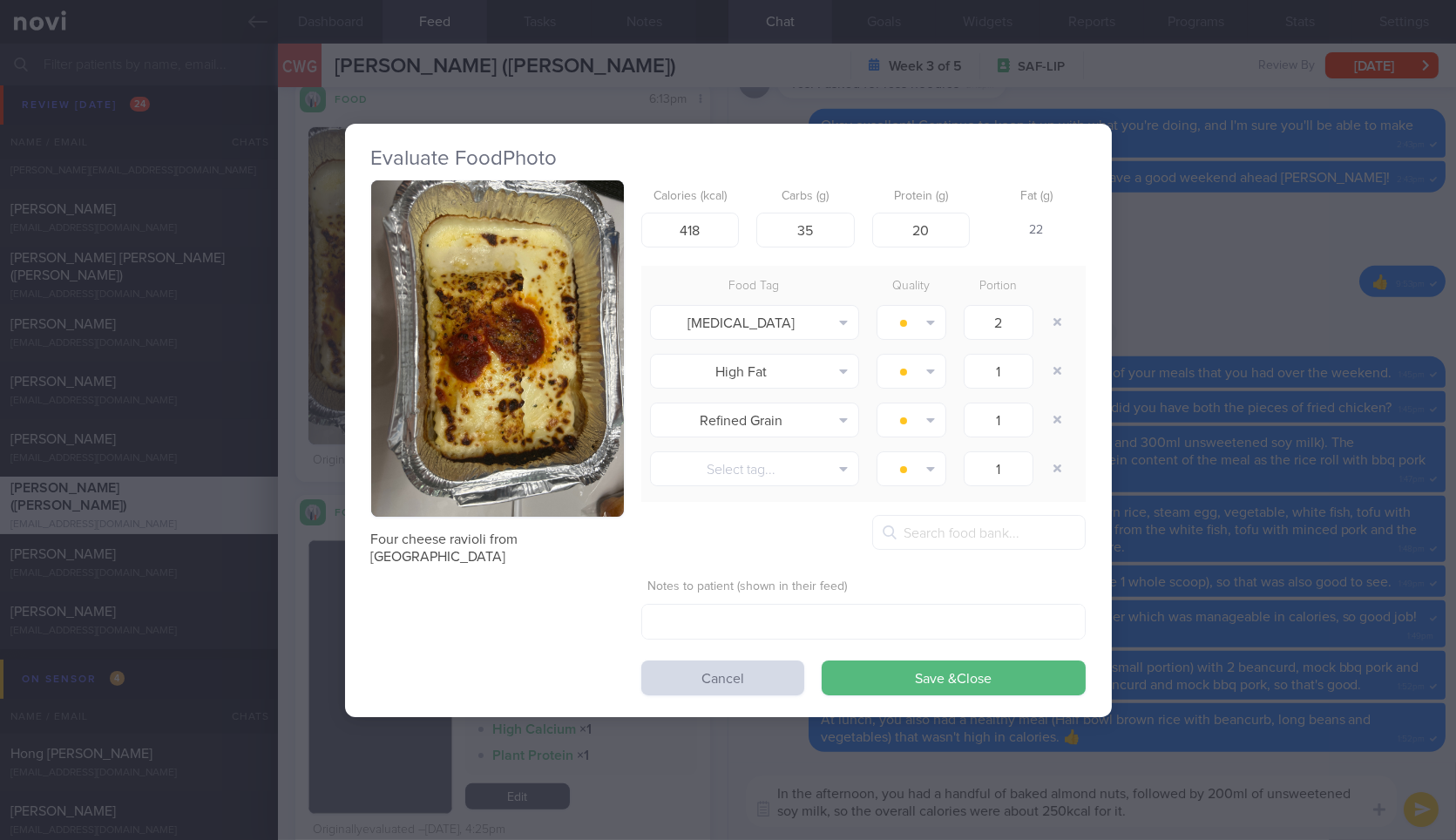
click at [1200, 362] on div "Evaluate Food Photo Four cheese ravioli from [GEOGRAPHIC_DATA] Calories (kcal) …" at bounding box center [728, 420] width 1456 height 840
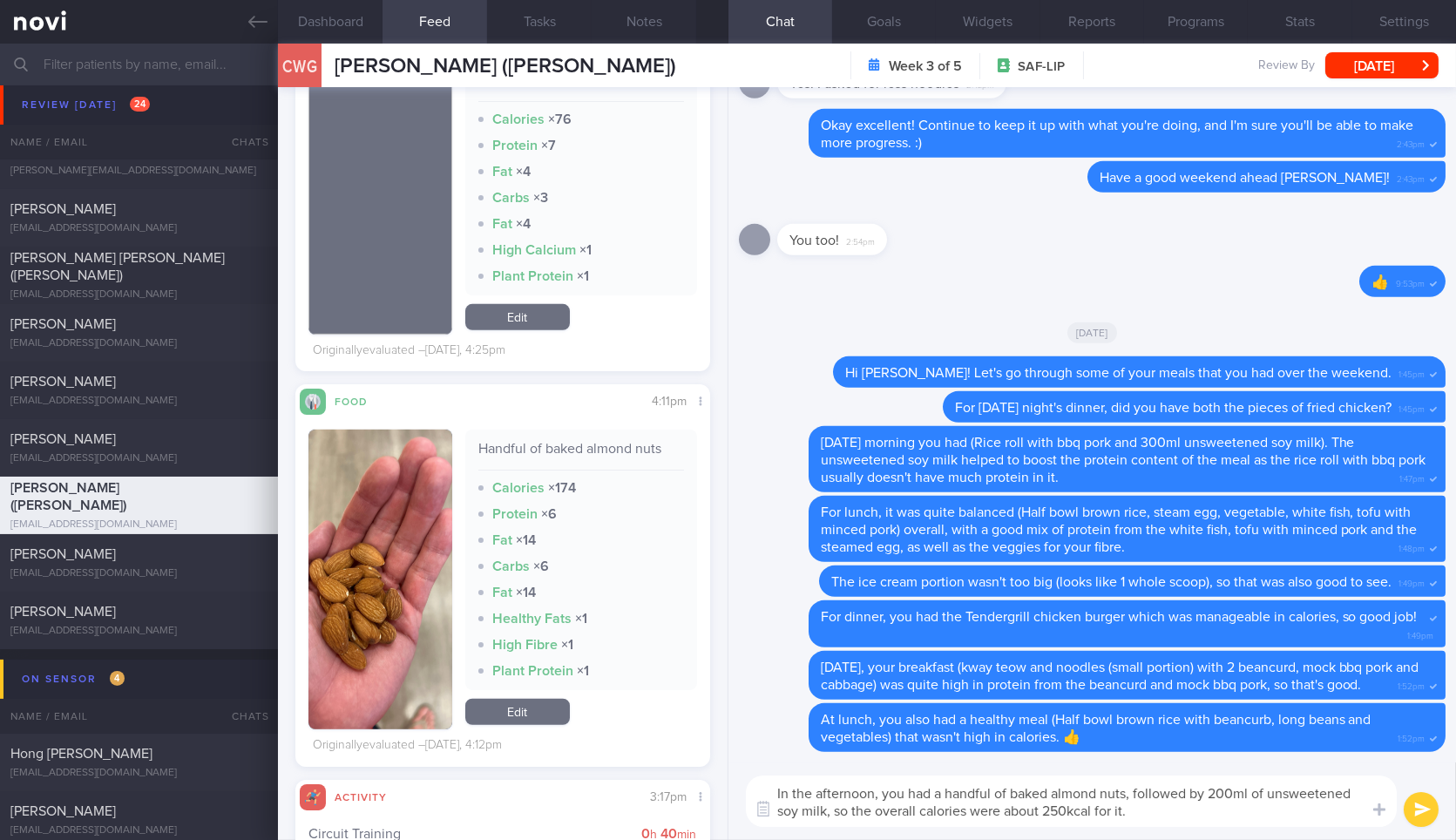
scroll to position [2474, 0]
click at [1185, 825] on textarea "In the afternoon, you had a handful of baked almond nuts, followed by 200ml of …" at bounding box center [1072, 801] width 651 height 52
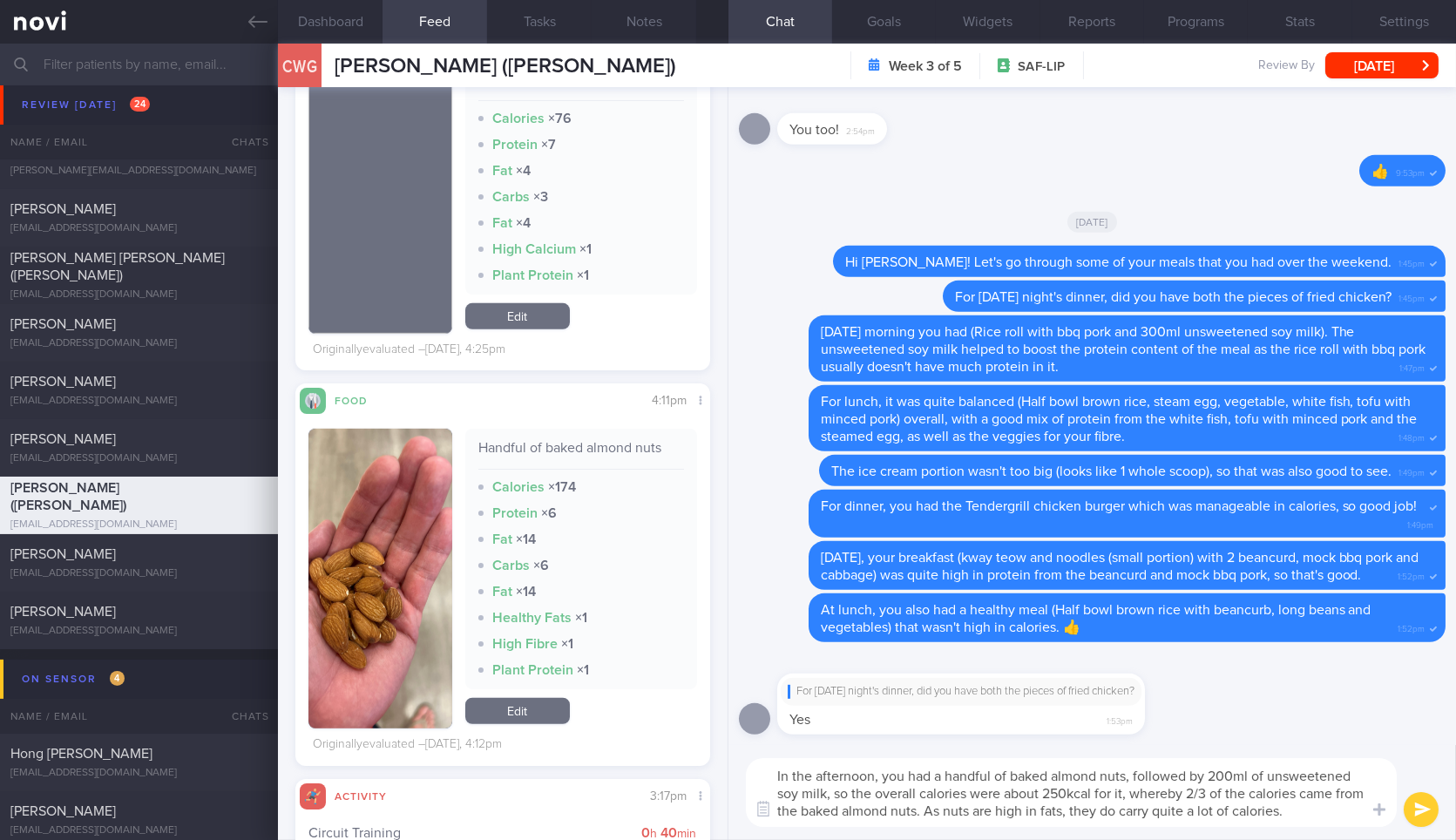
type textarea "In the afternoon, you had a handful of baked almond nuts, followed by 200ml of …"
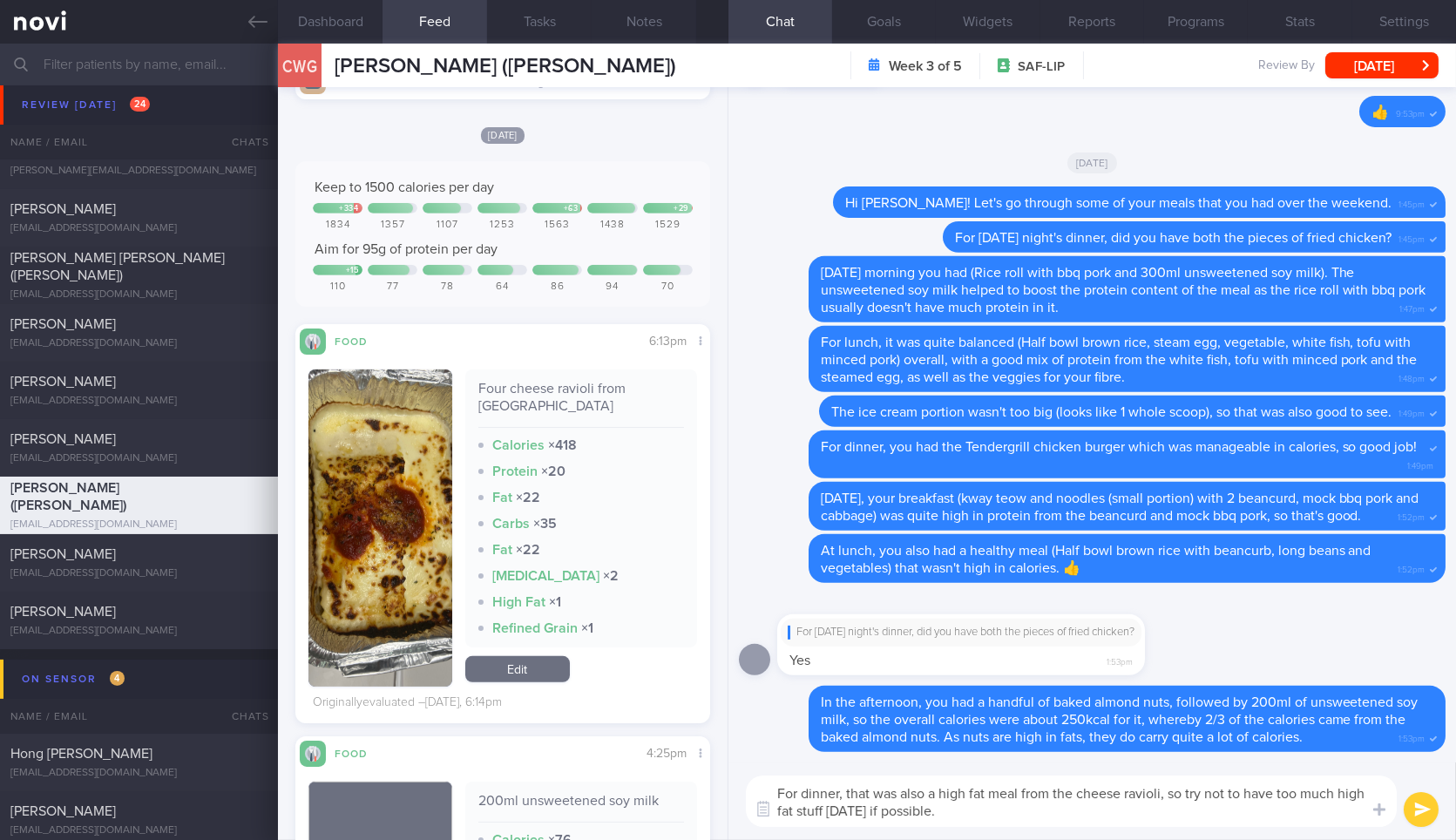
scroll to position [1601, 0]
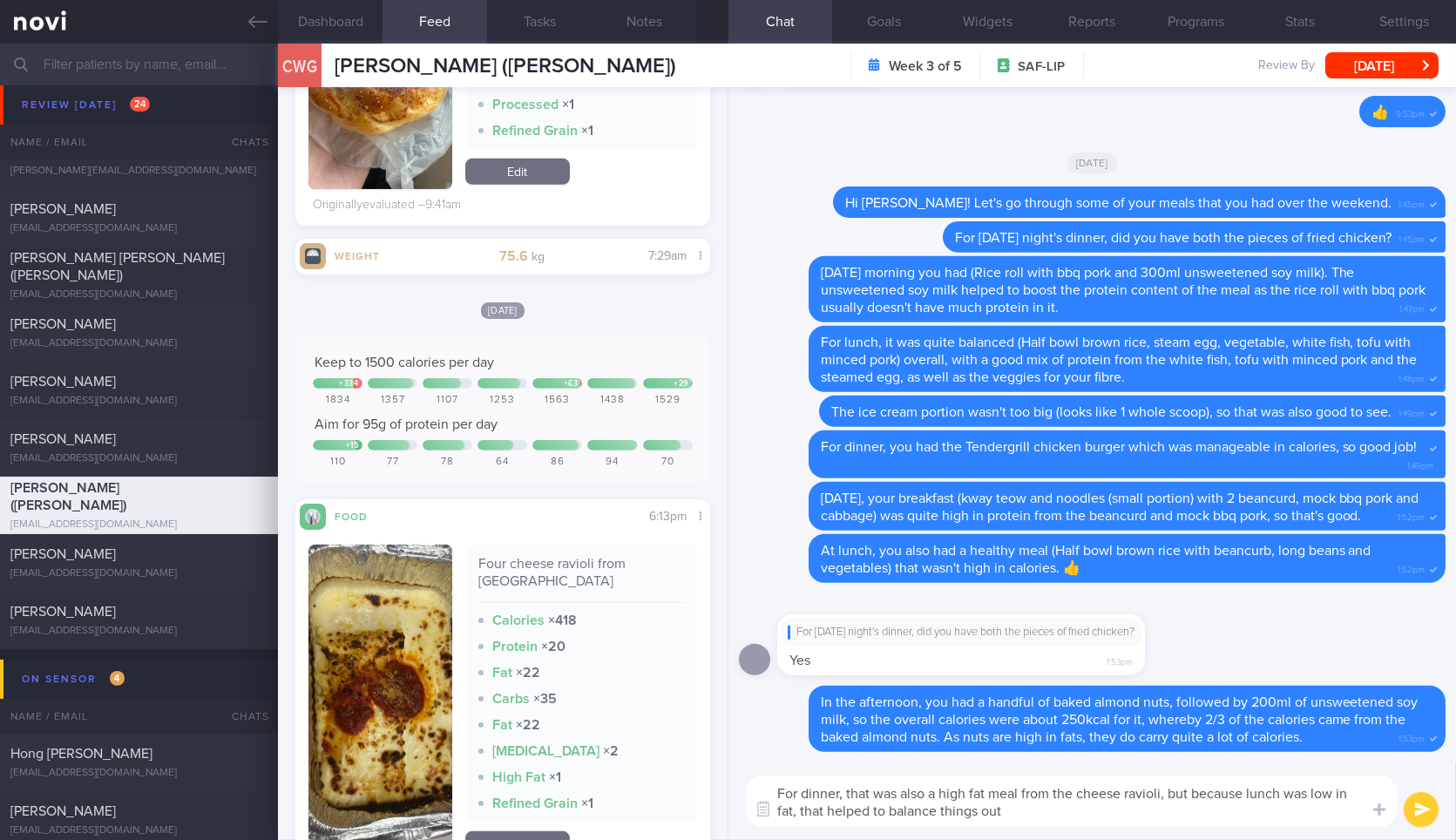
type textarea "For dinner, that was also a high fat meal from the cheese ravioli, but because …"
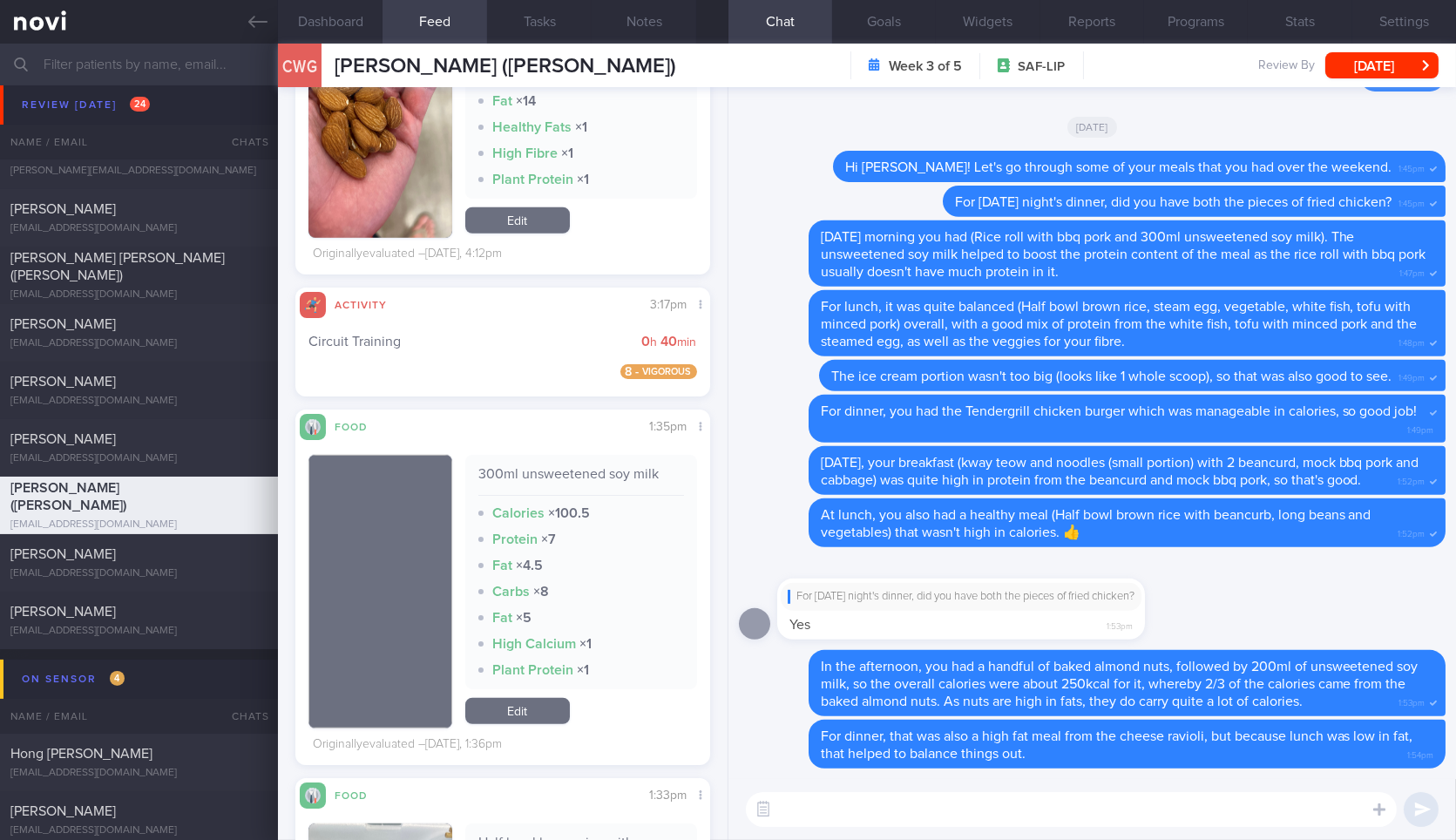
scroll to position [2917, 0]
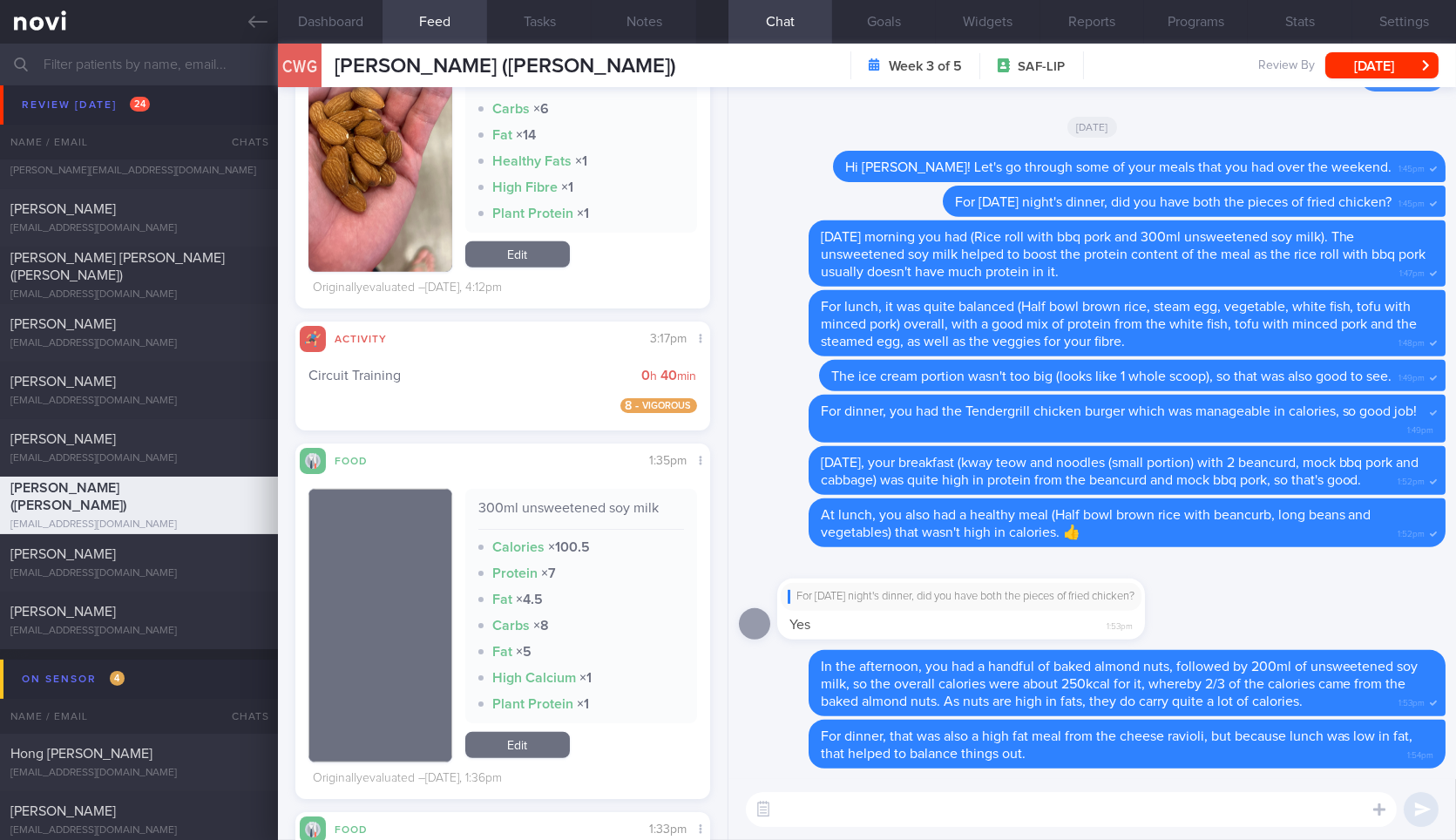
drag, startPoint x: 949, startPoint y: 614, endPoint x: 1229, endPoint y: 610, distance: 280.0
click at [1229, 610] on div "For [DATE] night's dinner, did you have both the pieces of fried chicken? Yes 1…" at bounding box center [1092, 604] width 706 height 93
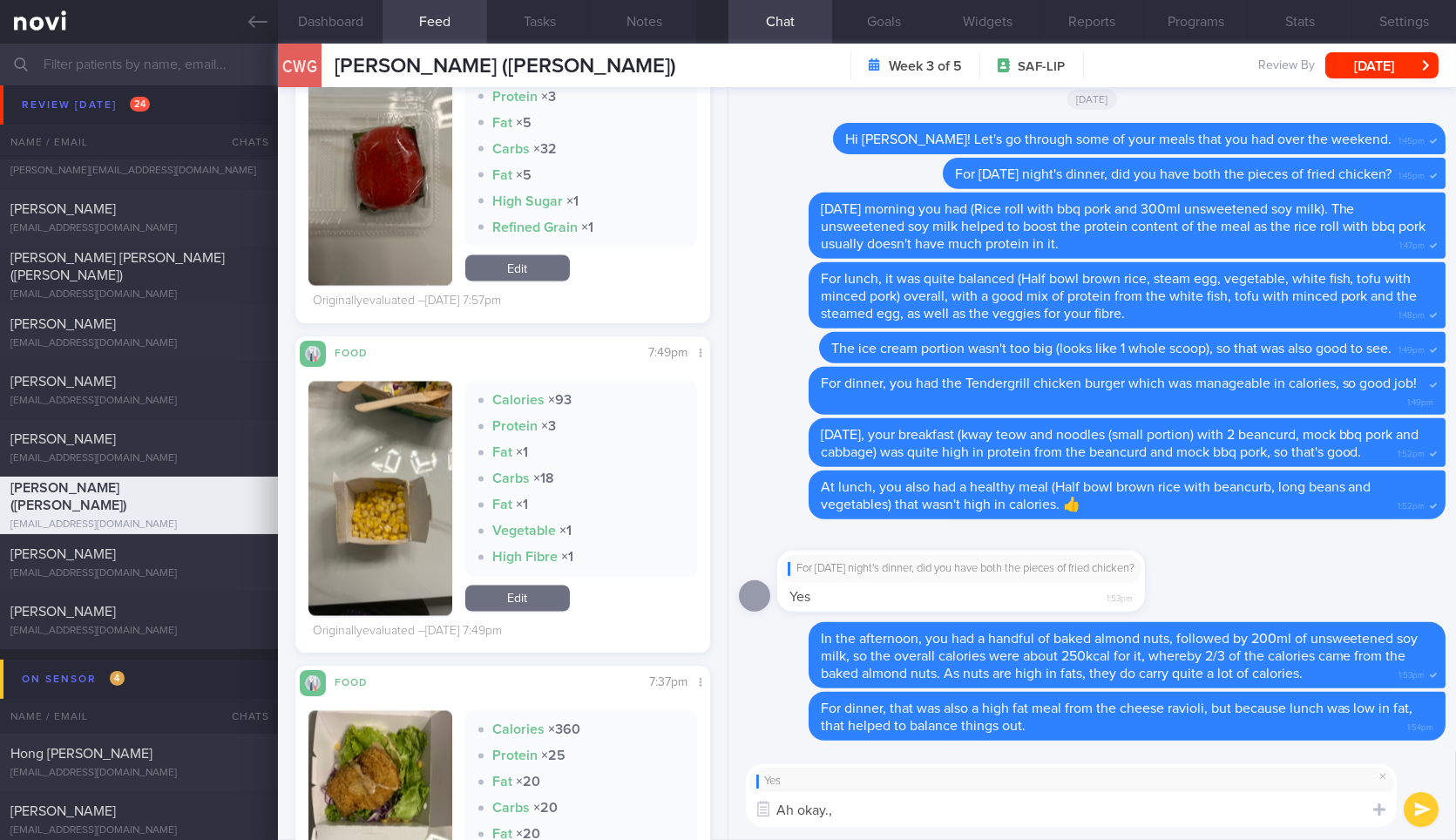
scroll to position [6699, 0]
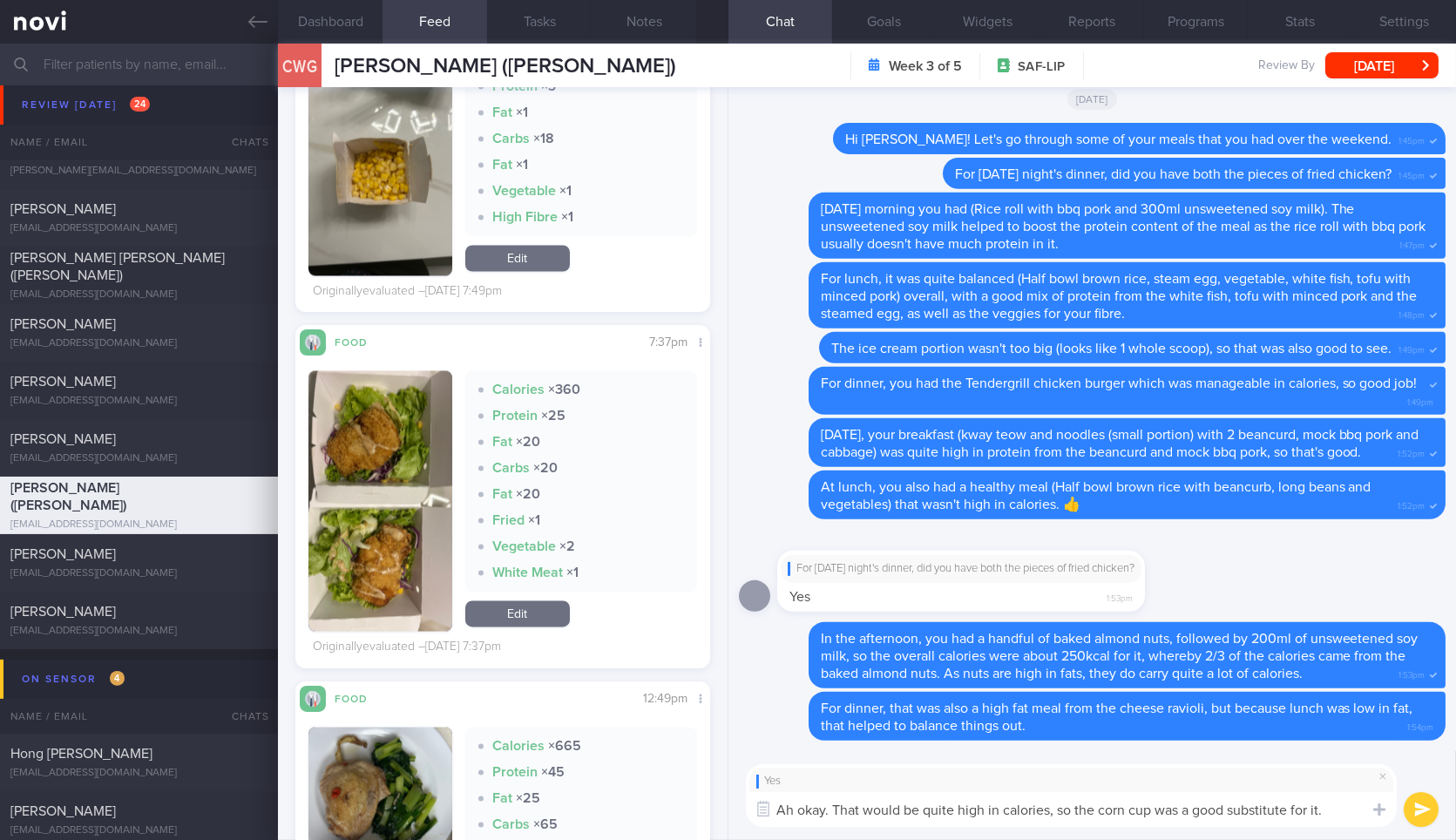
type textarea "Ah okay. That would be quite high in calories, so the corn cup was a good subst…"
